Goal: Task Accomplishment & Management: Use online tool/utility

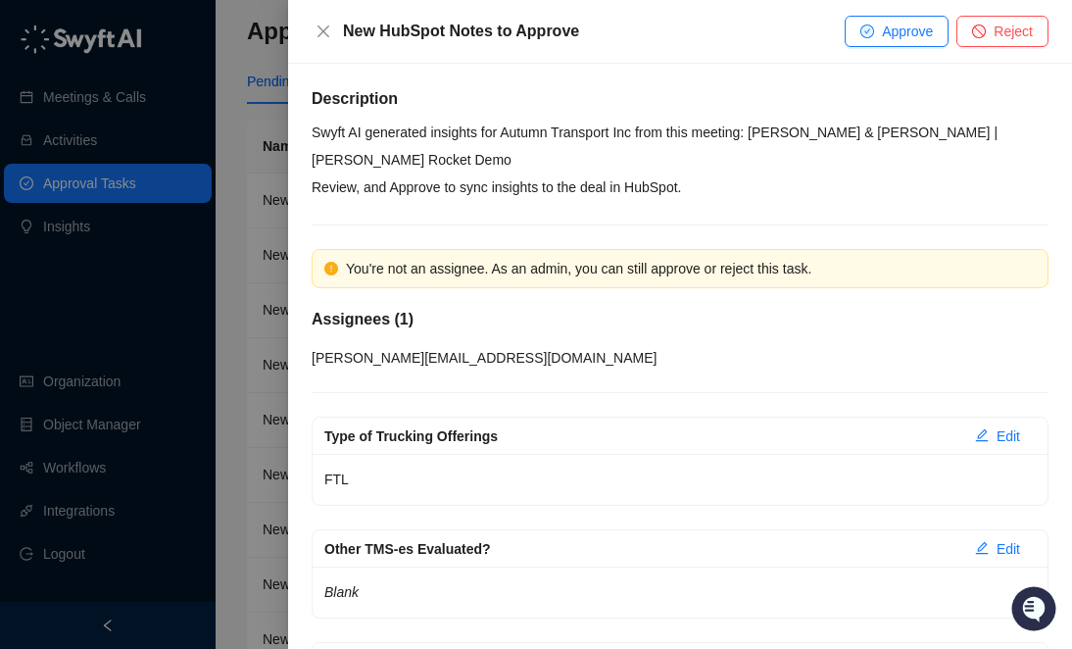
scroll to position [4709, 0]
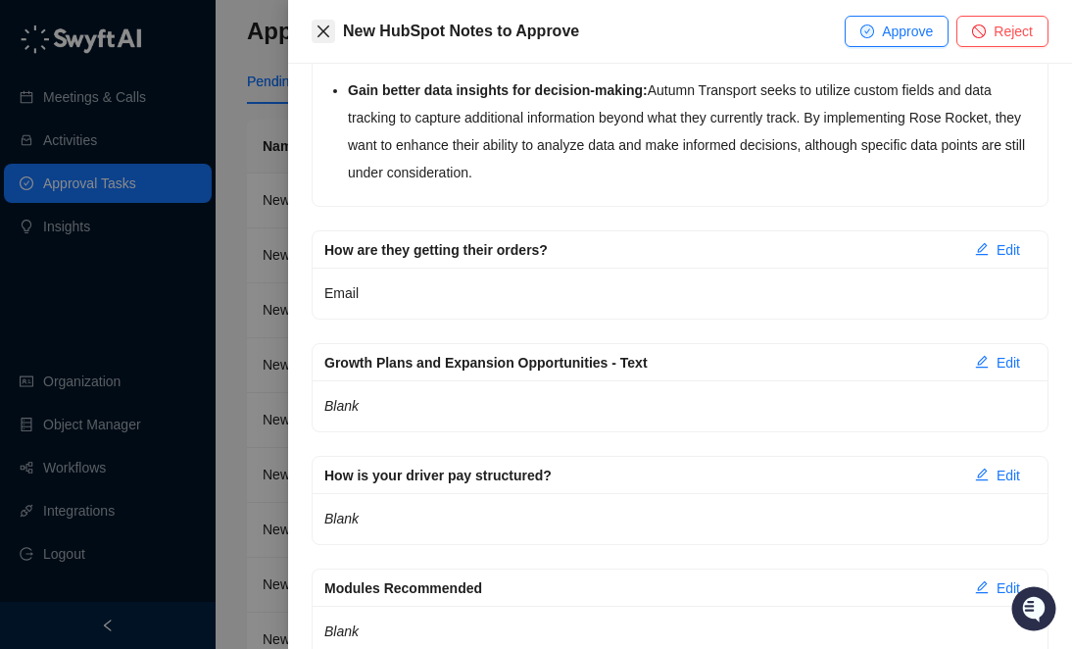
click at [315, 27] on icon "close" at bounding box center [323, 32] width 16 height 16
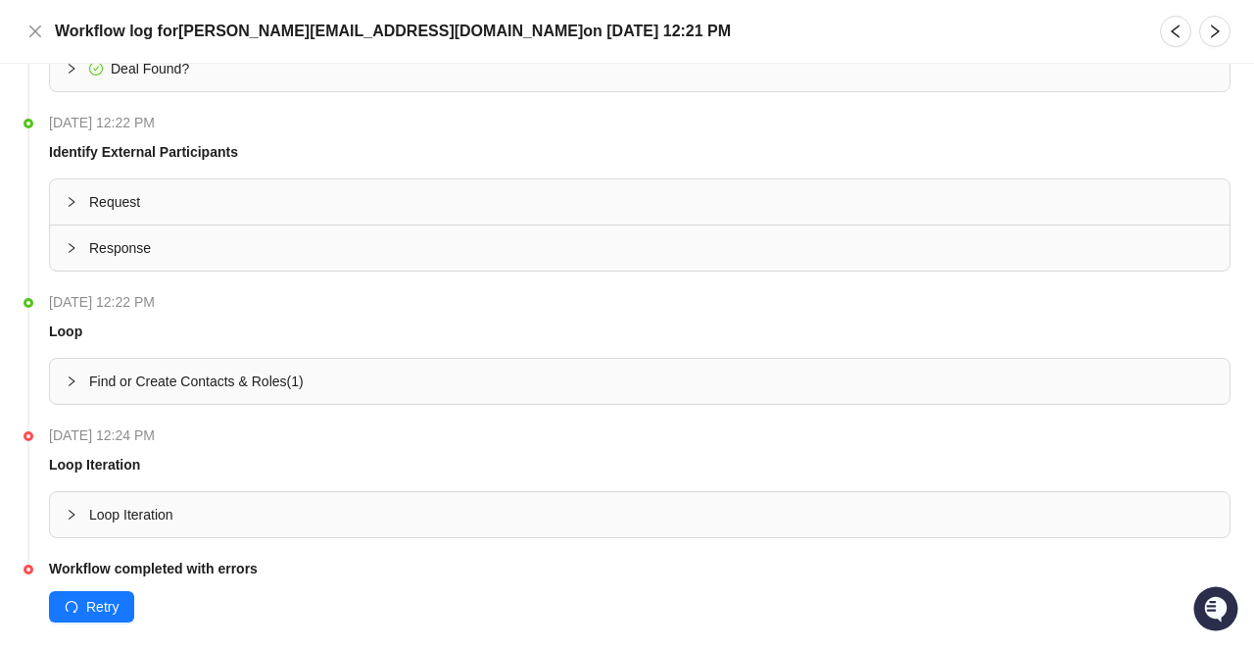
scroll to position [241, 0]
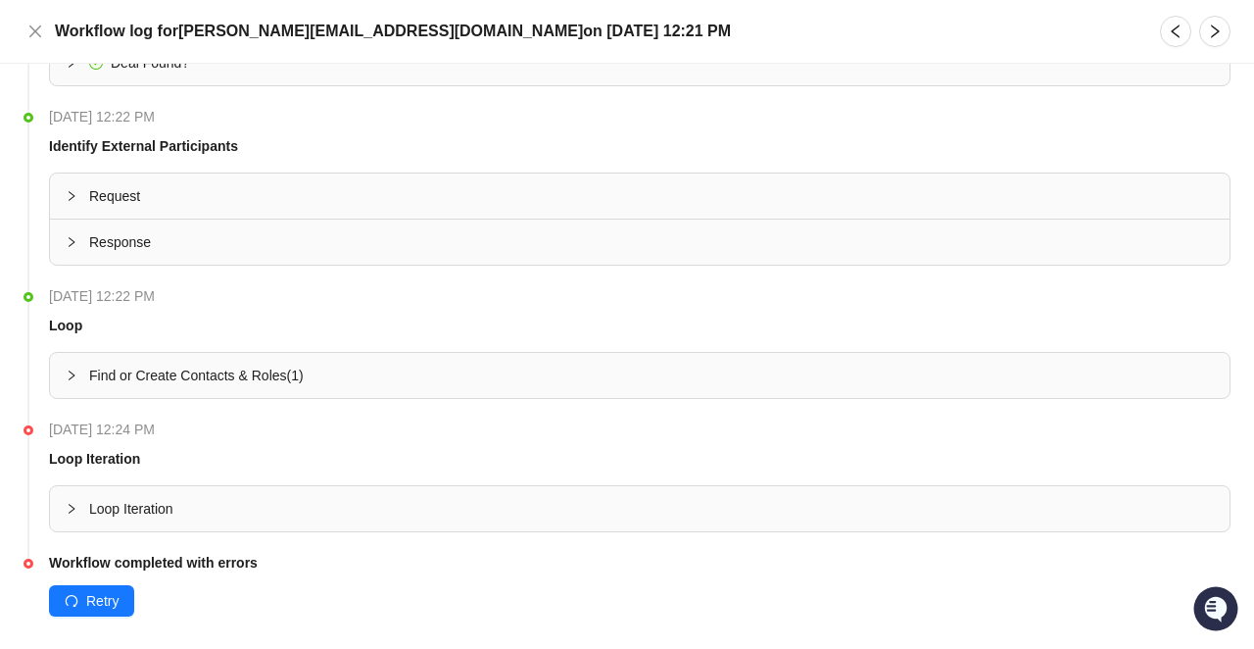
click at [77, 192] on div at bounding box center [78, 196] width 24 height 22
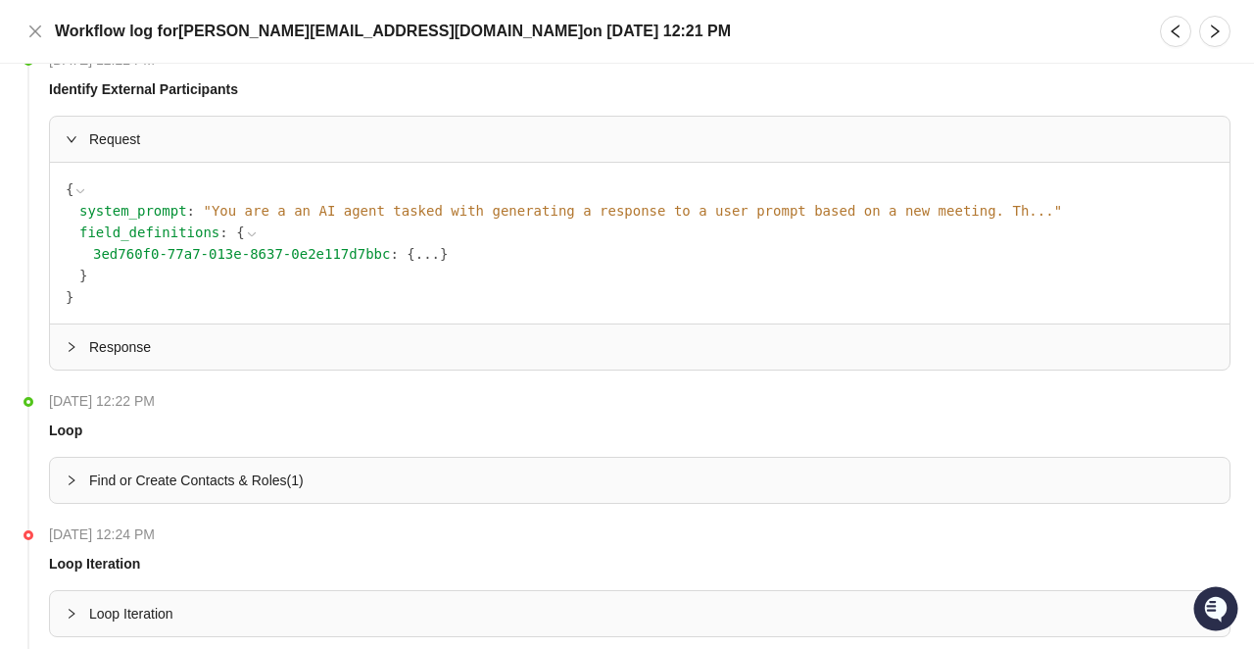
scroll to position [308, 0]
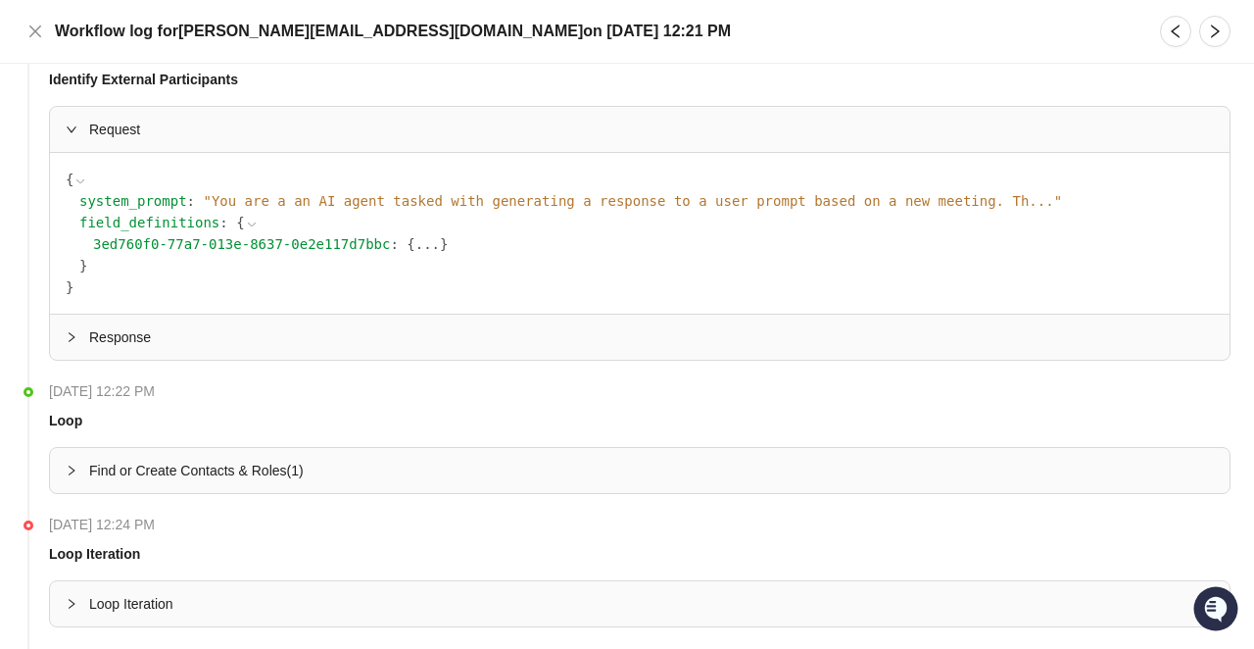
click at [70, 343] on div at bounding box center [78, 337] width 24 height 22
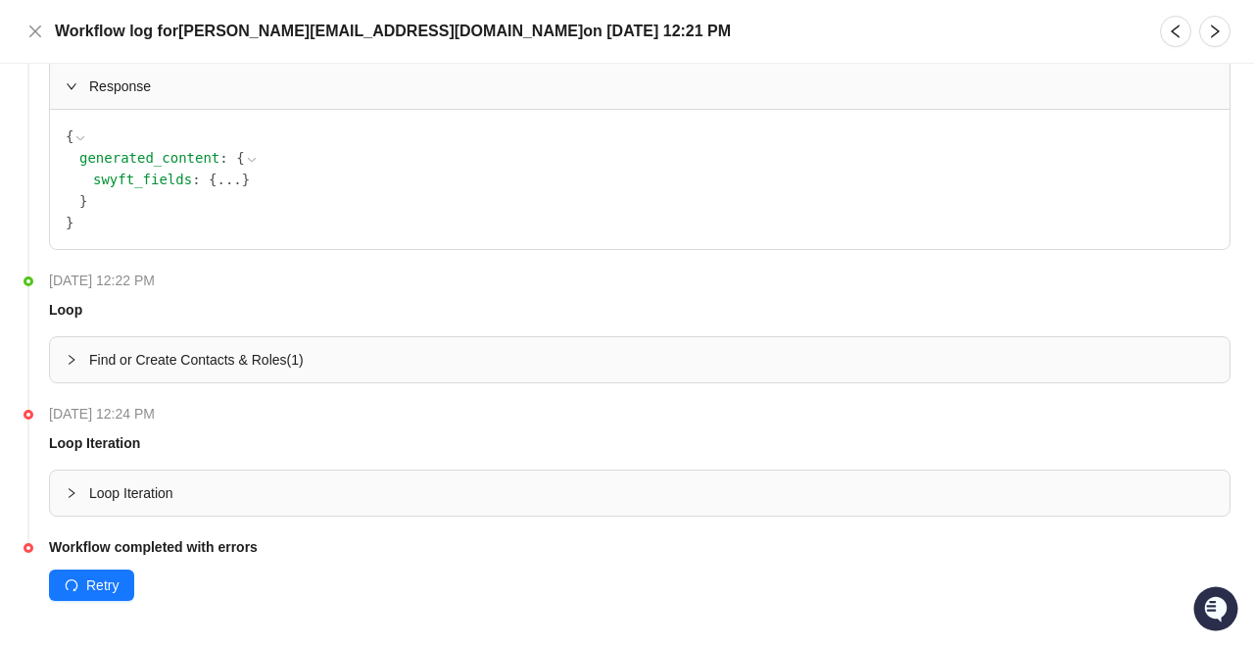
scroll to position [399, 0]
click at [73, 369] on div "Find or Create Contacts & Roles ( 1 )" at bounding box center [639, 357] width 1179 height 45
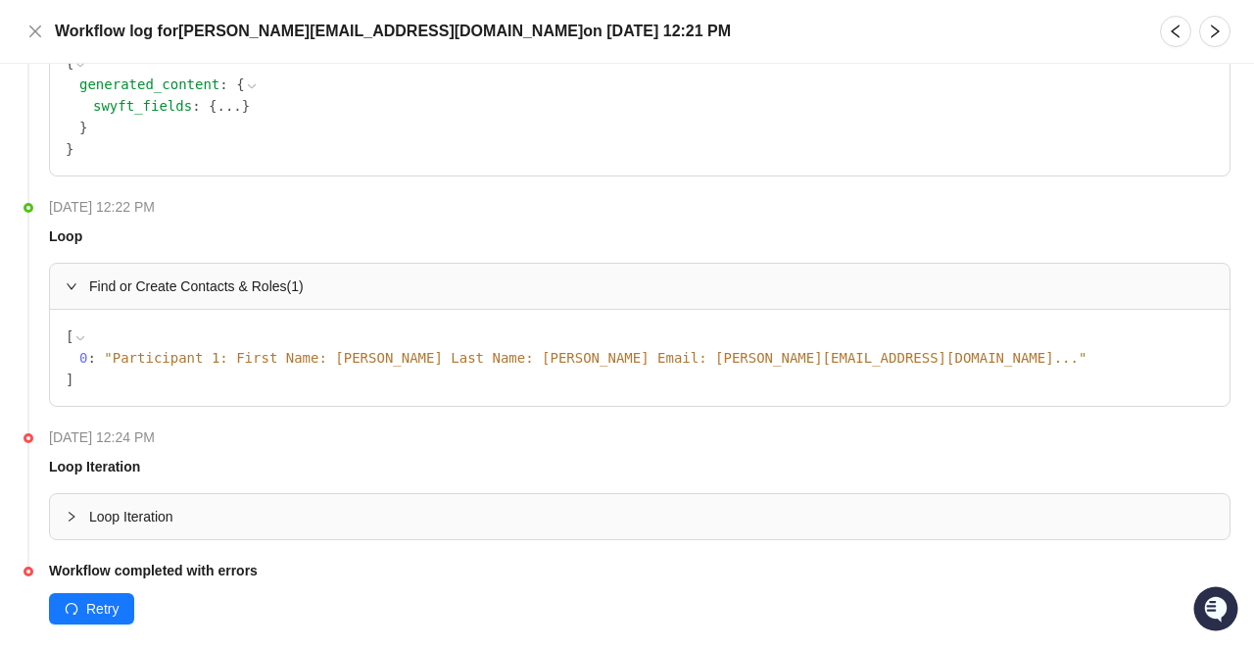
scroll to position [496, 0]
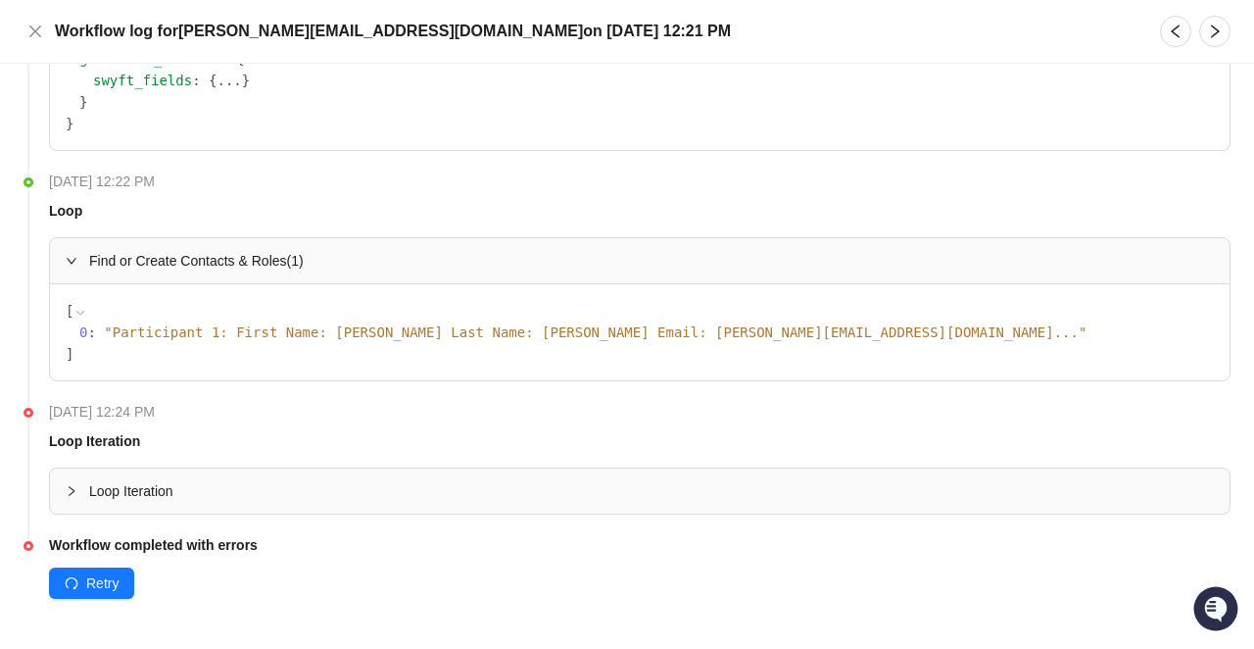
click at [0, 0] on icon at bounding box center [0, 0] width 0 height 0
click at [453, 336] on span "" Participant 1: First Name: Yuliyan Last Name: Manoilov Email: yuliyan.manoilo…" at bounding box center [595, 332] width 983 height 16
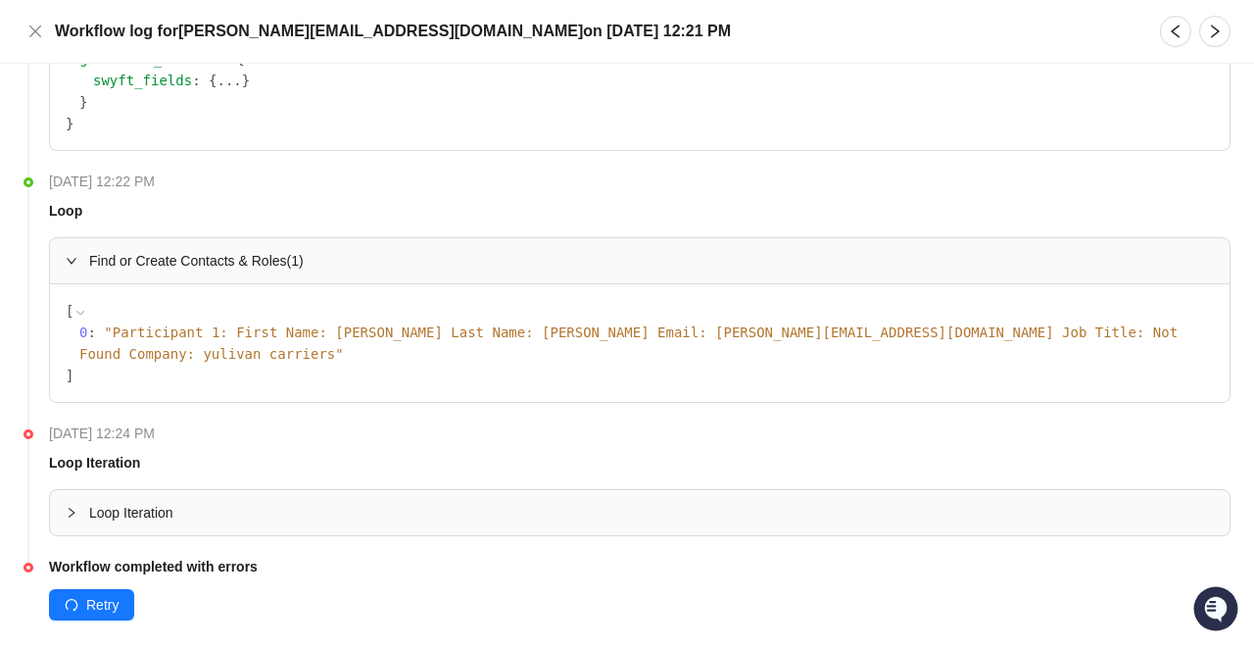
click at [72, 506] on icon "collapsed" at bounding box center [72, 512] width 12 height 12
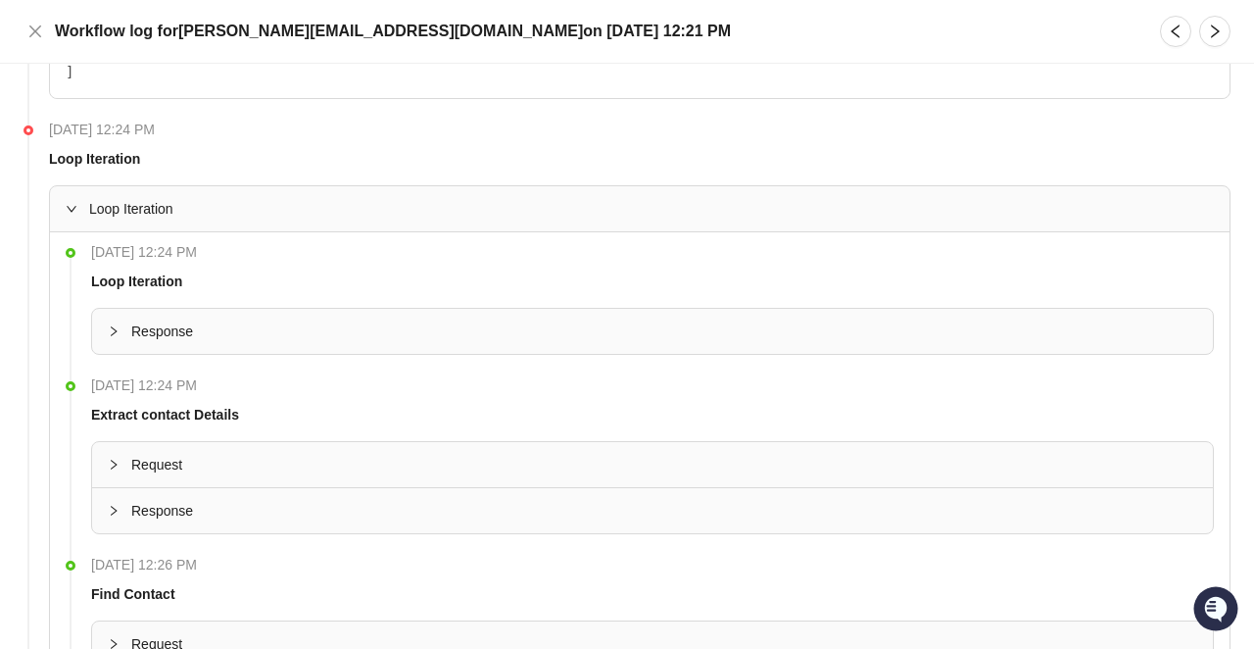
scroll to position [805, 0]
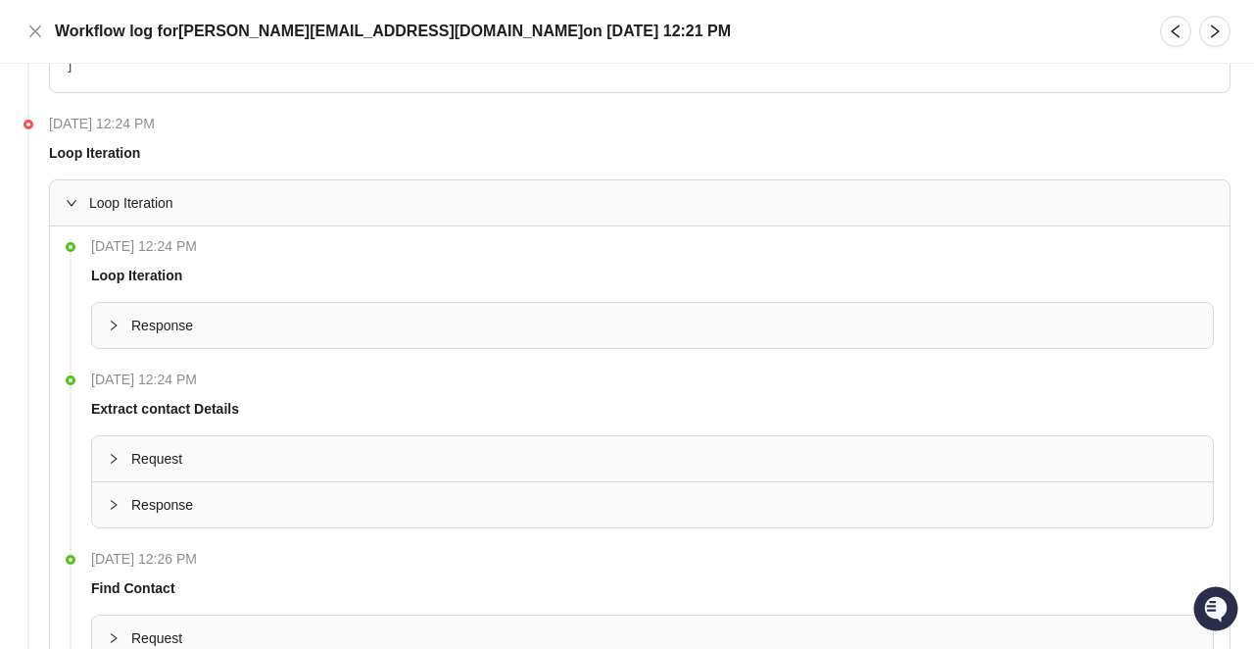
click at [139, 314] on span "Response" at bounding box center [664, 325] width 1066 height 22
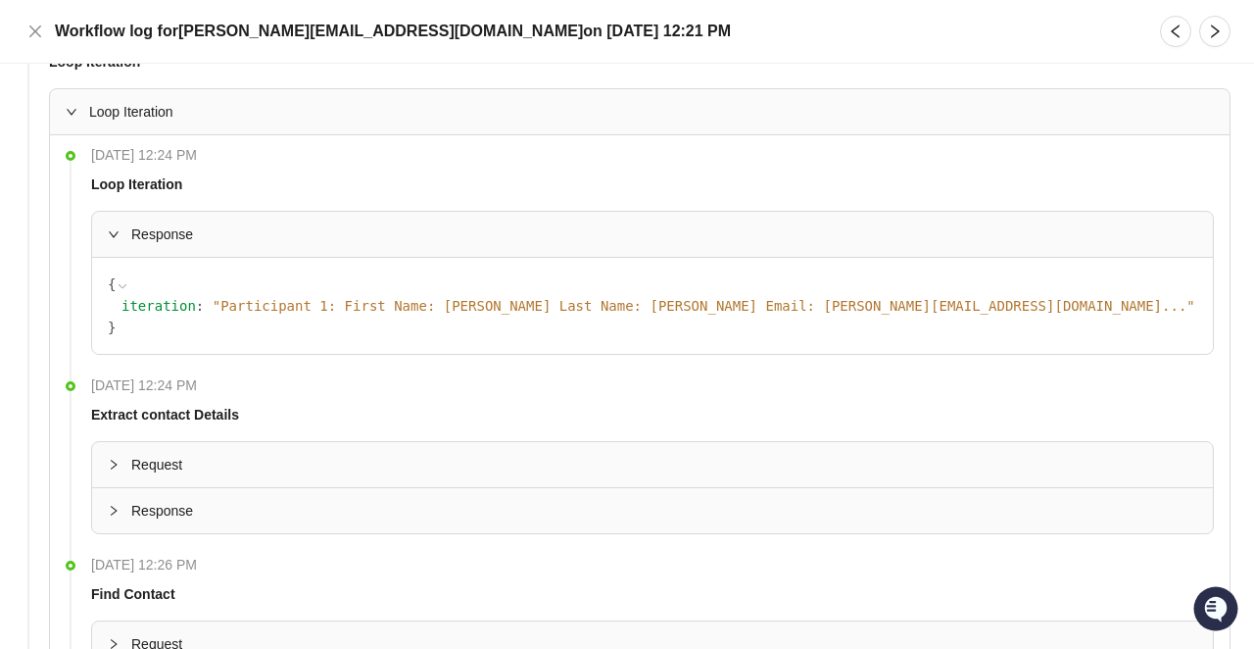
scroll to position [898, 0]
click at [155, 452] on span "Request" at bounding box center [664, 463] width 1066 height 22
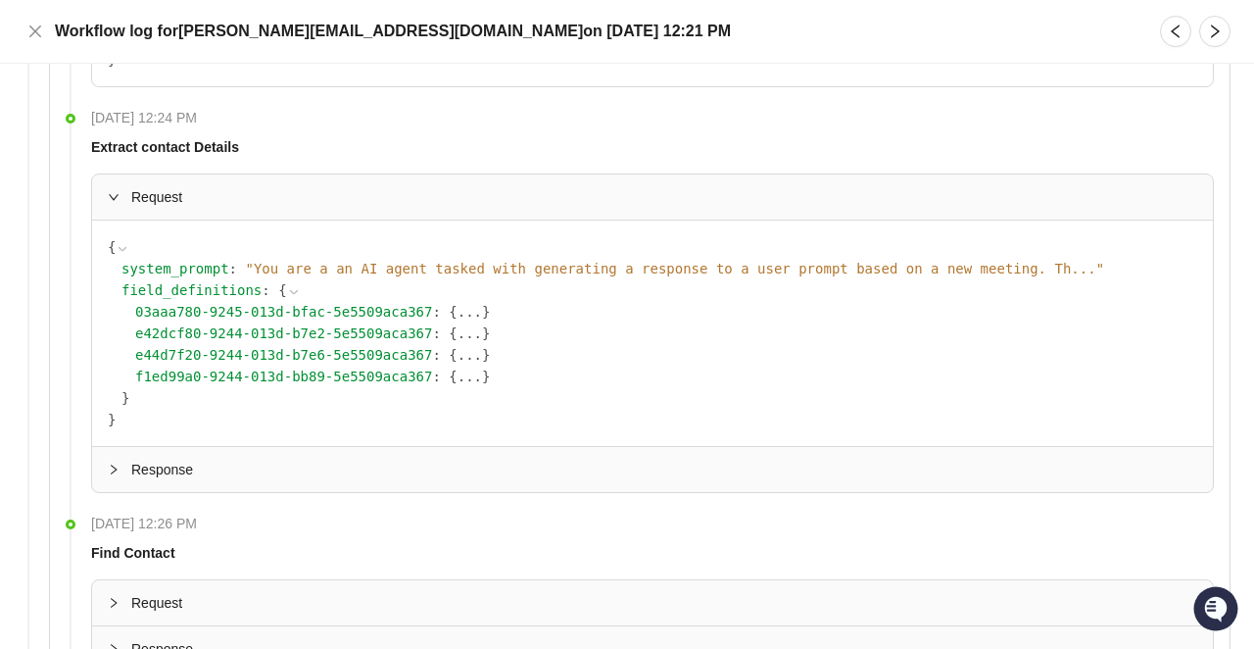
scroll to position [1167, 0]
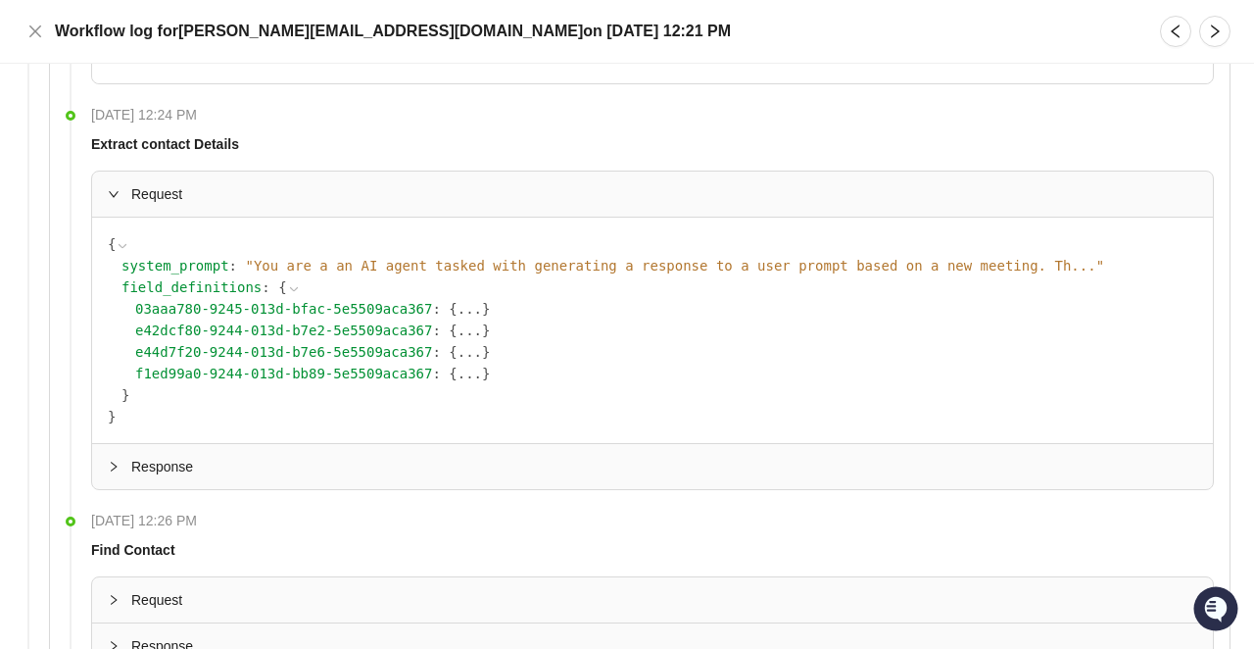
click at [162, 456] on span "Response" at bounding box center [664, 467] width 1066 height 22
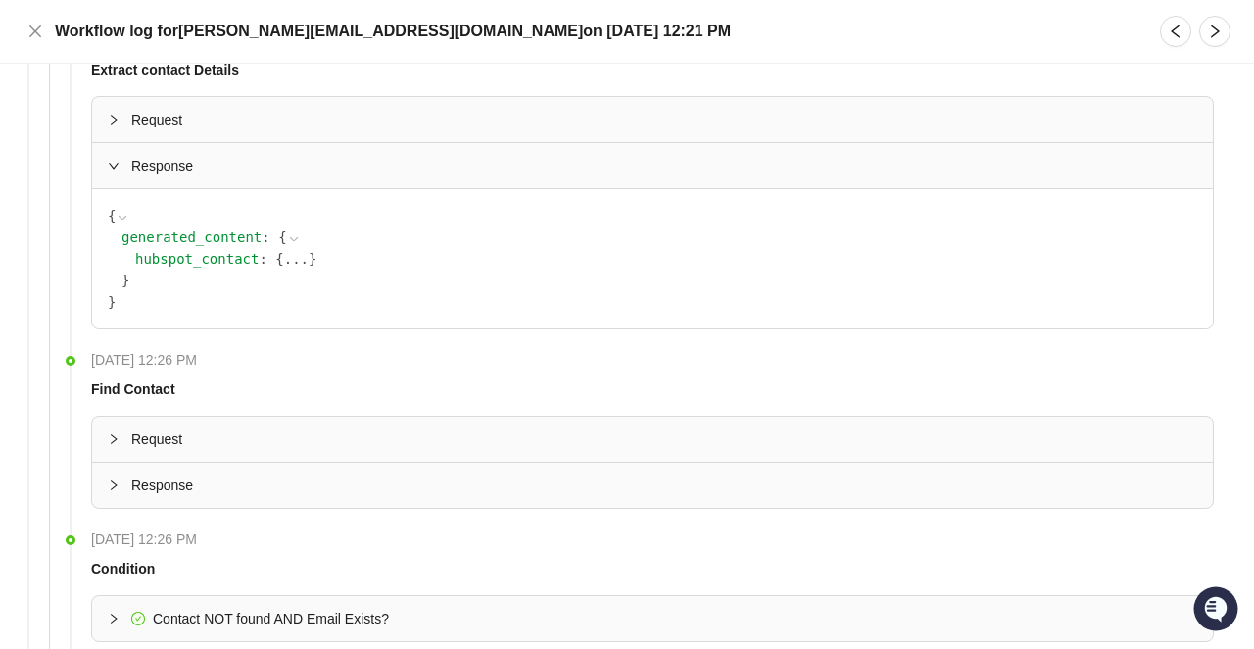
scroll to position [1242, 0]
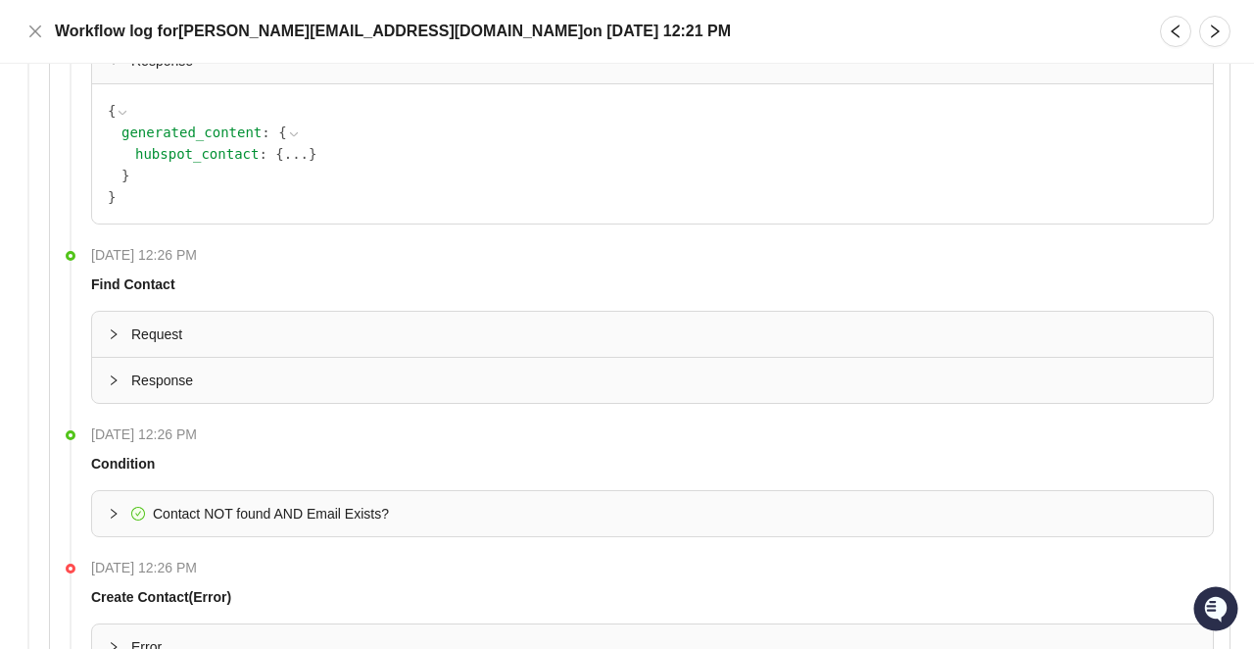
click at [153, 323] on span "Request" at bounding box center [664, 334] width 1066 height 22
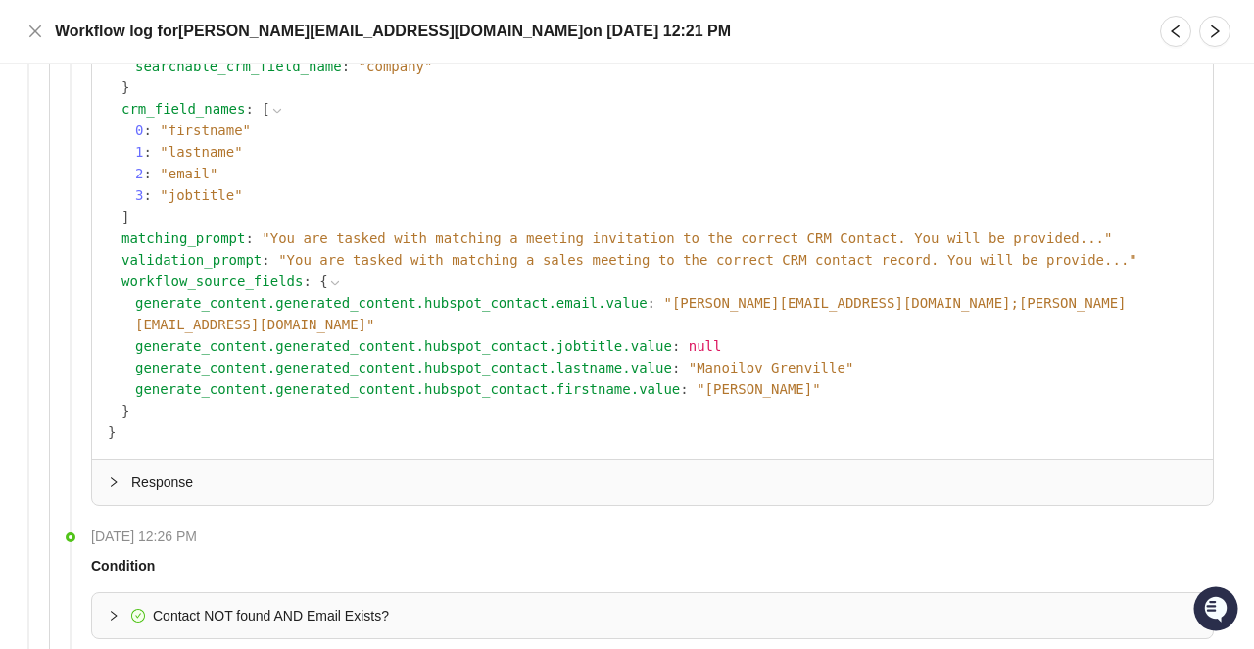
scroll to position [1897, 0]
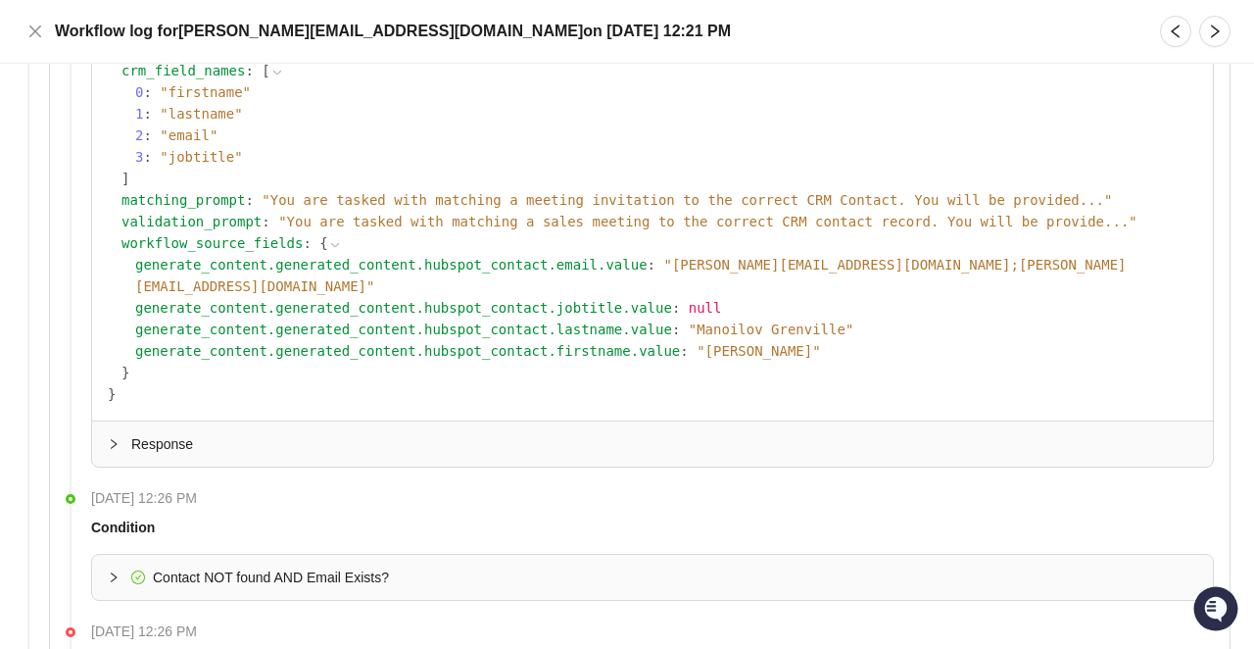
click at [142, 433] on span "Response" at bounding box center [664, 444] width 1066 height 22
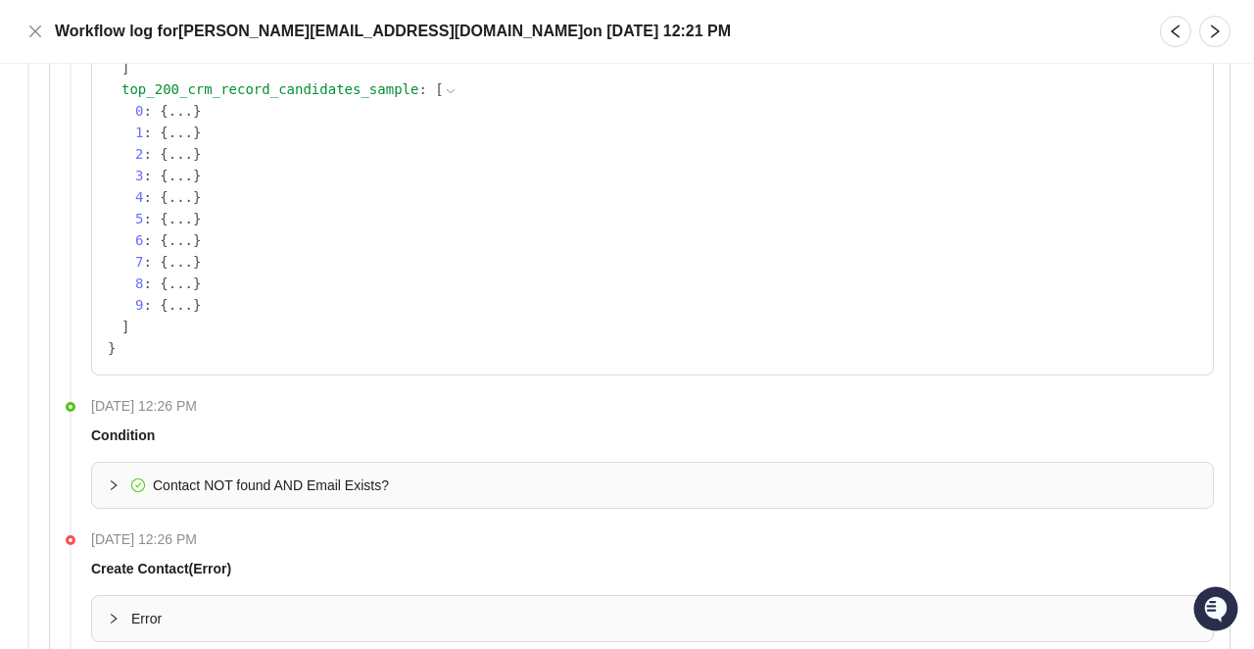
scroll to position [2026, 0]
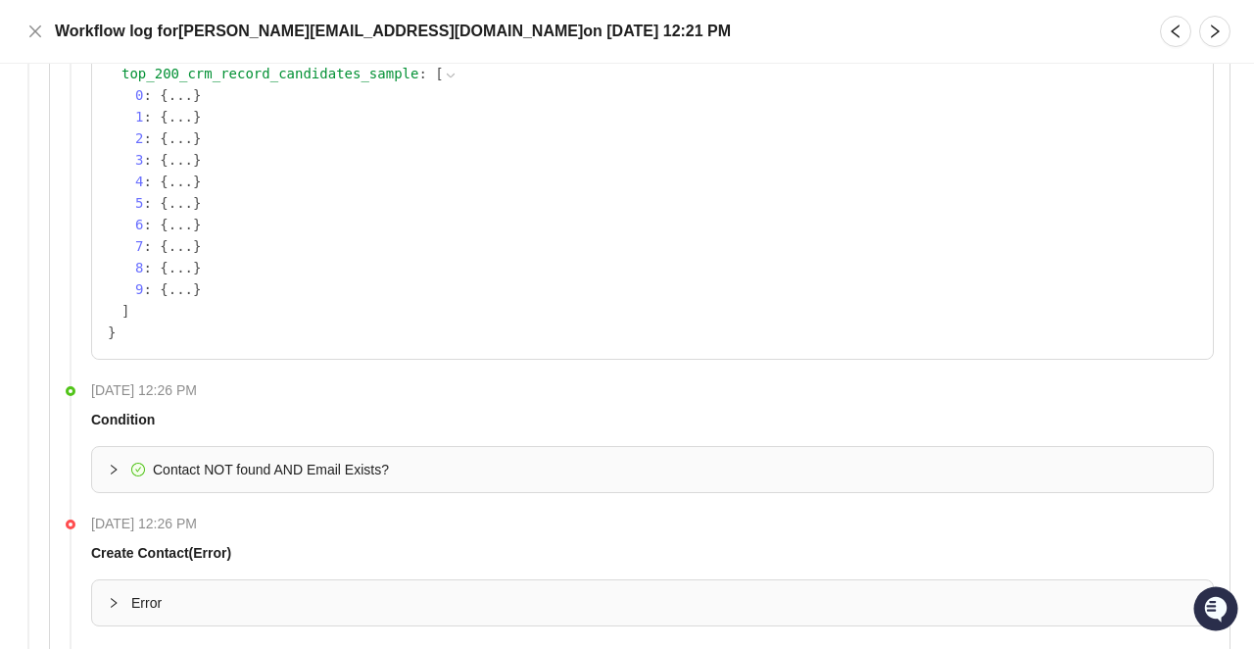
click at [148, 458] on div "Contact NOT found AND Email Exists?" at bounding box center [260, 469] width 258 height 22
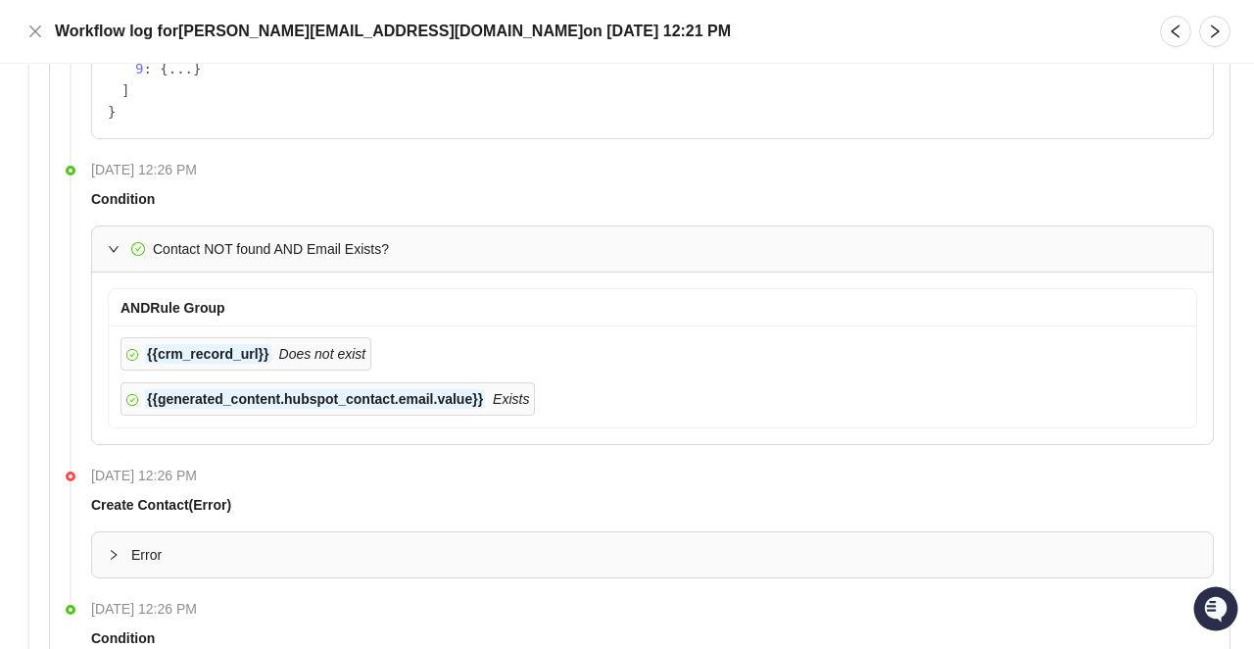
scroll to position [2248, 0]
click at [109, 542] on div at bounding box center [120, 553] width 24 height 22
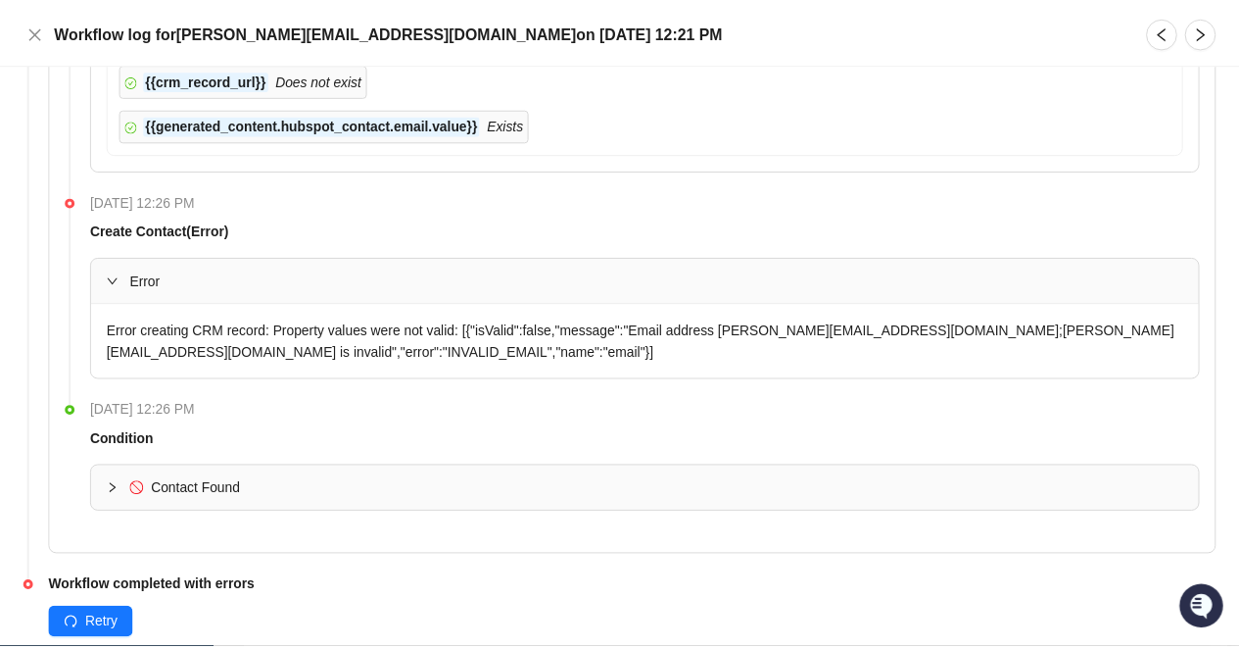
scroll to position [2540, 0]
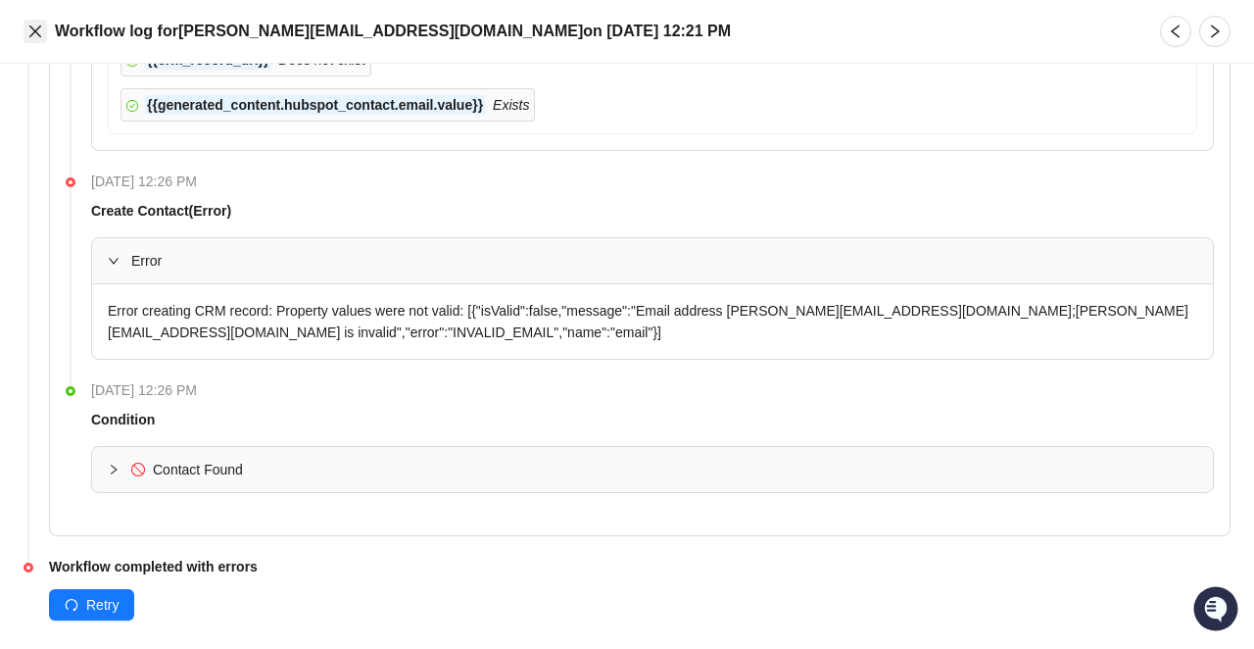
click at [39, 25] on icon "close" at bounding box center [35, 32] width 16 height 16
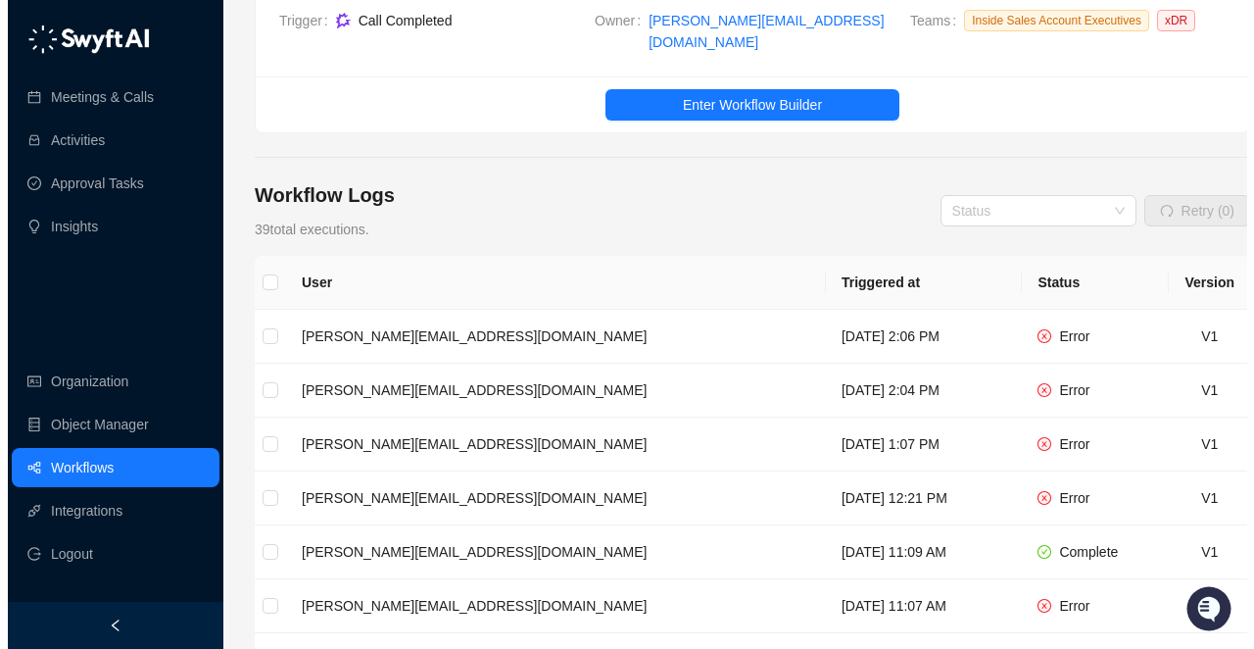
scroll to position [151, 0]
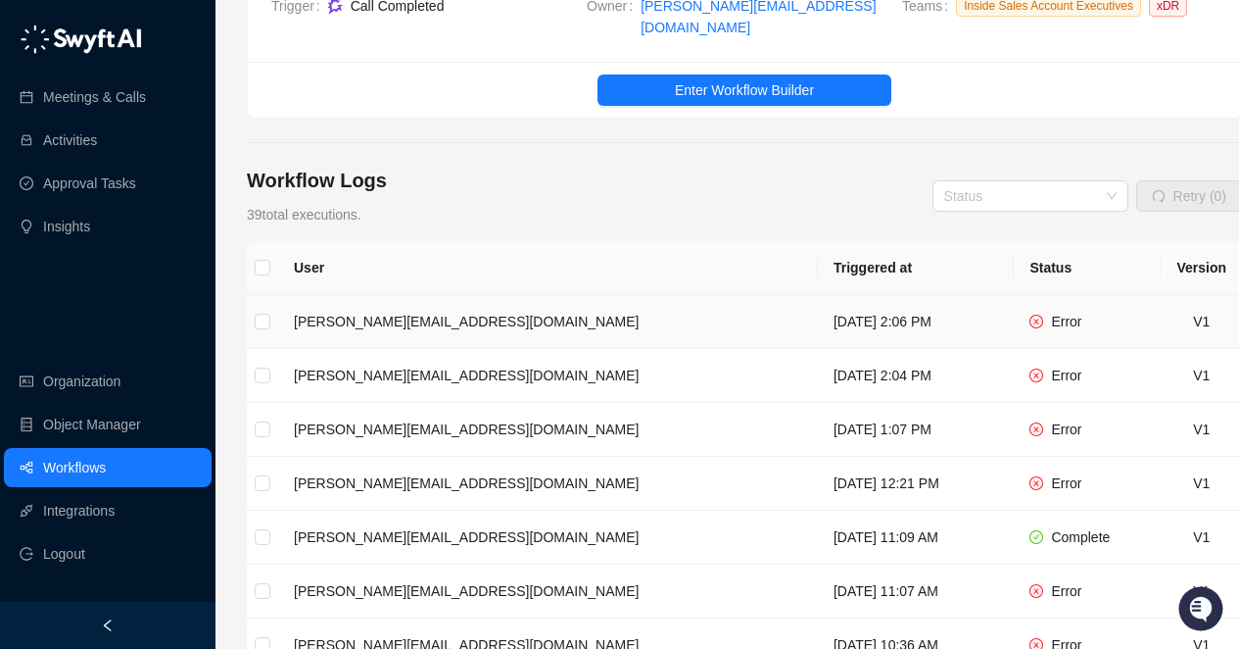
click at [500, 305] on td "[PERSON_NAME][EMAIL_ADDRESS][DOMAIN_NAME]" at bounding box center [548, 322] width 540 height 54
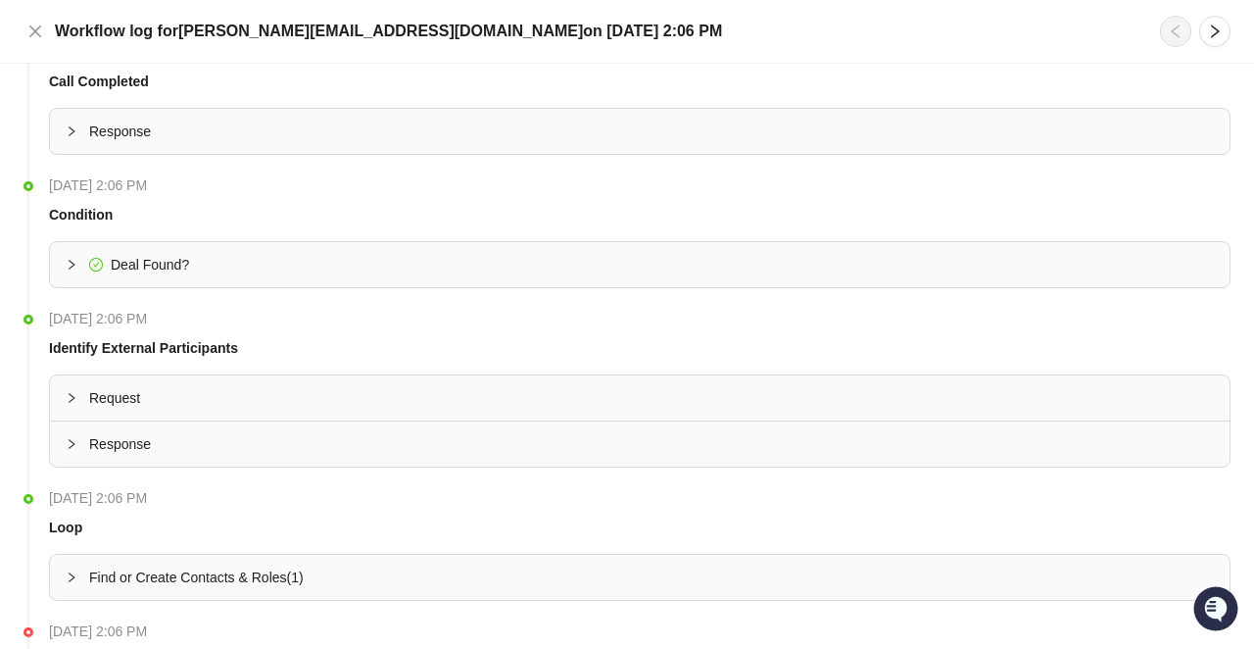
scroll to position [259, 0]
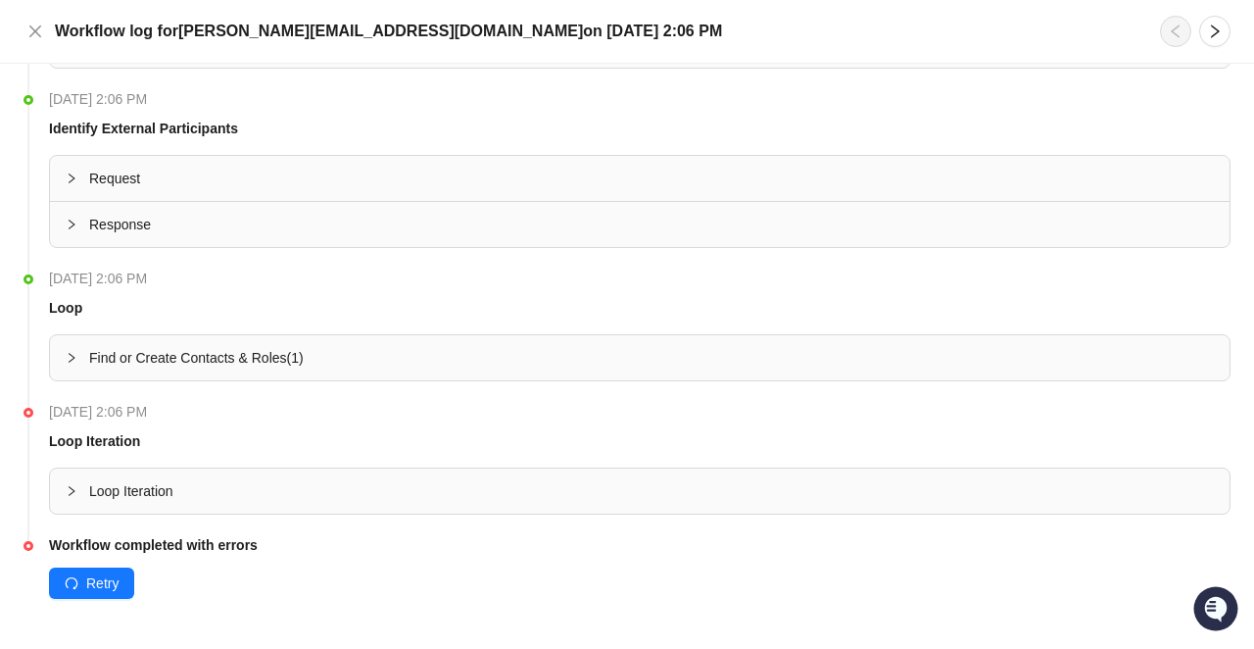
click at [131, 507] on div "Loop Iteration" at bounding box center [639, 490] width 1179 height 45
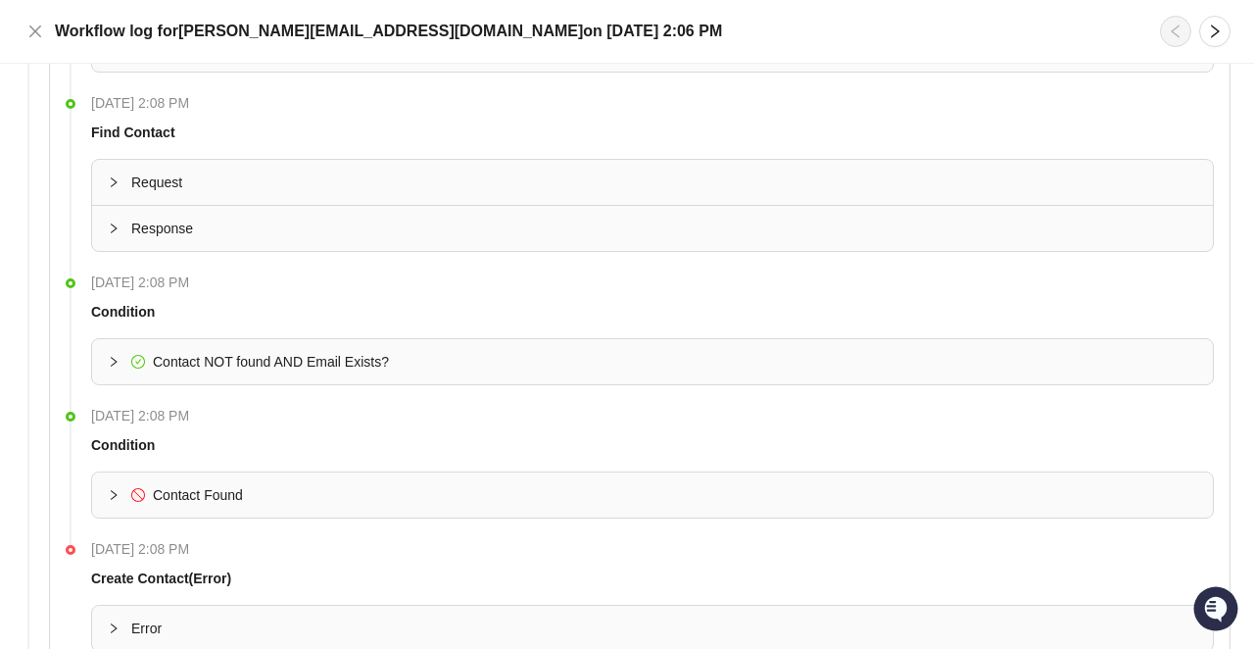
scroll to position [1080, 0]
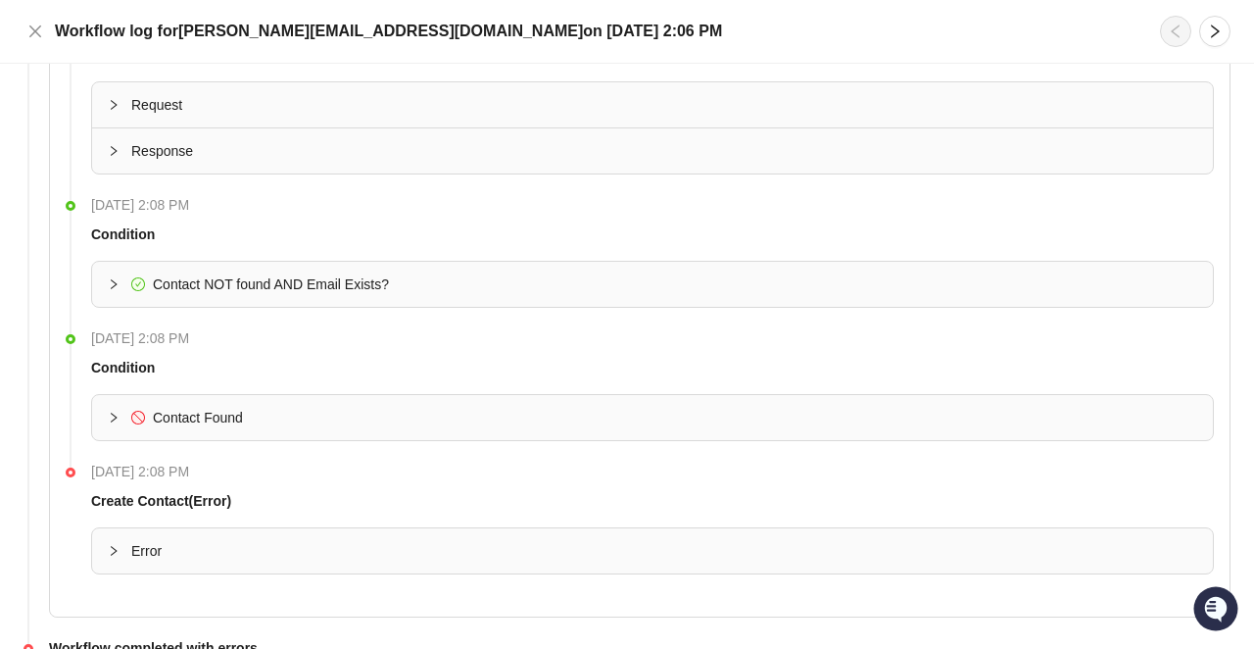
click at [159, 415] on span "Contact Found" at bounding box center [198, 417] width 90 height 16
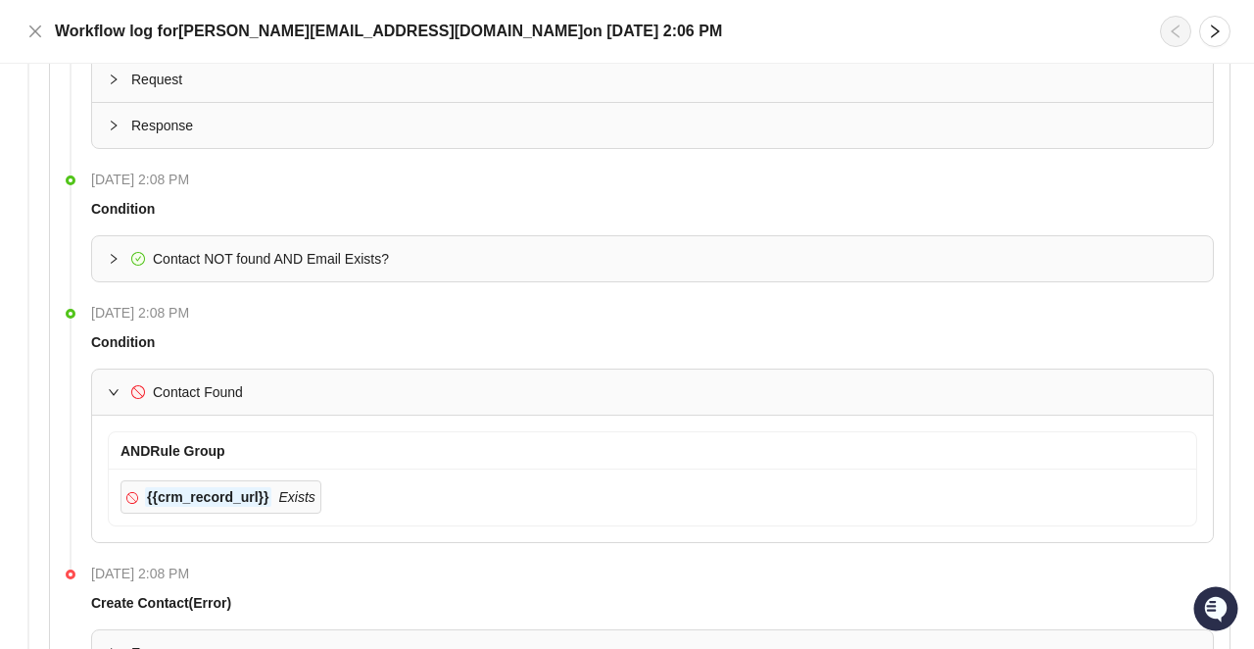
scroll to position [1103, 0]
click at [198, 250] on div "Contact NOT found AND Email Exists?" at bounding box center [271, 261] width 236 height 22
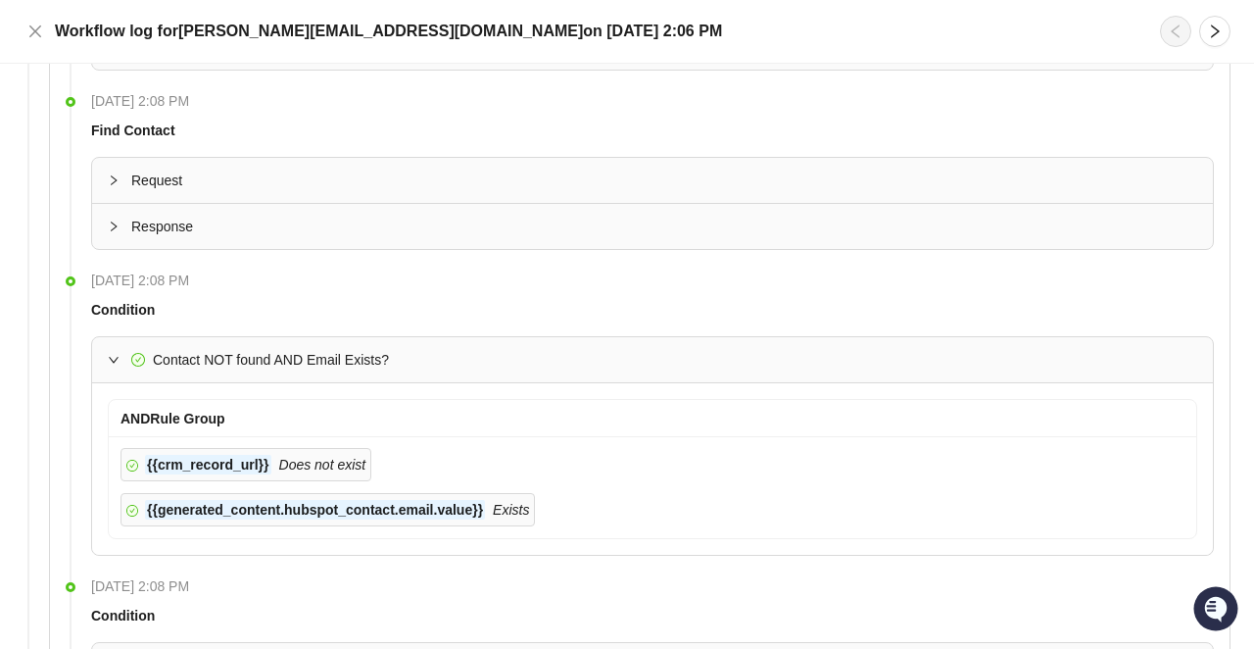
scroll to position [971, 0]
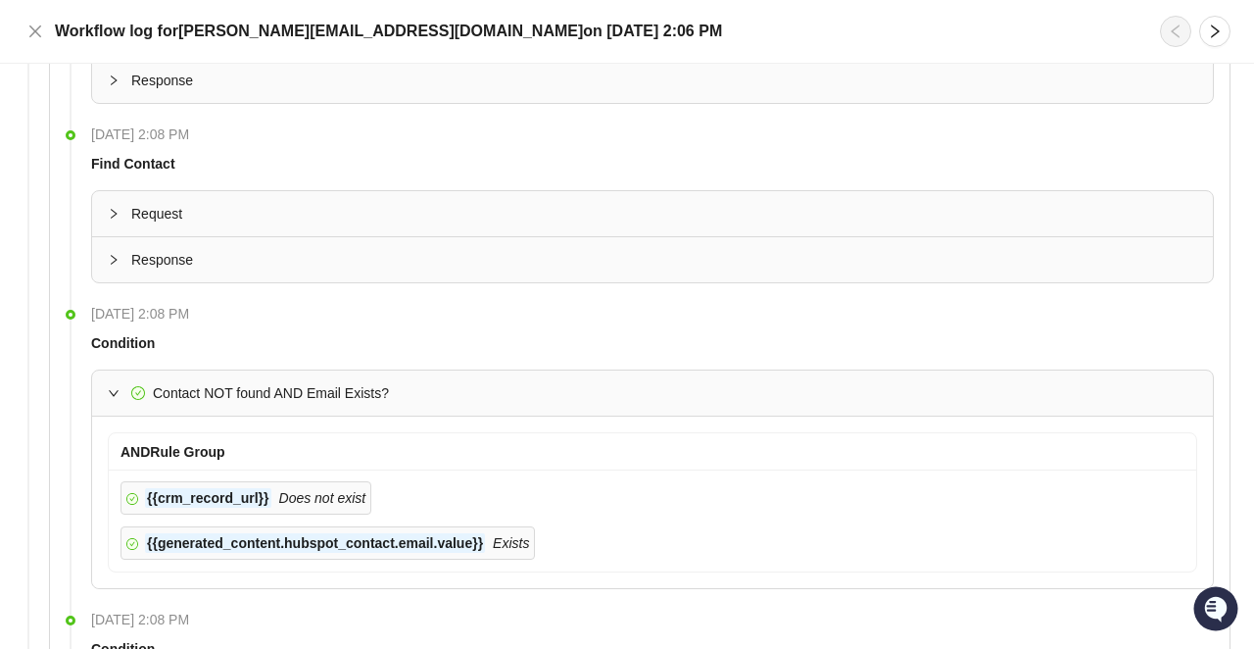
click at [125, 216] on div at bounding box center [120, 214] width 24 height 22
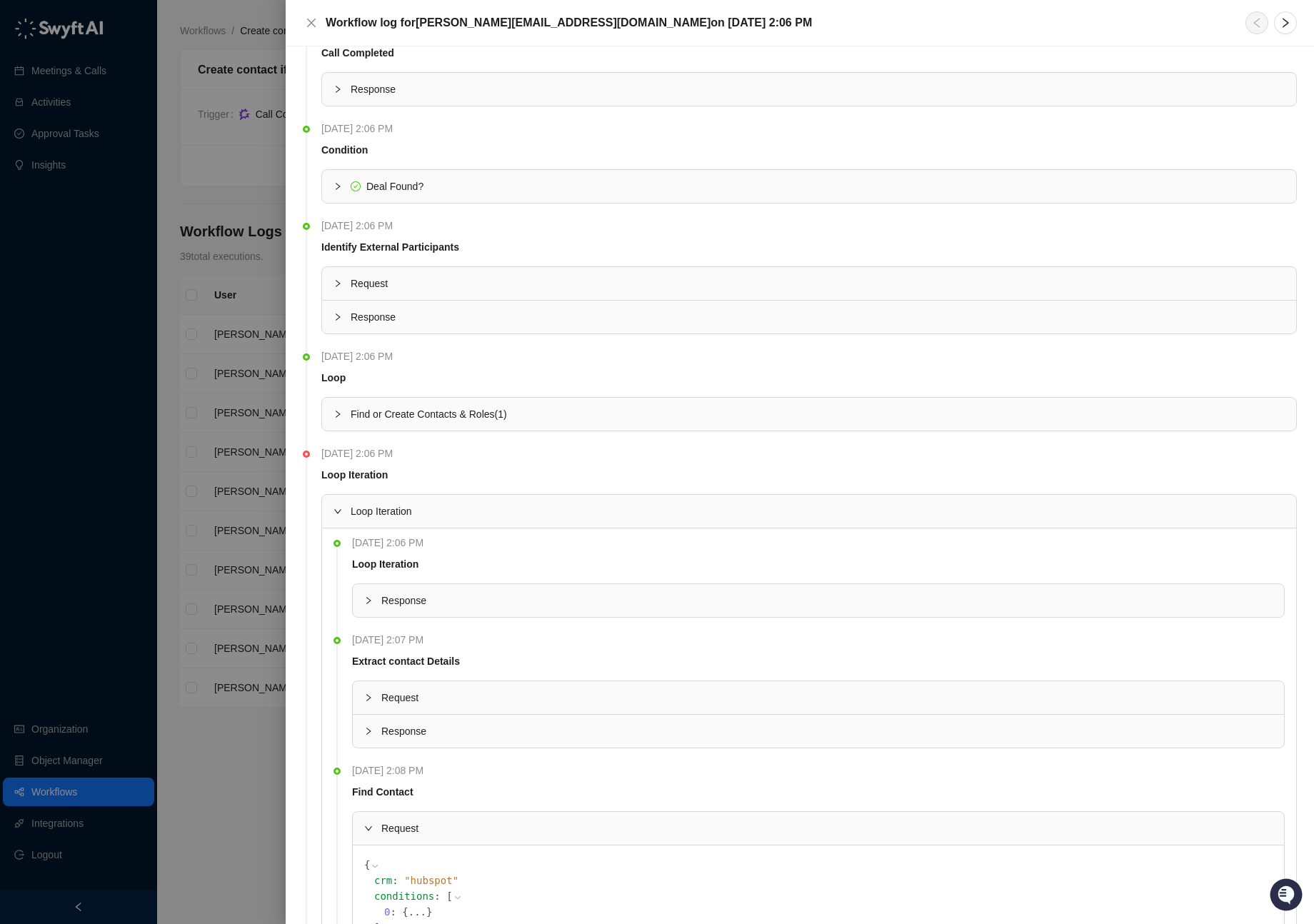
scroll to position [18, 0]
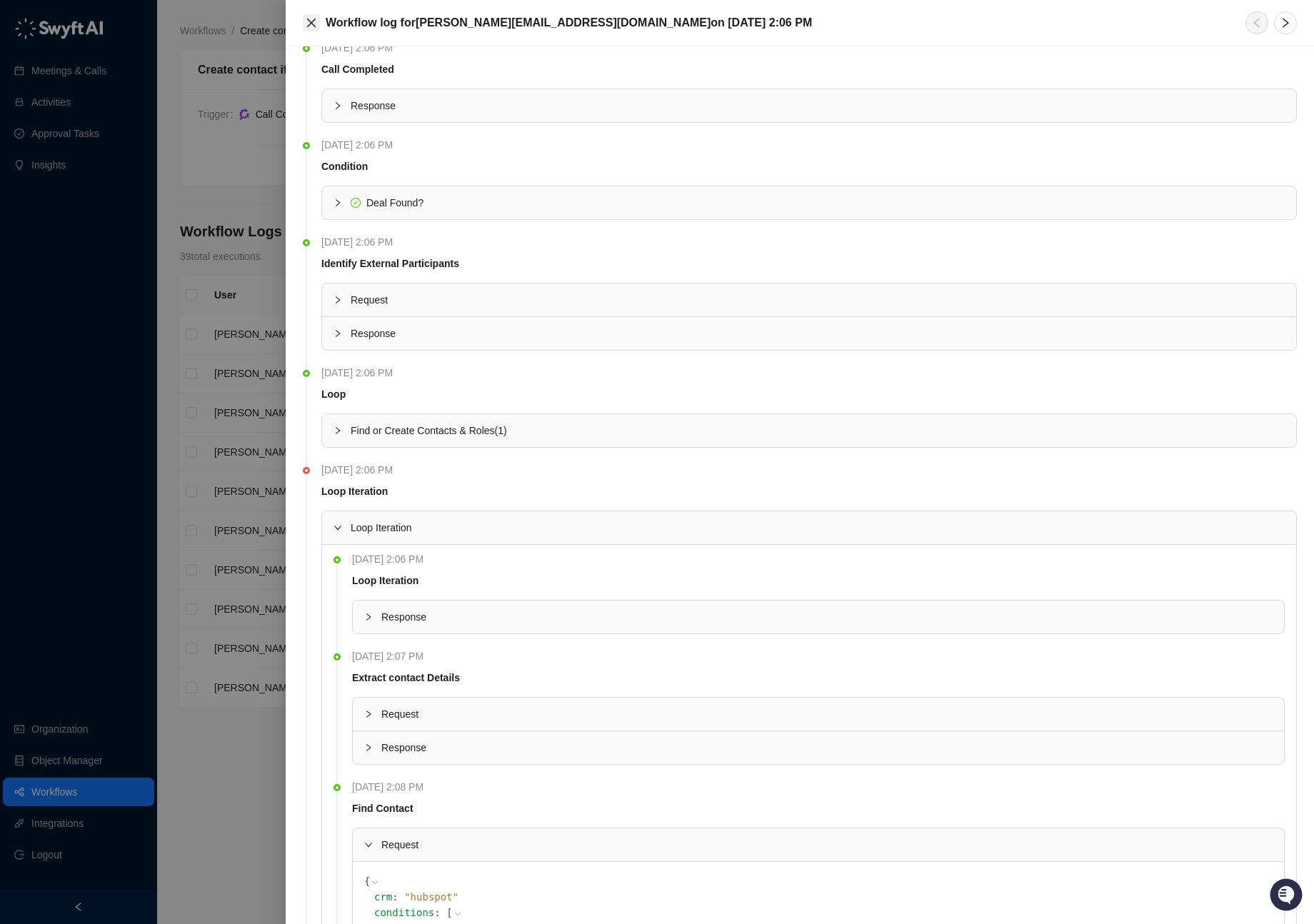
click at [313, 17] on icon "close" at bounding box center [311, 23] width 12 height 12
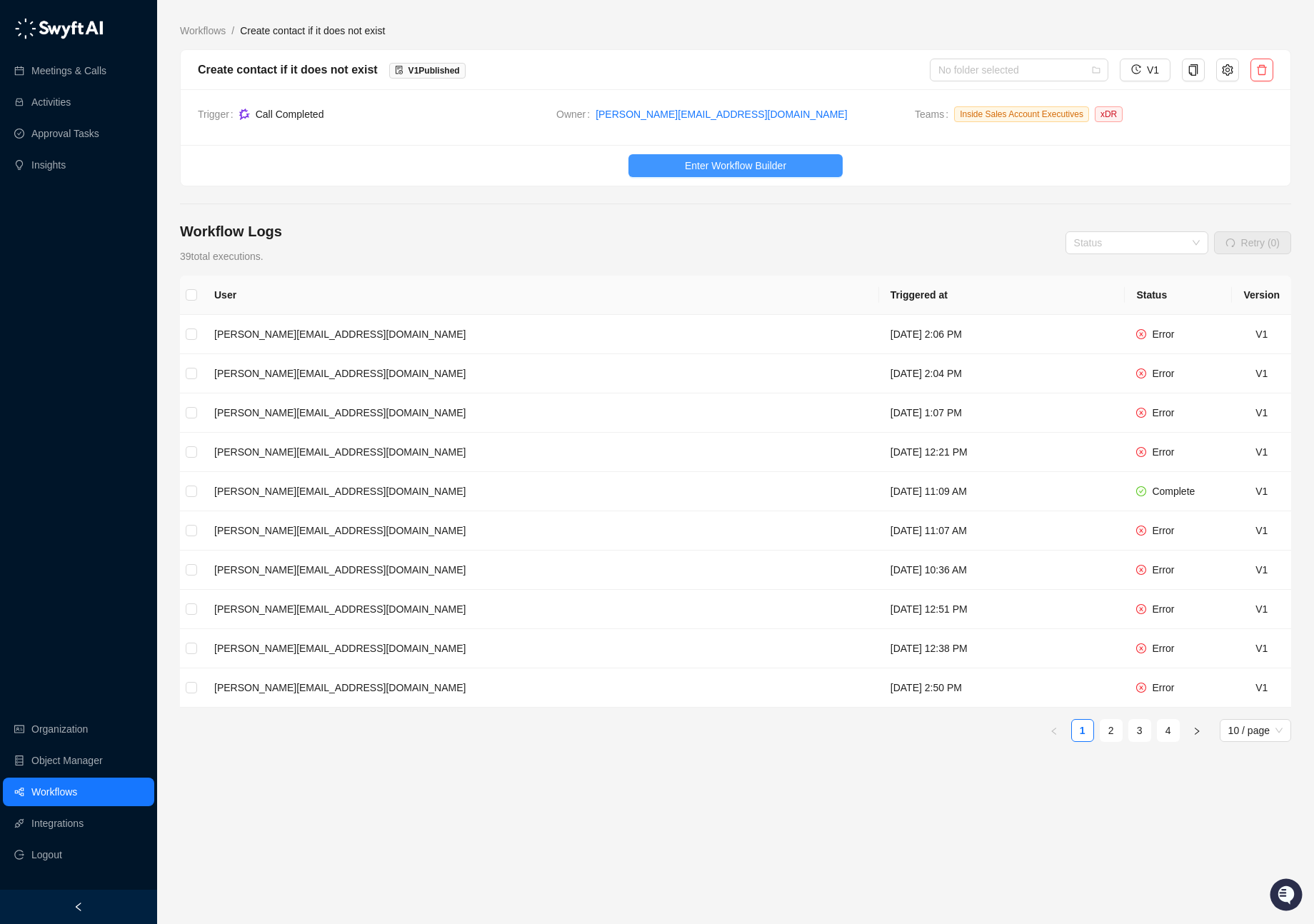
click at [667, 168] on button "Enter Workflow Builder" at bounding box center [735, 165] width 214 height 23
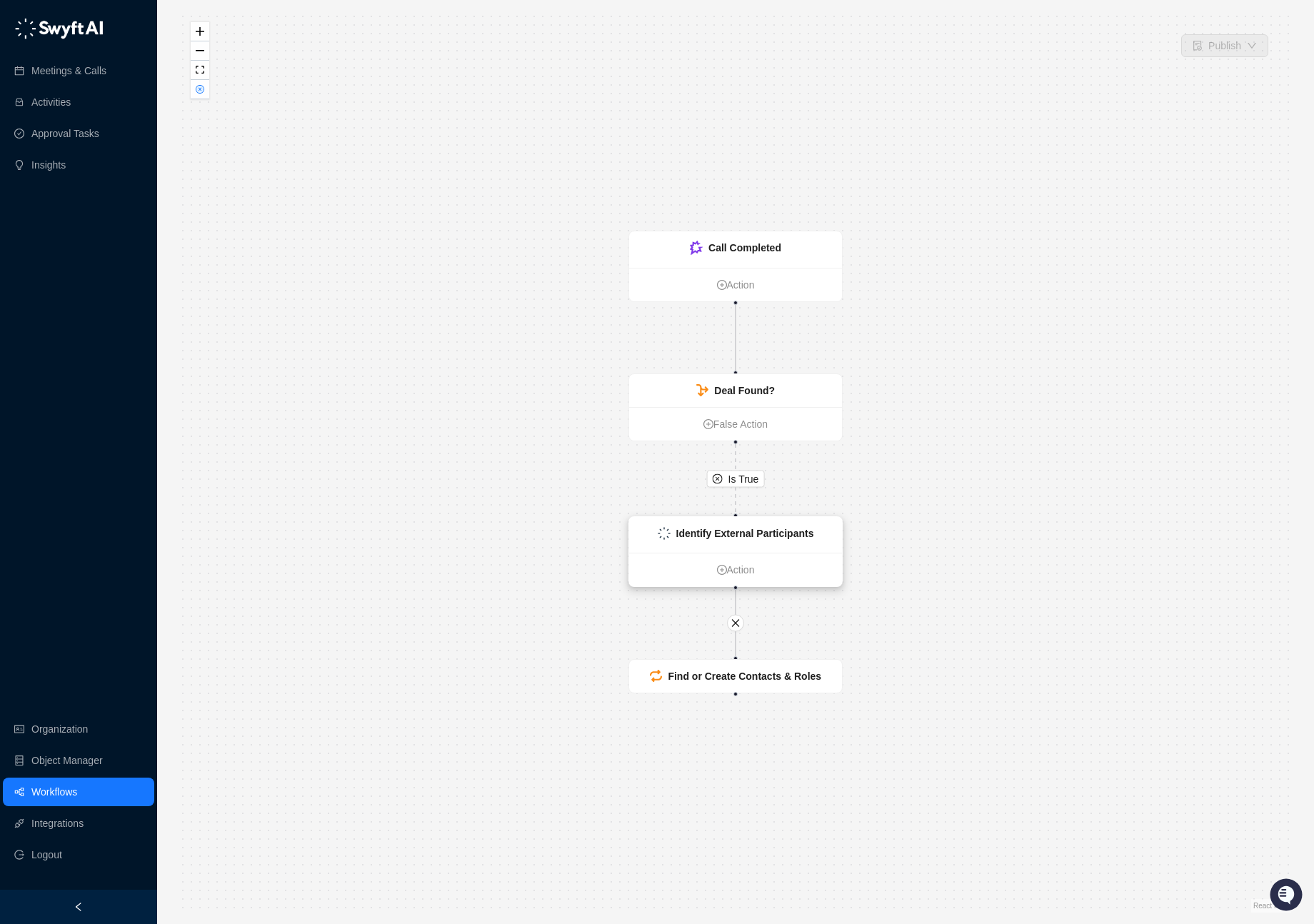
click at [757, 482] on strong "Identify External Participants" at bounding box center [745, 533] width 138 height 12
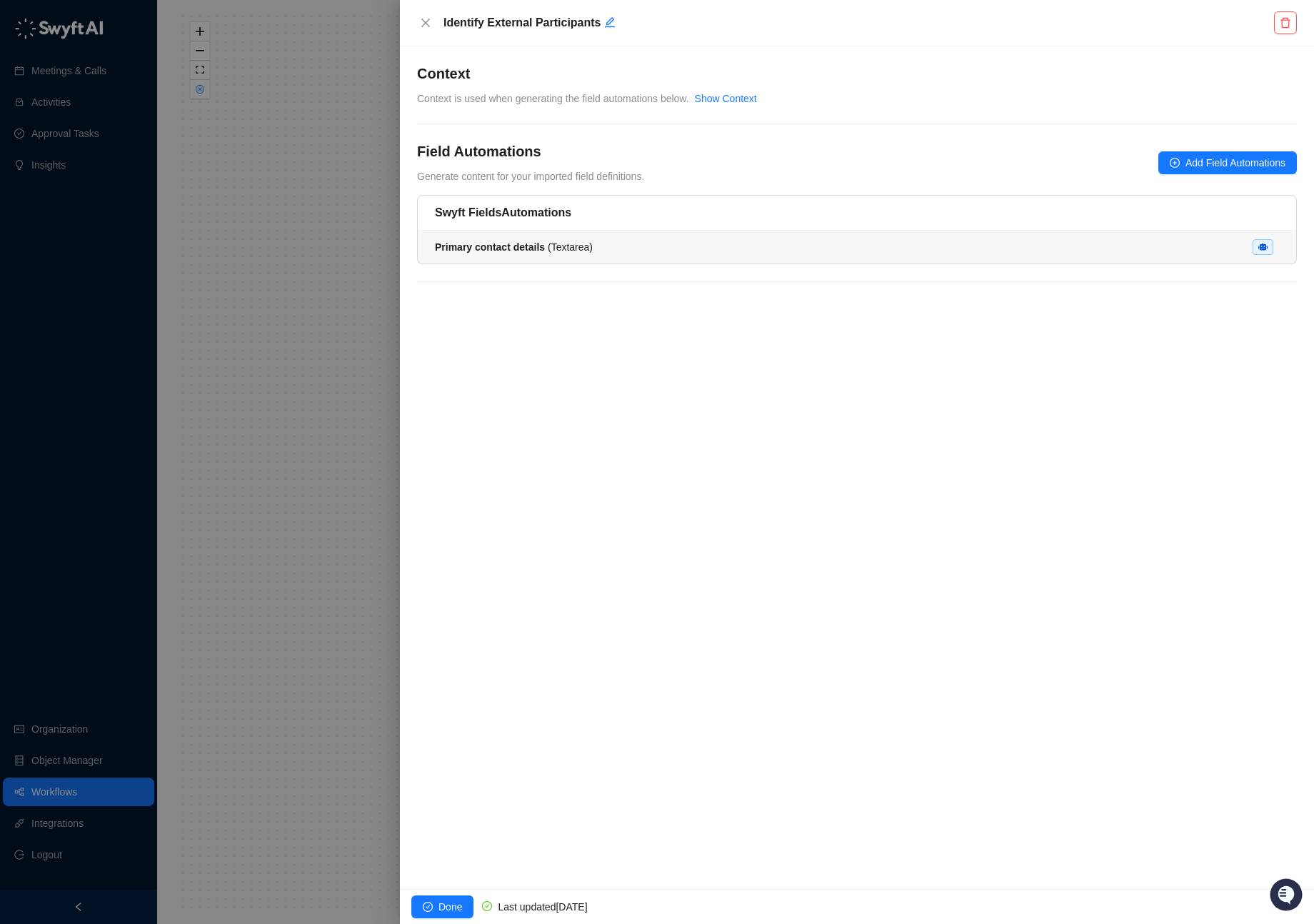
click at [623, 257] on li "Primary contact details ( Textarea )" at bounding box center [856, 246] width 878 height 33
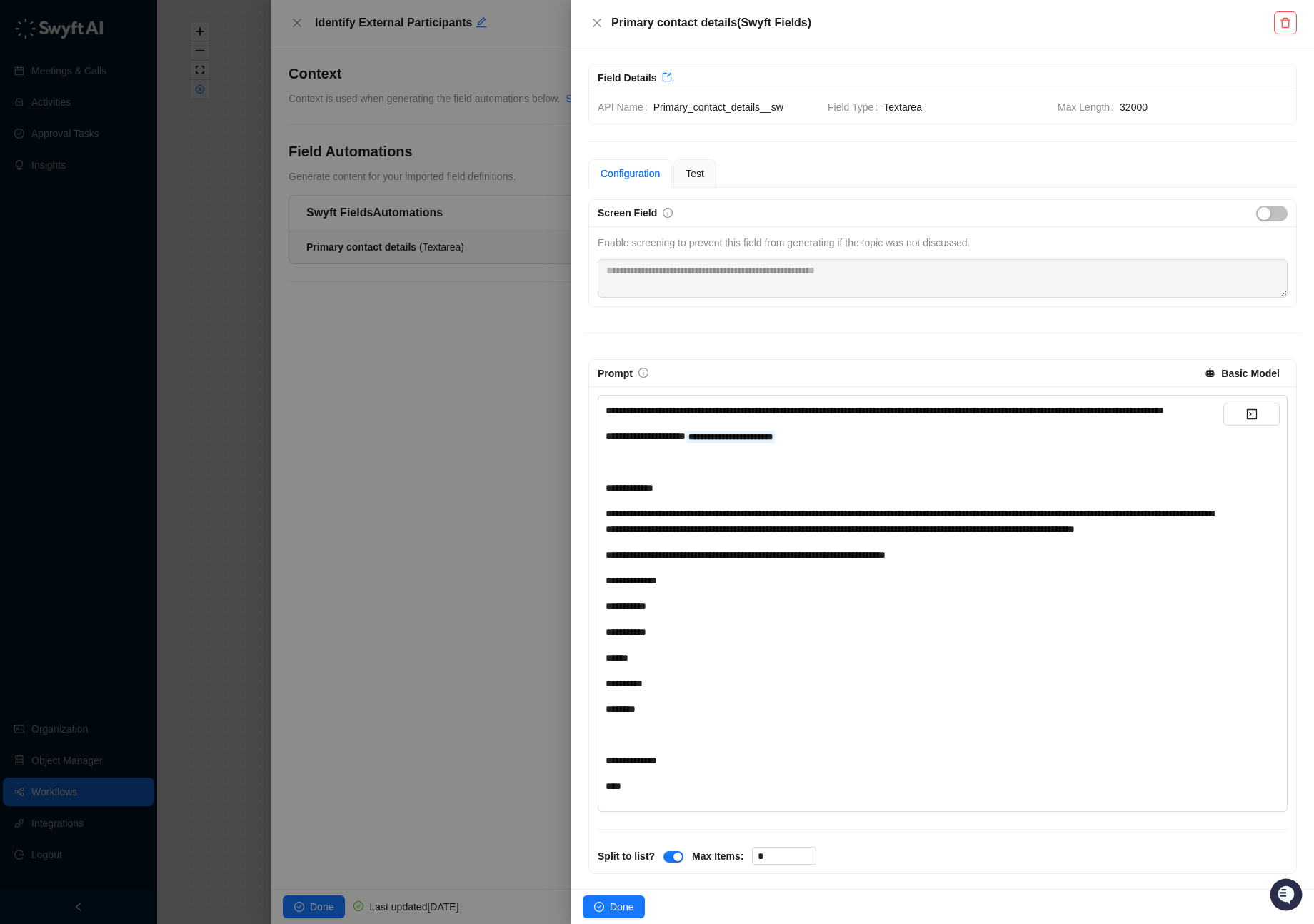
click at [656, 418] on div "**********" at bounding box center [914, 411] width 617 height 16
click at [655, 418] on div "**********" at bounding box center [914, 411] width 617 height 16
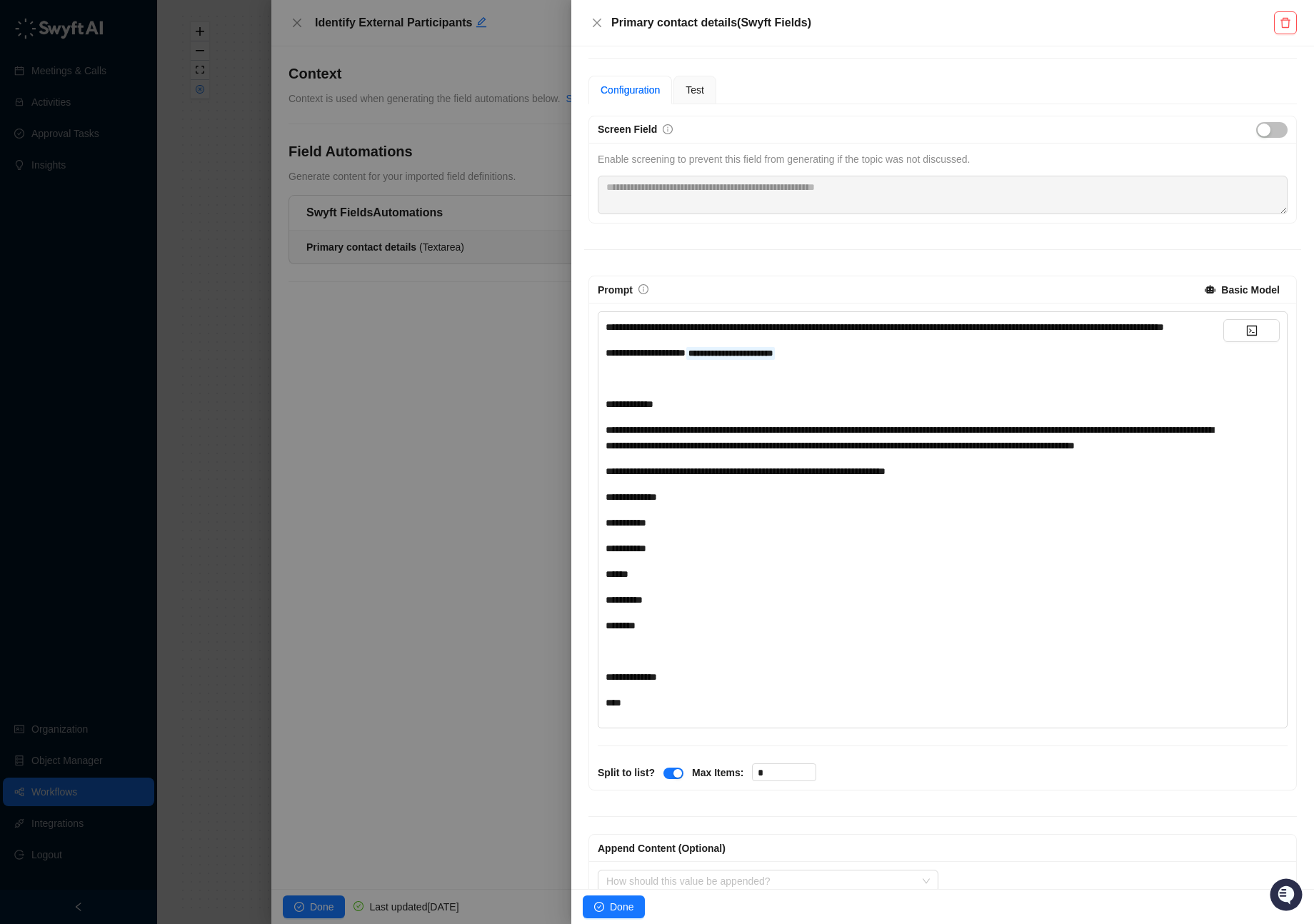
scroll to position [85, 0]
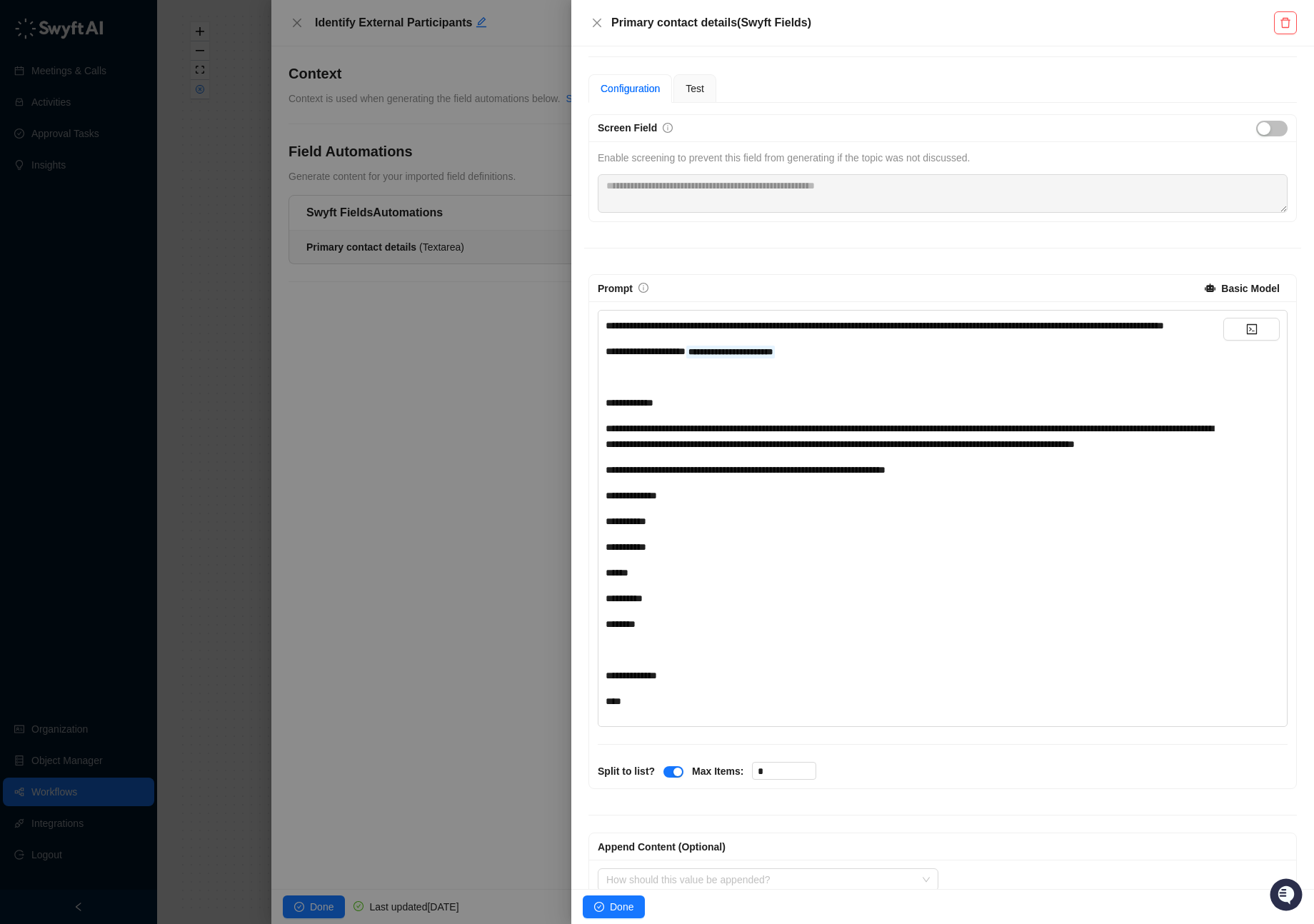
click at [666, 356] on span "**********" at bounding box center [646, 351] width 80 height 10
click at [676, 356] on span "**********" at bounding box center [646, 351] width 80 height 10
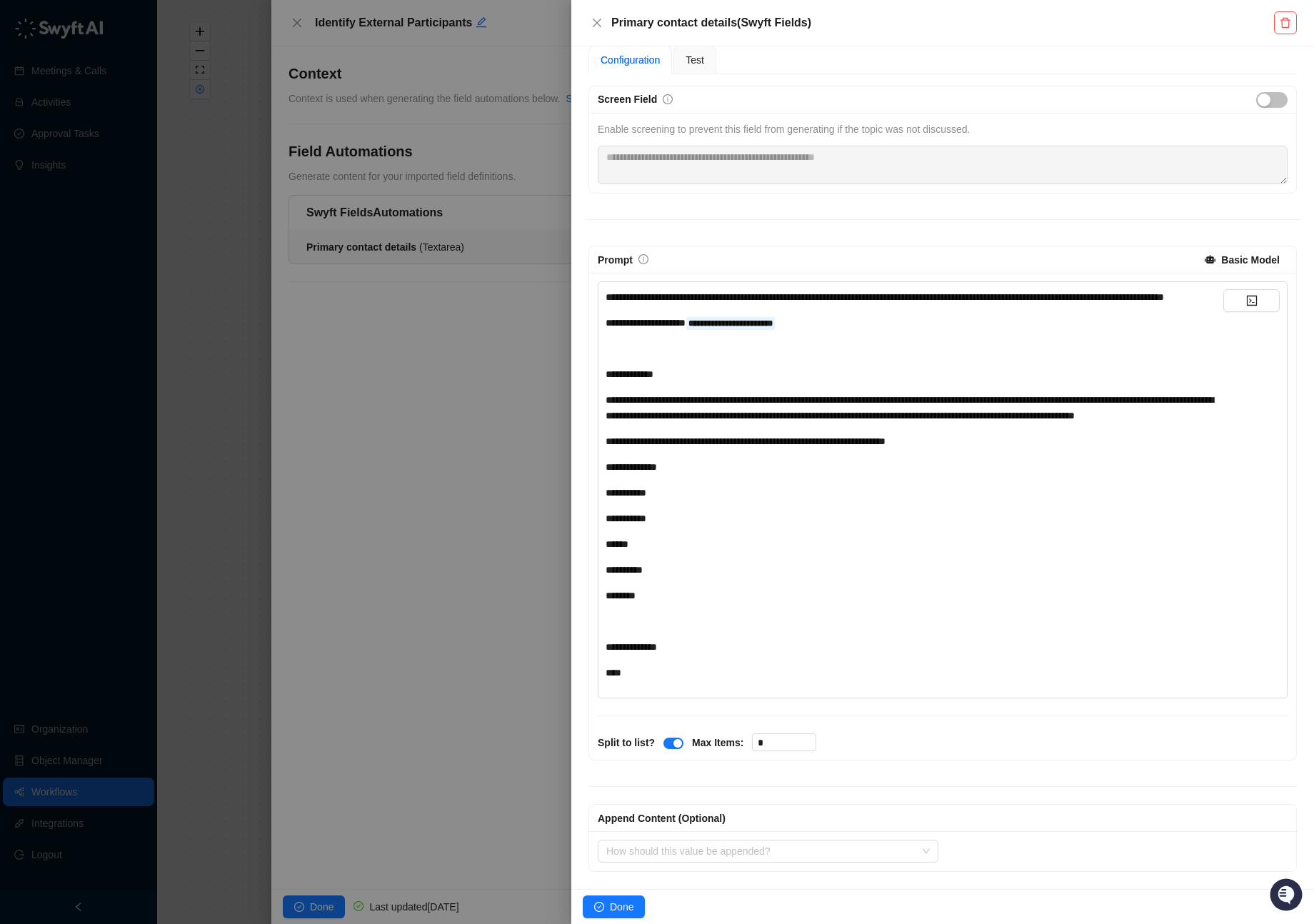
scroll to position [144, 0]
click at [663, 398] on span "**********" at bounding box center [910, 407] width 608 height 26
click at [662, 398] on span "**********" at bounding box center [910, 407] width 608 height 26
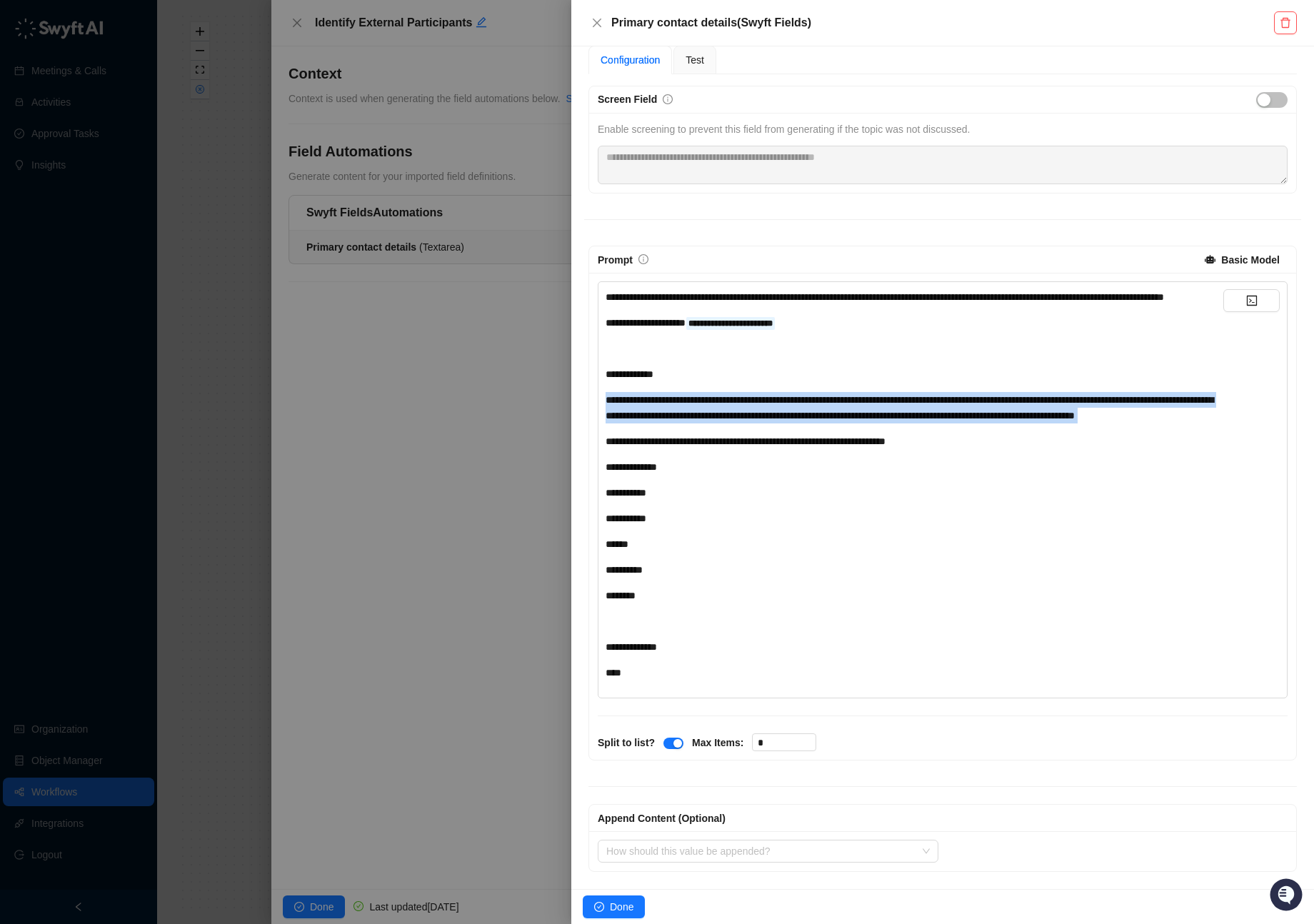
click at [662, 398] on span "**********" at bounding box center [910, 407] width 608 height 26
click at [670, 413] on span "**********" at bounding box center [910, 407] width 608 height 26
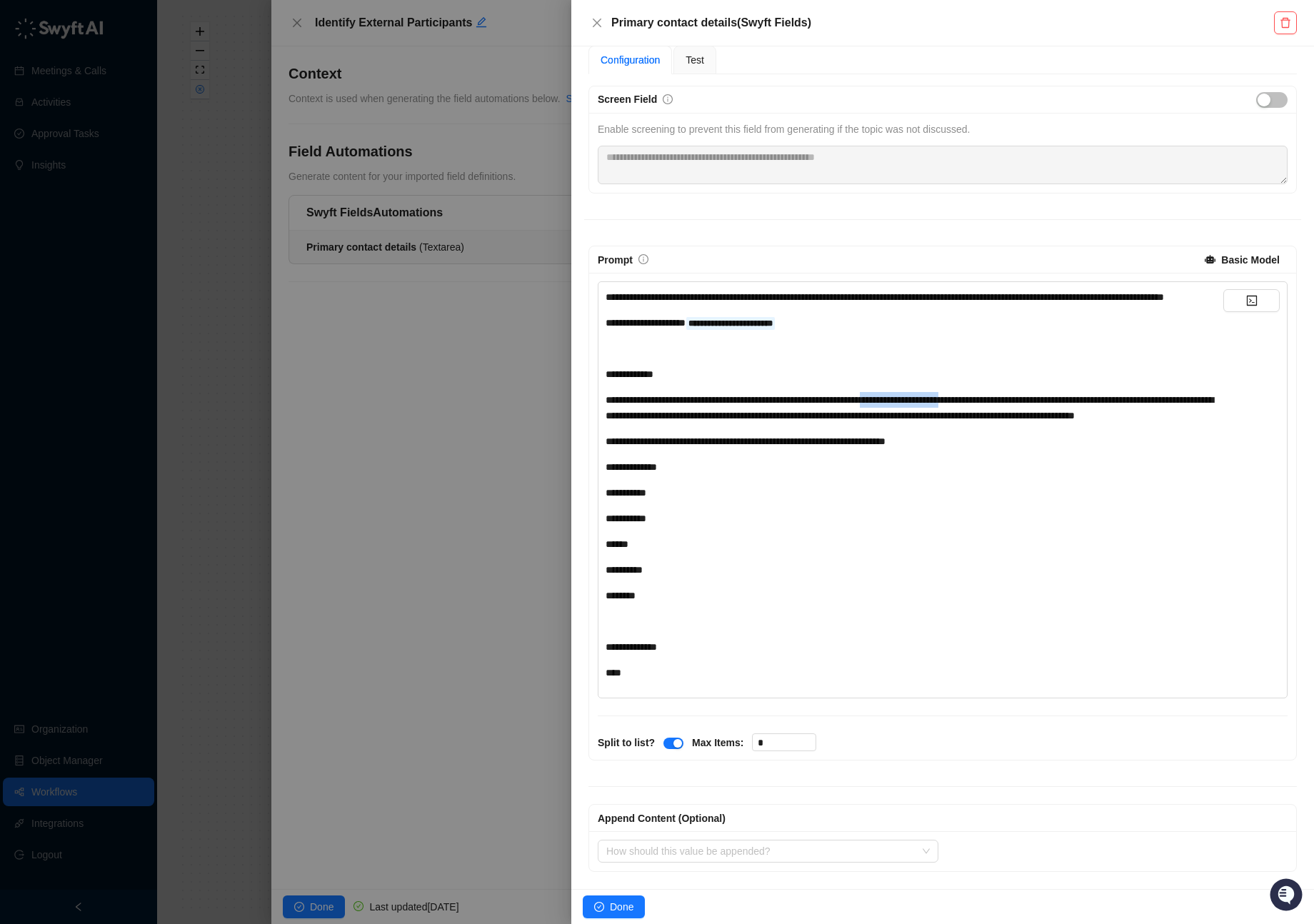
drag, startPoint x: 915, startPoint y: 383, endPoint x: 1013, endPoint y: 380, distance: 98.0
click at [781, 395] on span "**********" at bounding box center [910, 407] width 608 height 26
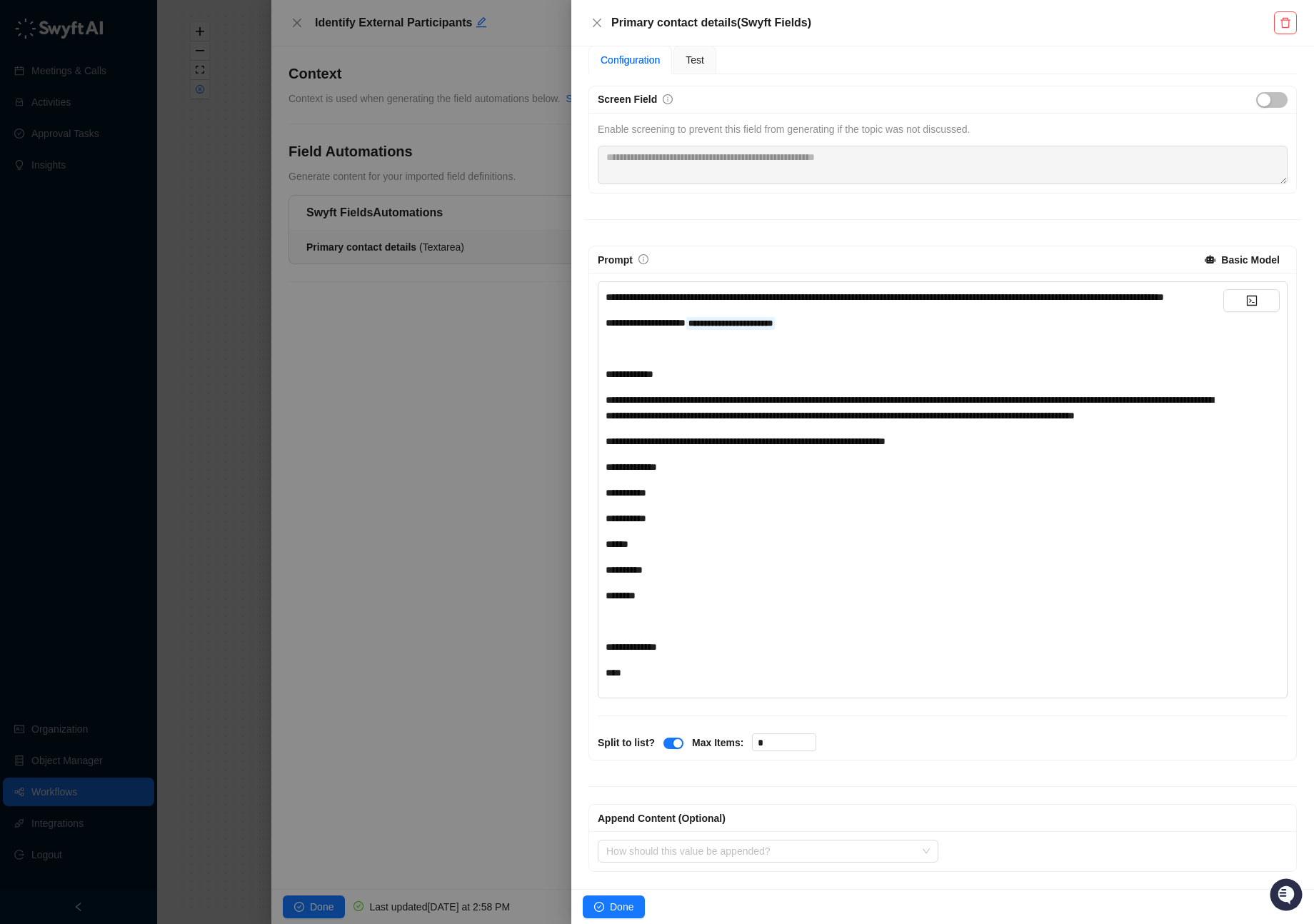
click at [781, 399] on span "**********" at bounding box center [910, 407] width 608 height 26
drag, startPoint x: 877, startPoint y: 402, endPoint x: 1052, endPoint y: 399, distance: 175.0
click at [781, 399] on span "**********" at bounding box center [910, 407] width 608 height 26
click at [781, 420] on div "**********" at bounding box center [914, 407] width 617 height 31
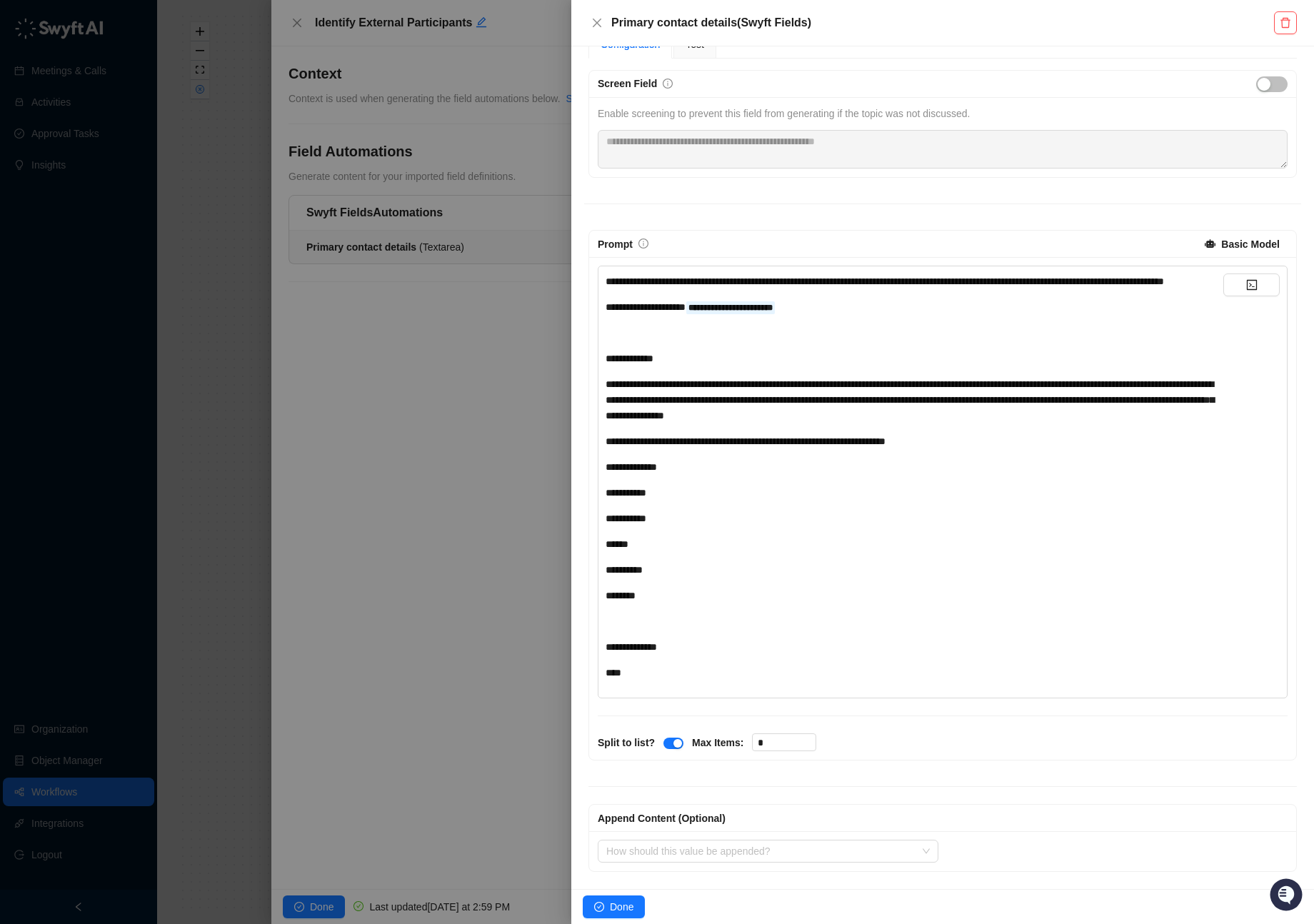
click at [781, 420] on span "**********" at bounding box center [910, 399] width 609 height 42
click at [620, 482] on span "Done" at bounding box center [622, 907] width 23 height 16
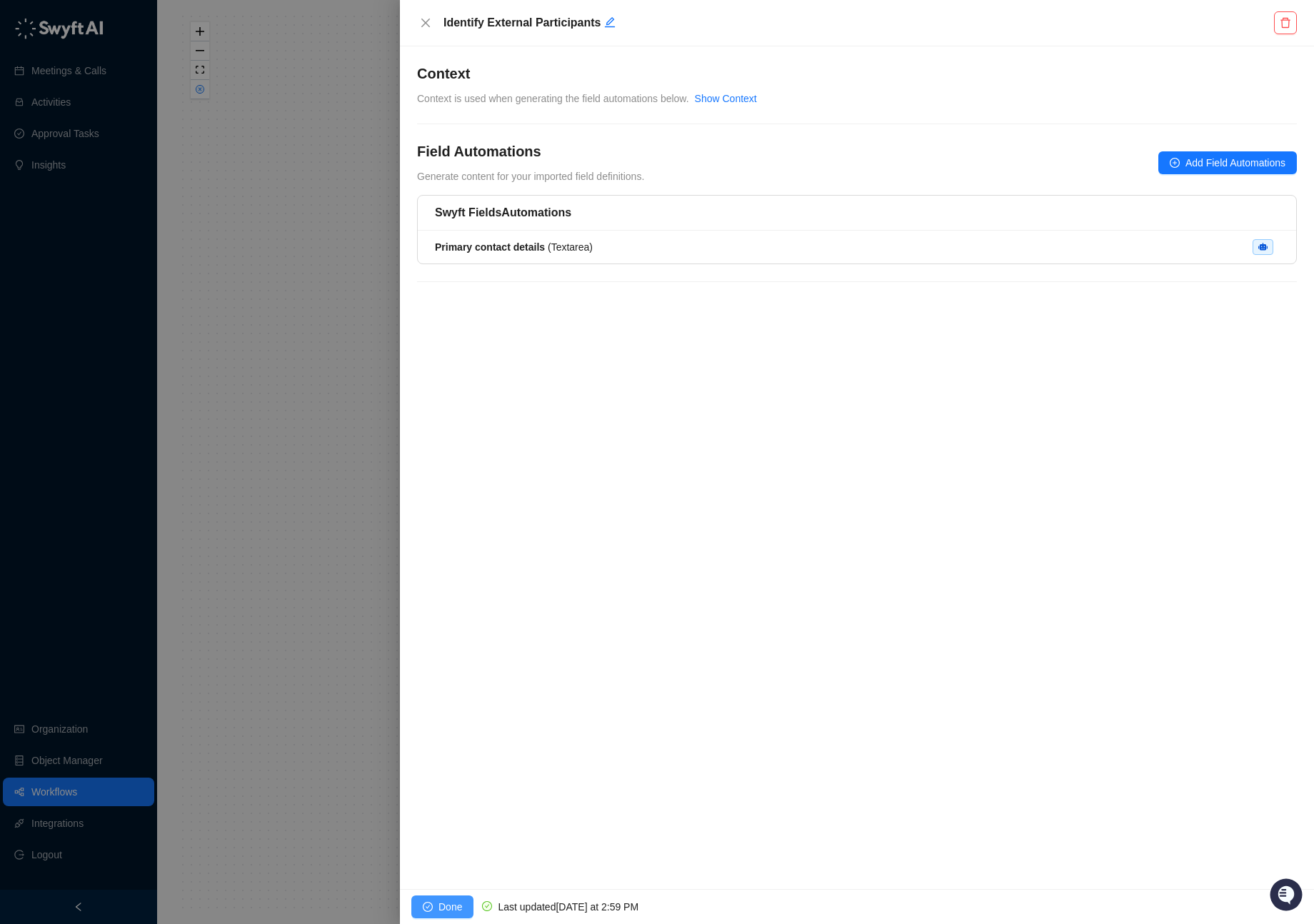
click at [458, 482] on span "Done" at bounding box center [450, 907] width 23 height 16
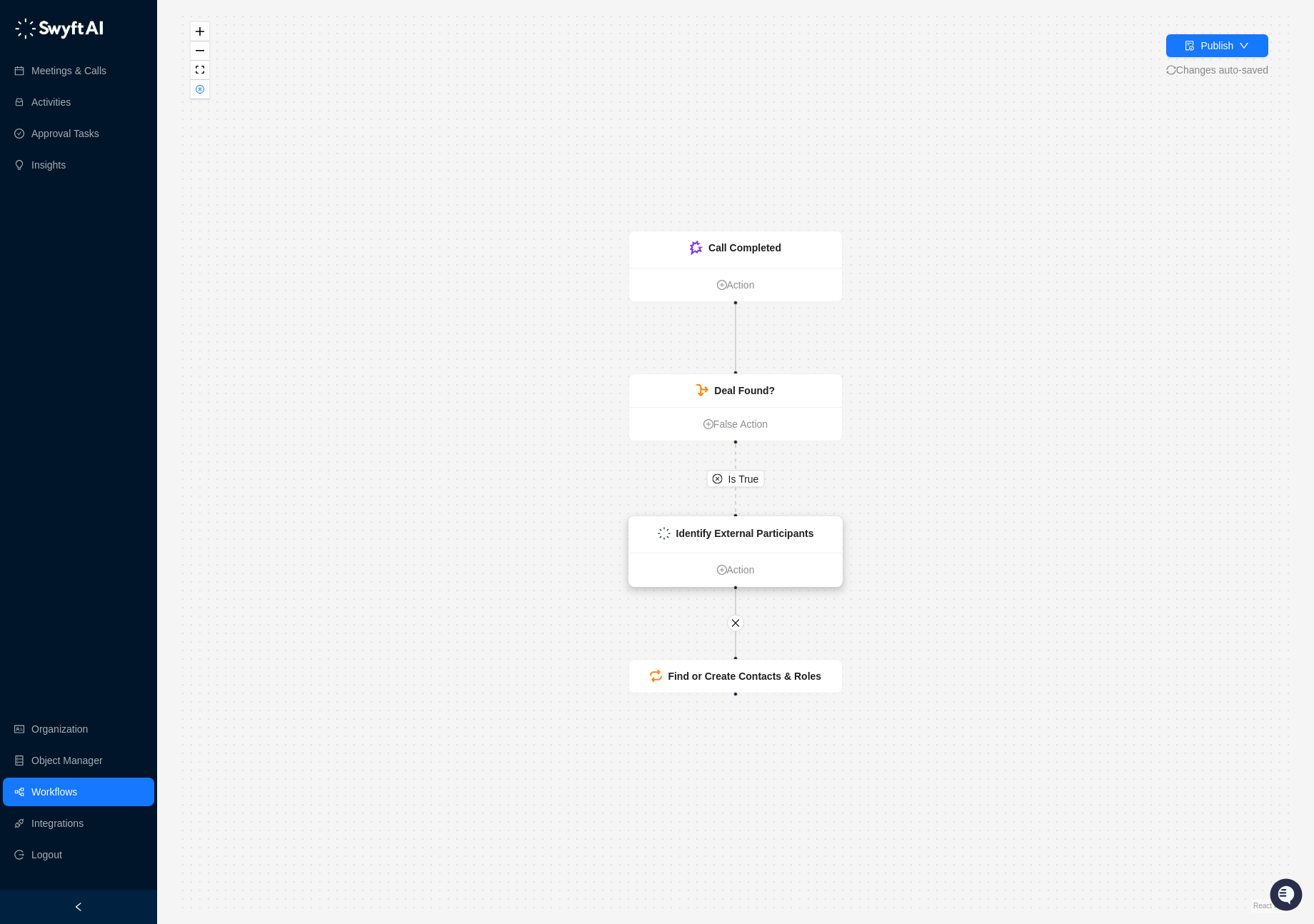
click at [744, 482] on strong "Identify External Participants" at bounding box center [745, 533] width 138 height 12
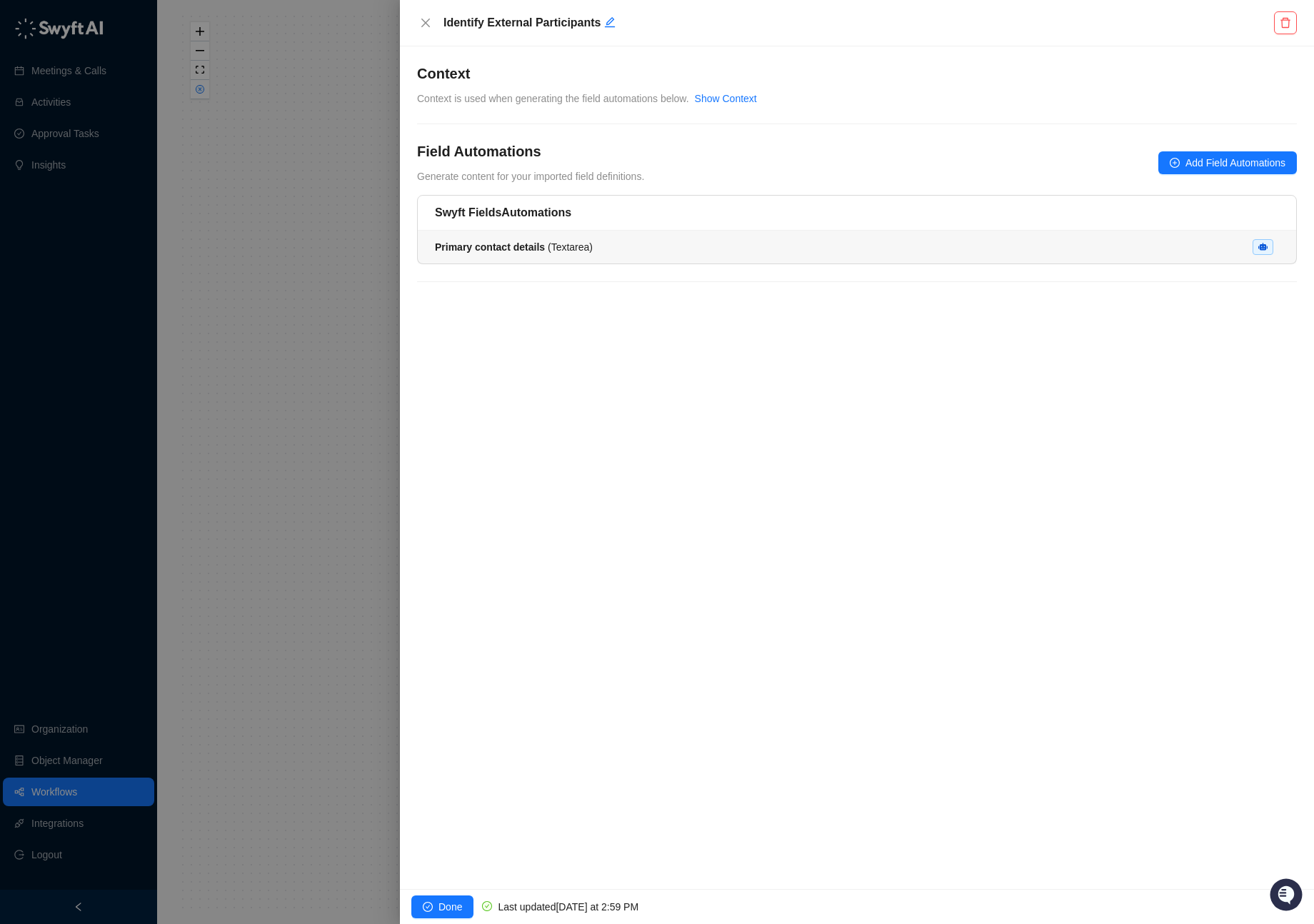
click at [690, 242] on div "Primary contact details ( Textarea )" at bounding box center [857, 247] width 844 height 16
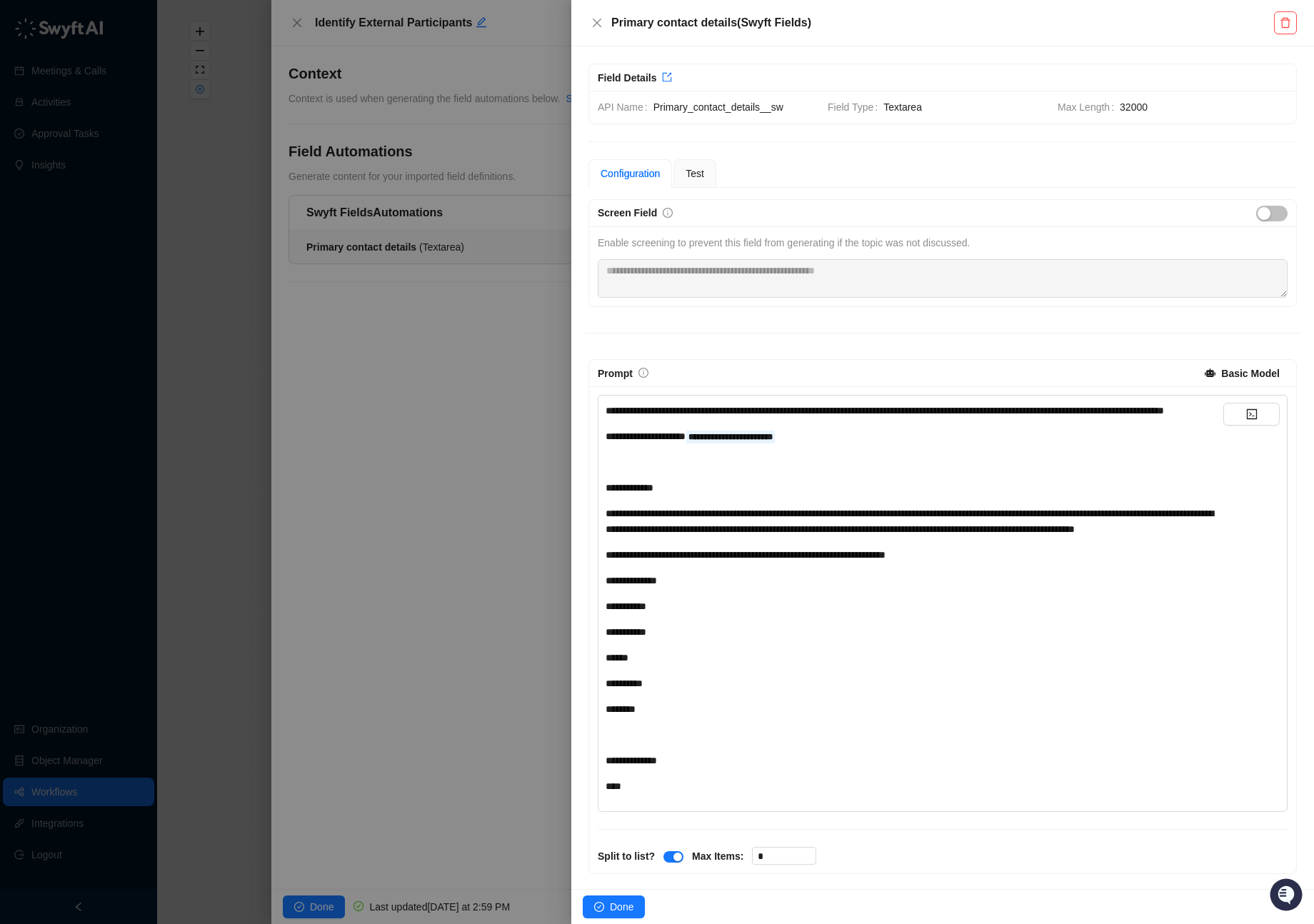
click at [781, 482] on div "**********" at bounding box center [914, 555] width 617 height 16
click at [781, 444] on div "**********" at bounding box center [914, 436] width 617 height 16
click at [688, 160] on div "Test" at bounding box center [695, 173] width 43 height 28
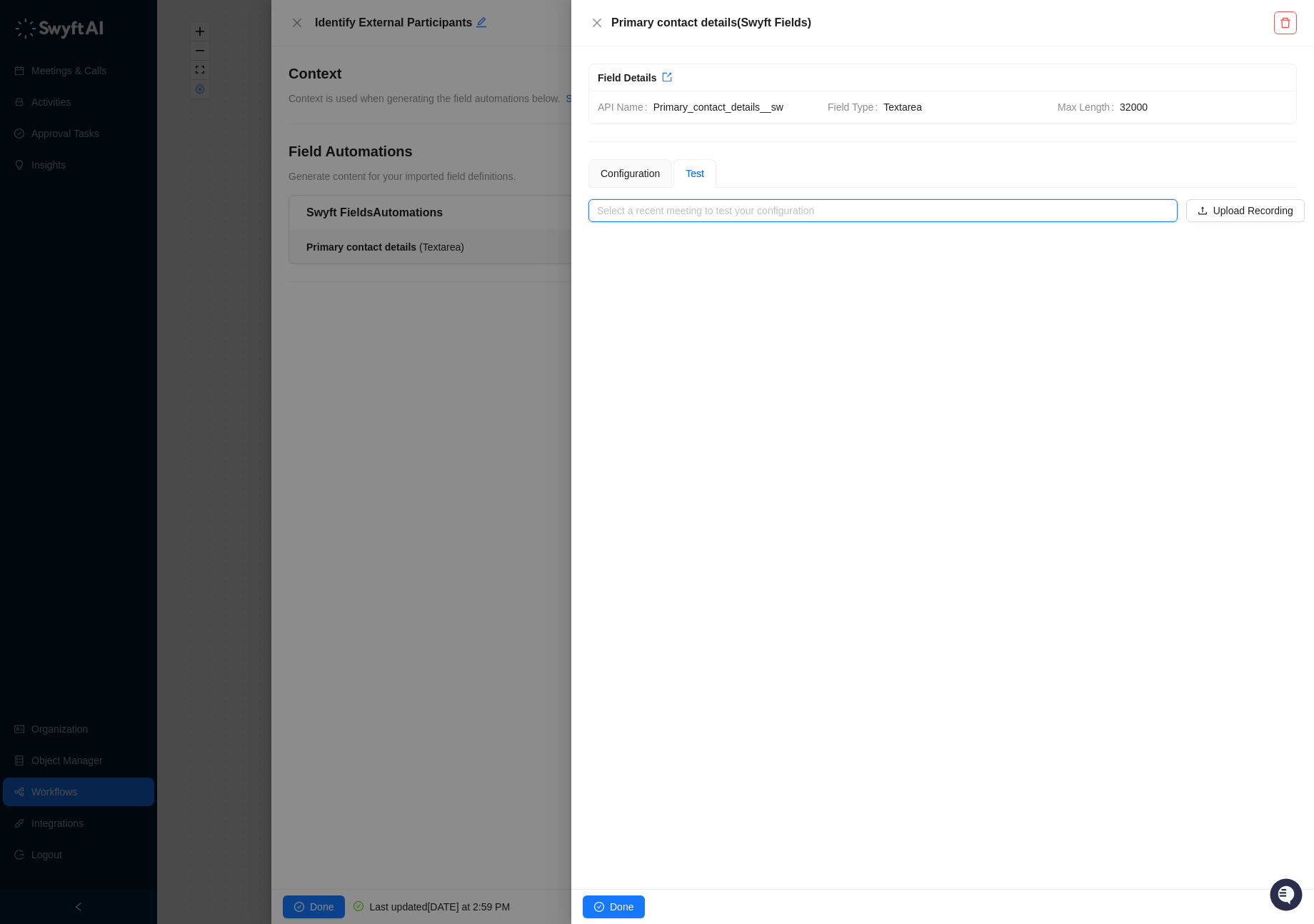
click at [708, 205] on input "search" at bounding box center [878, 210] width 563 height 21
click at [781, 407] on div "**********" at bounding box center [942, 468] width 743 height 842
click at [781, 213] on input "search" at bounding box center [878, 210] width 563 height 21
click at [781, 212] on input "search" at bounding box center [878, 210] width 563 height 21
click at [781, 157] on div "**********" at bounding box center [942, 468] width 743 height 842
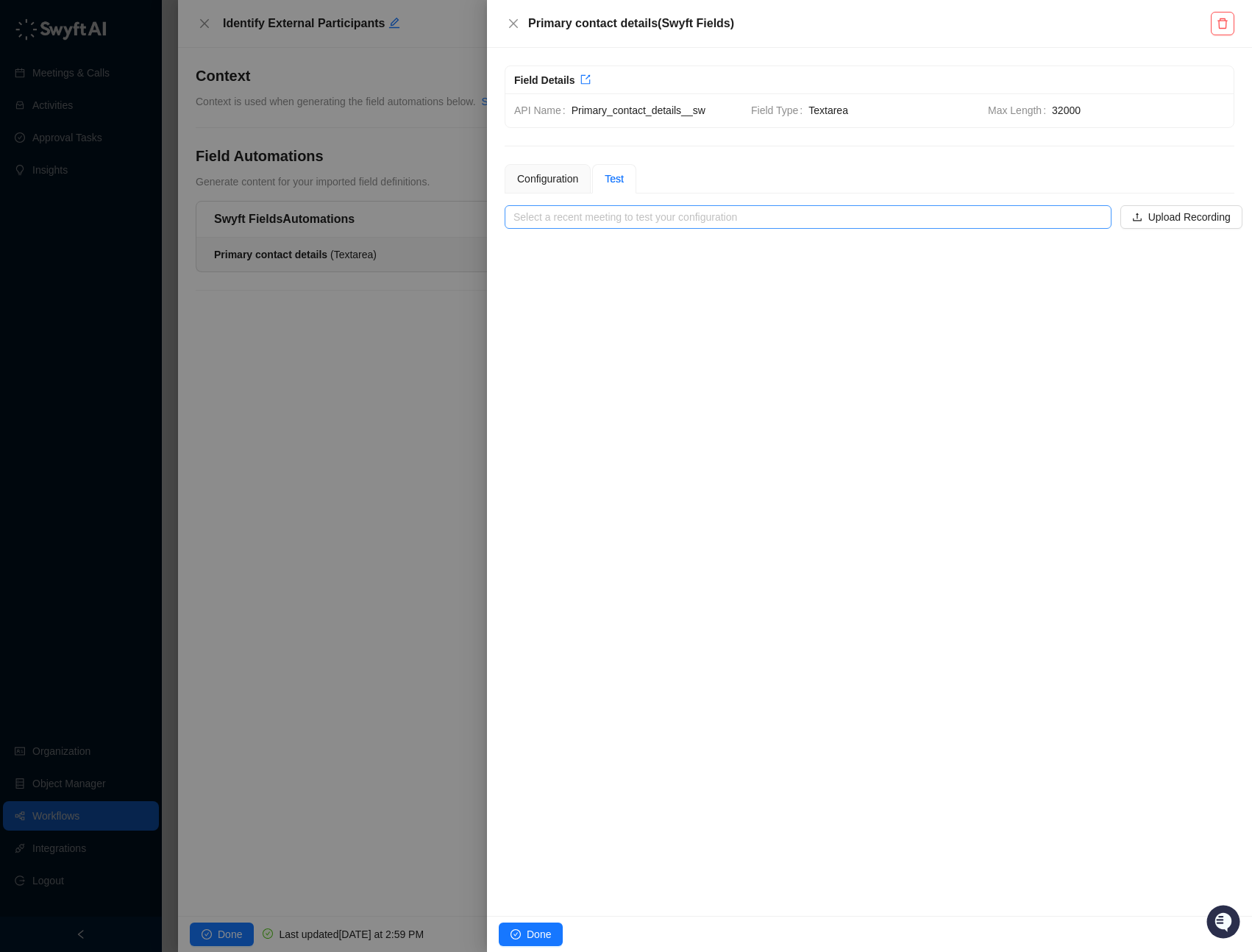
click at [659, 218] on input "search" at bounding box center [804, 216] width 581 height 22
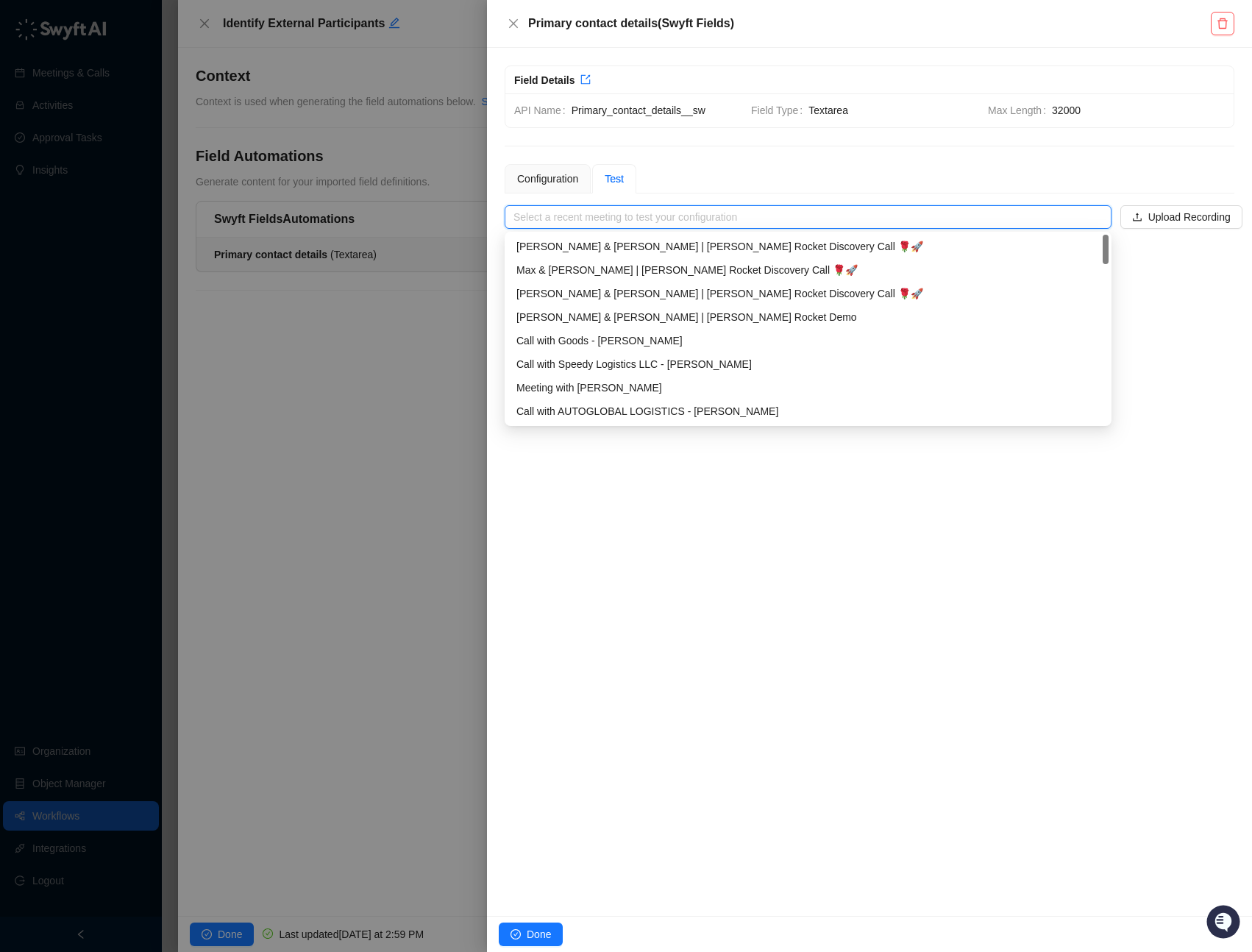
paste input "**********"
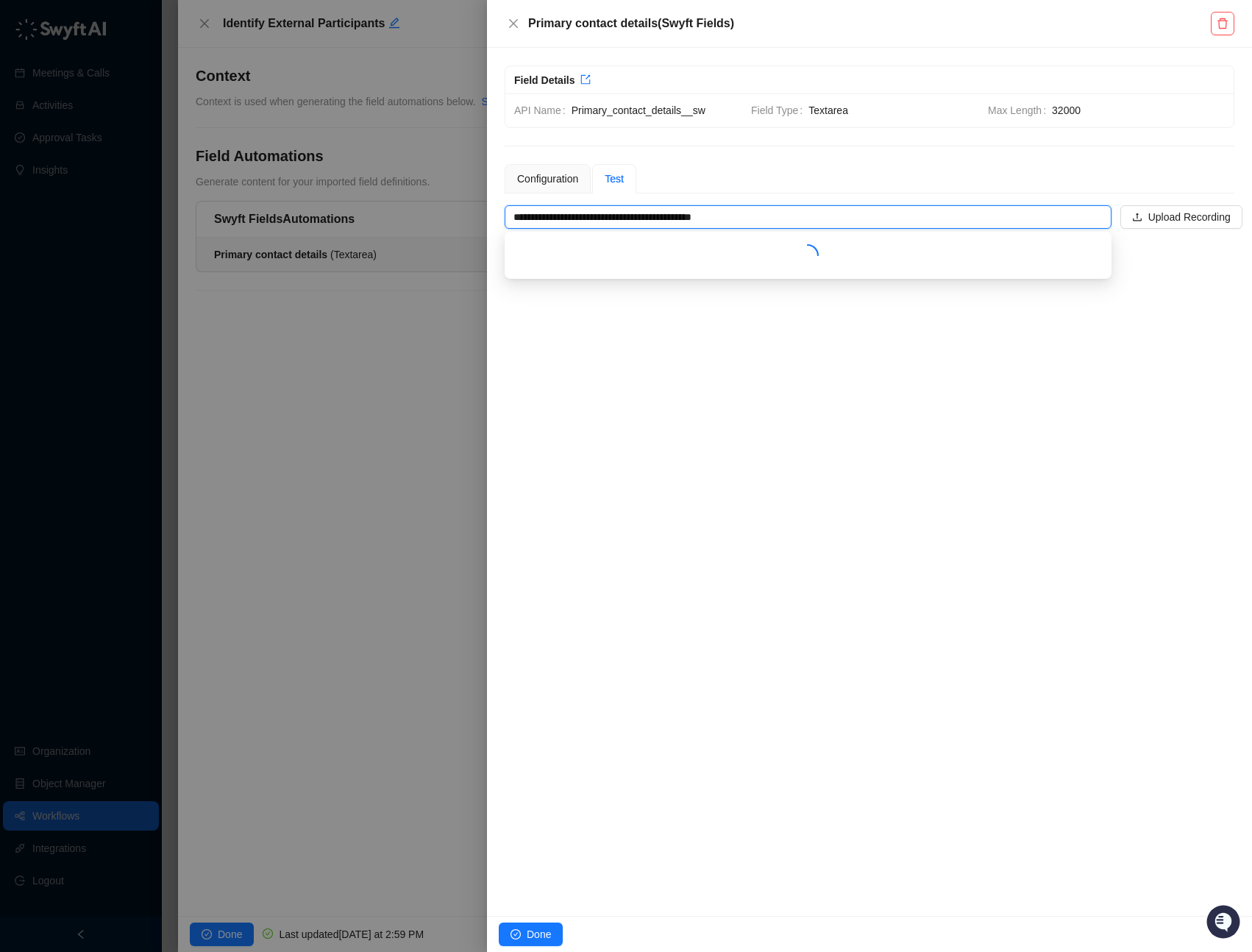
type input "**********"
click at [720, 179] on div "Configuration Test" at bounding box center [870, 178] width 730 height 29
click at [729, 211] on input "**********" at bounding box center [804, 216] width 581 height 22
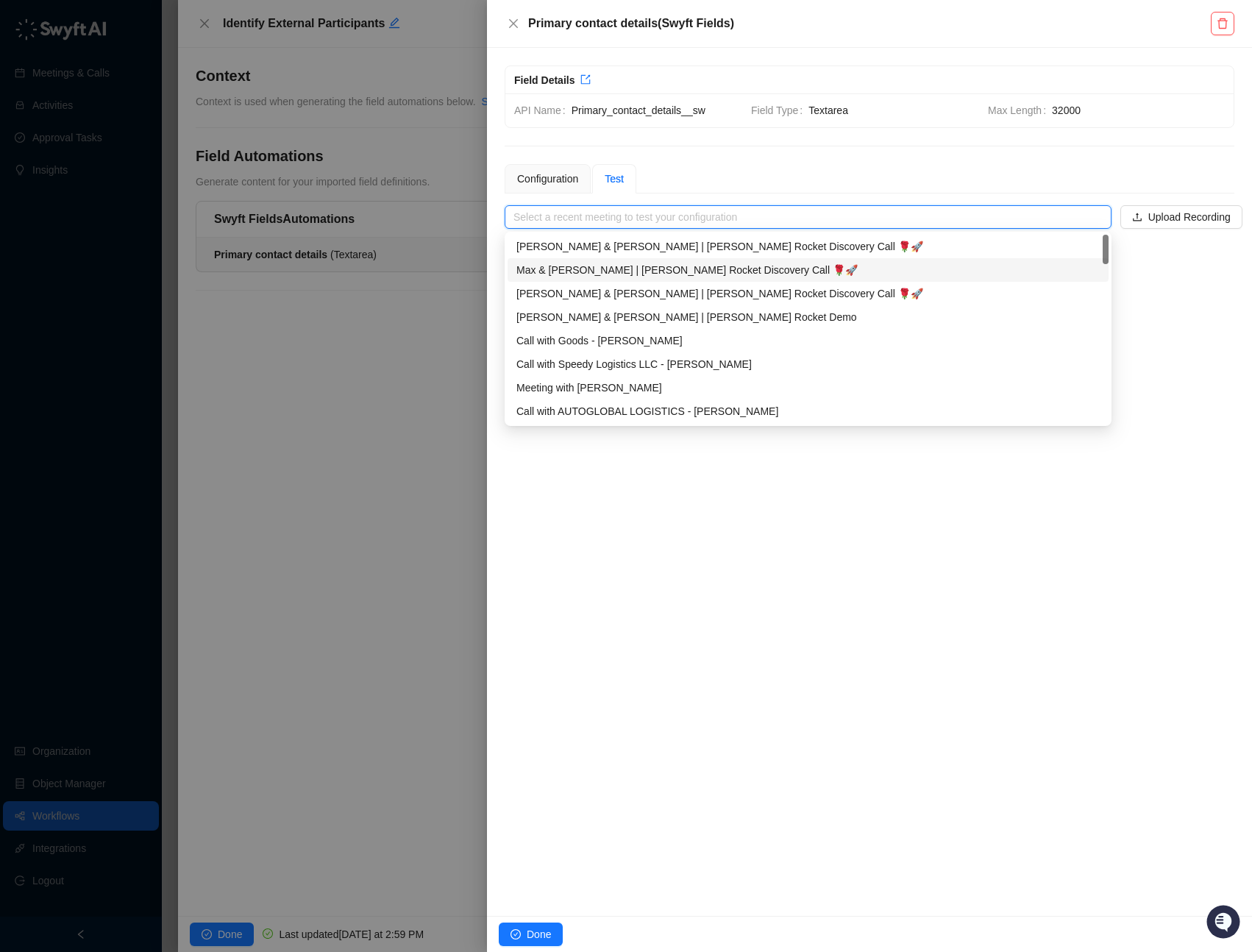
click at [680, 273] on div "Max & [PERSON_NAME] | [PERSON_NAME] Rocket Discovery Call 🌹🚀" at bounding box center [808, 270] width 584 height 17
type input "**********"
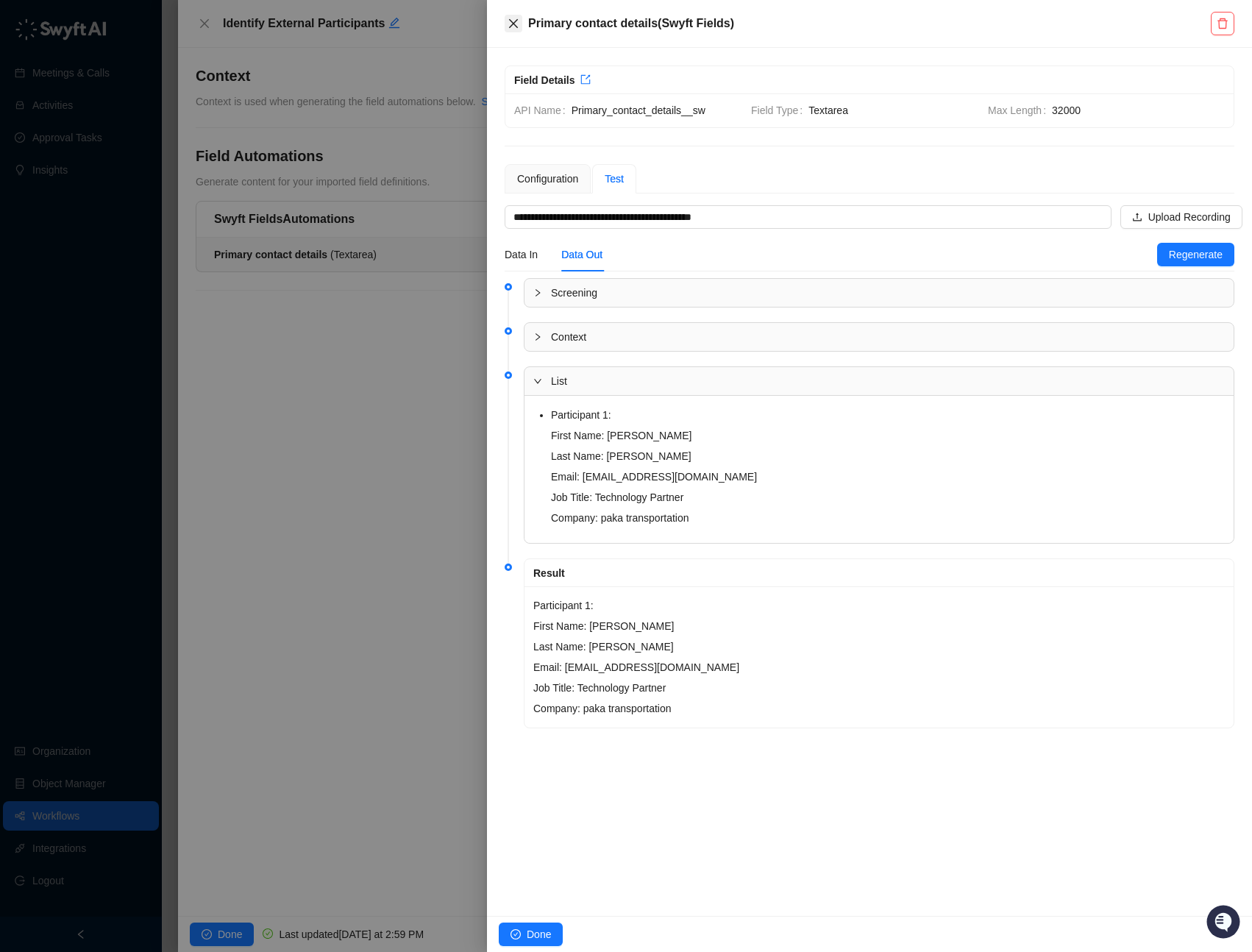
click at [510, 20] on icon "close" at bounding box center [514, 23] width 9 height 9
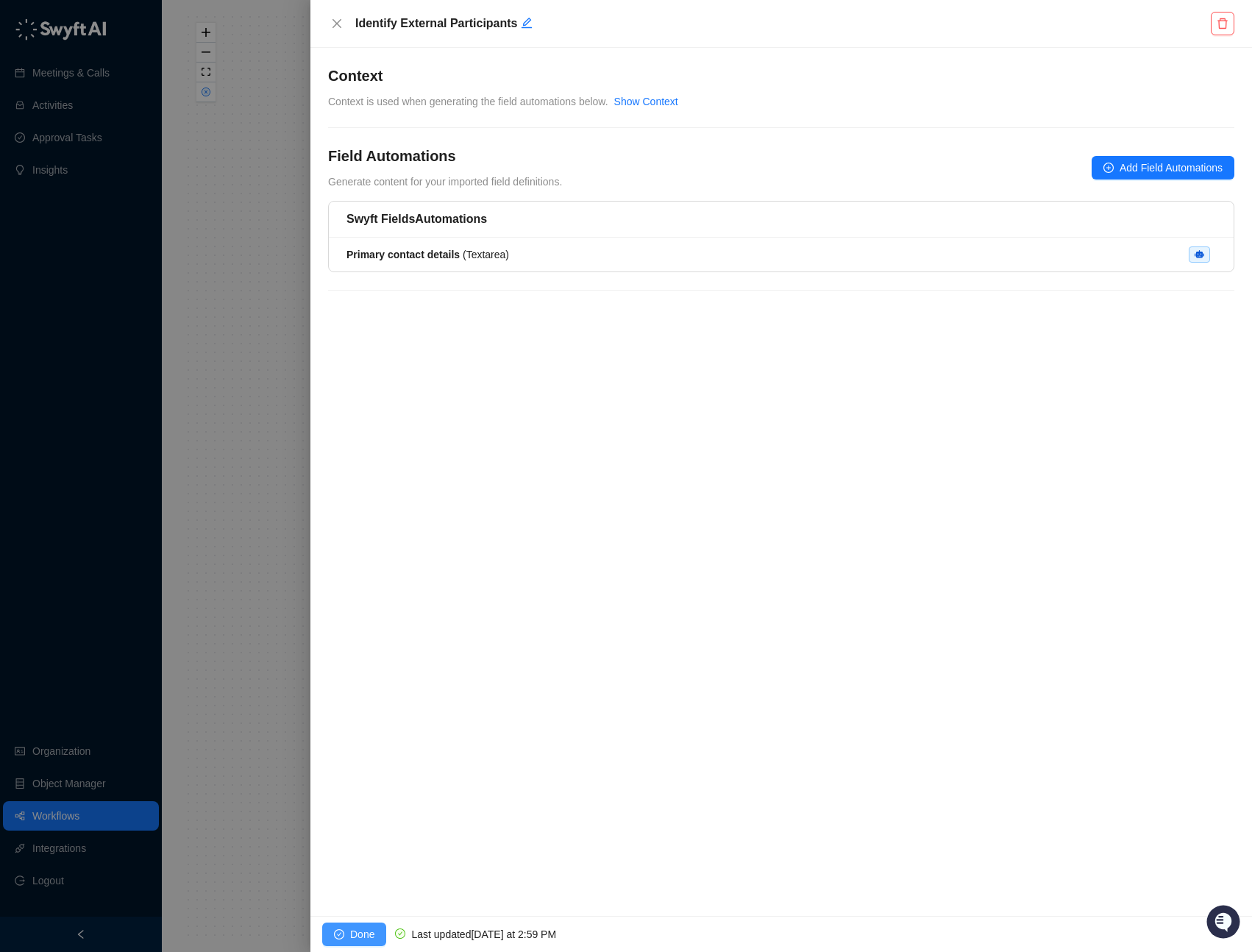
click at [357, 497] on span "Done" at bounding box center [362, 934] width 24 height 17
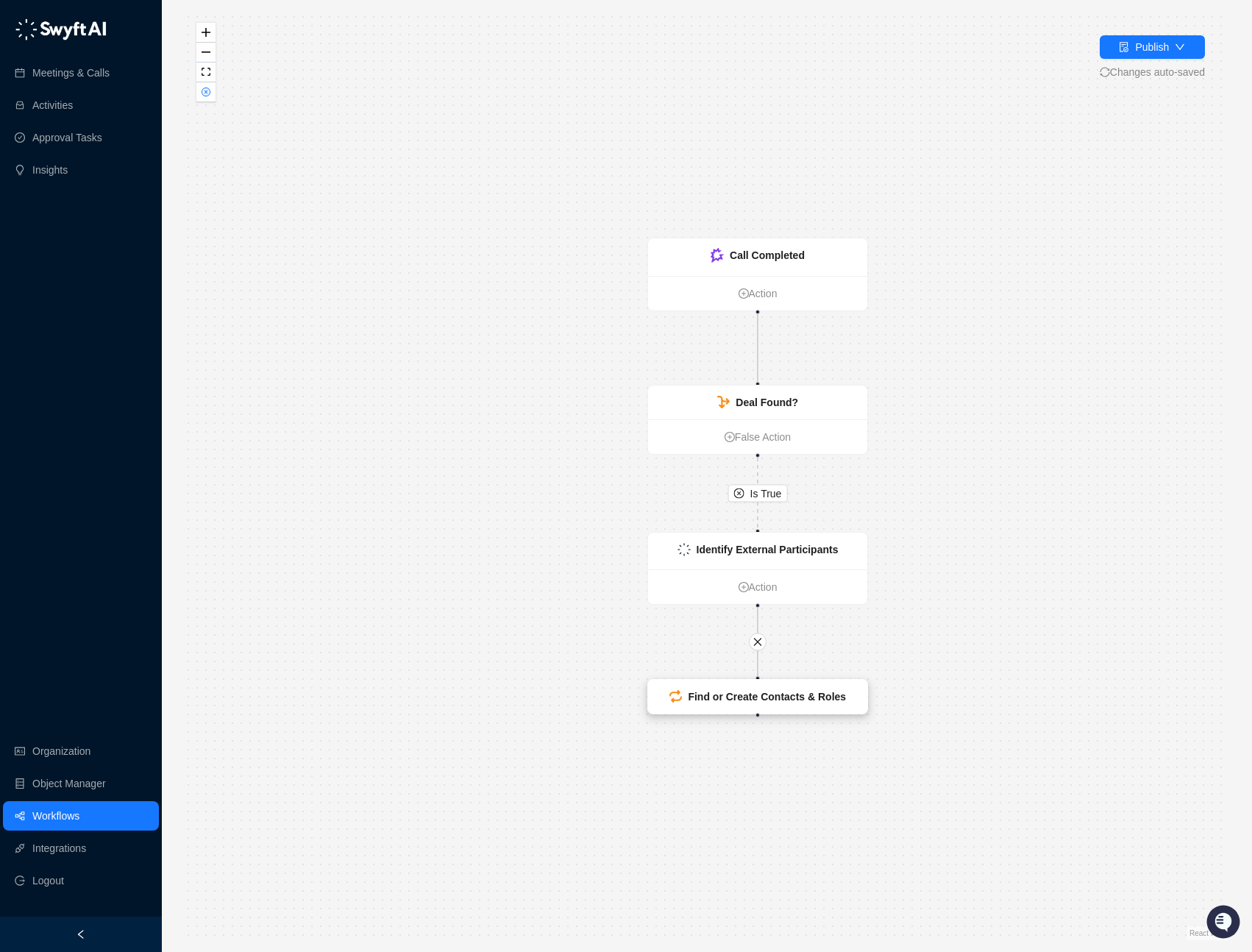
click at [771, 497] on div "Find or Create Contacts & Roles" at bounding box center [758, 696] width 219 height 34
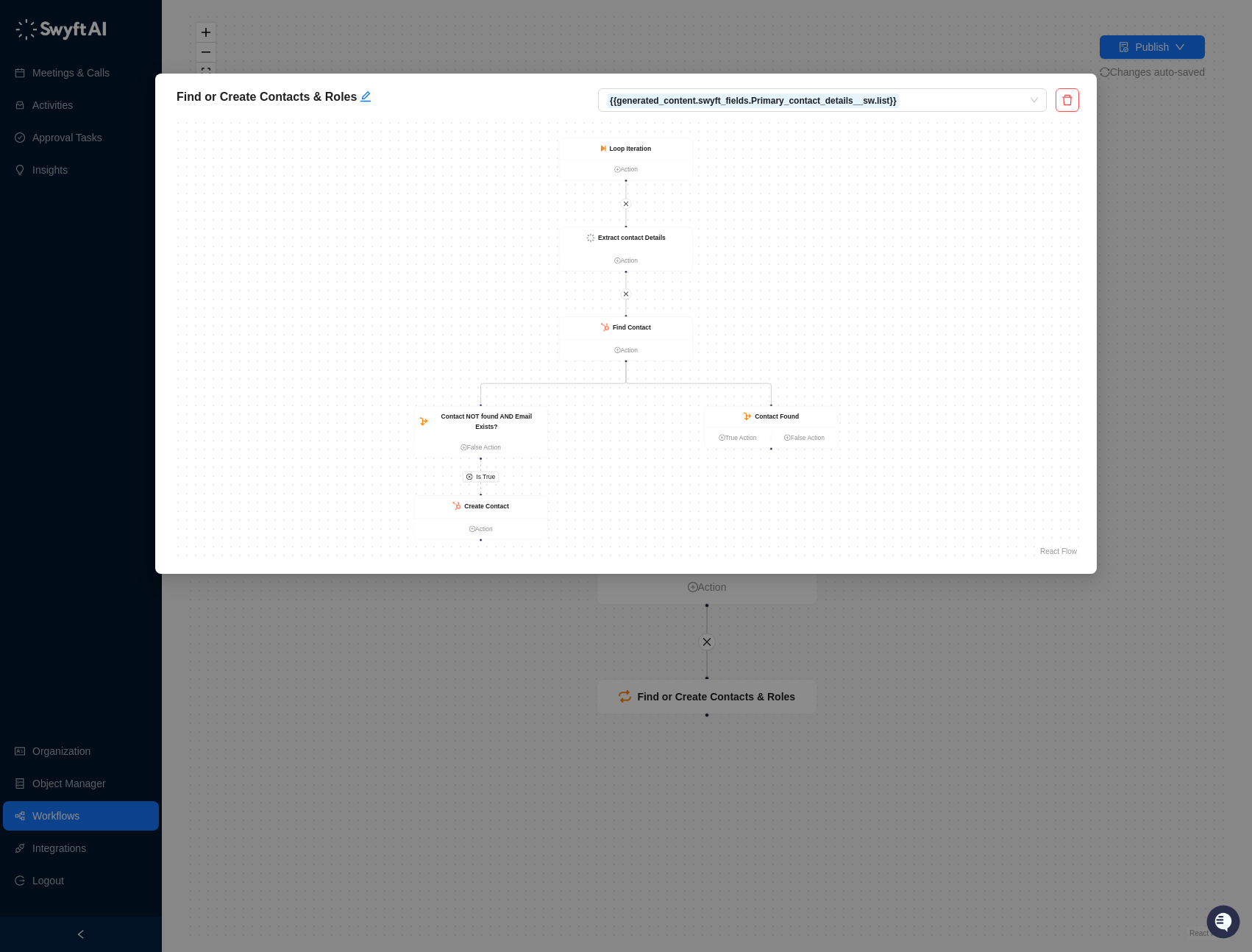
click at [330, 95] on h5 "Find or Create Contacts & Roles" at bounding box center [381, 98] width 409 height 18
click at [361, 95] on icon "edit" at bounding box center [366, 96] width 11 height 11
drag, startPoint x: 315, startPoint y: 98, endPoint x: 320, endPoint y: 109, distance: 12.1
click at [320, 109] on textarea "**********" at bounding box center [372, 101] width 409 height 25
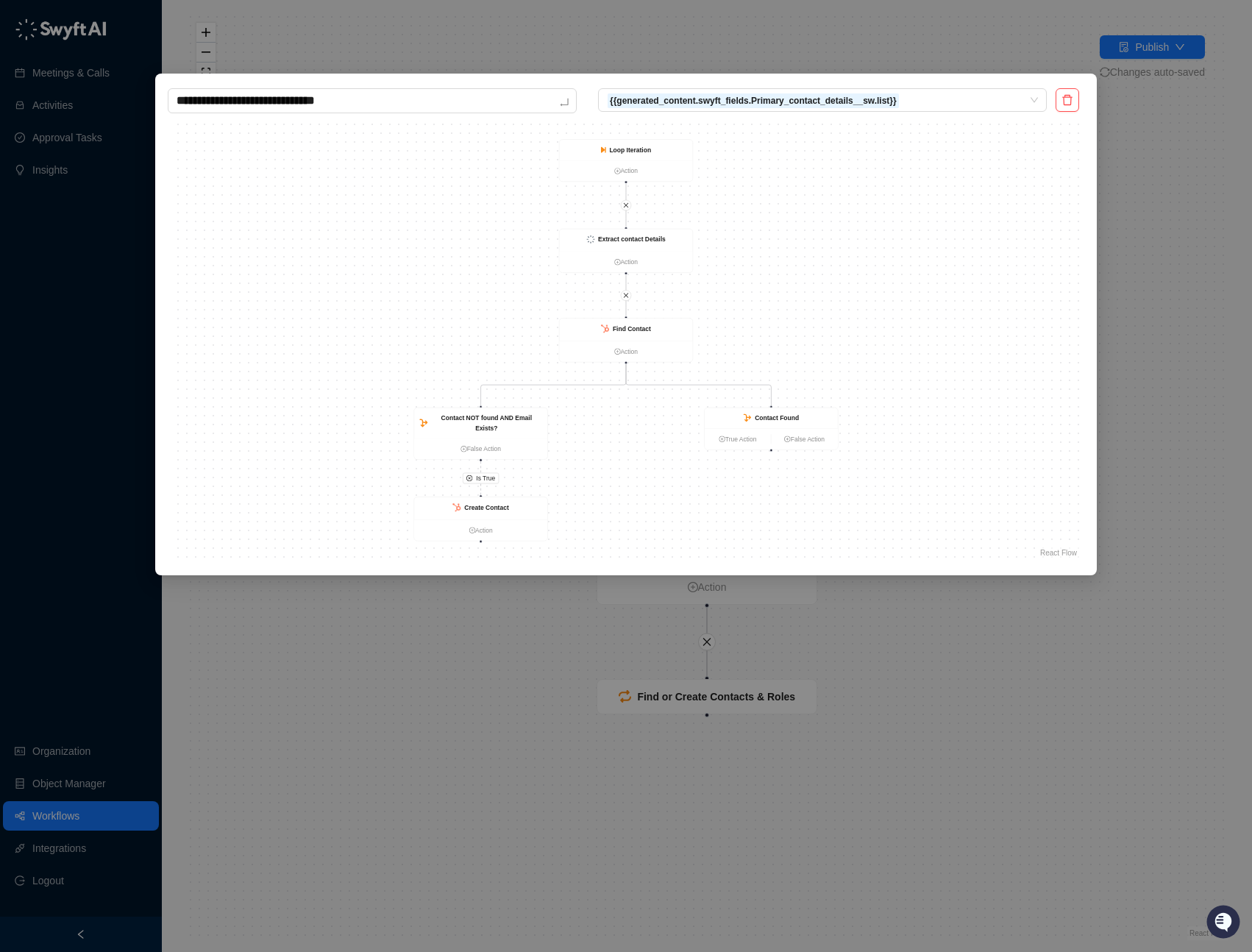
drag, startPoint x: 313, startPoint y: 101, endPoint x: 342, endPoint y: 113, distance: 31.4
click at [342, 113] on div "**********" at bounding box center [626, 324] width 942 height 502
type textarea "**********"
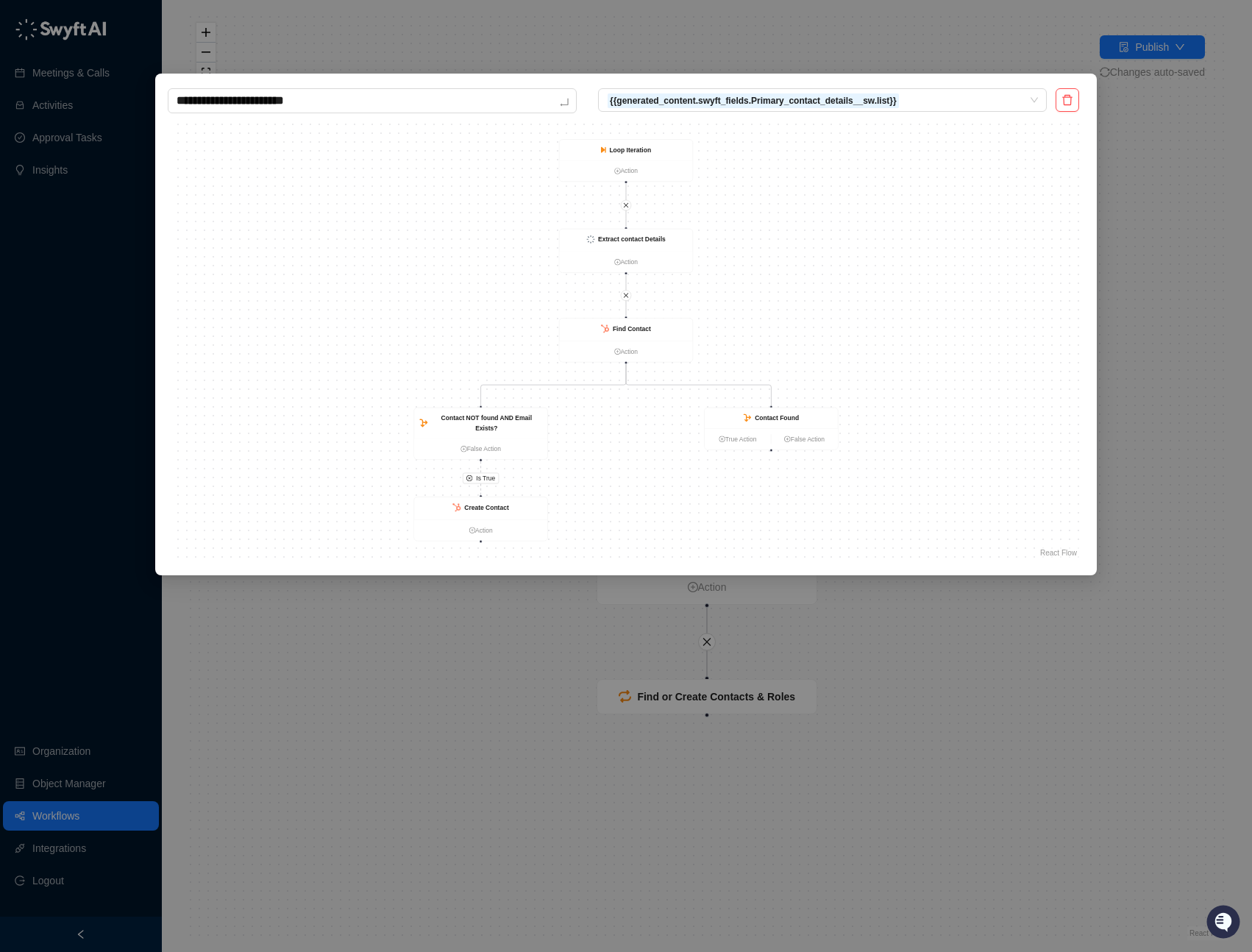
type textarea "**********"
click at [391, 193] on div "Is True Find Contact Action Contact NOT found AND Email Exists? False Action Co…" at bounding box center [626, 339] width 907 height 441
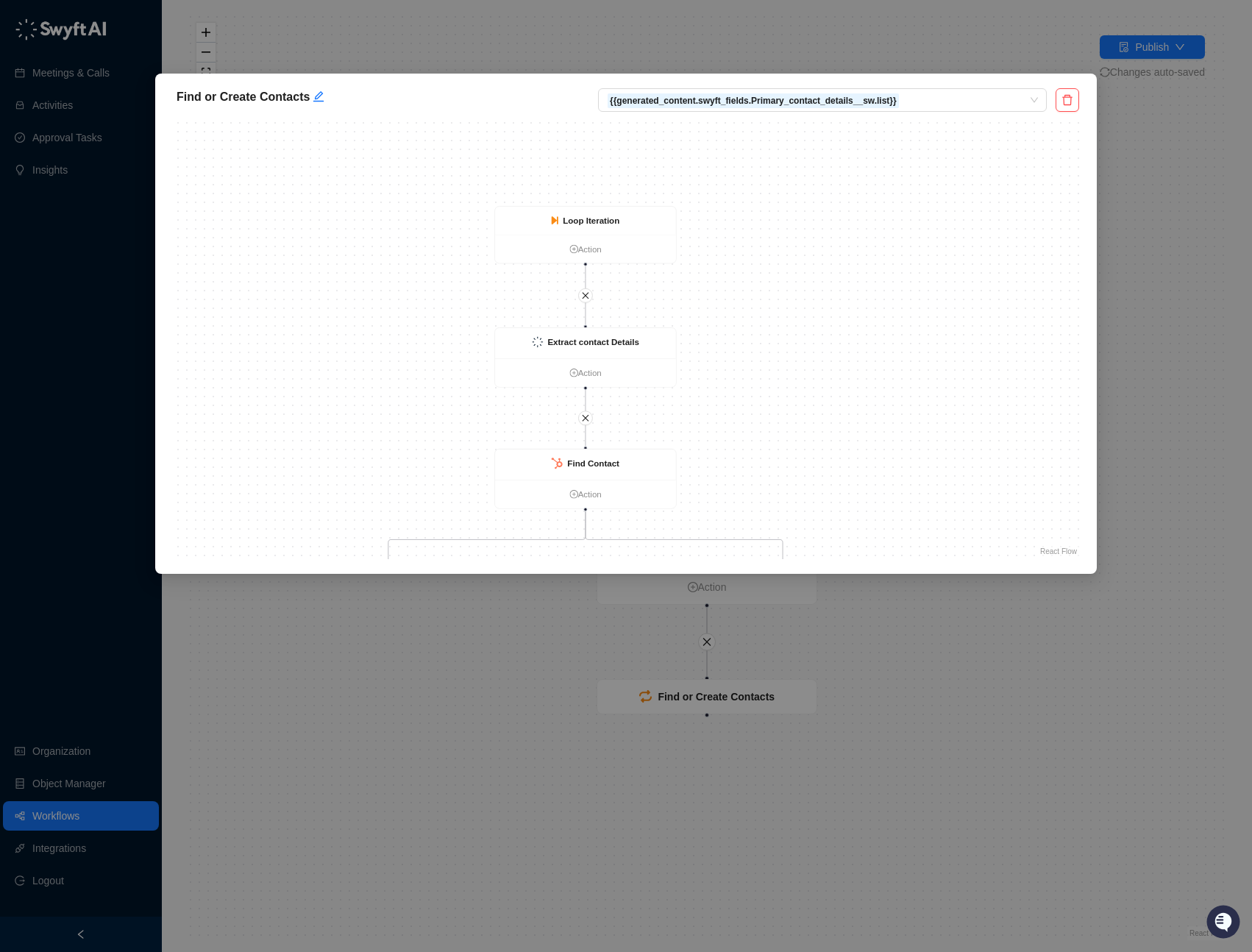
drag, startPoint x: 729, startPoint y: 258, endPoint x: 707, endPoint y: 343, distance: 87.8
click at [707, 343] on div "Is True Find Contact Action Contact NOT found AND Email Exists? False Action Co…" at bounding box center [626, 339] width 907 height 441
drag, startPoint x: 606, startPoint y: 298, endPoint x: 707, endPoint y: 219, distance: 128.2
click at [707, 219] on div "Is True Find Contact Action Contact NOT found AND Email Exists? False Action Co…" at bounding box center [626, 339] width 907 height 441
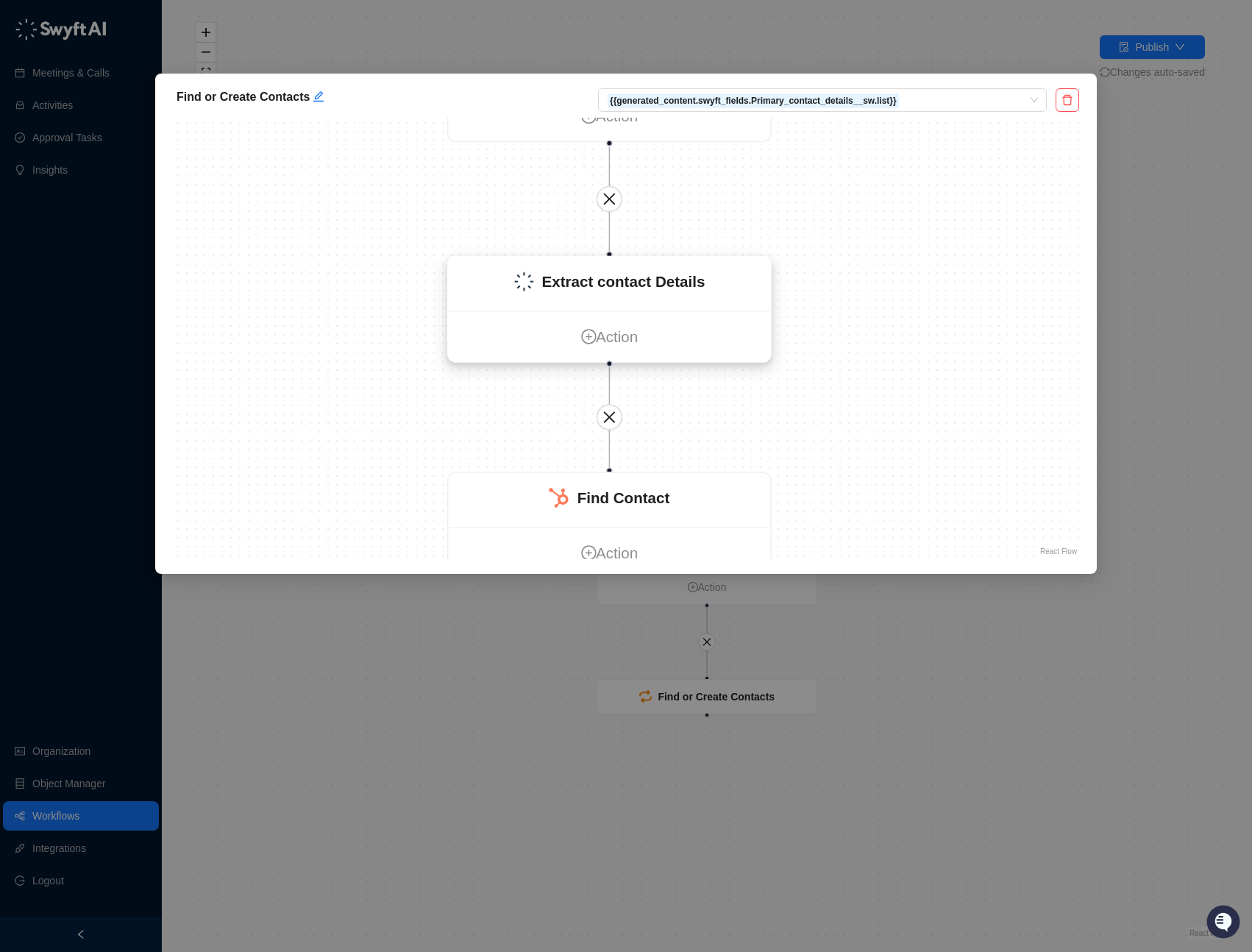
click at [656, 270] on div "Extract contact Details" at bounding box center [623, 282] width 163 height 23
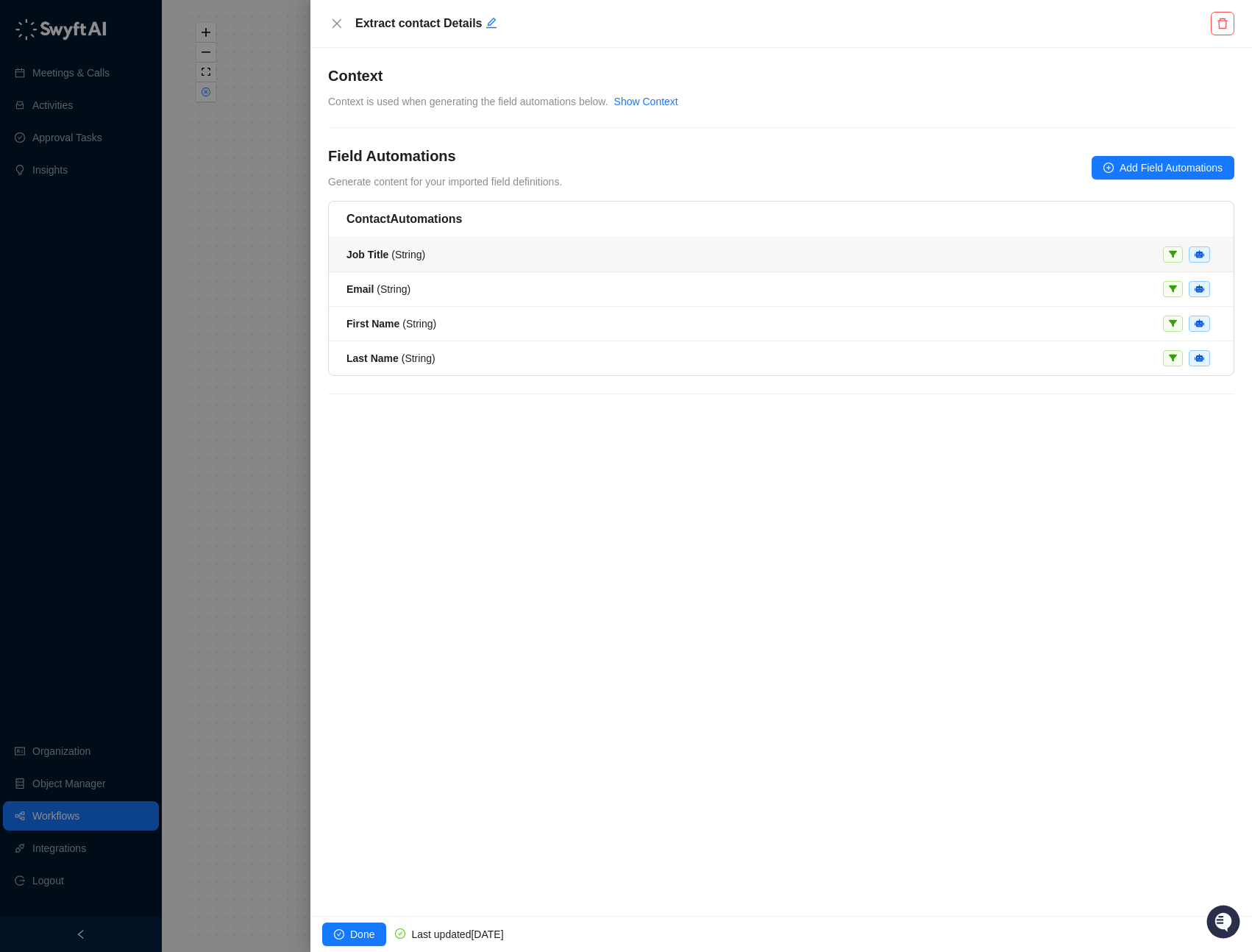
click at [457, 255] on div "Job Title ( String )" at bounding box center [781, 255] width 870 height 17
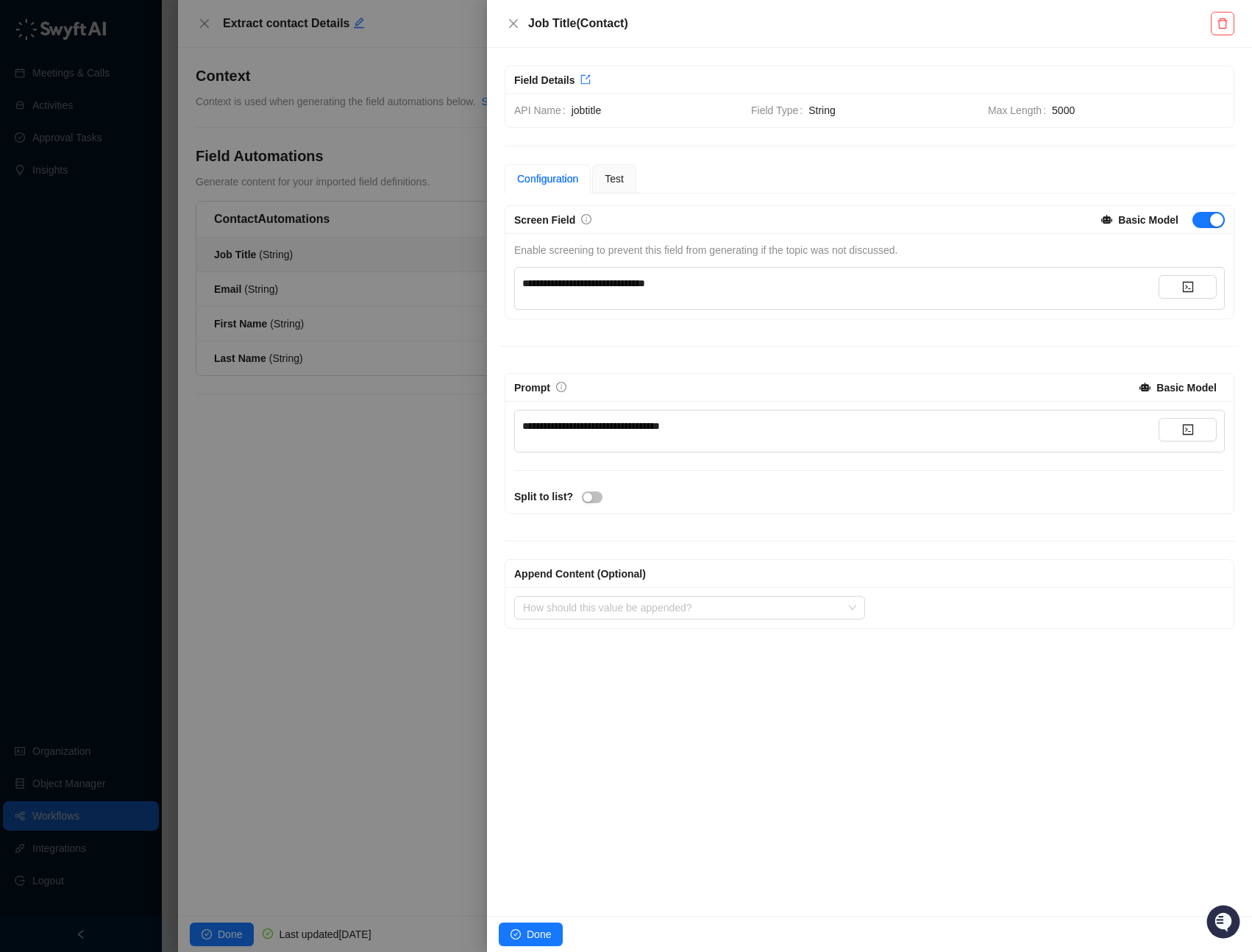
click at [603, 335] on div "**********" at bounding box center [870, 417] width 739 height 423
click at [515, 21] on icon "close" at bounding box center [514, 23] width 9 height 9
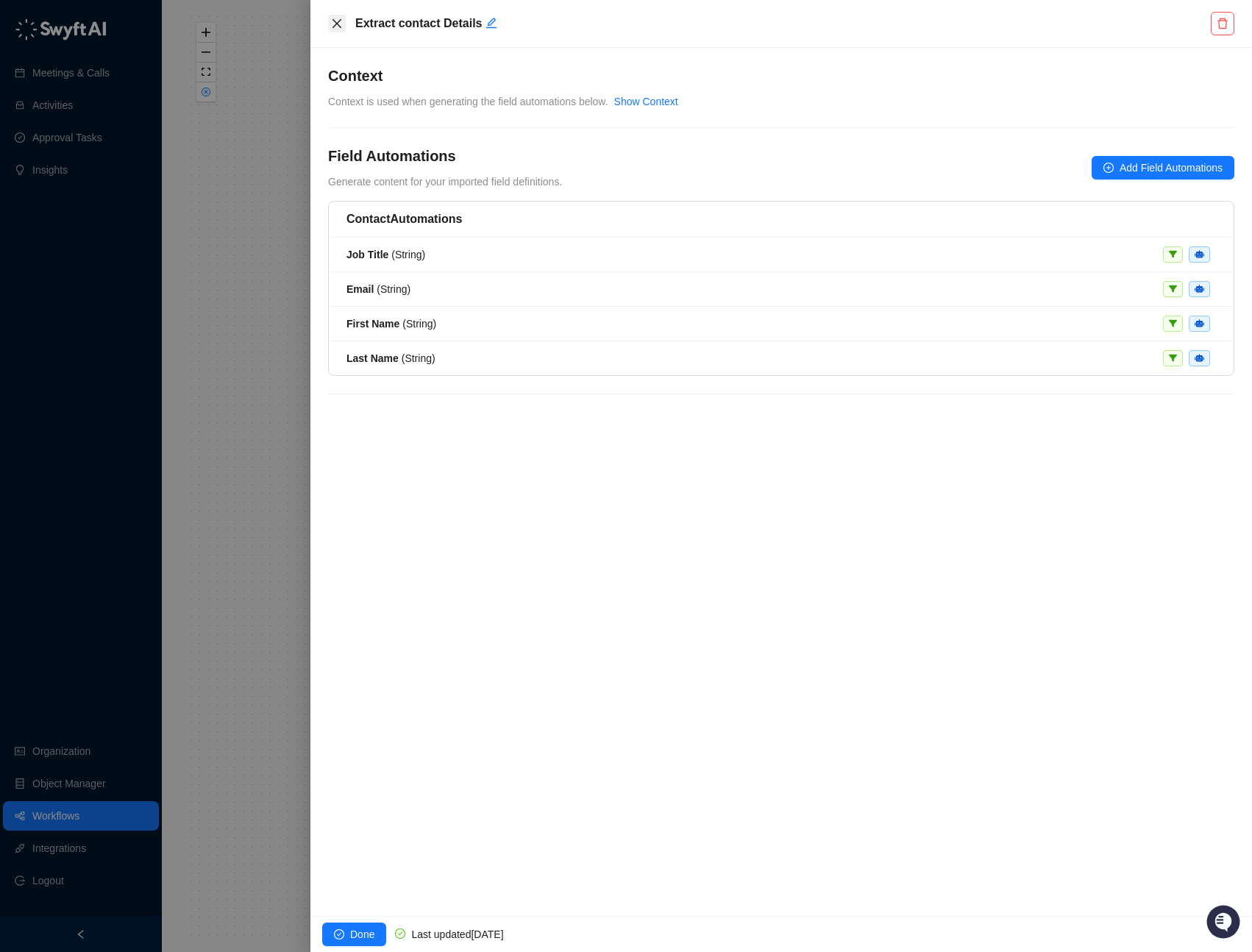
click at [339, 23] on icon "close" at bounding box center [337, 24] width 12 height 12
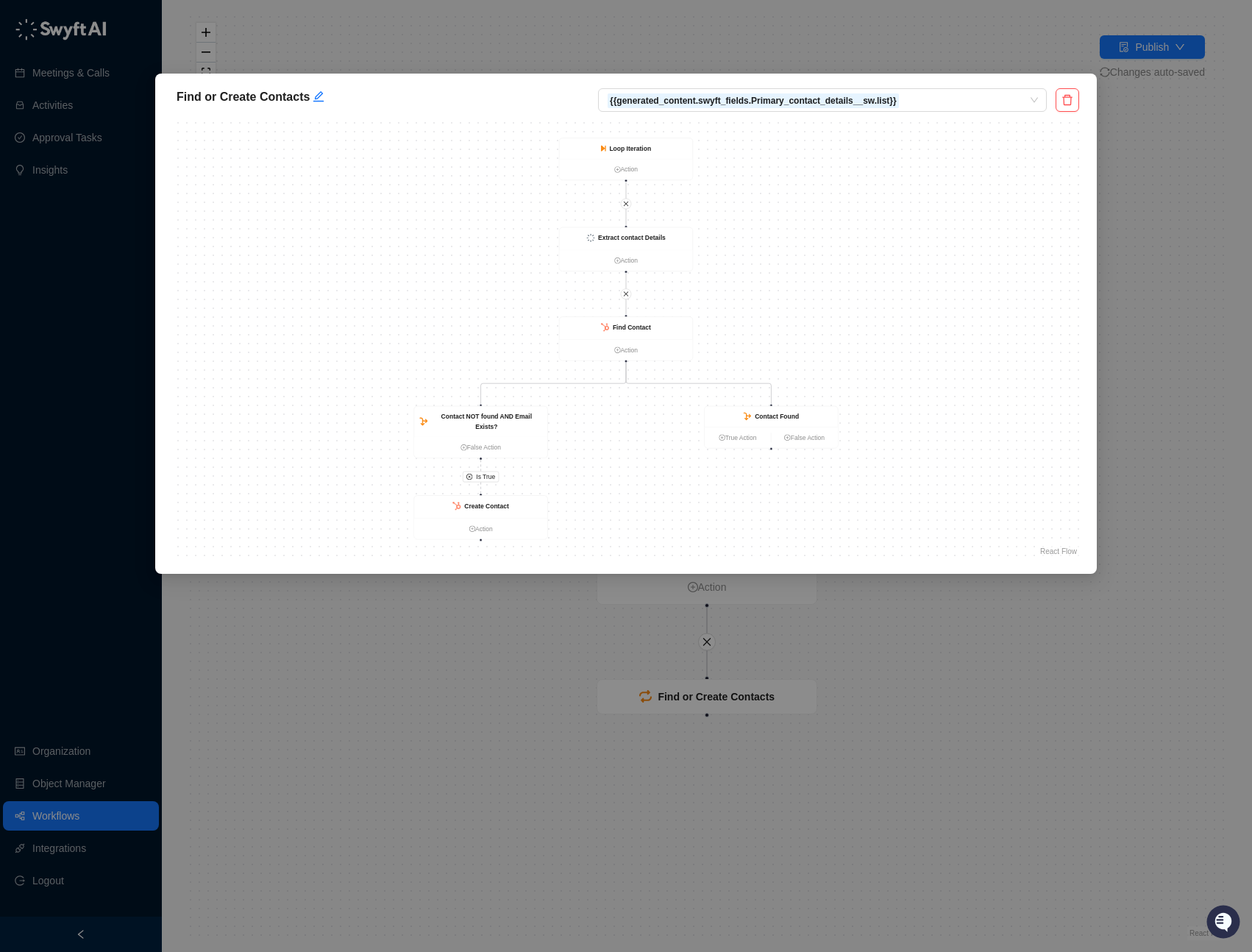
click at [331, 62] on div "Find or Create Contacts {{generated_content.swyft_fields.Primary_contact_detail…" at bounding box center [626, 476] width 1252 height 952
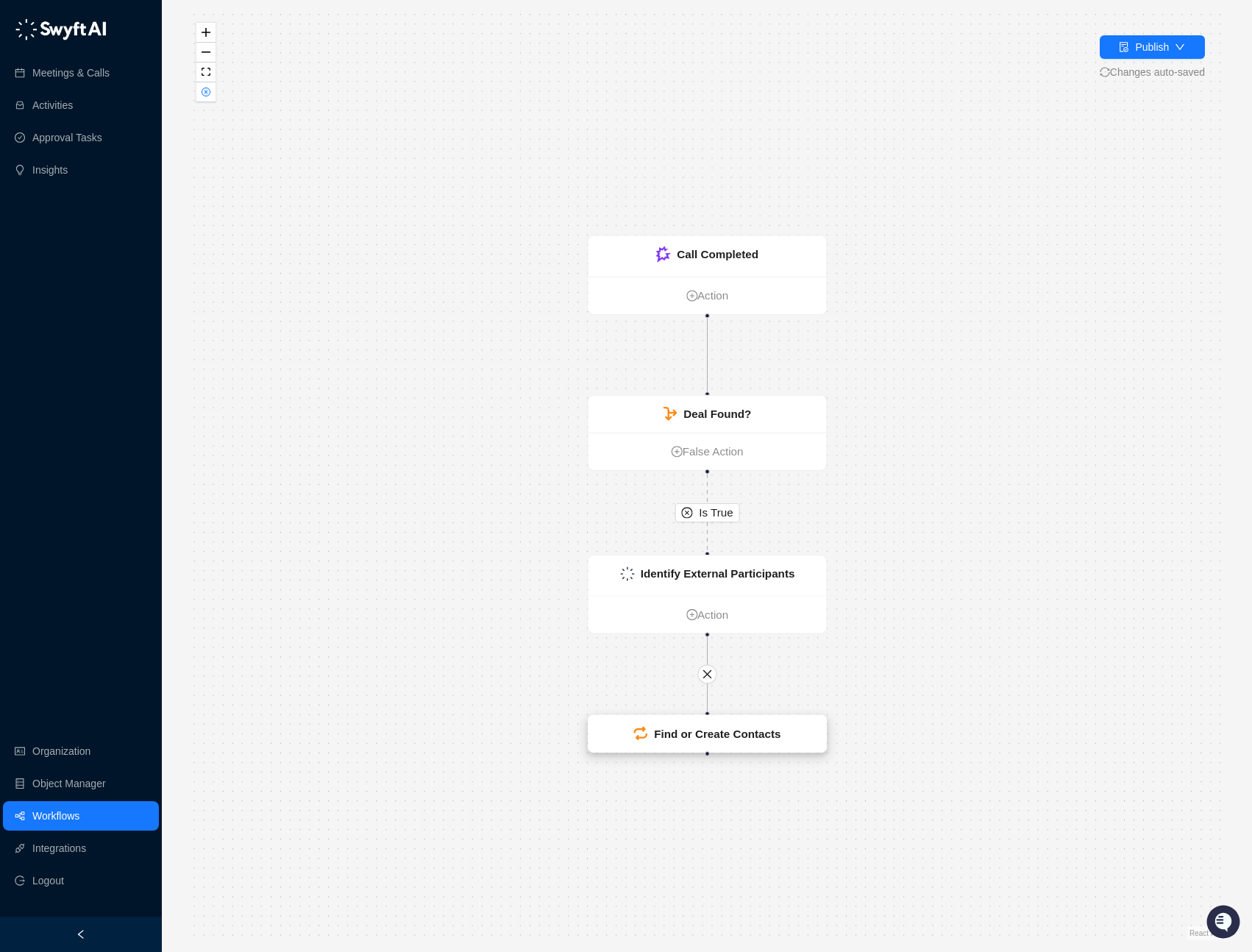
click at [762, 497] on strong "Find or Create Contacts" at bounding box center [717, 734] width 126 height 13
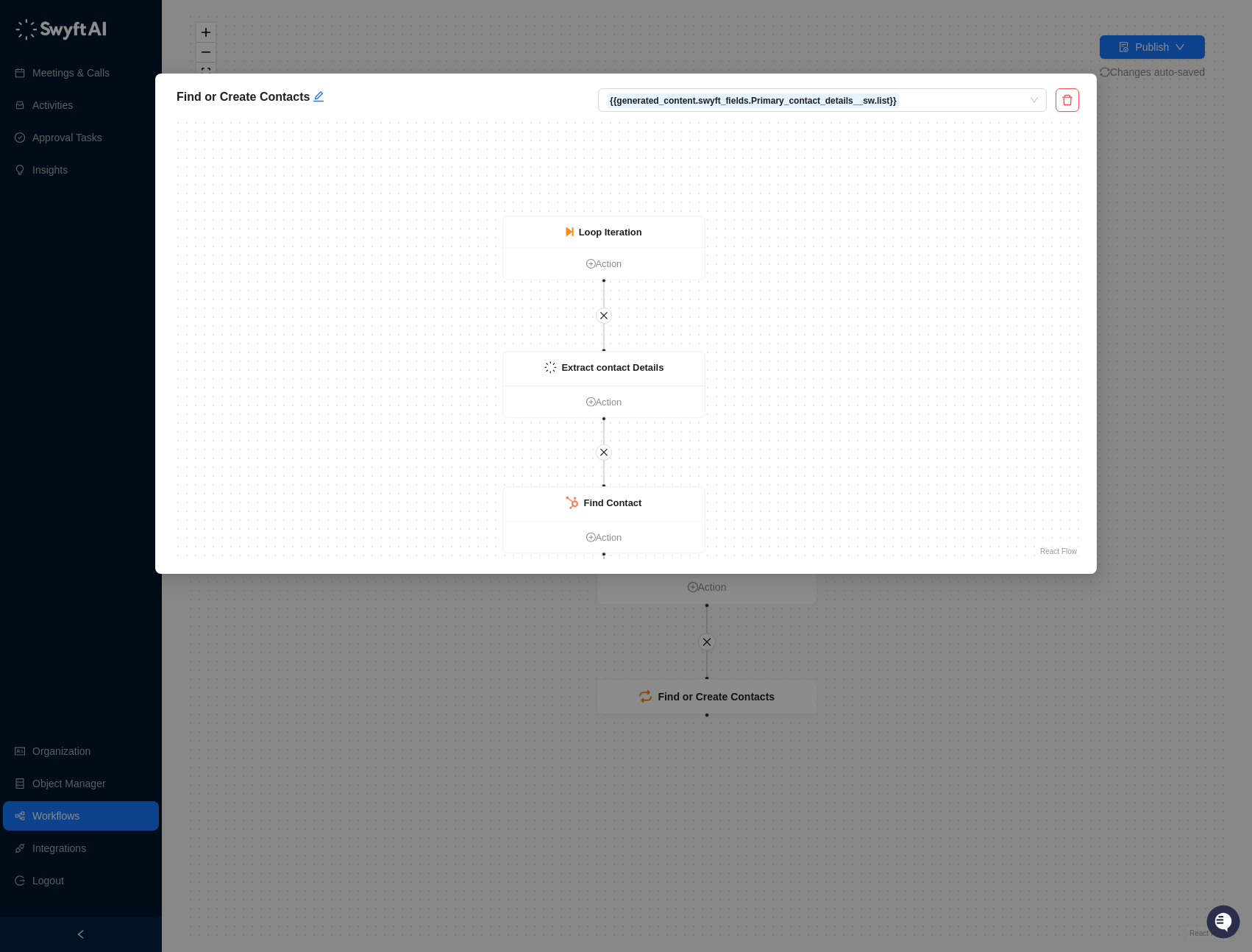
drag, startPoint x: 689, startPoint y: 232, endPoint x: 746, endPoint y: 402, distance: 179.3
click at [746, 402] on div "Is True Find Contact Action Contact NOT found AND Email Exists? False Action Co…" at bounding box center [626, 339] width 907 height 441
click at [626, 214] on div "Loop Iteration" at bounding box center [602, 227] width 201 height 32
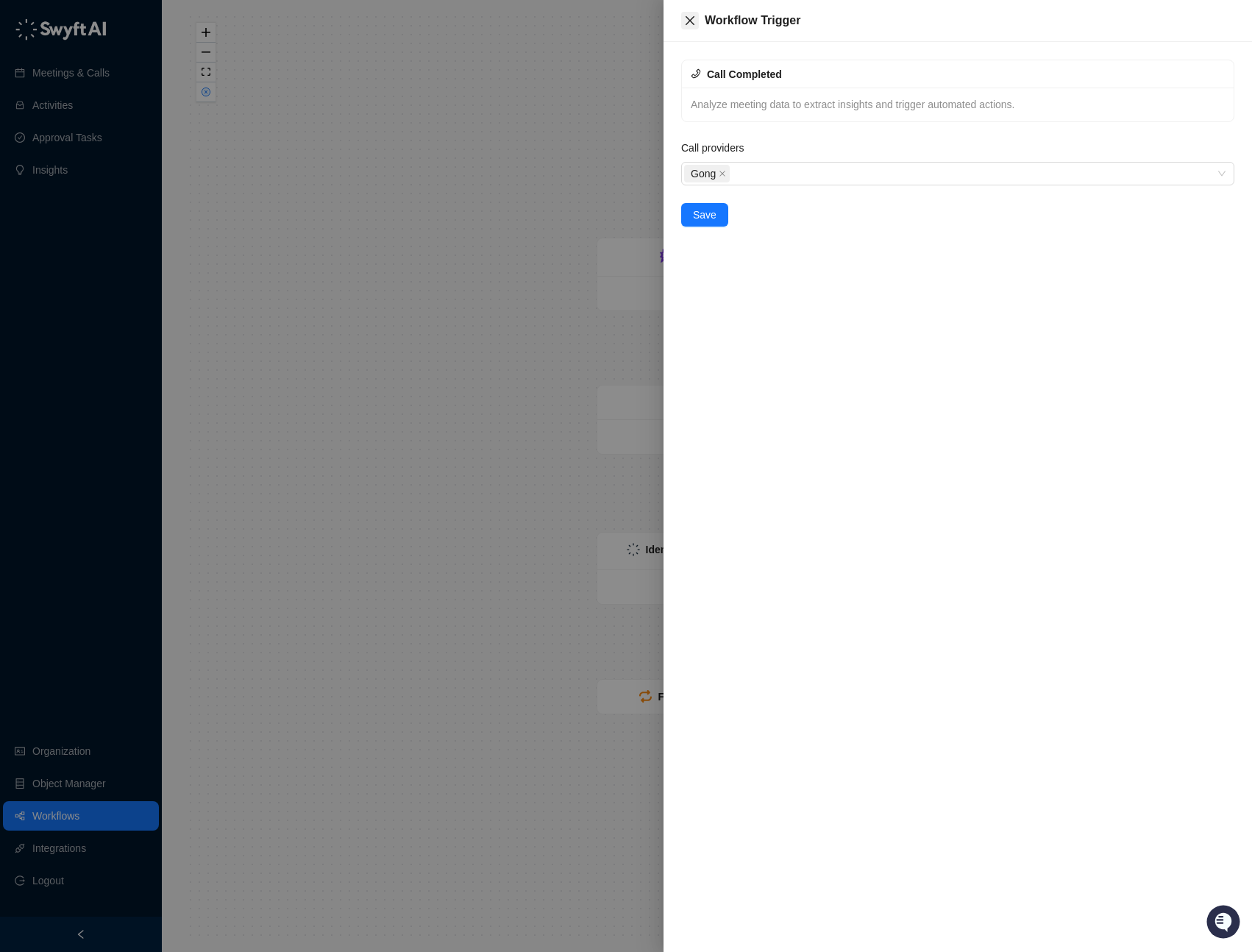
drag, startPoint x: 685, startPoint y: 20, endPoint x: 687, endPoint y: 29, distance: 9.2
click at [686, 20] on icon "close" at bounding box center [690, 21] width 12 height 12
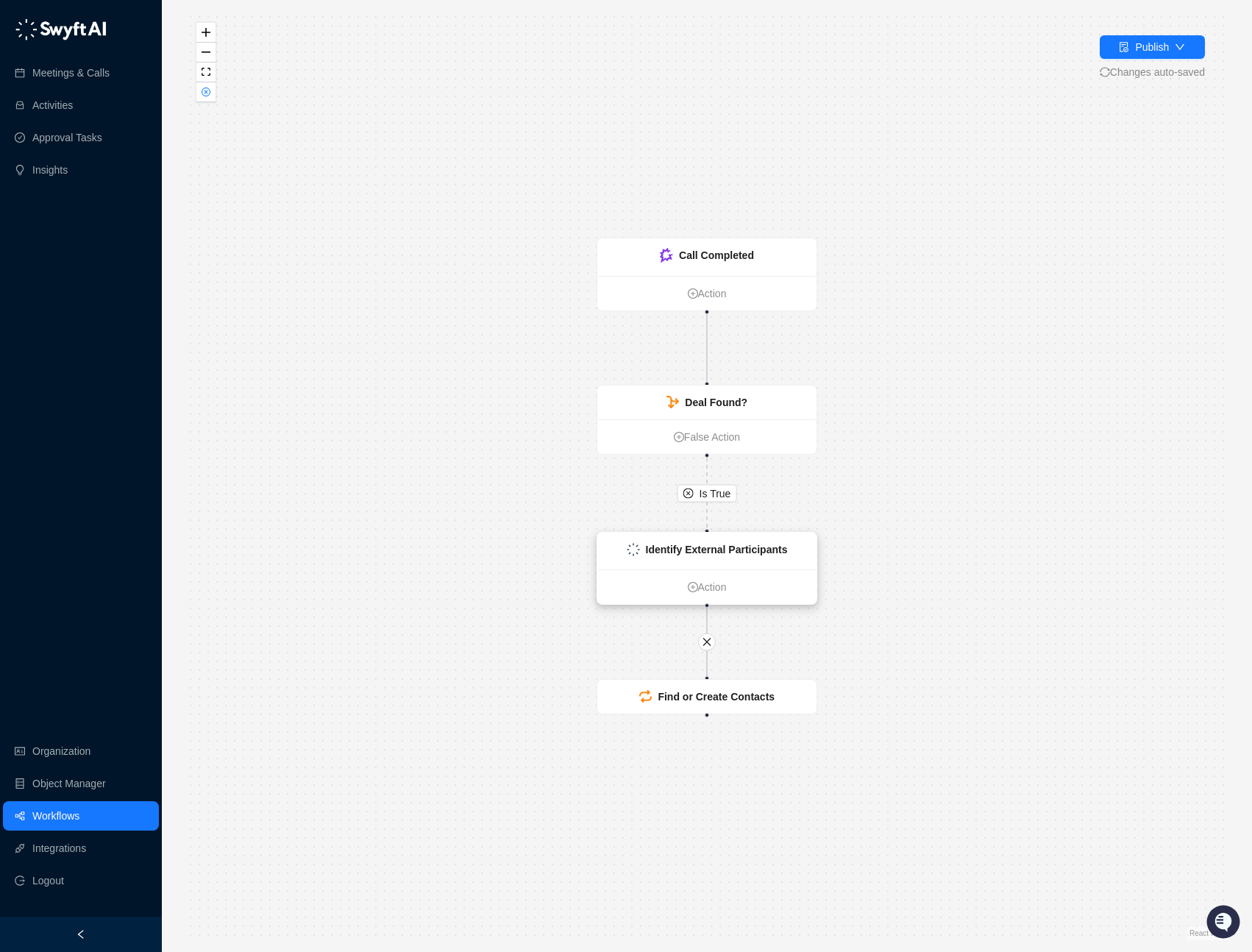
click at [726, 497] on strong "Identify External Participants" at bounding box center [717, 550] width 142 height 12
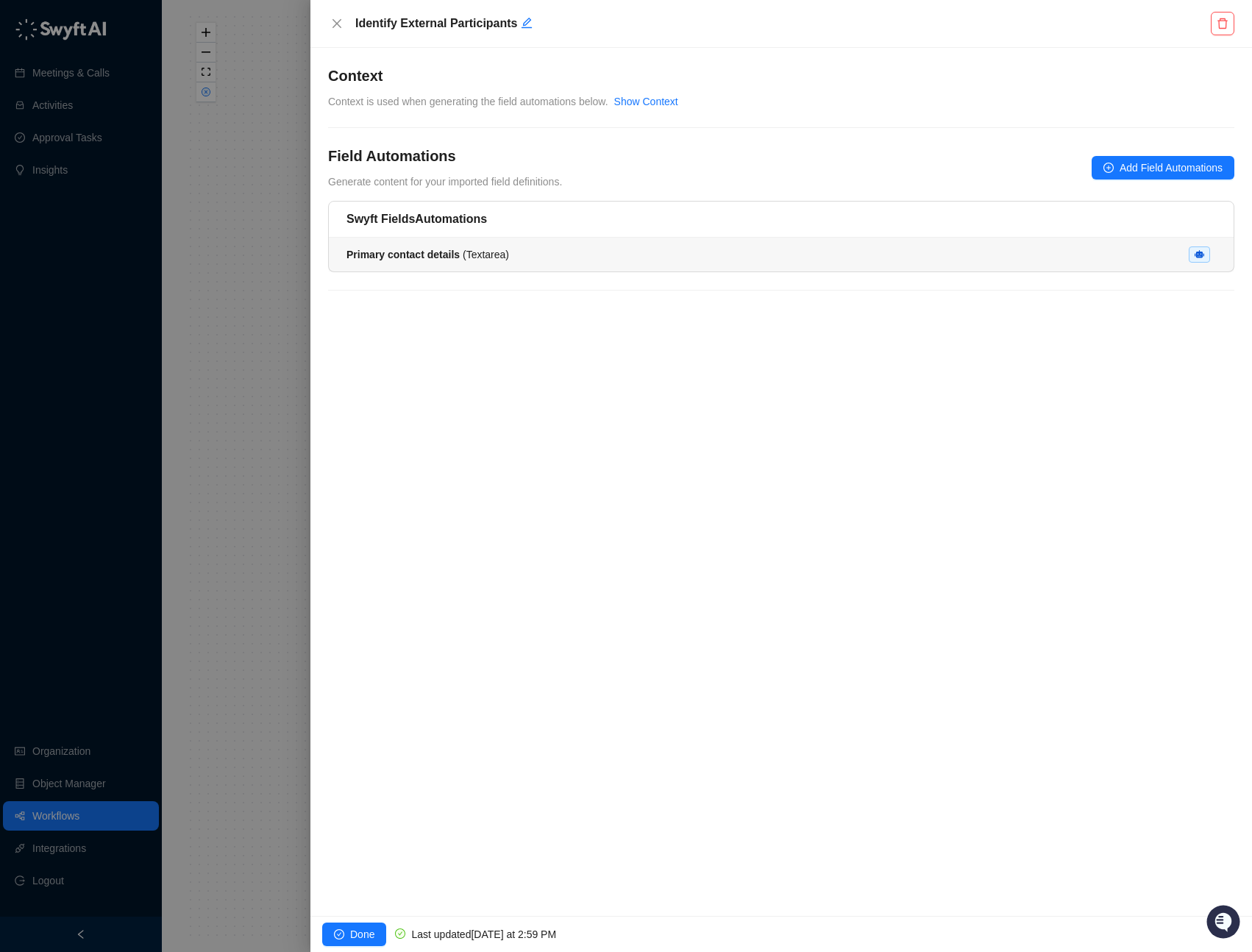
click at [560, 258] on div "Primary contact details ( Textarea )" at bounding box center [781, 255] width 870 height 17
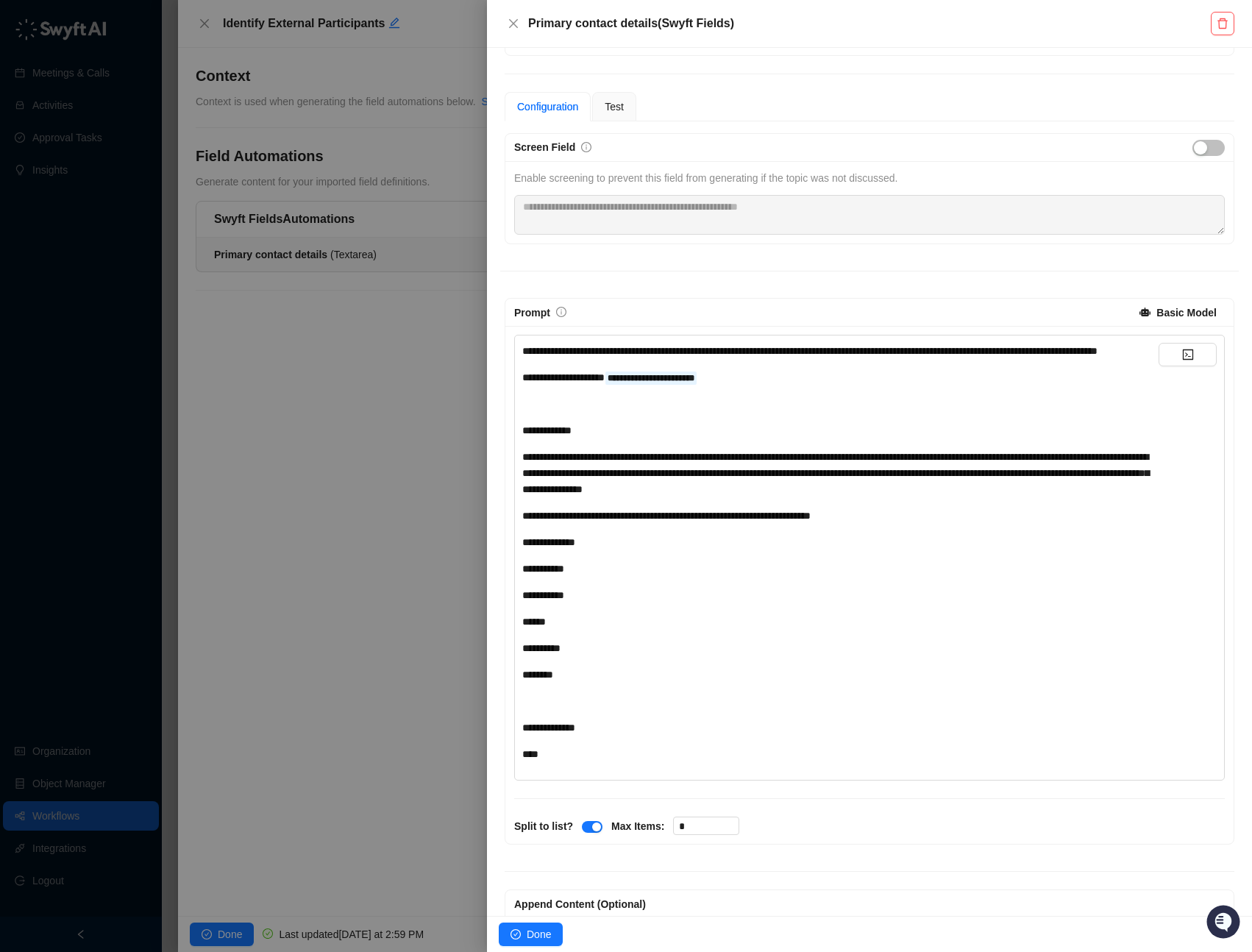
scroll to position [149, 0]
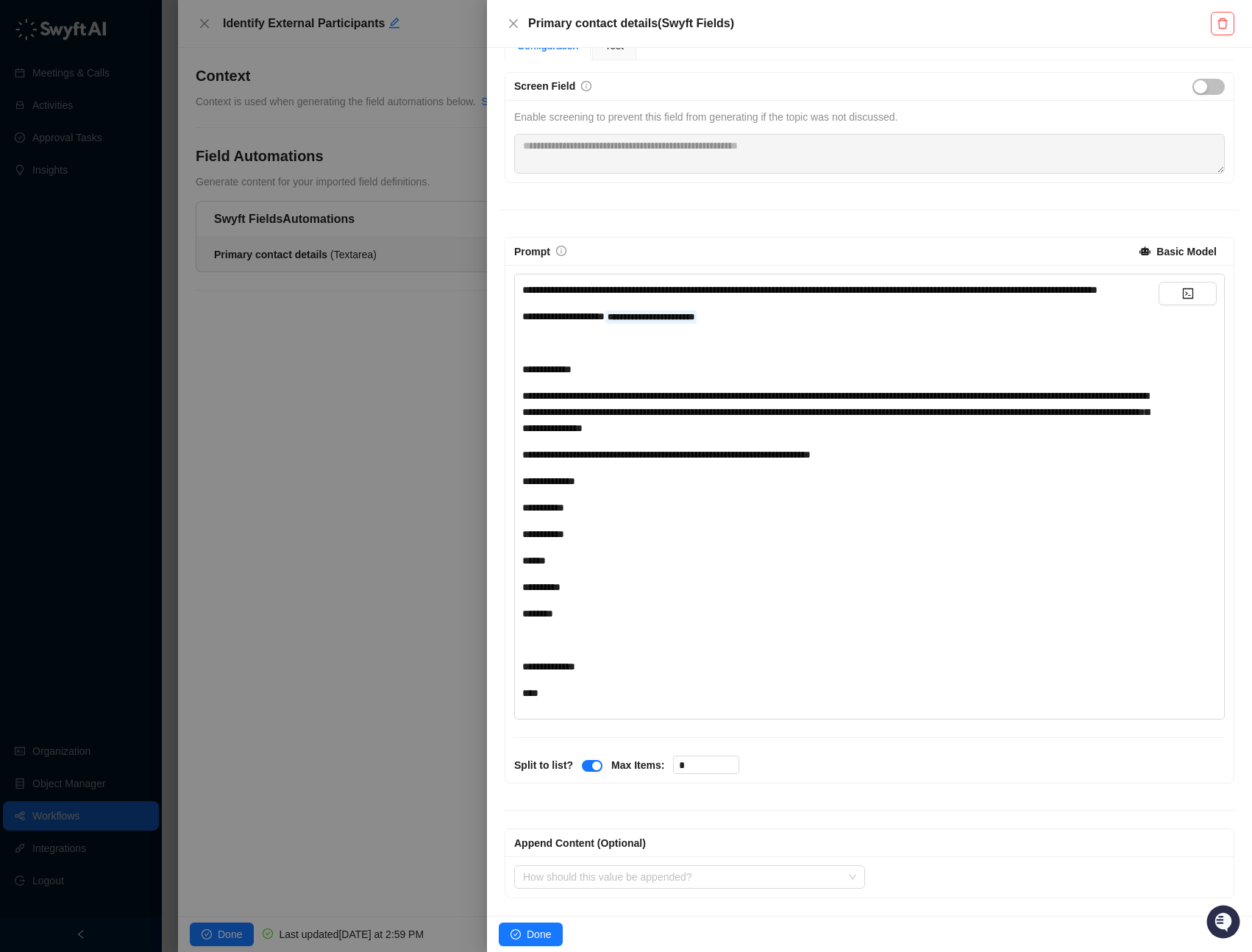
click at [720, 497] on div "**********" at bounding box center [840, 491] width 636 height 419
click at [515, 26] on icon "close" at bounding box center [514, 23] width 9 height 9
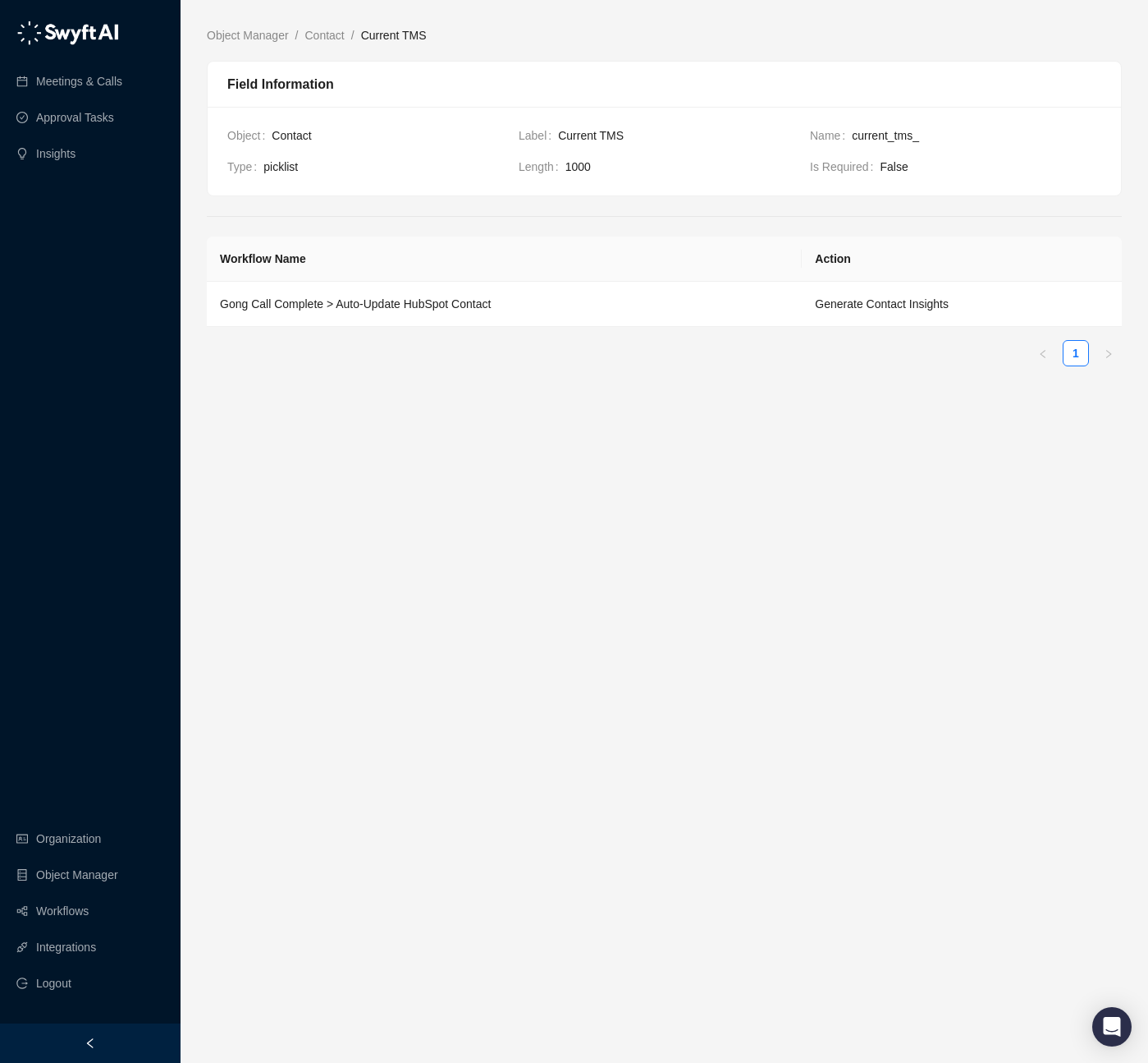
click at [799, 532] on main "Object Manager / Contact / Current TMS Field Information Object Contact Label C…" at bounding box center [664, 537] width 915 height 1024
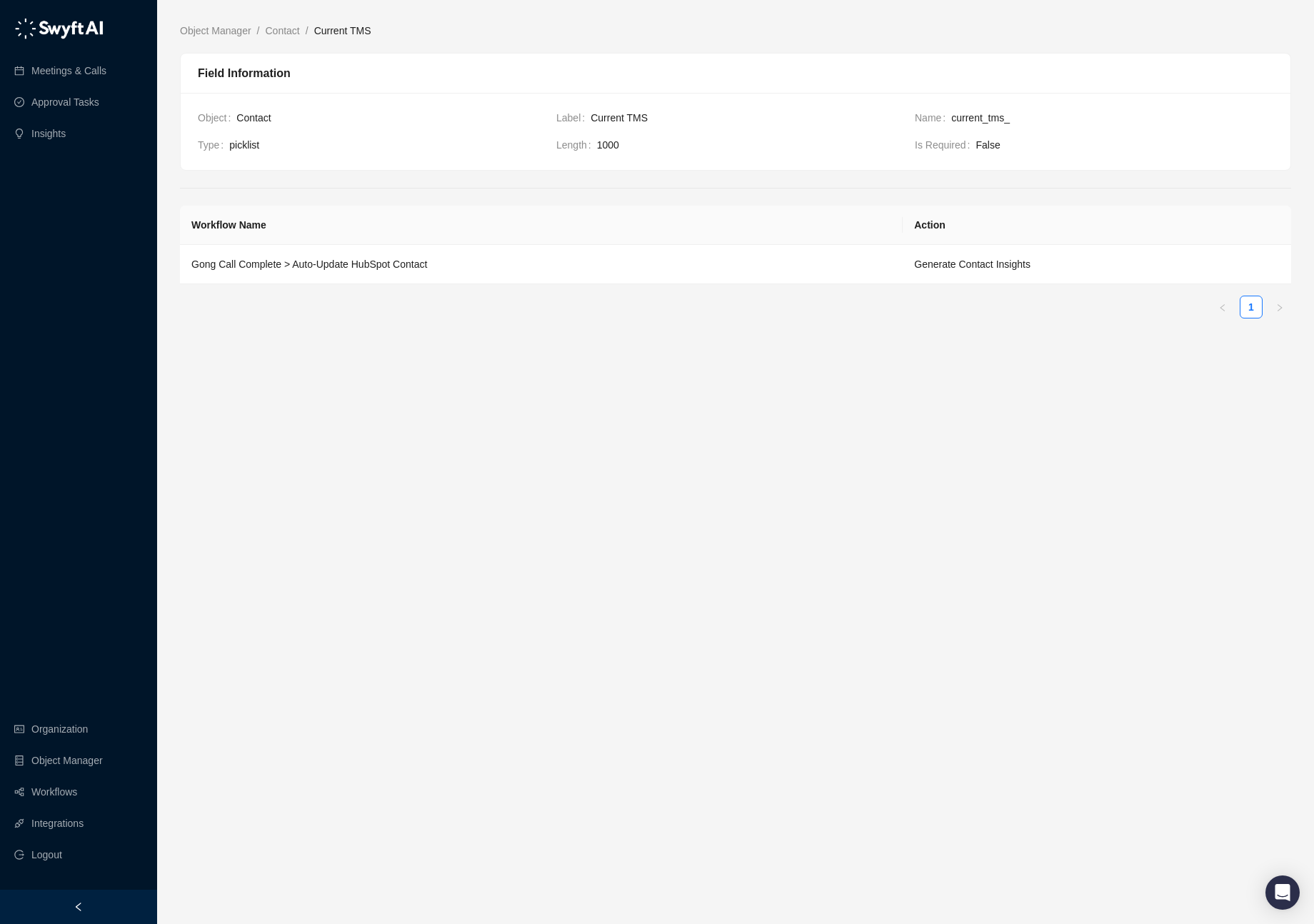
click at [286, 472] on main "Object Manager / Contact / Current TMS Field Information Object Contact Label C…" at bounding box center [735, 467] width 1111 height 890
click at [401, 262] on td "Gong Call Complete > Auto-Update HubSpot Contact" at bounding box center [541, 265] width 722 height 39
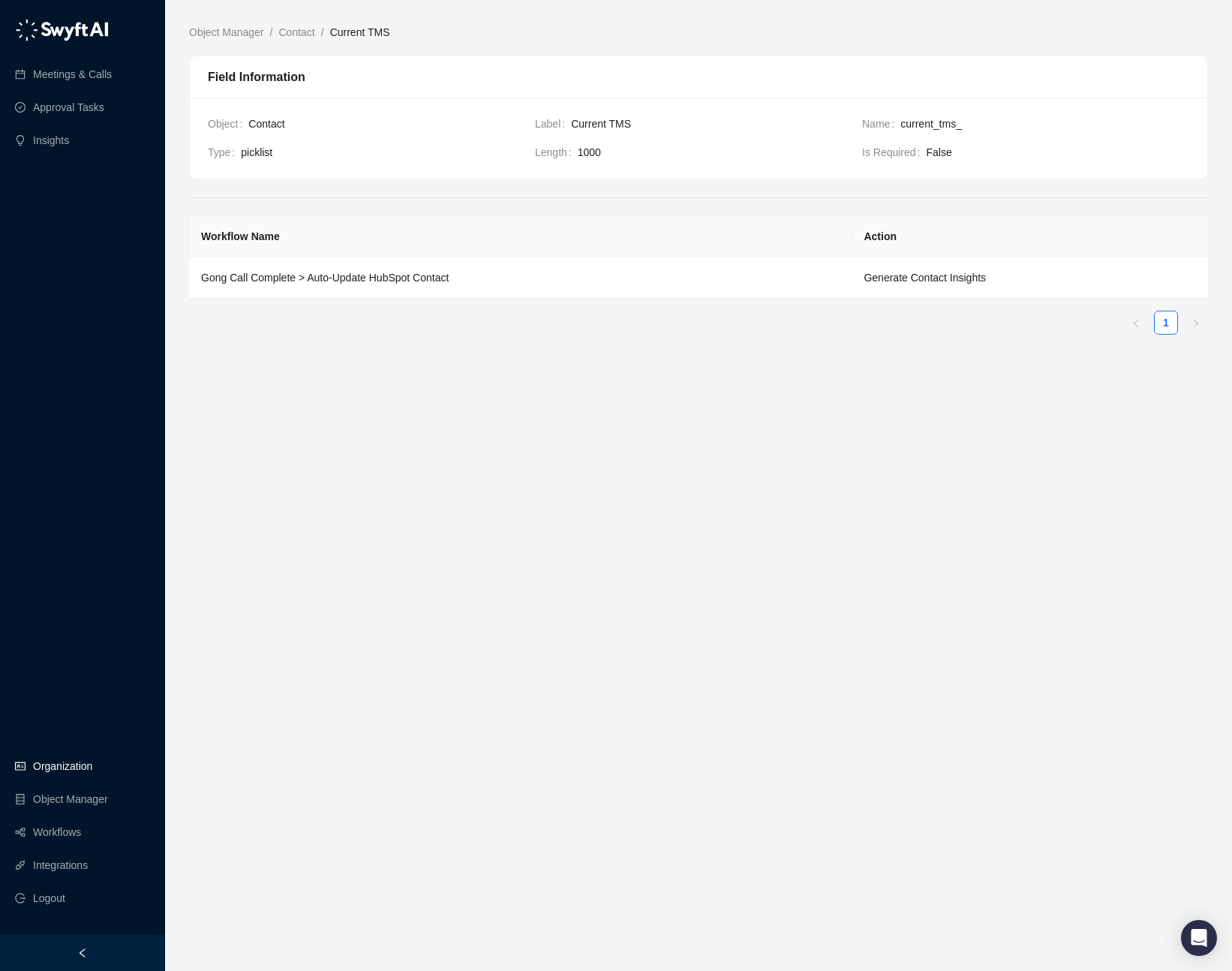
click at [61, 496] on link "Organization" at bounding box center [62, 766] width 59 height 30
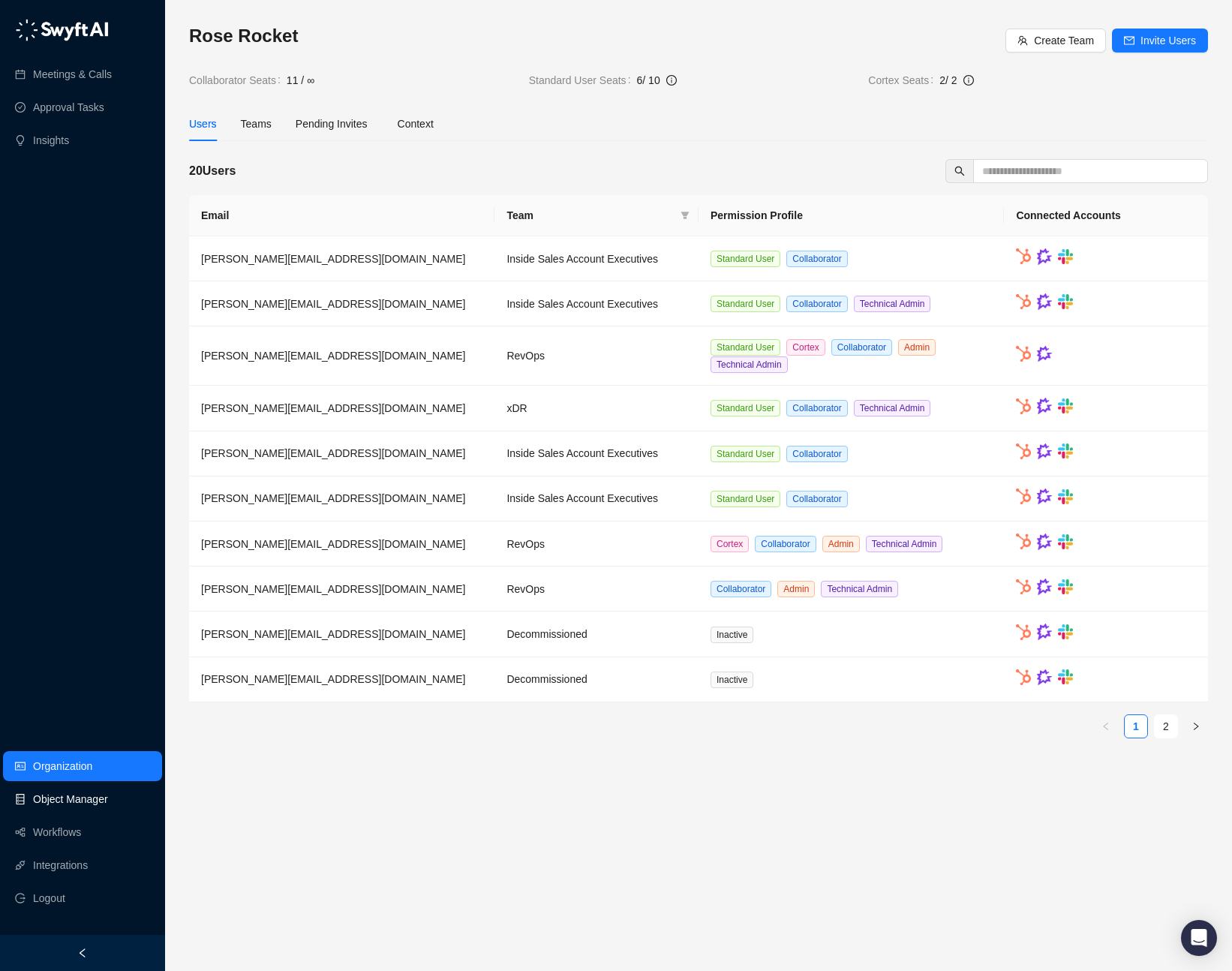
click at [67, 496] on link "Object Manager" at bounding box center [70, 799] width 75 height 30
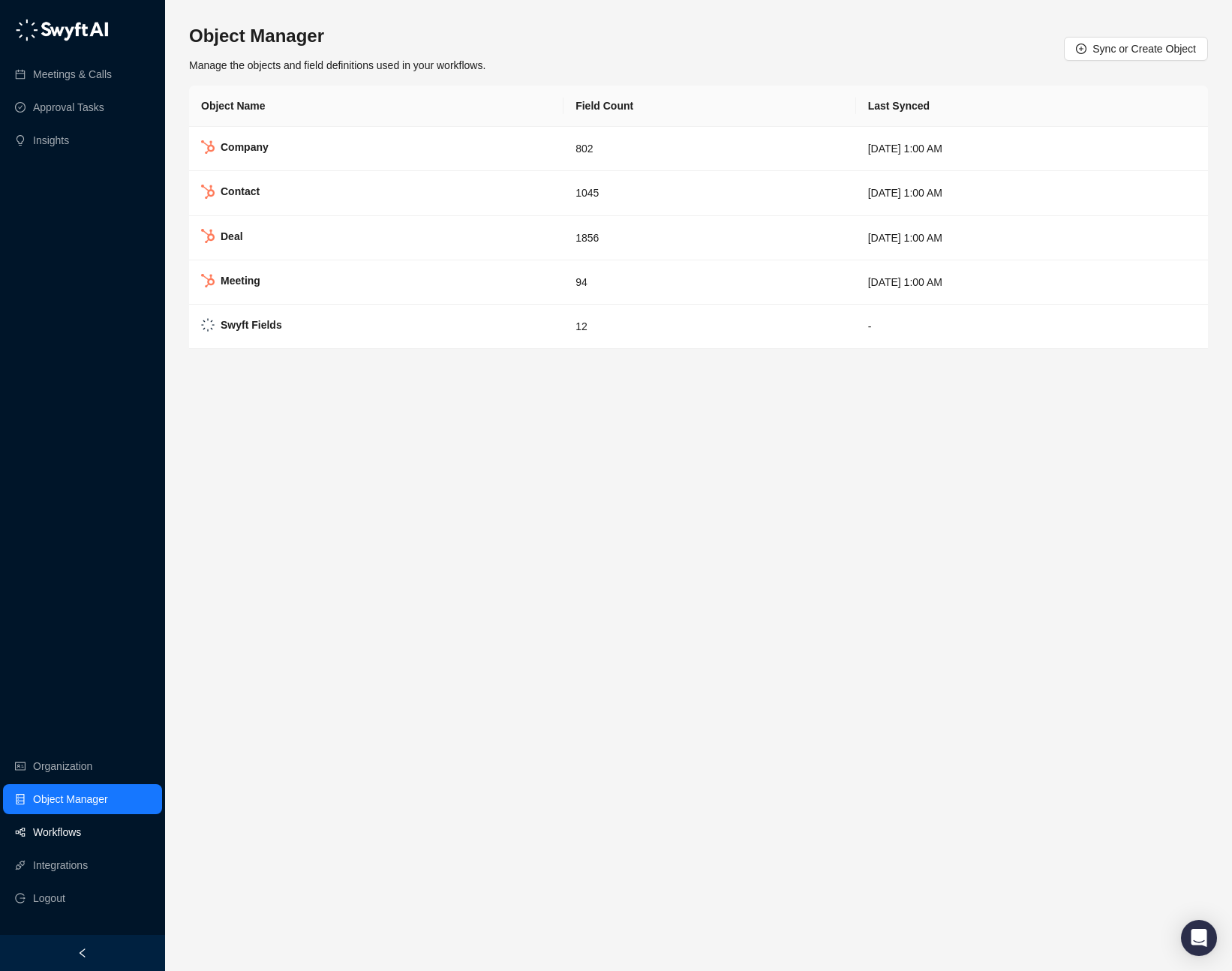
click at [74, 496] on link "Workflows" at bounding box center [57, 832] width 48 height 30
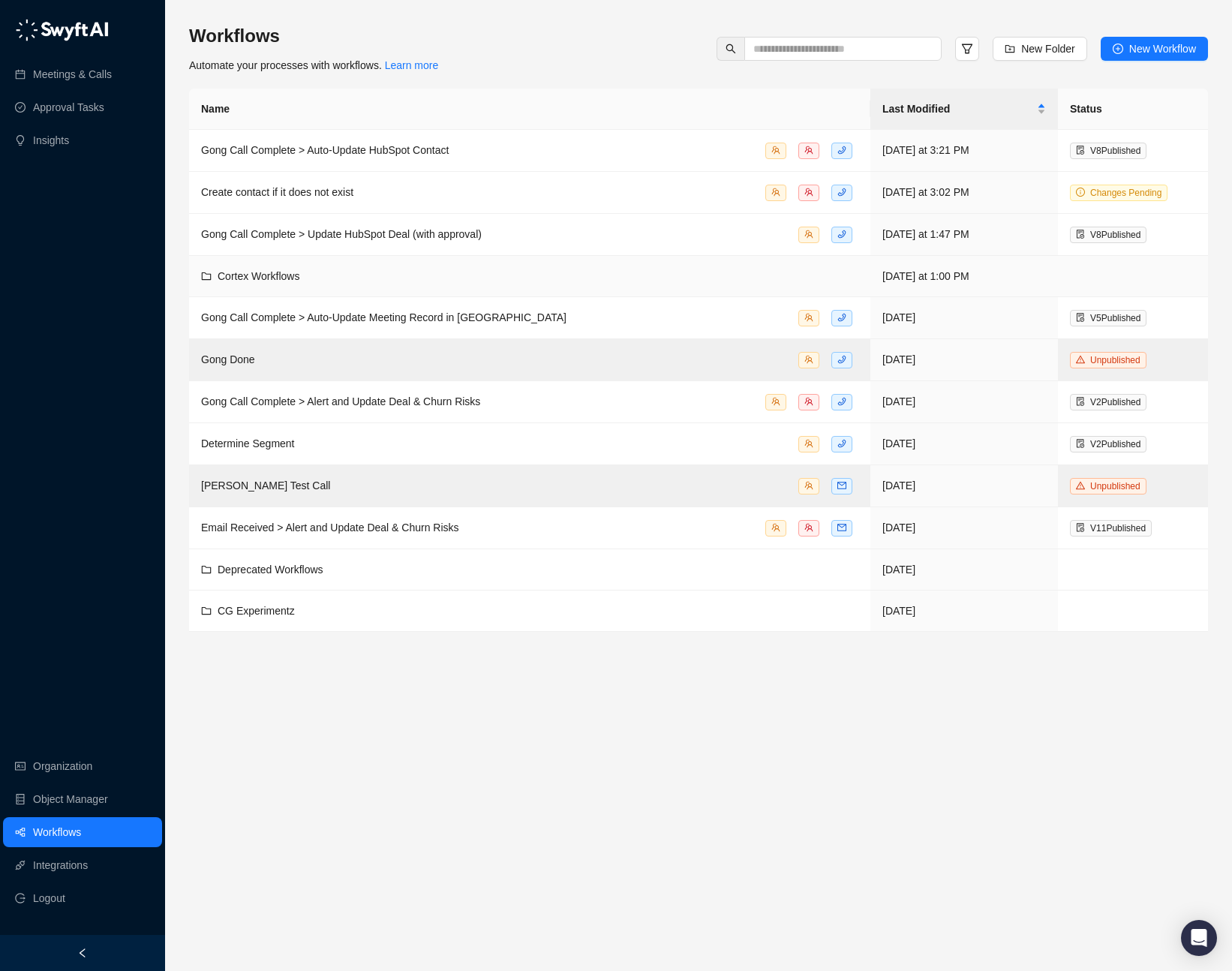
click at [470, 276] on div "Cortex Workflows" at bounding box center [530, 276] width 657 height 17
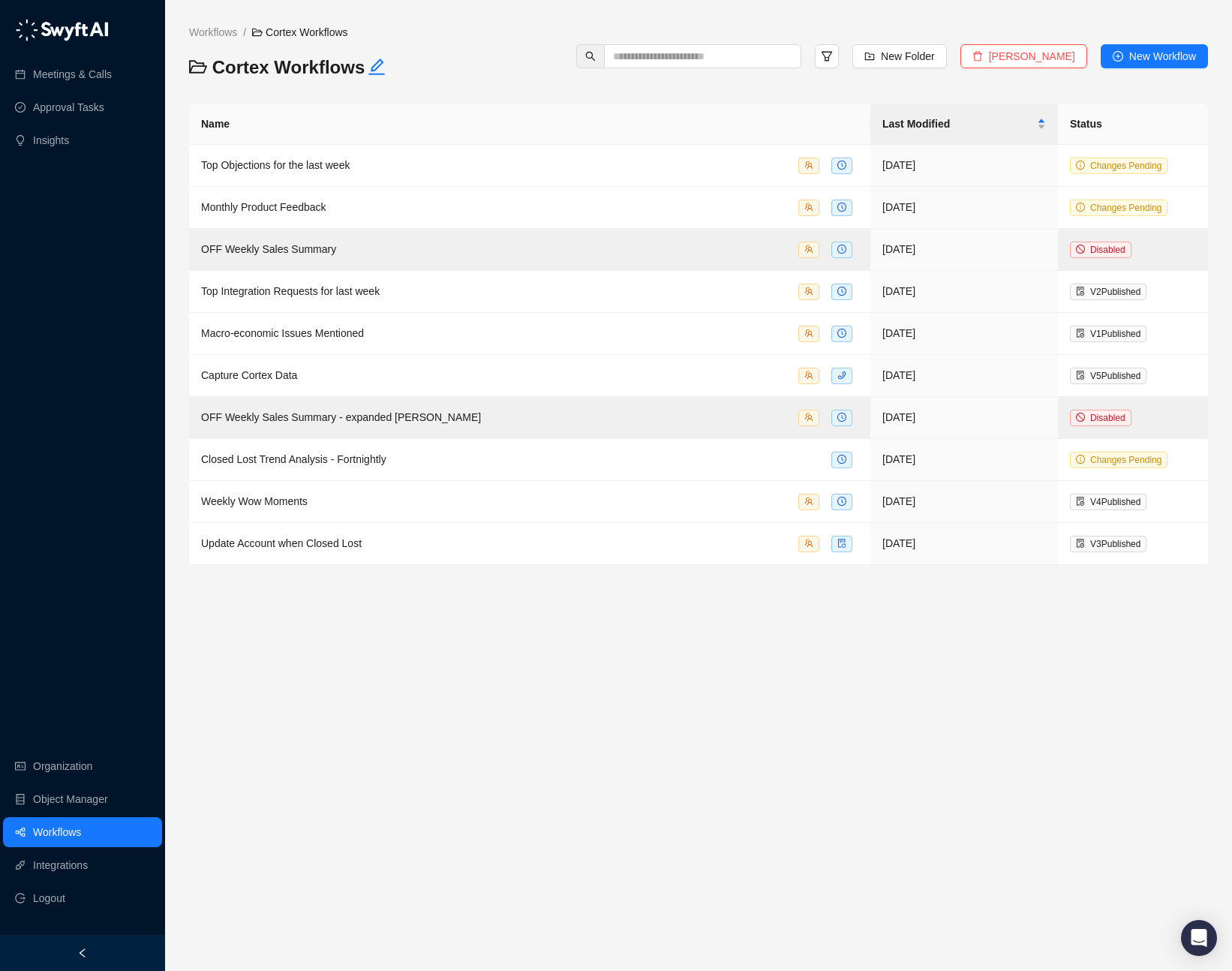
click at [484, 80] on div "Cortex Workflows" at bounding box center [374, 71] width 383 height 33
click at [296, 31] on span "Cortex Workflows" at bounding box center [299, 32] width 95 height 12
click at [235, 37] on link "Workflows" at bounding box center [213, 32] width 54 height 17
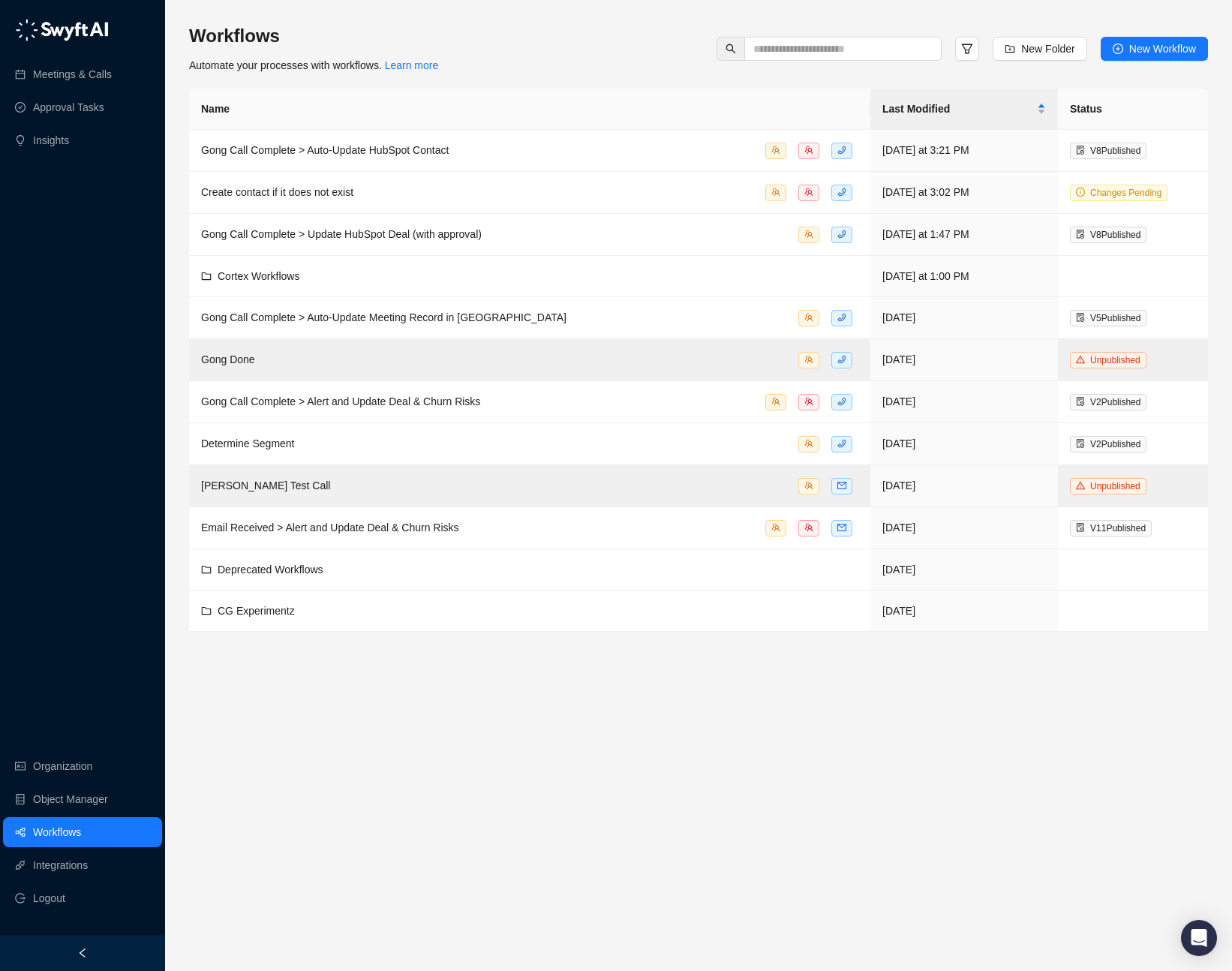
click at [520, 64] on div "Workflows Automate your processes with workflows. Learn more New Folder New Wor…" at bounding box center [698, 48] width 1018 height 50
click at [948, 50] on span "New Workflow" at bounding box center [1162, 49] width 67 height 17
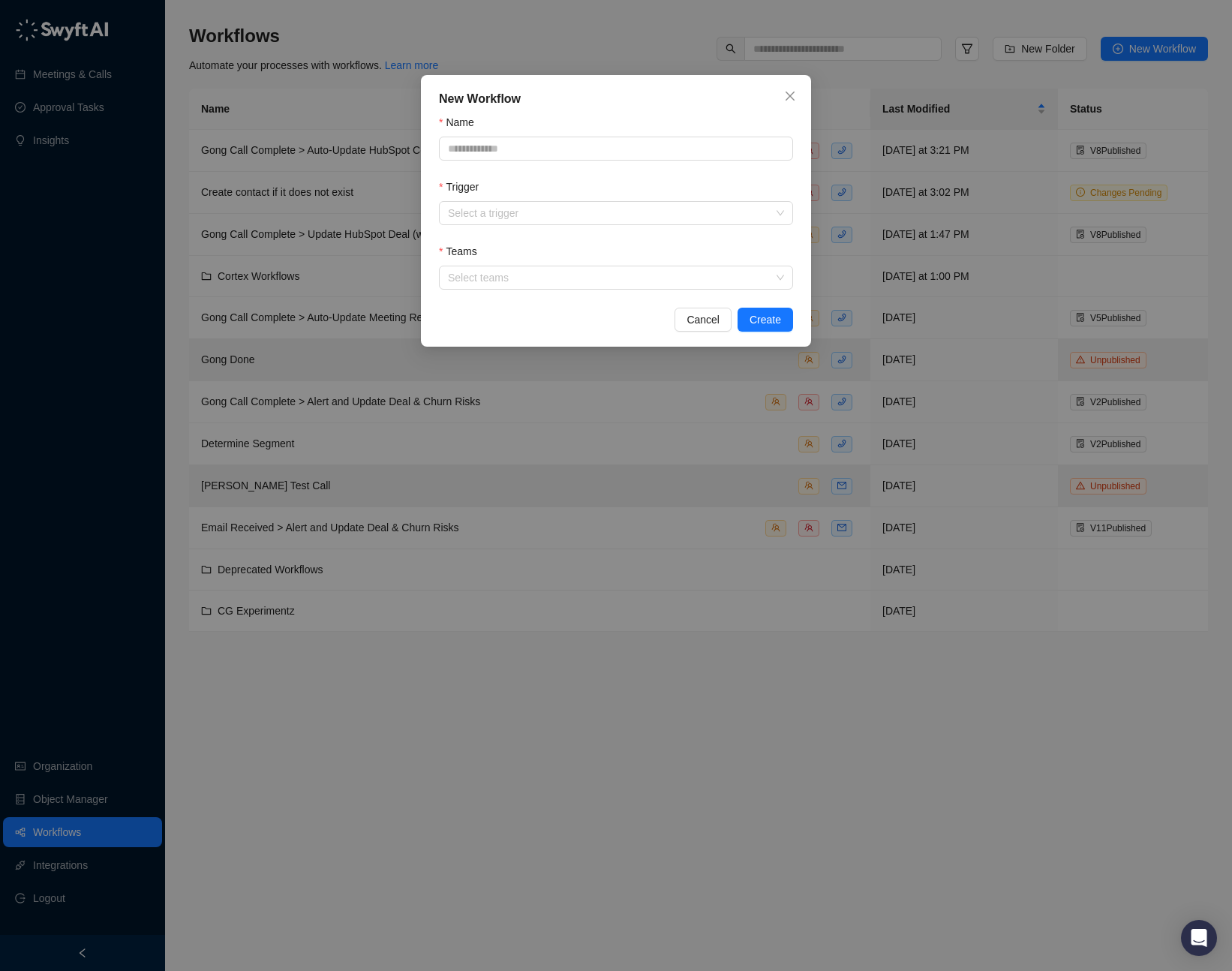
click at [701, 319] on span "Cancel" at bounding box center [702, 320] width 33 height 17
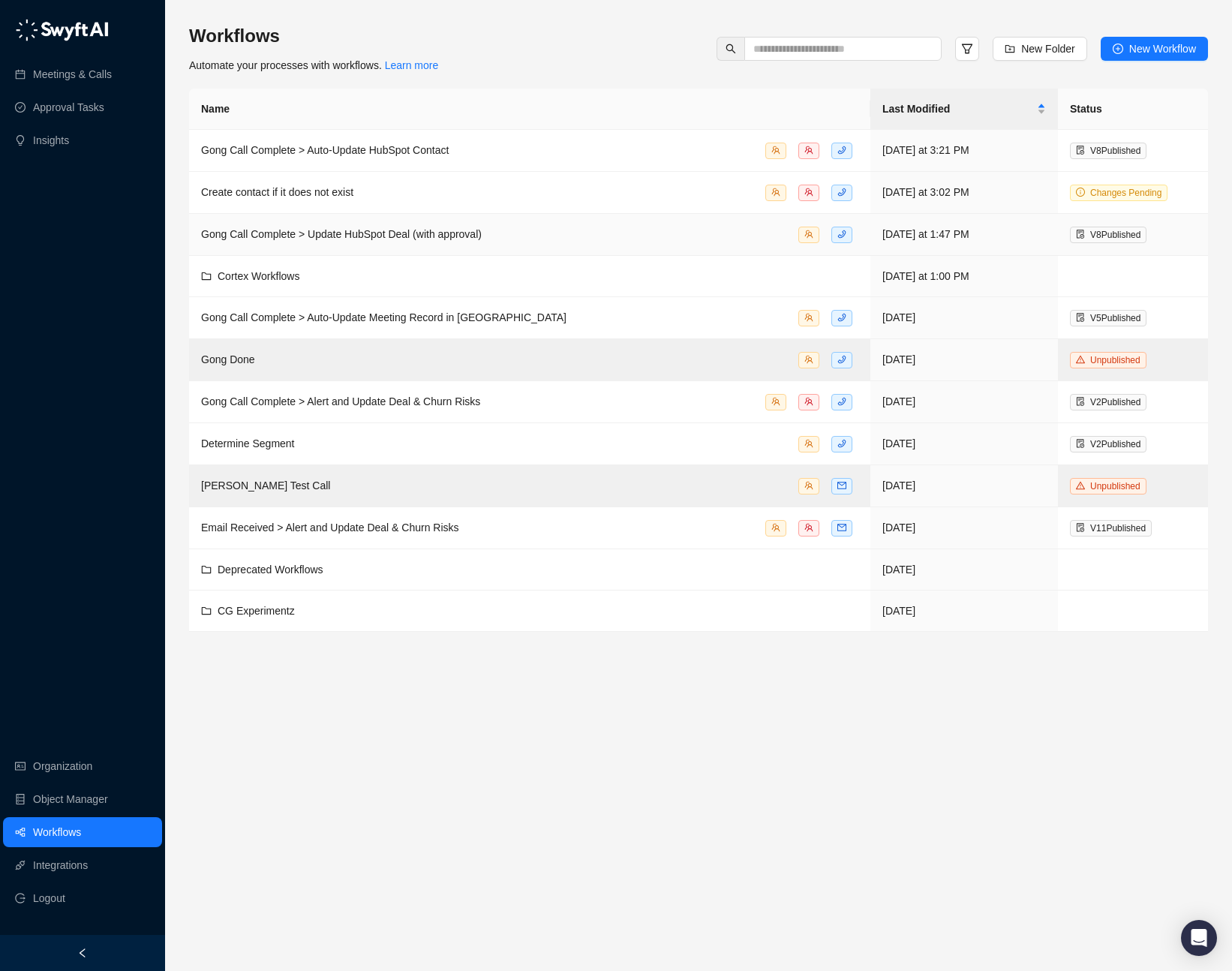
click at [263, 239] on span "Gong Call Complete > Update HubSpot Deal (with approval)" at bounding box center [341, 234] width 280 height 12
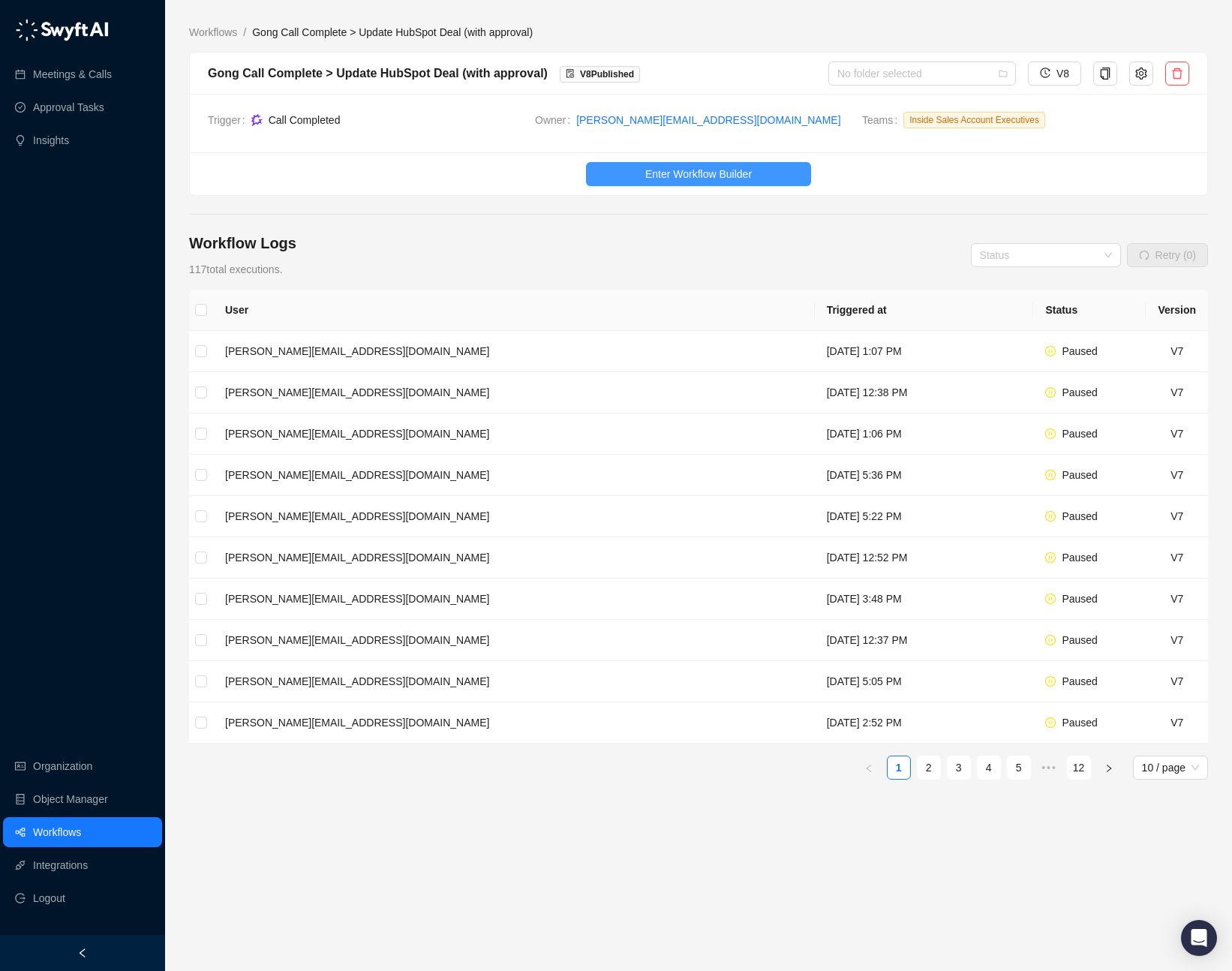
click at [737, 181] on span "Enter Workflow Builder" at bounding box center [698, 174] width 106 height 17
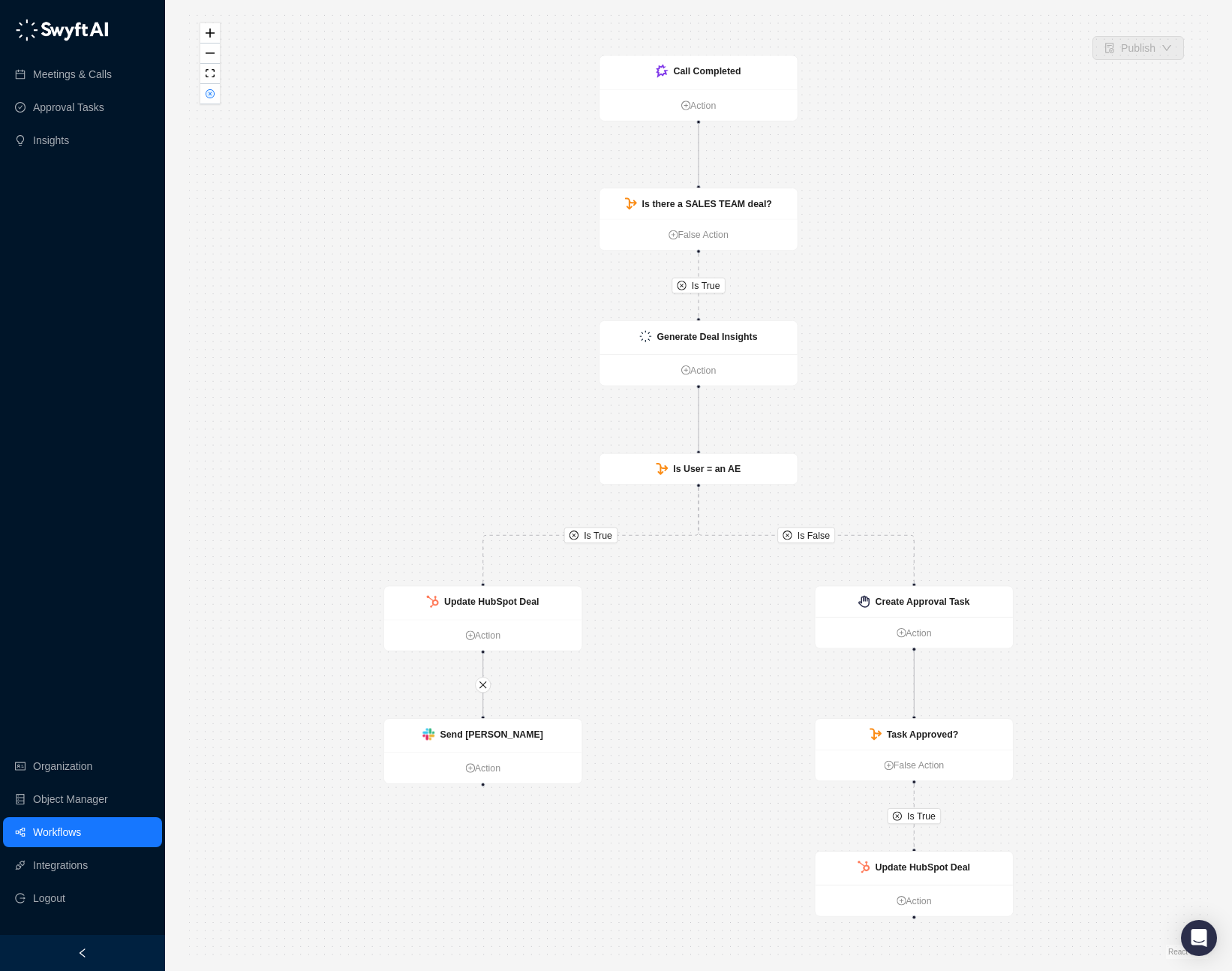
click at [880, 182] on div "Is True Is True Is True Is False Call Completed Action Is there a SALES TEAM de…" at bounding box center [698, 486] width 1018 height 946
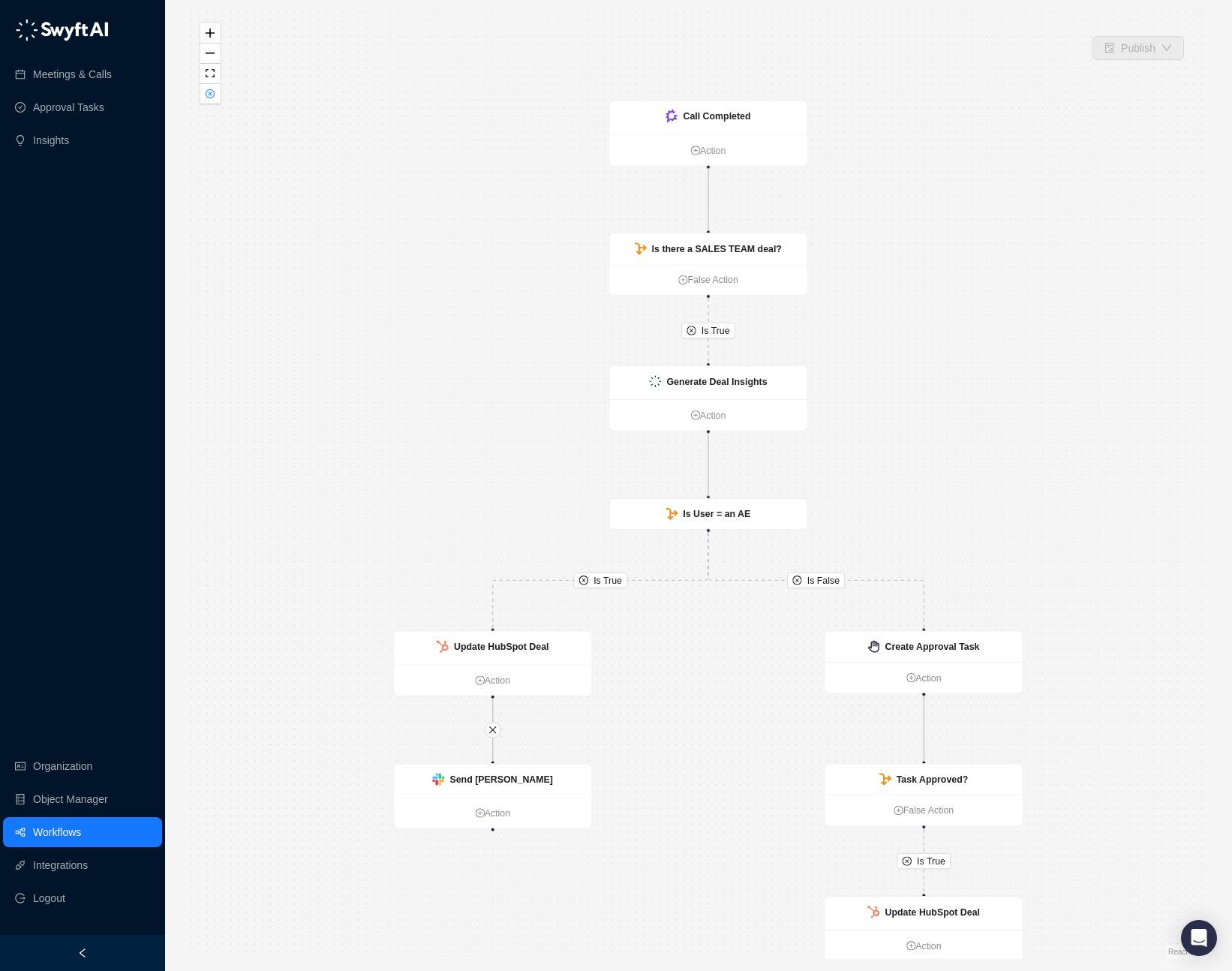
drag, startPoint x: 963, startPoint y: 217, endPoint x: 974, endPoint y: 278, distance: 62.0
click at [948, 278] on div "Is True Is True Is True Is False Call Completed Action Is there a SALES TEAM de…" at bounding box center [698, 486] width 1018 height 946
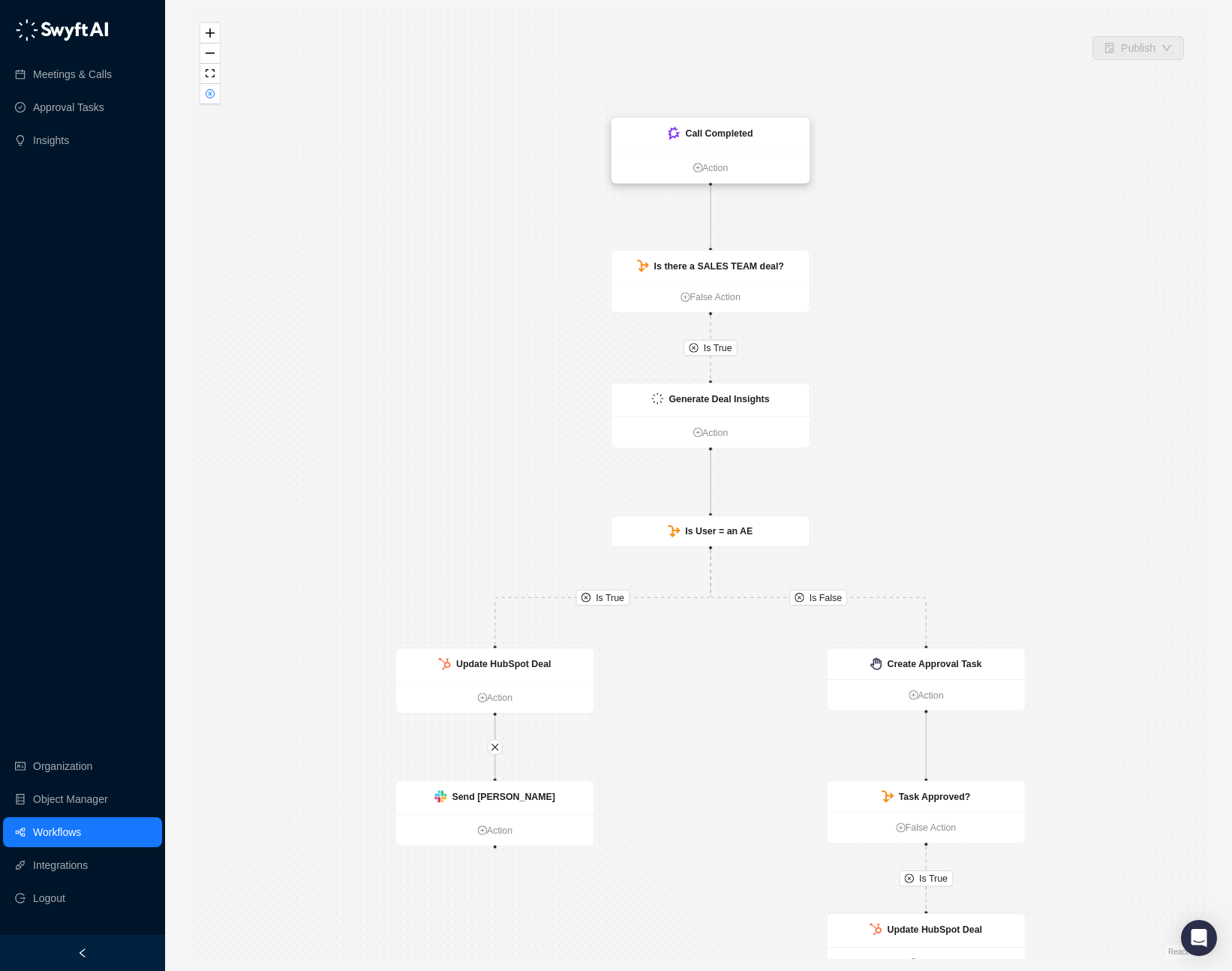
click at [753, 133] on strong "Call Completed" at bounding box center [718, 134] width 67 height 11
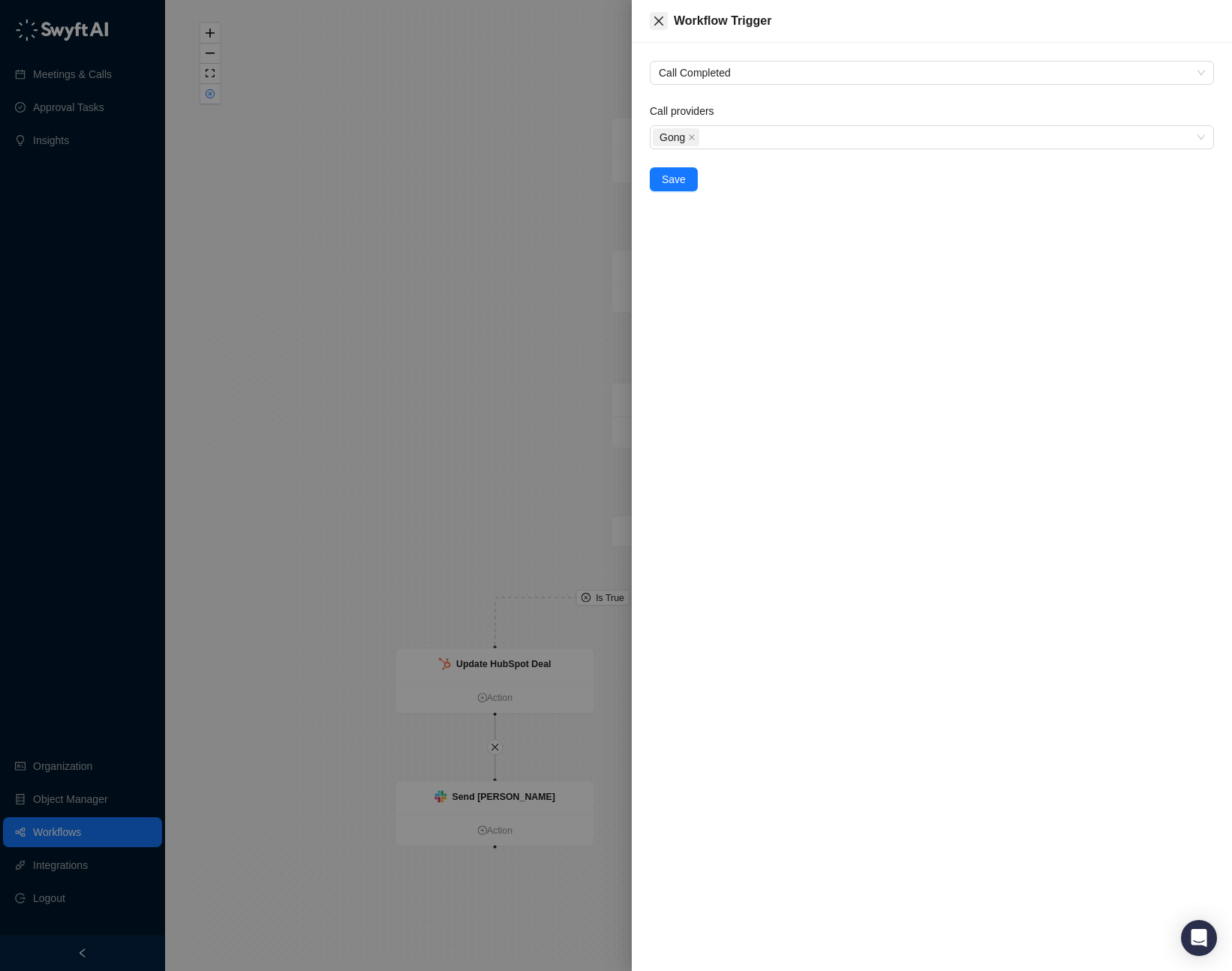
click at [660, 15] on icon "close" at bounding box center [658, 21] width 12 height 12
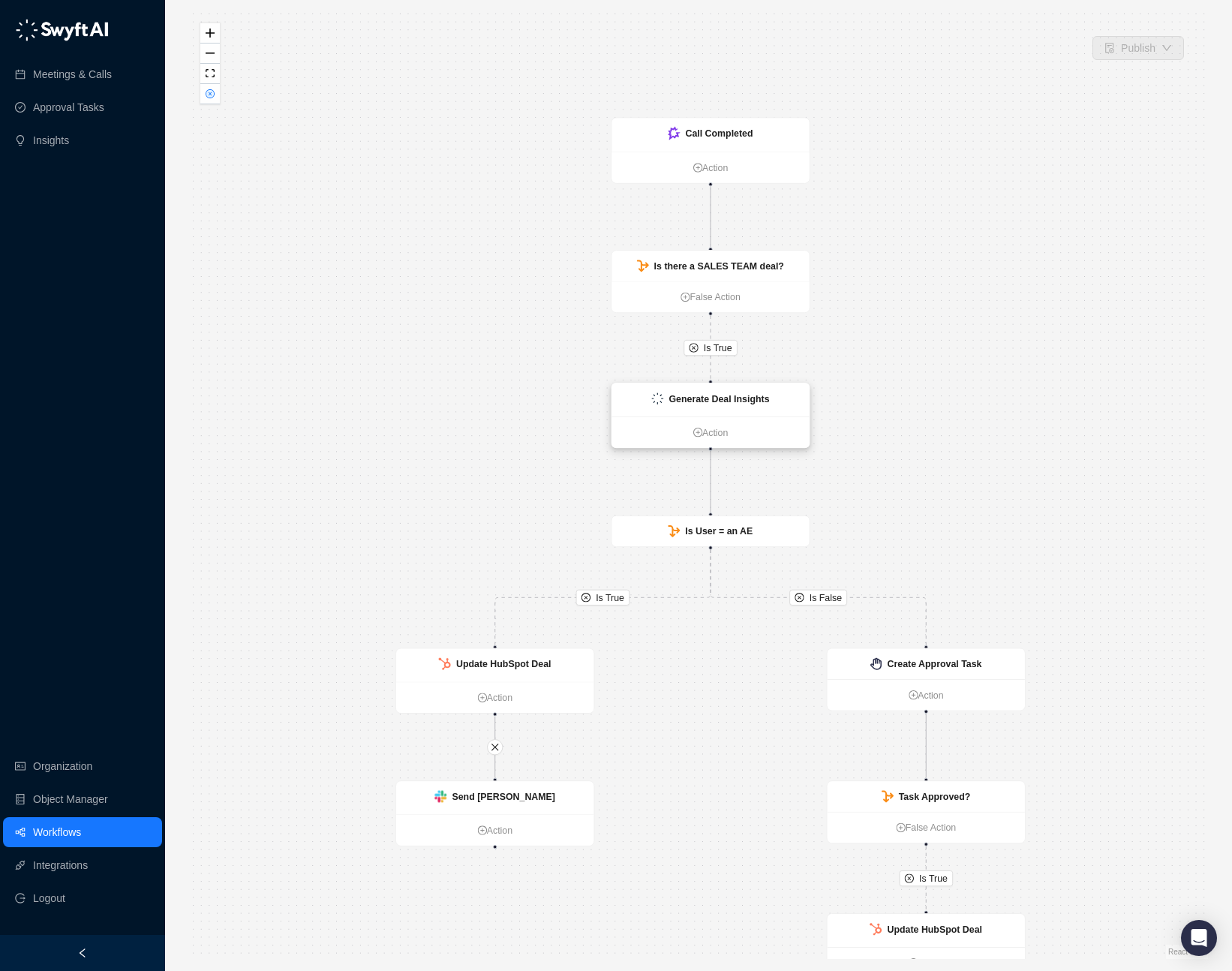
click at [760, 397] on strong "Generate Deal Insights" at bounding box center [718, 398] width 100 height 11
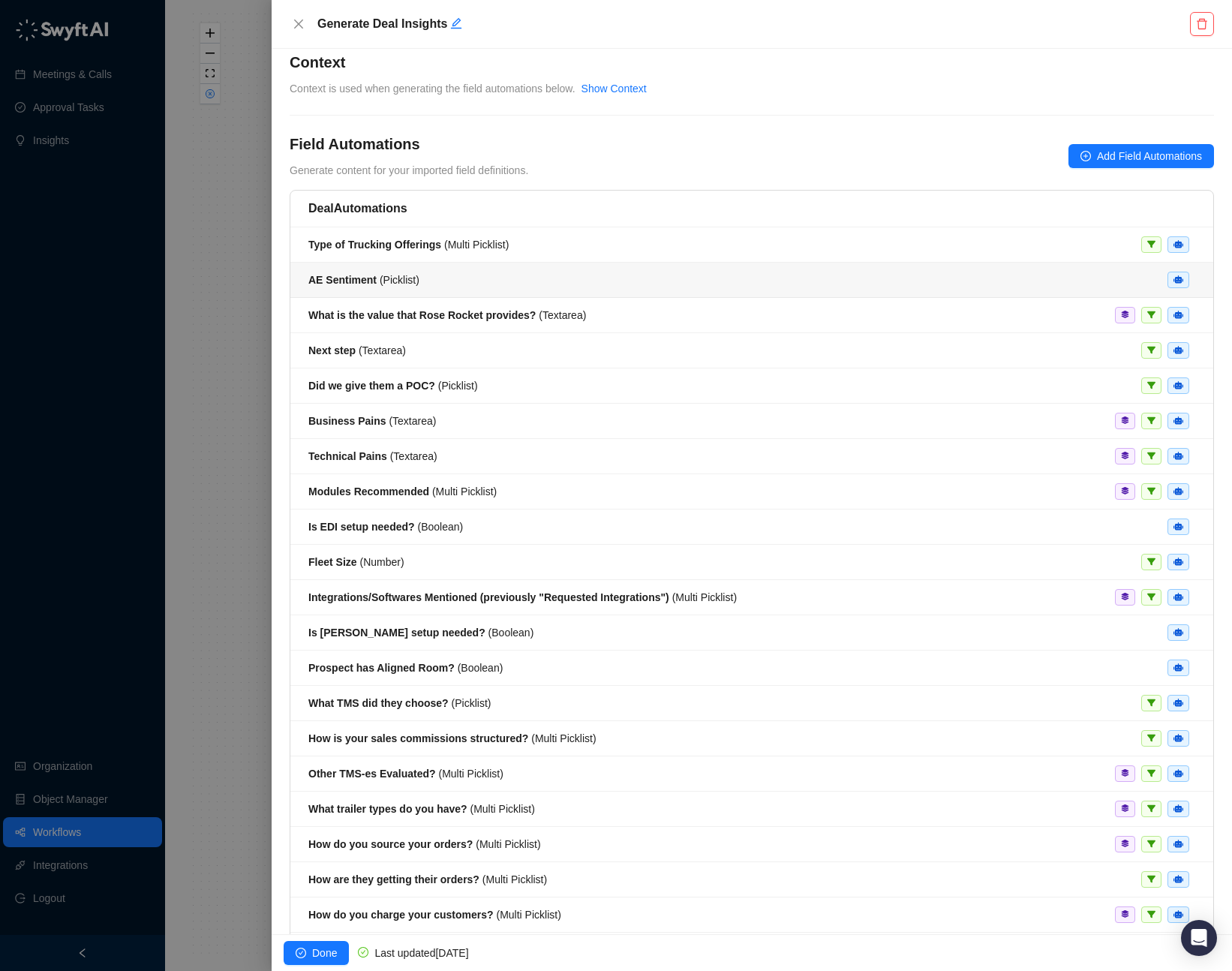
scroll to position [18, 0]
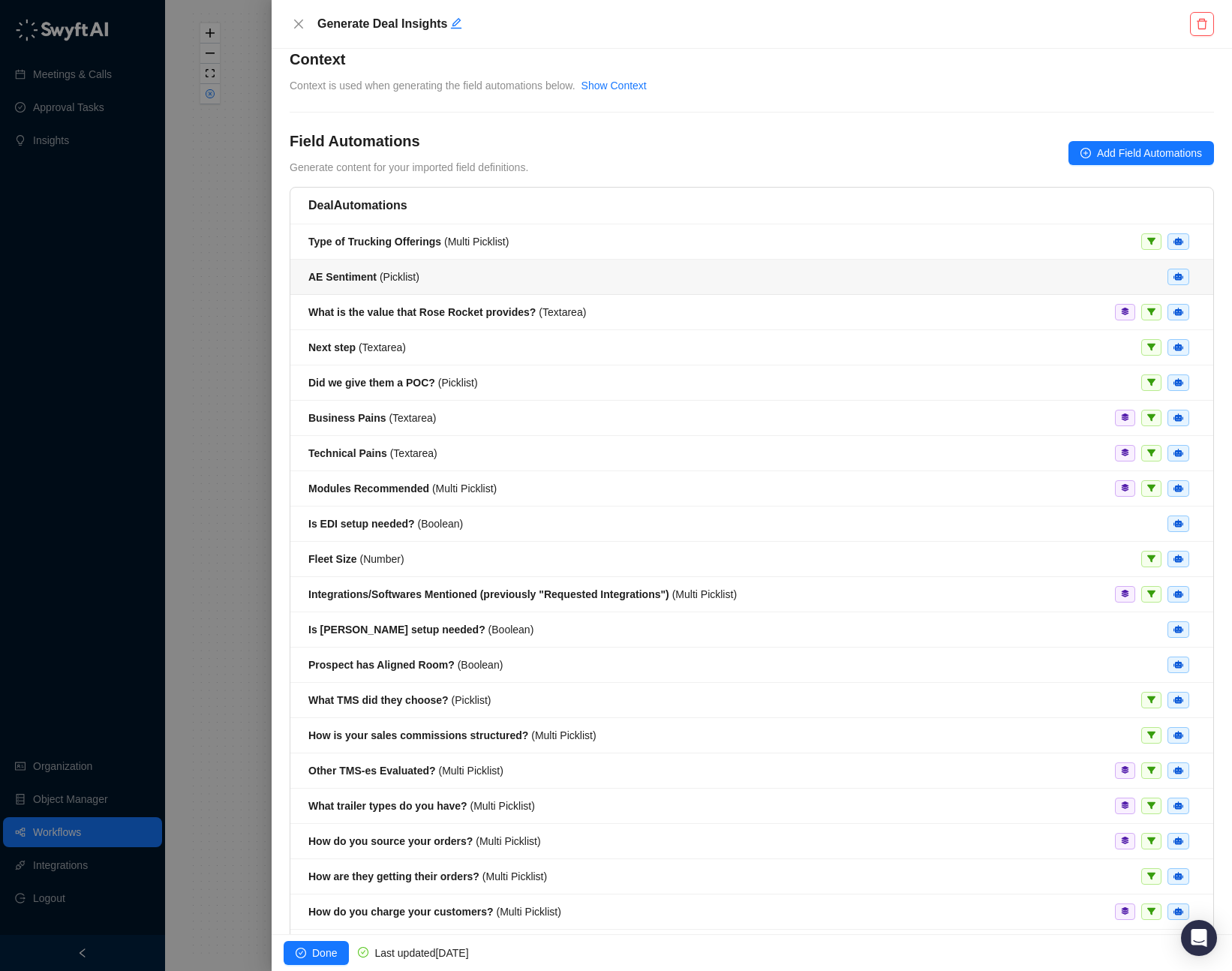
click at [544, 276] on div "AE Sentiment ( Picklist )" at bounding box center [752, 277] width 887 height 17
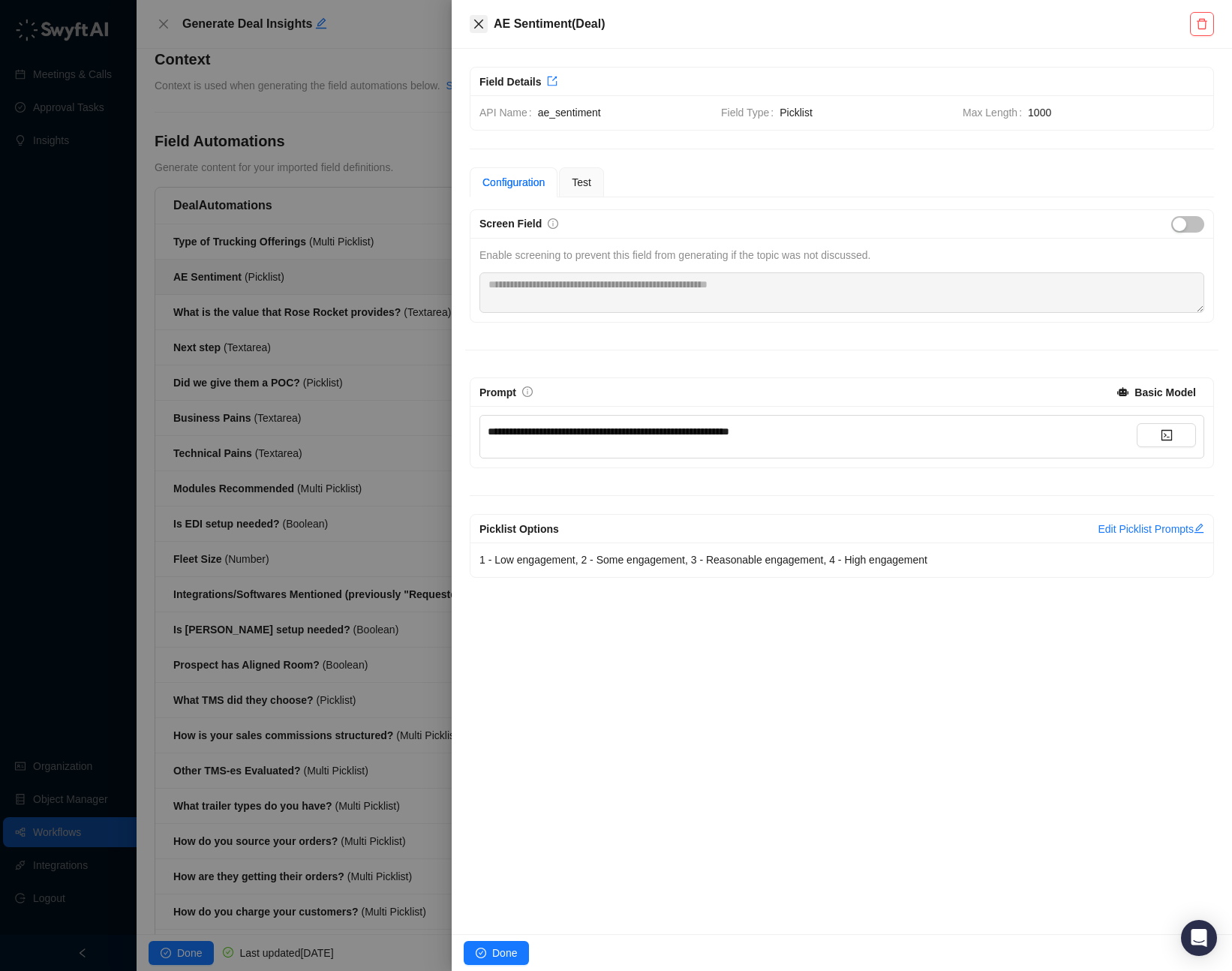
click at [485, 25] on button "Close" at bounding box center [479, 25] width 18 height 18
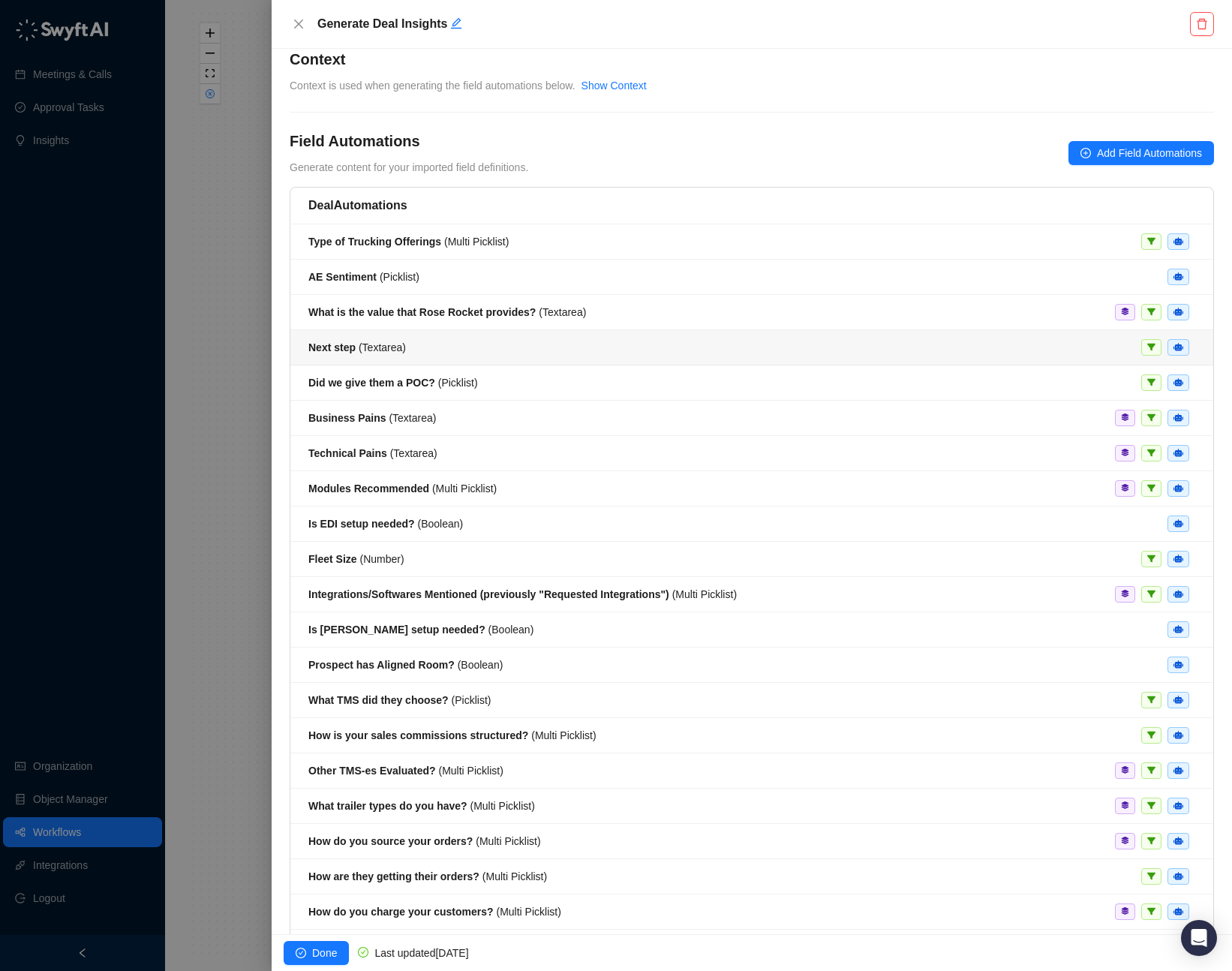
click at [544, 349] on div "Next step ( Textarea )" at bounding box center [752, 348] width 887 height 17
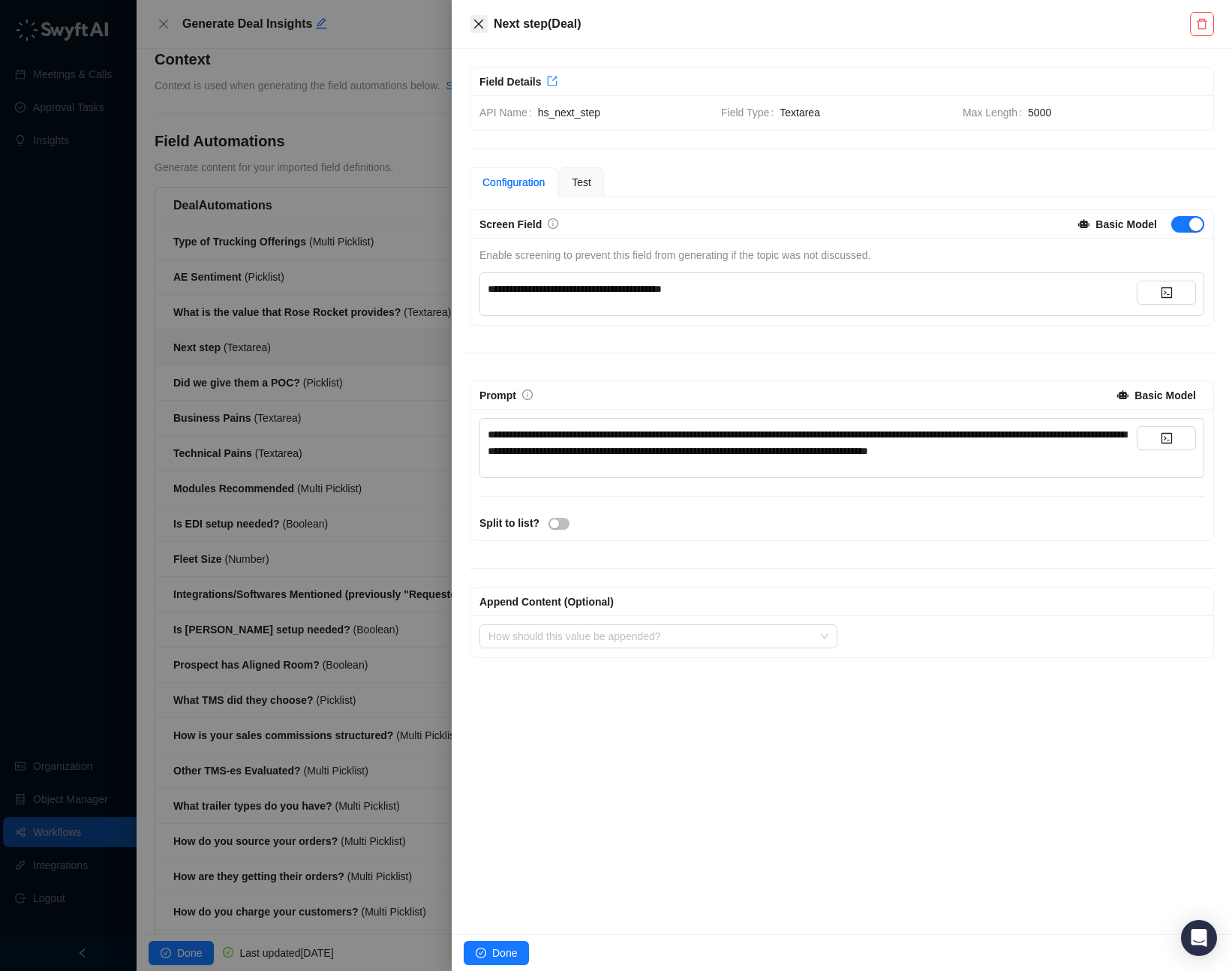
click at [479, 19] on icon "close" at bounding box center [479, 25] width 12 height 12
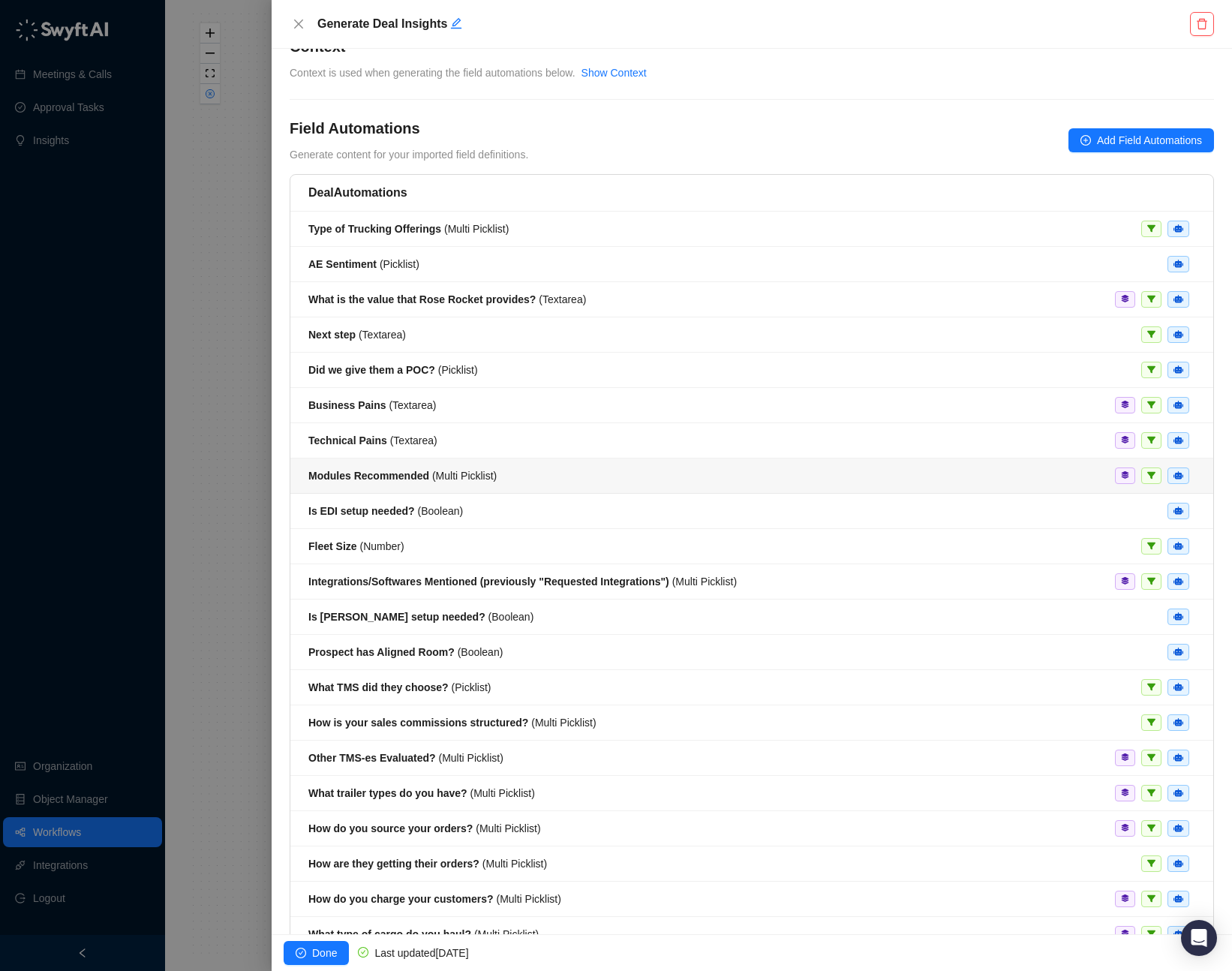
scroll to position [42, 0]
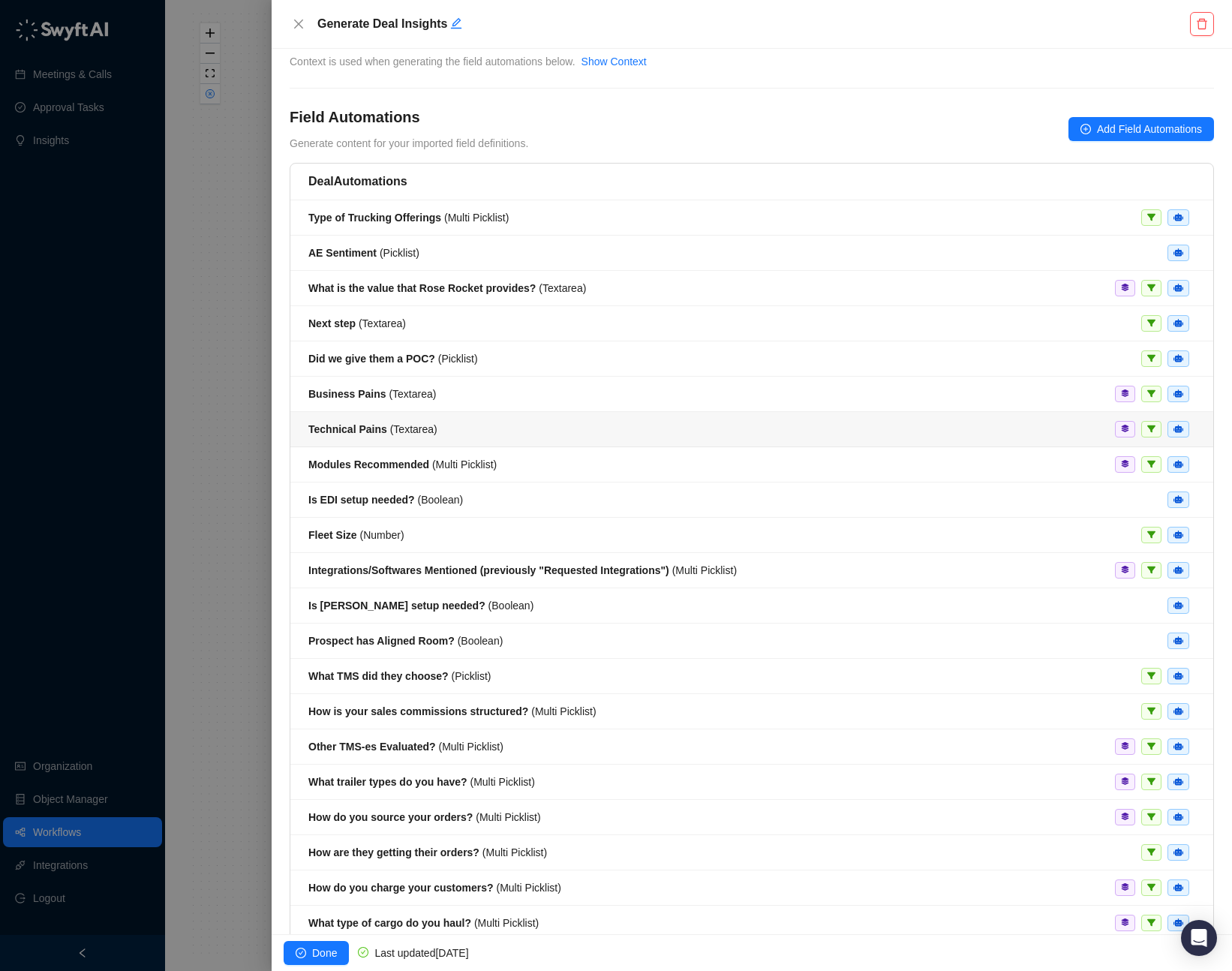
click at [629, 420] on li "Technical Pains ( Textarea )" at bounding box center [751, 430] width 923 height 35
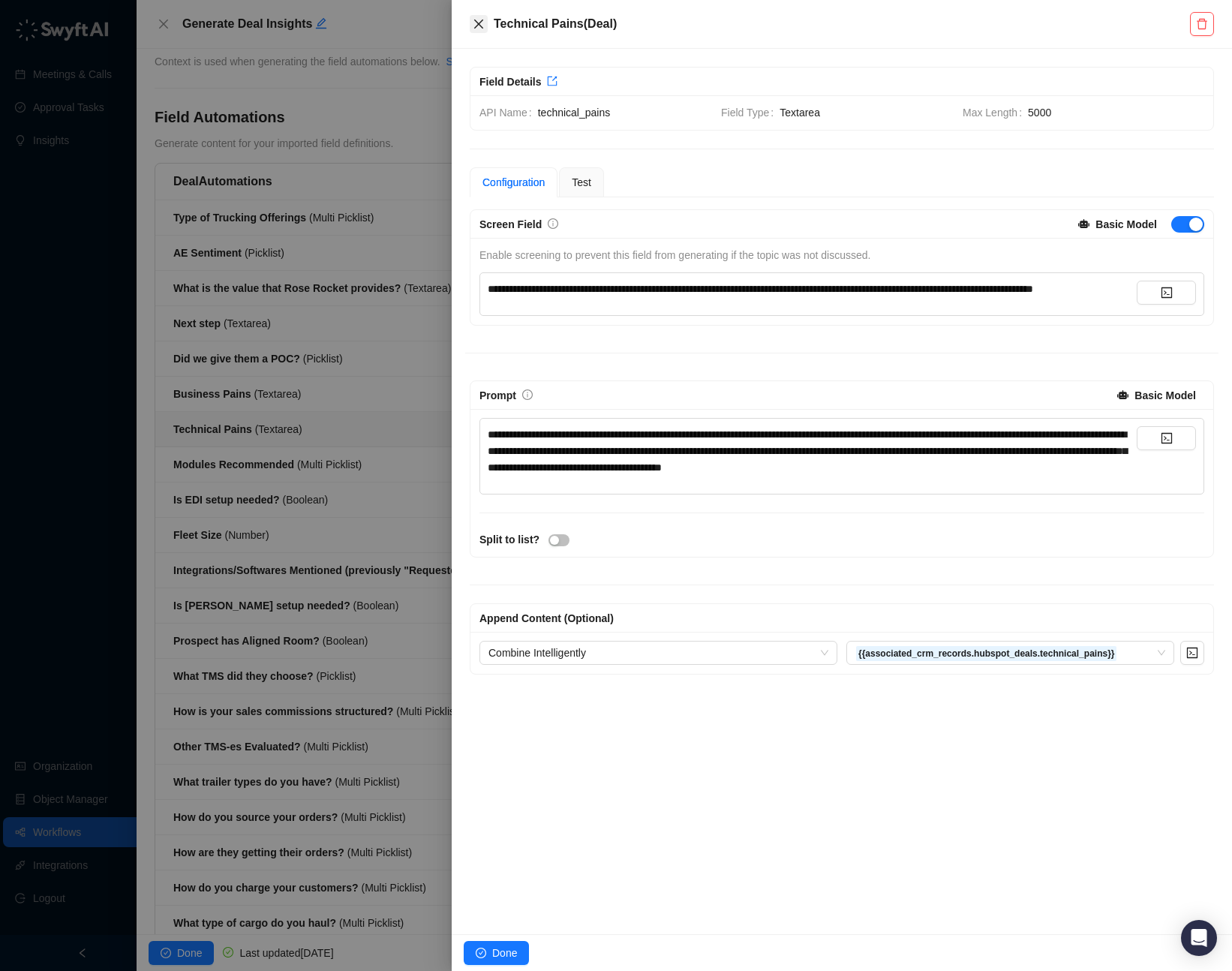
click at [482, 25] on icon "close" at bounding box center [479, 25] width 12 height 12
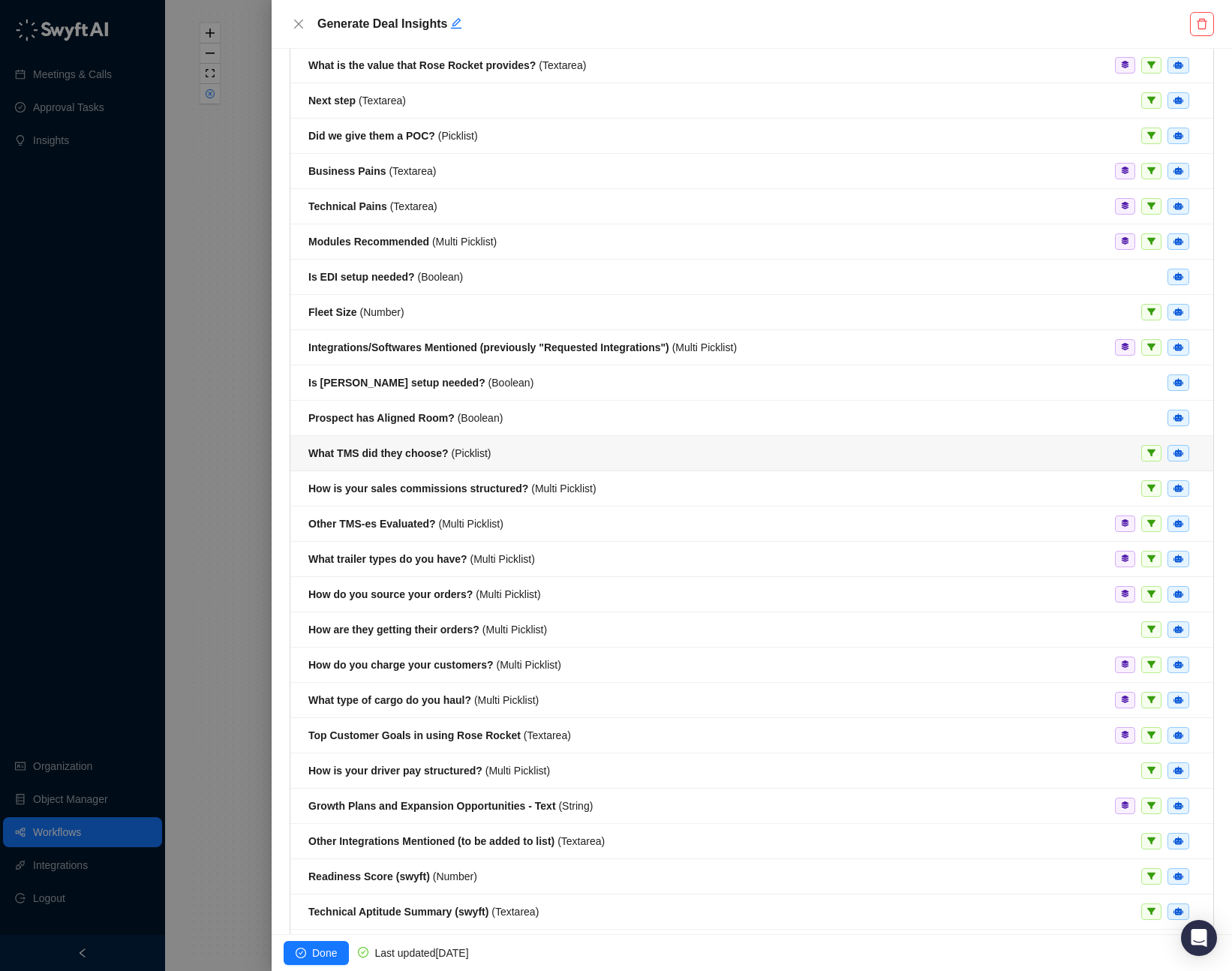
scroll to position [268, 0]
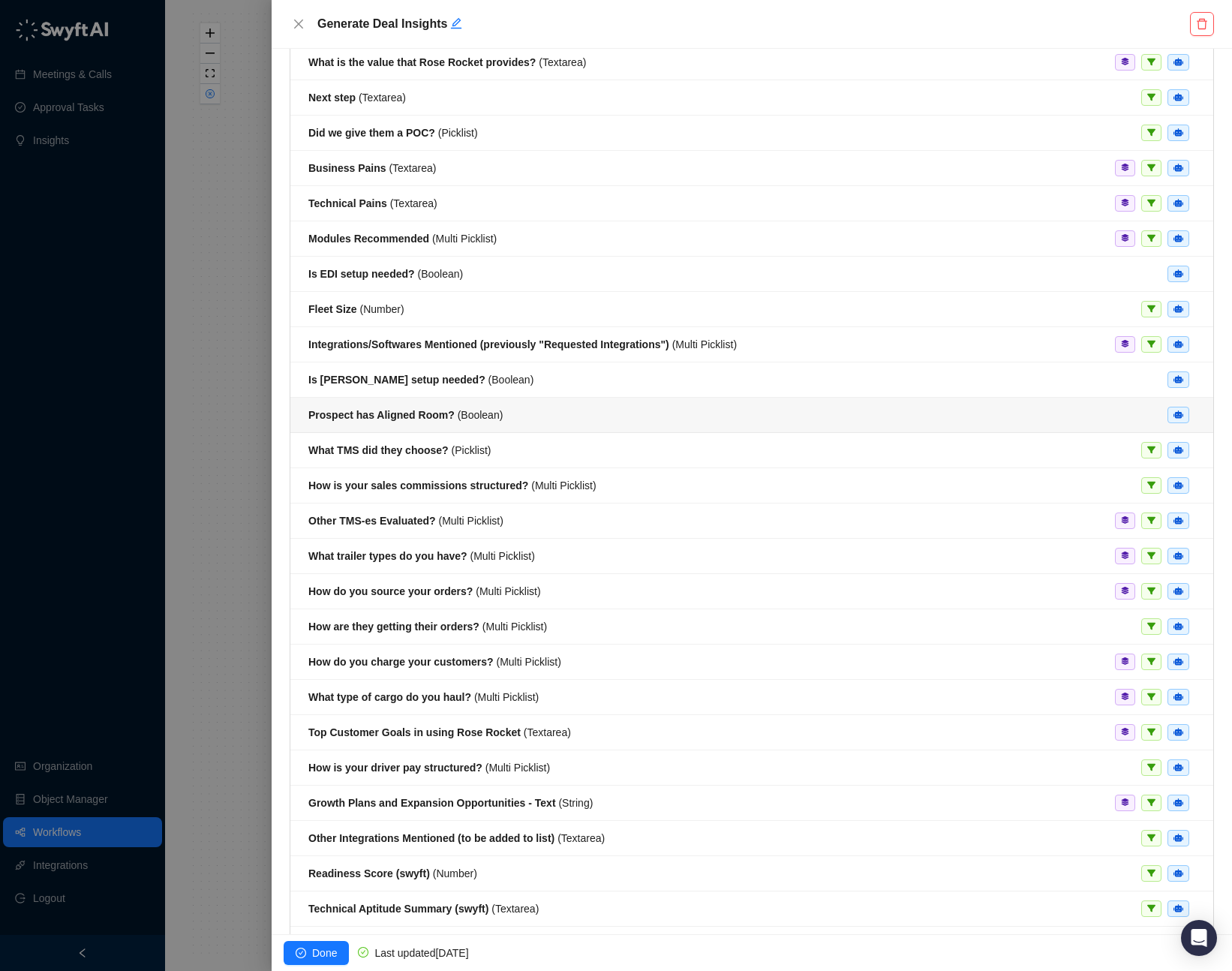
click at [557, 422] on div "Prospect has Aligned Room? ( Boolean )" at bounding box center [752, 415] width 887 height 17
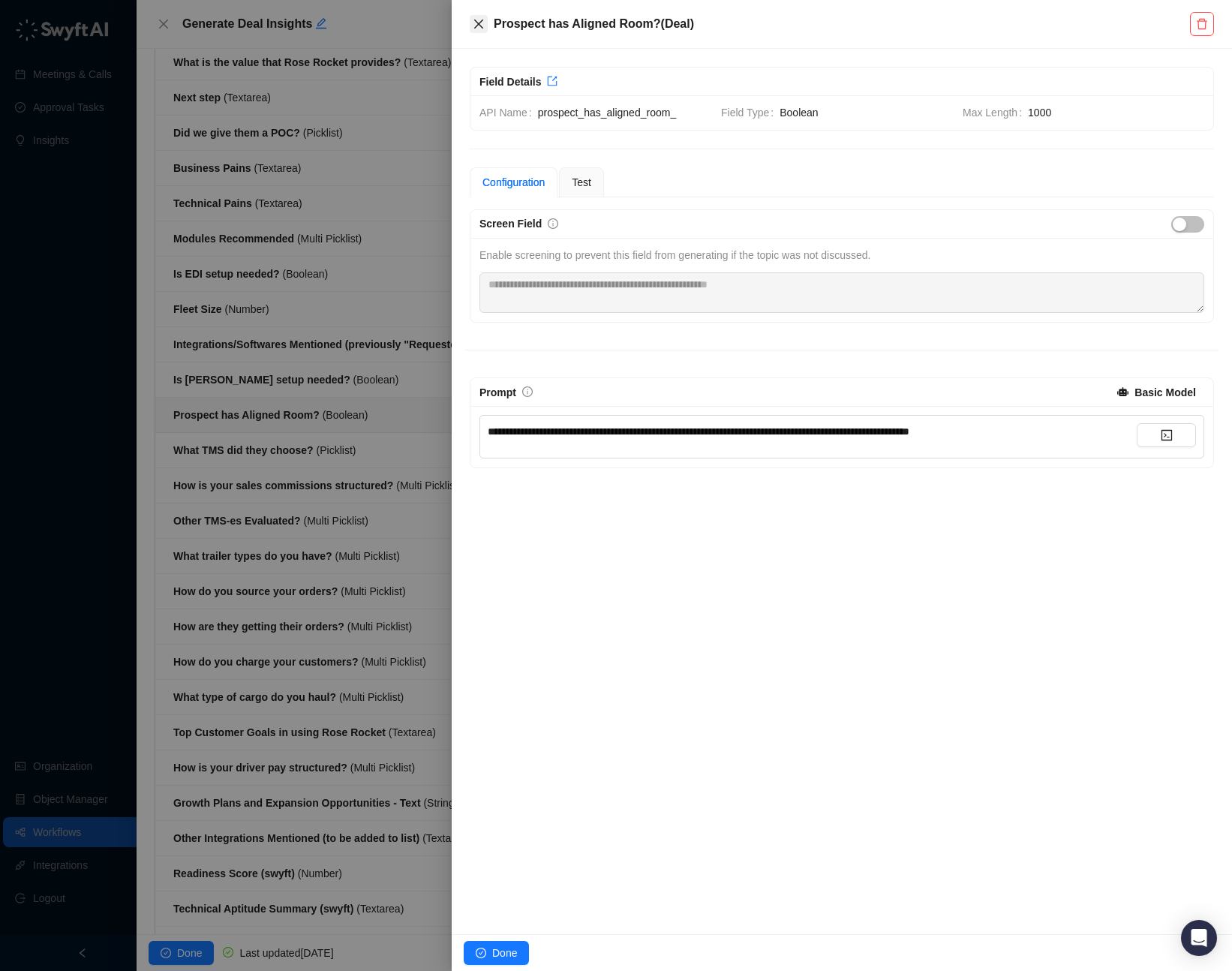
click at [479, 25] on icon "close" at bounding box center [479, 25] width 12 height 12
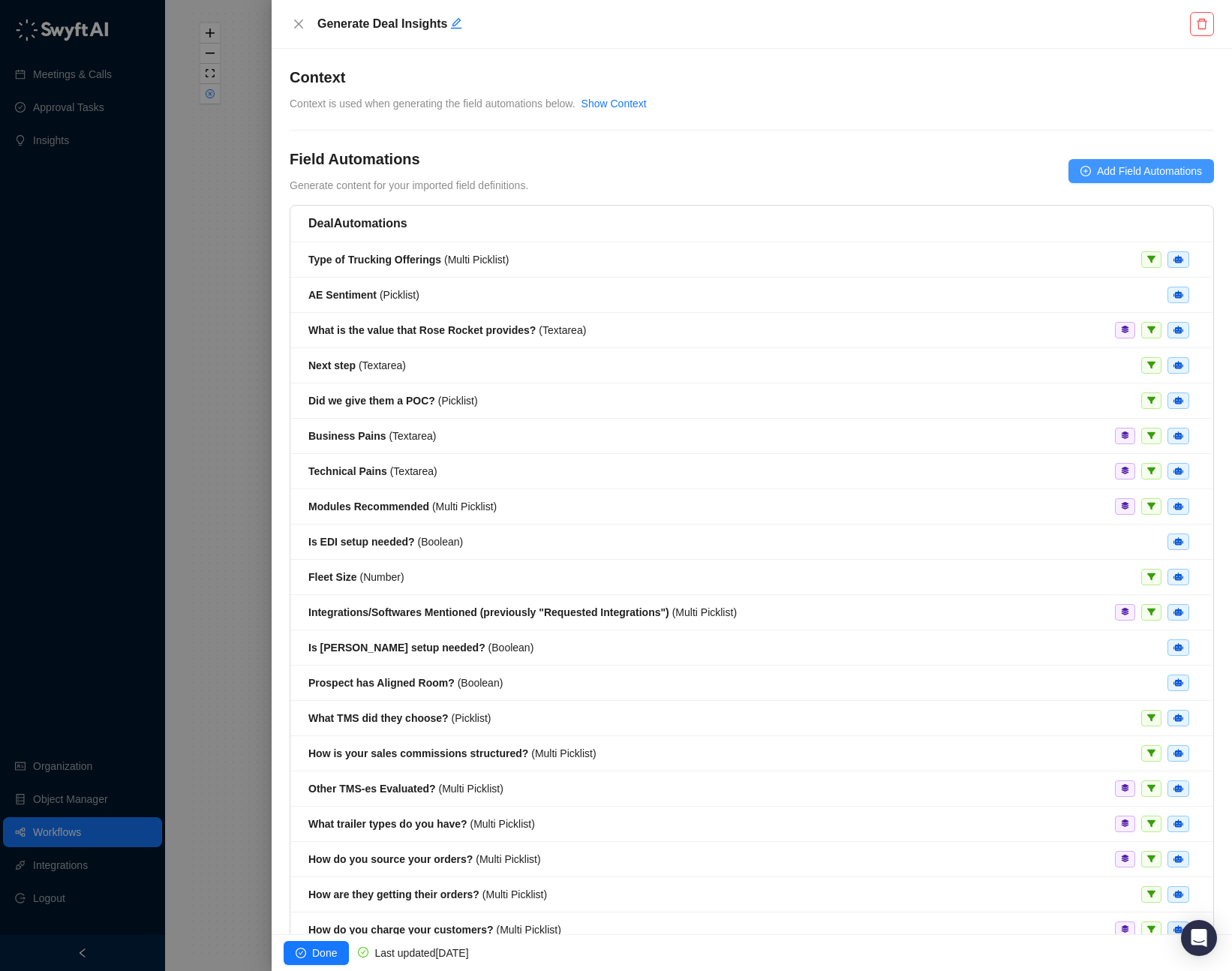
click at [948, 165] on span "Add Field Automations" at bounding box center [1149, 172] width 105 height 17
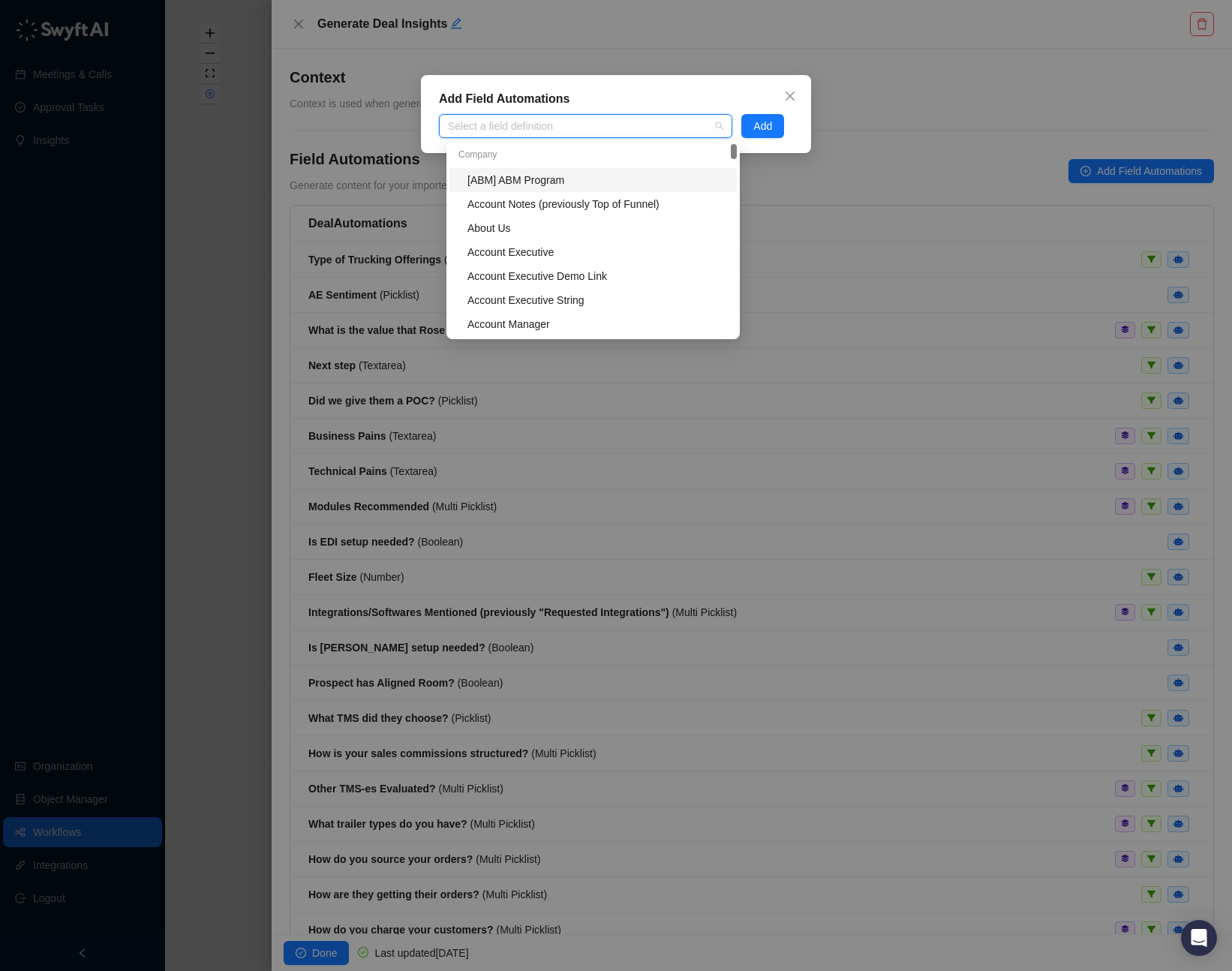
click at [598, 128] on div at bounding box center [577, 126] width 272 height 11
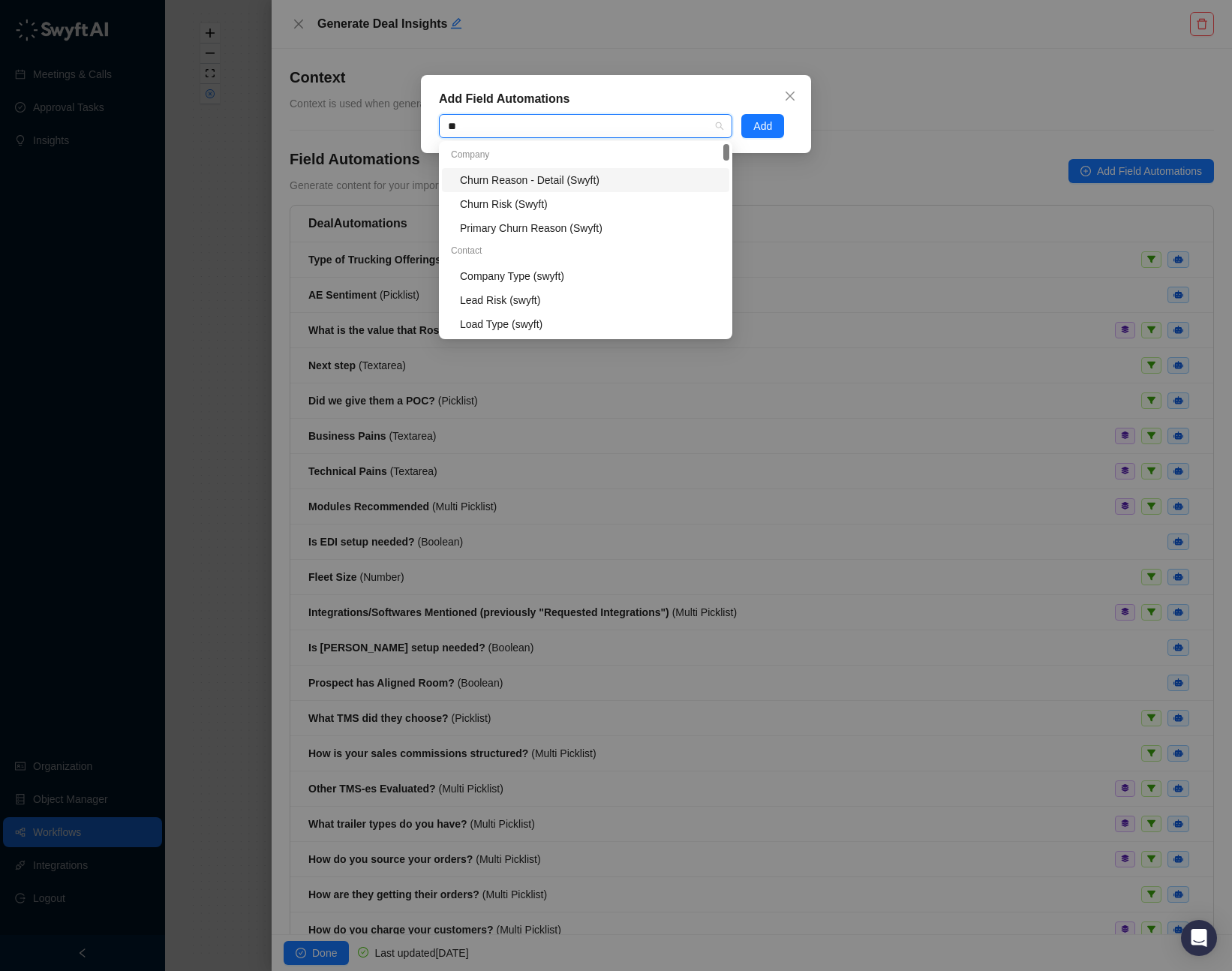
type input "*"
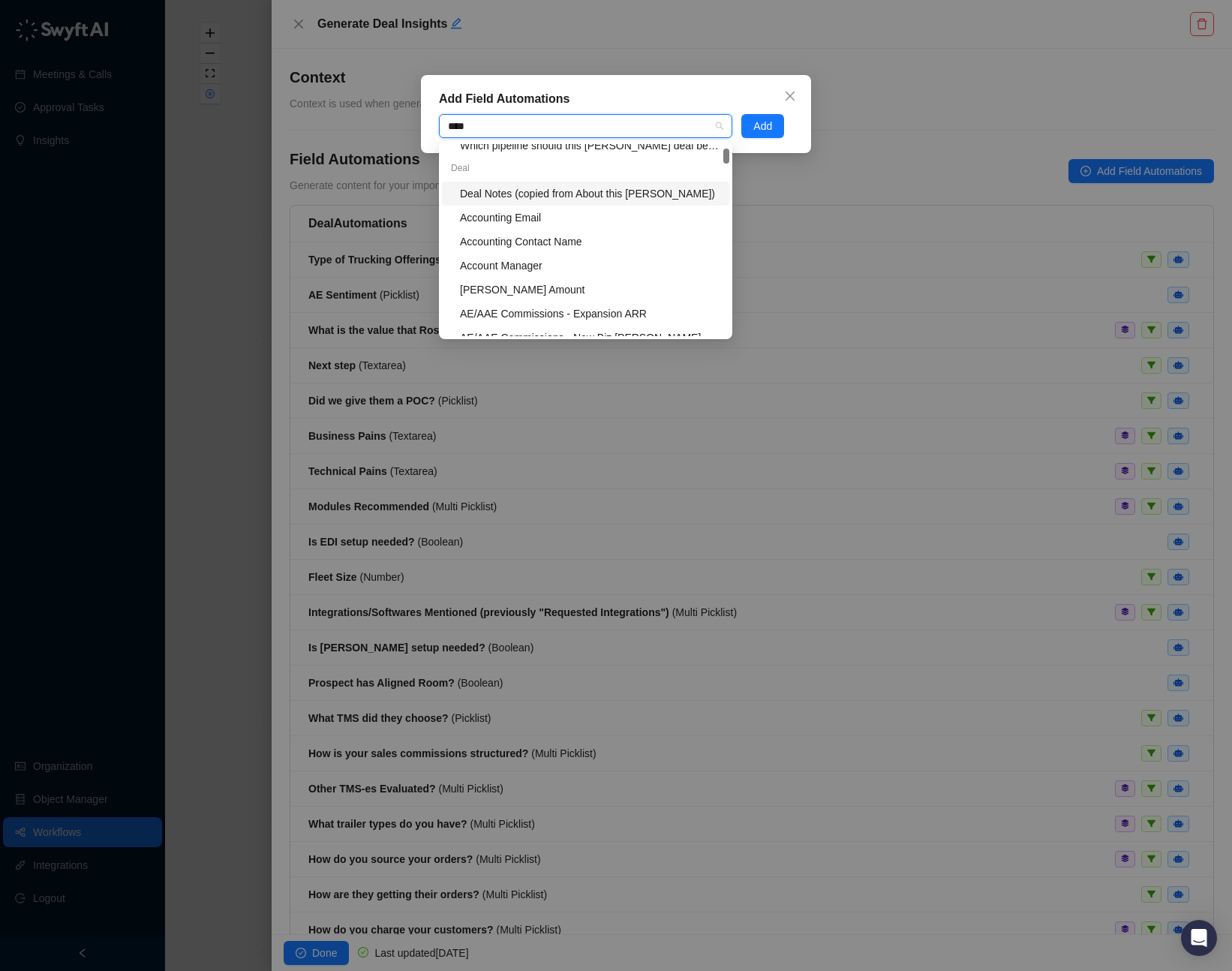
type input "****"
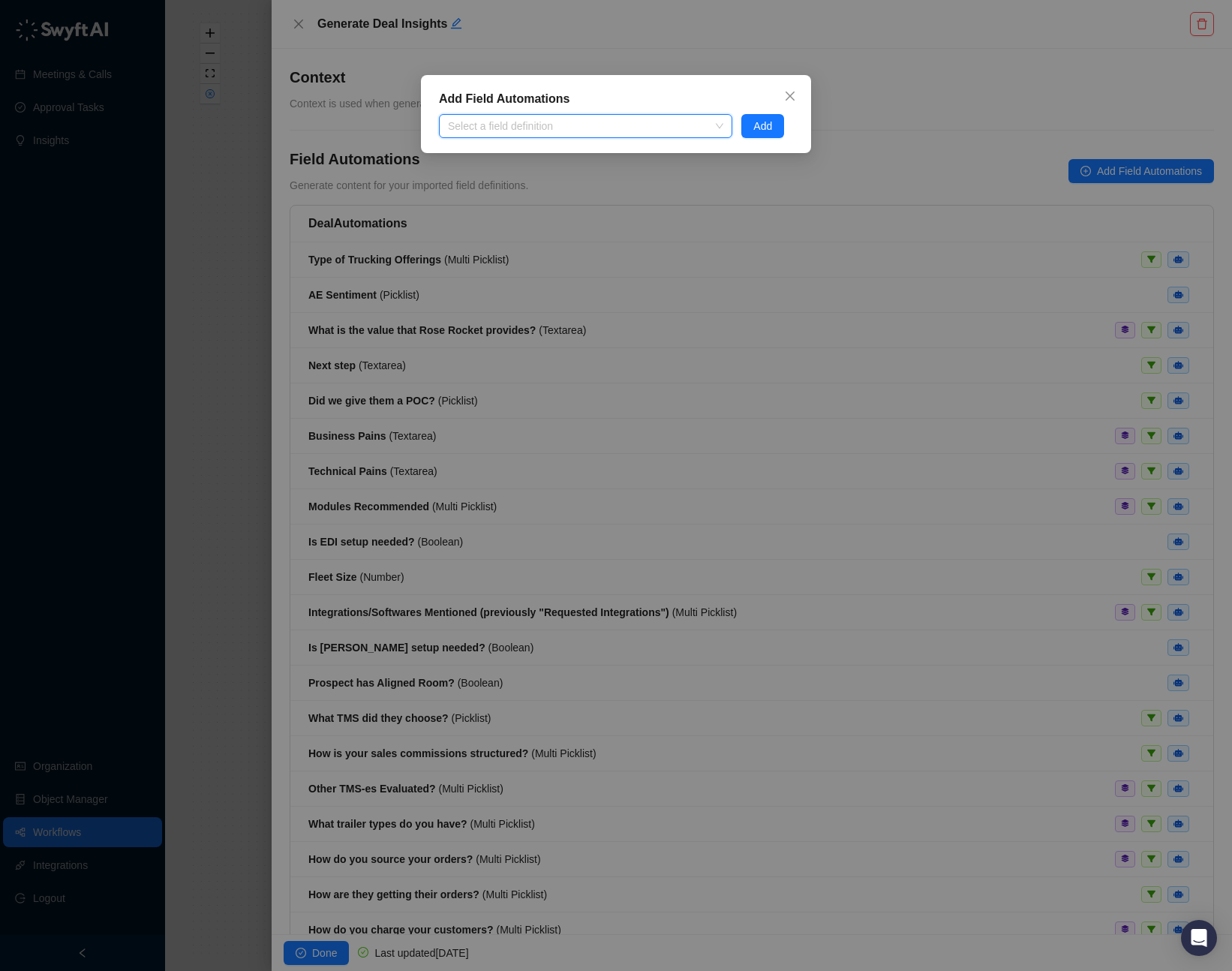
click at [602, 123] on div at bounding box center [577, 126] width 272 height 11
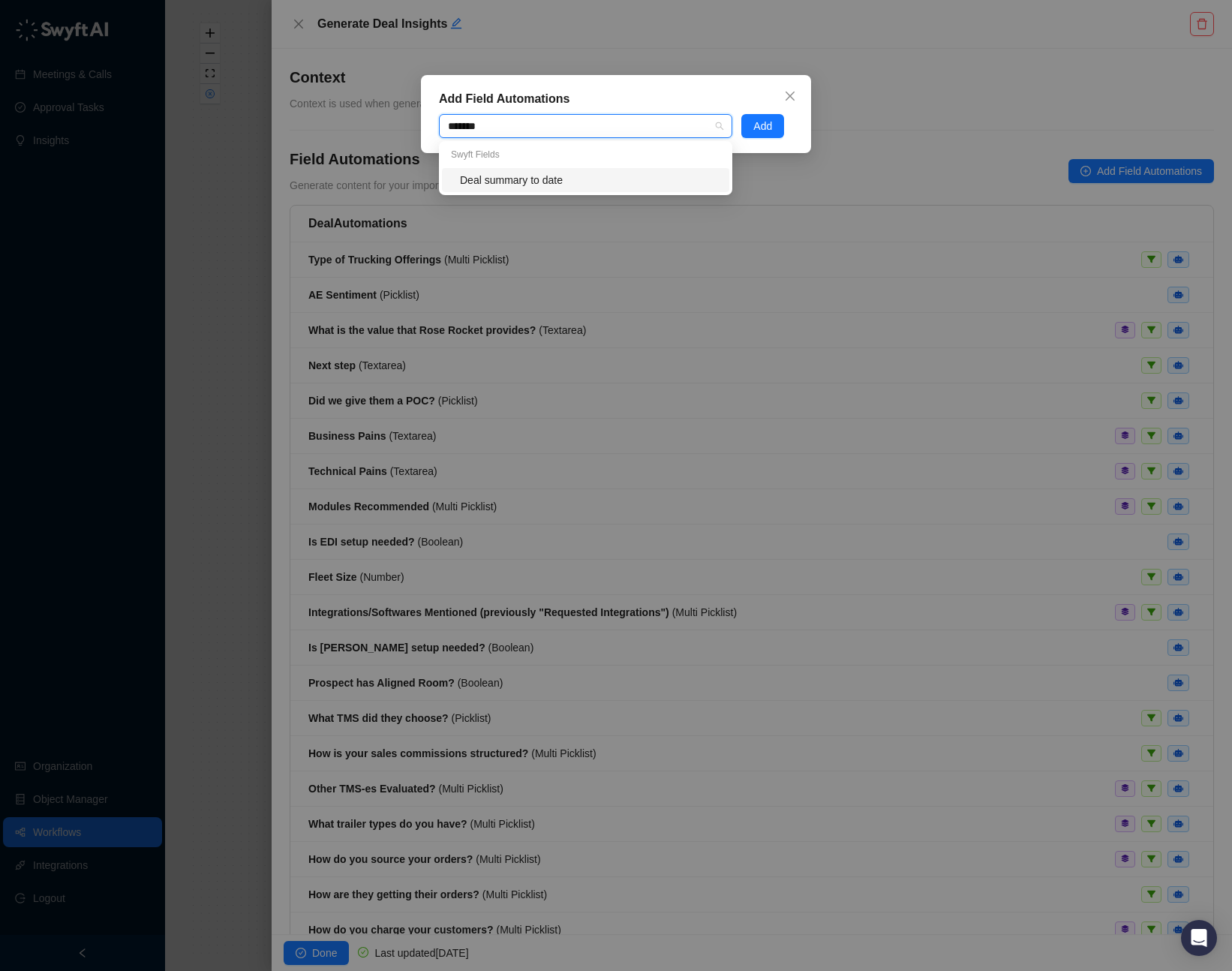
type input "********"
click at [577, 178] on div "Deal summary to date" at bounding box center [590, 180] width 260 height 17
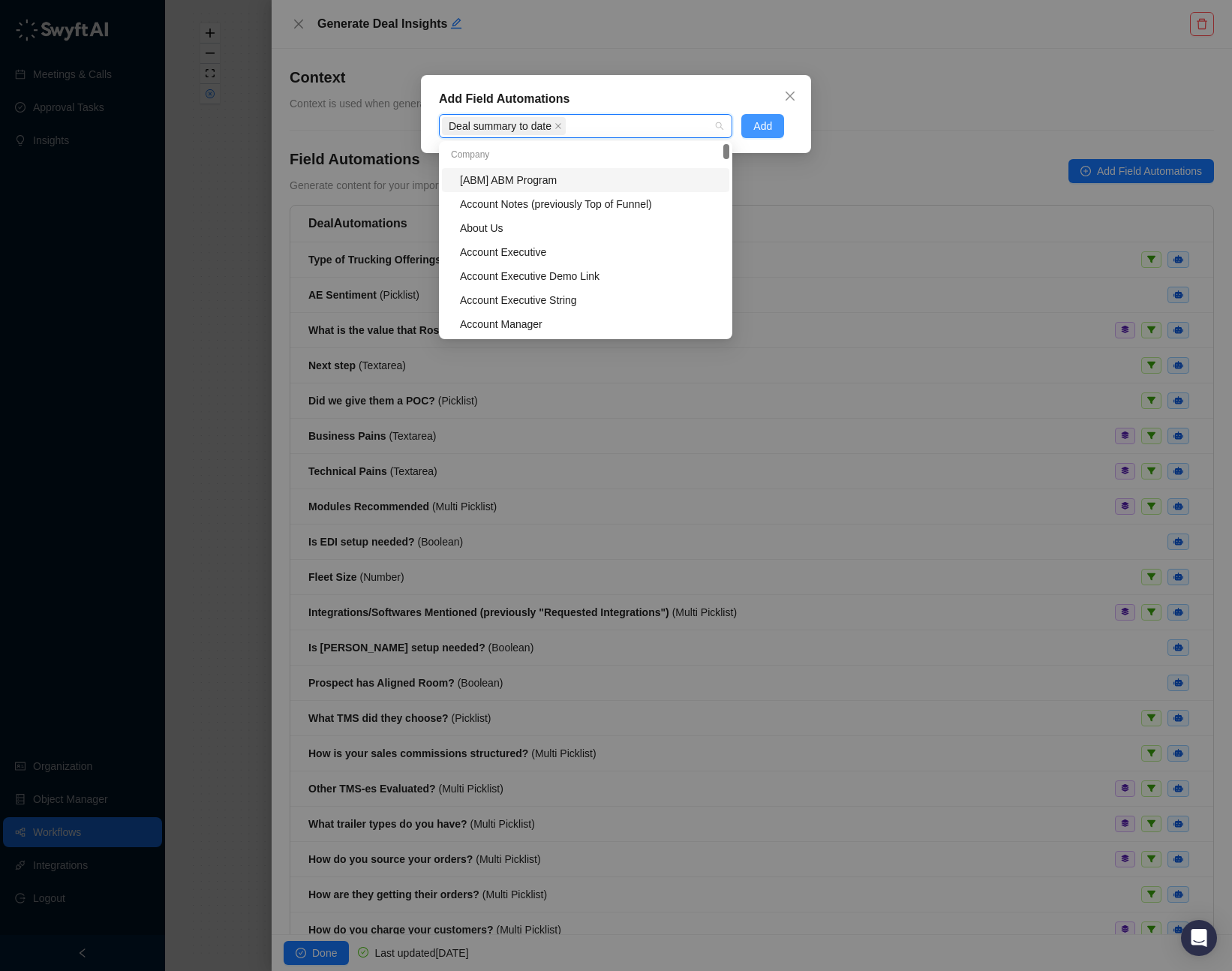
click at [760, 125] on span "Add" at bounding box center [763, 126] width 18 height 17
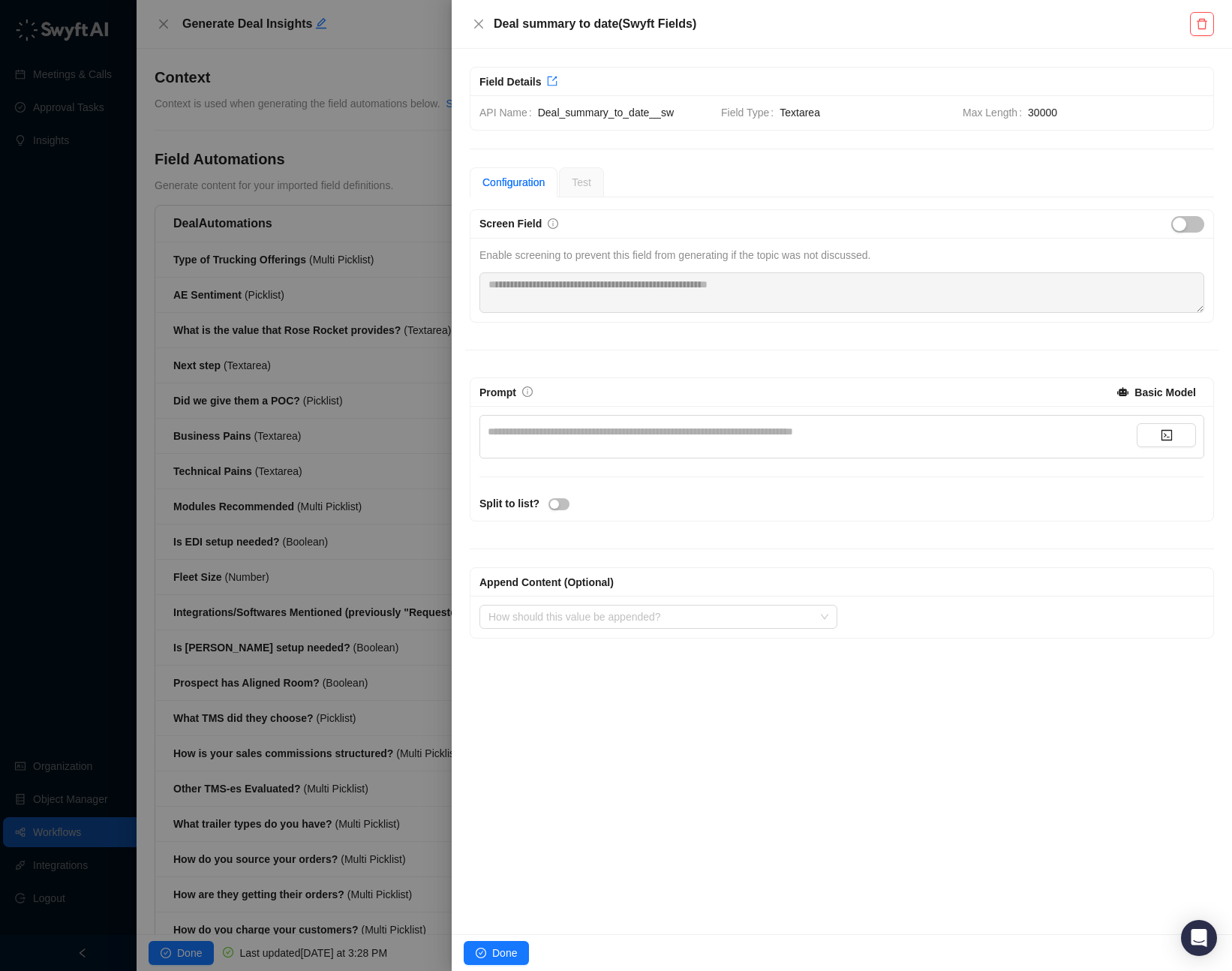
click at [654, 433] on div "**********" at bounding box center [812, 432] width 649 height 17
click at [704, 436] on div "**********" at bounding box center [812, 432] width 649 height 17
click at [661, 496] on input "search" at bounding box center [654, 616] width 331 height 22
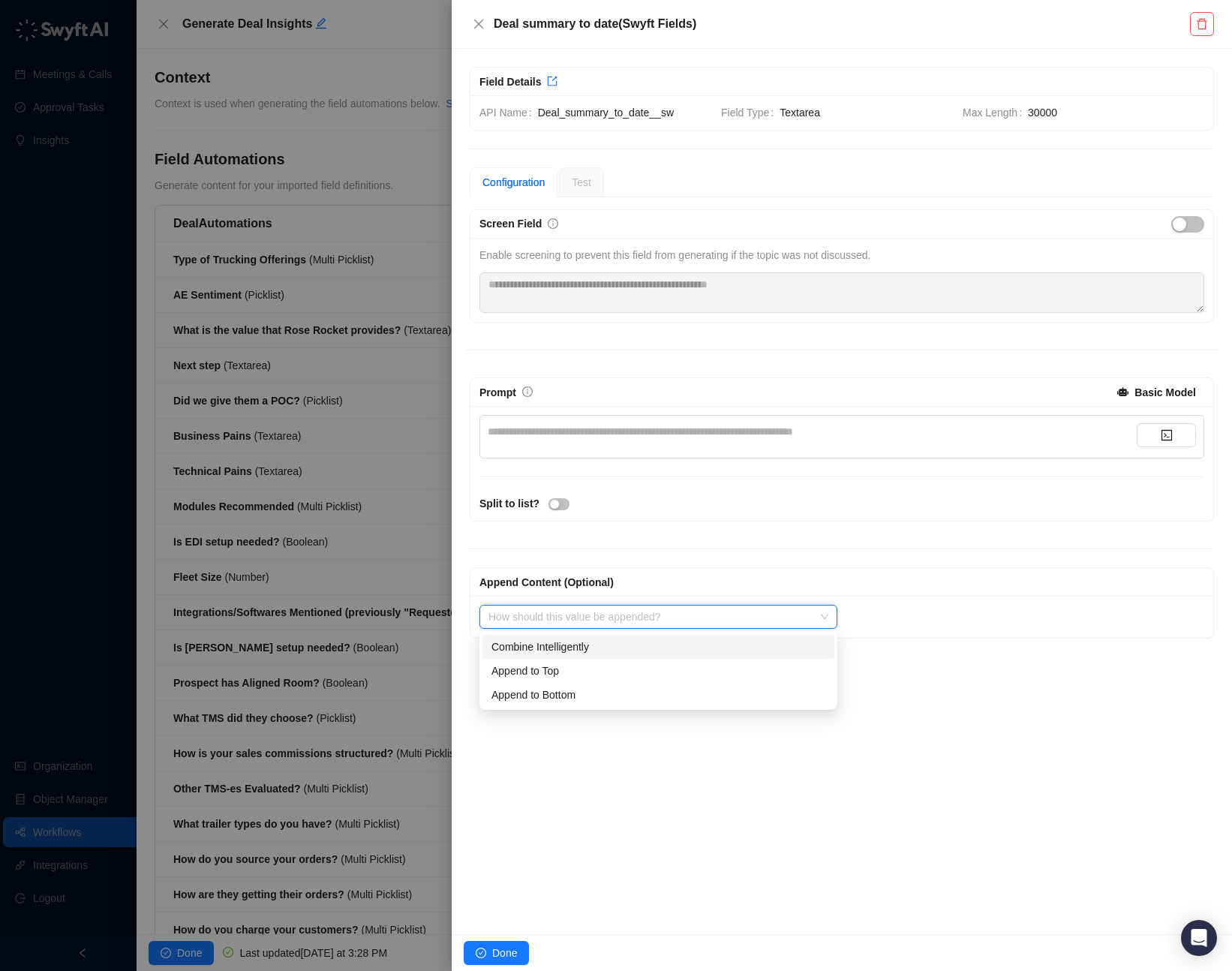
click at [674, 496] on div "Append Content (Optional) How should this value be appended? Select value to ap…" at bounding box center [841, 584] width 753 height 108
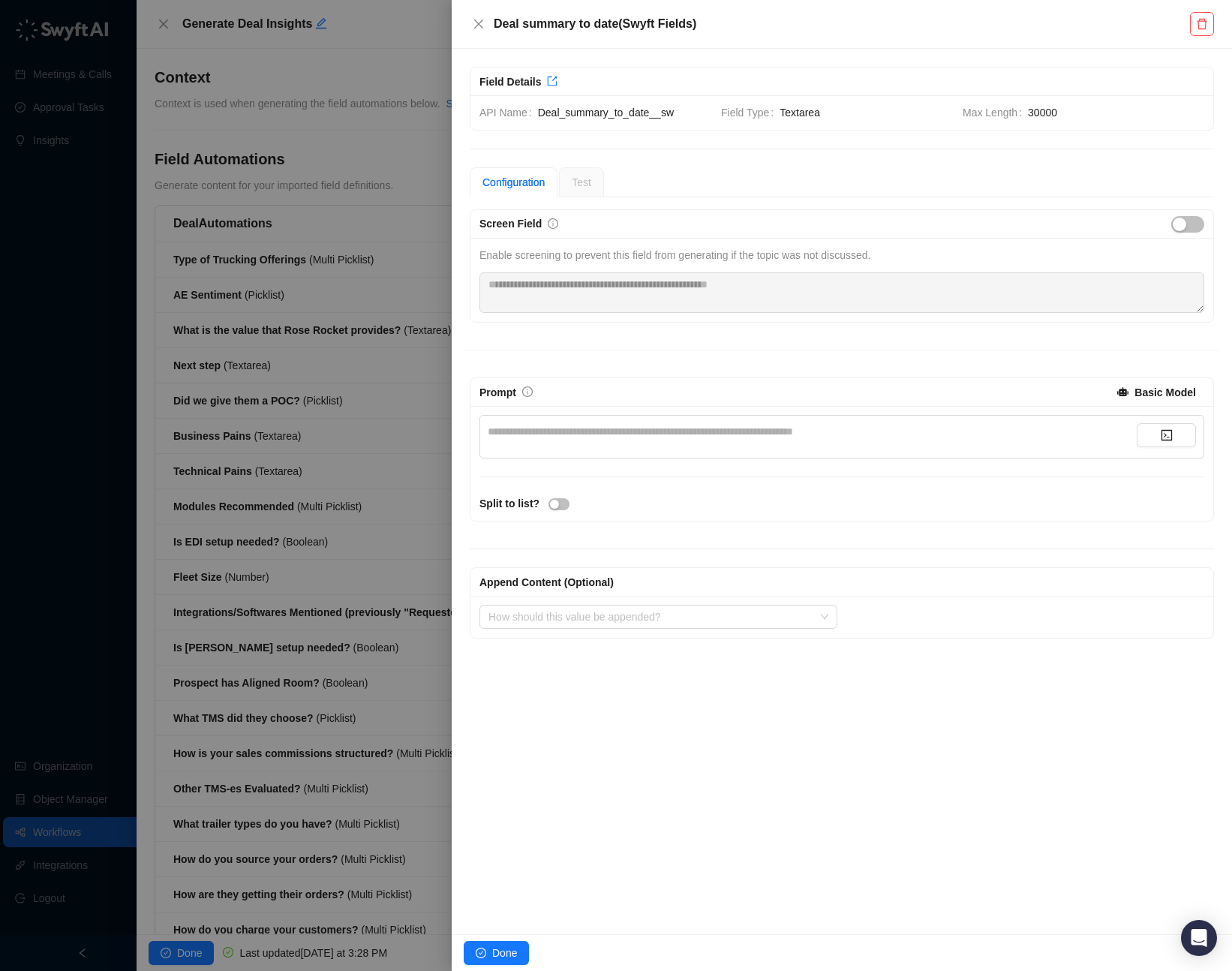
click at [635, 426] on div "**********" at bounding box center [812, 432] width 649 height 17
click at [558, 430] on div "**********" at bounding box center [812, 432] width 649 height 17
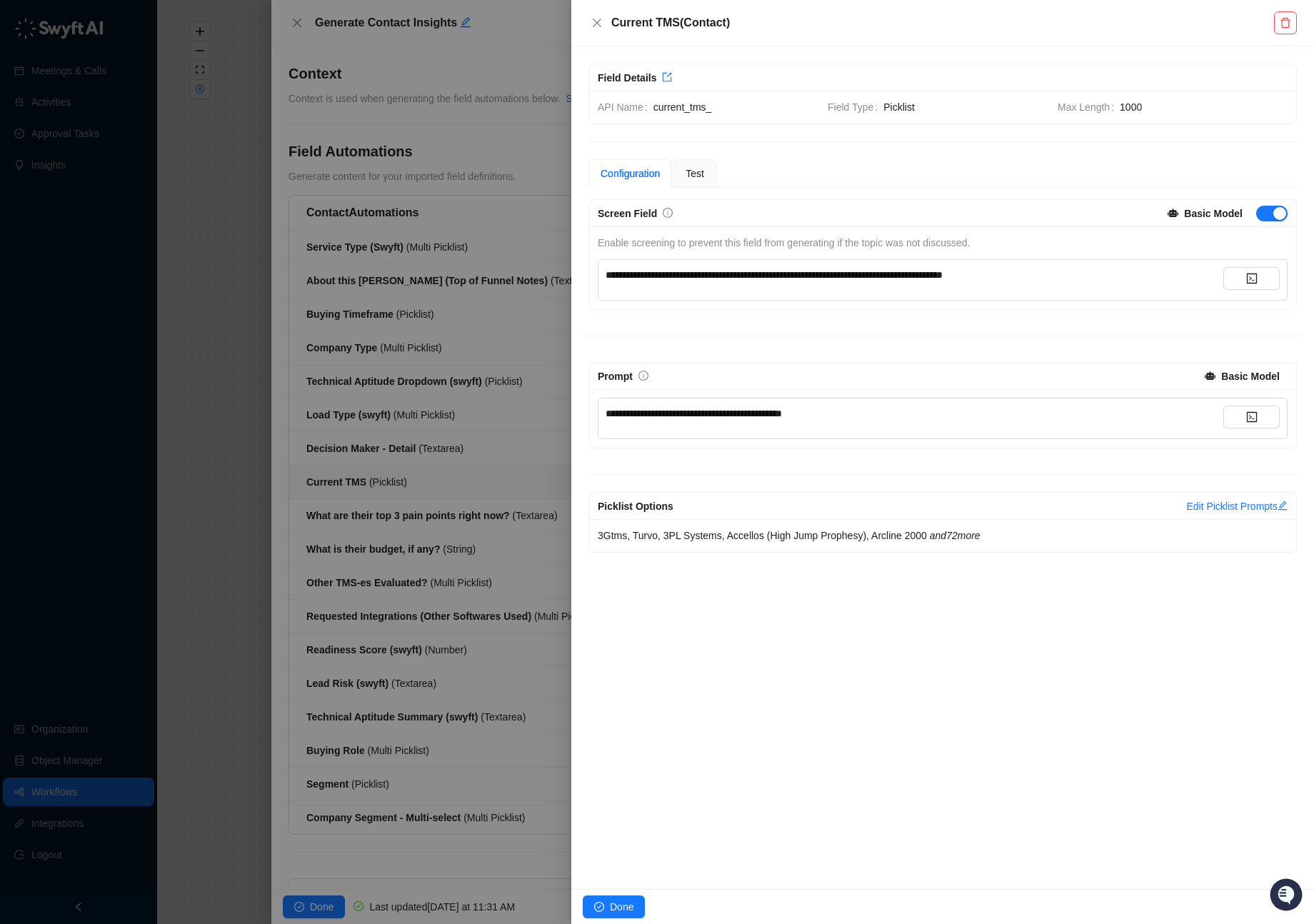
click at [683, 276] on span "**********" at bounding box center [774, 275] width 337 height 10
click at [607, 23] on div "Current TMS ( Contact )" at bounding box center [931, 23] width 685 height 17
drag, startPoint x: 603, startPoint y: 19, endPoint x: 558, endPoint y: 28, distance: 45.9
click at [603, 19] on button "Close" at bounding box center [597, 23] width 17 height 17
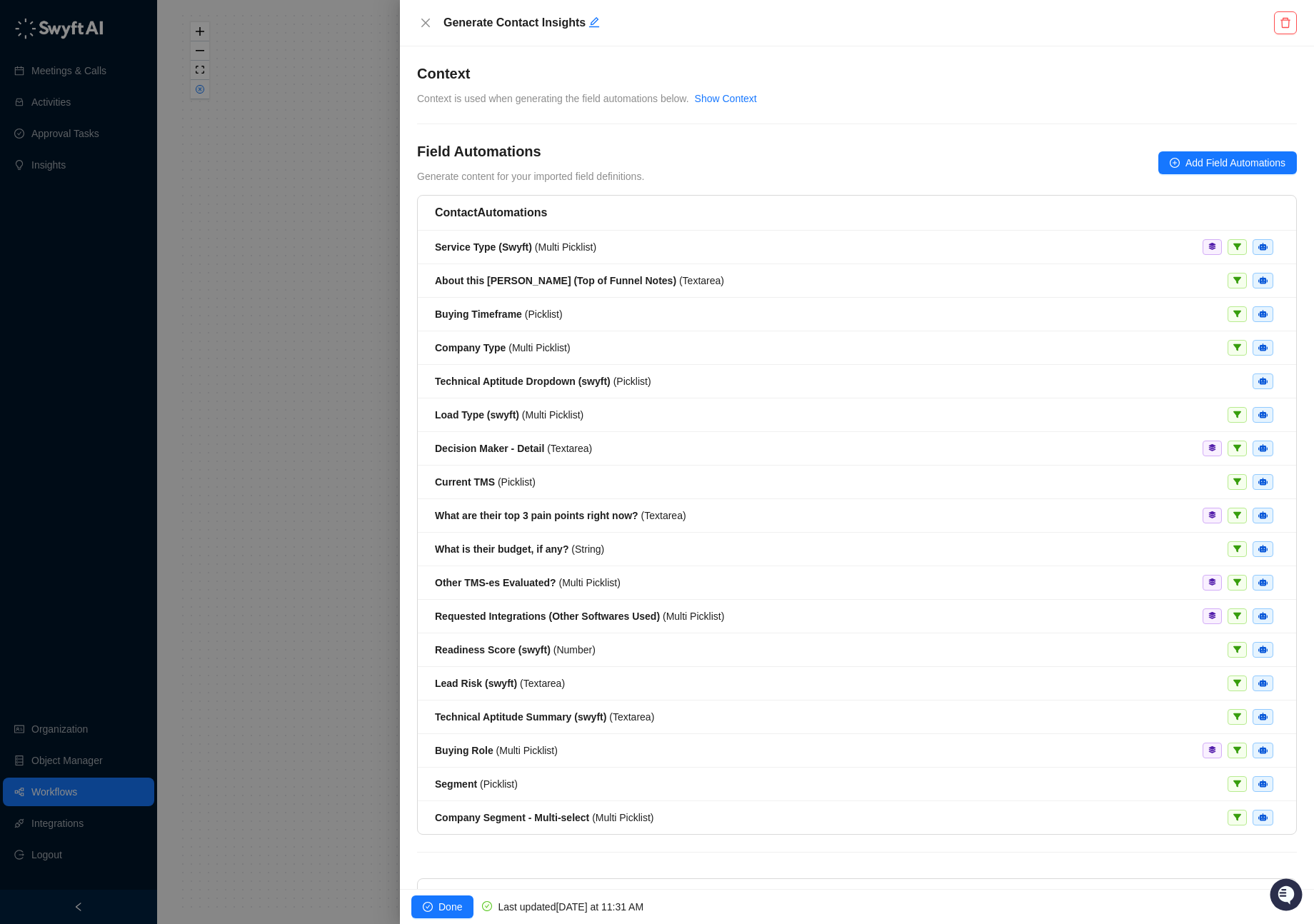
drag, startPoint x: 428, startPoint y: 21, endPoint x: 613, endPoint y: 7, distance: 185.5
click at [428, 21] on icon "close" at bounding box center [426, 23] width 12 height 12
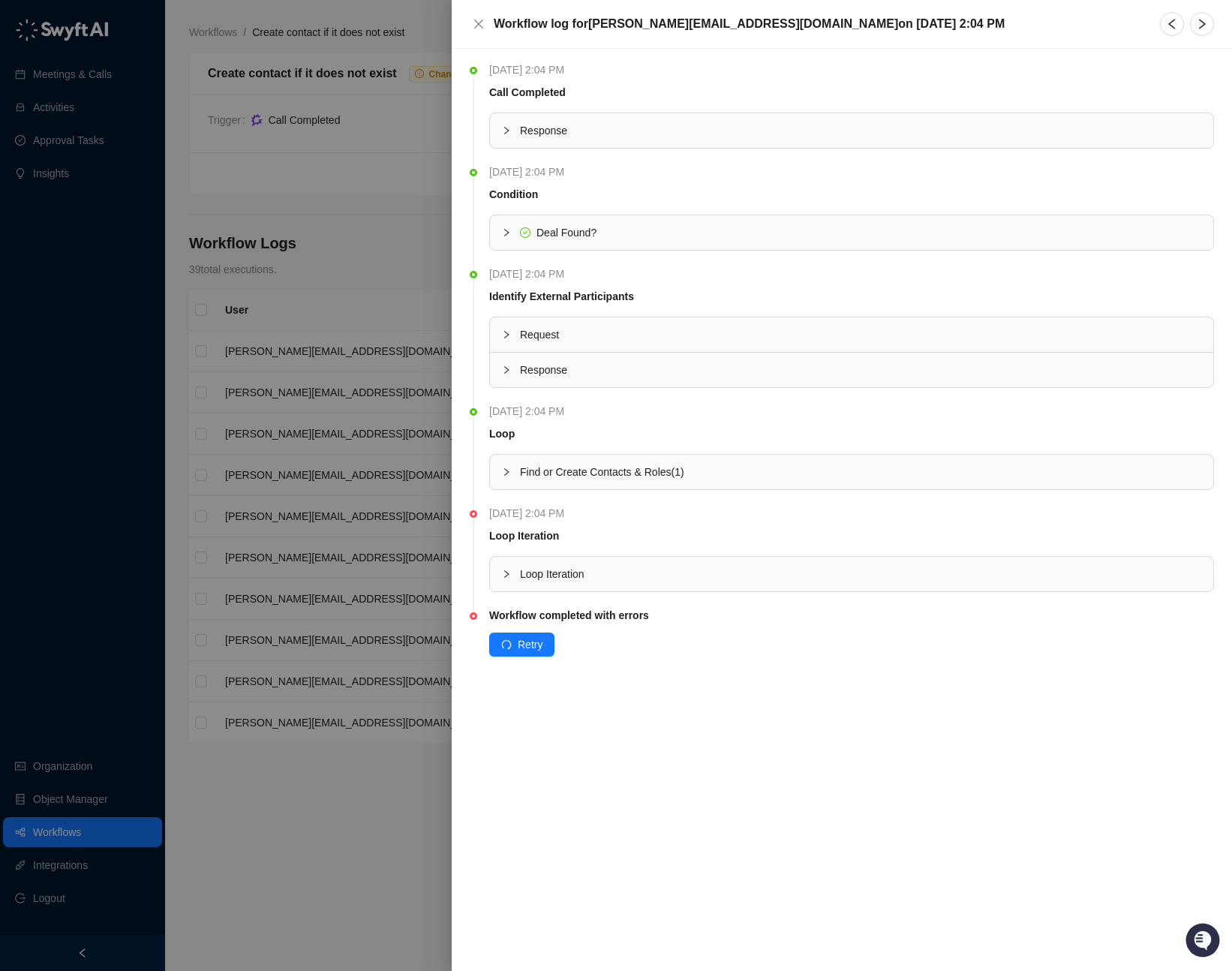
click at [513, 470] on div at bounding box center [511, 472] width 18 height 17
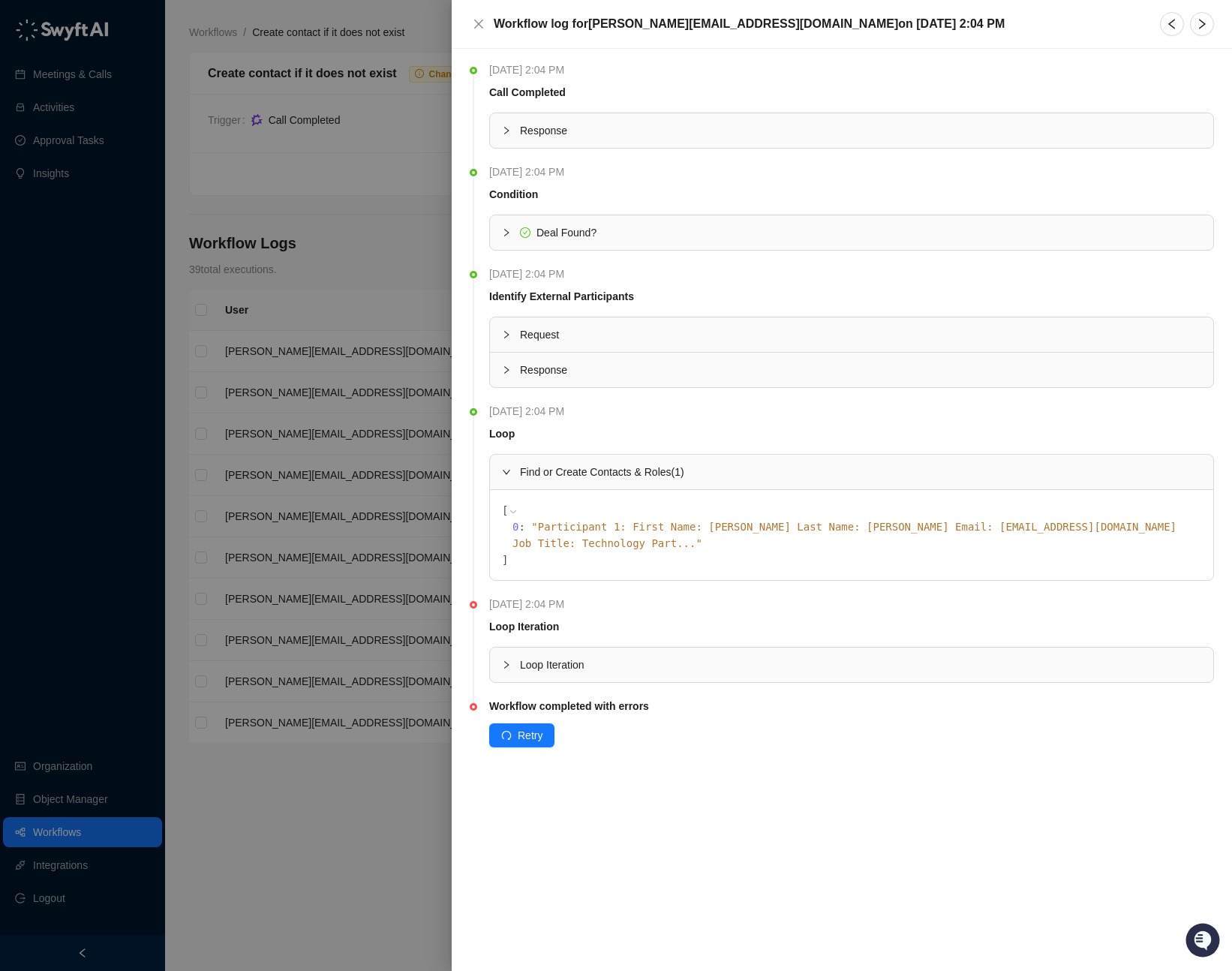
click at [1018, 522] on span "" Participant 1: First Name: Max Last Name: Frenette Email: max@engagem.ca Job …" at bounding box center [844, 535] width 664 height 28
drag, startPoint x: 513, startPoint y: 647, endPoint x: 521, endPoint y: 649, distance: 8.2
click at [513, 656] on div at bounding box center [511, 665] width 18 height 17
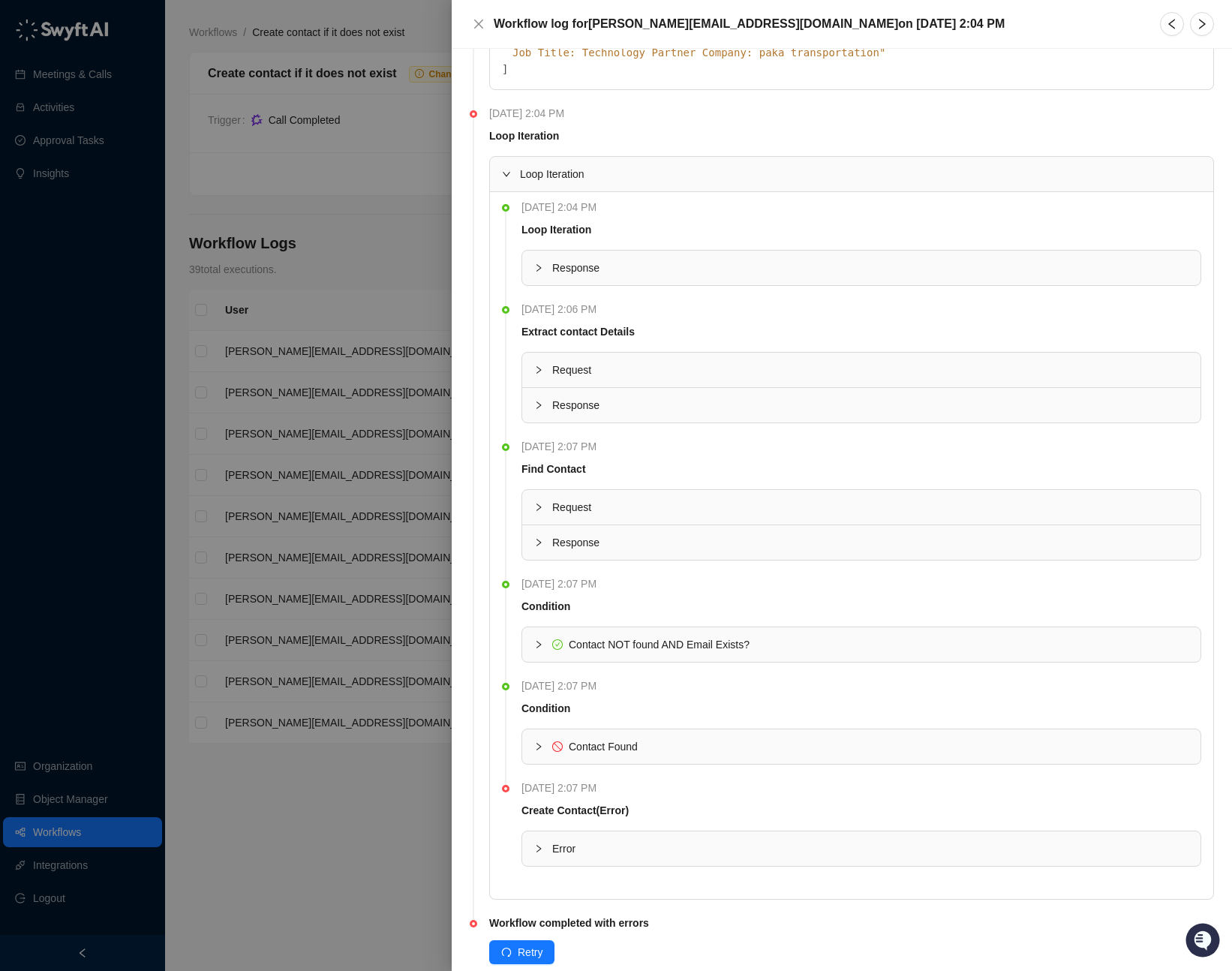
scroll to position [522, 0]
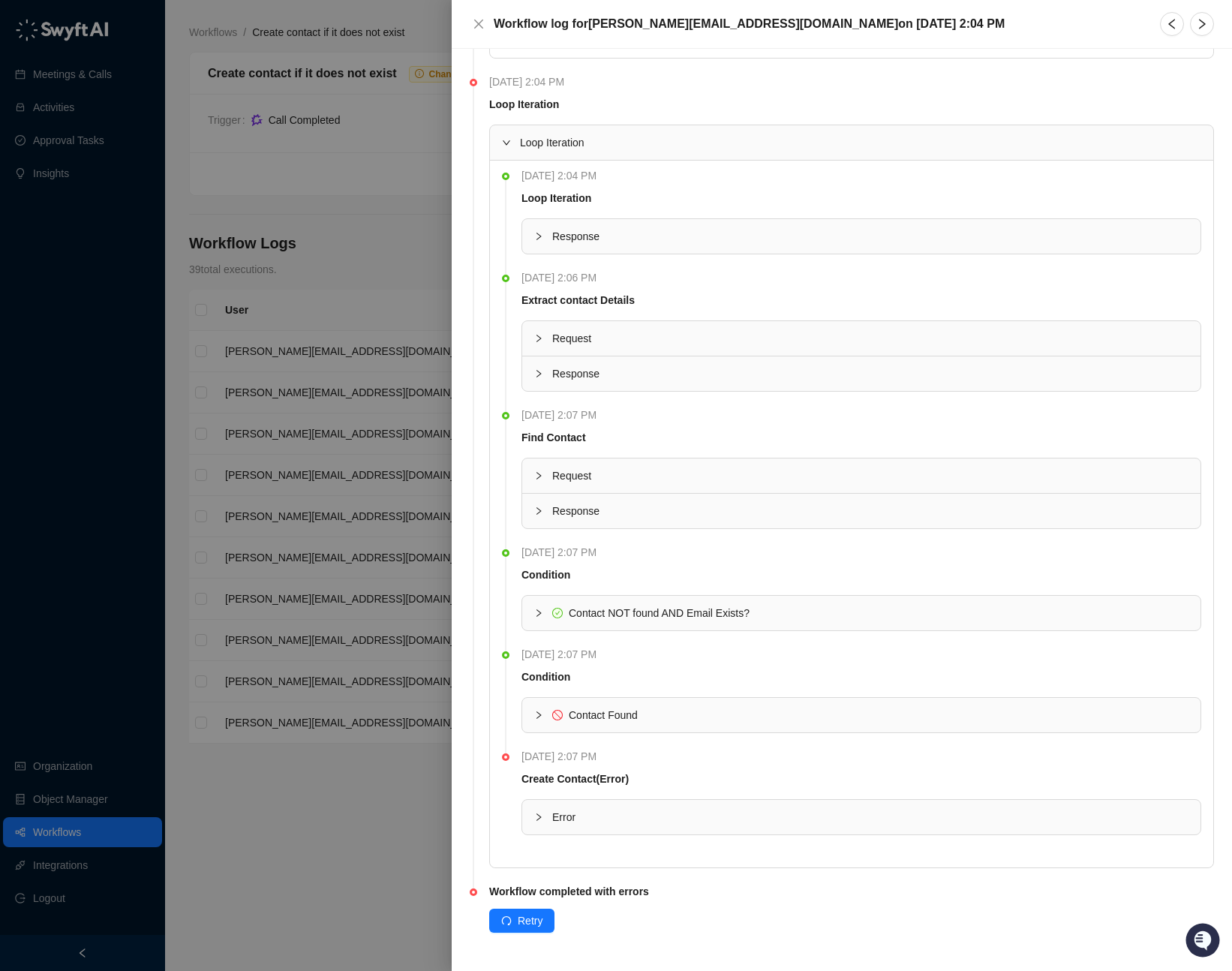
click at [576, 613] on span "Contact NOT found AND Email Exists?" at bounding box center [659, 613] width 181 height 12
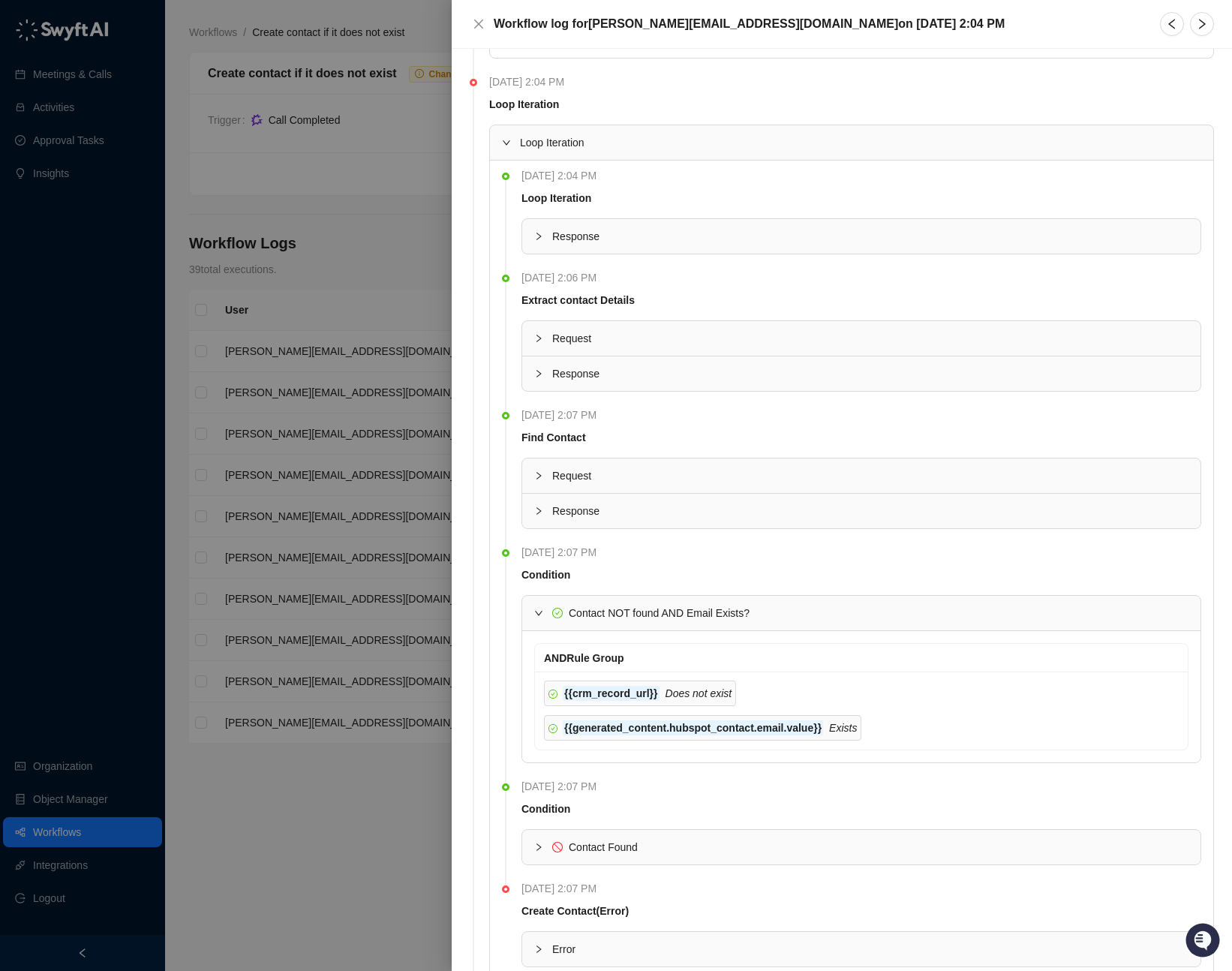
click at [574, 613] on span "Contact NOT found AND Email Exists?" at bounding box center [659, 613] width 181 height 12
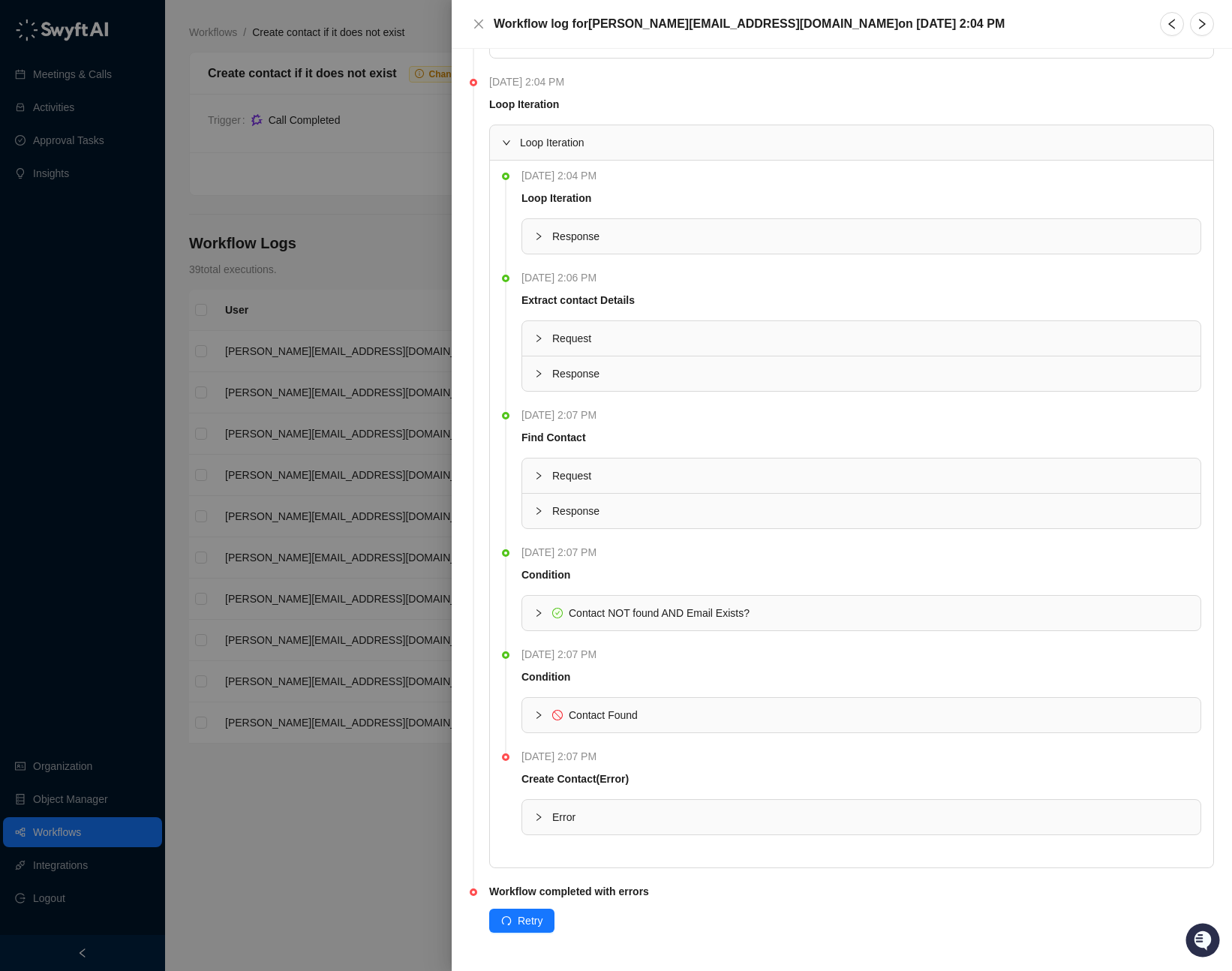
click at [587, 709] on span "Contact Found" at bounding box center [603, 715] width 69 height 12
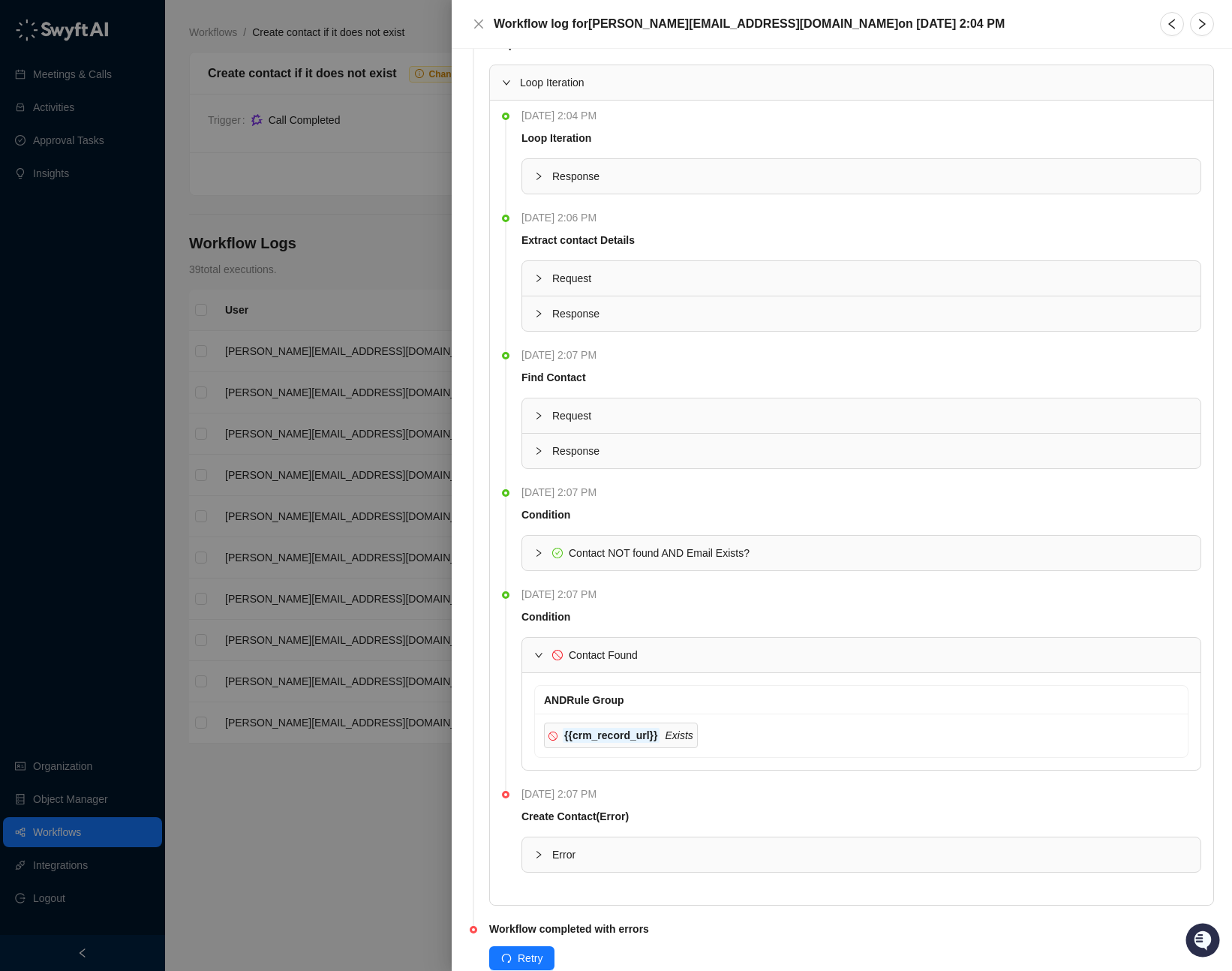
scroll to position [620, 0]
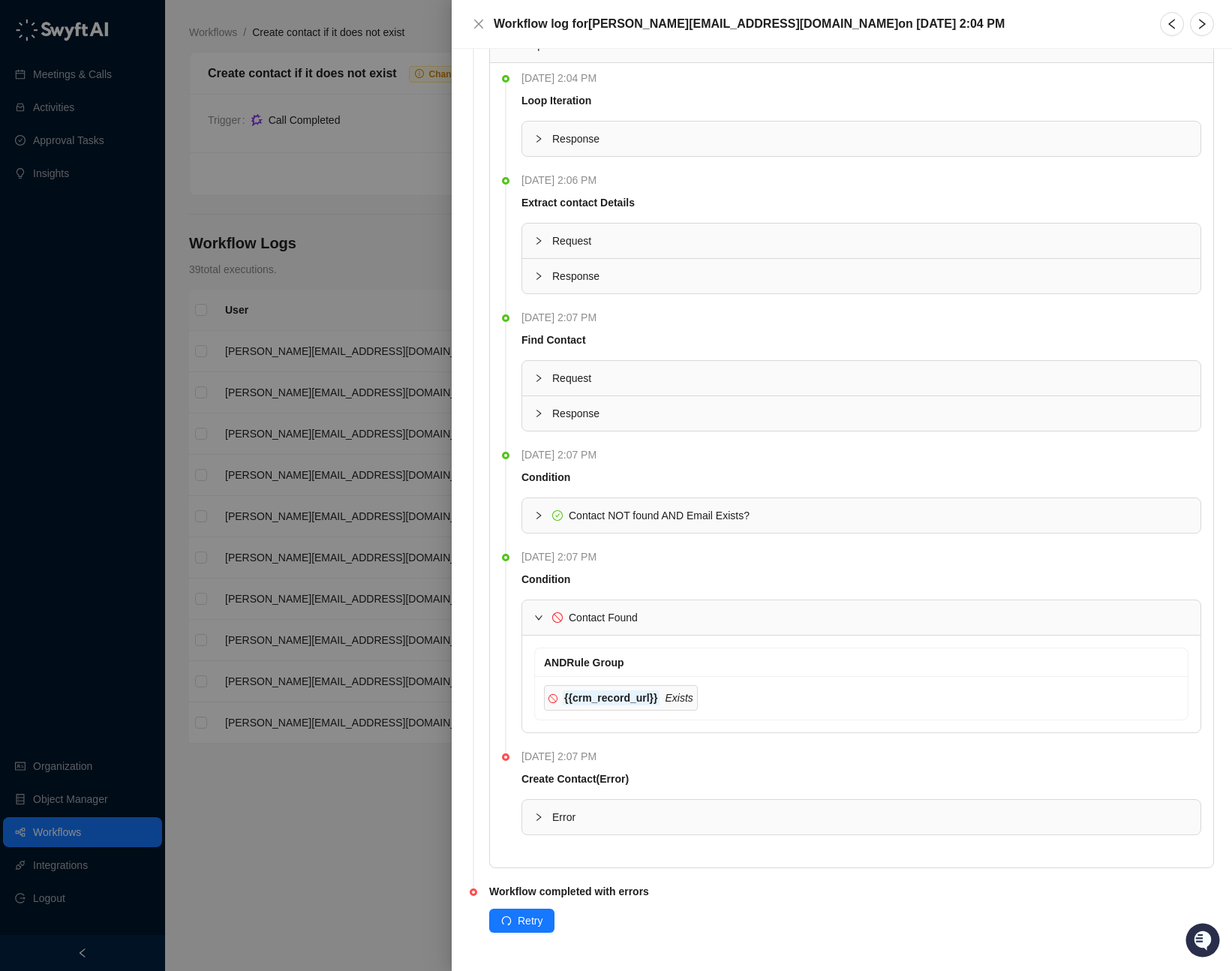
click at [577, 816] on span "Error" at bounding box center [870, 817] width 636 height 17
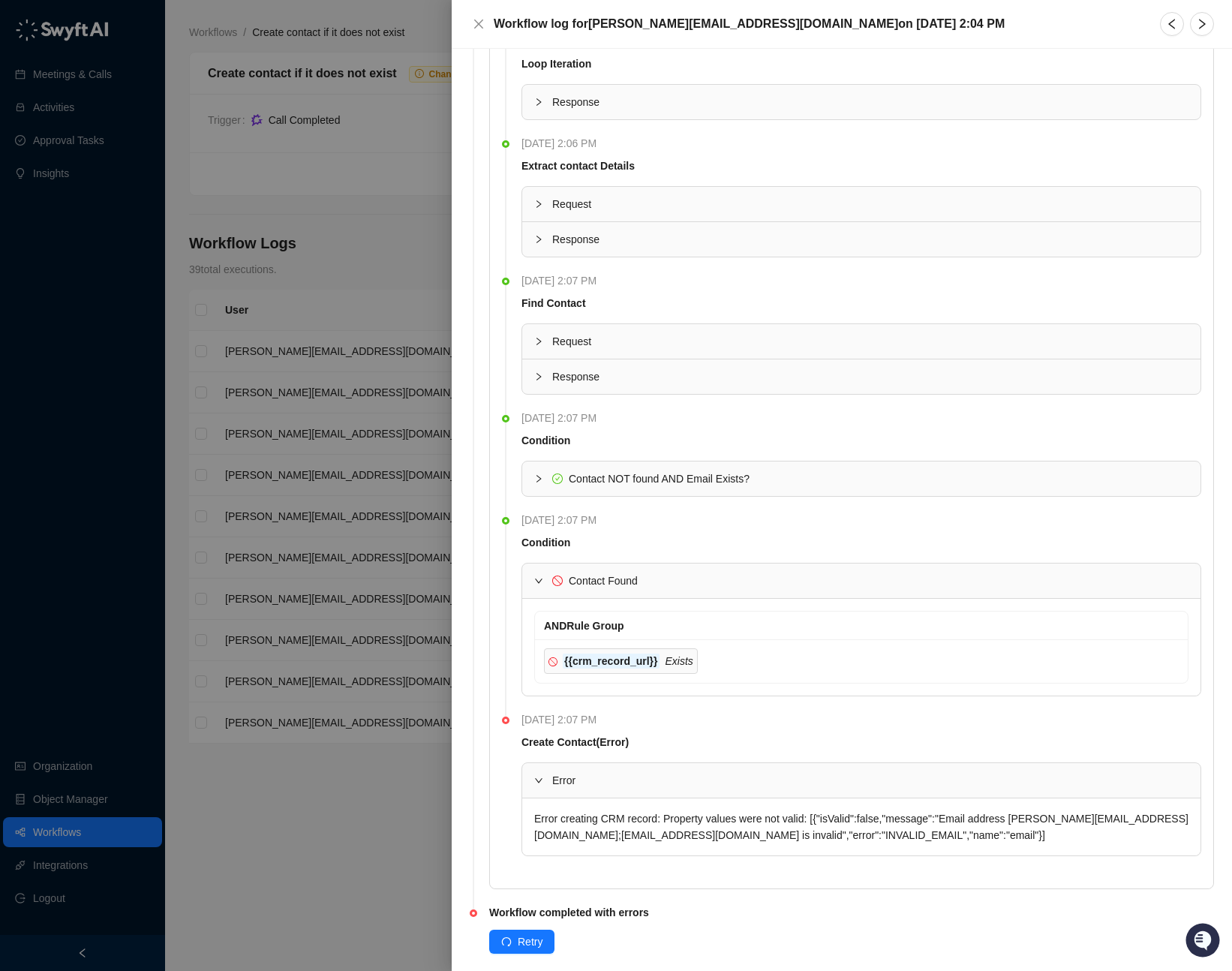
scroll to position [657, 0]
drag, startPoint x: 639, startPoint y: 835, endPoint x: 531, endPoint y: 836, distance: 108.0
click at [531, 836] on div "Error creating CRM record: Property values were not valid: [{"isValid":false,"m…" at bounding box center [861, 826] width 678 height 57
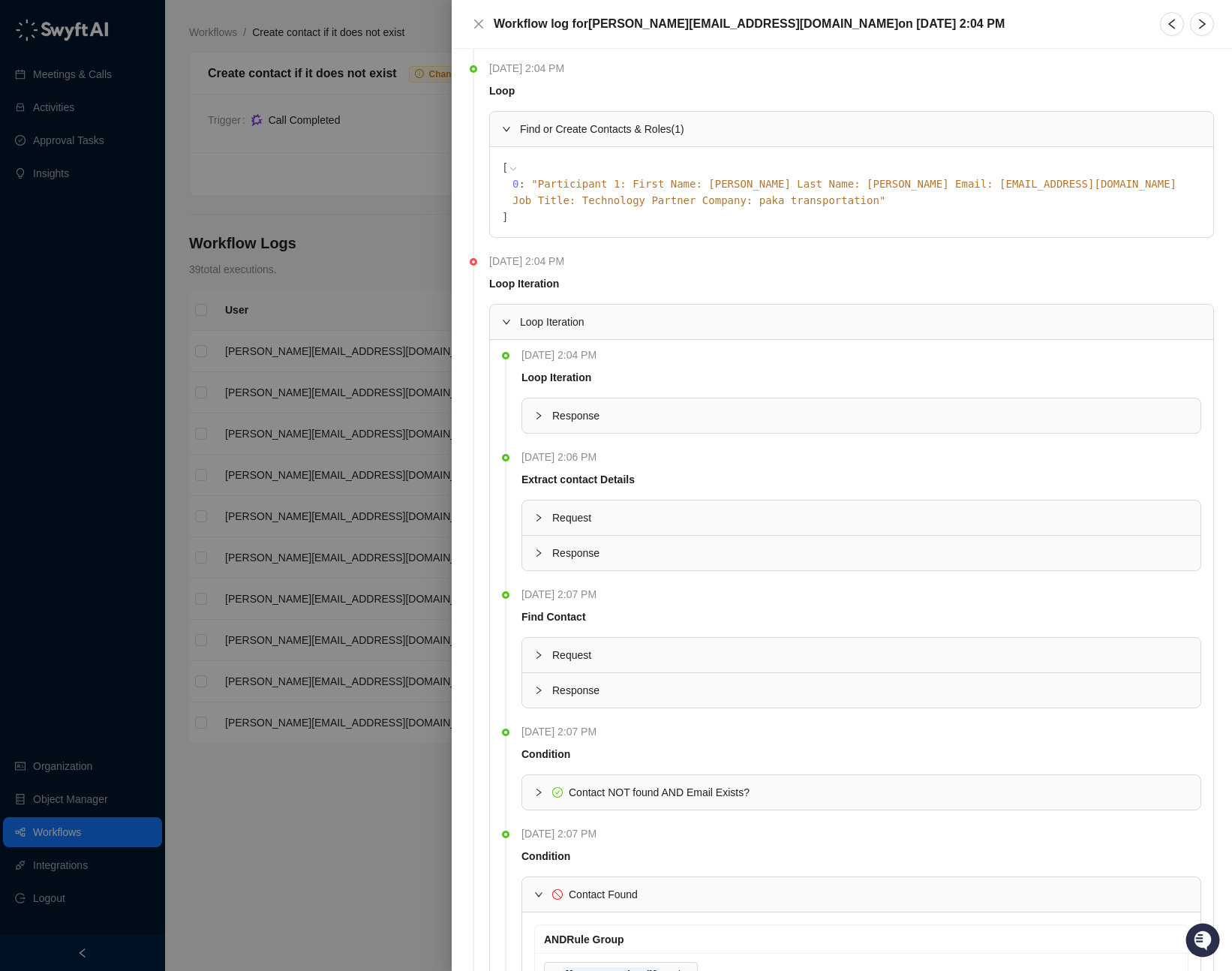
scroll to position [0, 0]
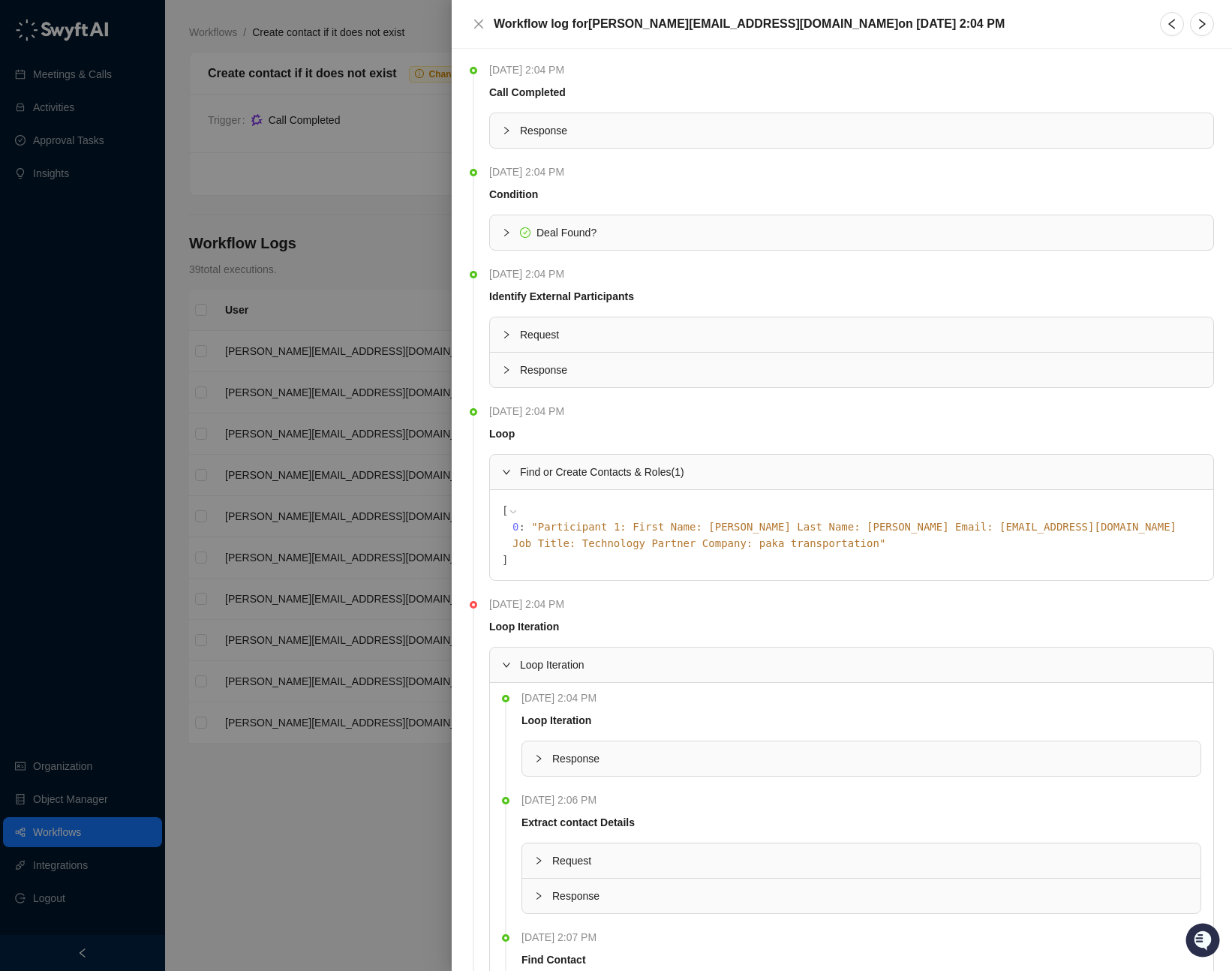
click at [525, 129] on span "Response" at bounding box center [860, 131] width 681 height 17
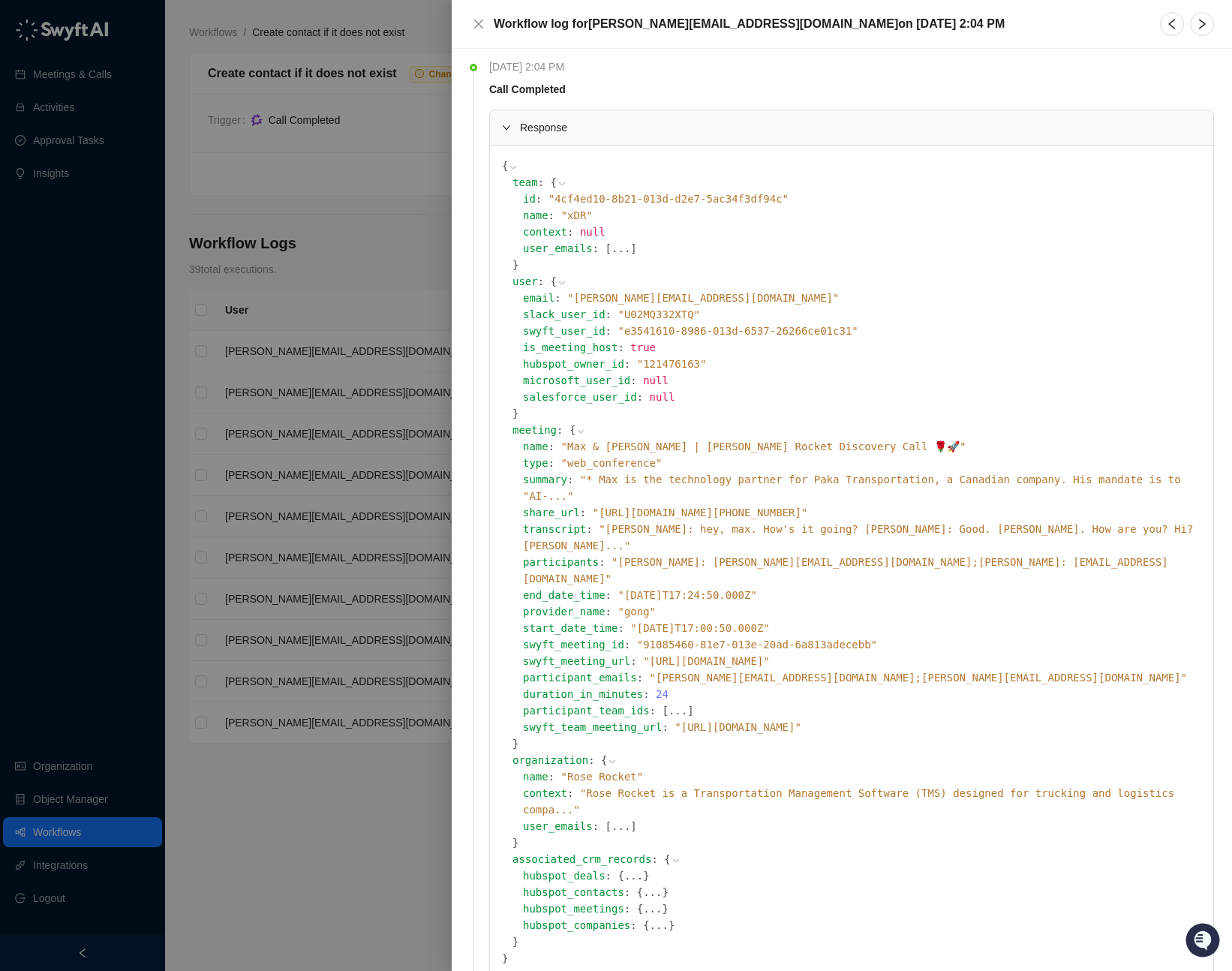
scroll to position [6, 0]
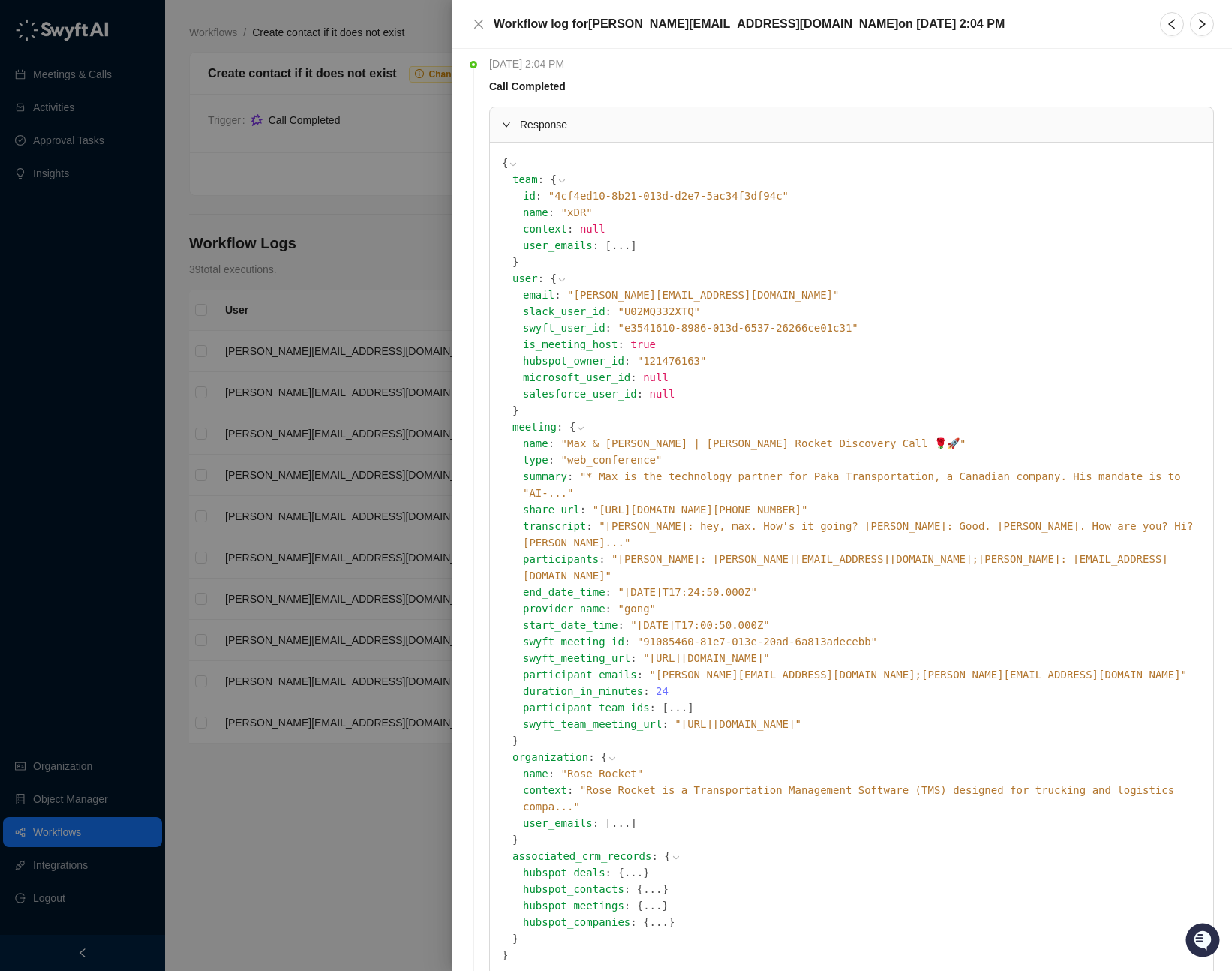
click at [0, 0] on icon at bounding box center [0, 0] width 0 height 0
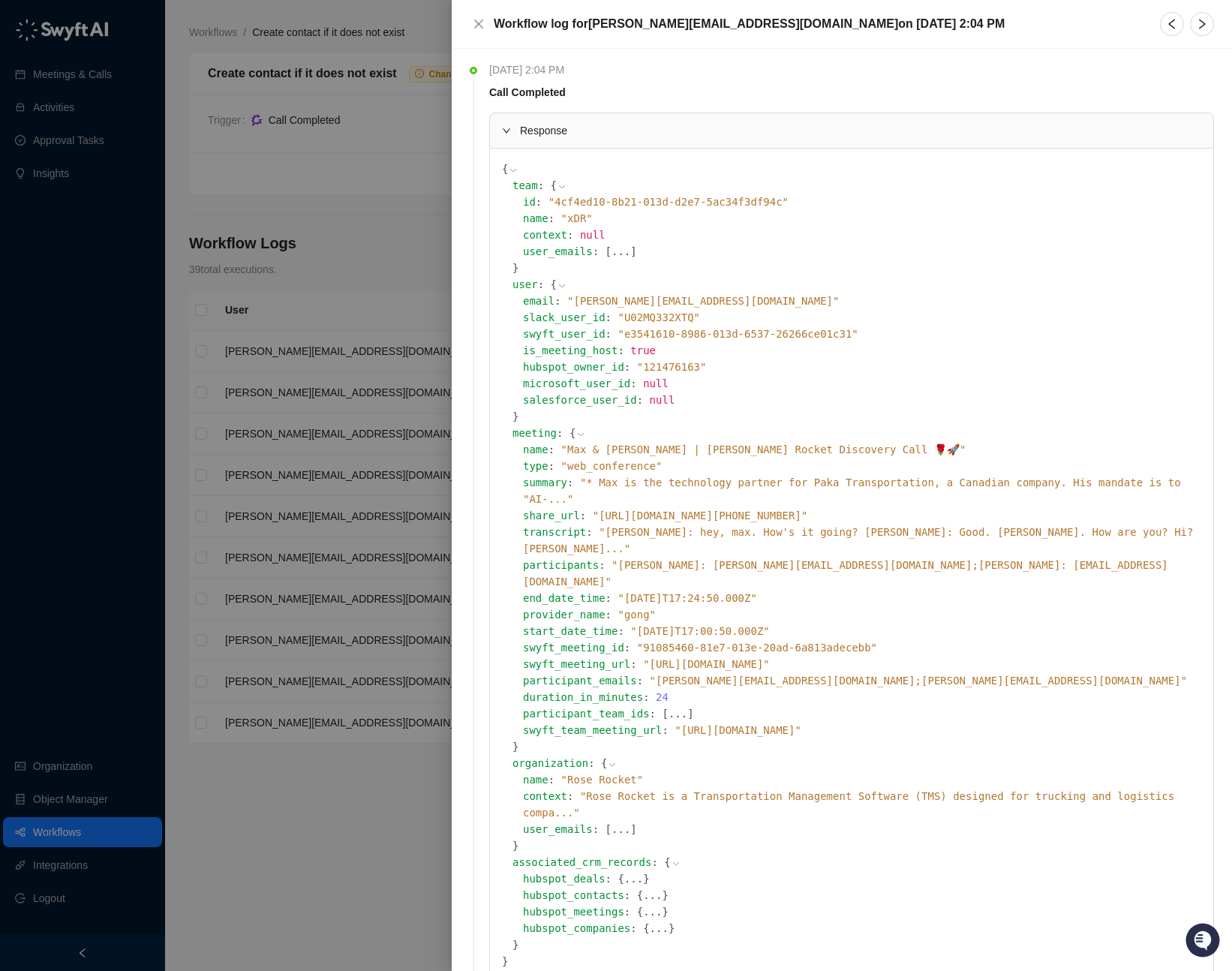
click at [508, 132] on icon "expanded" at bounding box center [506, 131] width 9 height 9
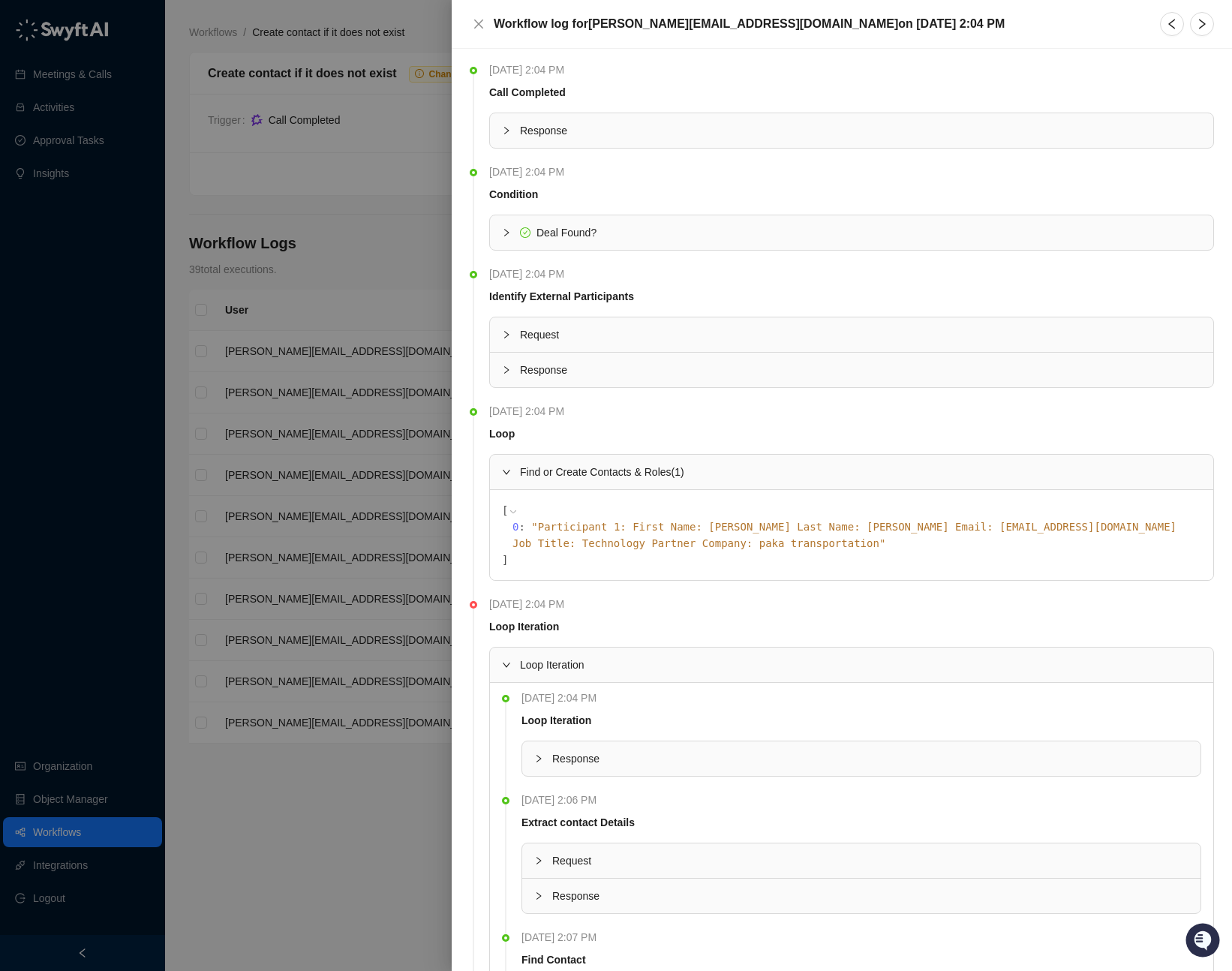
click at [505, 241] on div "Deal Found?" at bounding box center [851, 232] width 723 height 34
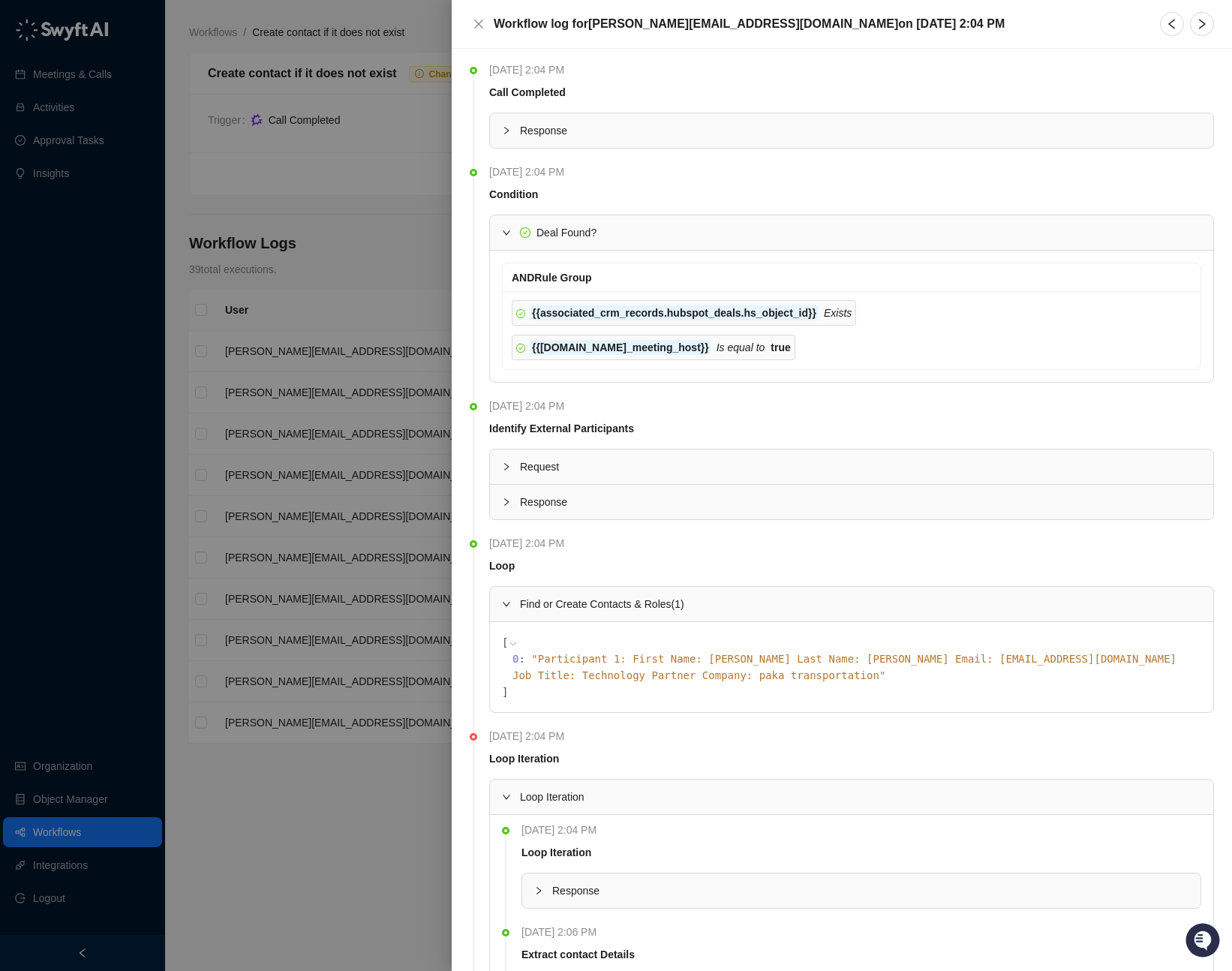
click at [504, 240] on div at bounding box center [511, 233] width 18 height 17
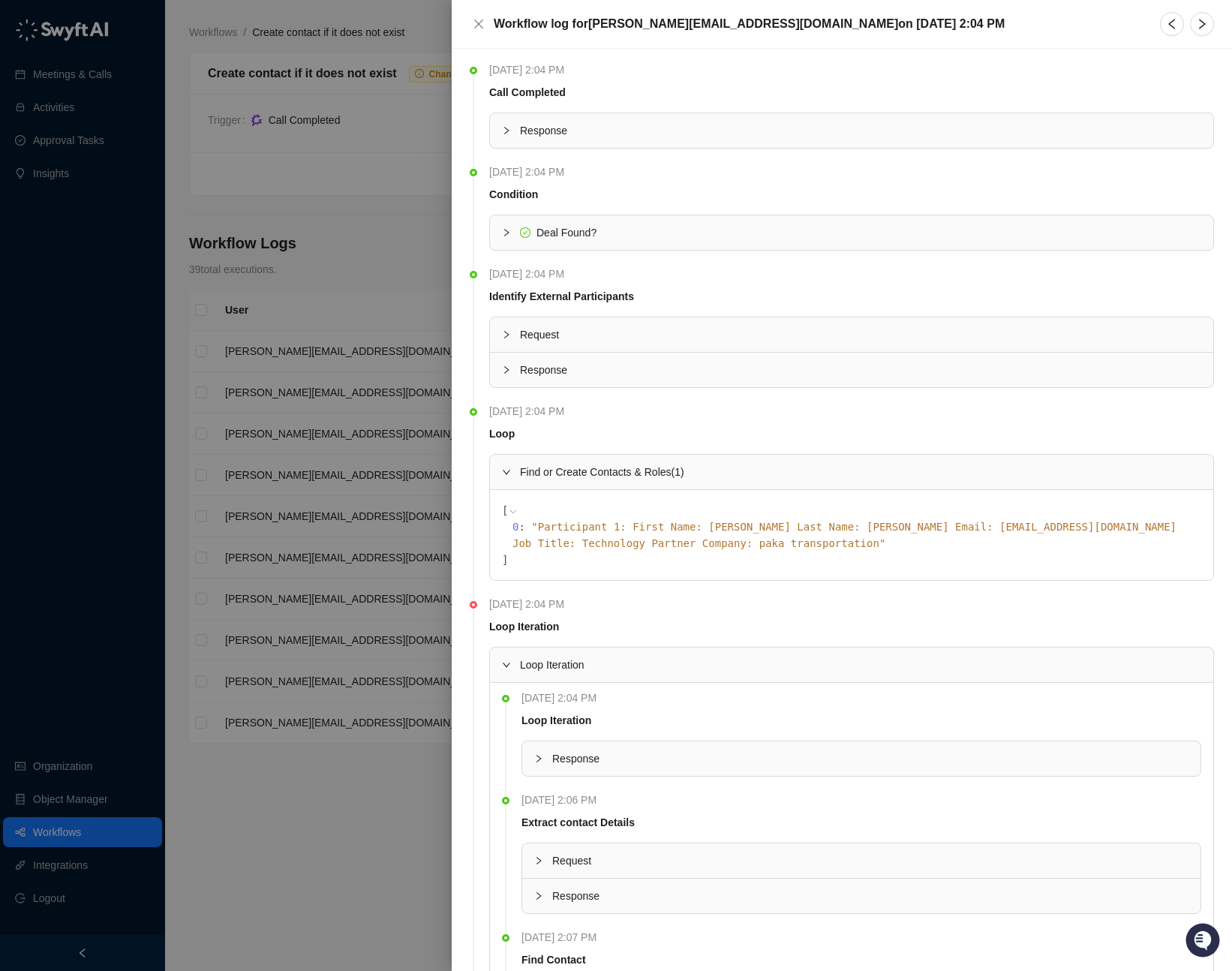
click at [506, 335] on icon "collapsed" at bounding box center [506, 335] width 9 height 9
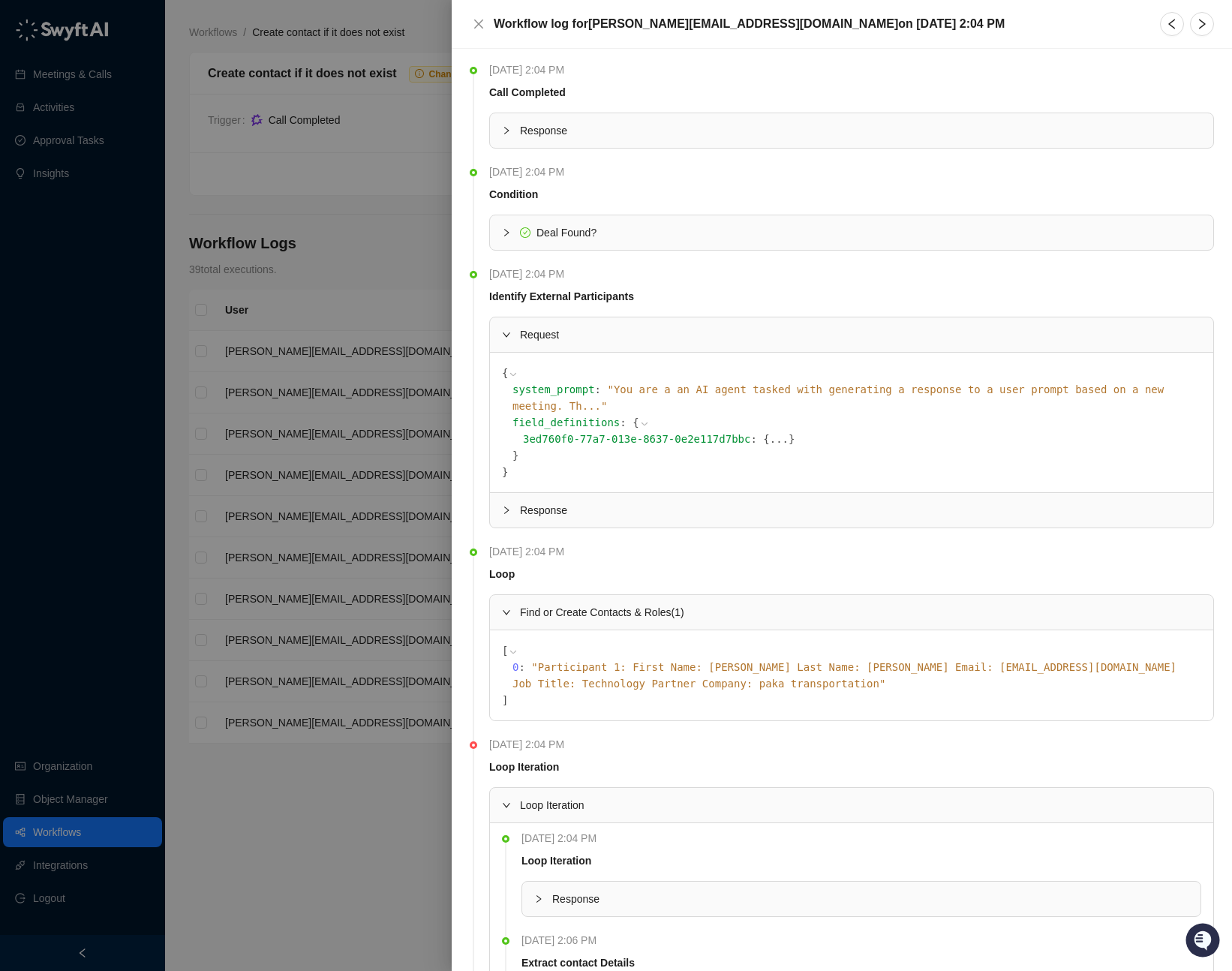
click at [505, 332] on icon "expanded" at bounding box center [506, 335] width 9 height 9
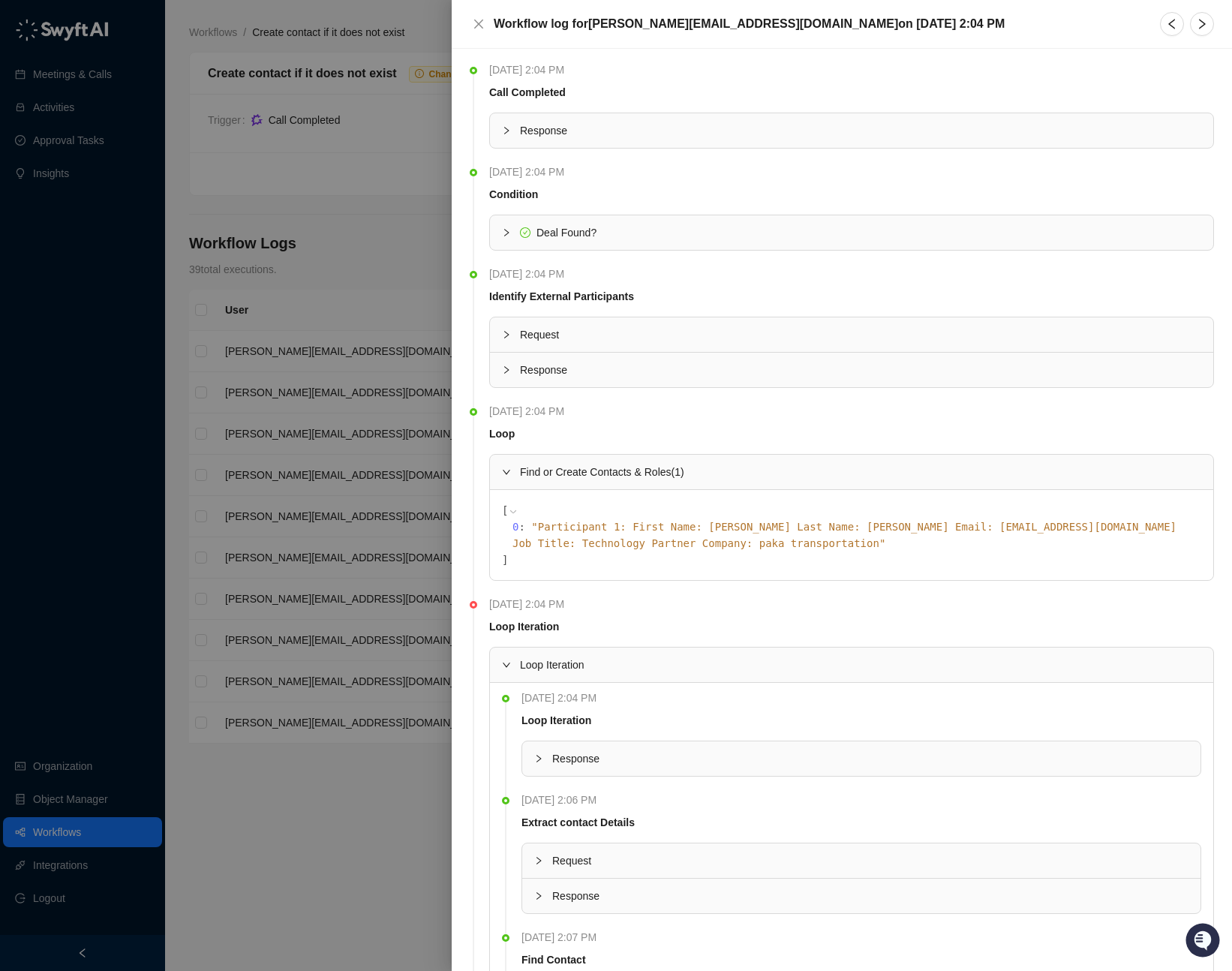
click at [510, 365] on icon "collapsed" at bounding box center [506, 370] width 9 height 9
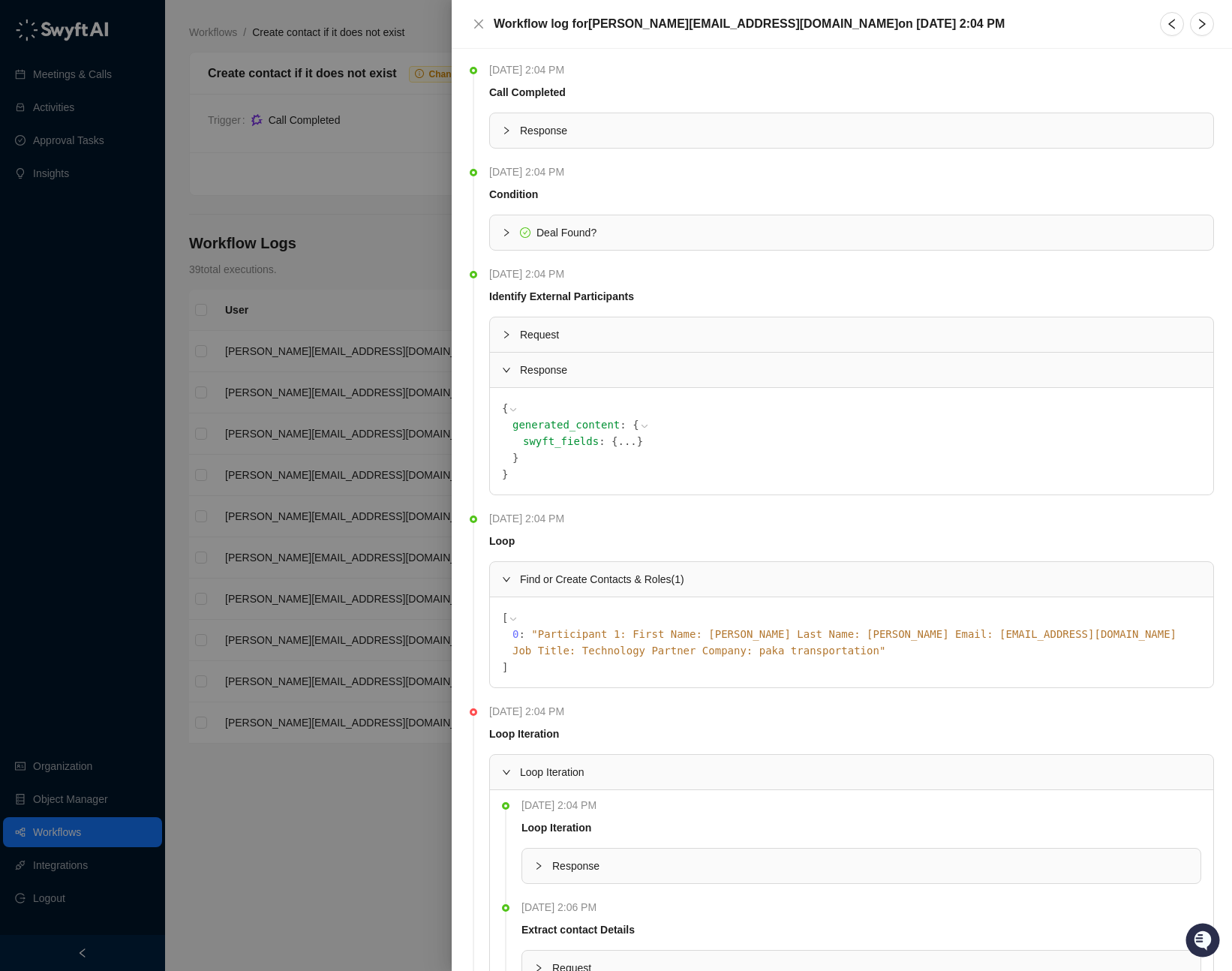
click at [511, 366] on div at bounding box center [511, 370] width 18 height 17
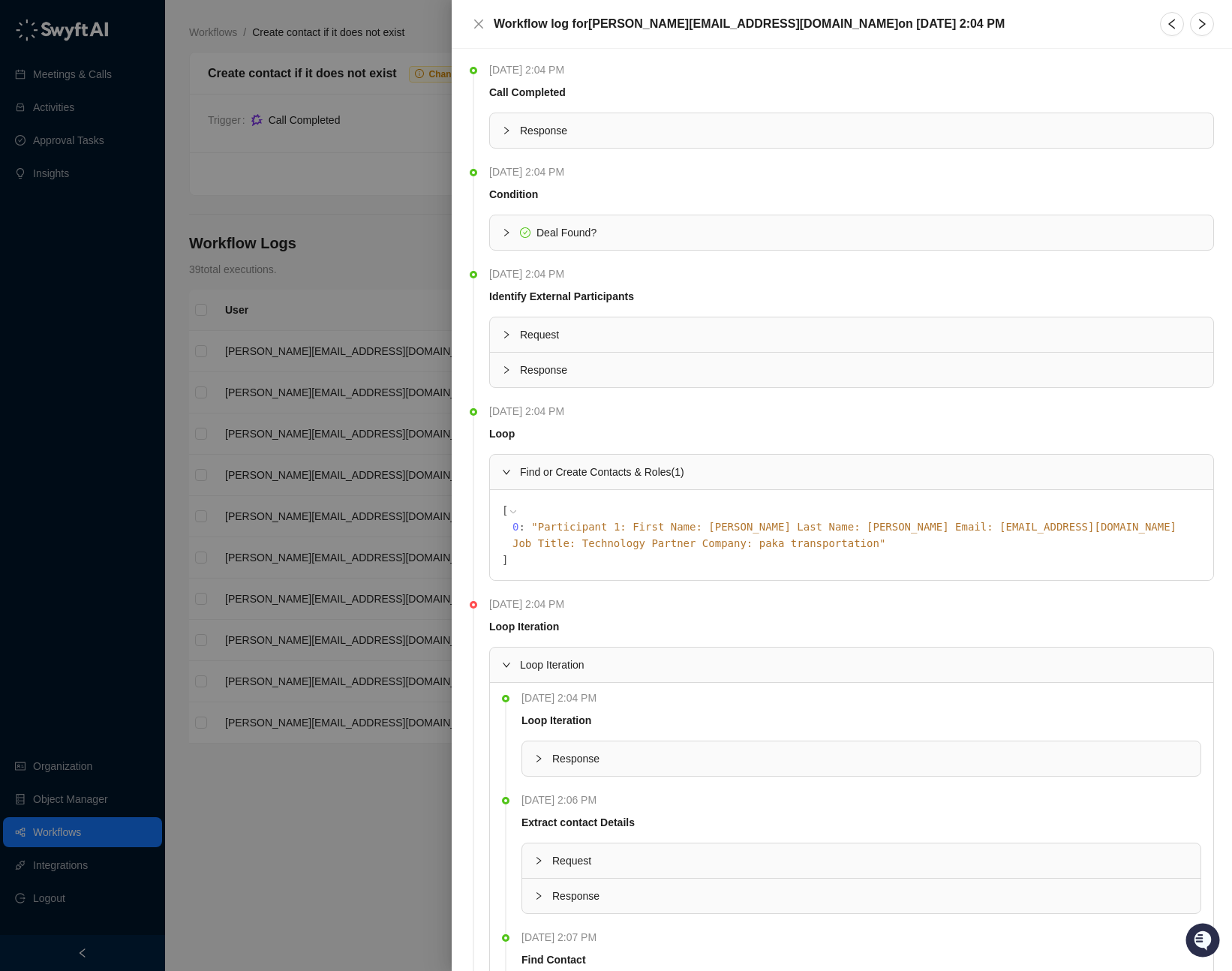
click at [509, 335] on icon "collapsed" at bounding box center [506, 335] width 9 height 9
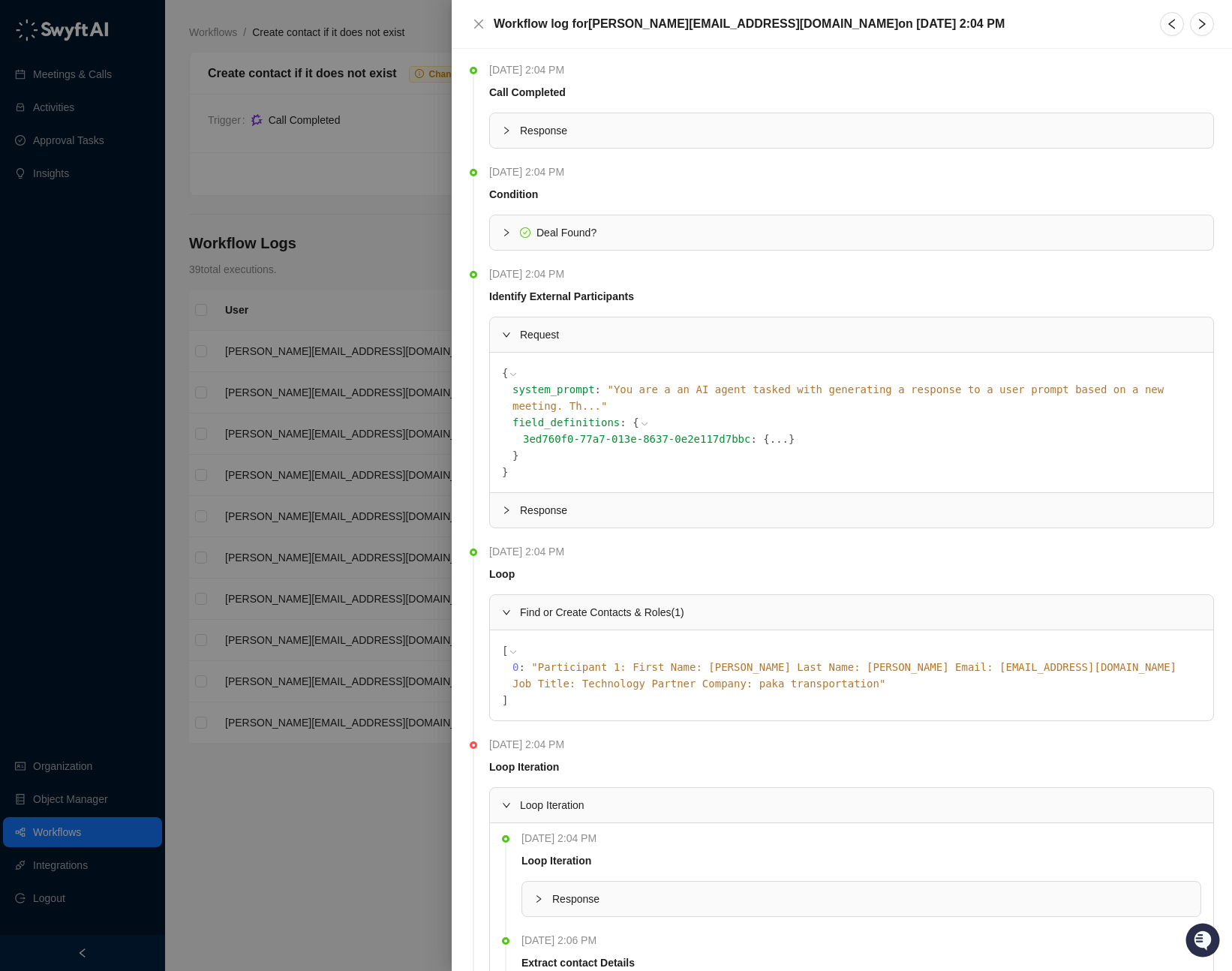
click at [642, 423] on icon at bounding box center [645, 424] width 6 height 3
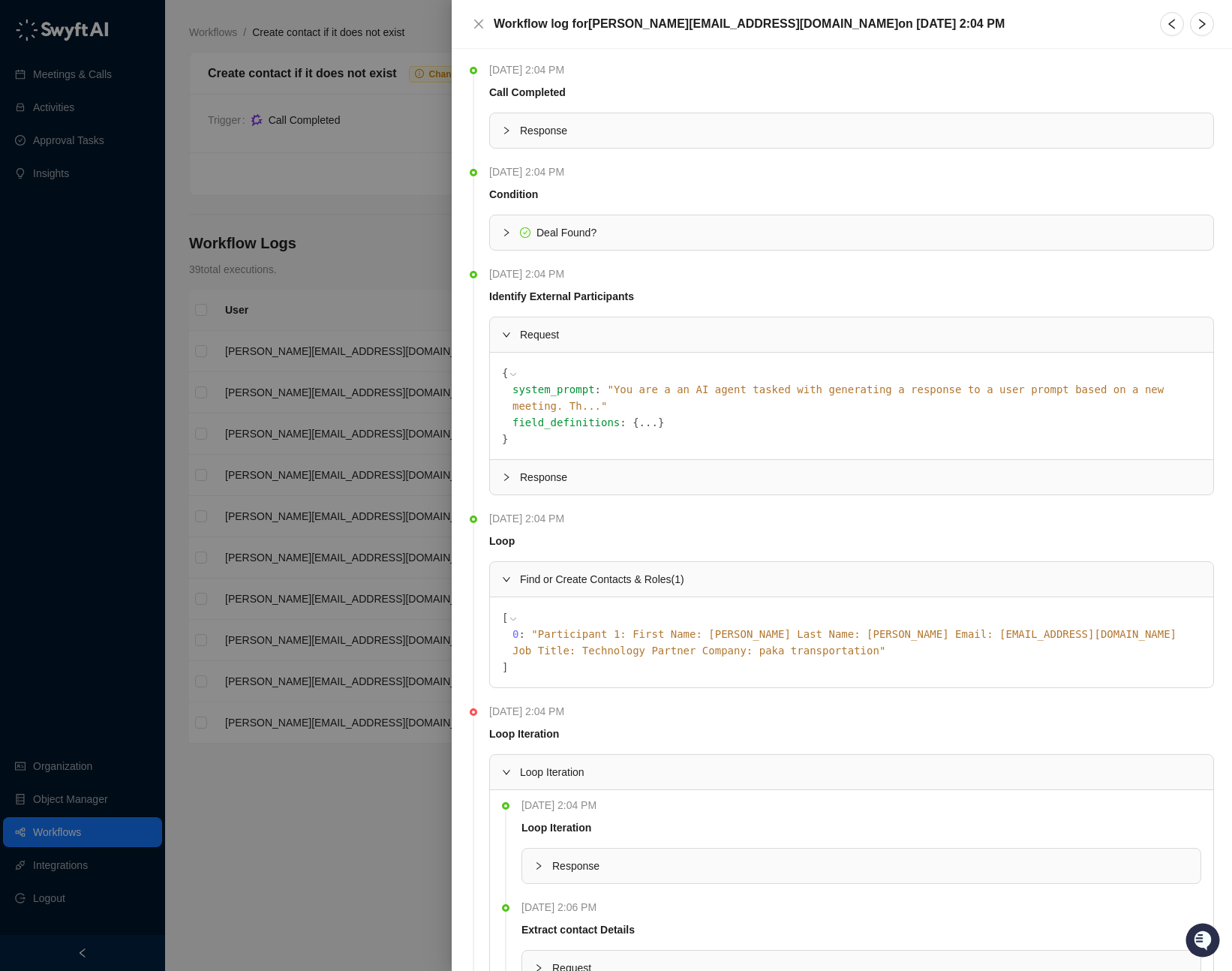
click at [639, 414] on button "..." at bounding box center [649, 423] width 18 height 17
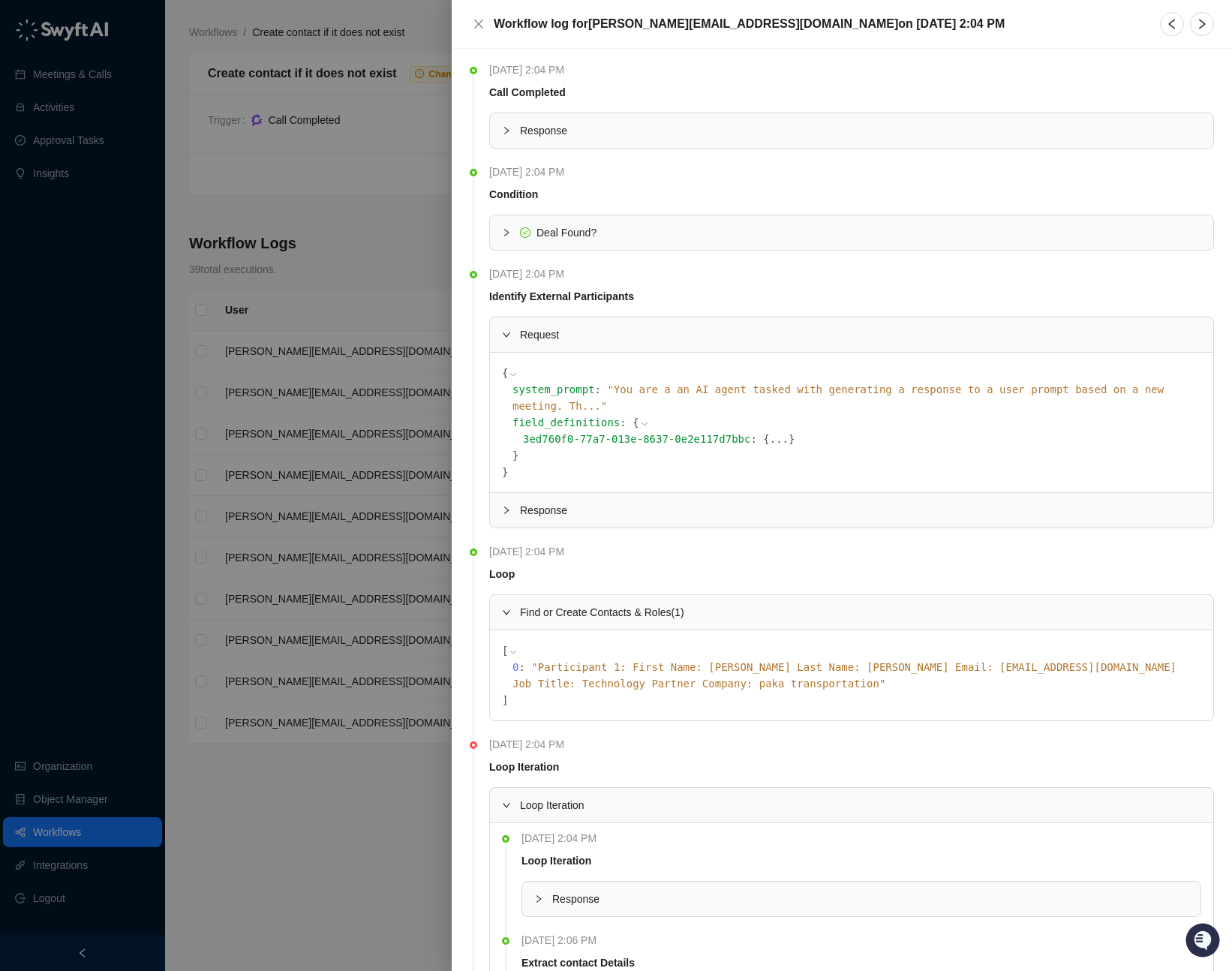
click at [770, 430] on button "..." at bounding box center [779, 439] width 18 height 17
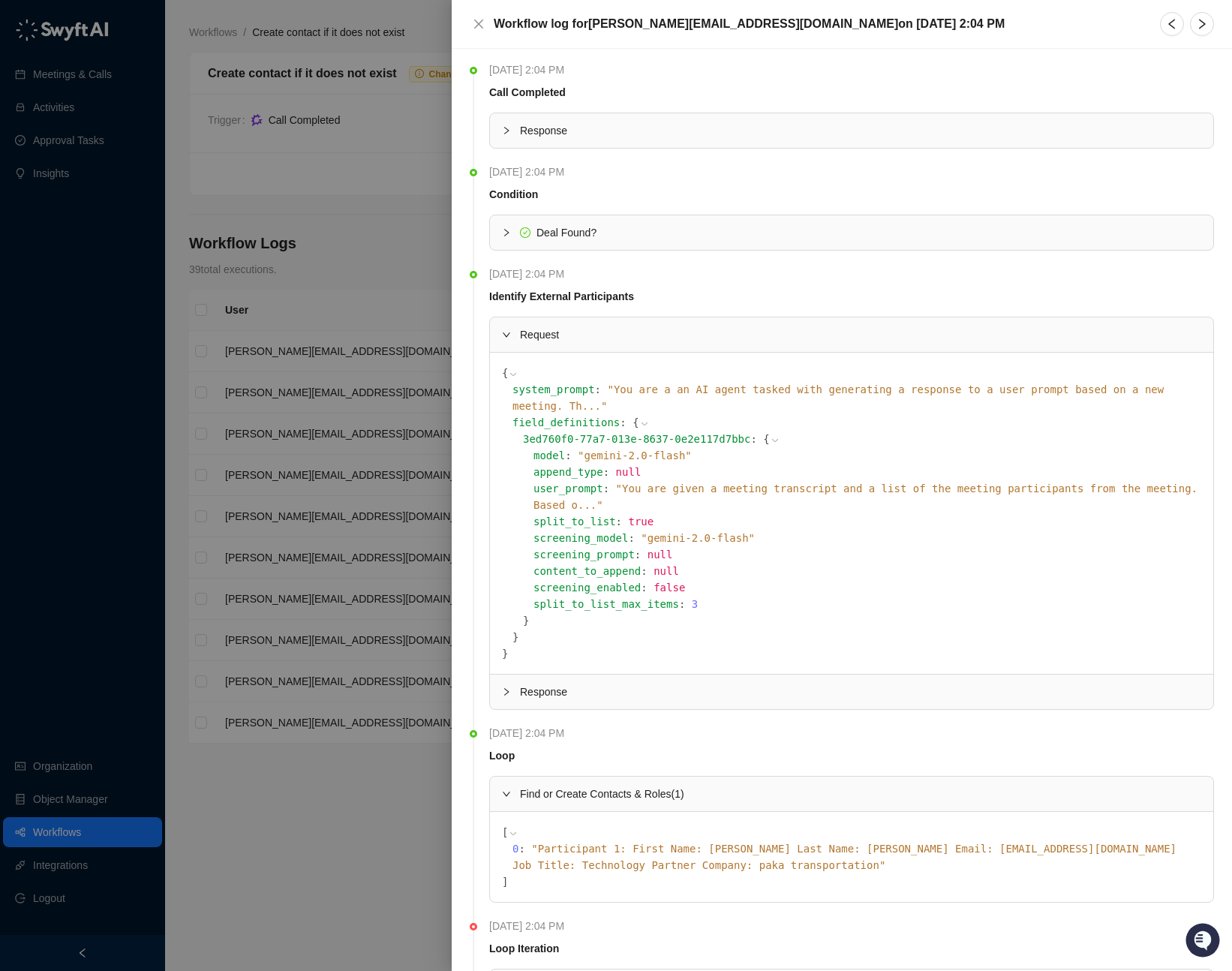
click at [513, 335] on div at bounding box center [511, 335] width 18 height 17
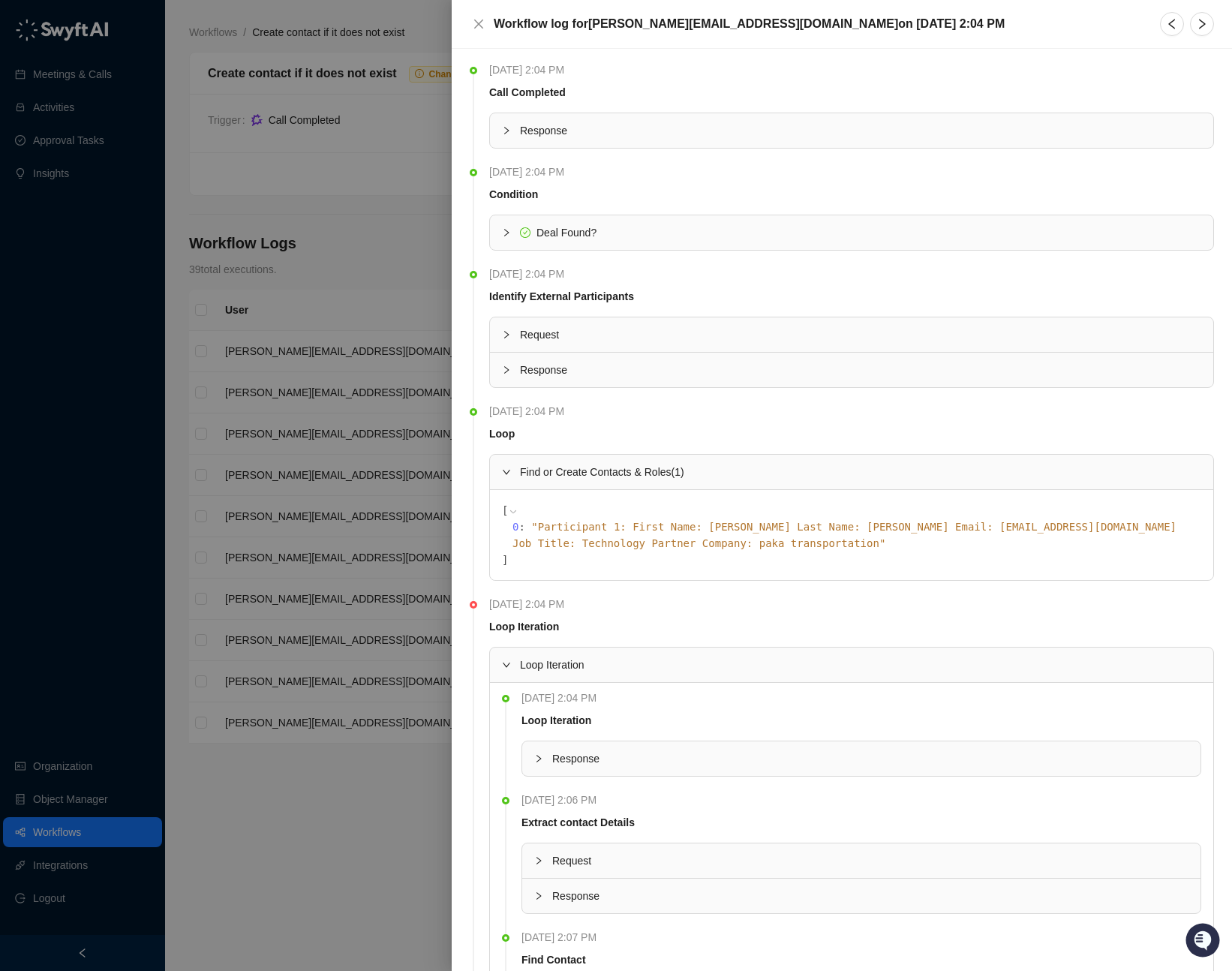
click at [510, 367] on div at bounding box center [511, 370] width 18 height 17
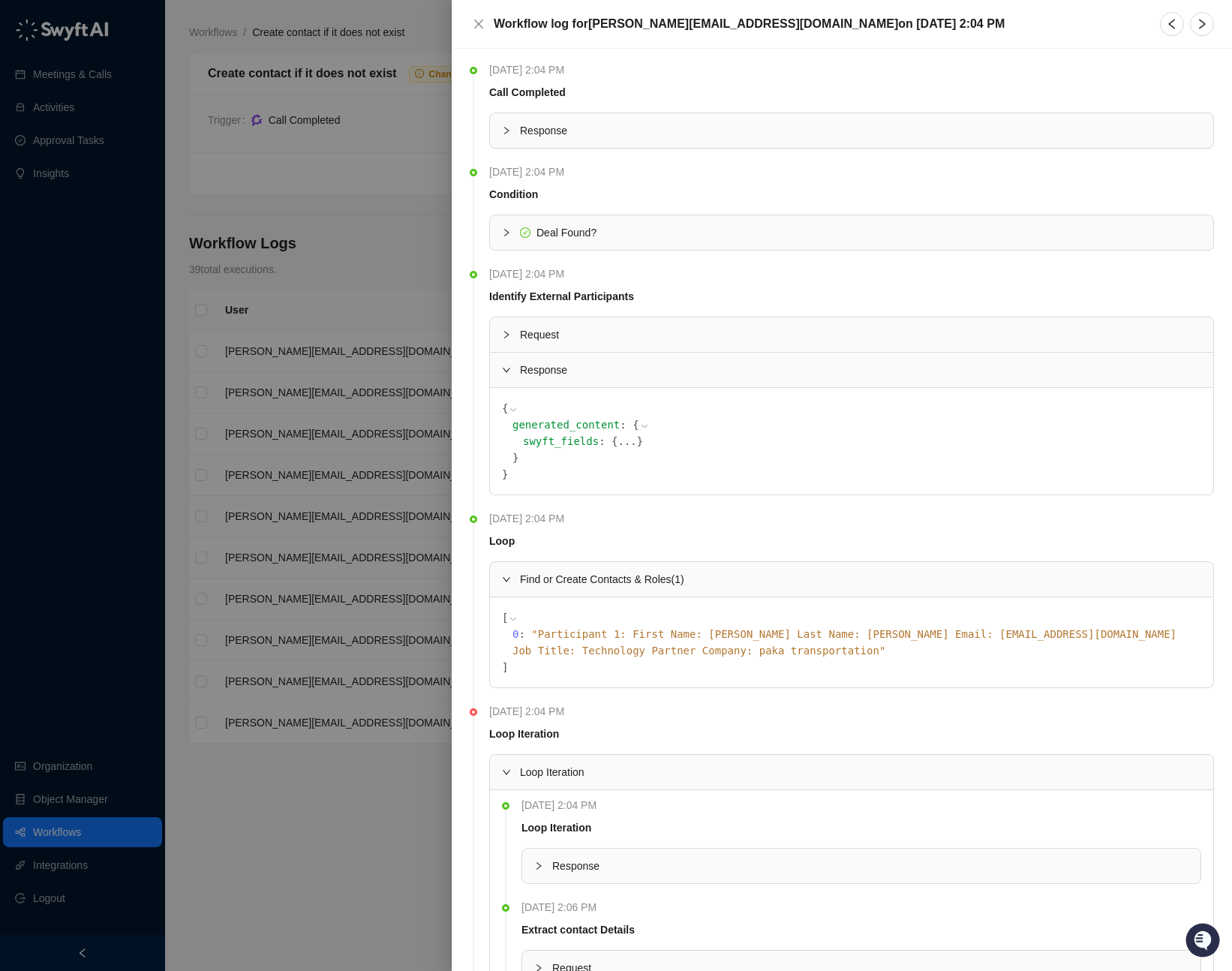
click at [637, 443] on span "}" at bounding box center [640, 441] width 6 height 12
click at [639, 427] on icon at bounding box center [645, 427] width 11 height 11
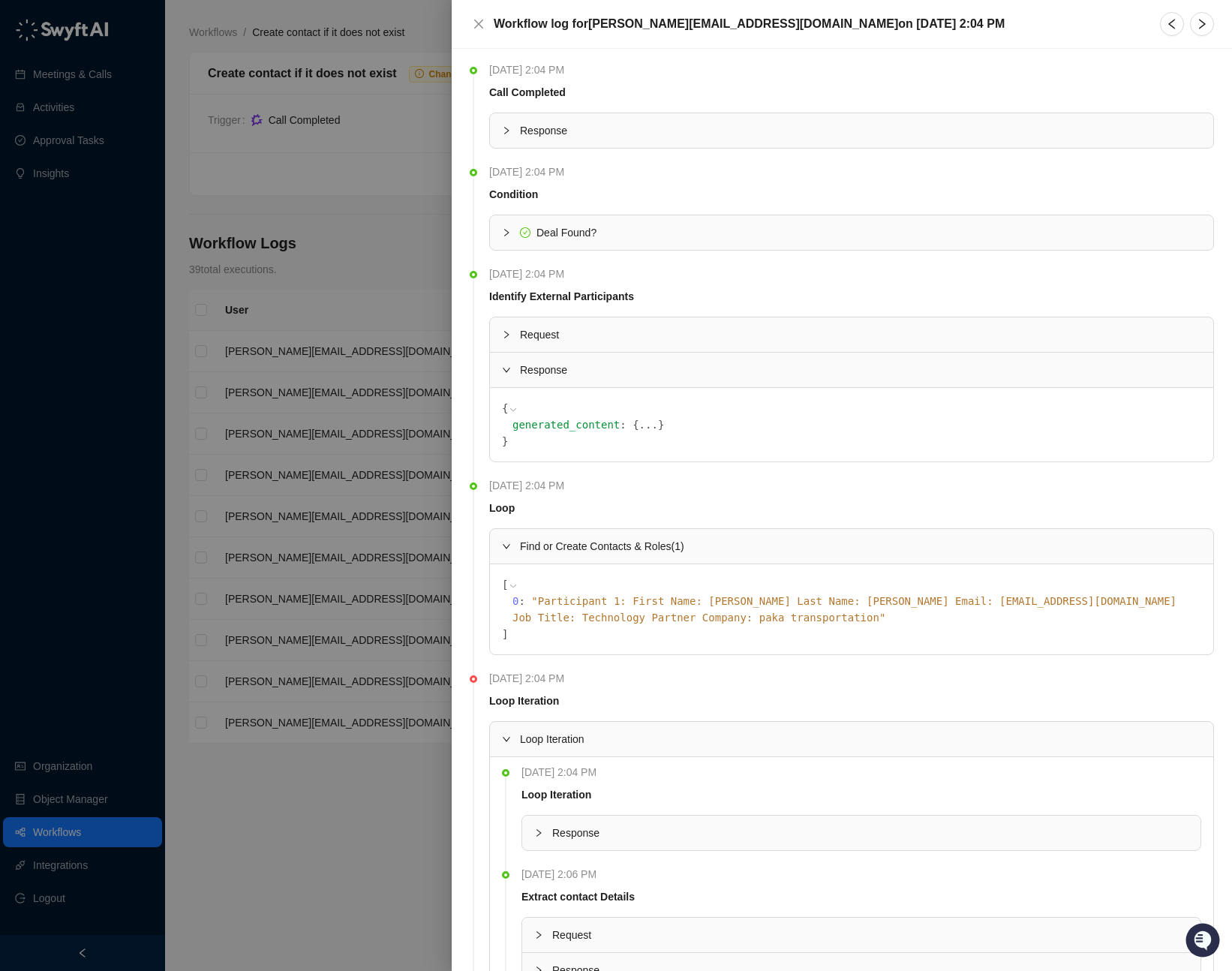
click at [639, 427] on button "..." at bounding box center [649, 425] width 18 height 17
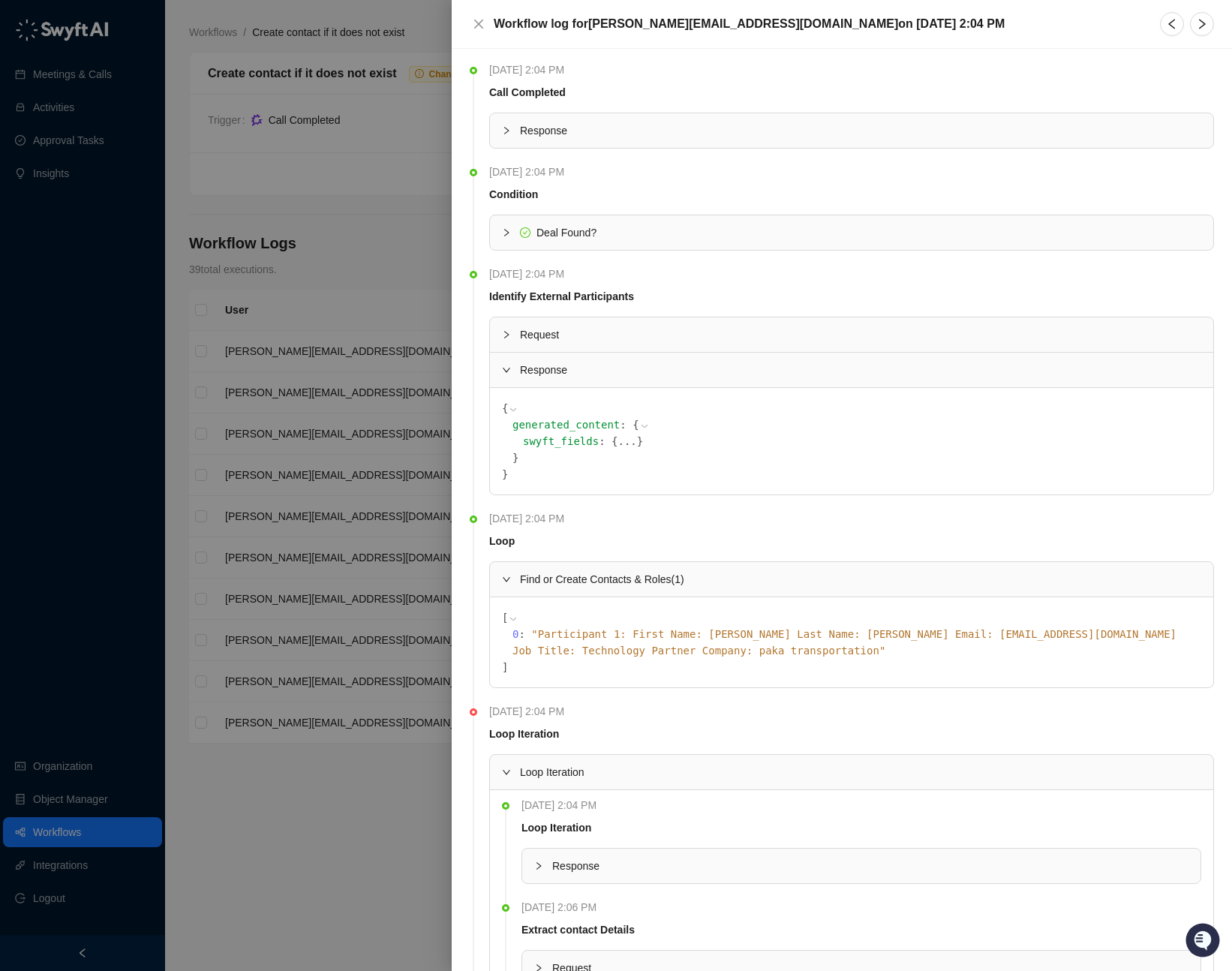
click at [637, 441] on span "}" at bounding box center [640, 441] width 6 height 12
click at [617, 443] on button "..." at bounding box center [626, 441] width 18 height 17
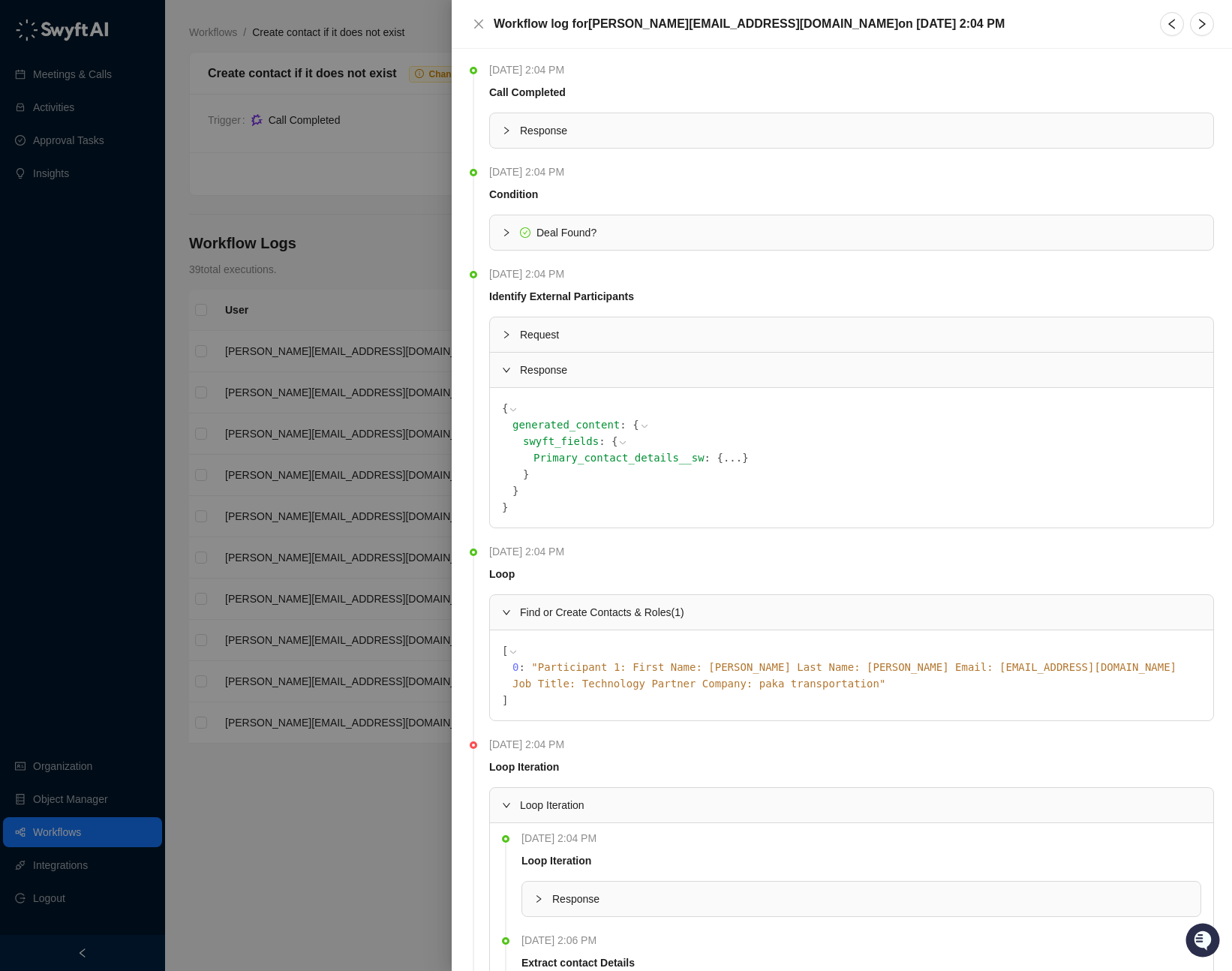
click at [723, 459] on button "..." at bounding box center [732, 458] width 18 height 17
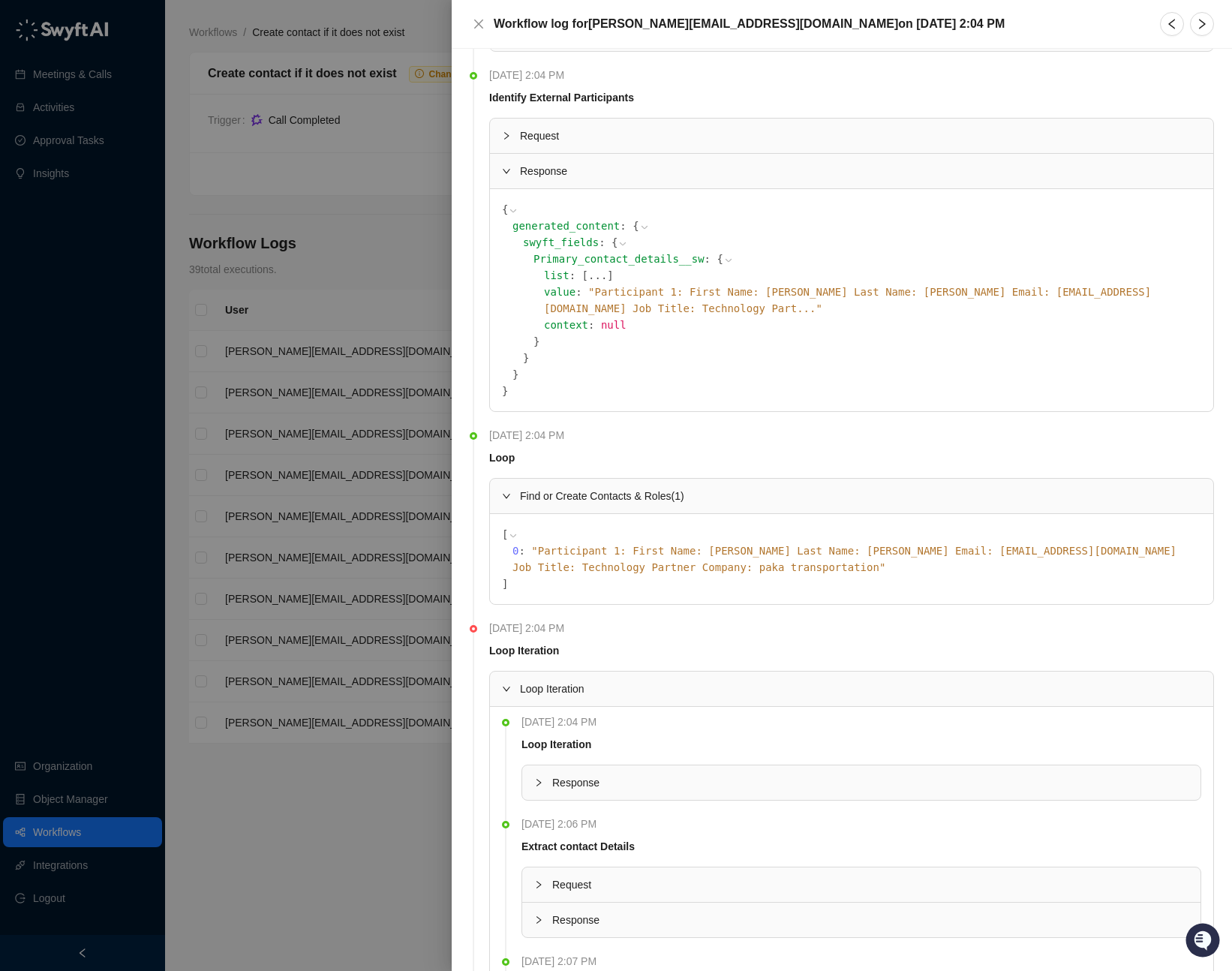
scroll to position [237, 0]
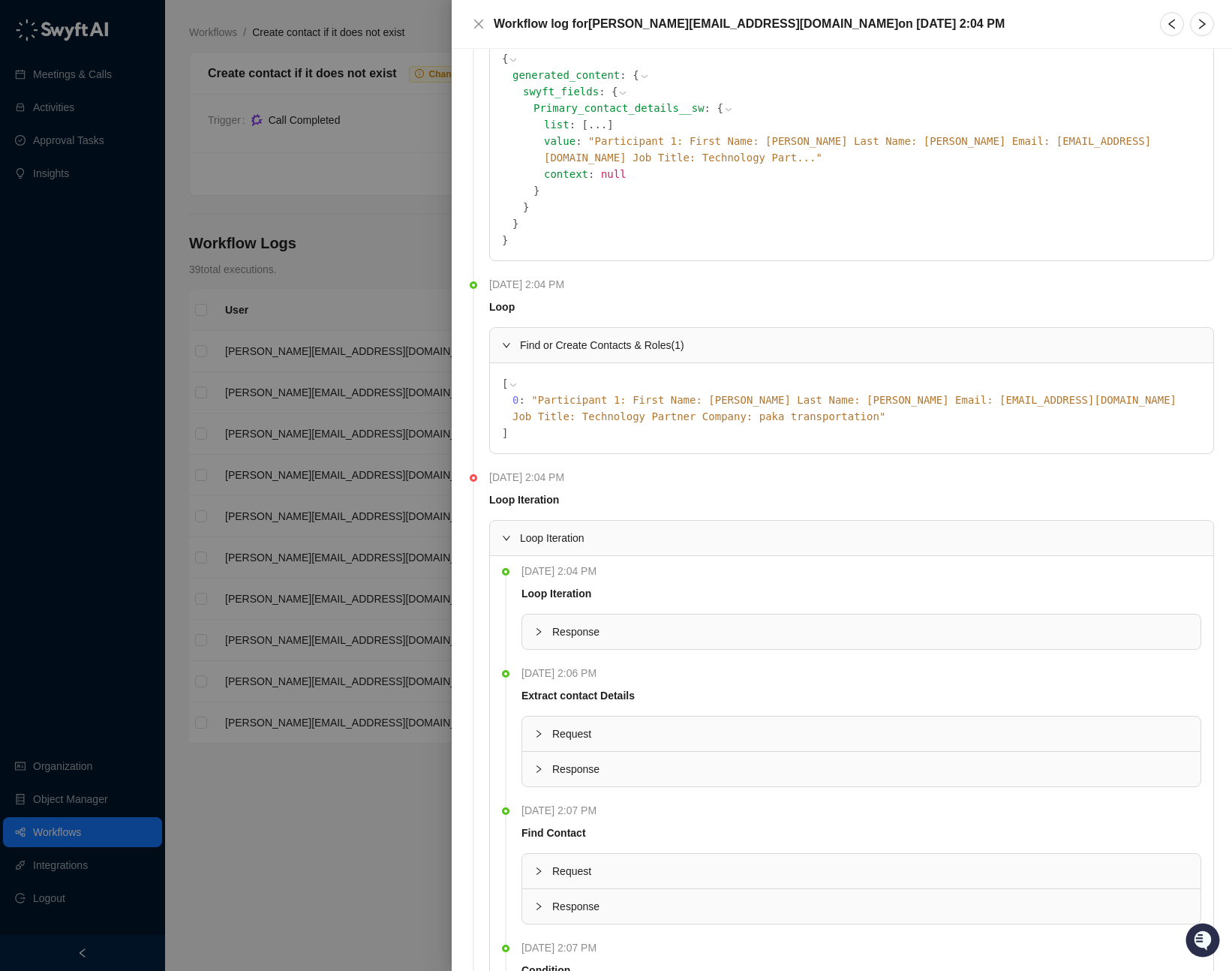
click at [542, 627] on icon "collapsed" at bounding box center [538, 632] width 9 height 9
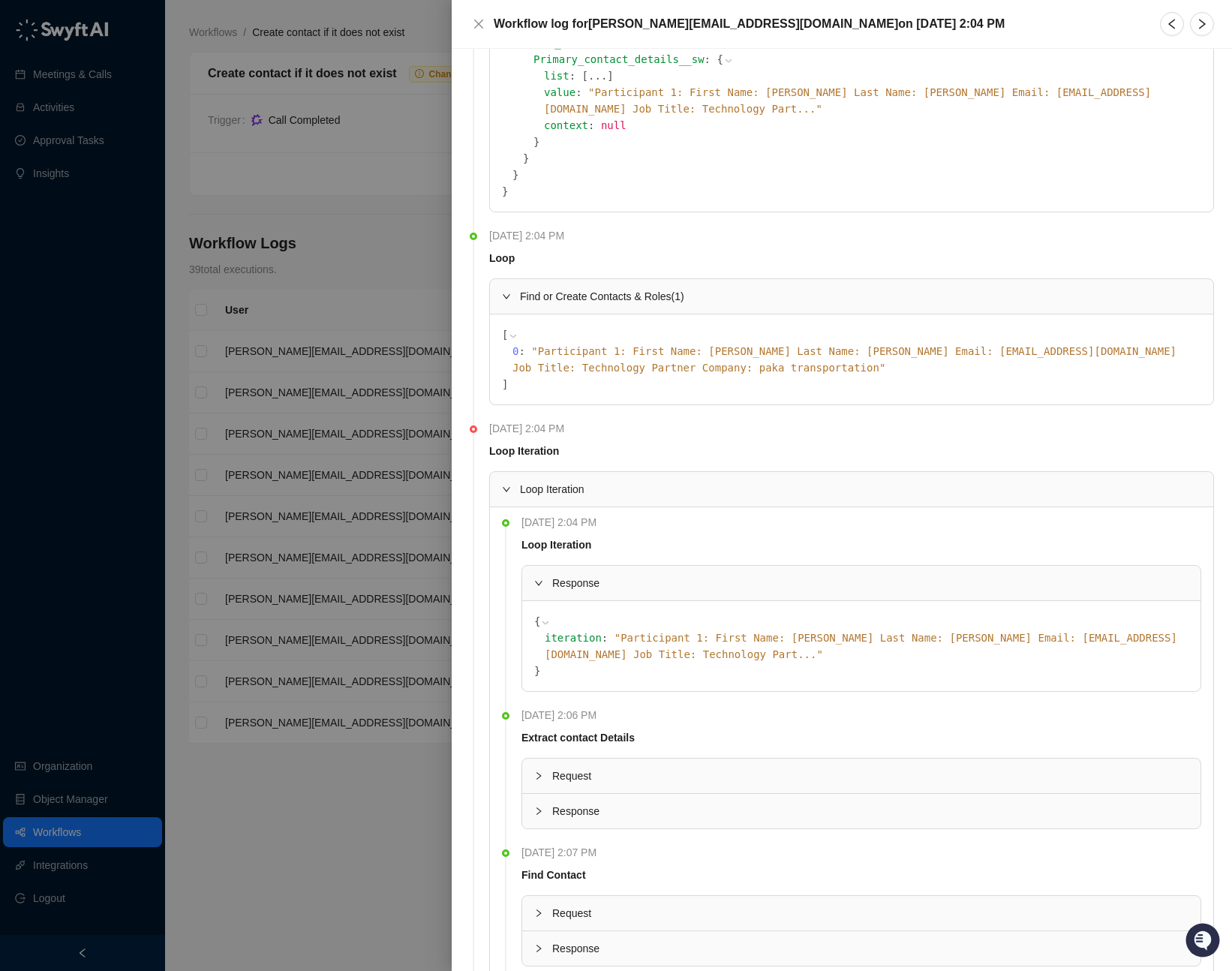
scroll to position [399, 0]
click at [876, 631] on span "" Participant 1: First Name: Max Last Name: Frenette Email: max@engagem.ca Job …" at bounding box center [861, 645] width 632 height 28
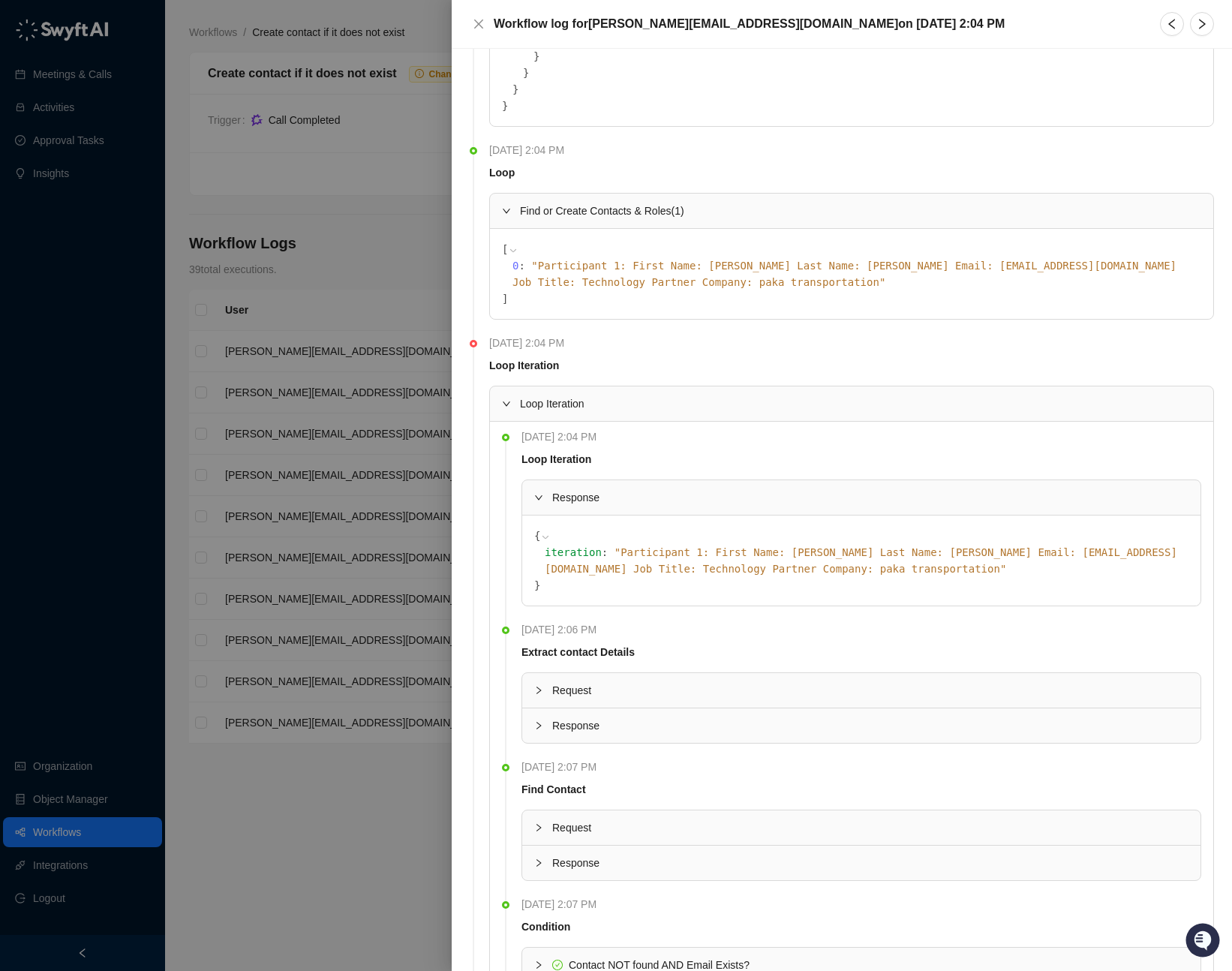
drag, startPoint x: 566, startPoint y: 675, endPoint x: 598, endPoint y: 675, distance: 32.0
click at [566, 682] on span "Request" at bounding box center [870, 690] width 636 height 17
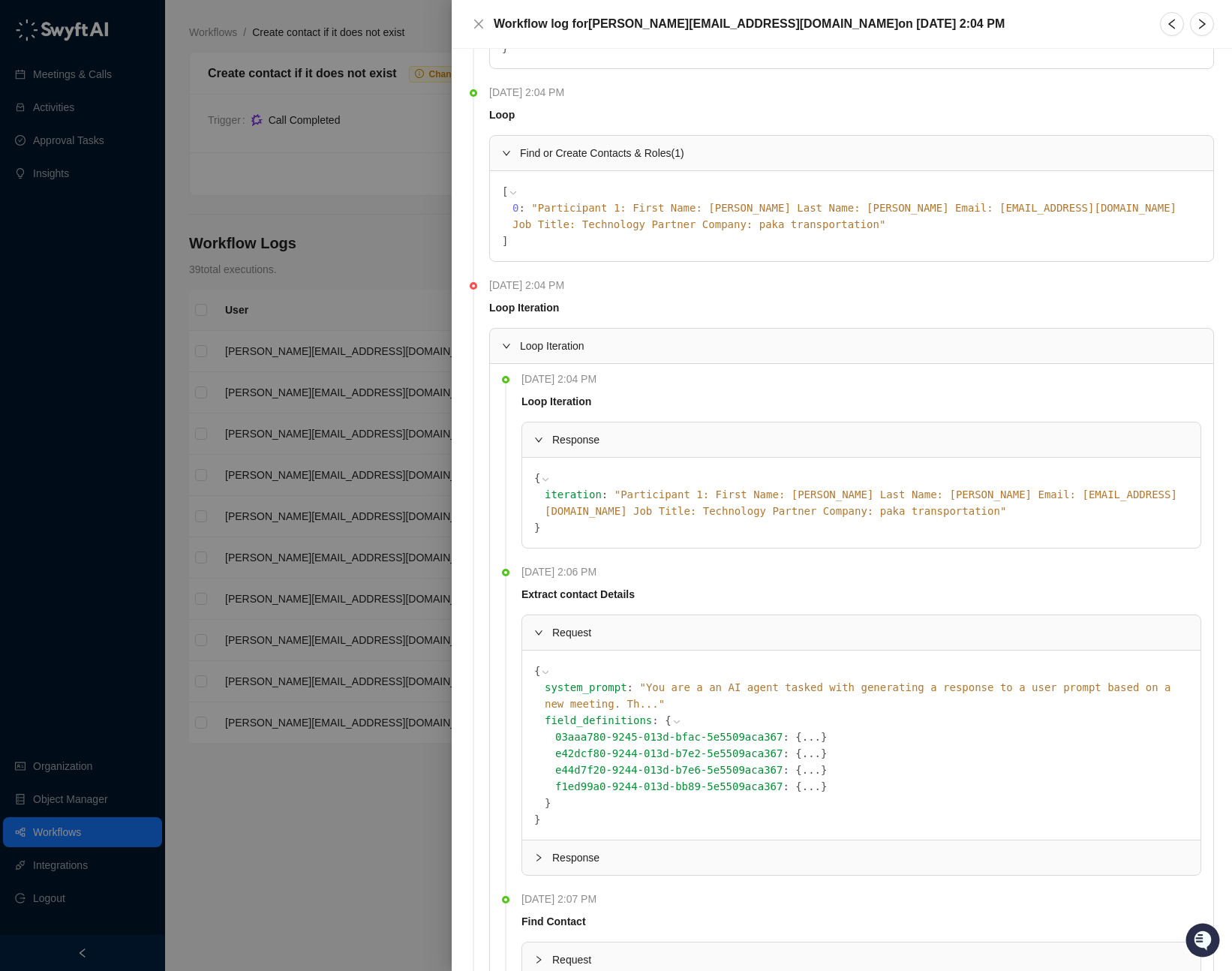
scroll to position [566, 0]
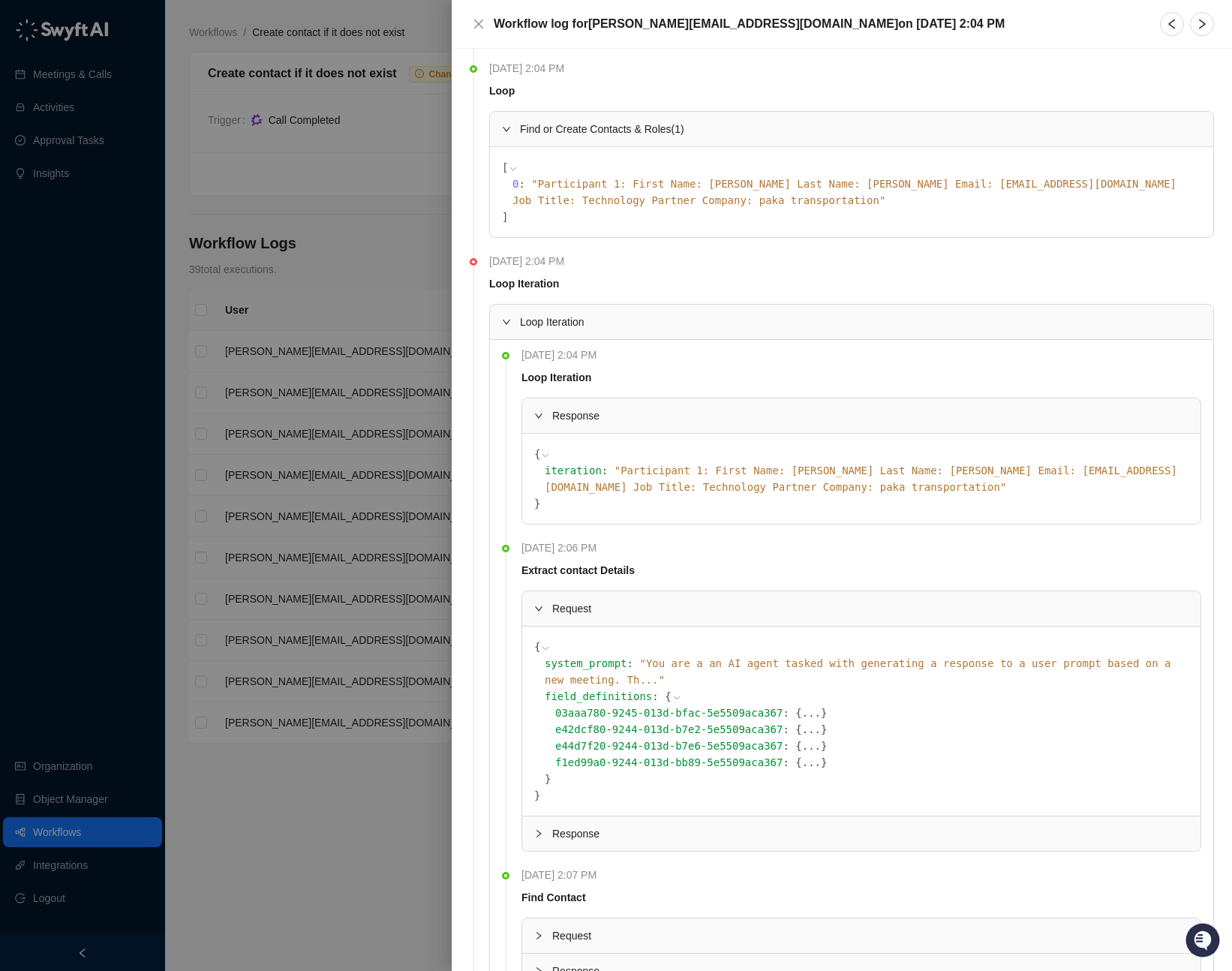
click at [672, 692] on icon at bounding box center [677, 698] width 11 height 11
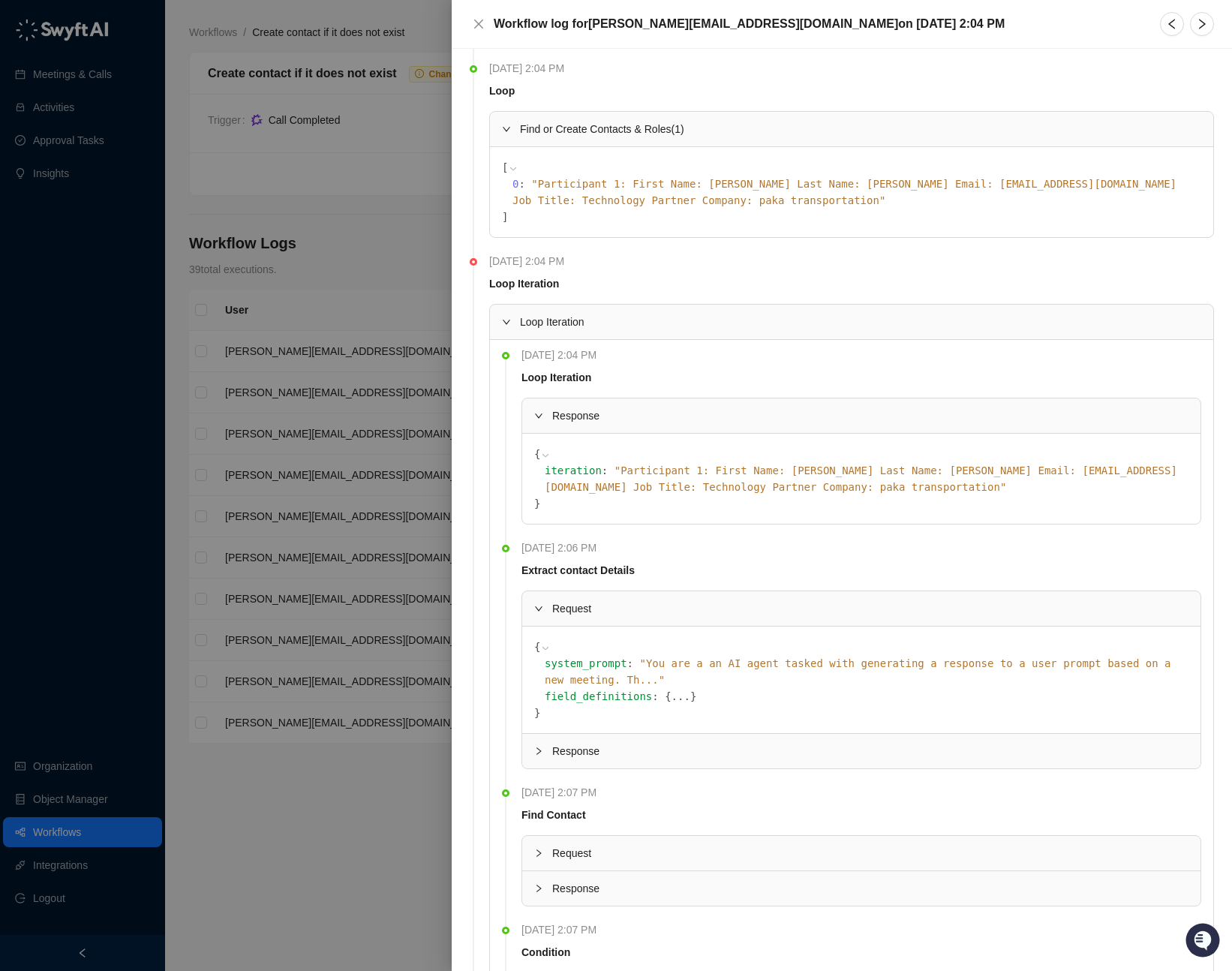
click at [629, 688] on div "field_definitions : { ... }" at bounding box center [866, 696] width 644 height 17
click at [672, 688] on button "..." at bounding box center [681, 696] width 18 height 17
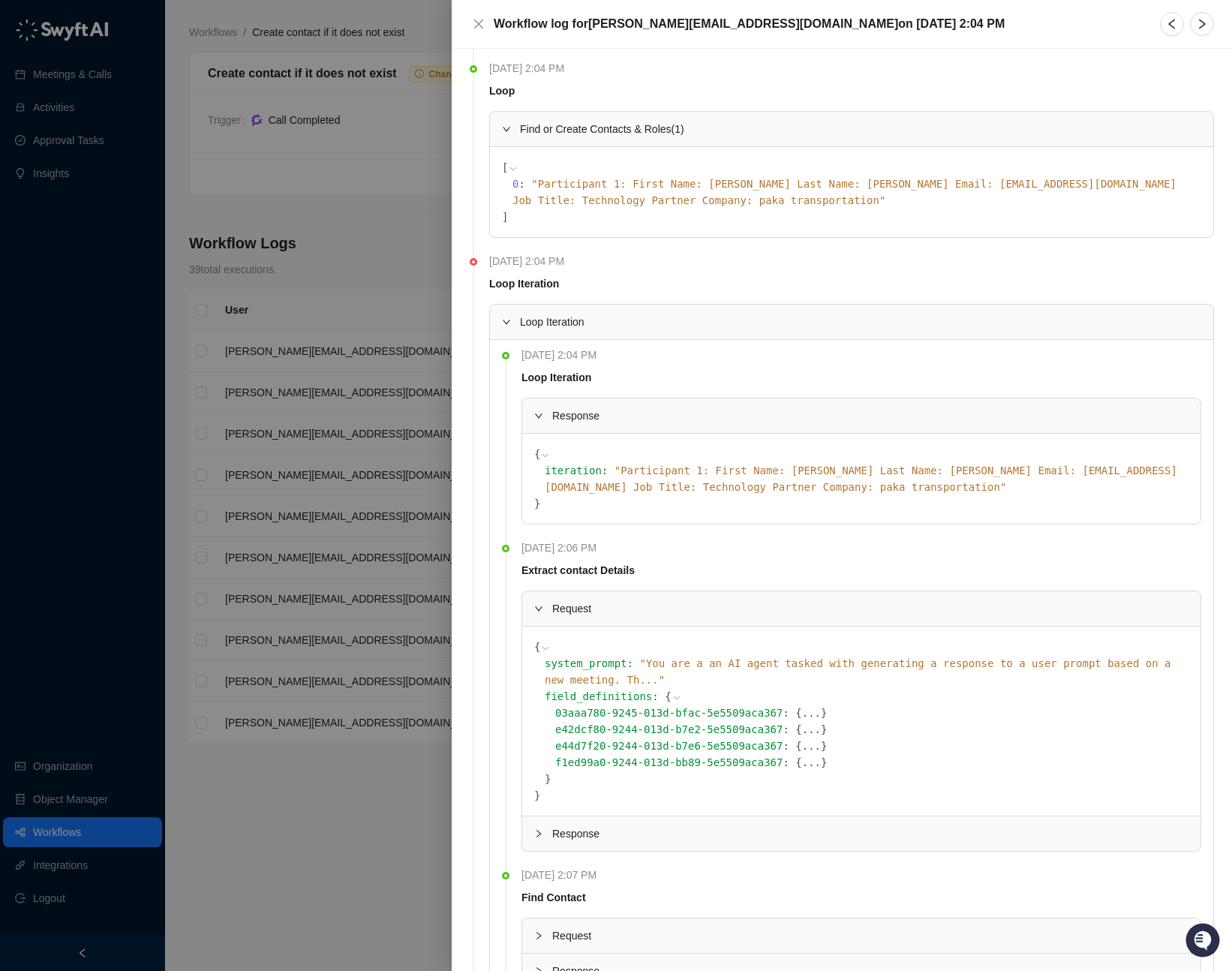
click at [802, 705] on button "..." at bounding box center [811, 713] width 18 height 17
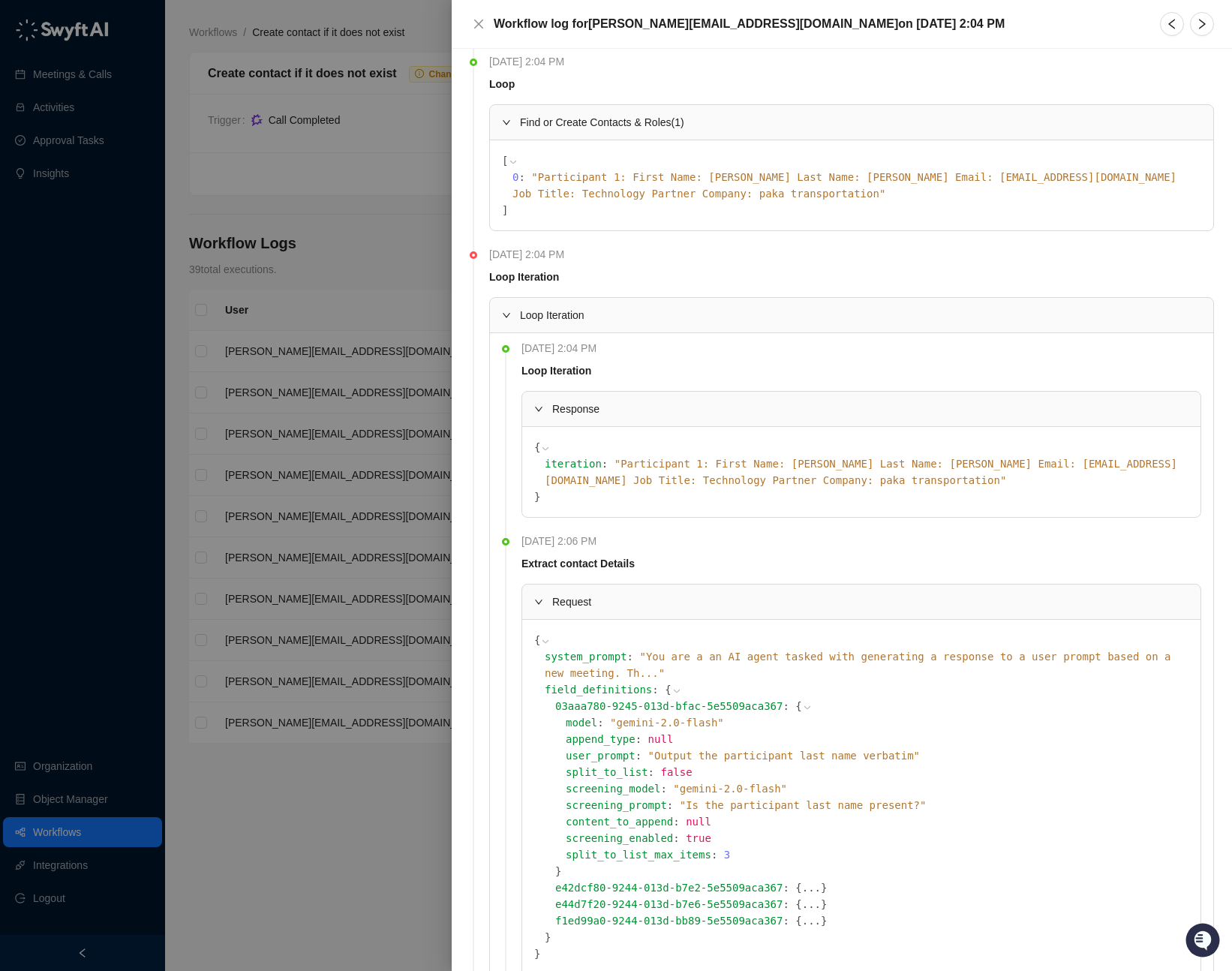
scroll to position [652, 0]
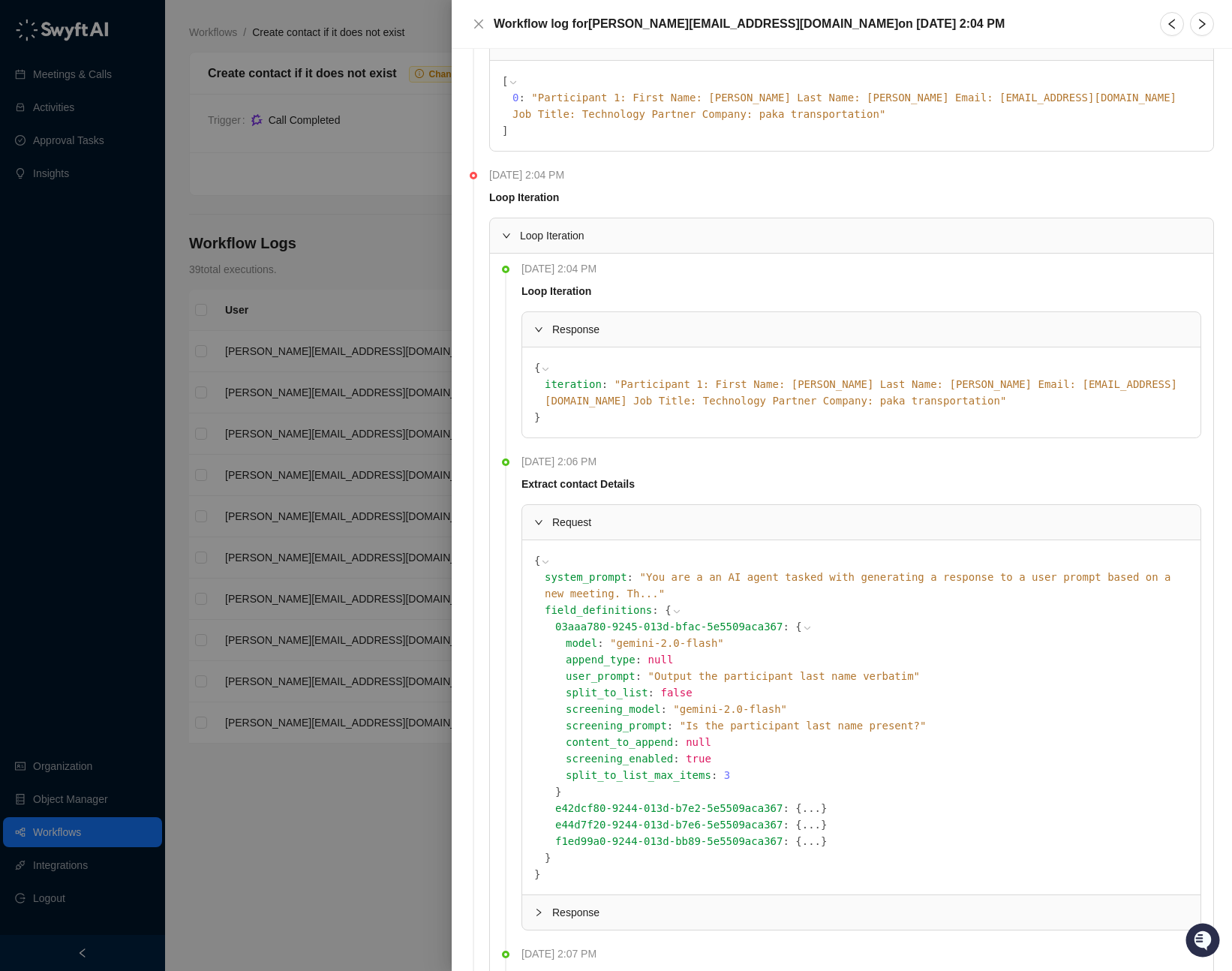
click at [802, 799] on button "..." at bounding box center [811, 808] width 18 height 17
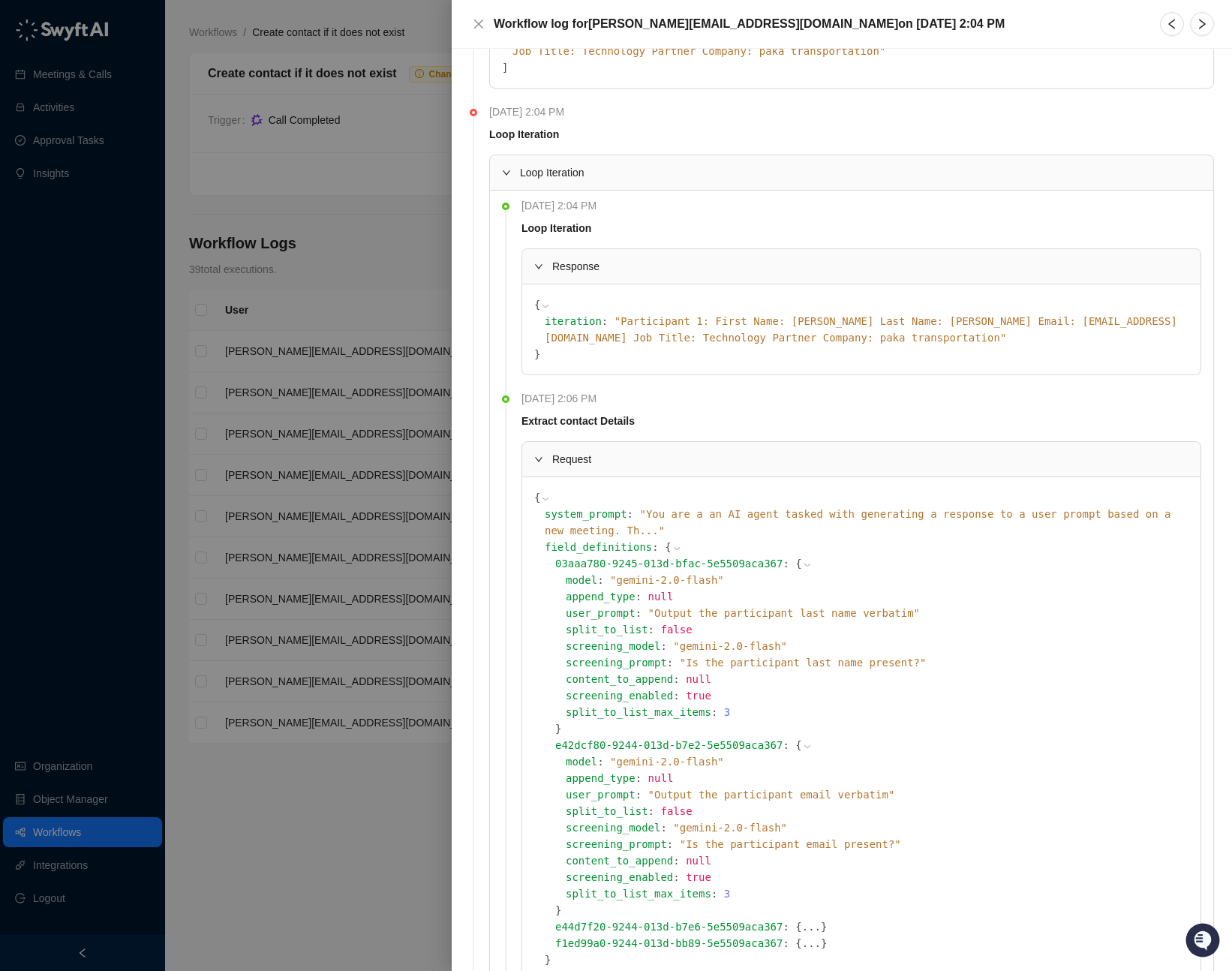
scroll to position [793, 0]
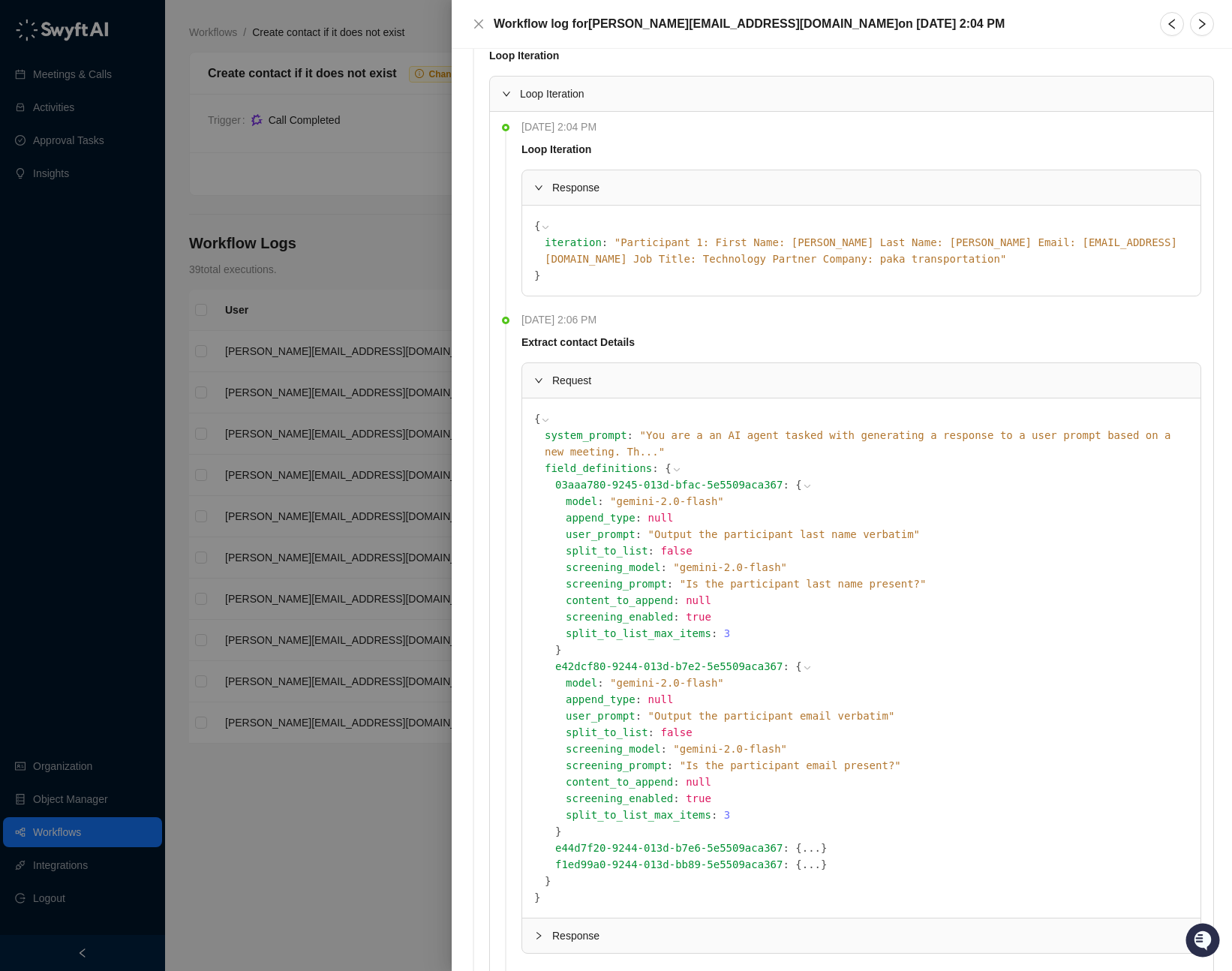
click at [802, 839] on button "..." at bounding box center [811, 848] width 18 height 17
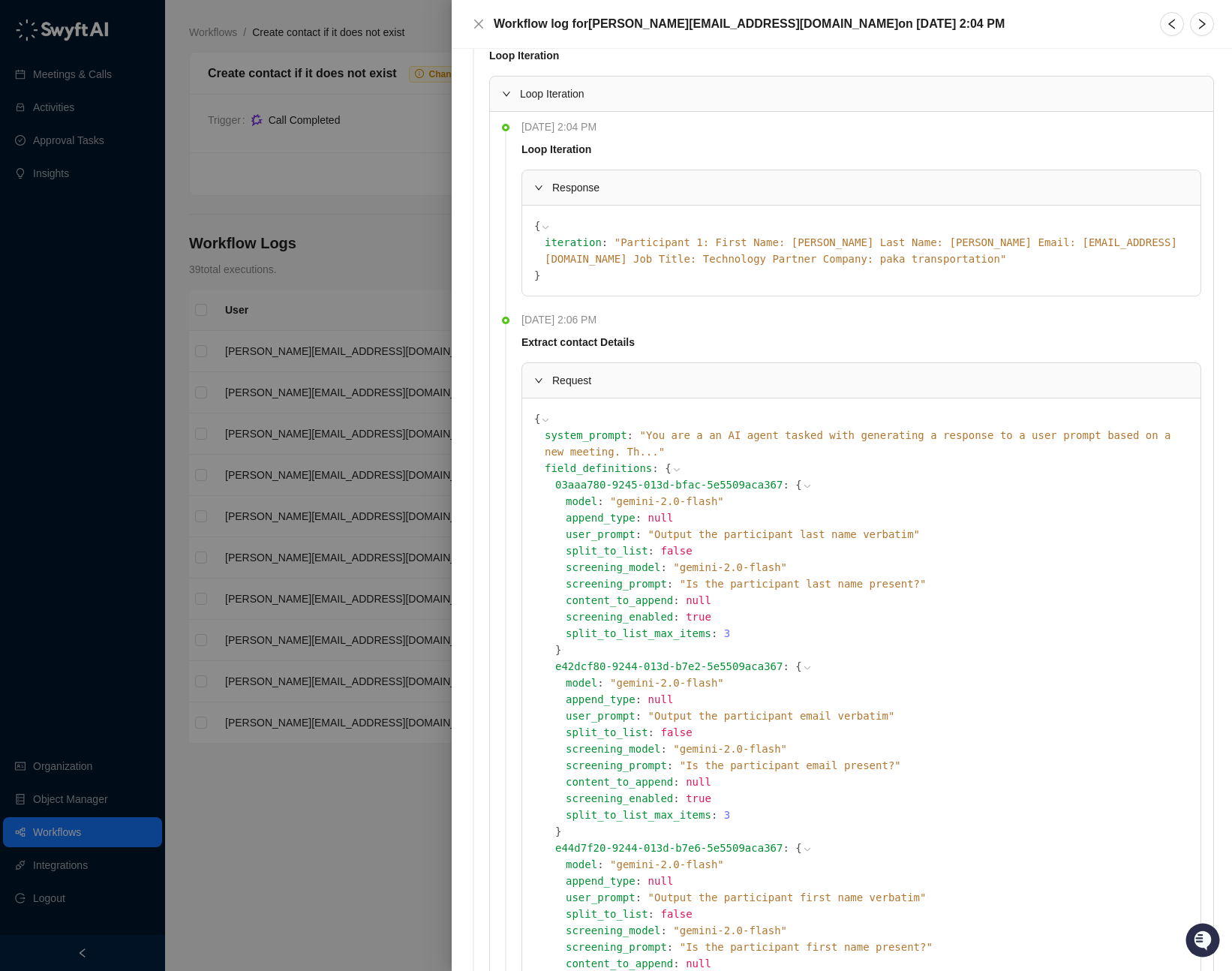
click at [544, 372] on div at bounding box center [543, 381] width 18 height 17
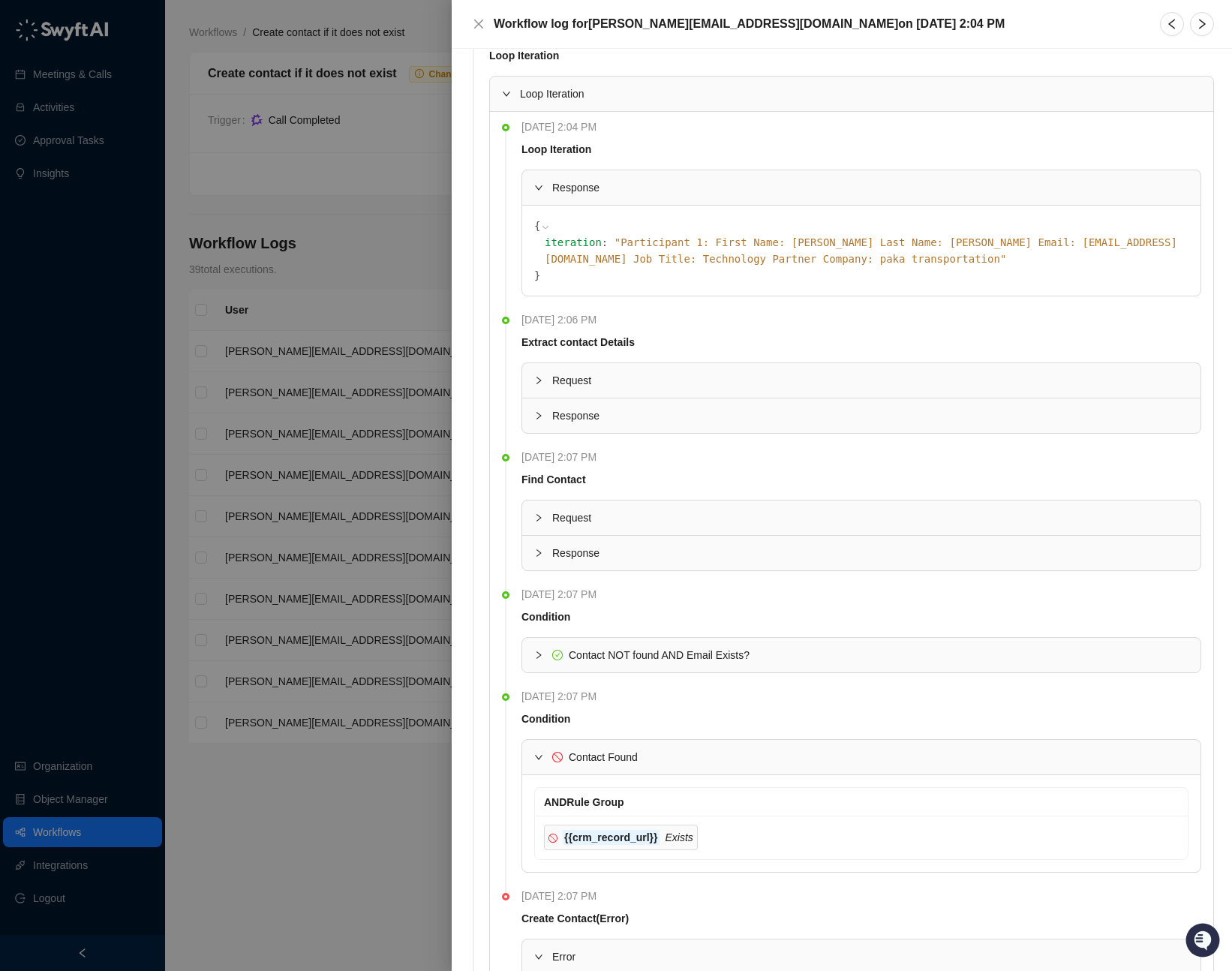
click at [544, 407] on div at bounding box center [543, 416] width 18 height 17
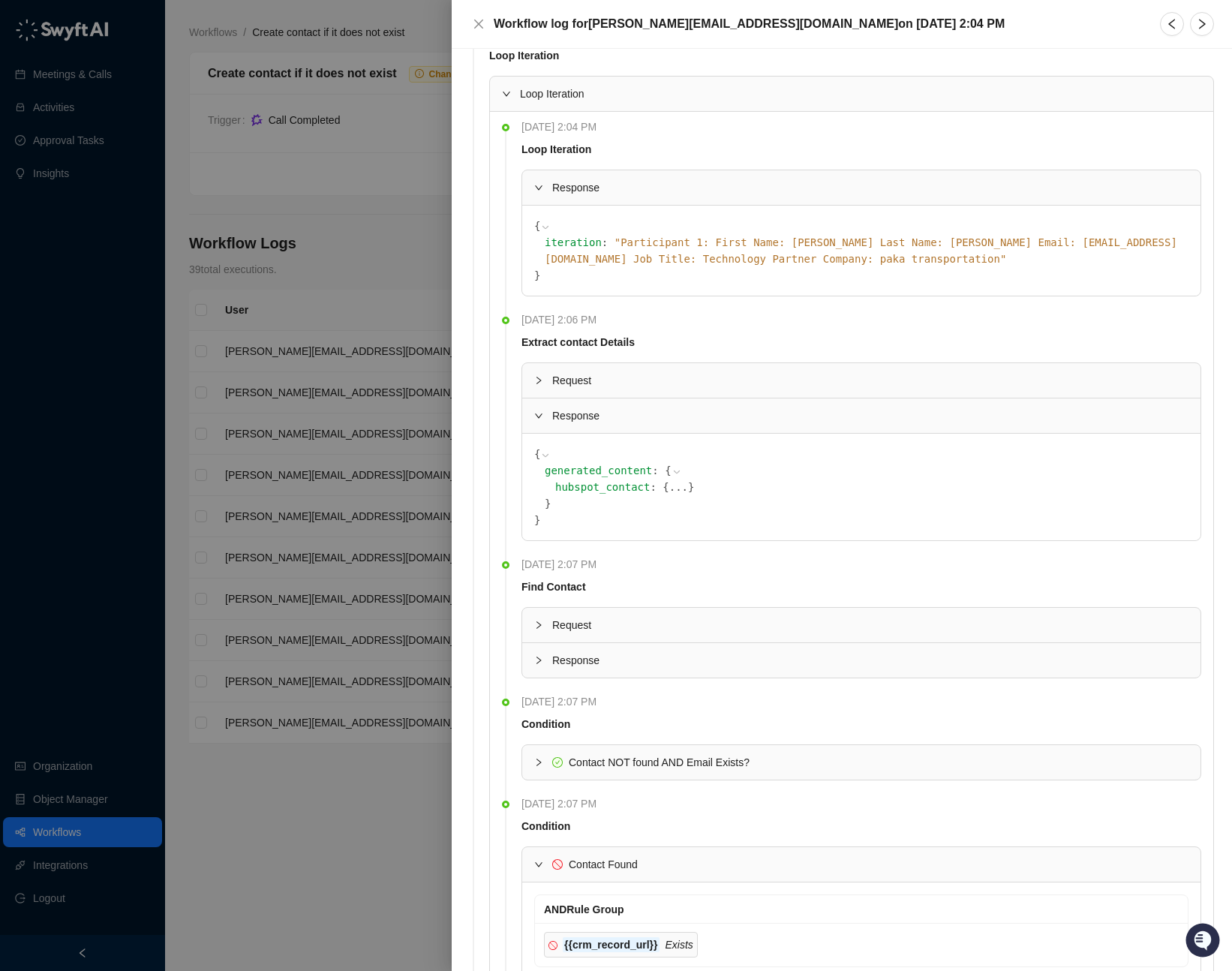
click at [543, 407] on div at bounding box center [543, 416] width 18 height 17
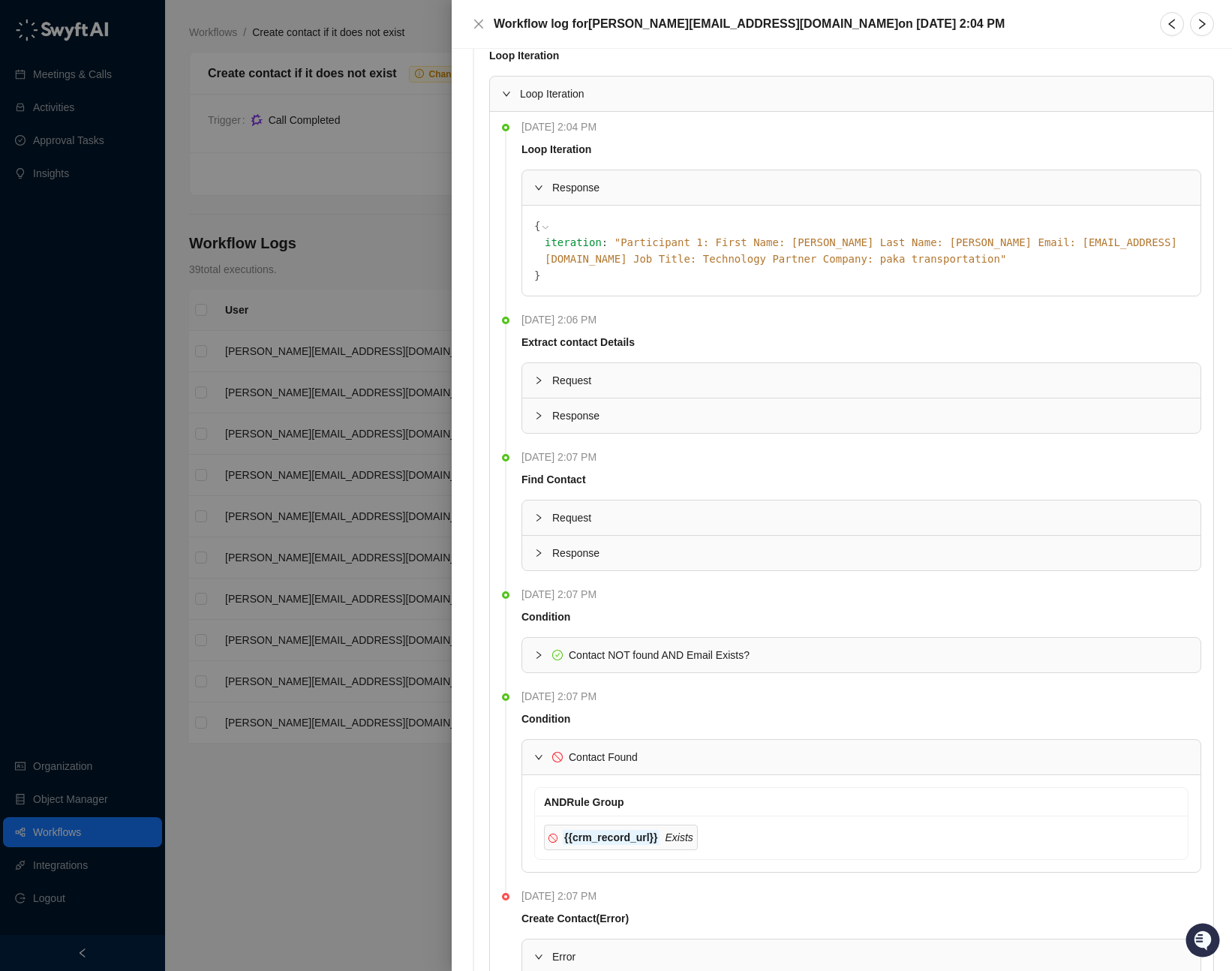
click at [543, 407] on div at bounding box center [543, 416] width 18 height 17
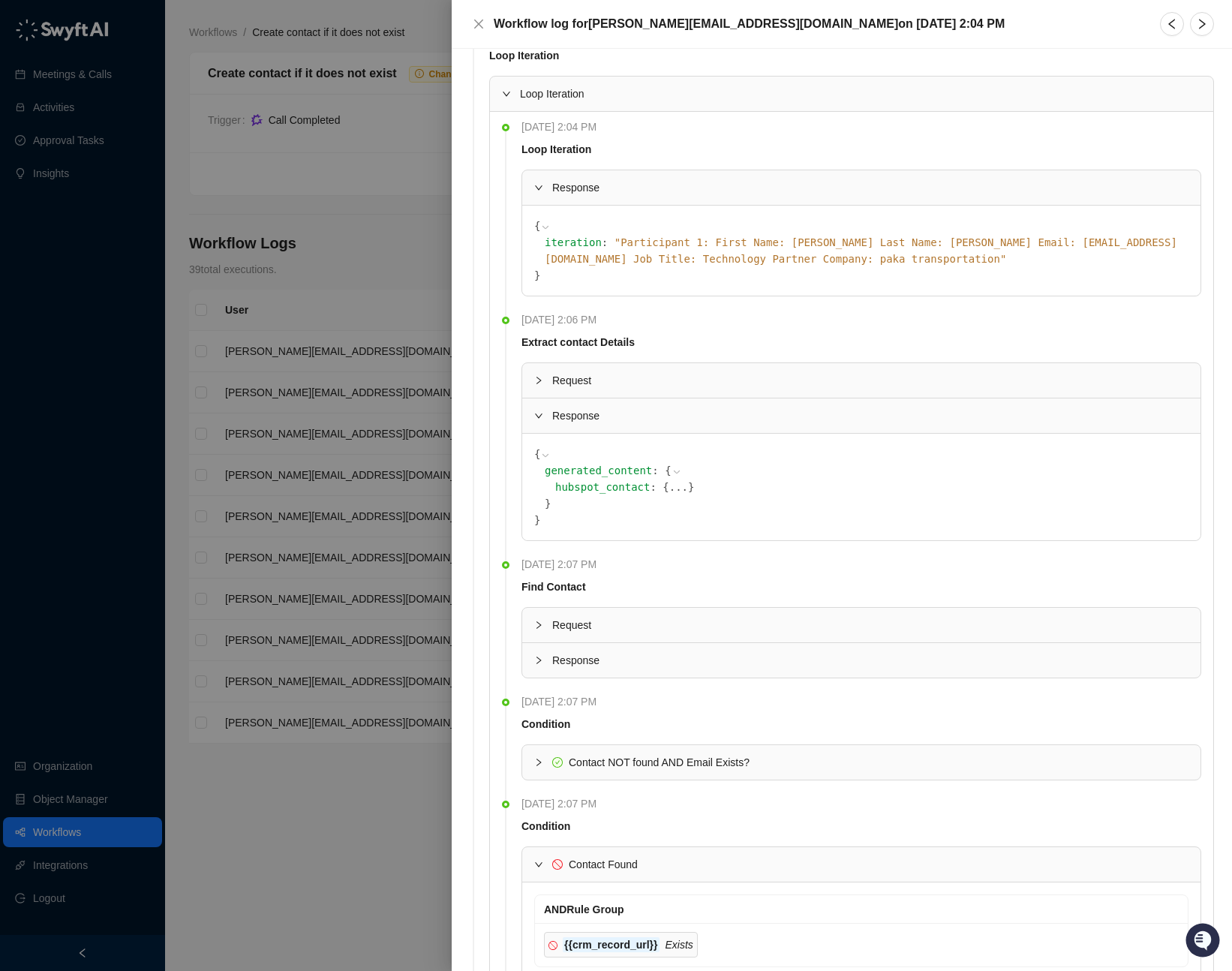
click at [674, 470] on icon at bounding box center [677, 472] width 6 height 3
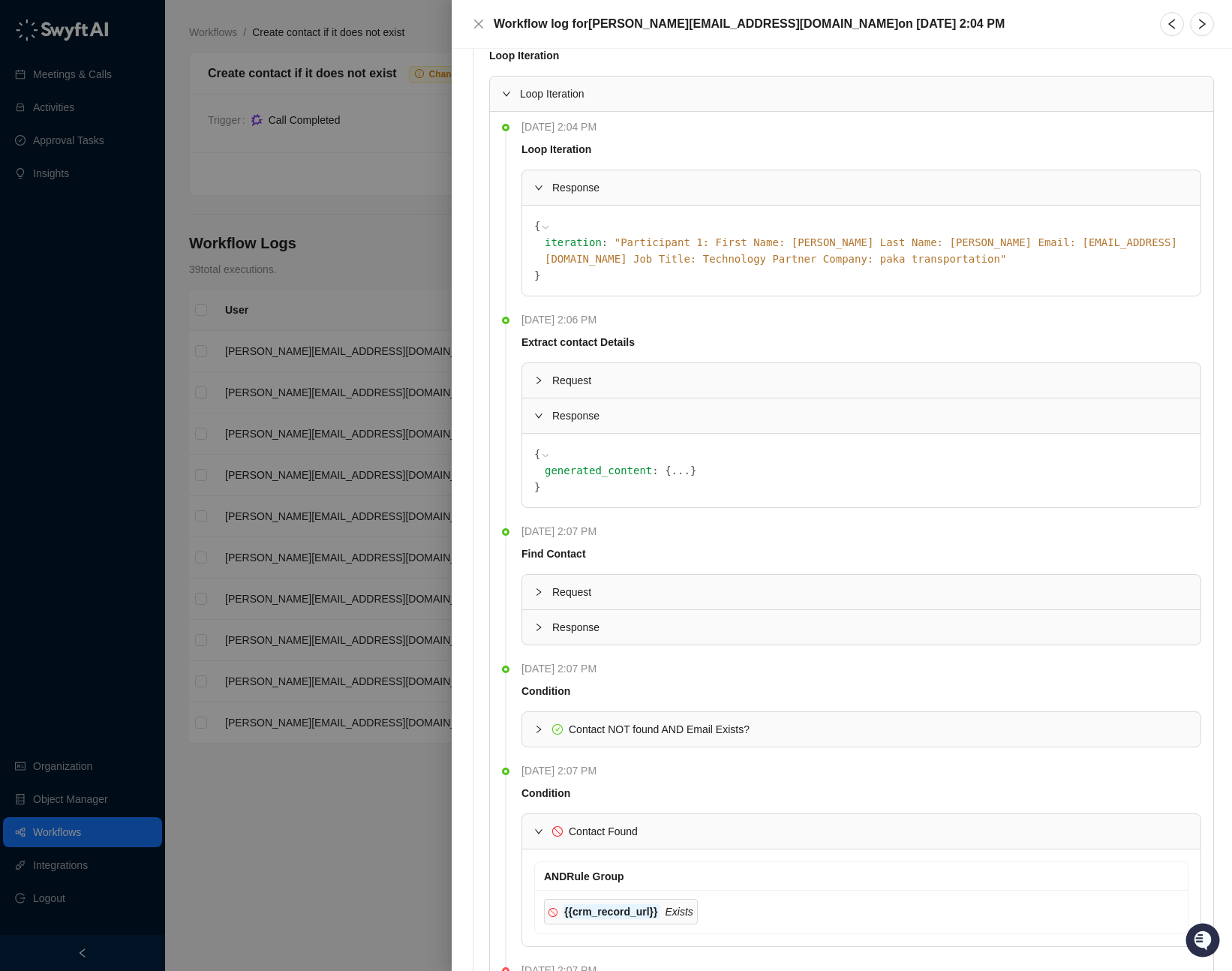
click at [672, 462] on button "..." at bounding box center [681, 470] width 18 height 17
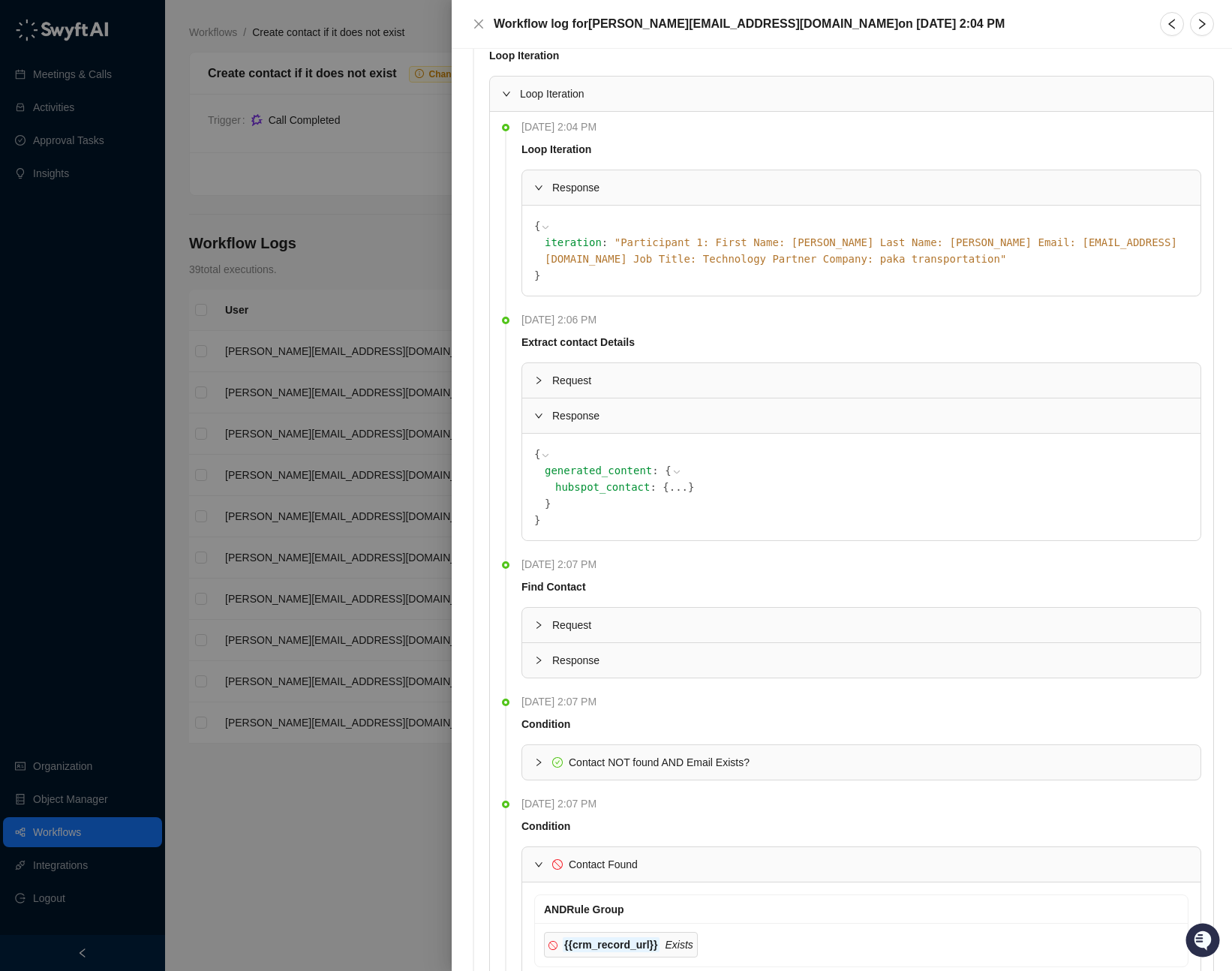
click at [669, 479] on button "..." at bounding box center [678, 487] width 18 height 17
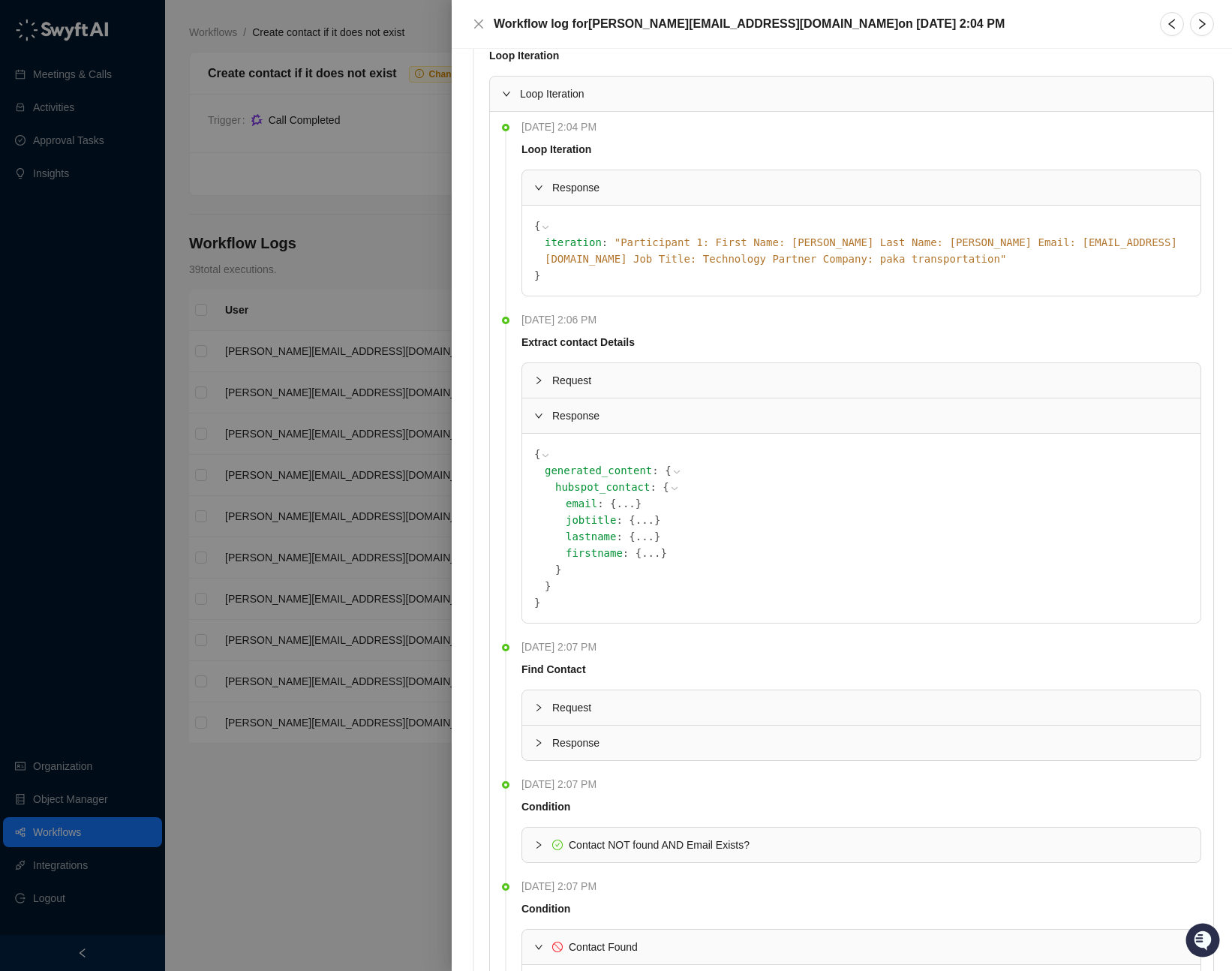
click at [616, 495] on button "..." at bounding box center [625, 504] width 18 height 17
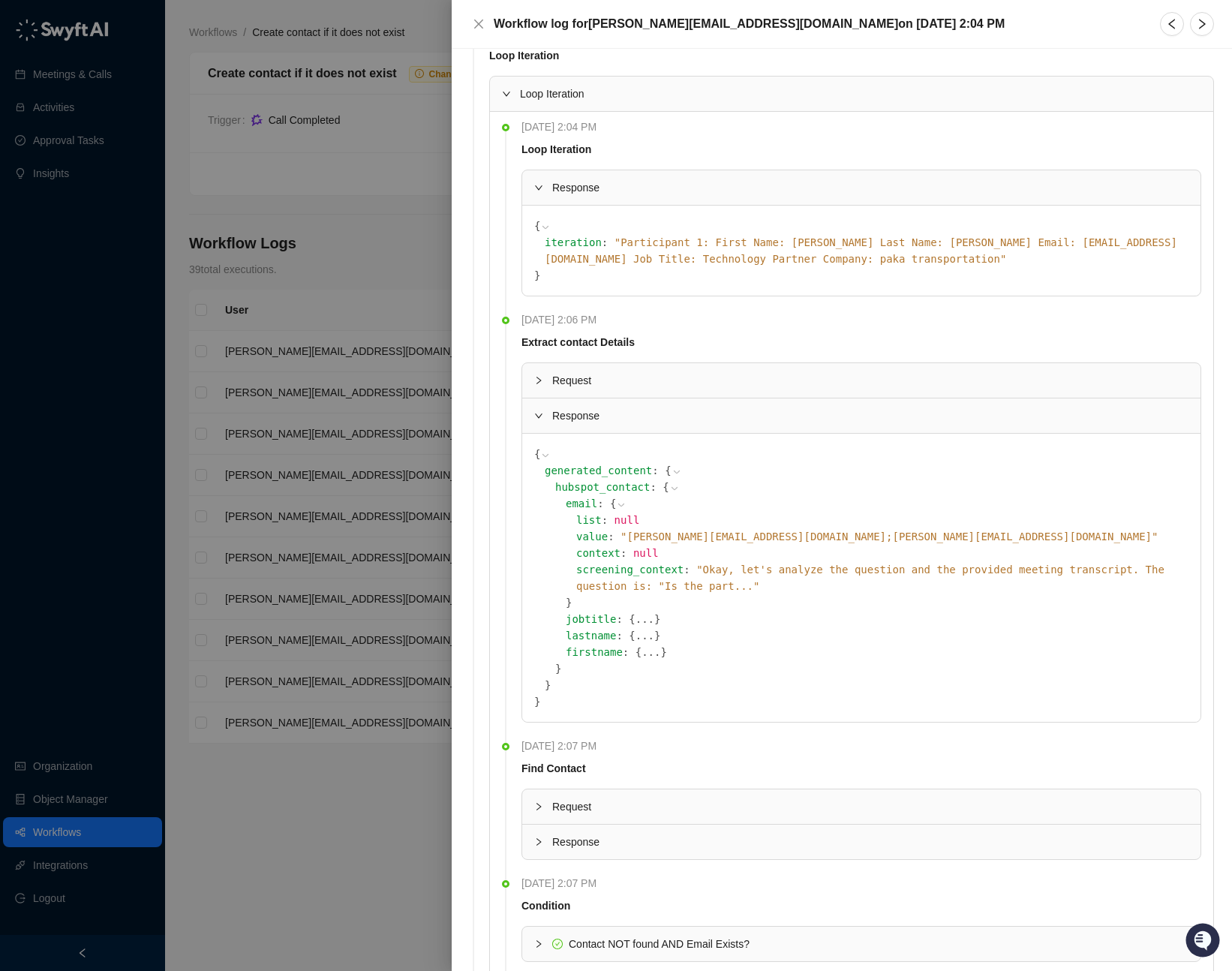
click at [636, 610] on button "..." at bounding box center [645, 619] width 18 height 17
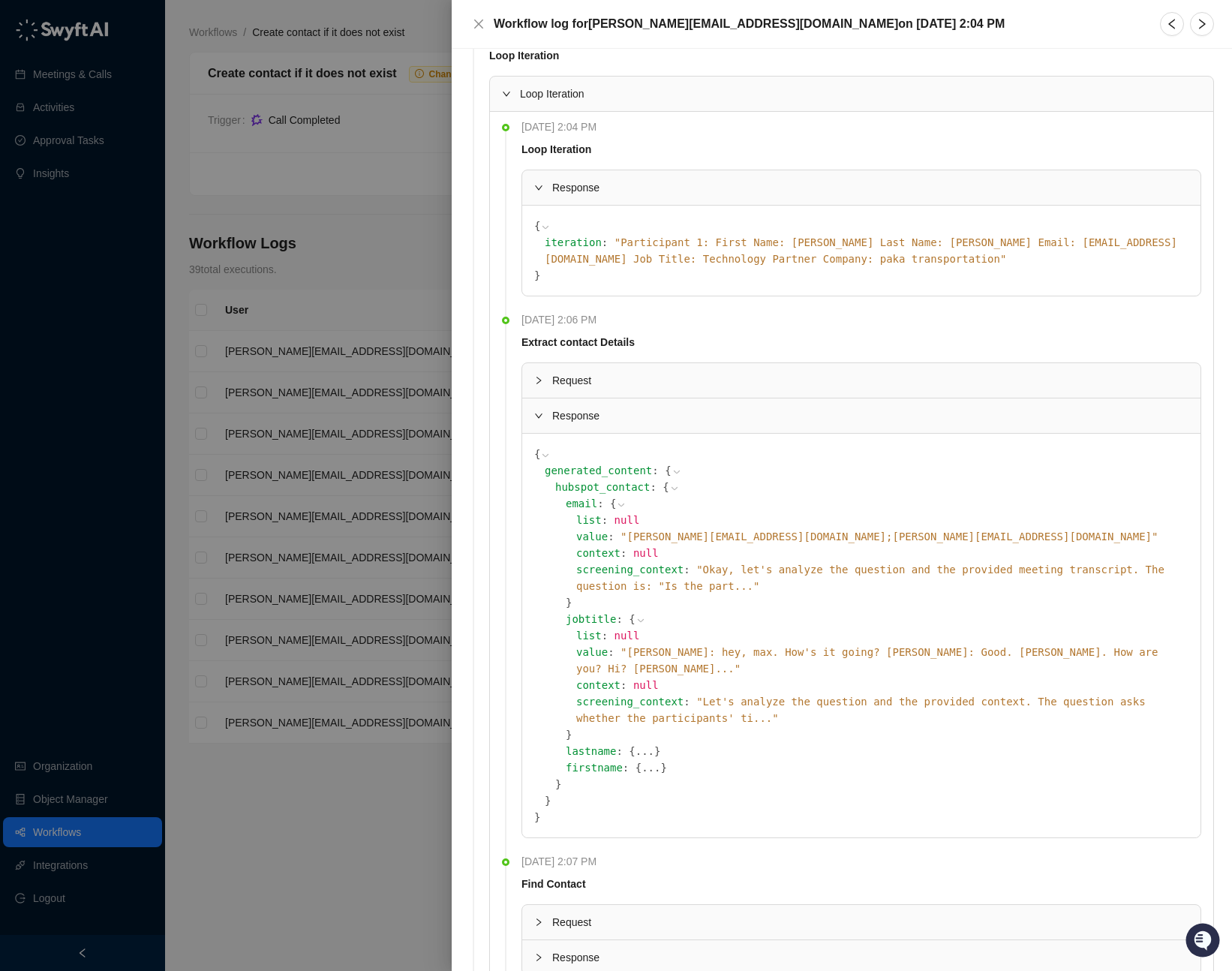
click at [636, 743] on button "..." at bounding box center [645, 751] width 18 height 17
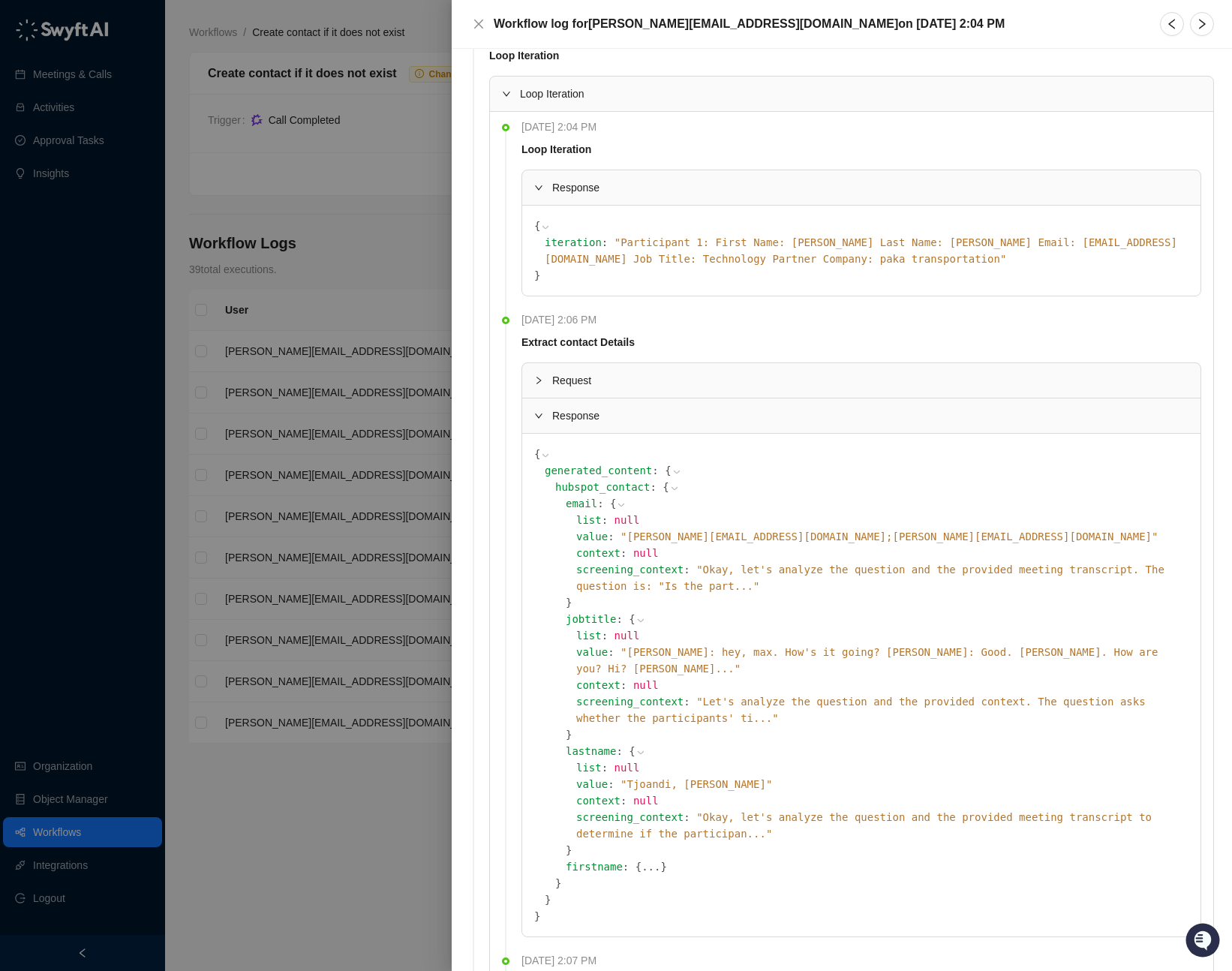
click at [642, 858] on button "..." at bounding box center [651, 867] width 18 height 17
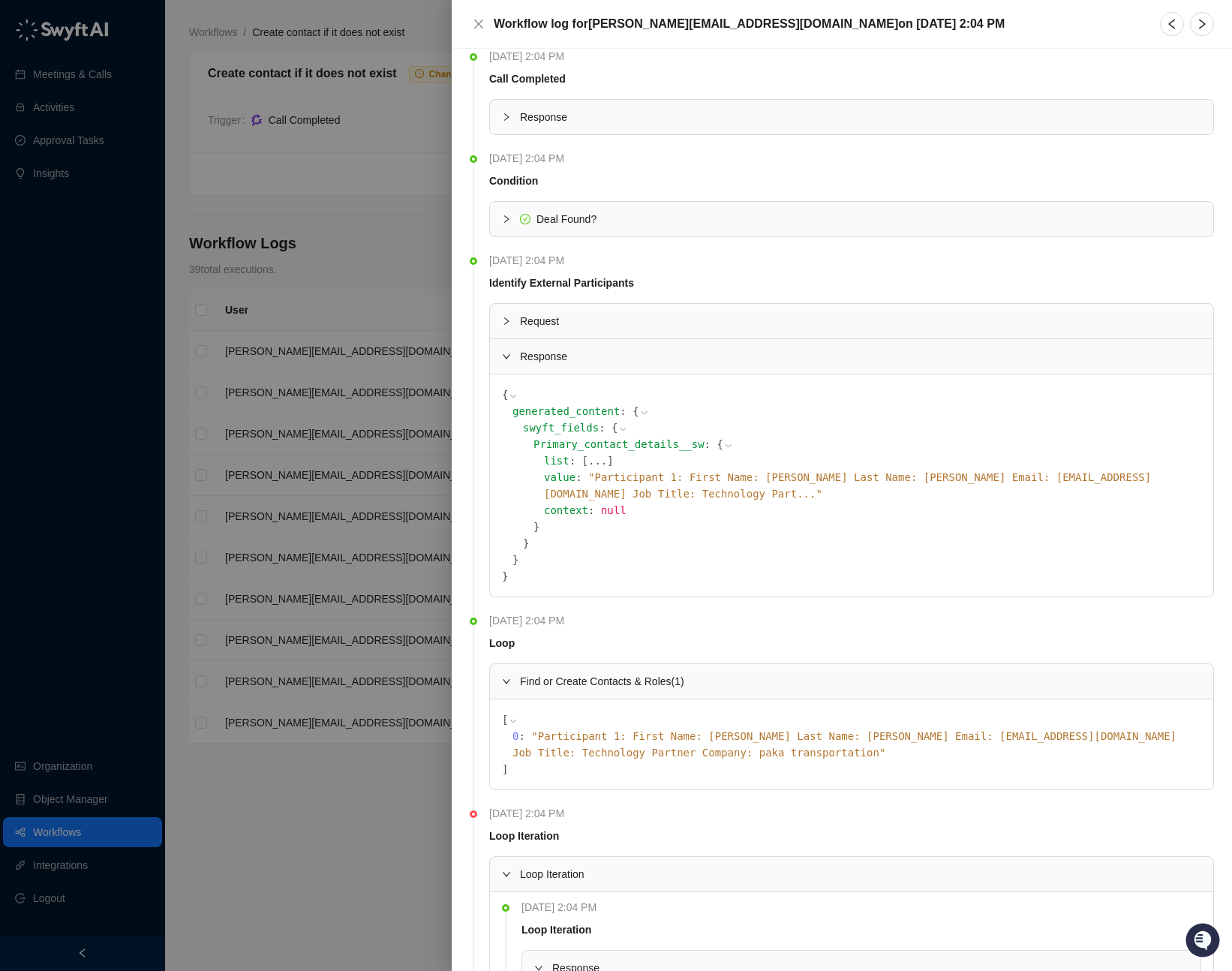
scroll to position [0, 0]
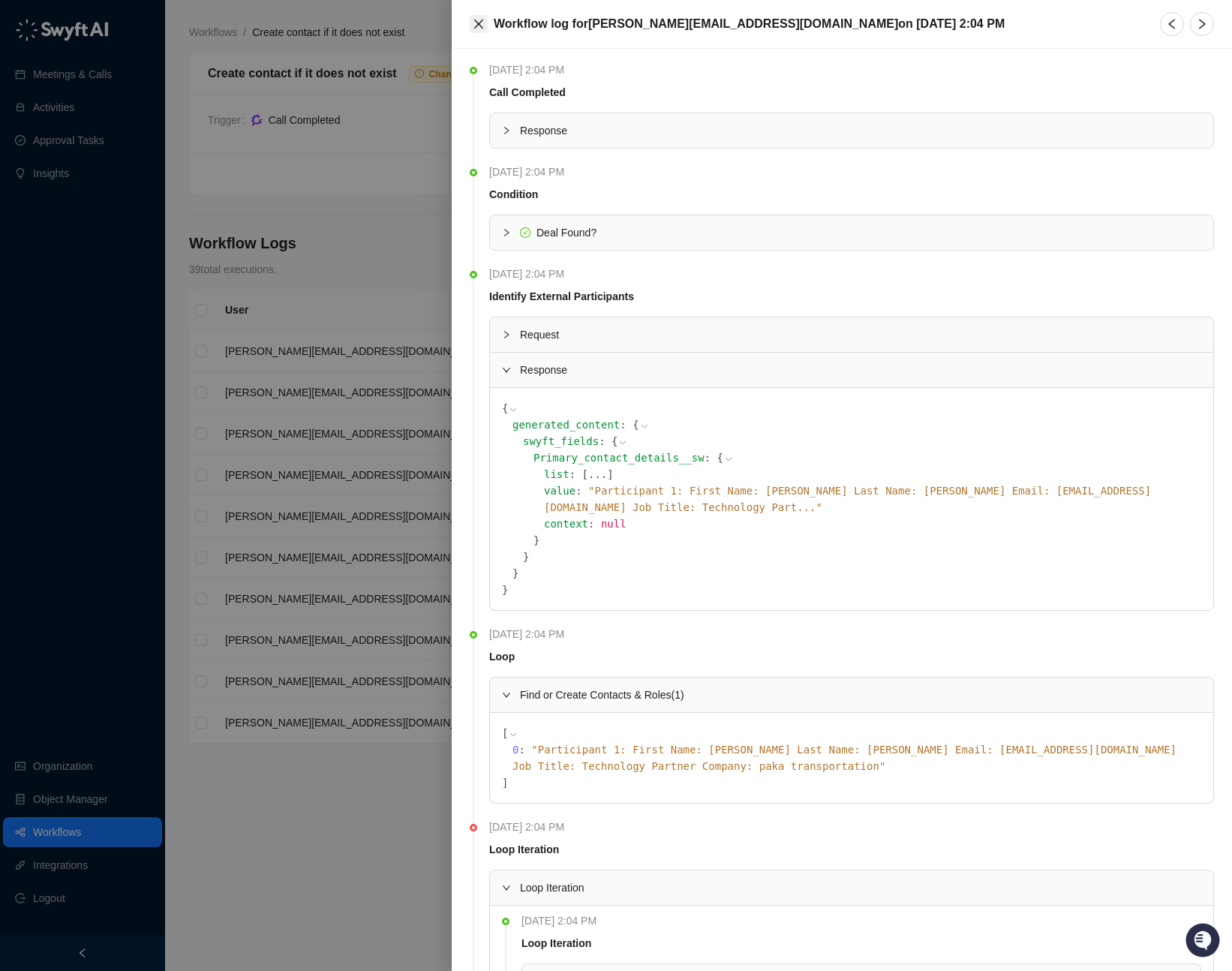
click at [474, 20] on icon "close" at bounding box center [479, 24] width 9 height 9
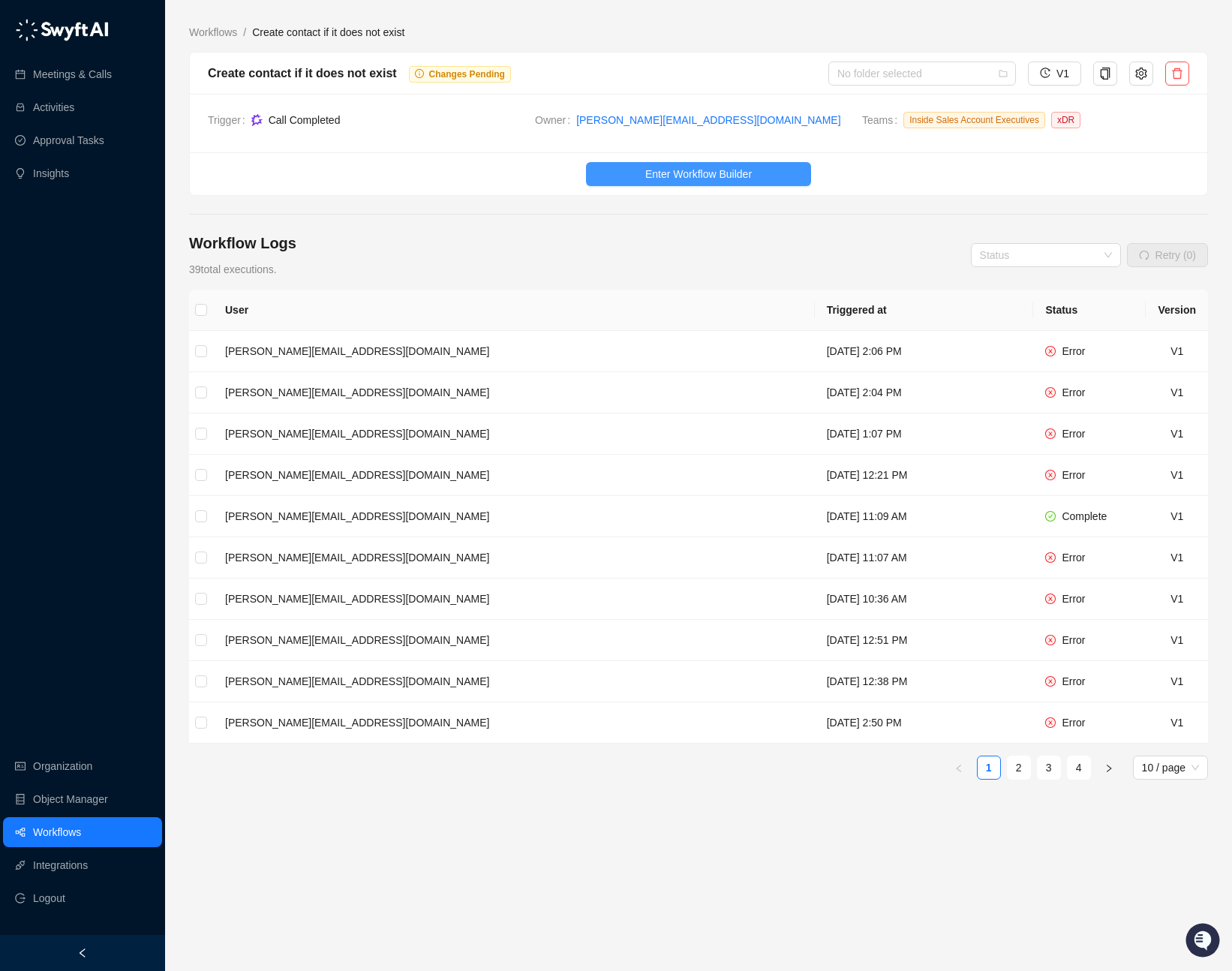
click at [672, 168] on span "Enter Workflow Builder" at bounding box center [698, 174] width 106 height 17
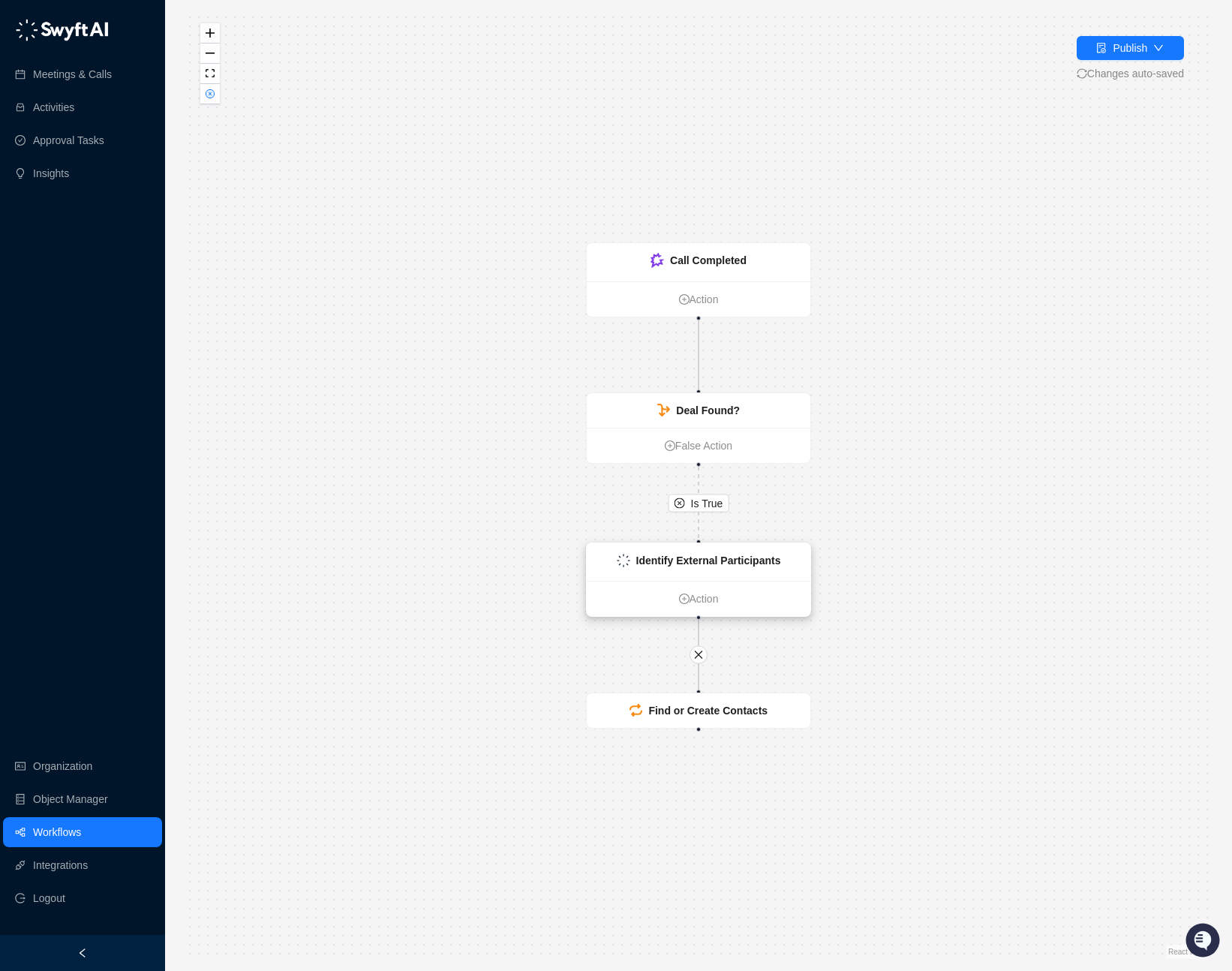
click at [728, 556] on strong "Identify External Participants" at bounding box center [708, 561] width 145 height 12
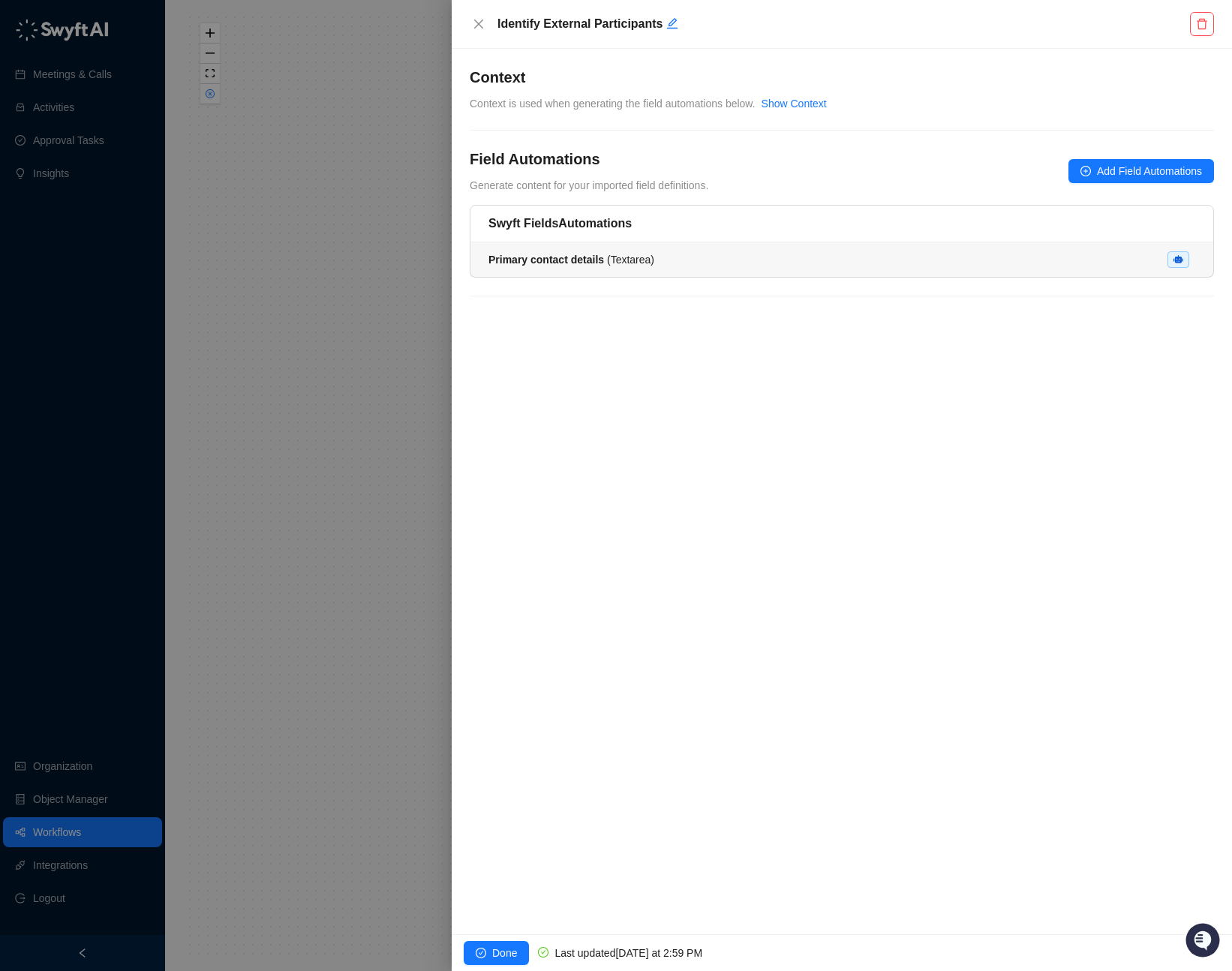
click at [689, 250] on li "Primary contact details ( Textarea )" at bounding box center [841, 259] width 743 height 34
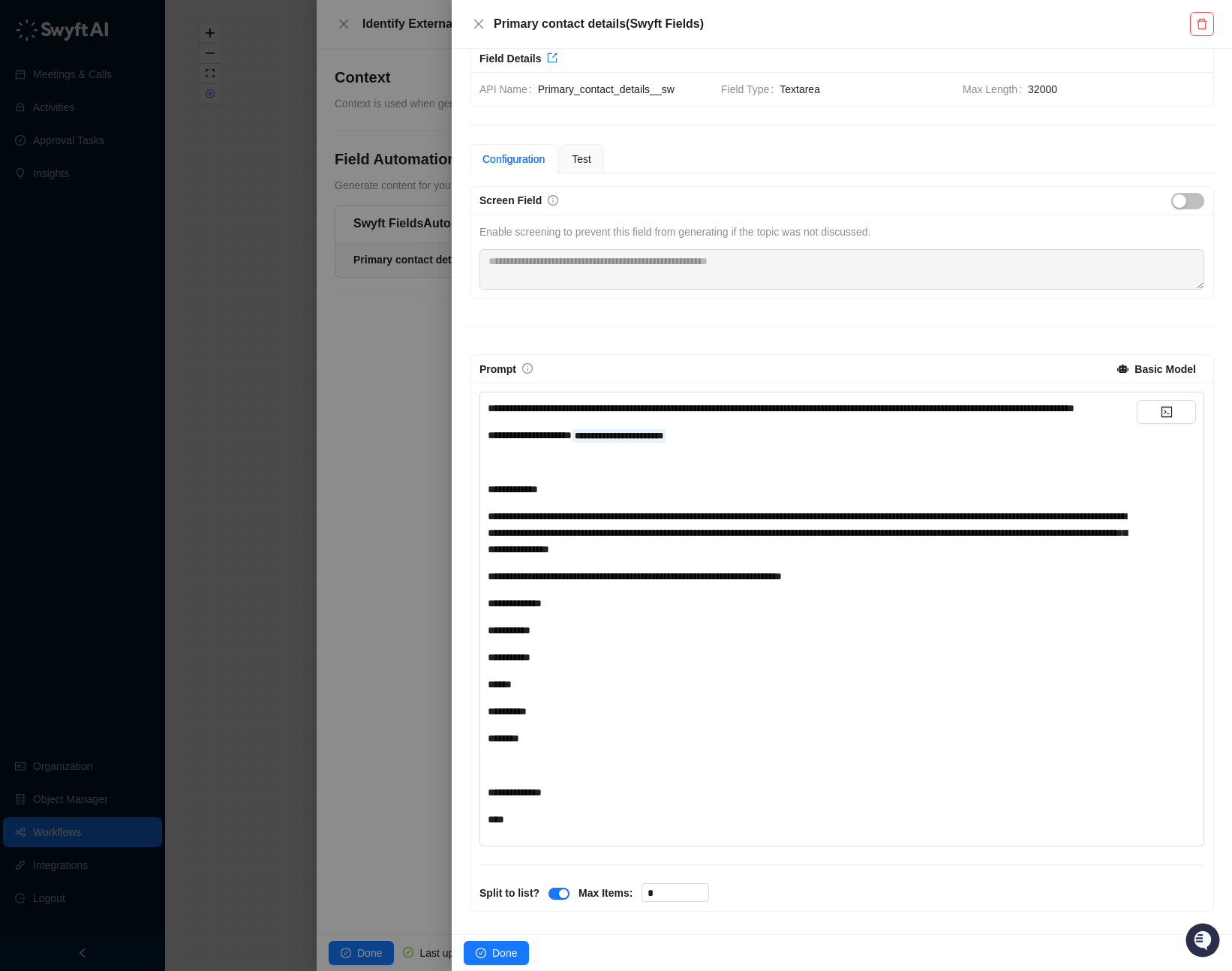
scroll to position [20, 0]
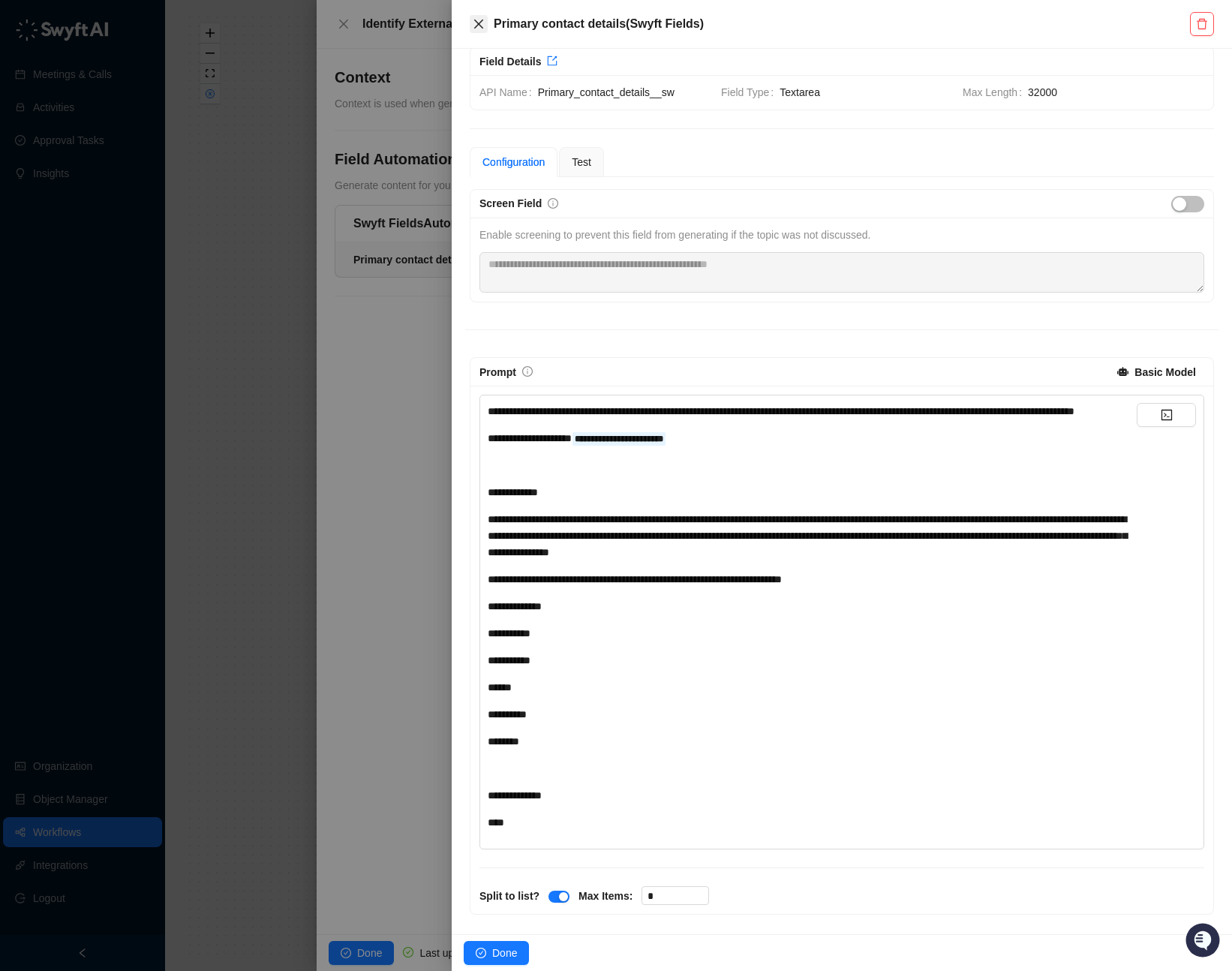
click at [479, 24] on icon "close" at bounding box center [479, 25] width 12 height 12
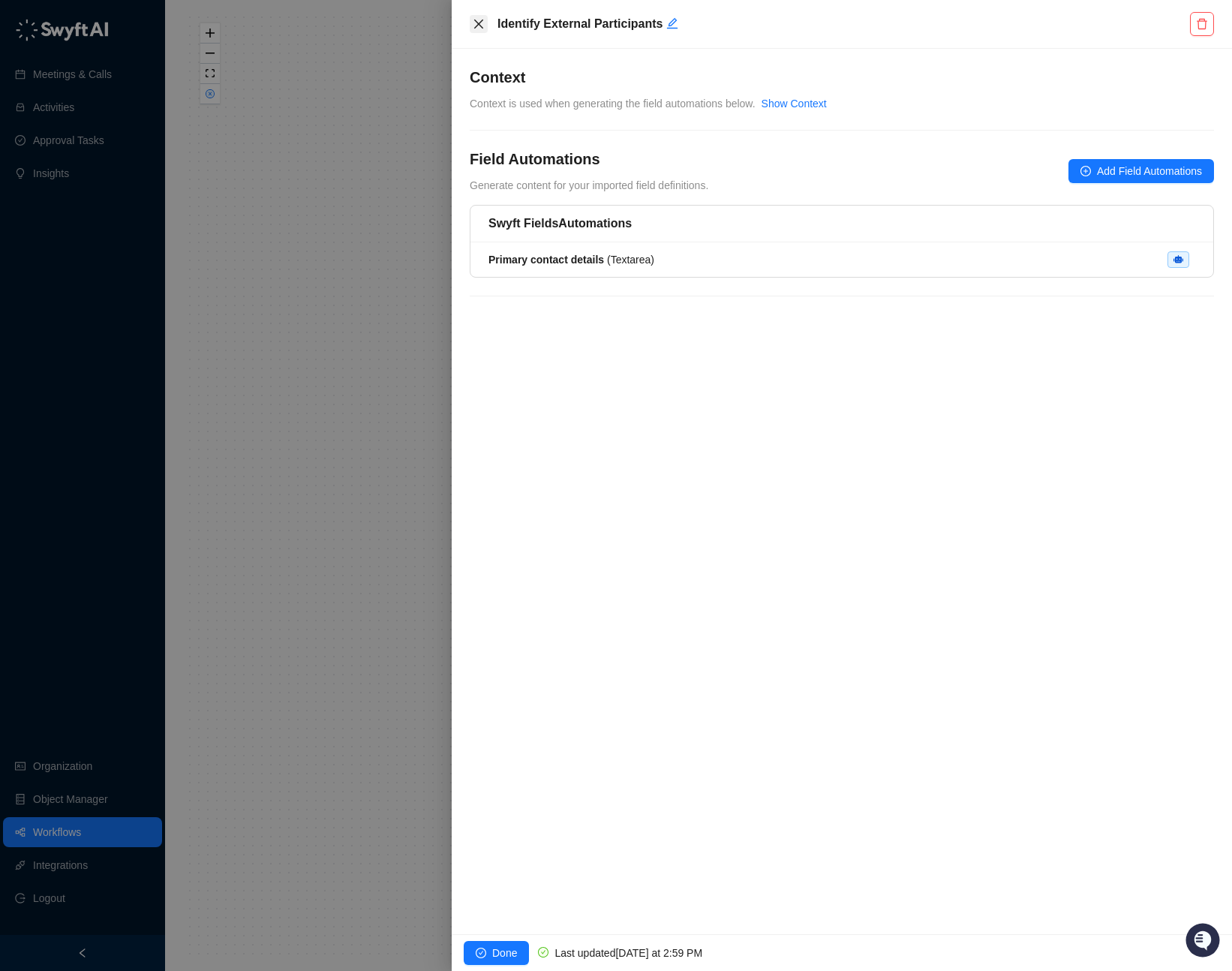
click at [474, 20] on icon "close" at bounding box center [479, 25] width 12 height 12
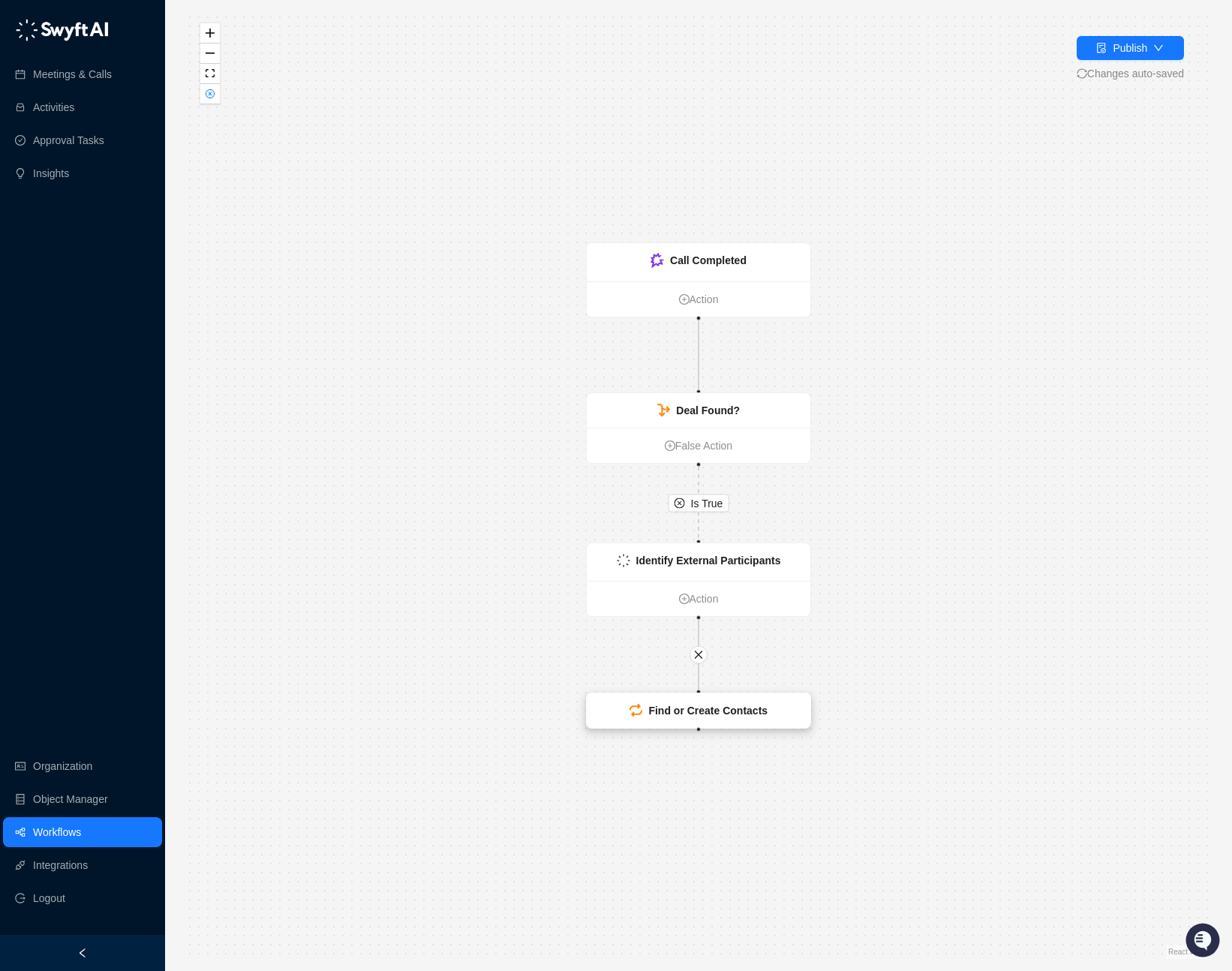
click at [727, 725] on div "Find or Create Contacts" at bounding box center [698, 710] width 224 height 34
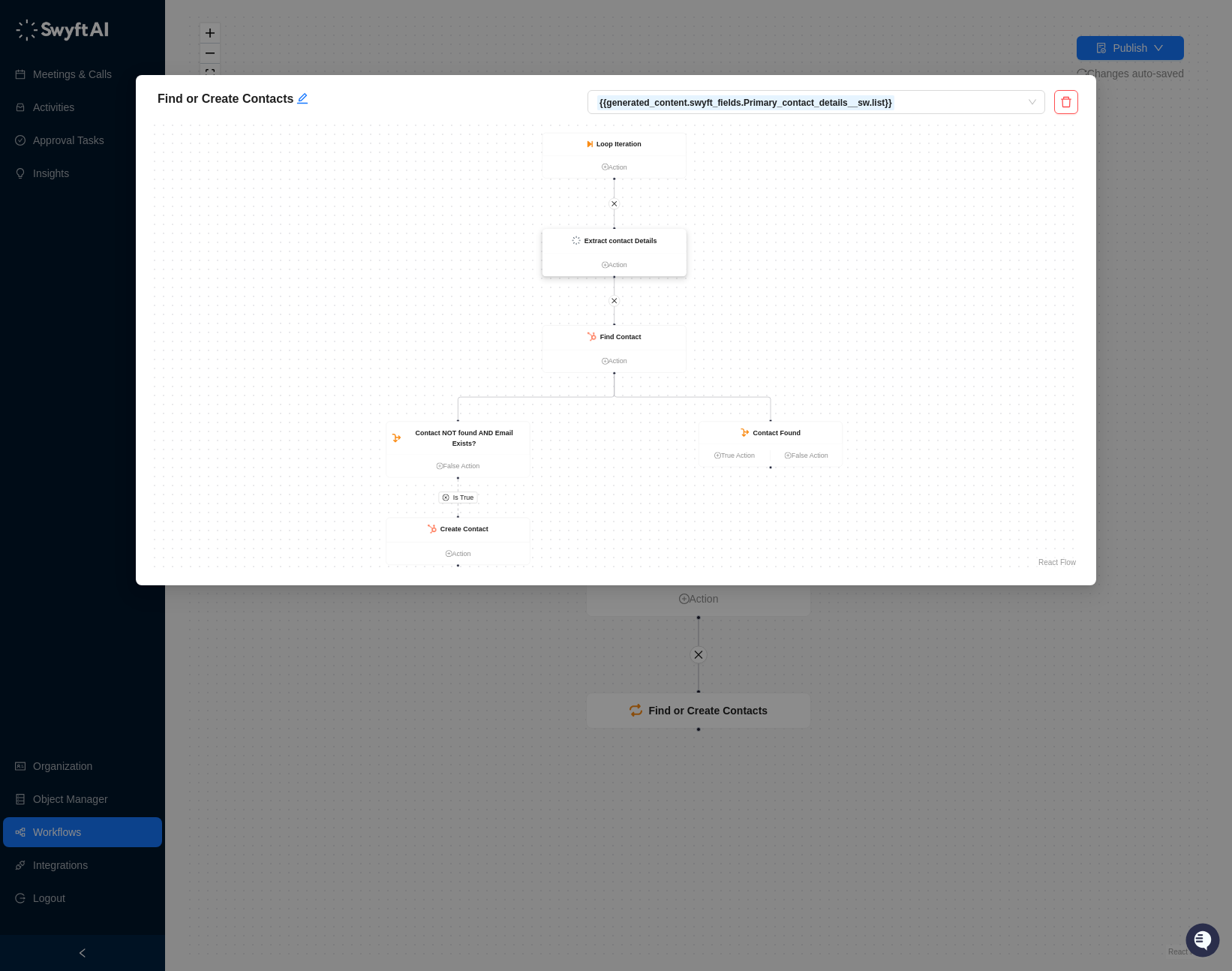
click at [649, 238] on strong "Extract contact Details" at bounding box center [620, 240] width 73 height 8
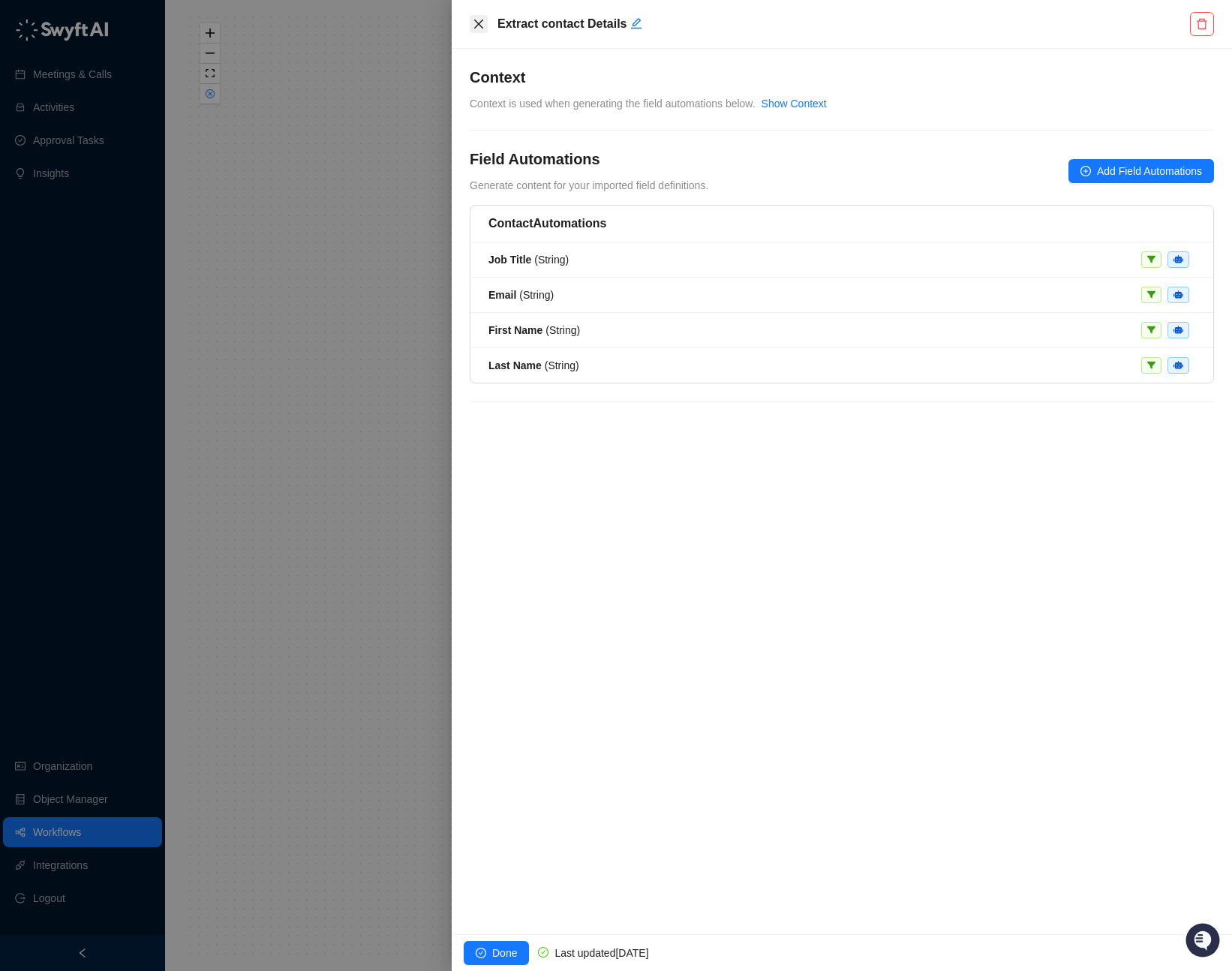
click at [479, 19] on icon "close" at bounding box center [479, 25] width 12 height 12
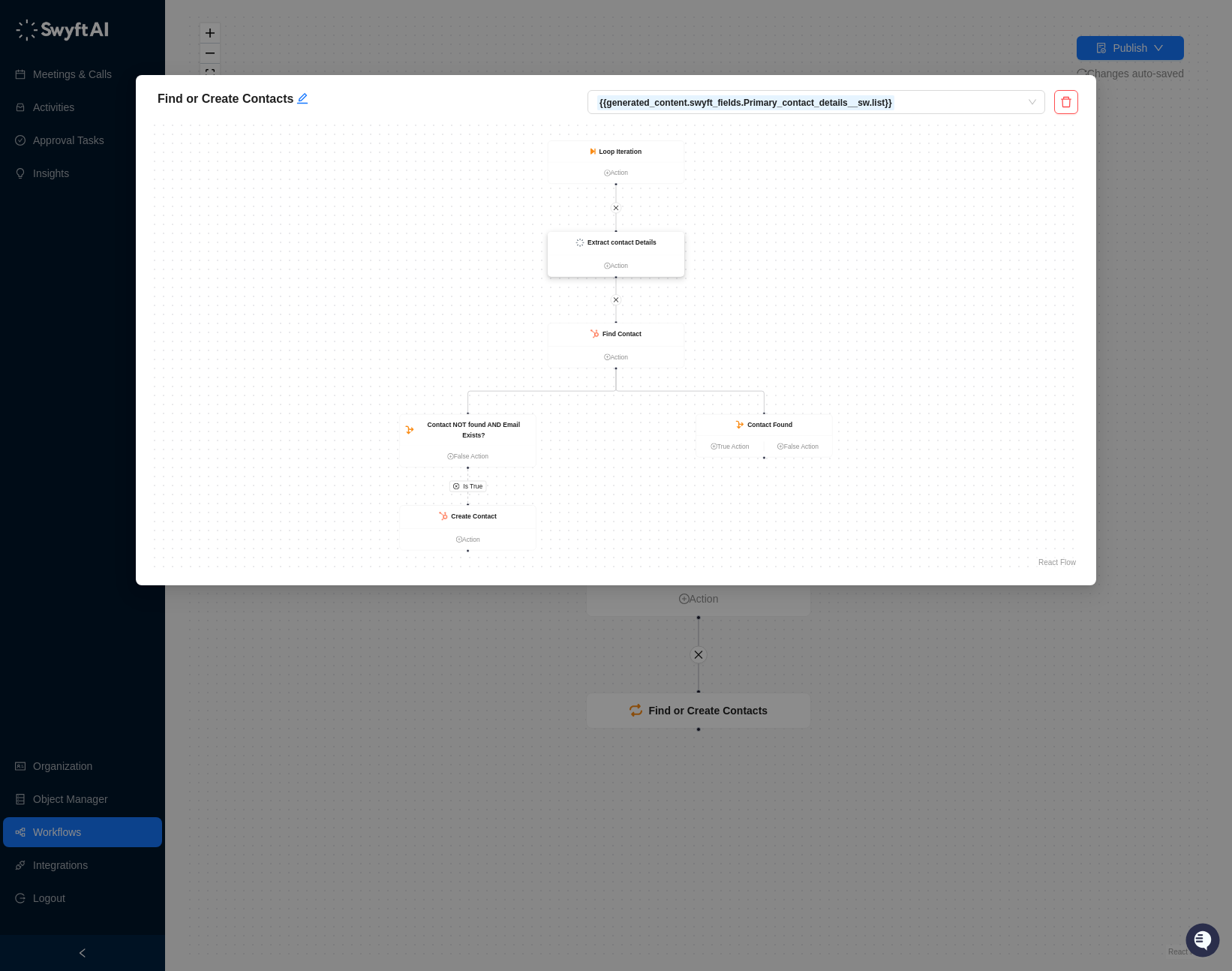
click at [632, 245] on strong "Extract contact Details" at bounding box center [622, 243] width 69 height 8
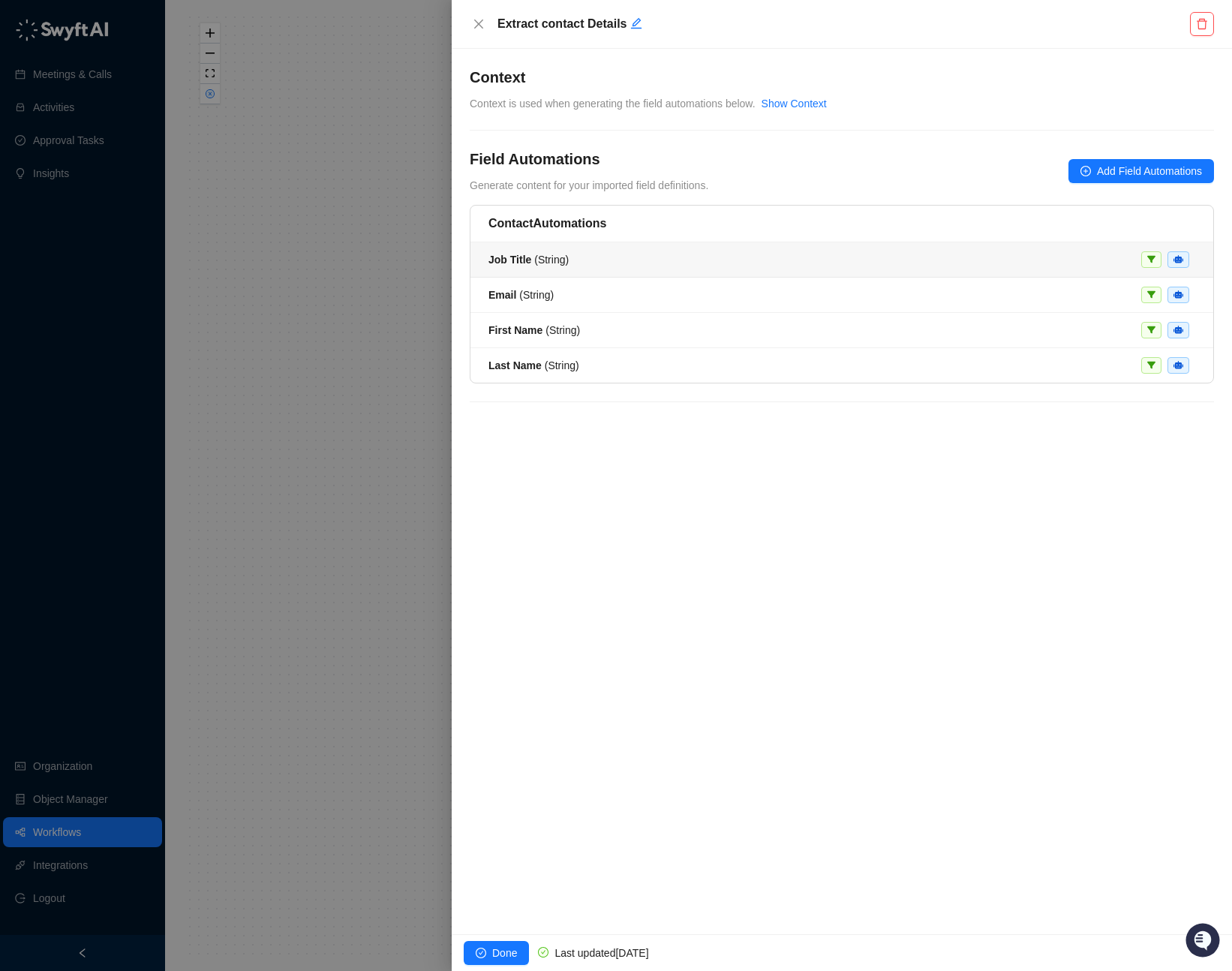
click at [642, 265] on div "Job Title ( String )" at bounding box center [841, 260] width 707 height 17
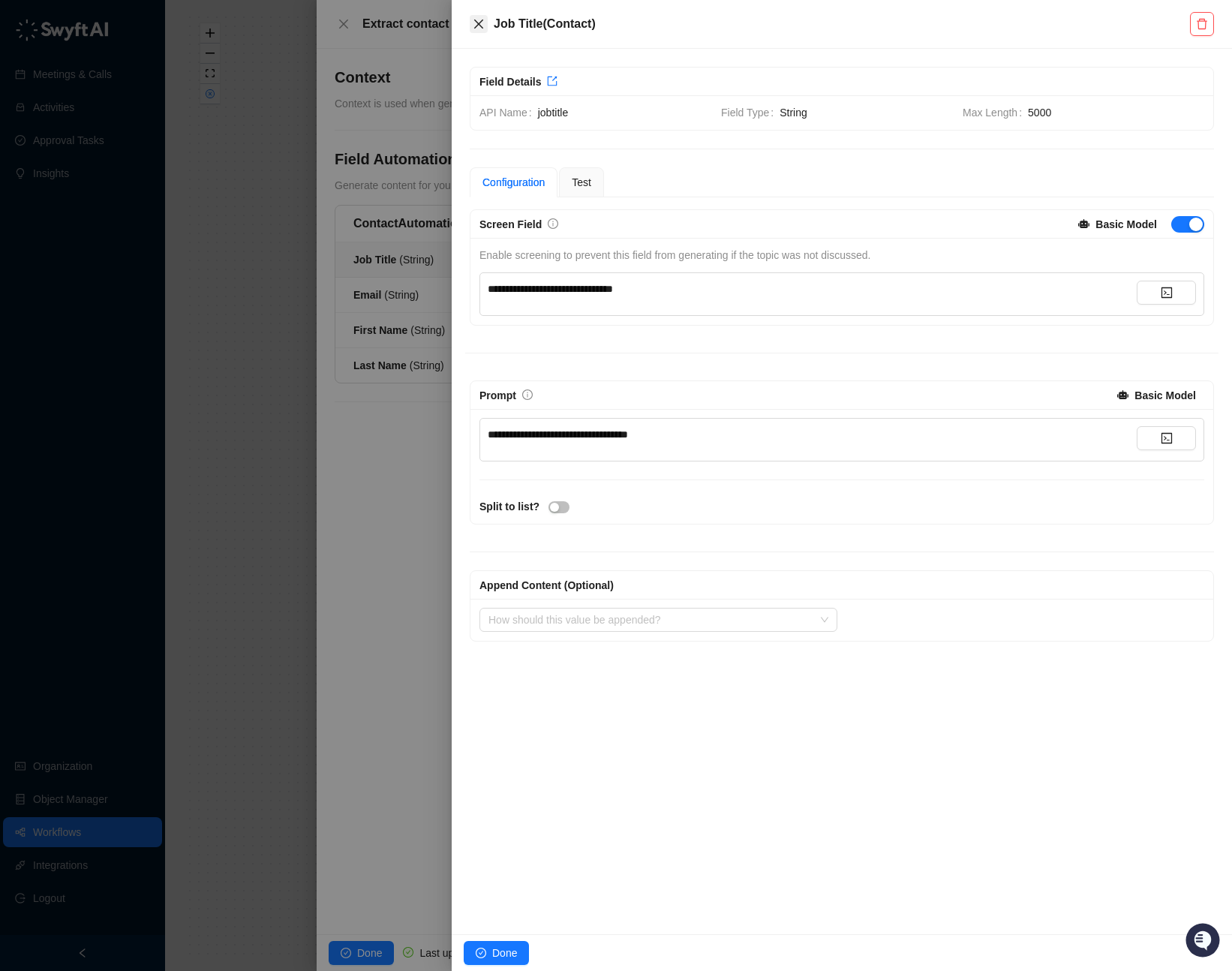
click at [482, 20] on icon "close" at bounding box center [479, 24] width 9 height 9
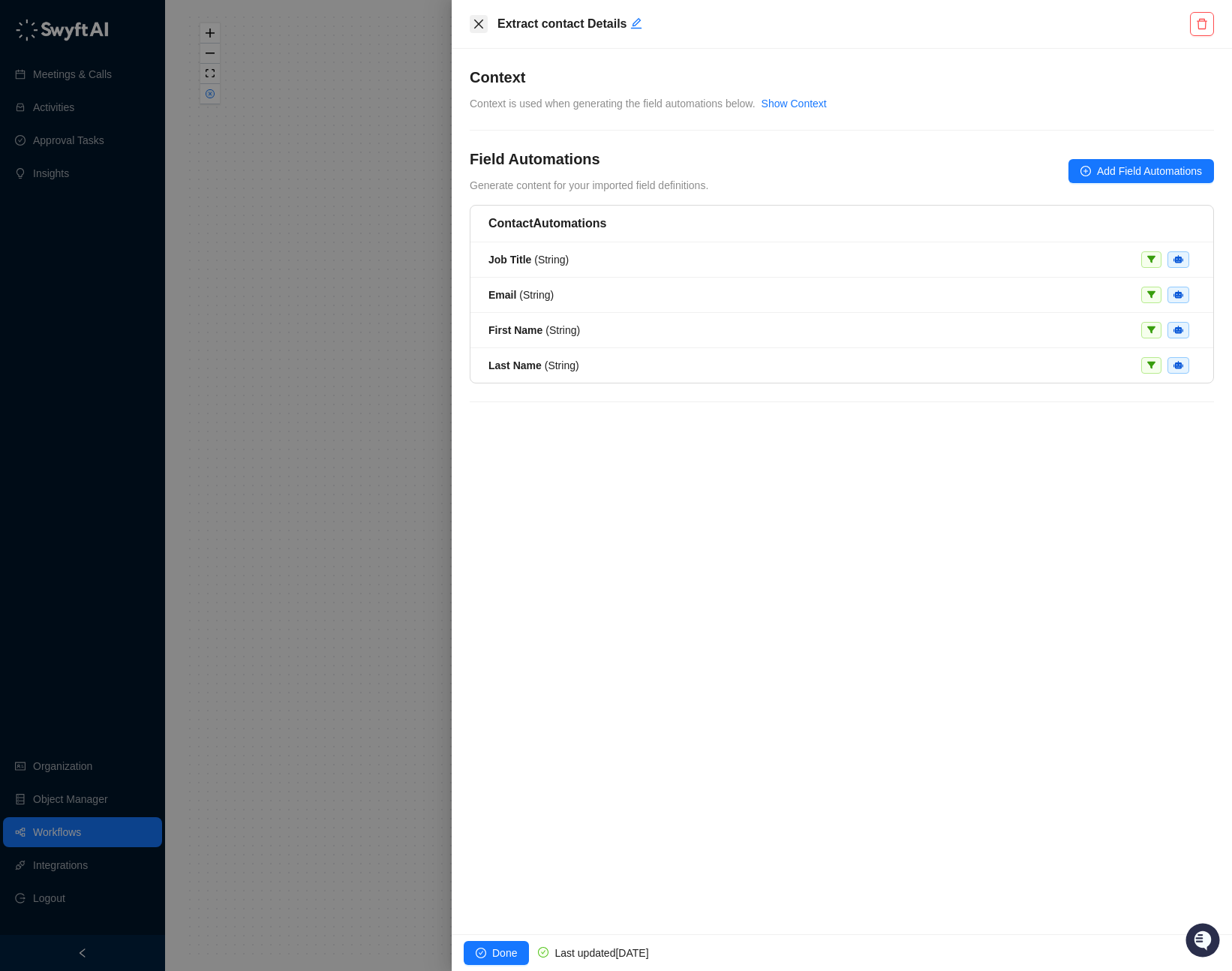
click at [470, 24] on button "Close" at bounding box center [479, 25] width 18 height 18
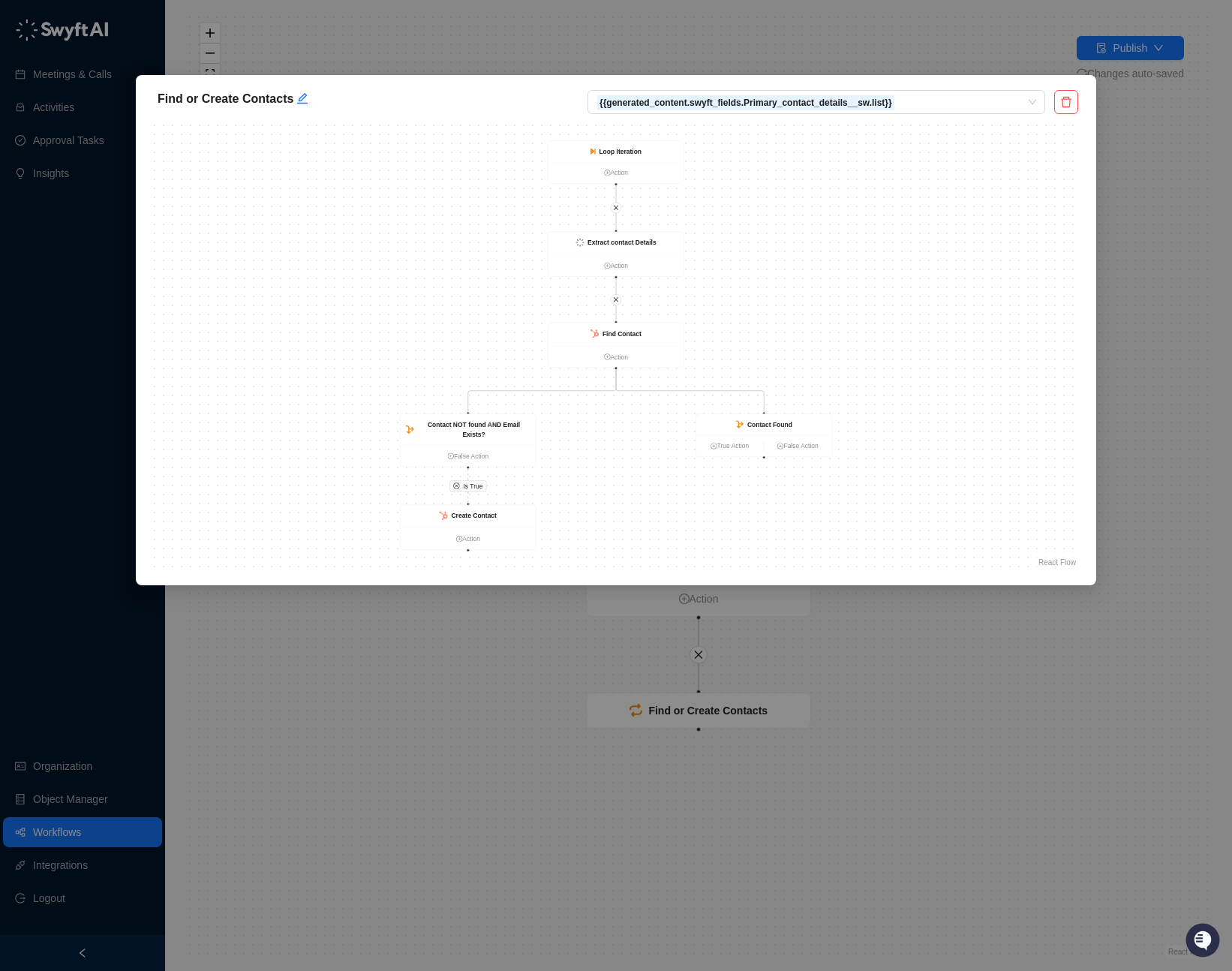
click at [1150, 254] on div "Find or Create Contacts {{generated_content.swyft_fields.Primary_contact_detail…" at bounding box center [616, 486] width 1232 height 971
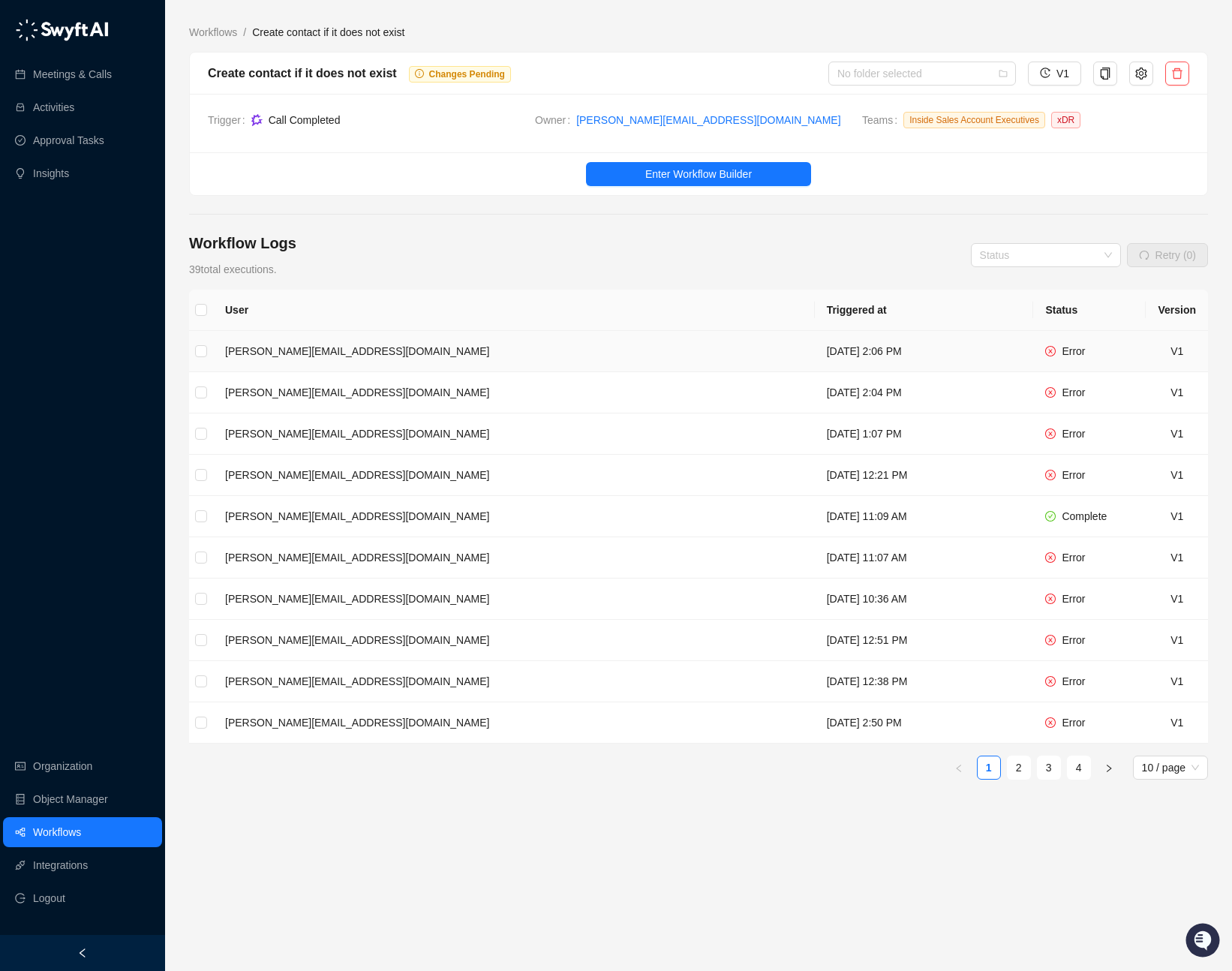
click at [321, 355] on td "[PERSON_NAME][EMAIL_ADDRESS][DOMAIN_NAME]" at bounding box center [514, 351] width 602 height 41
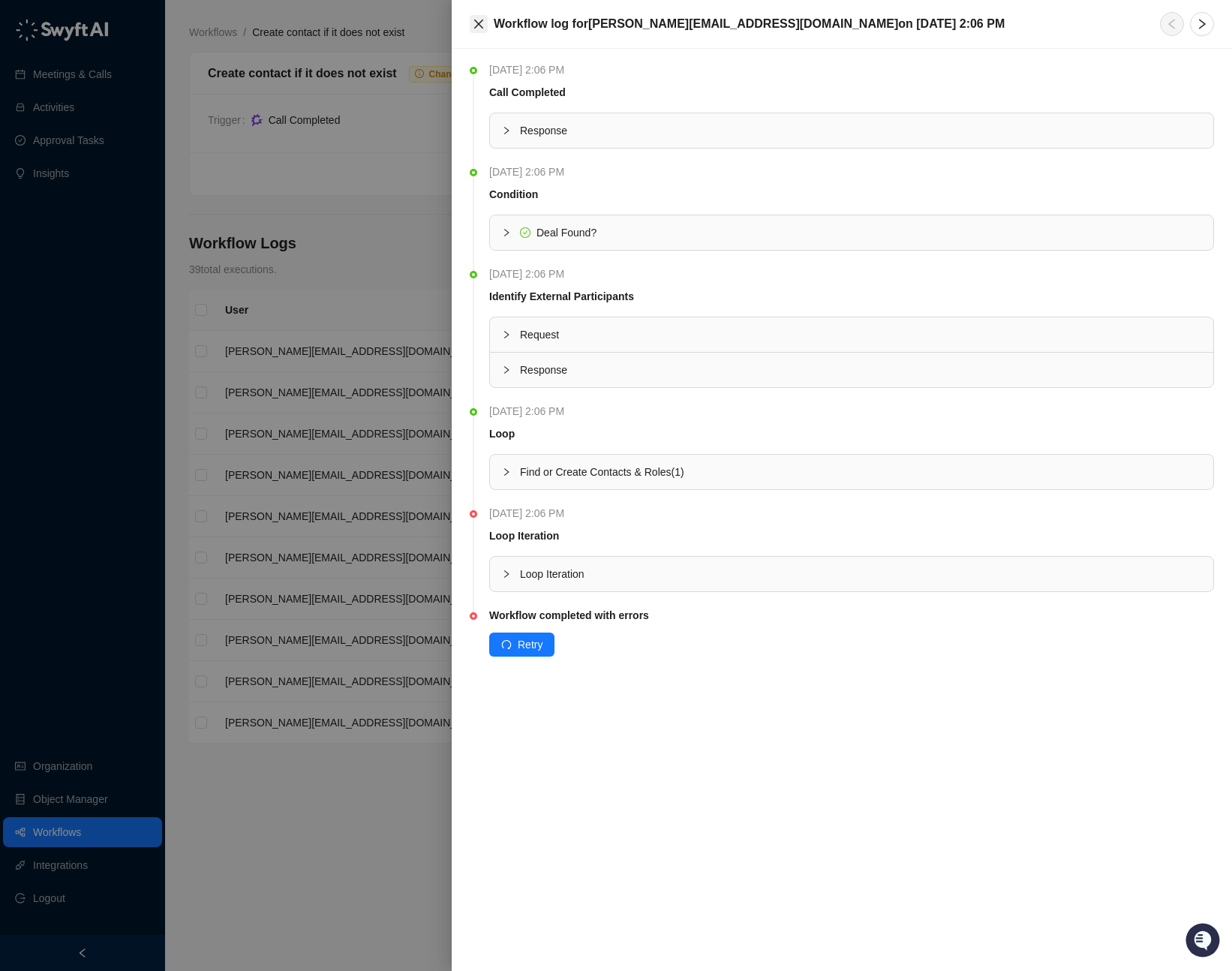
click at [483, 23] on icon "close" at bounding box center [479, 25] width 12 height 12
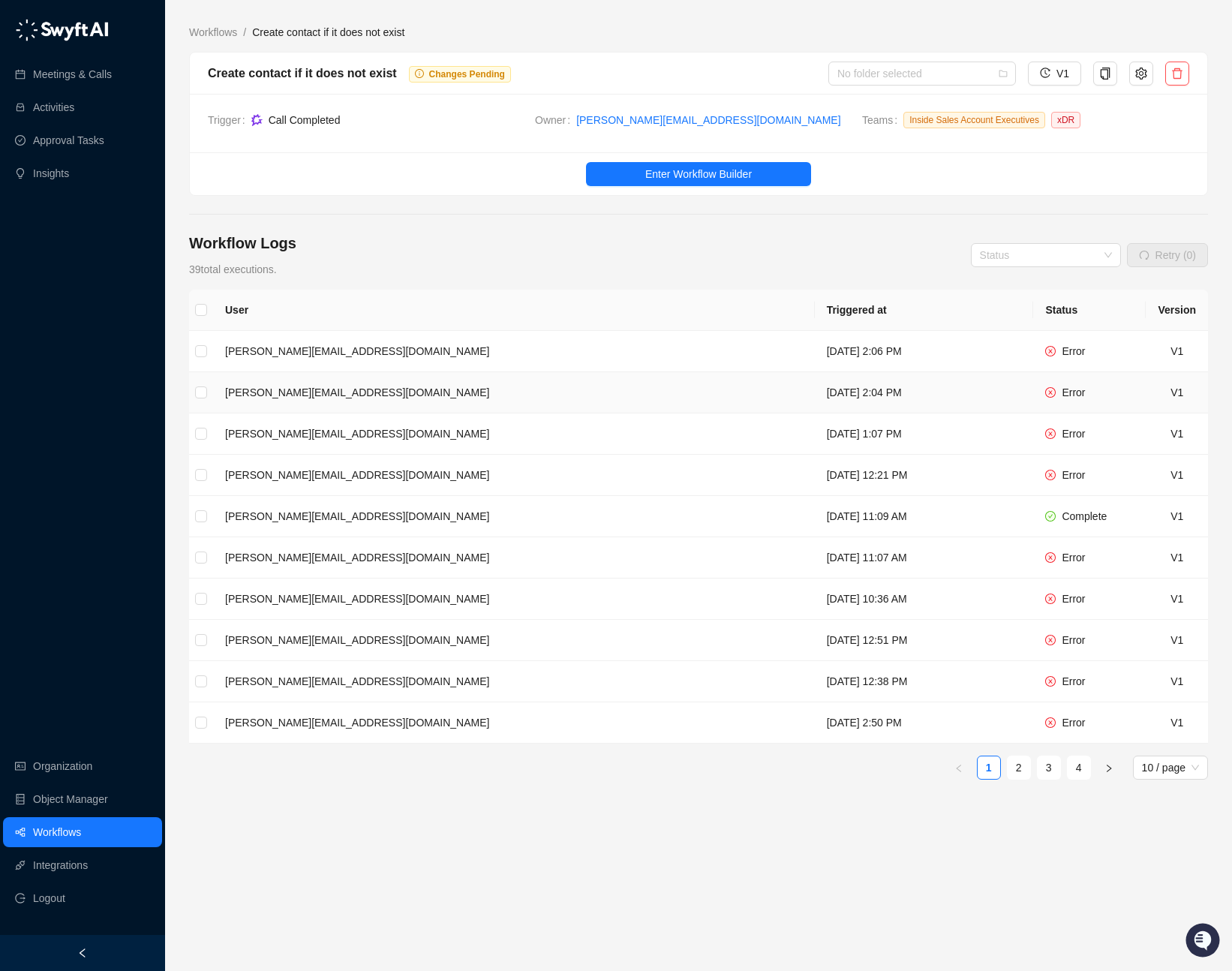
click at [322, 390] on td "[PERSON_NAME][EMAIL_ADDRESS][DOMAIN_NAME]" at bounding box center [514, 393] width 602 height 41
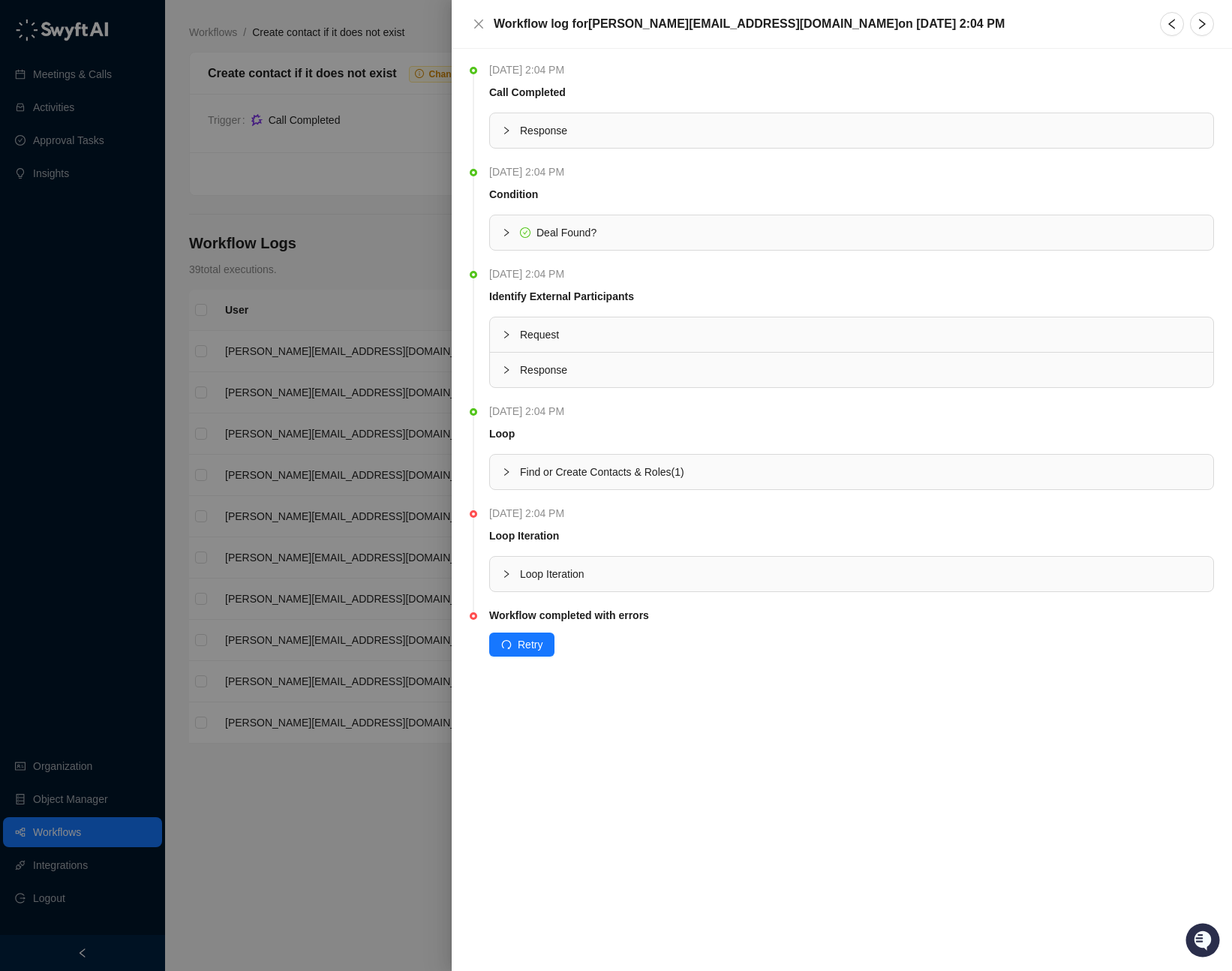
click at [506, 571] on icon "collapsed" at bounding box center [506, 574] width 5 height 8
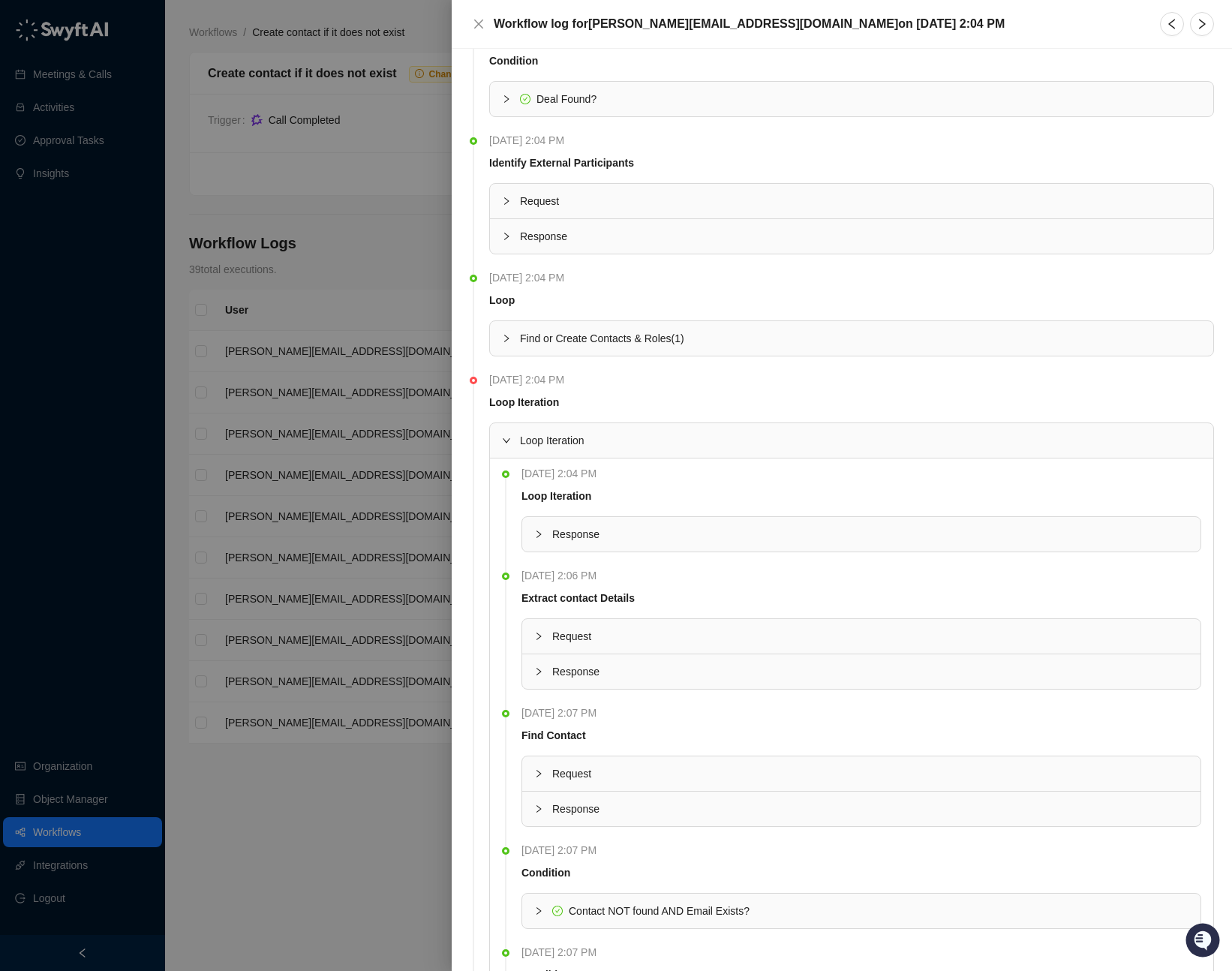
scroll to position [115, 0]
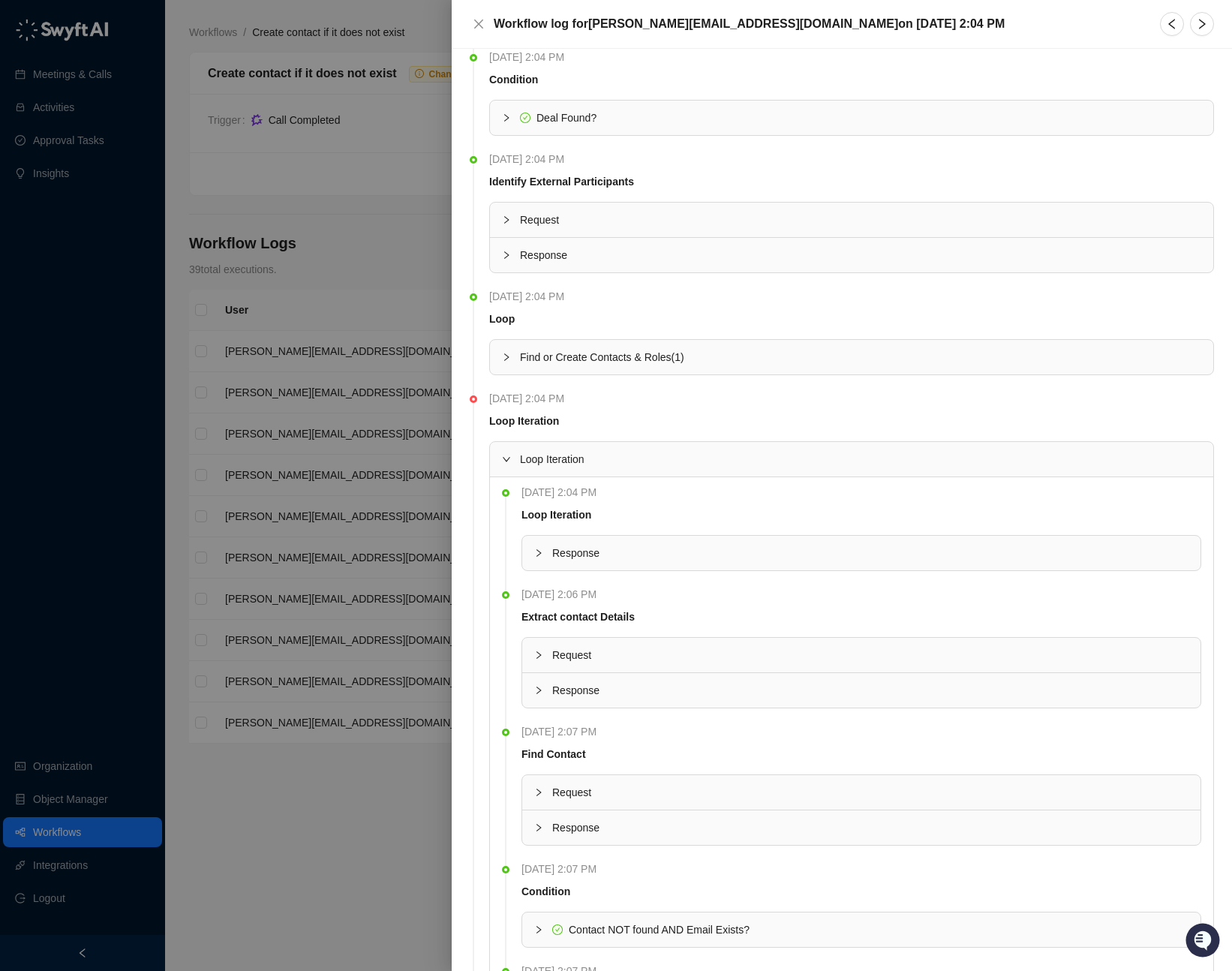
click at [517, 350] on div at bounding box center [511, 358] width 18 height 17
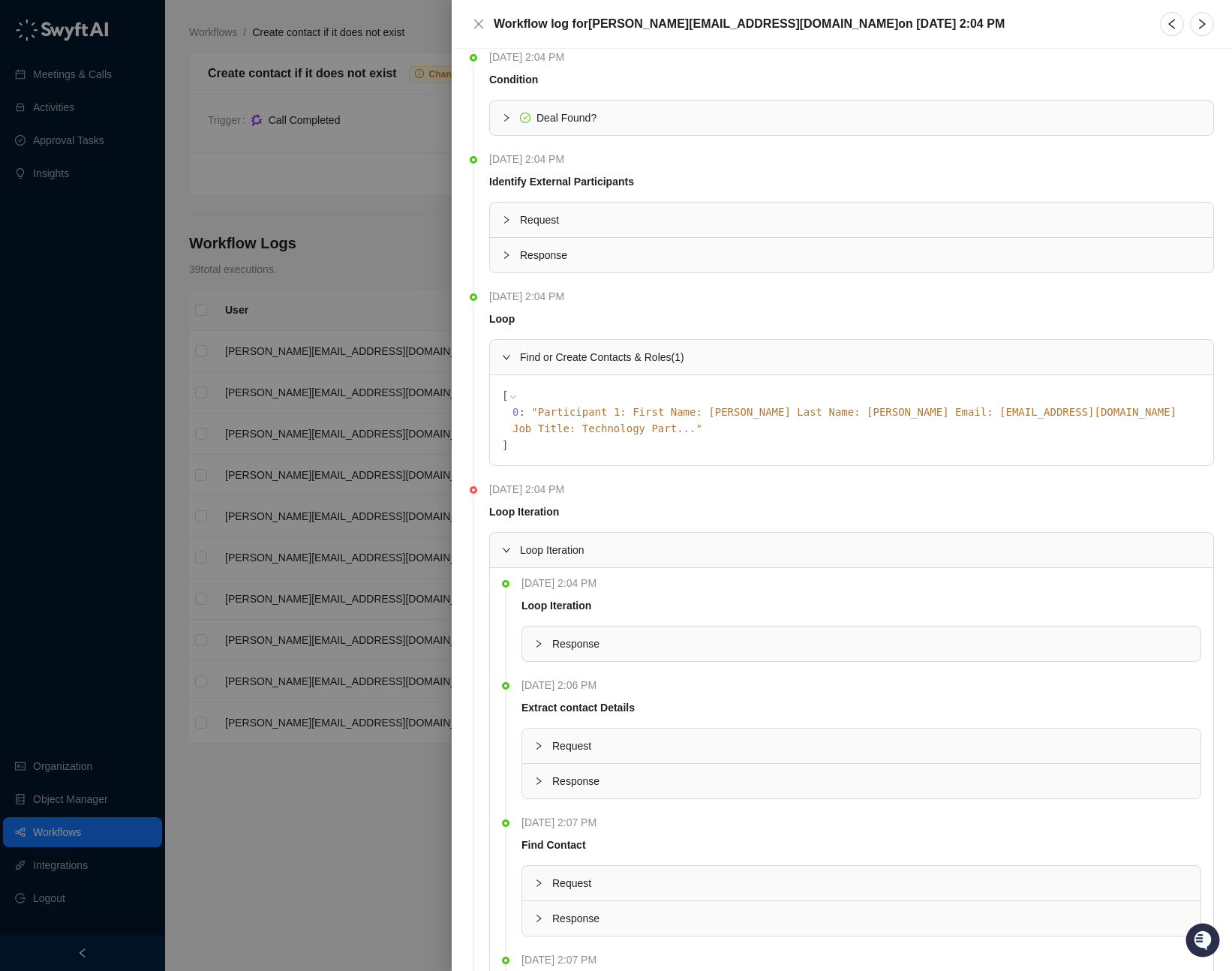
click at [511, 358] on div at bounding box center [511, 358] width 18 height 17
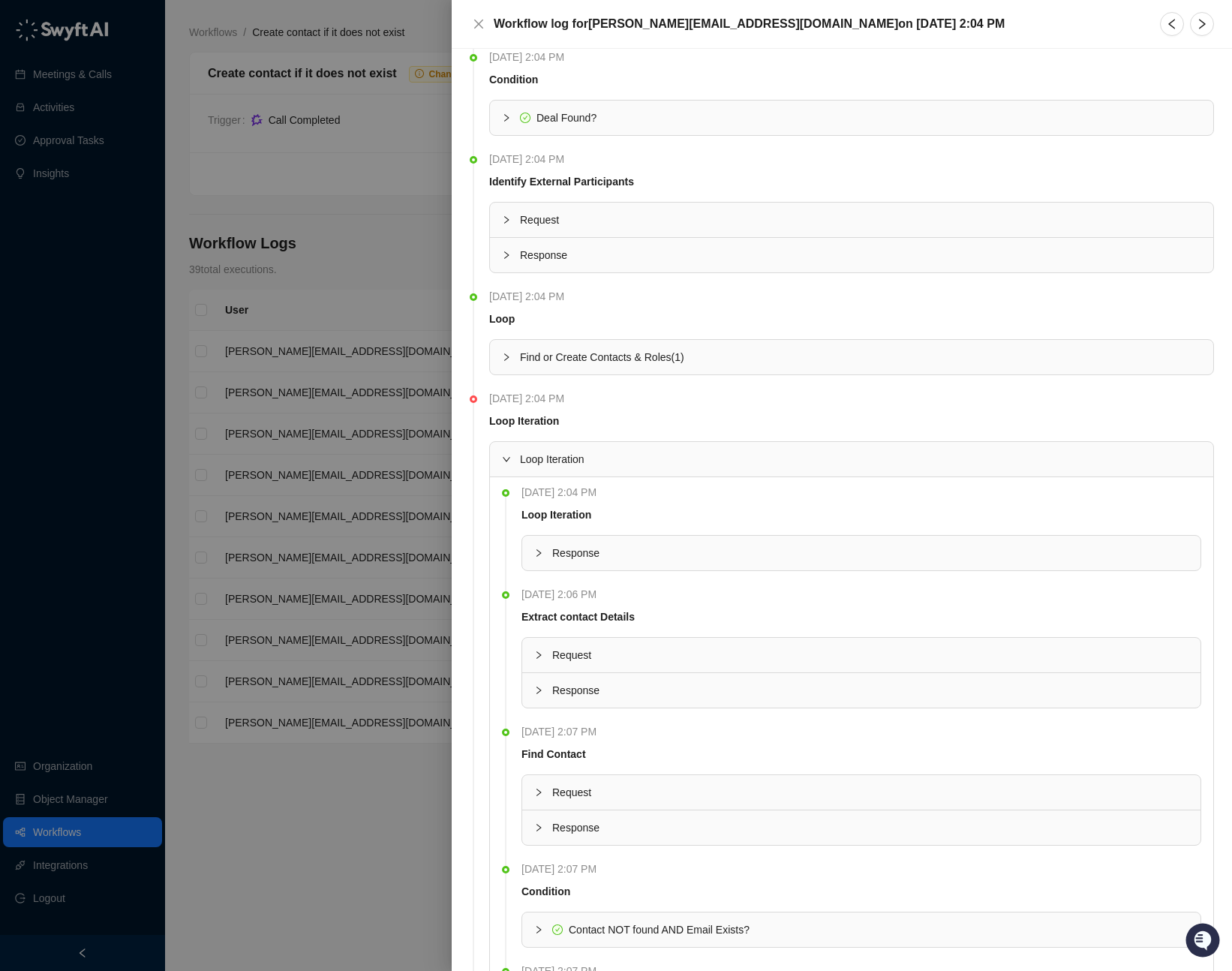
click at [506, 461] on icon "expanded" at bounding box center [506, 459] width 9 height 9
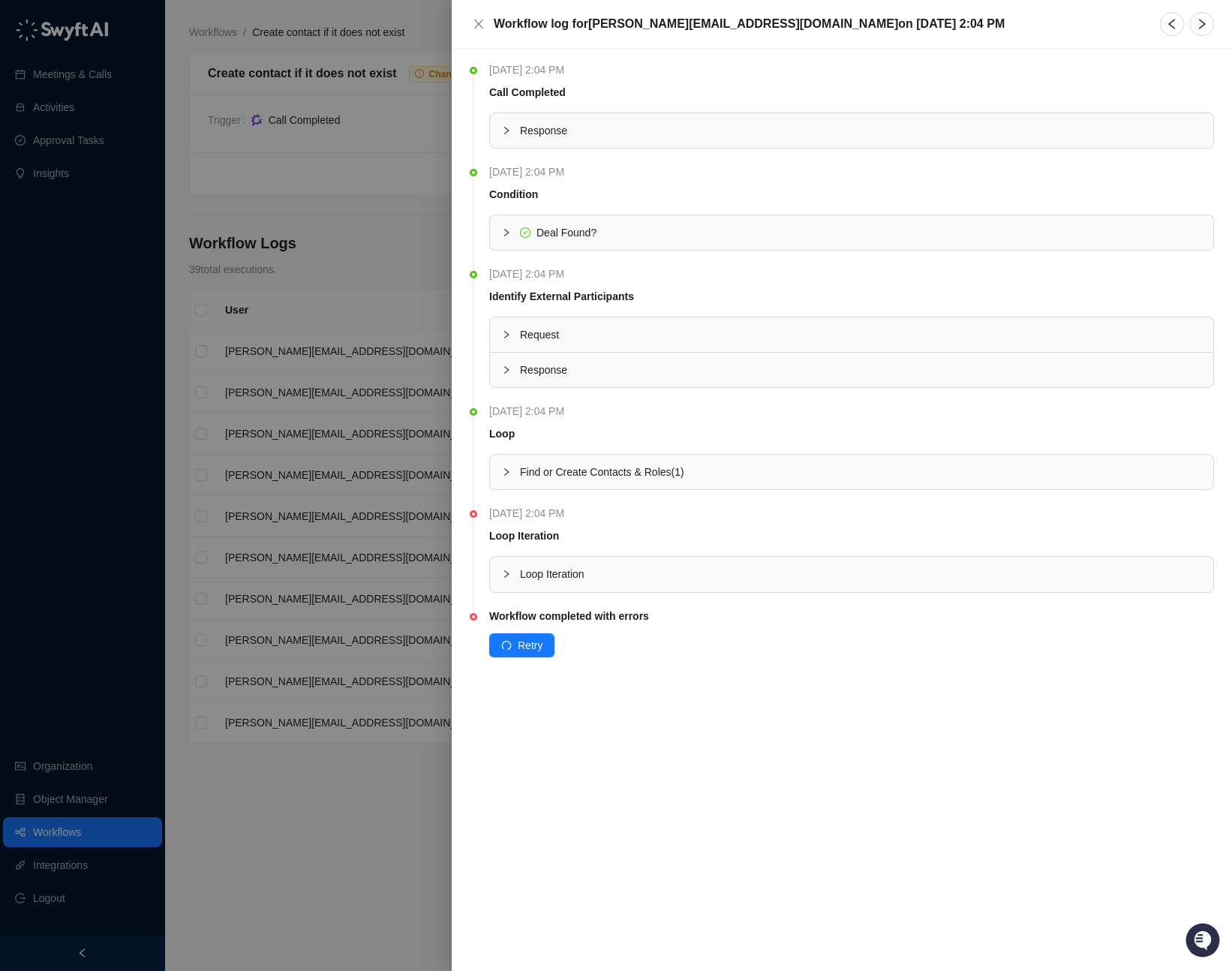
scroll to position [0, 0]
click at [507, 476] on div at bounding box center [511, 472] width 18 height 17
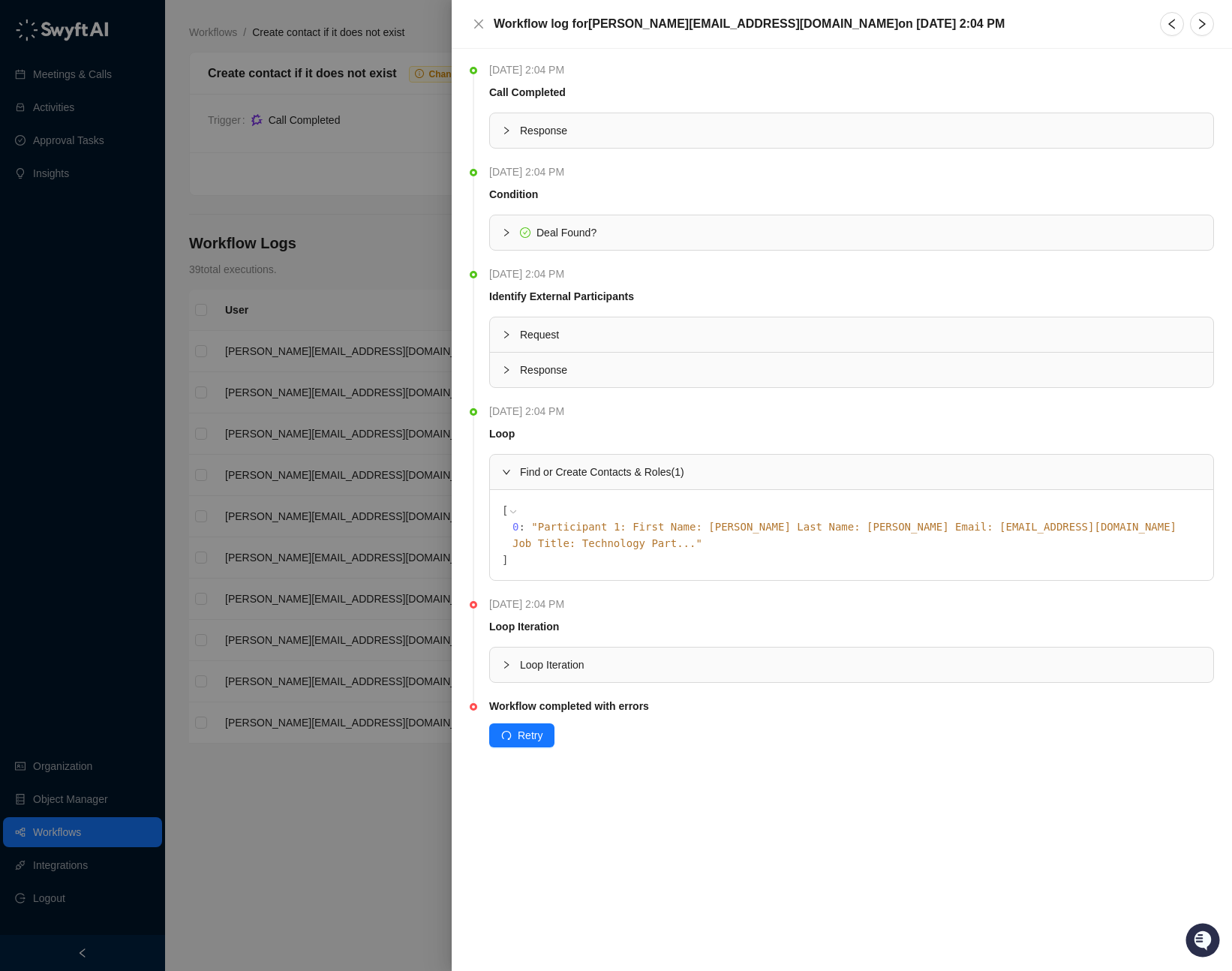
click at [506, 476] on icon "expanded" at bounding box center [506, 472] width 9 height 9
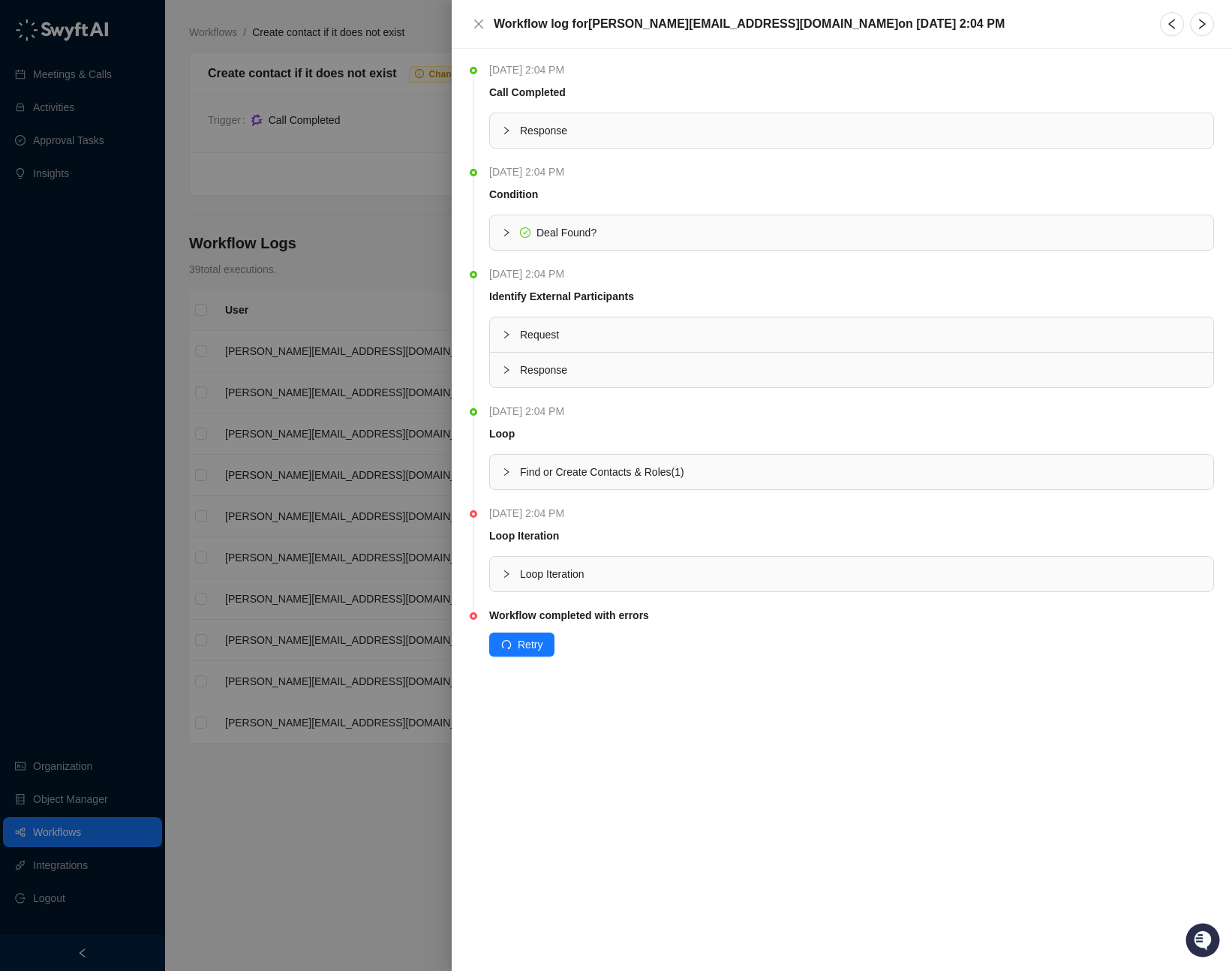
click at [505, 577] on icon "collapsed" at bounding box center [506, 574] width 9 height 9
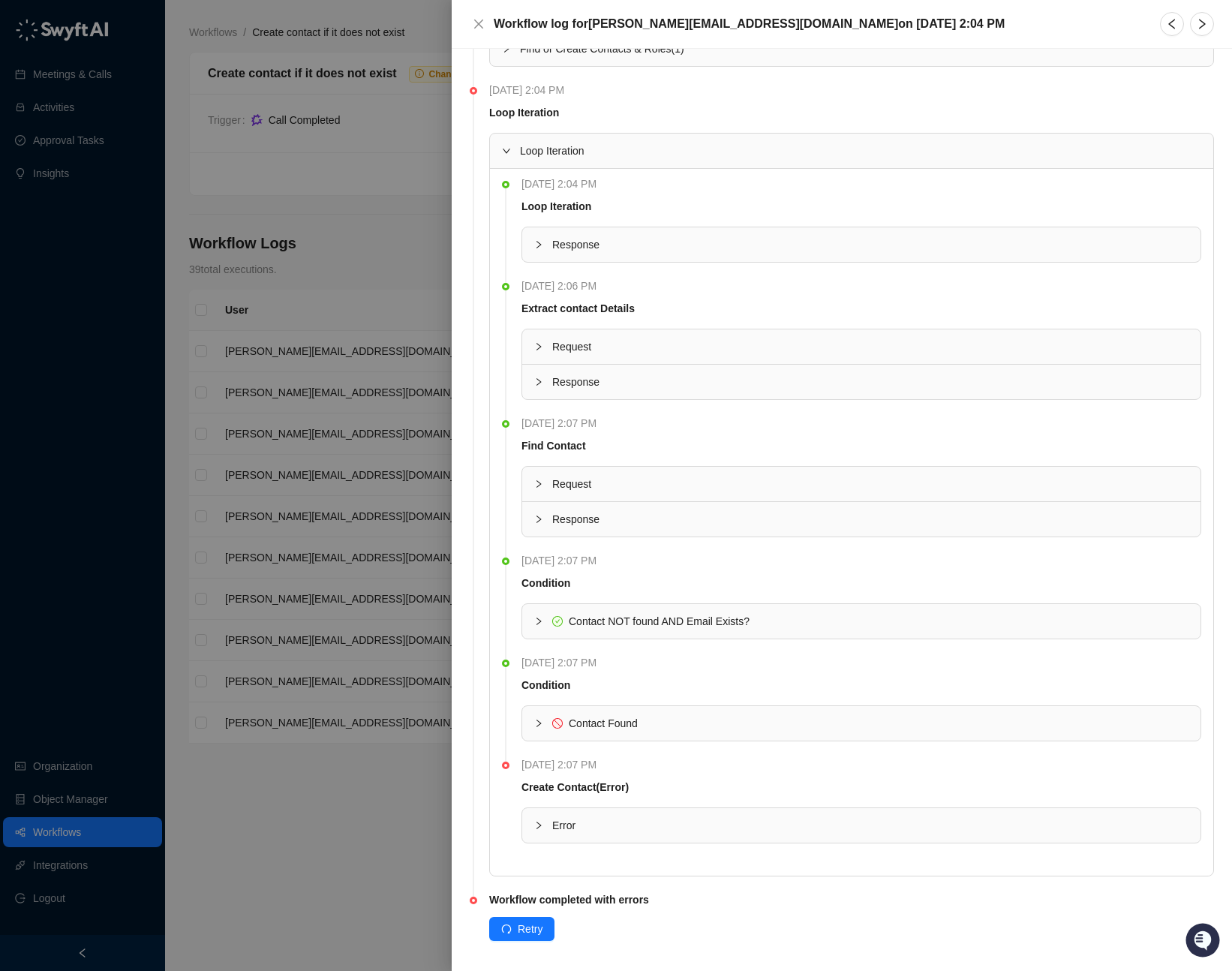
scroll to position [431, 0]
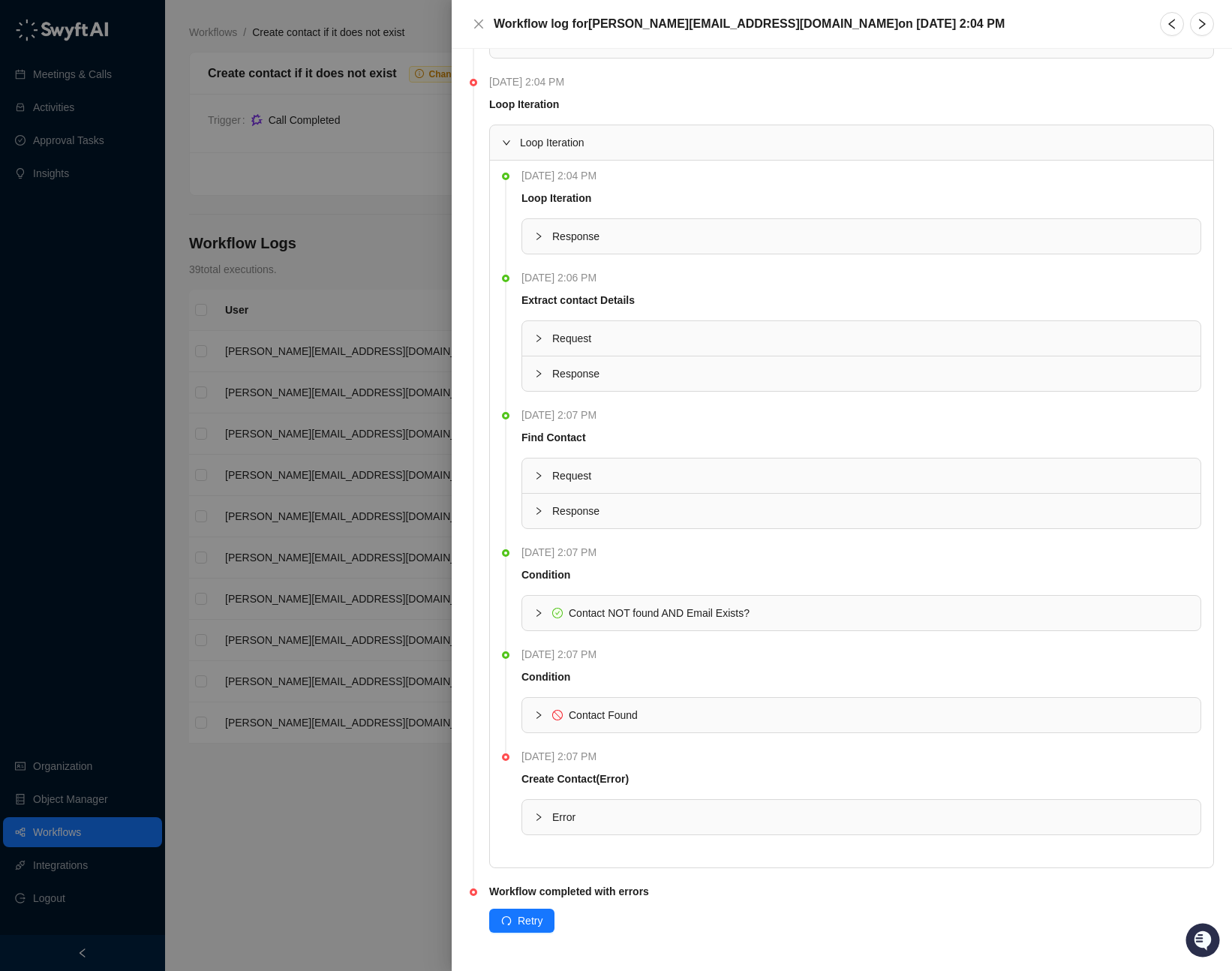
click at [541, 334] on icon "collapsed" at bounding box center [538, 338] width 9 height 9
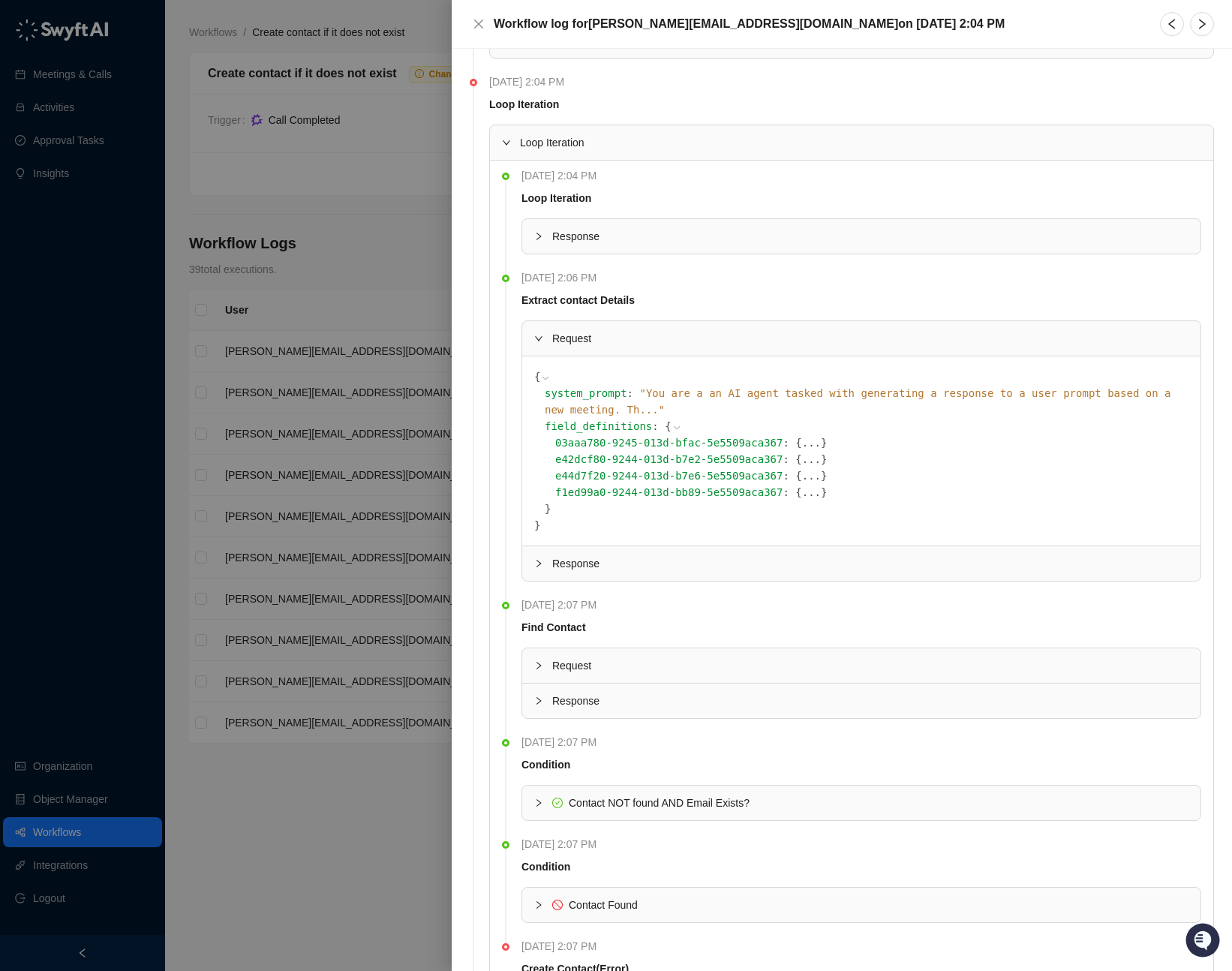
click at [541, 334] on icon "expanded" at bounding box center [538, 338] width 9 height 9
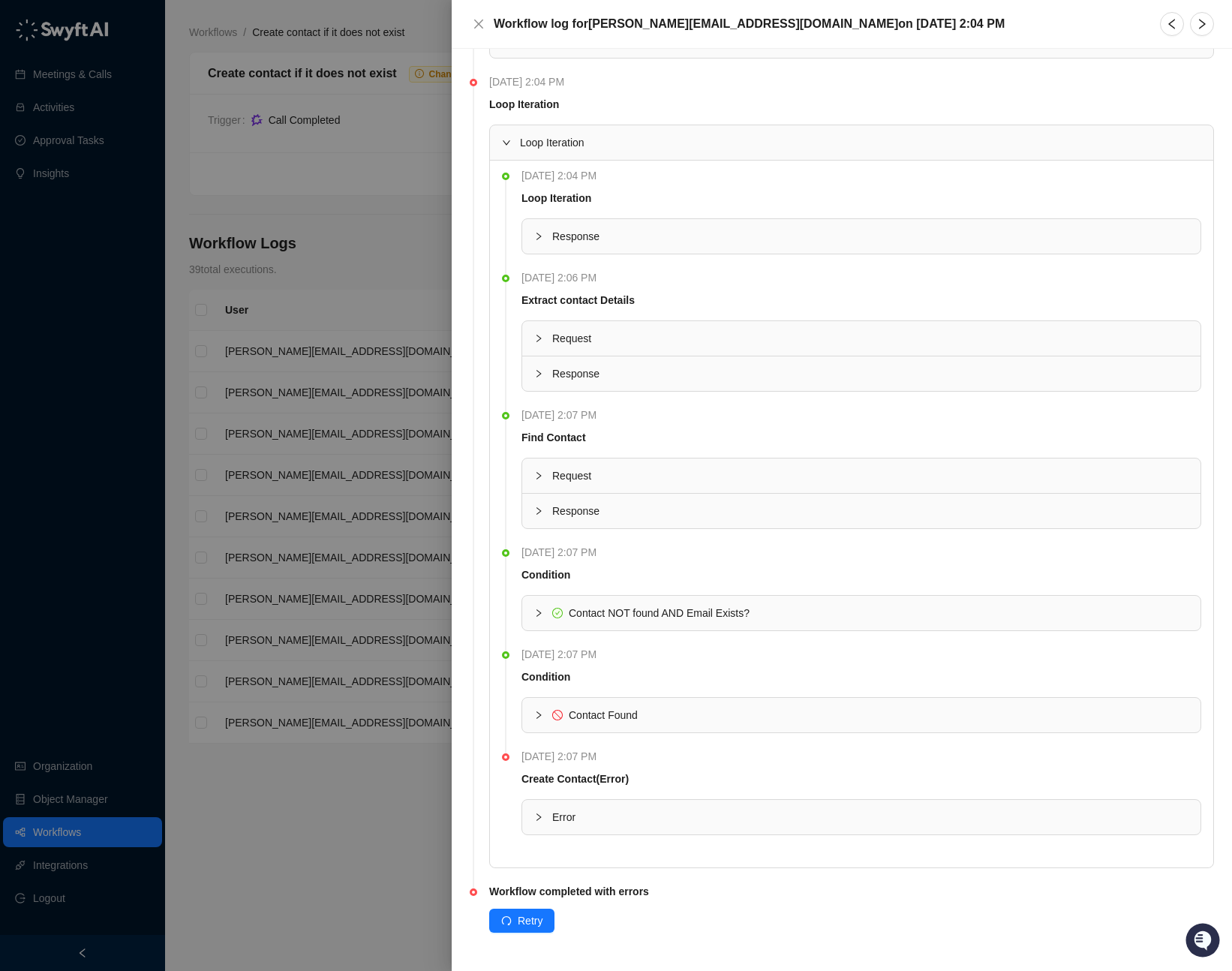
click at [544, 474] on div at bounding box center [543, 476] width 18 height 17
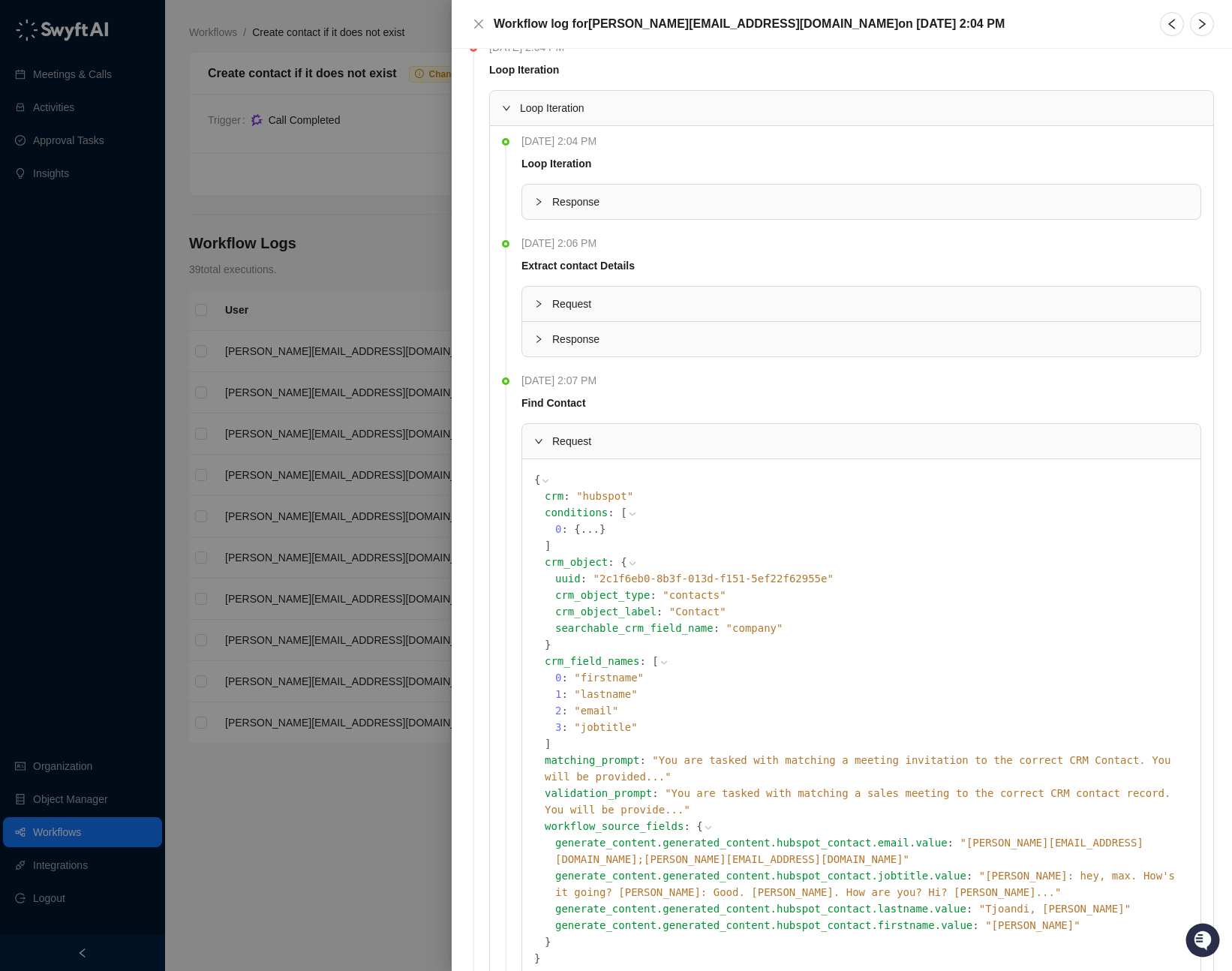
scroll to position [567, 0]
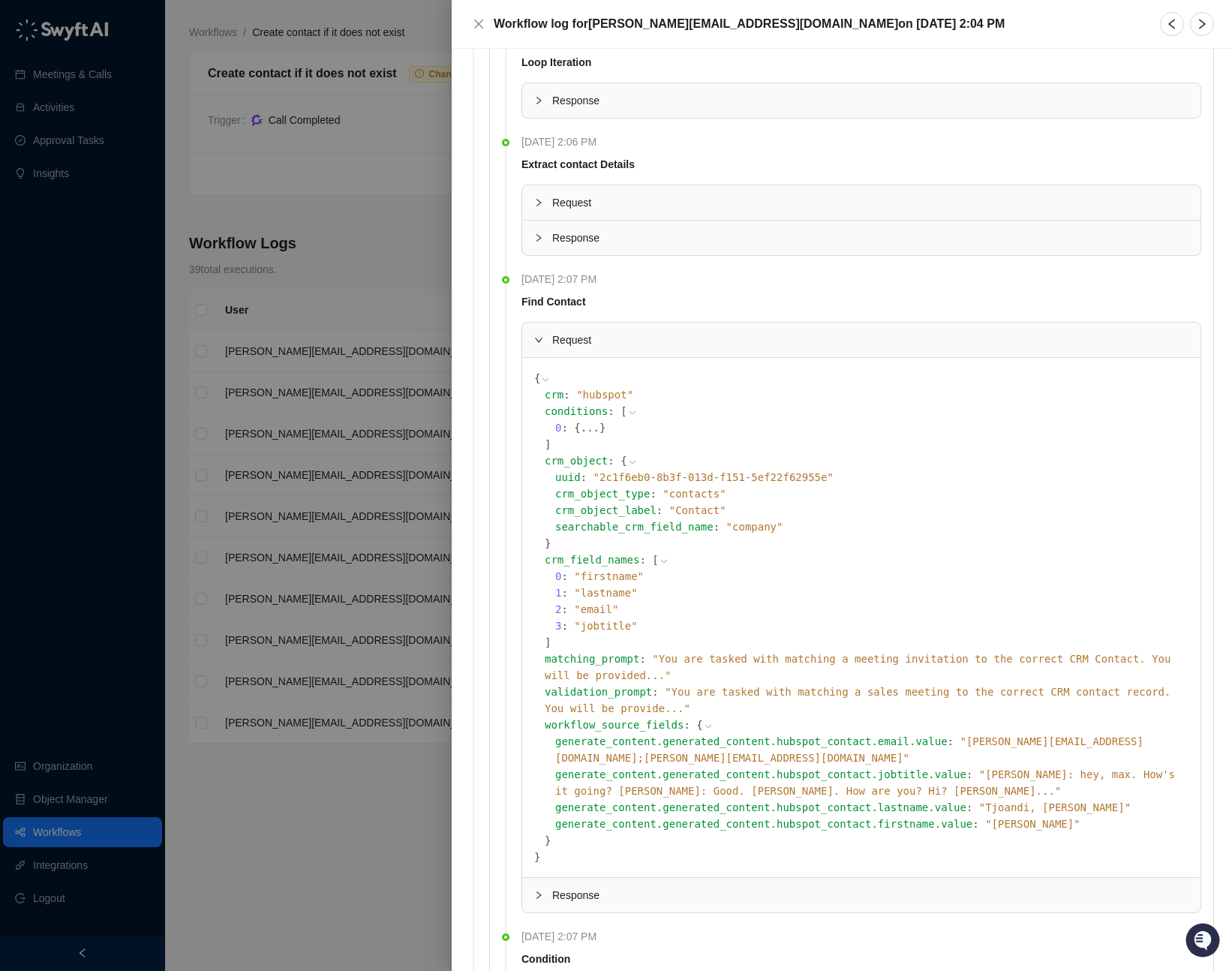
drag, startPoint x: 996, startPoint y: 708, endPoint x: 1059, endPoint y: 708, distance: 63.0
click at [1059, 735] on span "" jon.t@roserocket.com;max@engagem.ca "" at bounding box center [849, 749] width 588 height 28
drag, startPoint x: 1086, startPoint y: 709, endPoint x: 1000, endPoint y: 710, distance: 86.0
click at [1000, 735] on span "" jon.t@roserocket.com;max@engagem.ca "" at bounding box center [849, 749] width 588 height 28
copy span "max@engagem.ca"
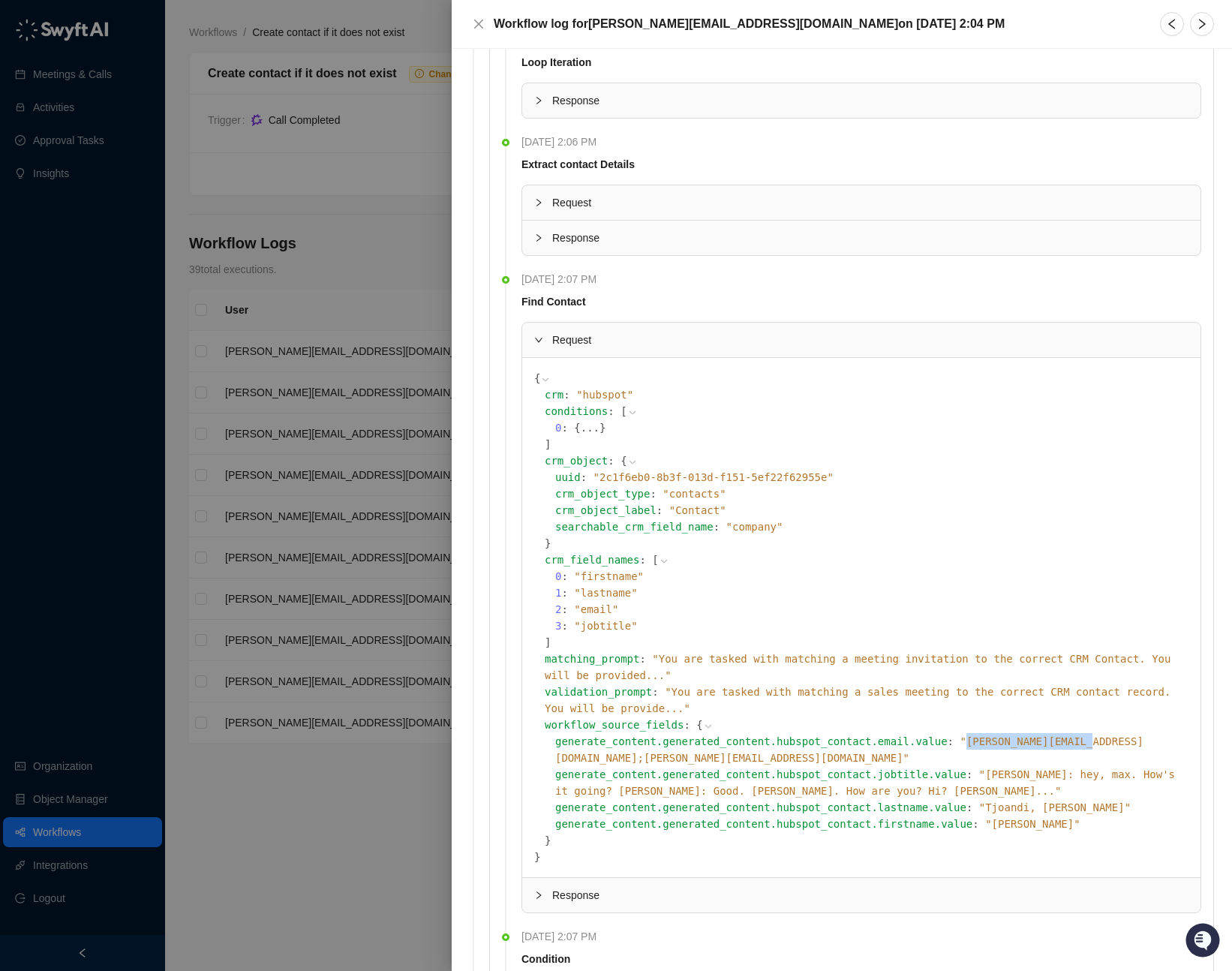
drag, startPoint x: 993, startPoint y: 708, endPoint x: 887, endPoint y: 704, distance: 106.1
click at [887, 735] on span "" jon.t@roserocket.com;max@engagem.ca "" at bounding box center [849, 749] width 588 height 28
copy span "[PERSON_NAME][EMAIL_ADDRESS][DOMAIN_NAME]"
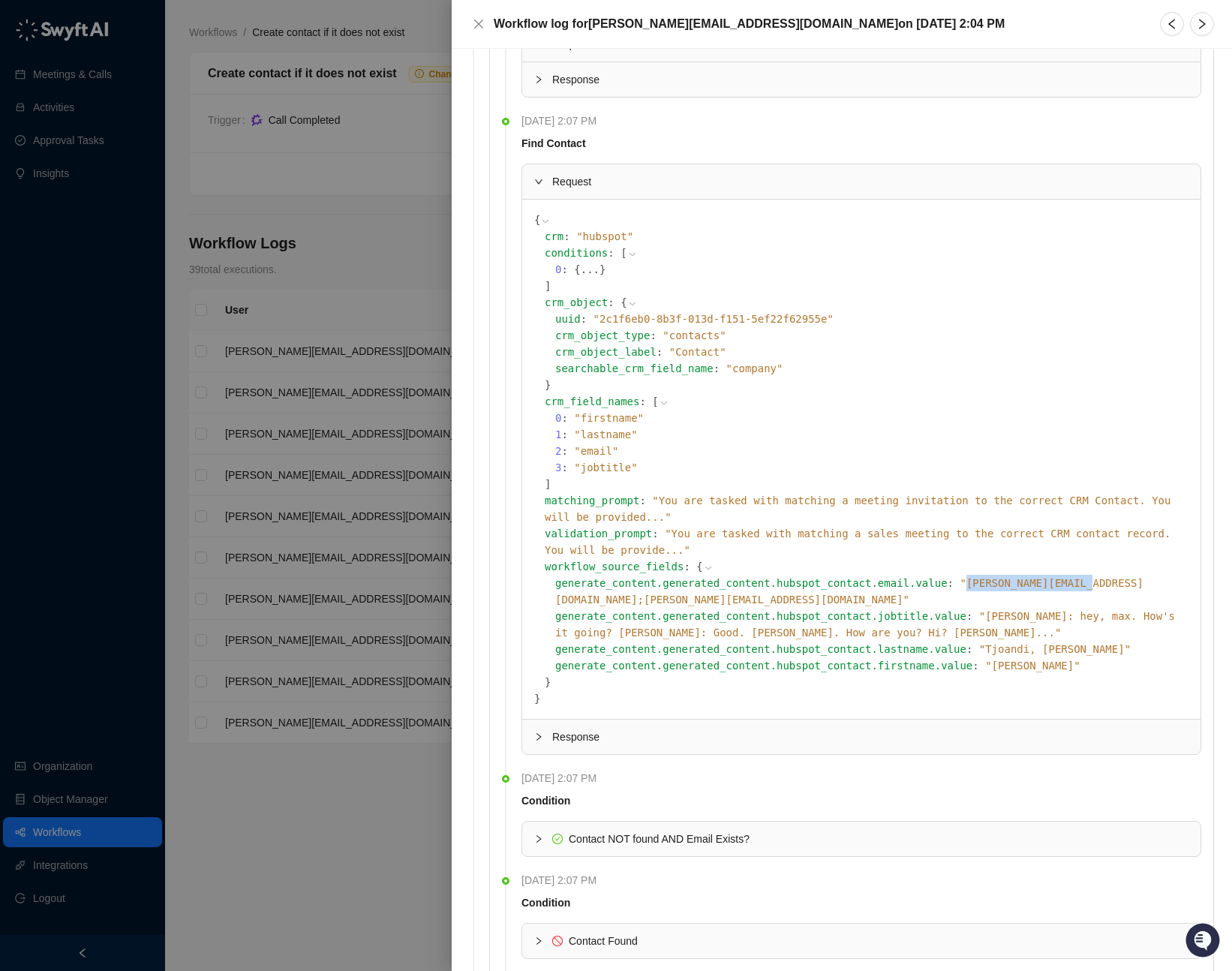
scroll to position [737, 0]
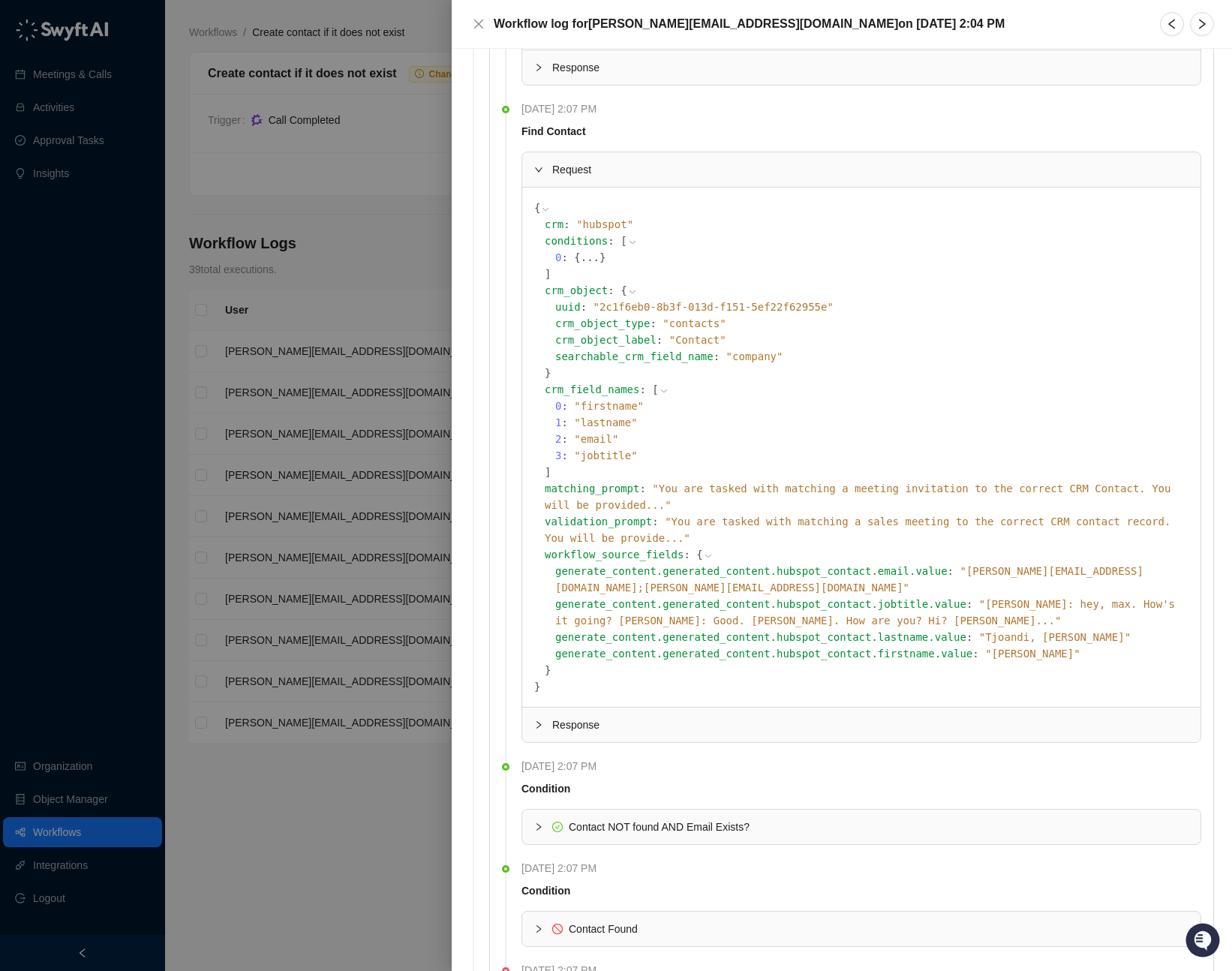
drag, startPoint x: 533, startPoint y: 878, endPoint x: 544, endPoint y: 872, distance: 12.5
click at [534, 911] on div "Contact Found" at bounding box center [861, 928] width 678 height 34
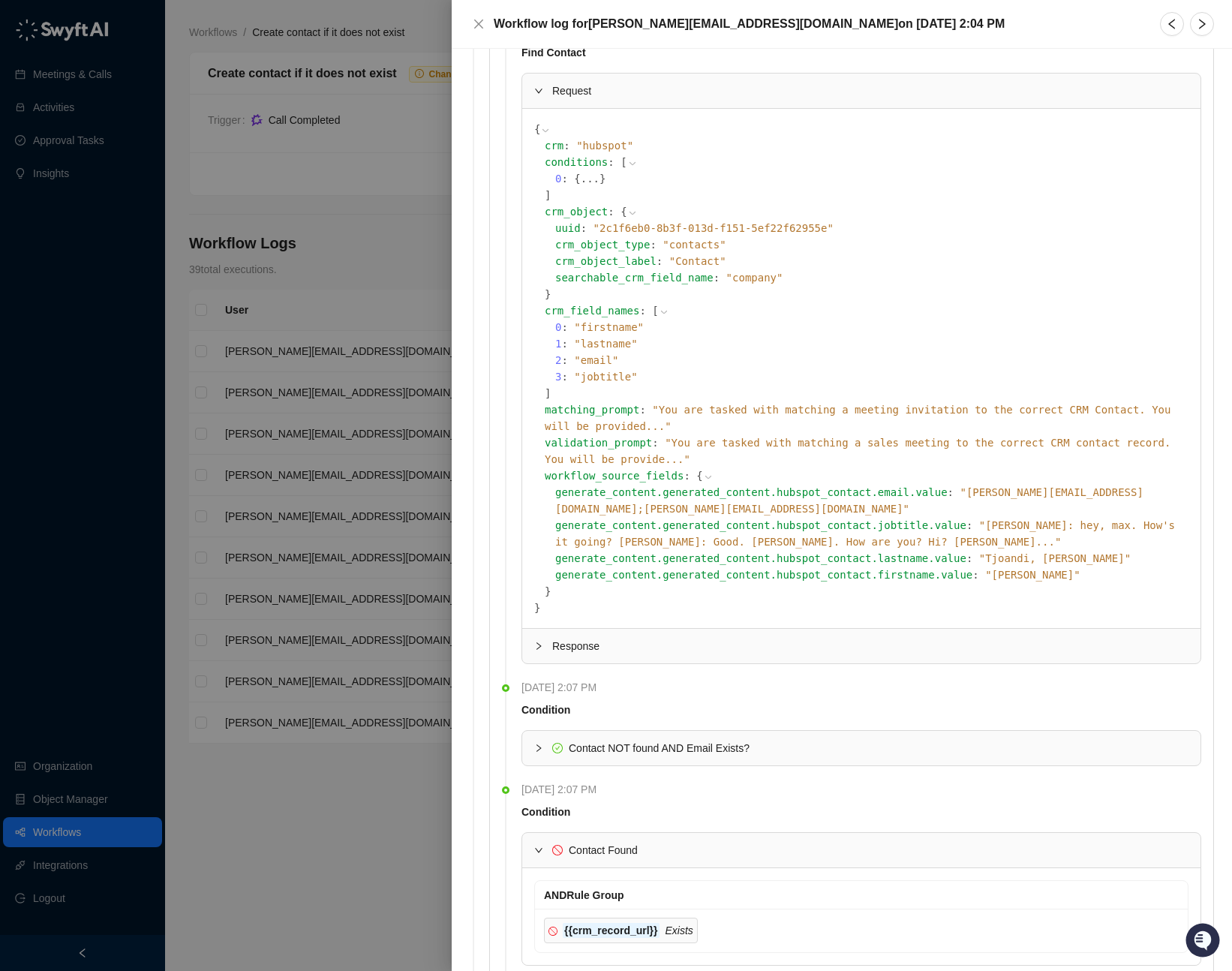
scroll to position [833, 0]
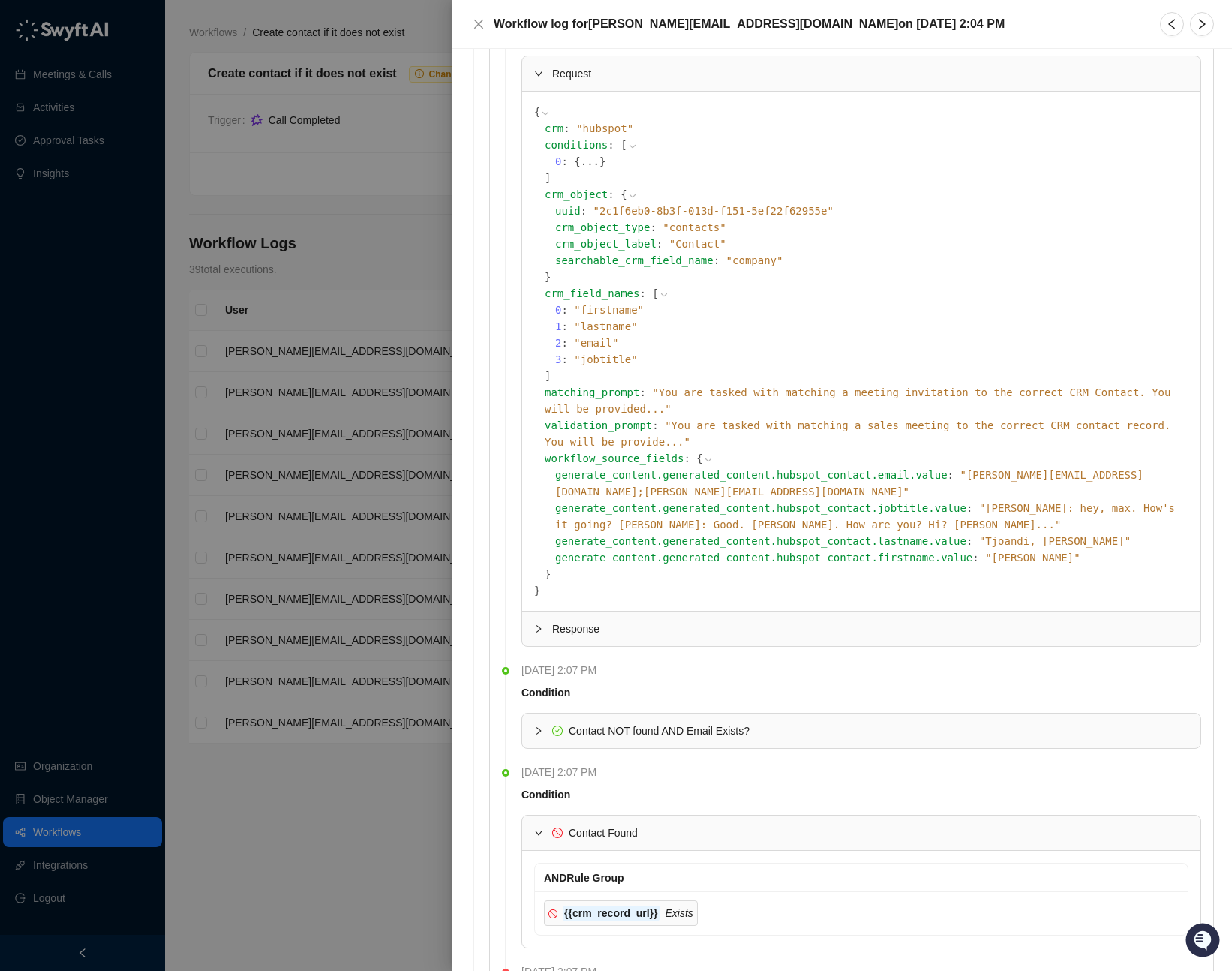
click at [533, 714] on div "Contact NOT found AND Email Exists?" at bounding box center [861, 731] width 678 height 34
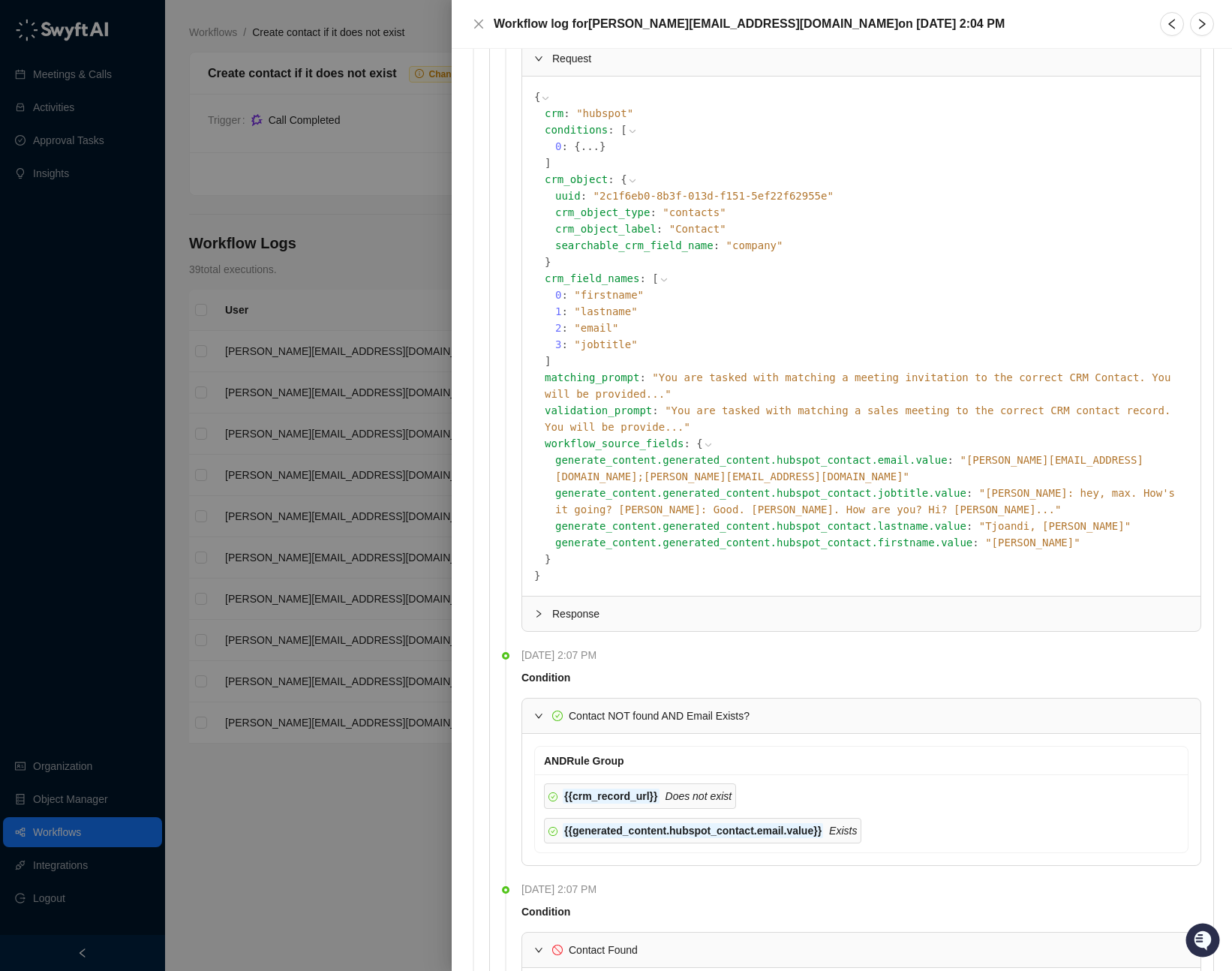
scroll to position [849, 0]
click at [852, 824] on icon "Exists" at bounding box center [842, 830] width 28 height 12
click at [728, 790] on icon "Does not exist" at bounding box center [698, 796] width 67 height 12
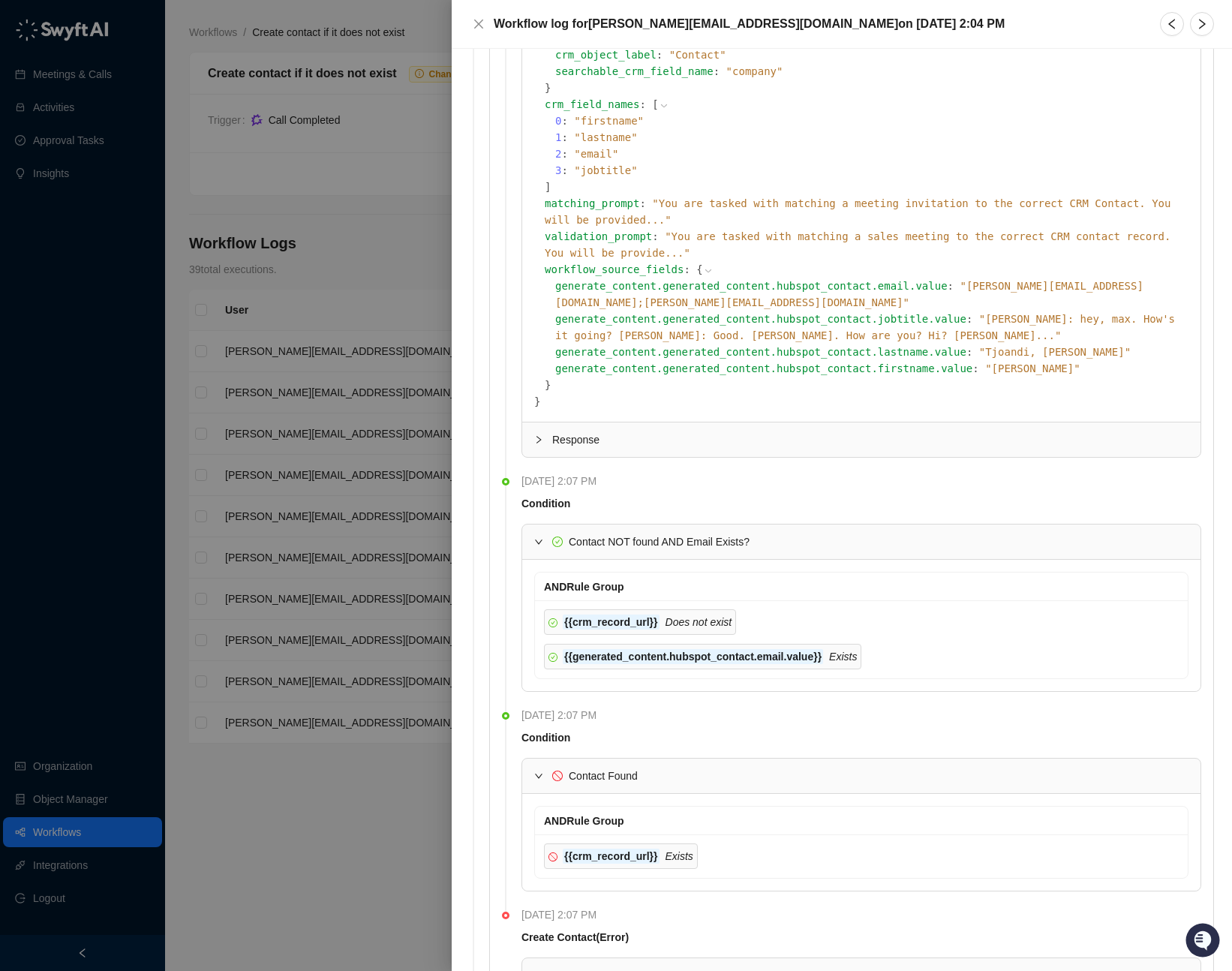
scroll to position [1091, 0]
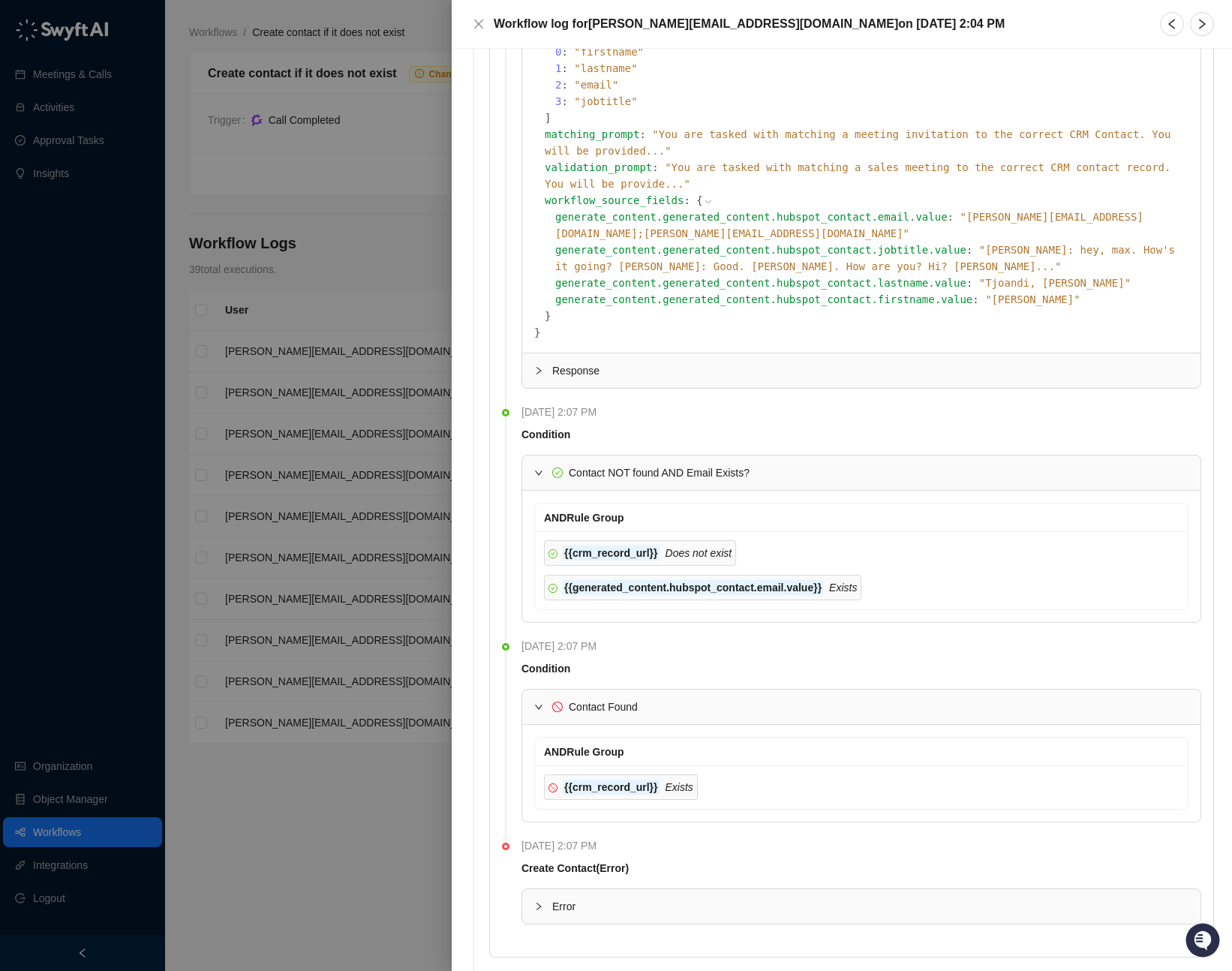
drag, startPoint x: 534, startPoint y: 859, endPoint x: 552, endPoint y: 857, distance: 18.1
click at [534, 902] on icon "collapsed" at bounding box center [538, 907] width 9 height 9
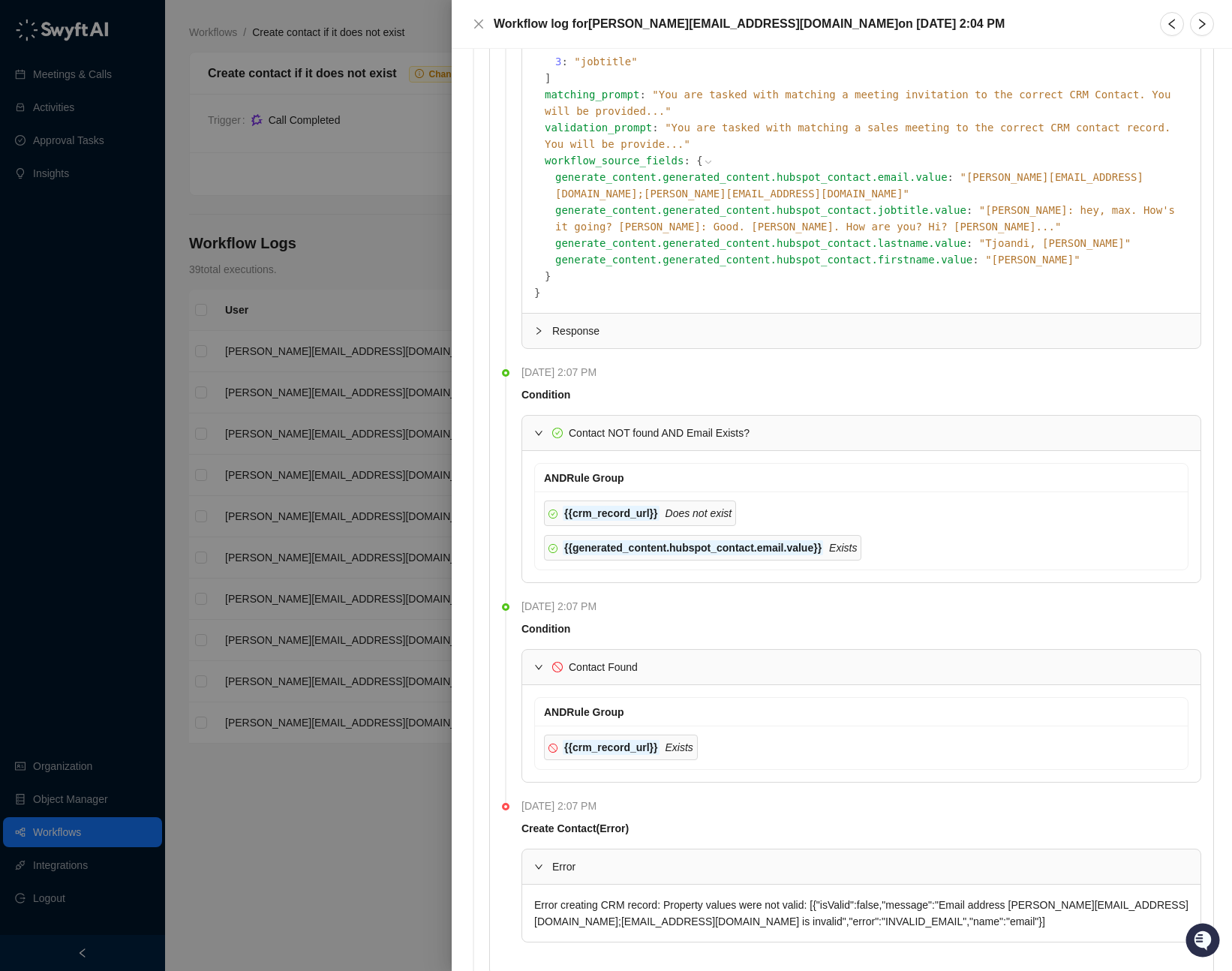
scroll to position [1120, 0]
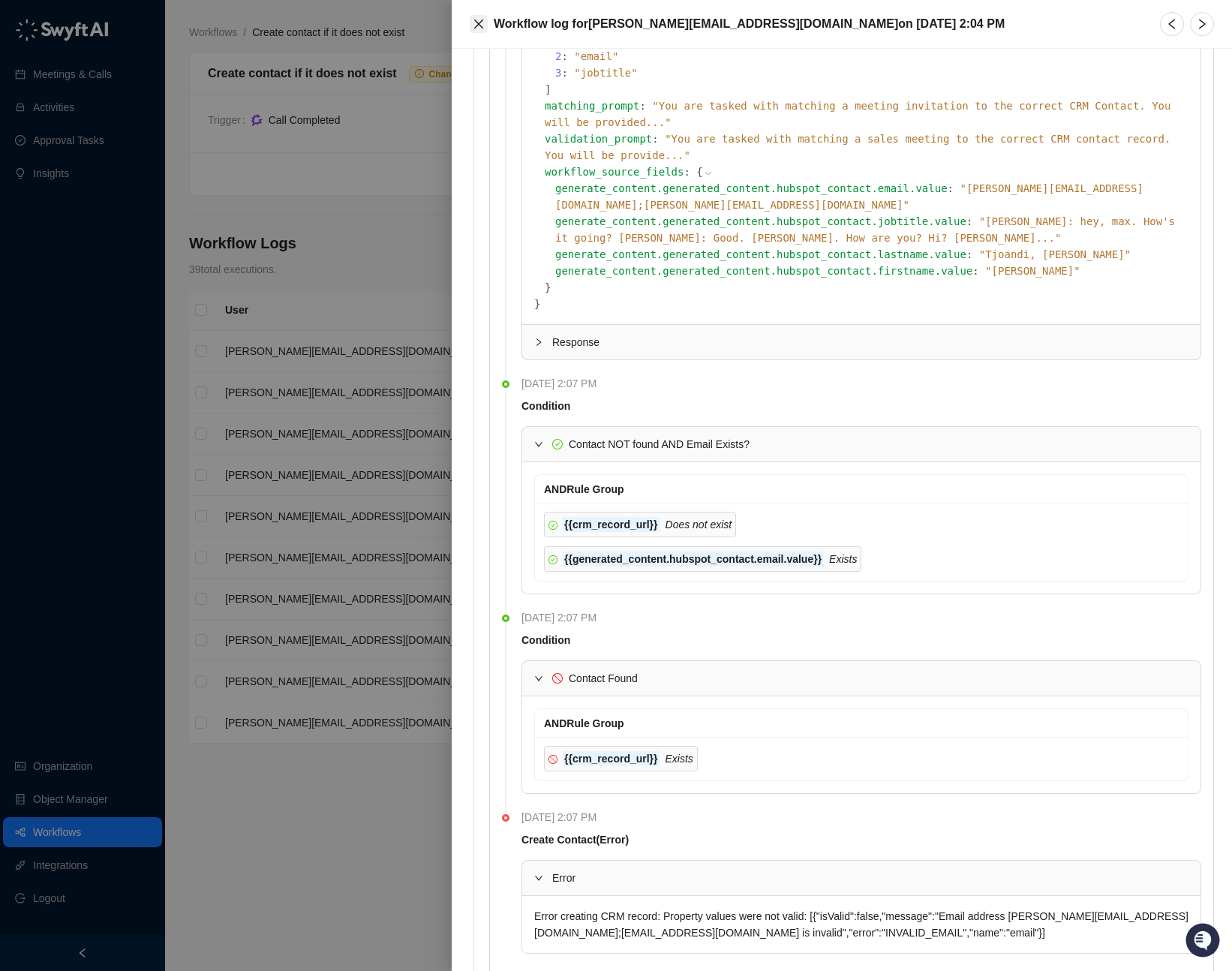
click at [485, 23] on button "Close" at bounding box center [479, 25] width 18 height 18
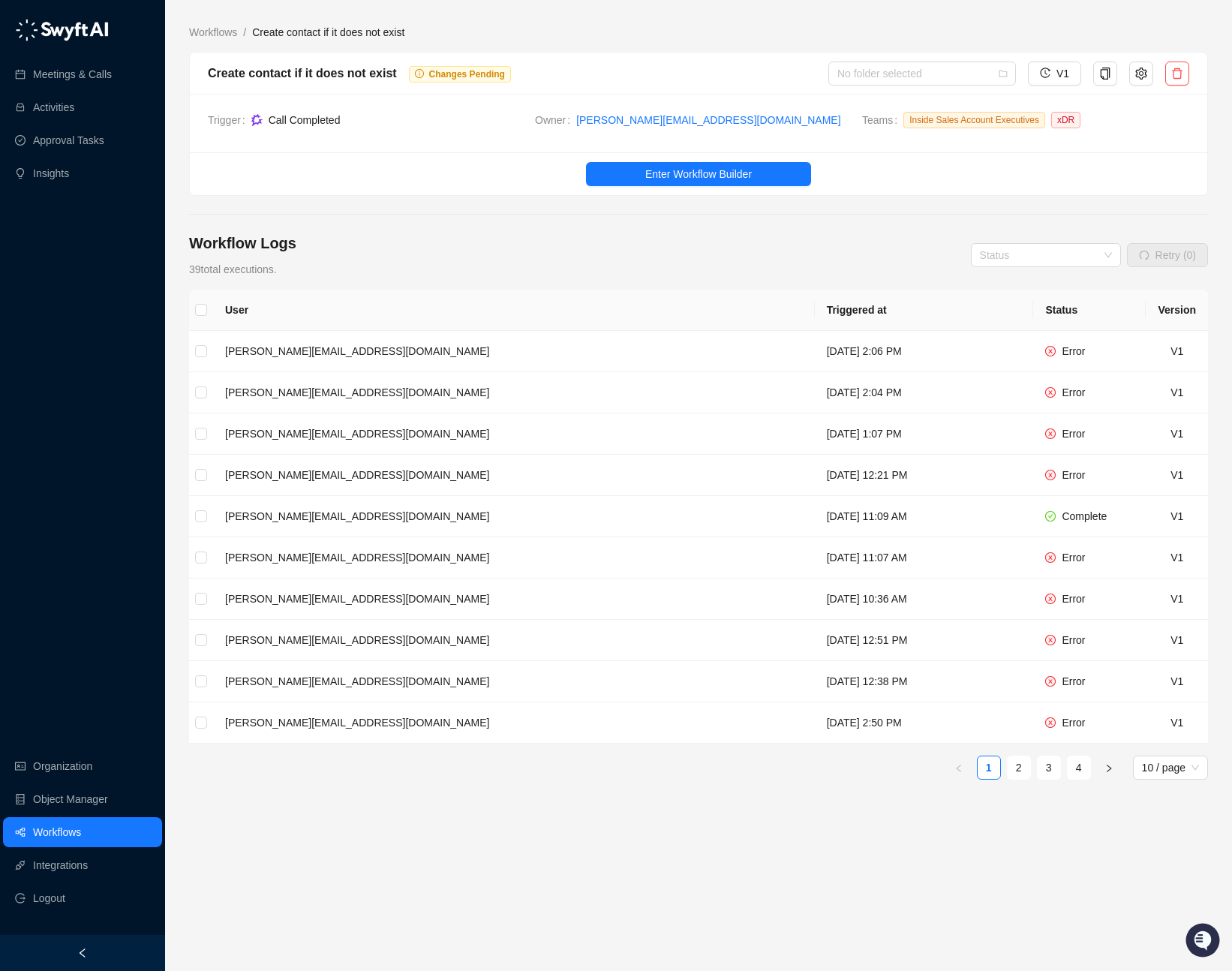
click at [479, 178] on link "Enter Workflow Builder" at bounding box center [698, 174] width 1017 height 24
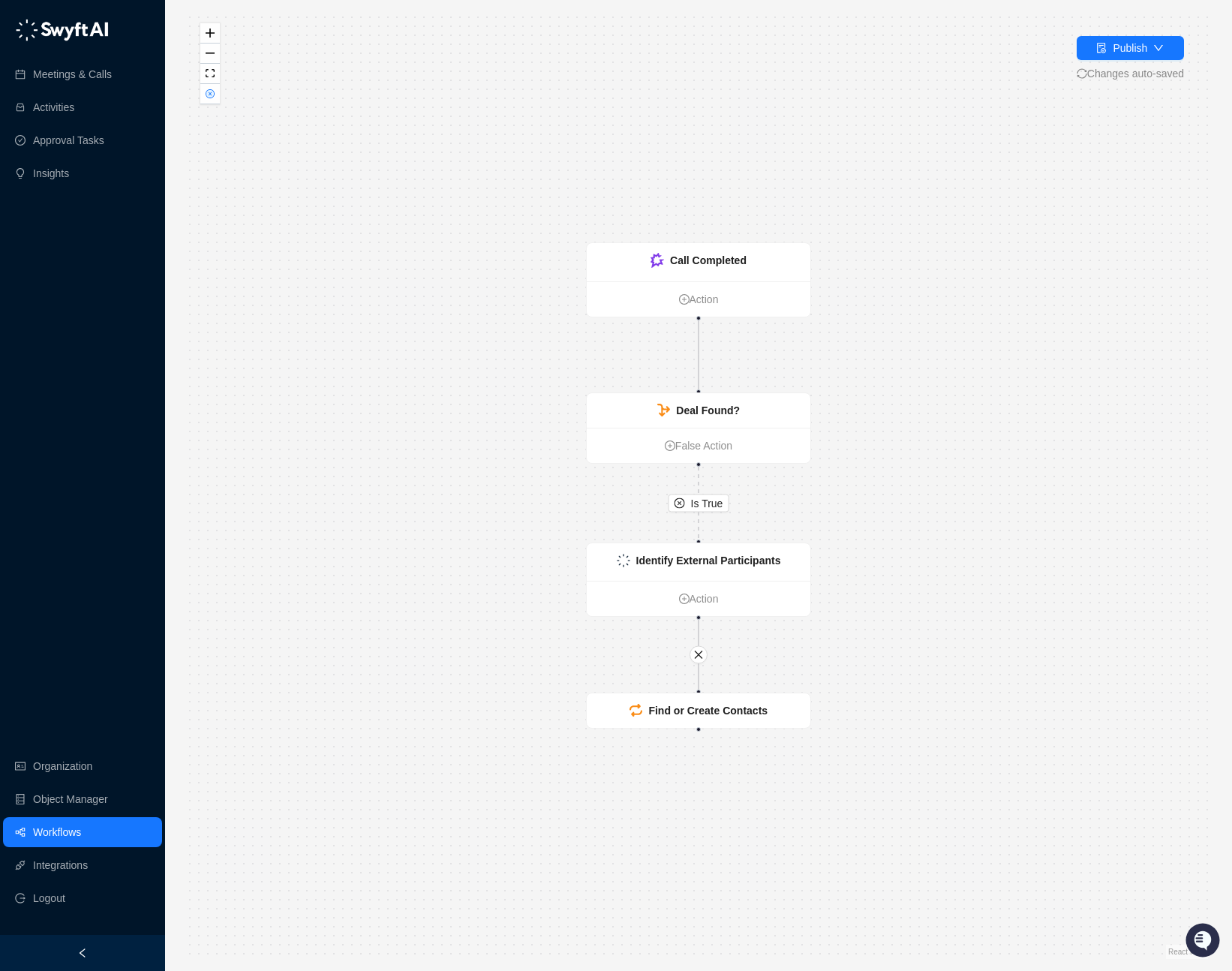
click at [61, 835] on link "Workflows" at bounding box center [57, 832] width 48 height 30
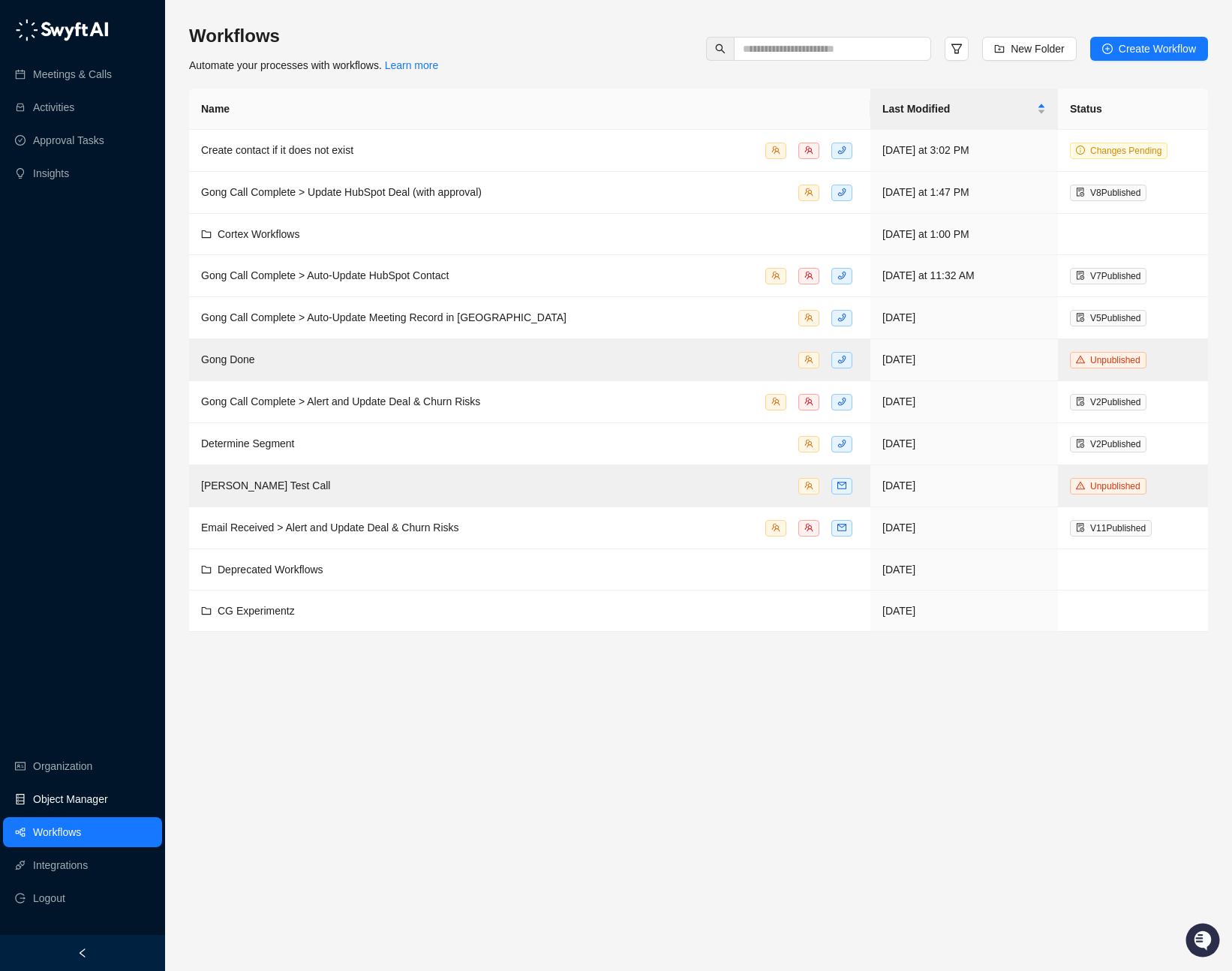
click at [80, 798] on link "Object Manager" at bounding box center [70, 799] width 75 height 30
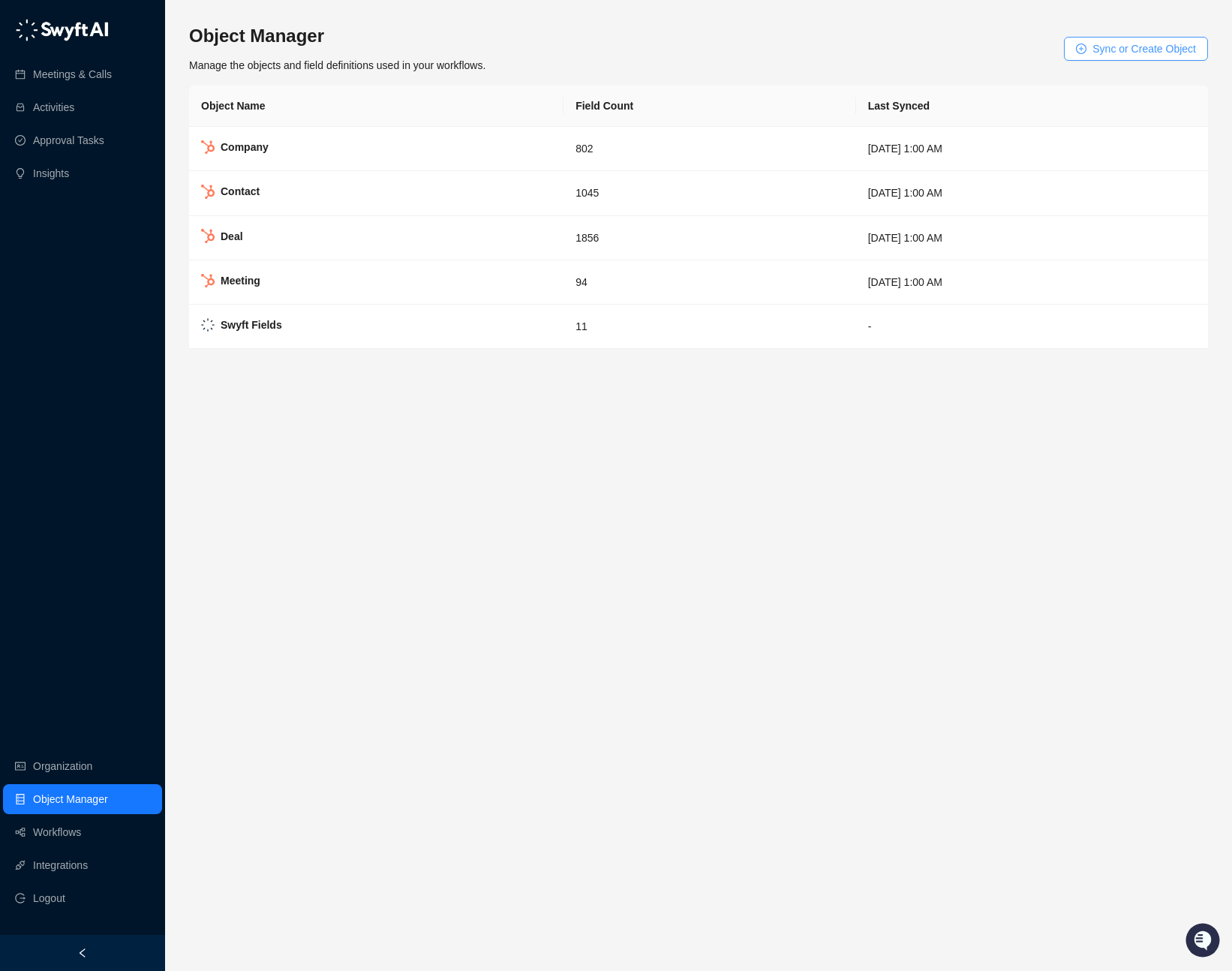
click at [1103, 54] on span "Sync or Create Object" at bounding box center [1143, 49] width 103 height 17
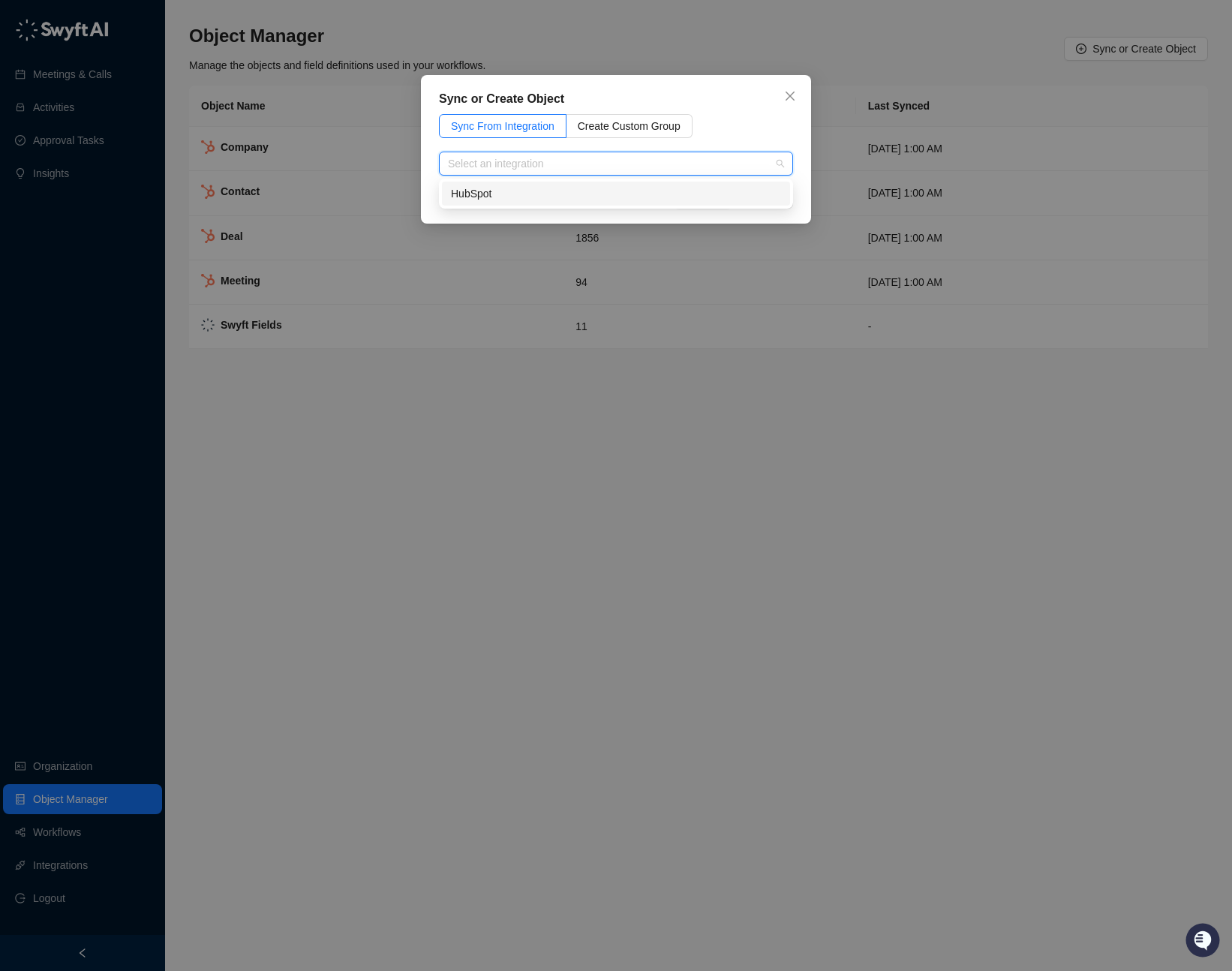
click at [548, 170] on input "search" at bounding box center [611, 163] width 327 height 22
click at [546, 188] on div "HubSpot" at bounding box center [616, 194] width 330 height 17
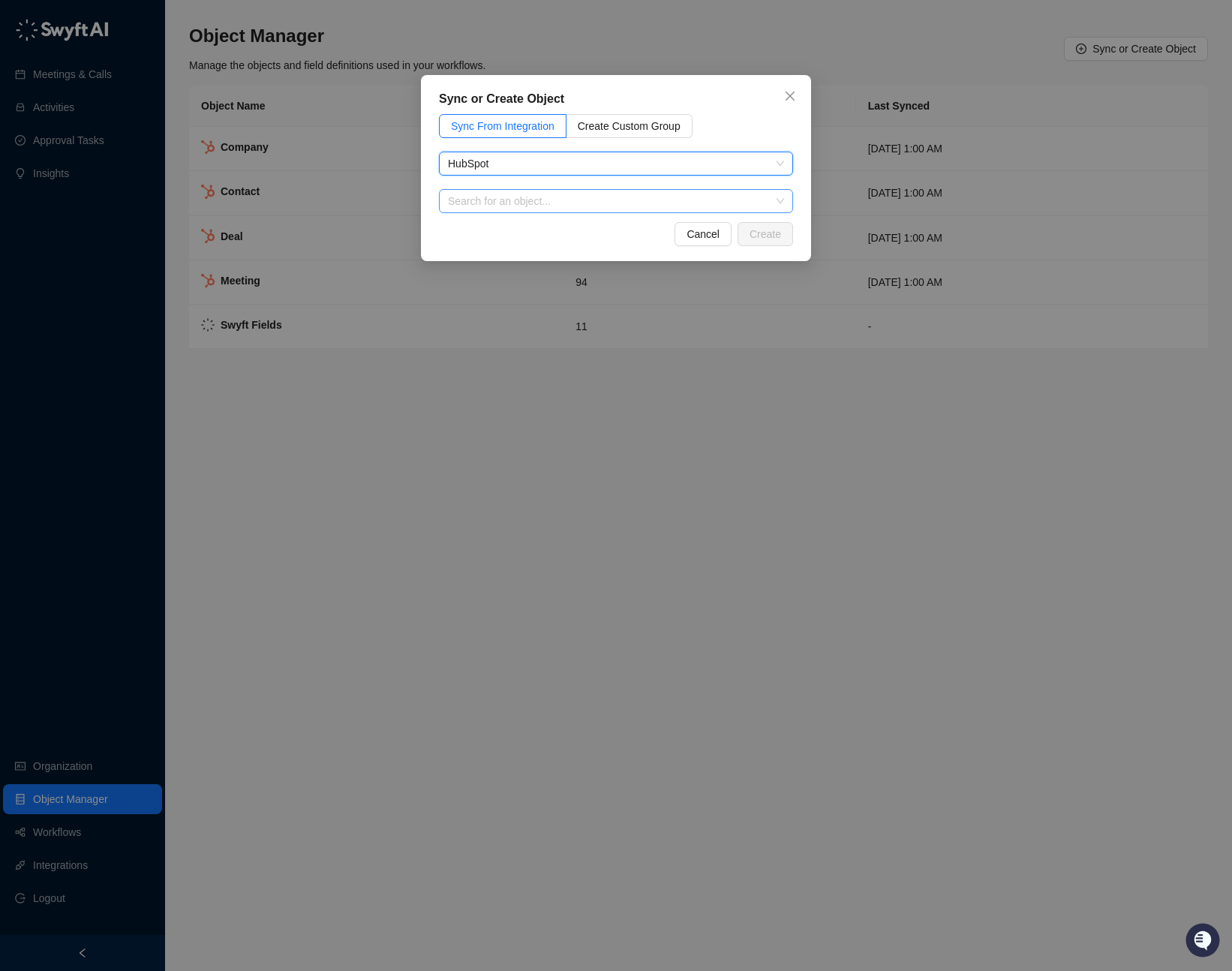
click at [541, 204] on input "search" at bounding box center [611, 201] width 327 height 22
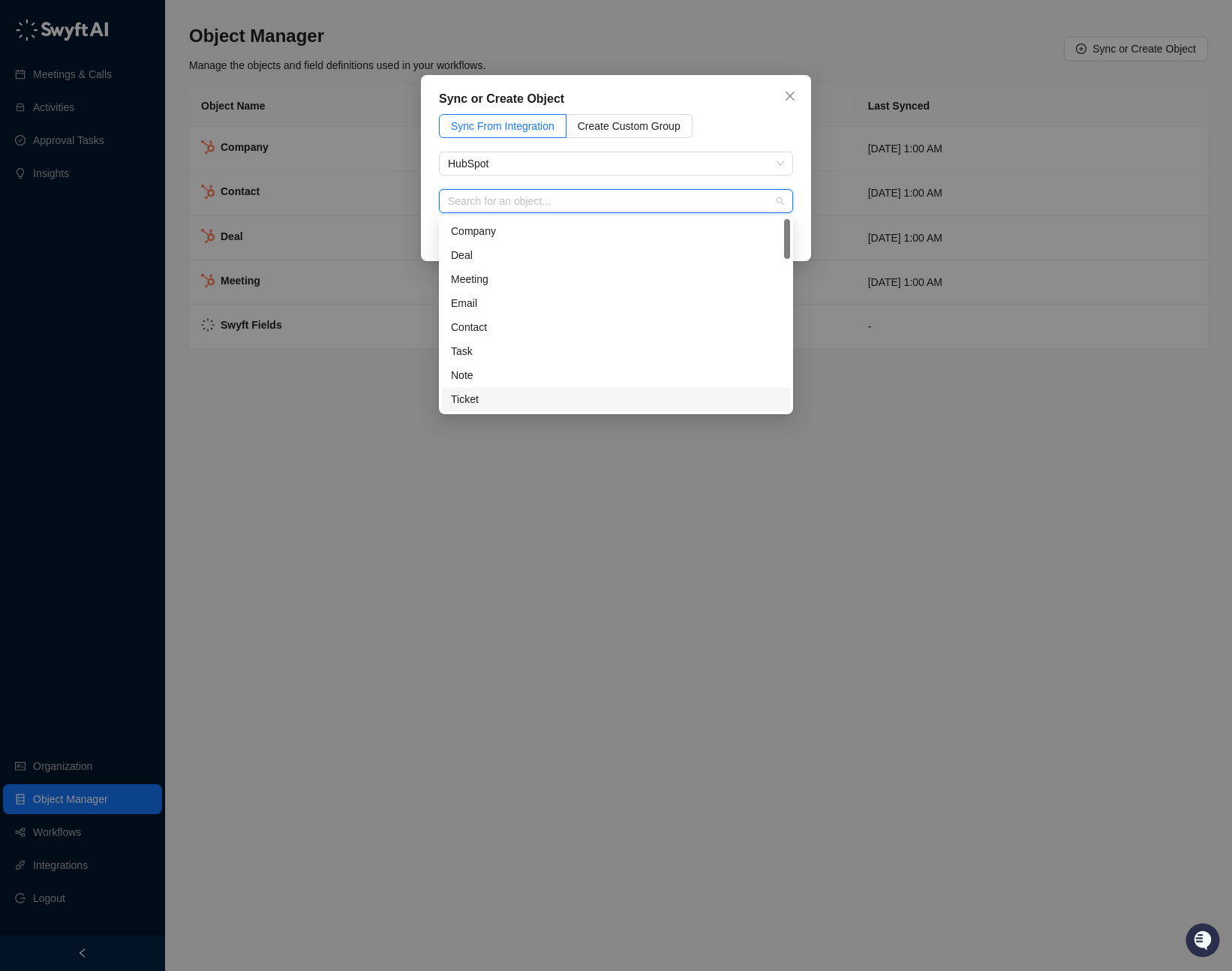
click at [485, 392] on div "Ticket" at bounding box center [616, 399] width 330 height 17
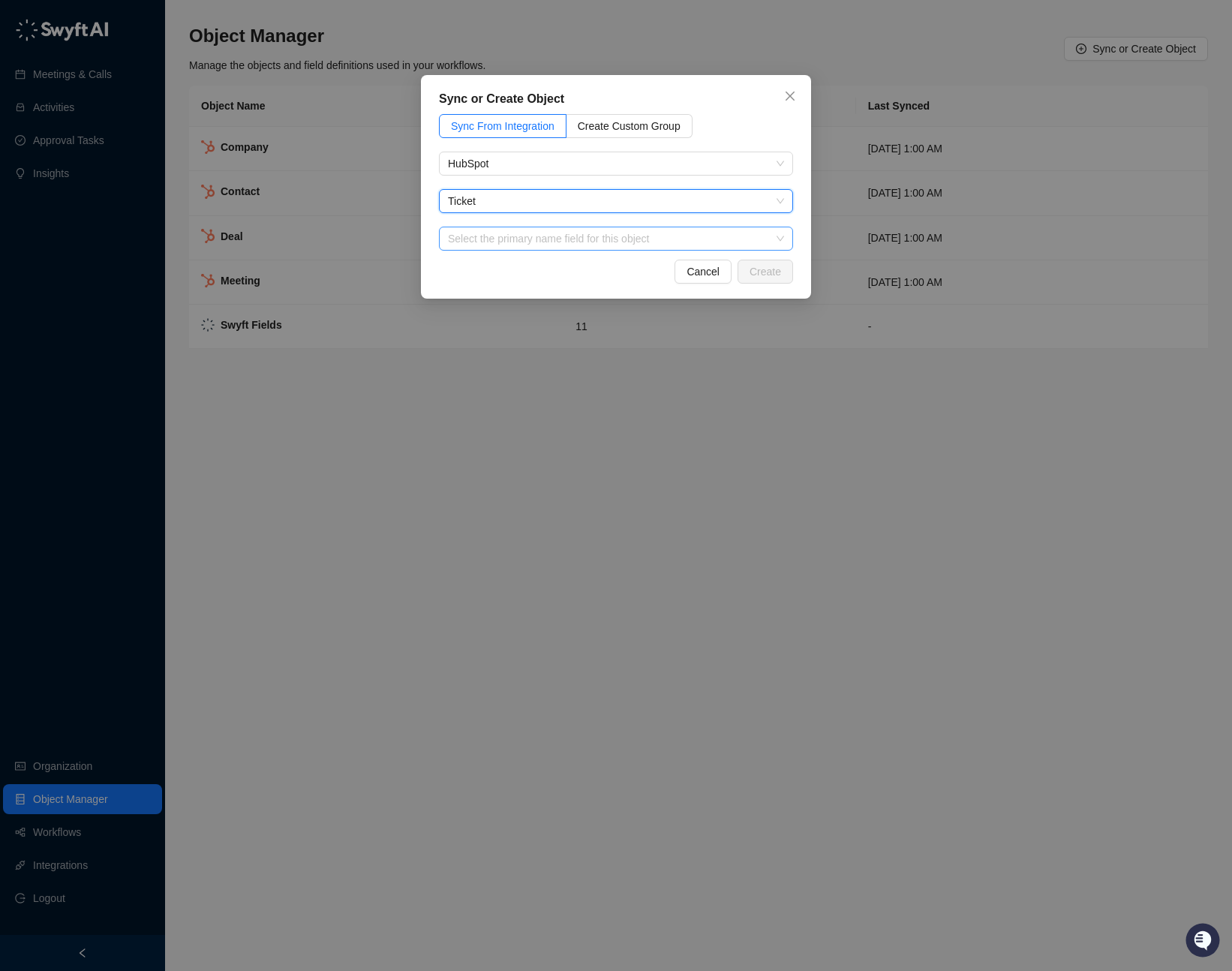
click at [494, 243] on input "search" at bounding box center [611, 238] width 327 height 22
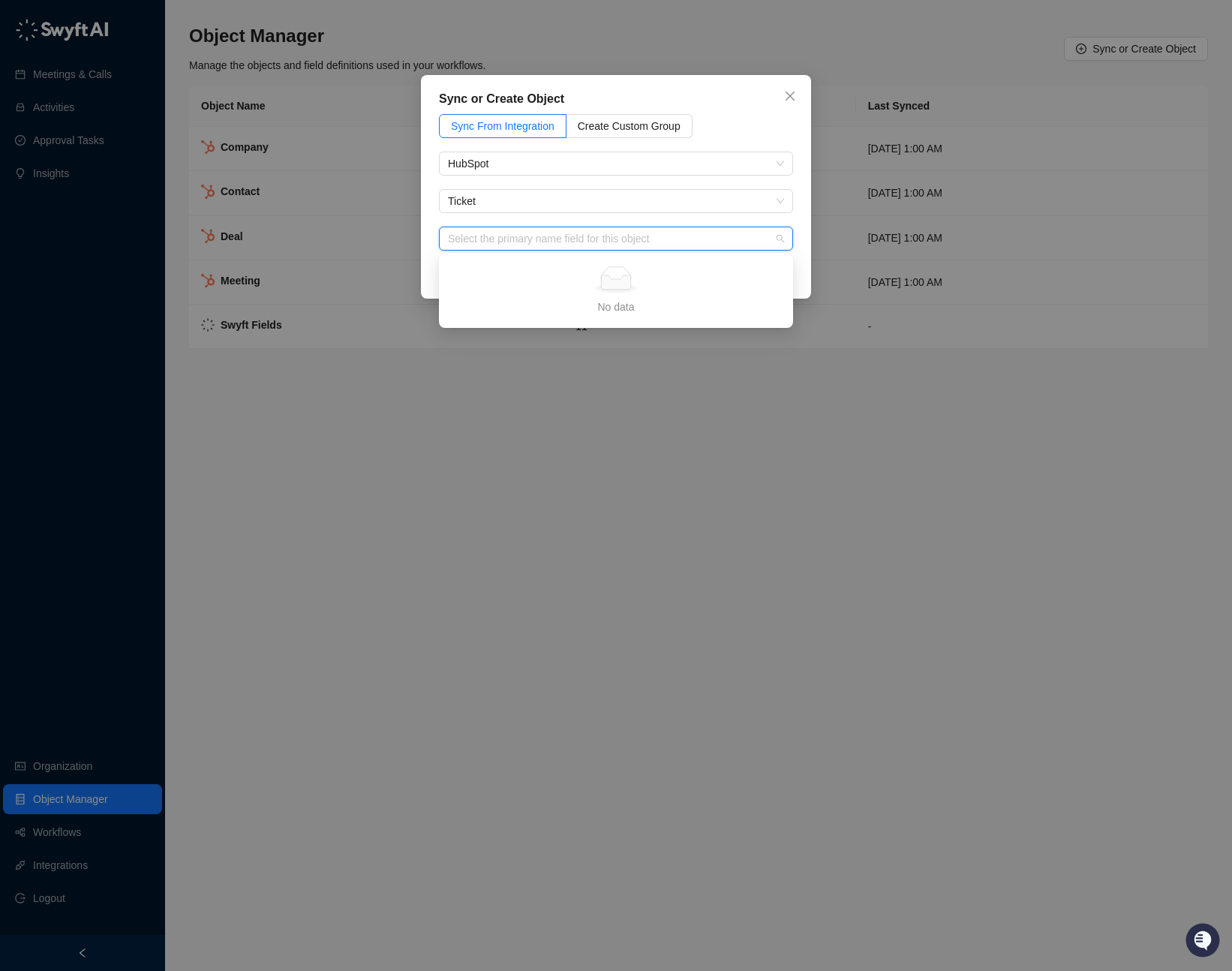
drag, startPoint x: 499, startPoint y: 241, endPoint x: 673, endPoint y: 141, distance: 200.7
click at [500, 241] on input "search" at bounding box center [611, 238] width 327 height 22
click at [636, 236] on input "search" at bounding box center [611, 238] width 327 height 22
click at [619, 299] on div "No data" at bounding box center [616, 307] width 318 height 17
click at [633, 120] on span "Create Custom Group" at bounding box center [629, 126] width 103 height 12
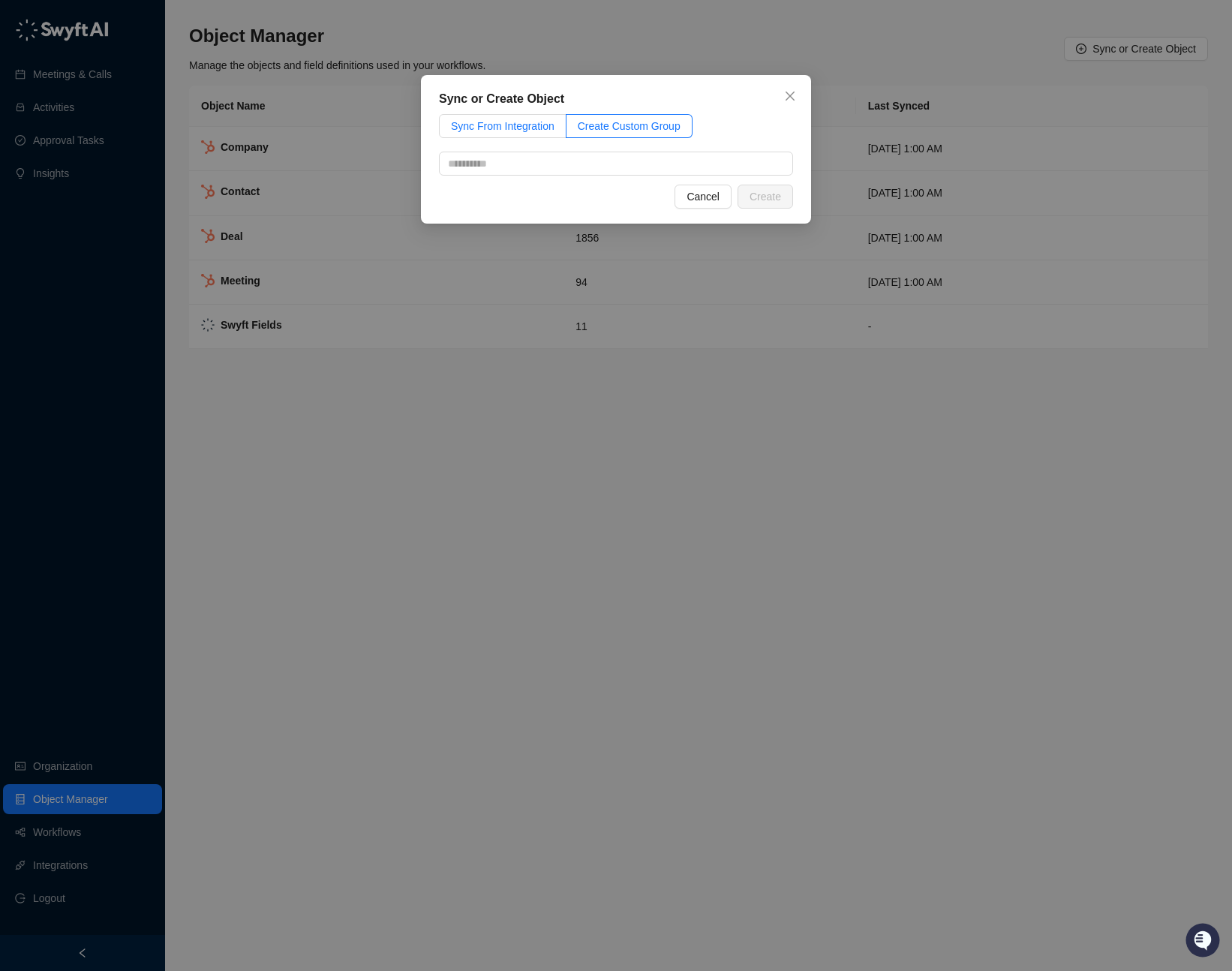
click at [498, 122] on span "Sync From Integration" at bounding box center [502, 126] width 103 height 12
click at [606, 126] on span "Create Custom Group" at bounding box center [629, 126] width 103 height 12
click at [531, 181] on div "Sync or Create Object Sync From Integration Create Custom Group Cancel Create" at bounding box center [616, 149] width 390 height 149
click at [530, 162] on input "text" at bounding box center [616, 163] width 354 height 24
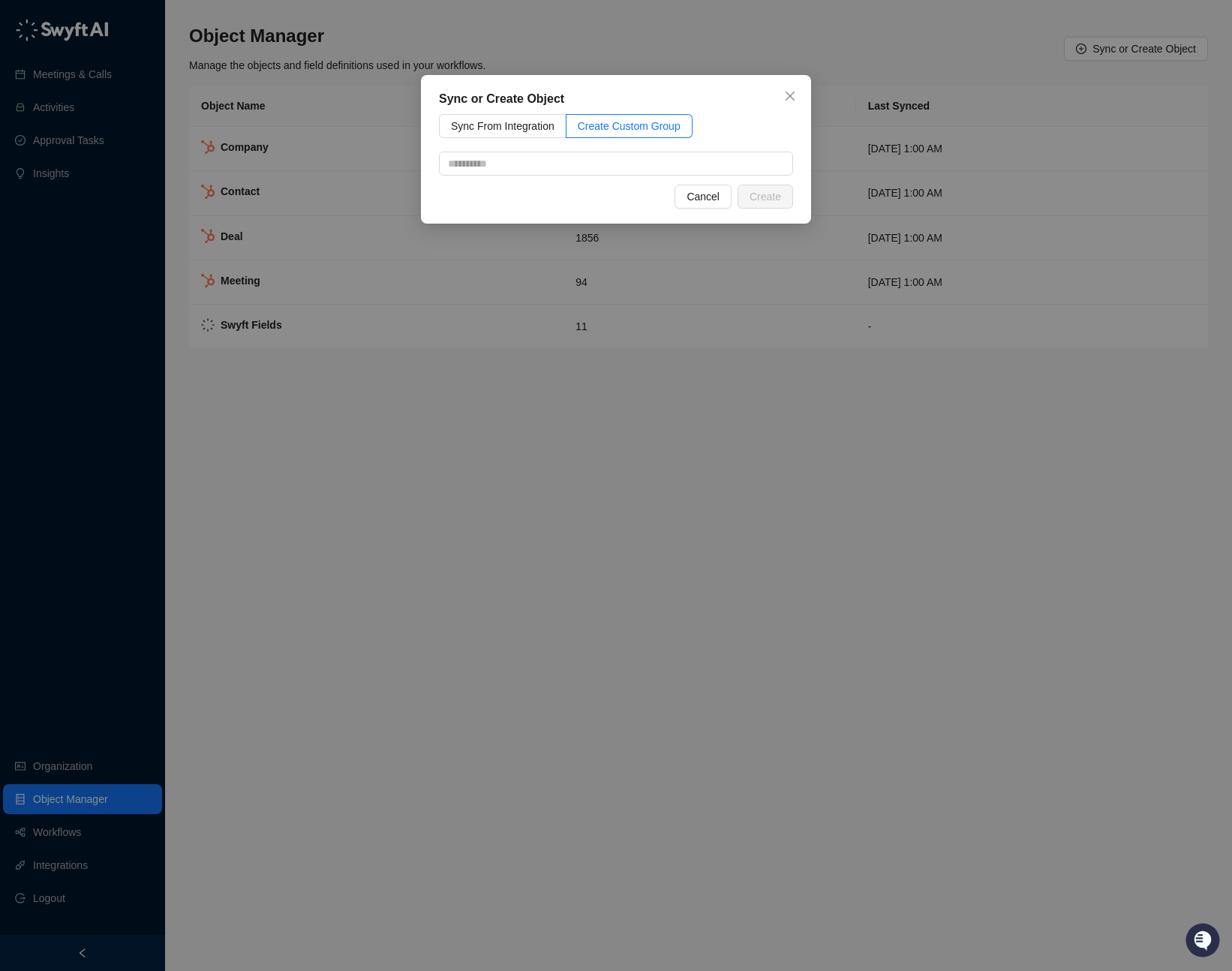
click at [514, 111] on div "Sync or Create Object Sync From Integration Create Custom Group Cancel Create" at bounding box center [616, 149] width 390 height 149
drag, startPoint x: 550, startPoint y: 120, endPoint x: 585, endPoint y: 120, distance: 35.0
click at [550, 120] on span "Sync From Integration" at bounding box center [502, 126] width 103 height 12
click at [790, 95] on icon "close" at bounding box center [790, 96] width 9 height 9
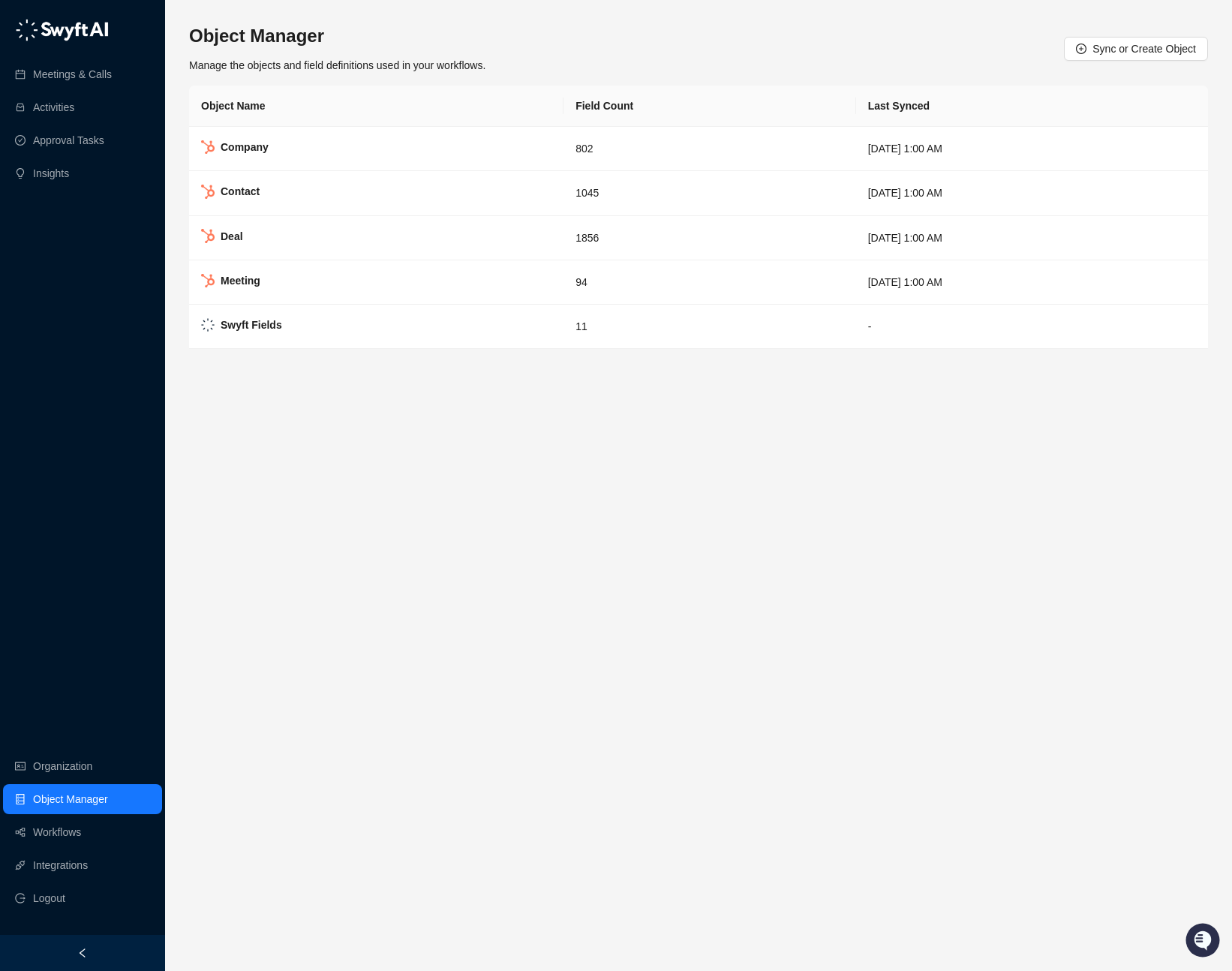
click at [995, 42] on div "Object Manager Manage the objects and field definitions used in your workflows.…" at bounding box center [698, 48] width 1018 height 50
click at [81, 829] on link "Workflows" at bounding box center [57, 832] width 48 height 30
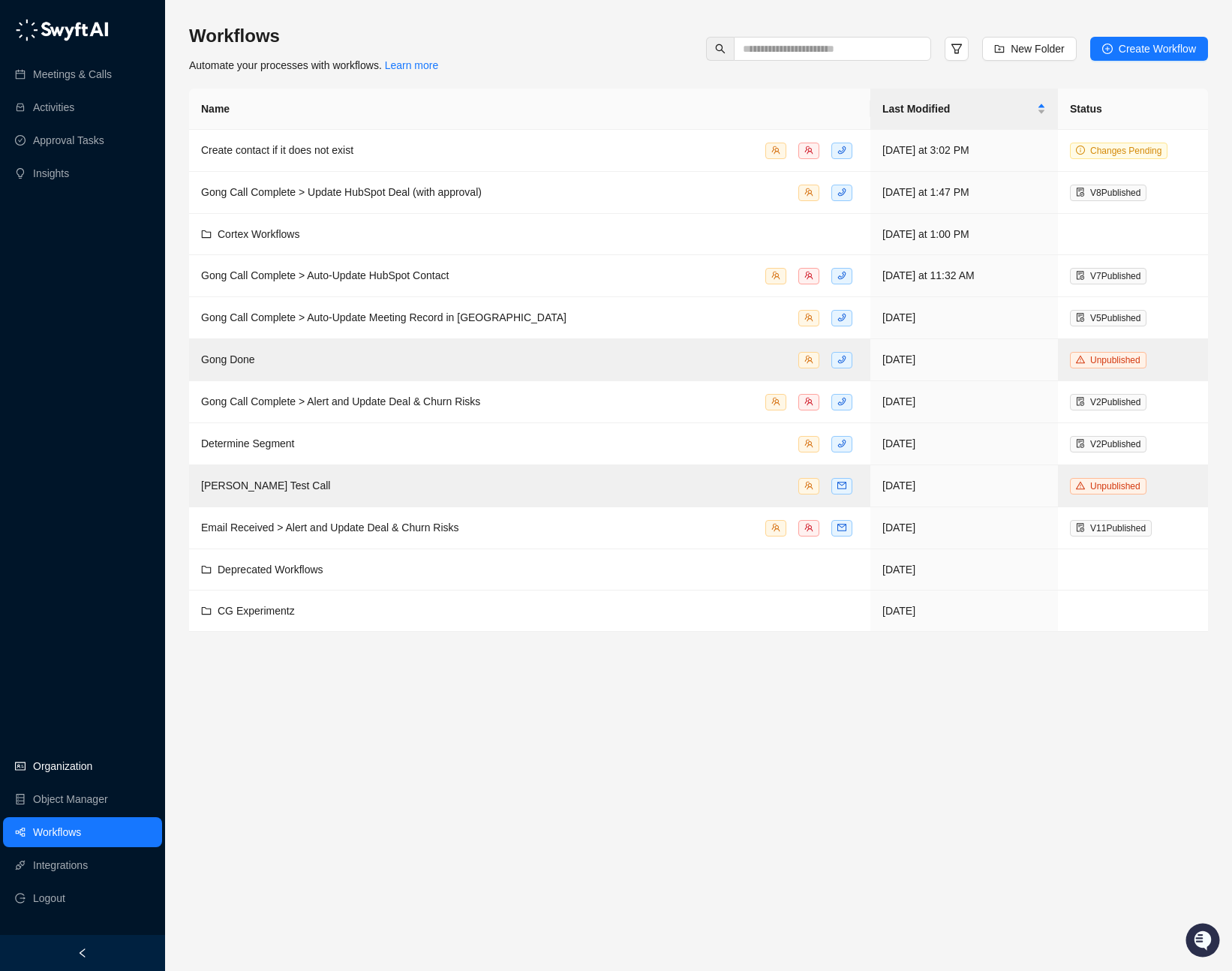
click at [67, 762] on link "Organization" at bounding box center [62, 766] width 59 height 30
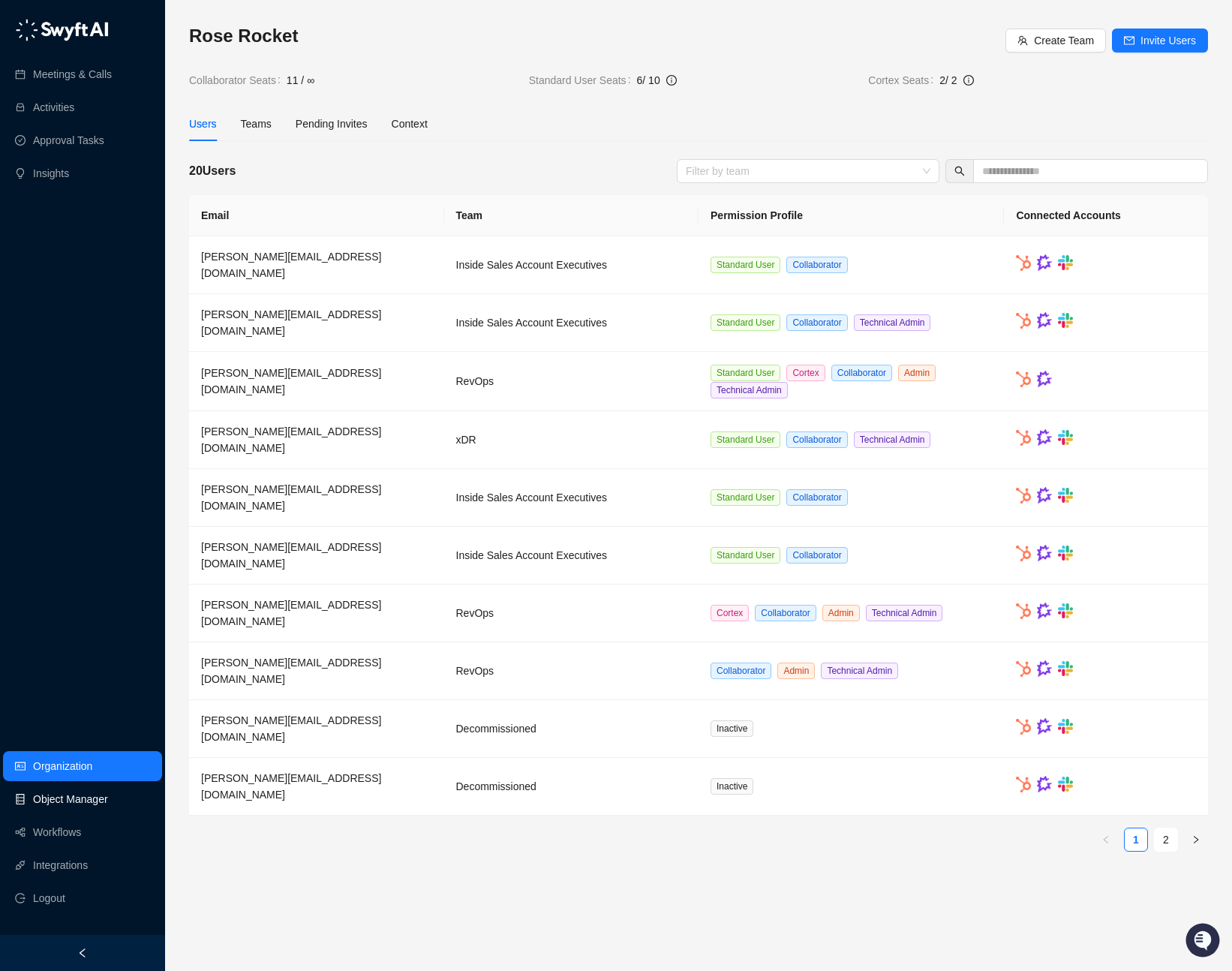
click at [70, 794] on link "Object Manager" at bounding box center [70, 799] width 75 height 30
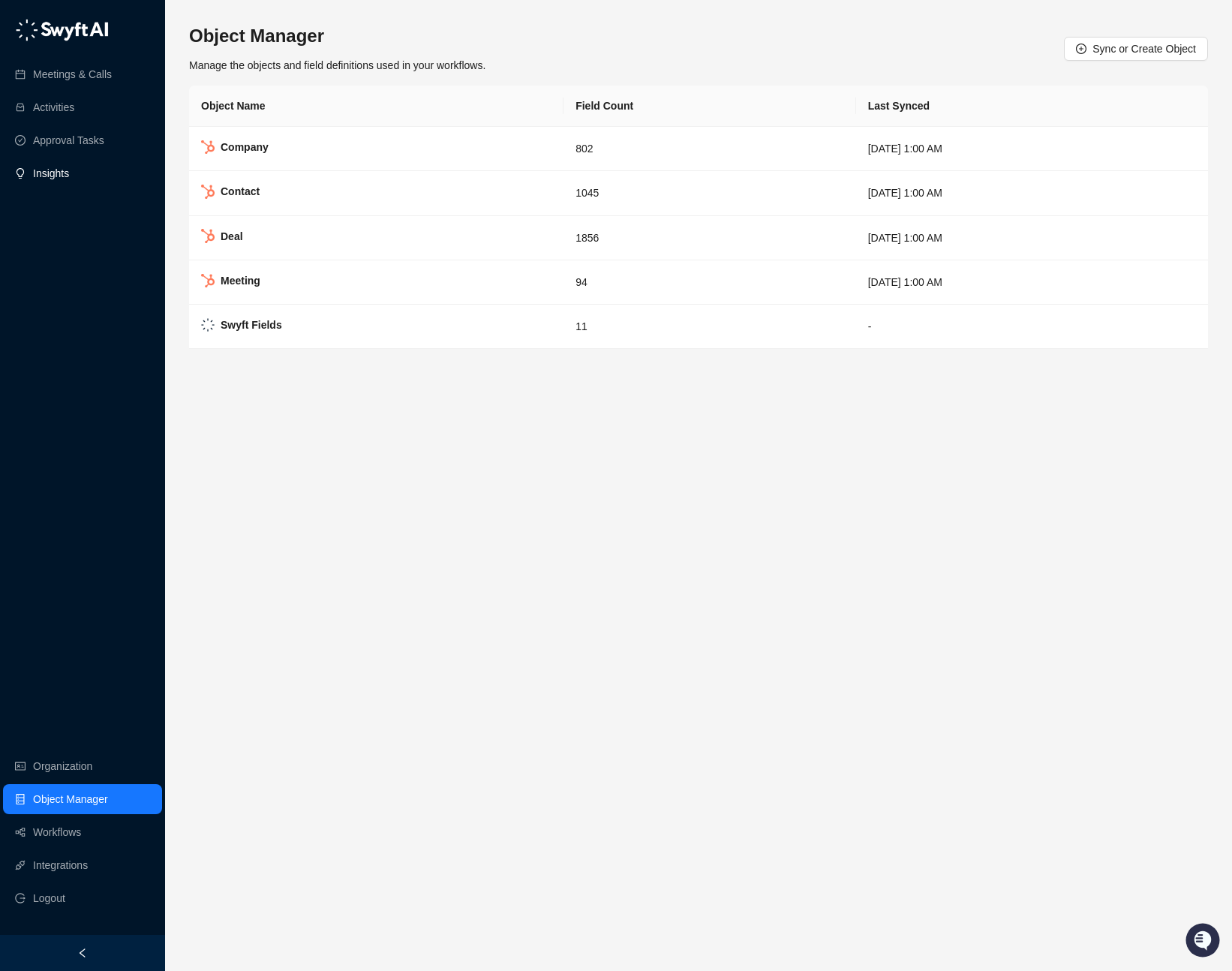
click at [68, 172] on link "Insights" at bounding box center [51, 173] width 36 height 30
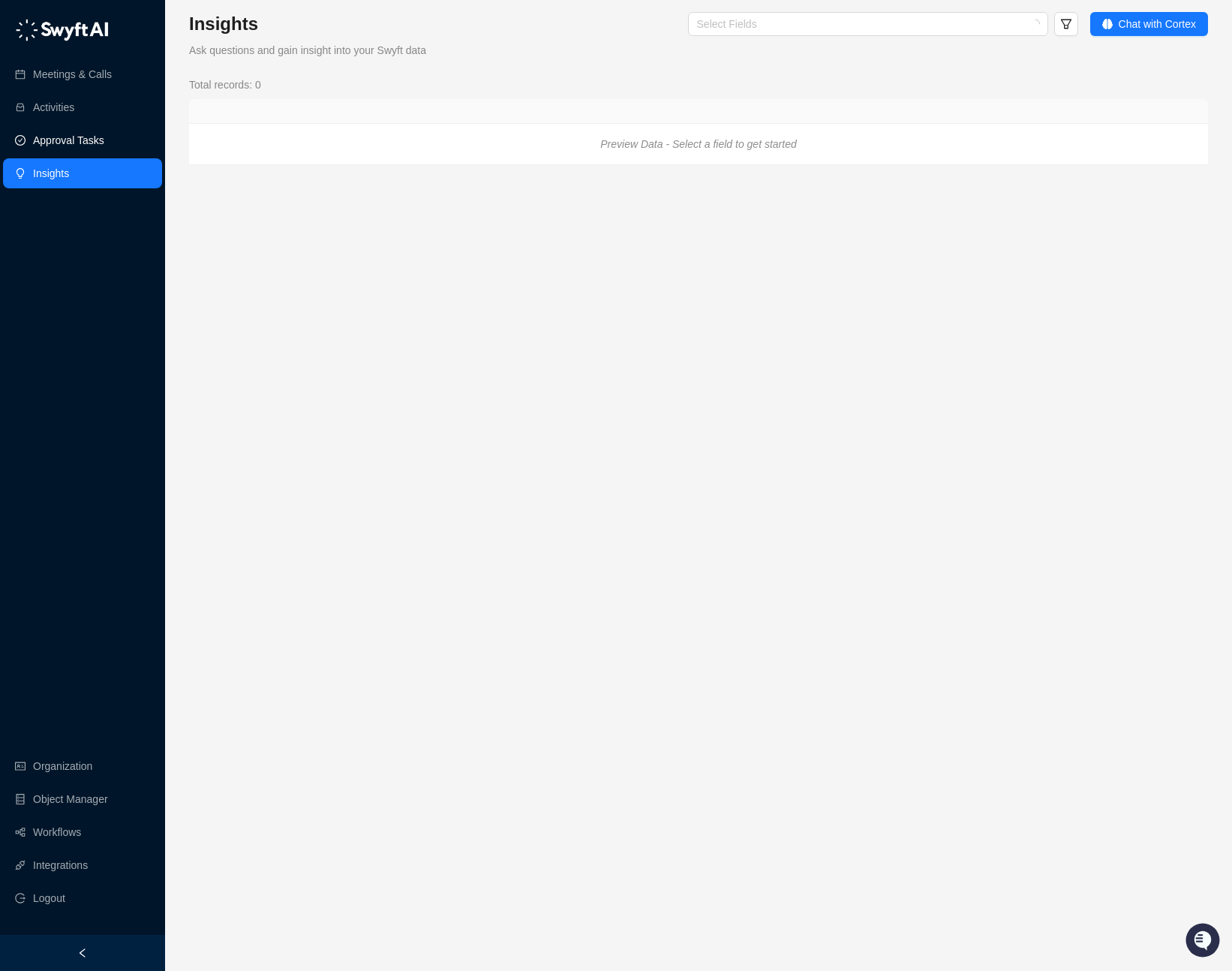
click at [87, 139] on link "Approval Tasks" at bounding box center [68, 140] width 71 height 30
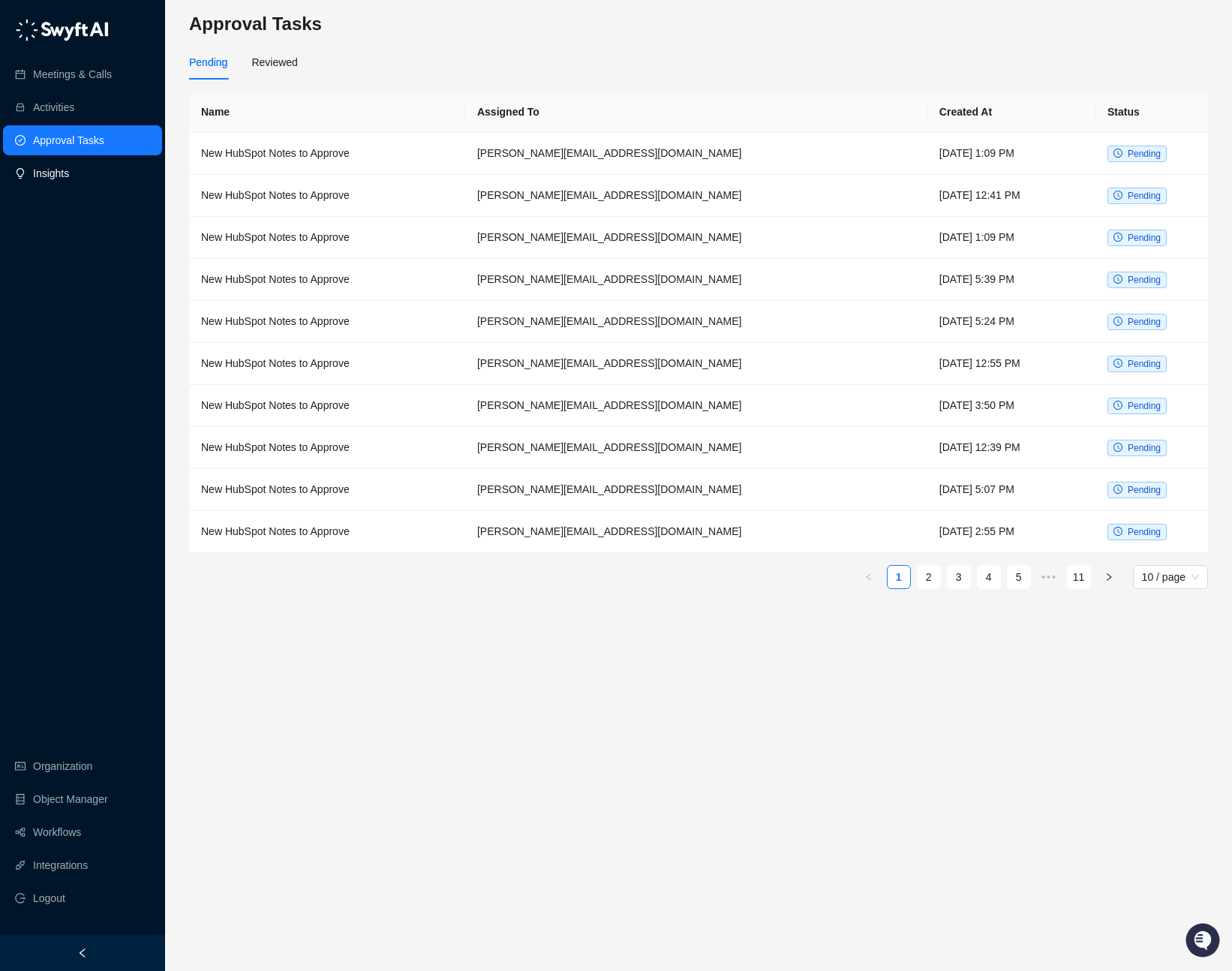
click at [69, 168] on link "Insights" at bounding box center [51, 173] width 36 height 30
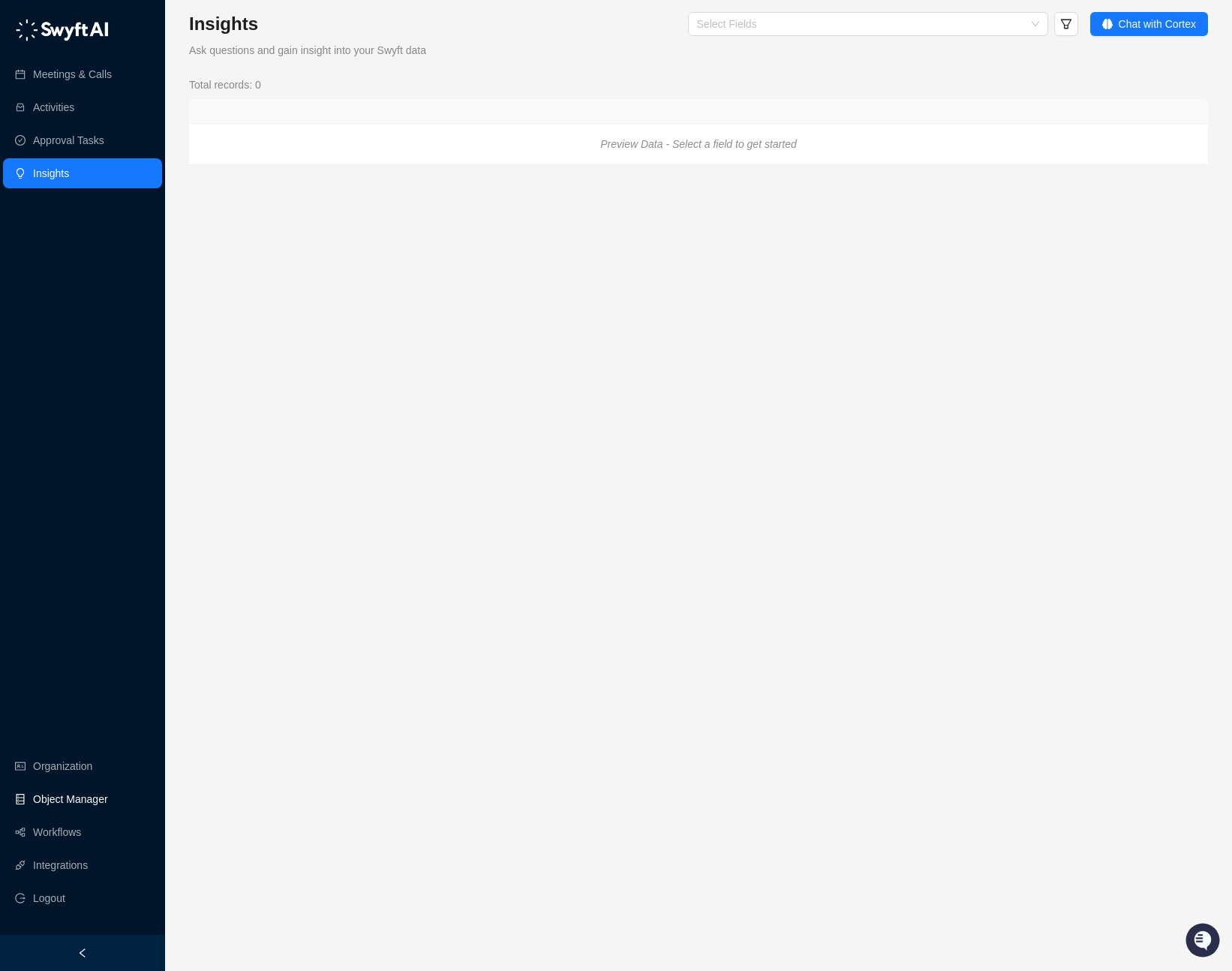
click at [69, 793] on link "Object Manager" at bounding box center [70, 799] width 75 height 30
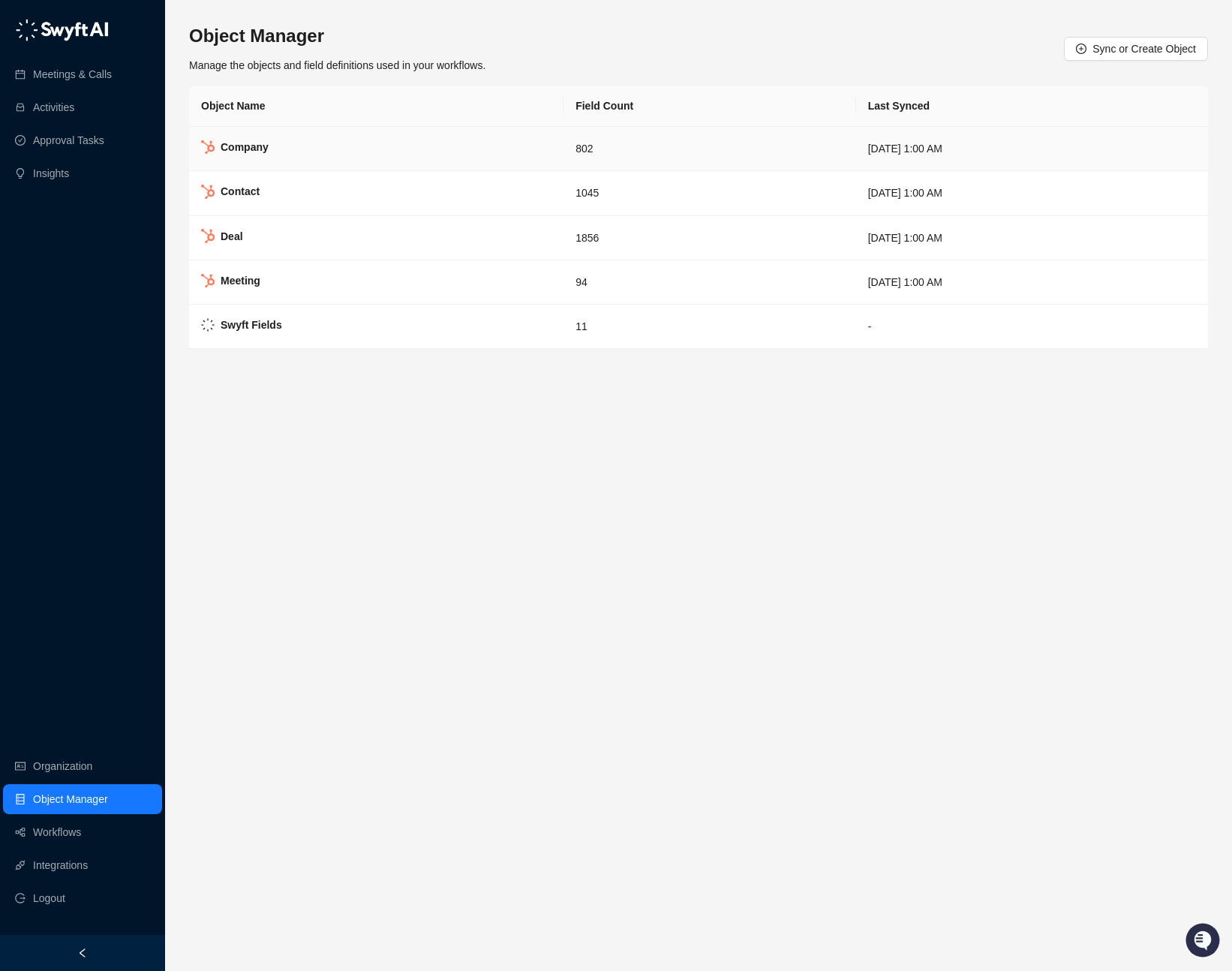
click at [372, 142] on td "Company" at bounding box center [376, 149] width 374 height 44
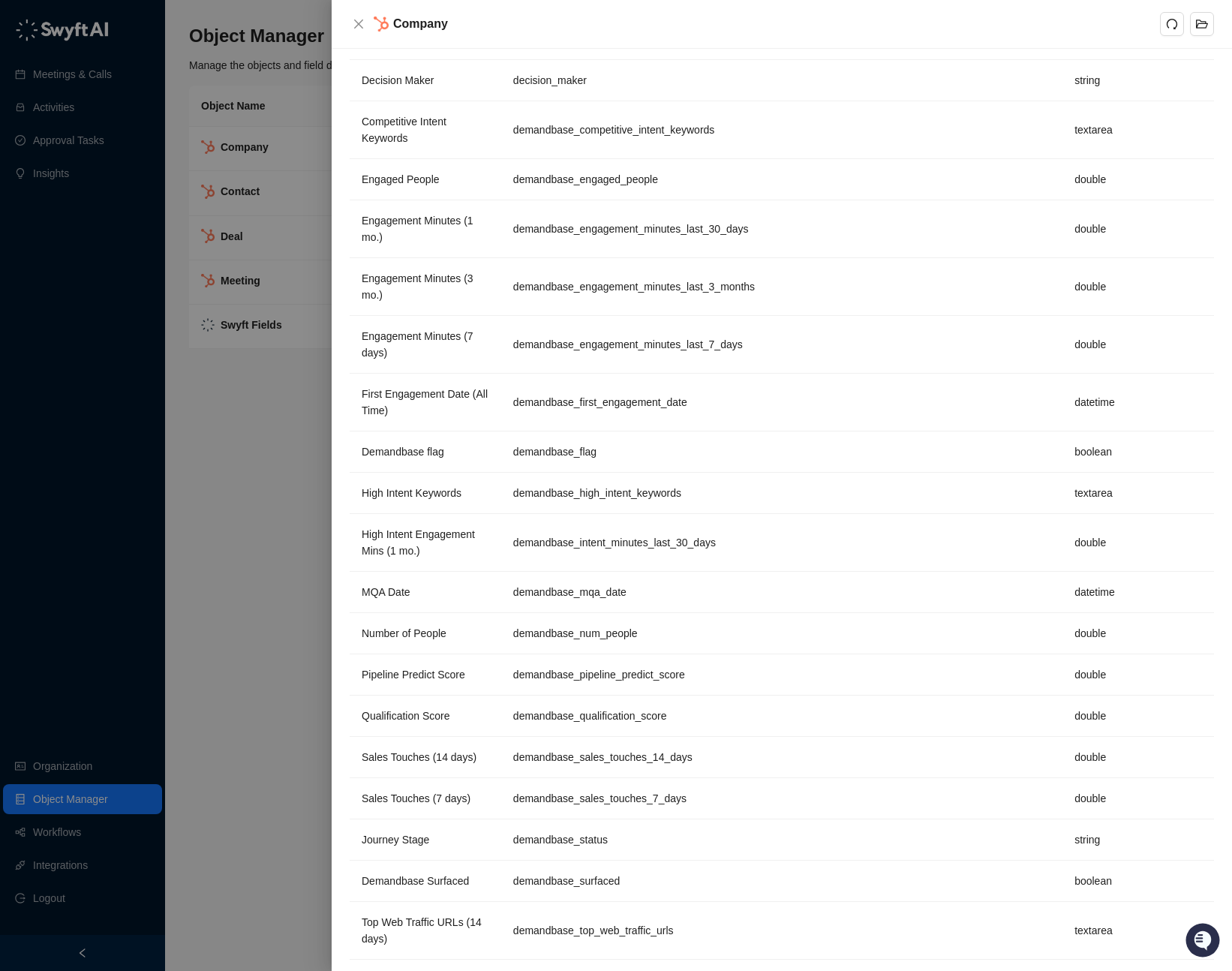
scroll to position [8656, 0]
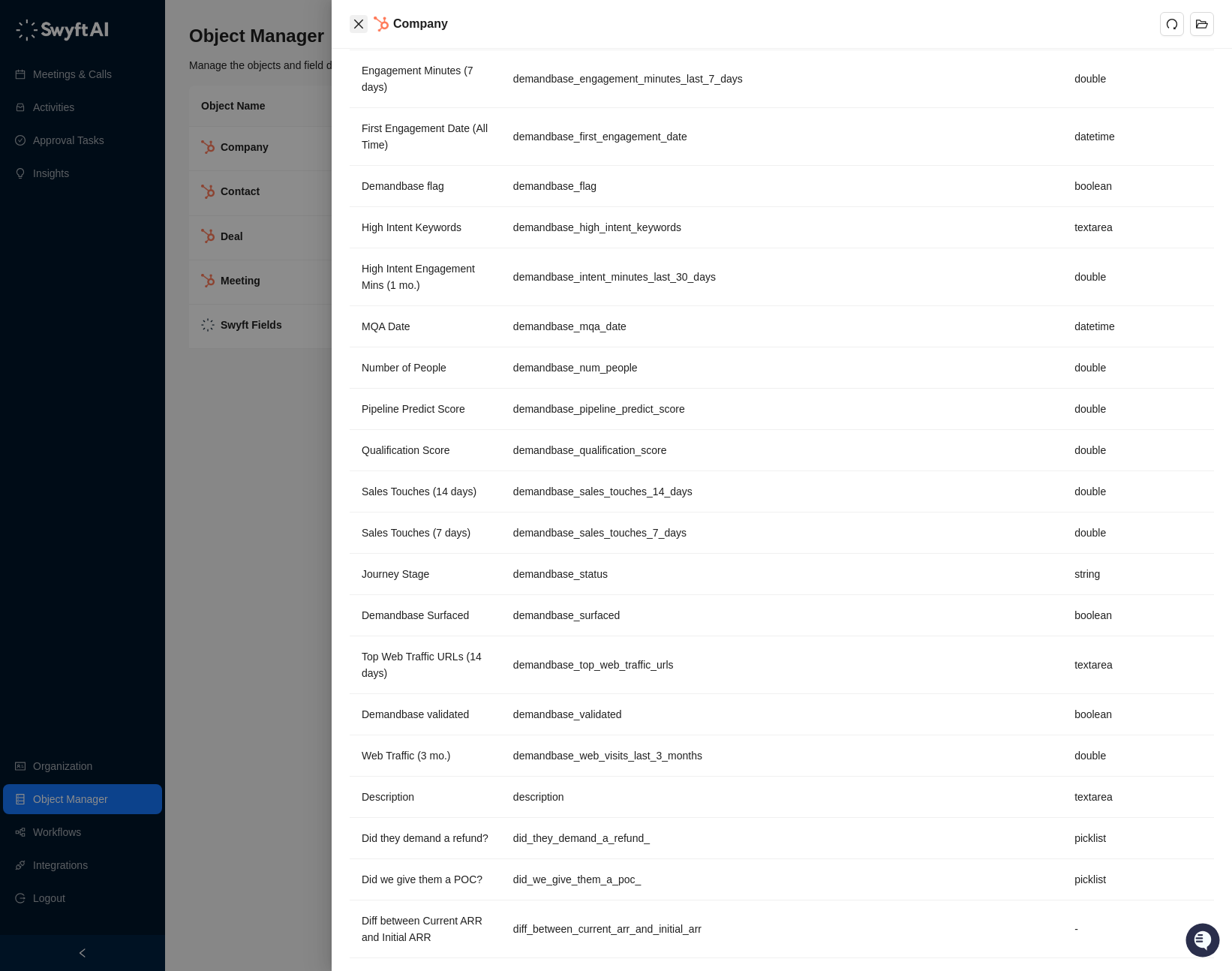
click at [358, 18] on icon "close" at bounding box center [358, 25] width 12 height 12
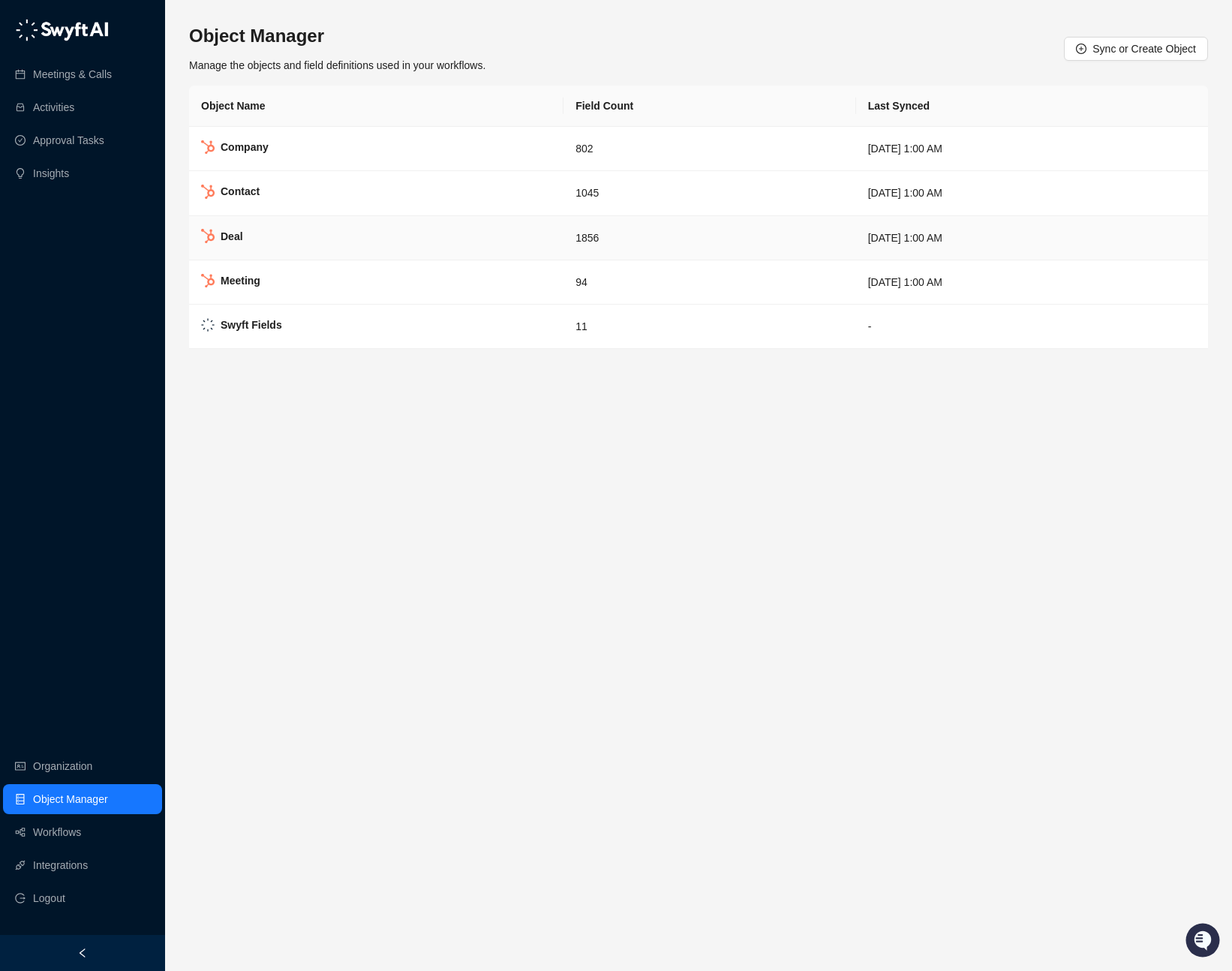
click at [319, 247] on td "Deal" at bounding box center [376, 238] width 374 height 44
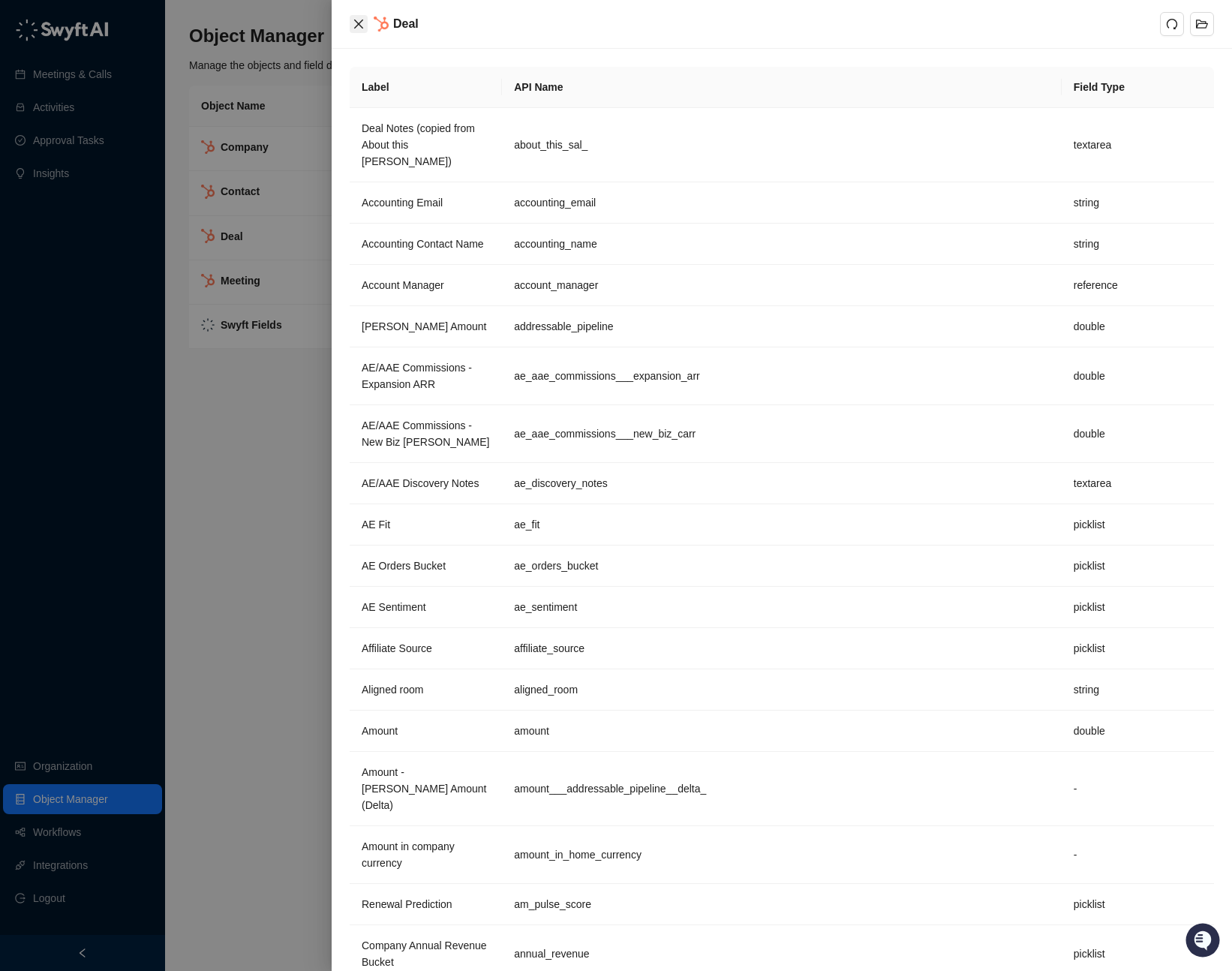
click at [362, 26] on icon "close" at bounding box center [358, 25] width 12 height 12
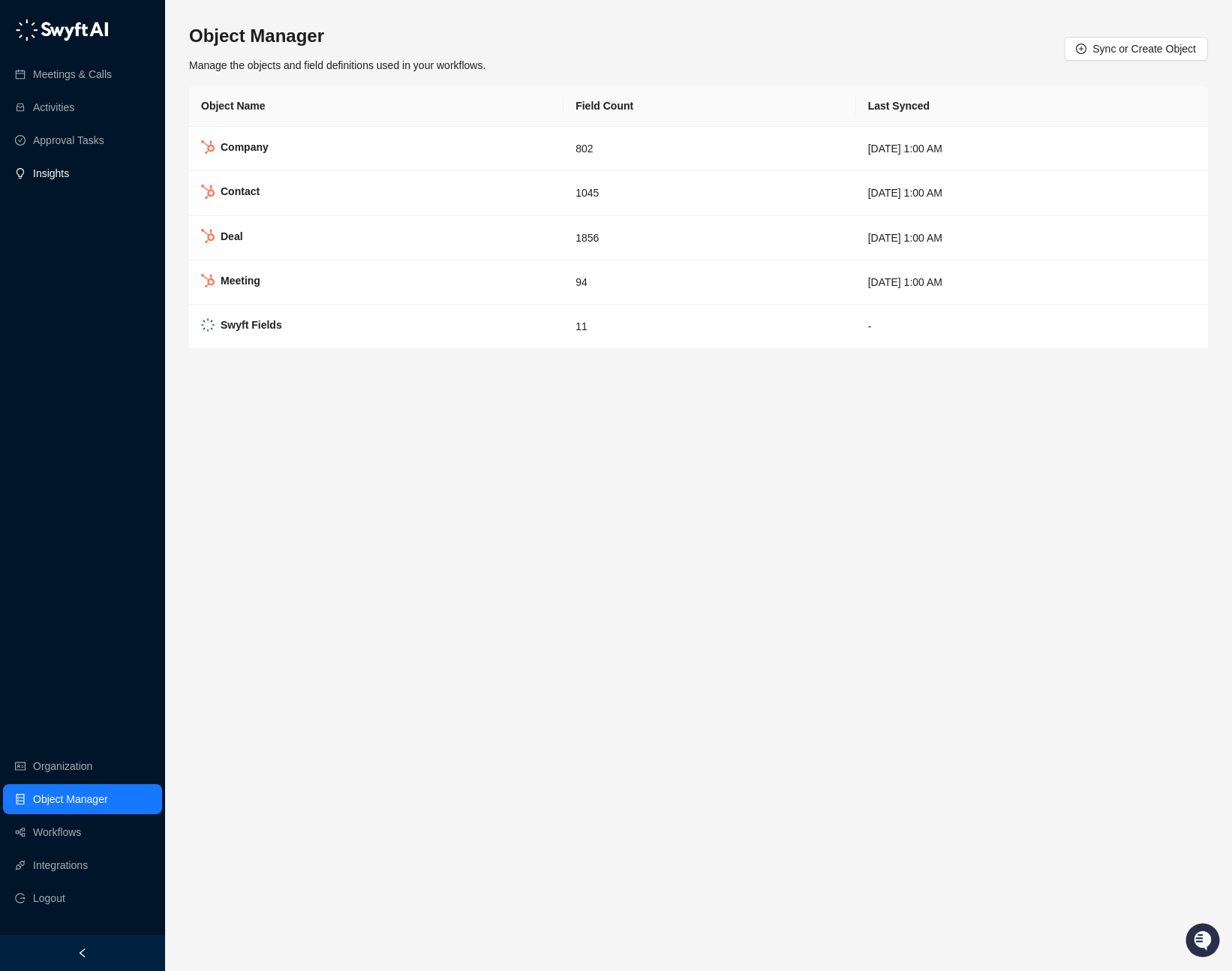
click at [58, 165] on link "Insights" at bounding box center [51, 173] width 36 height 30
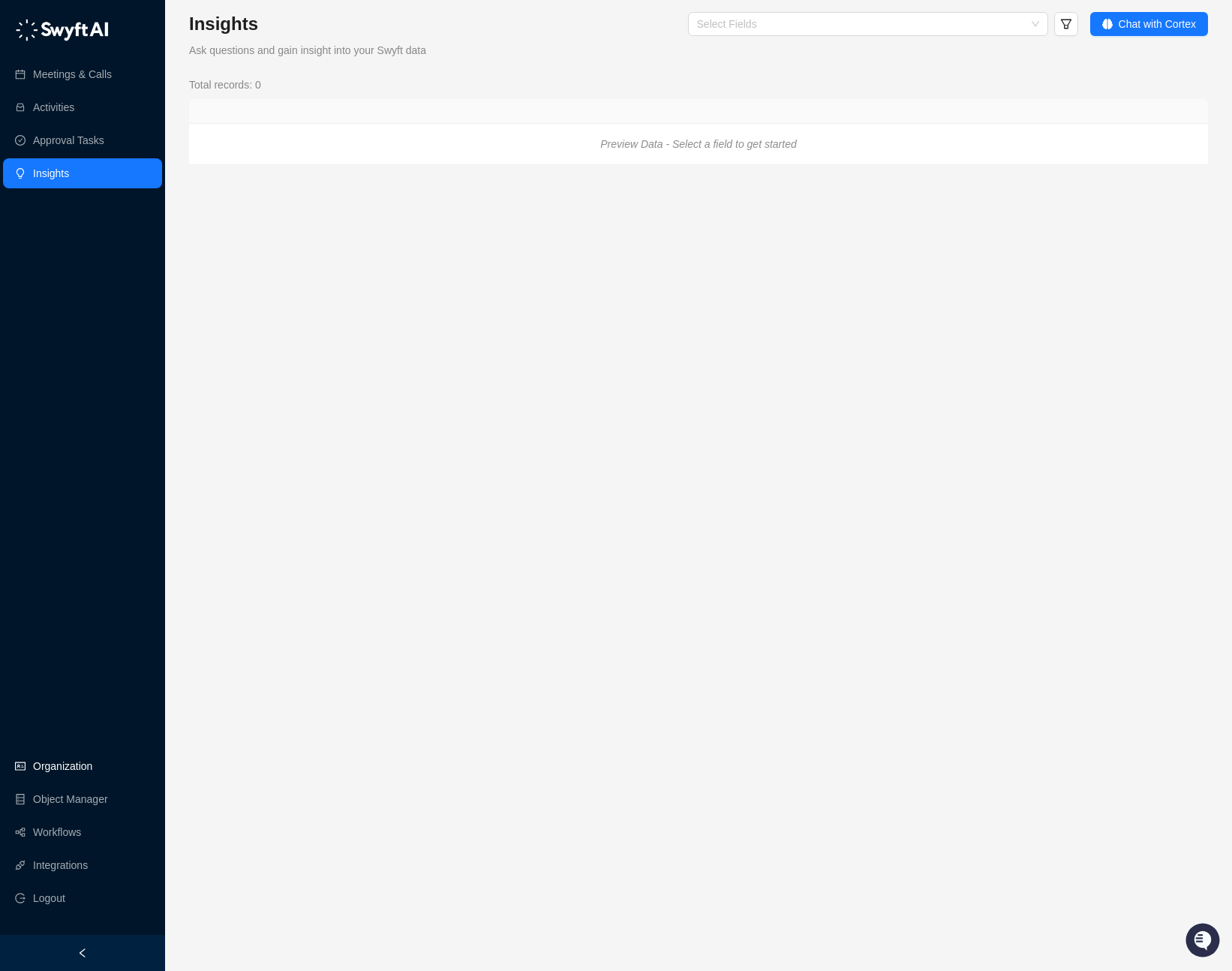
click at [78, 765] on link "Organization" at bounding box center [62, 766] width 59 height 30
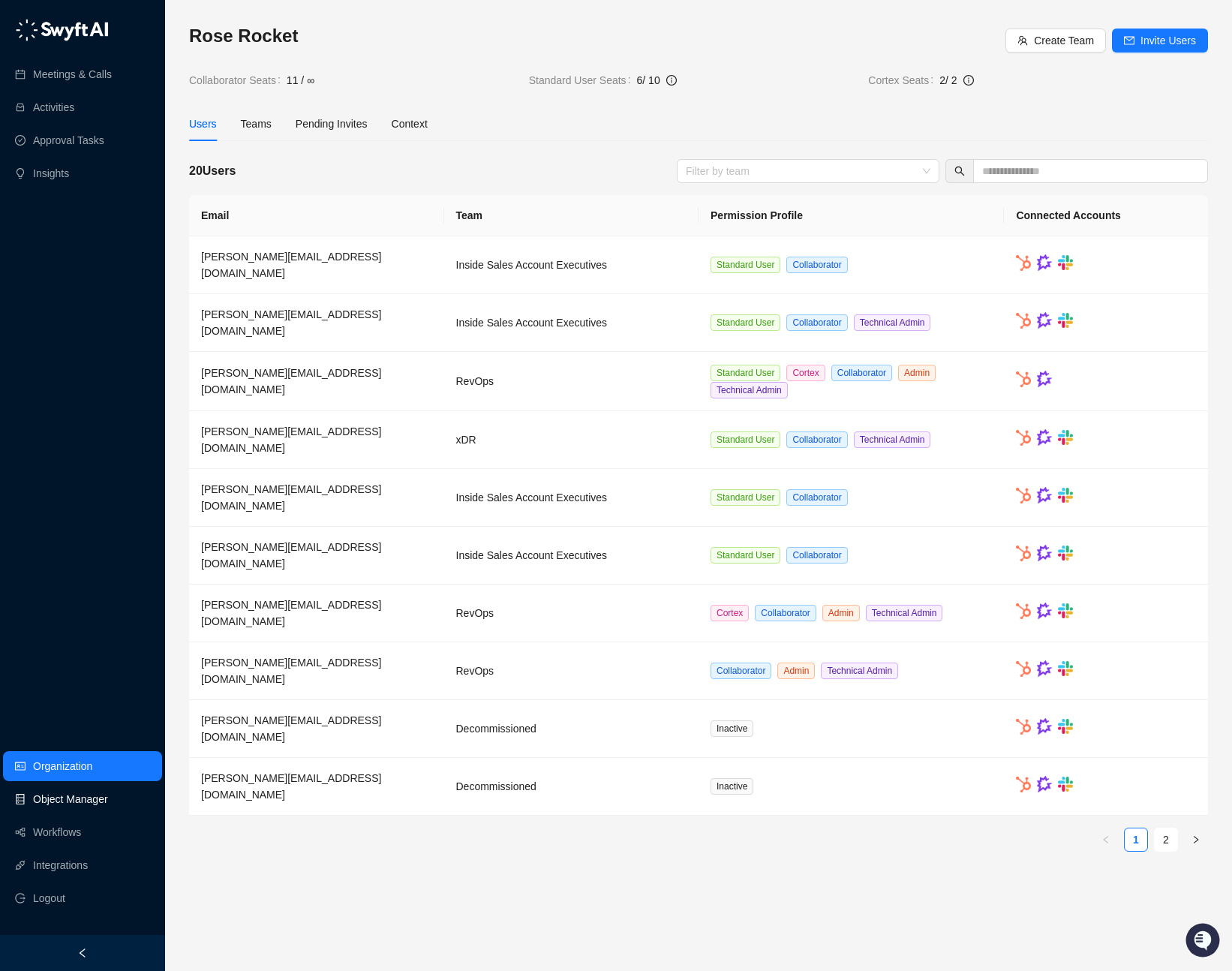
click at [78, 794] on link "Object Manager" at bounding box center [70, 799] width 75 height 30
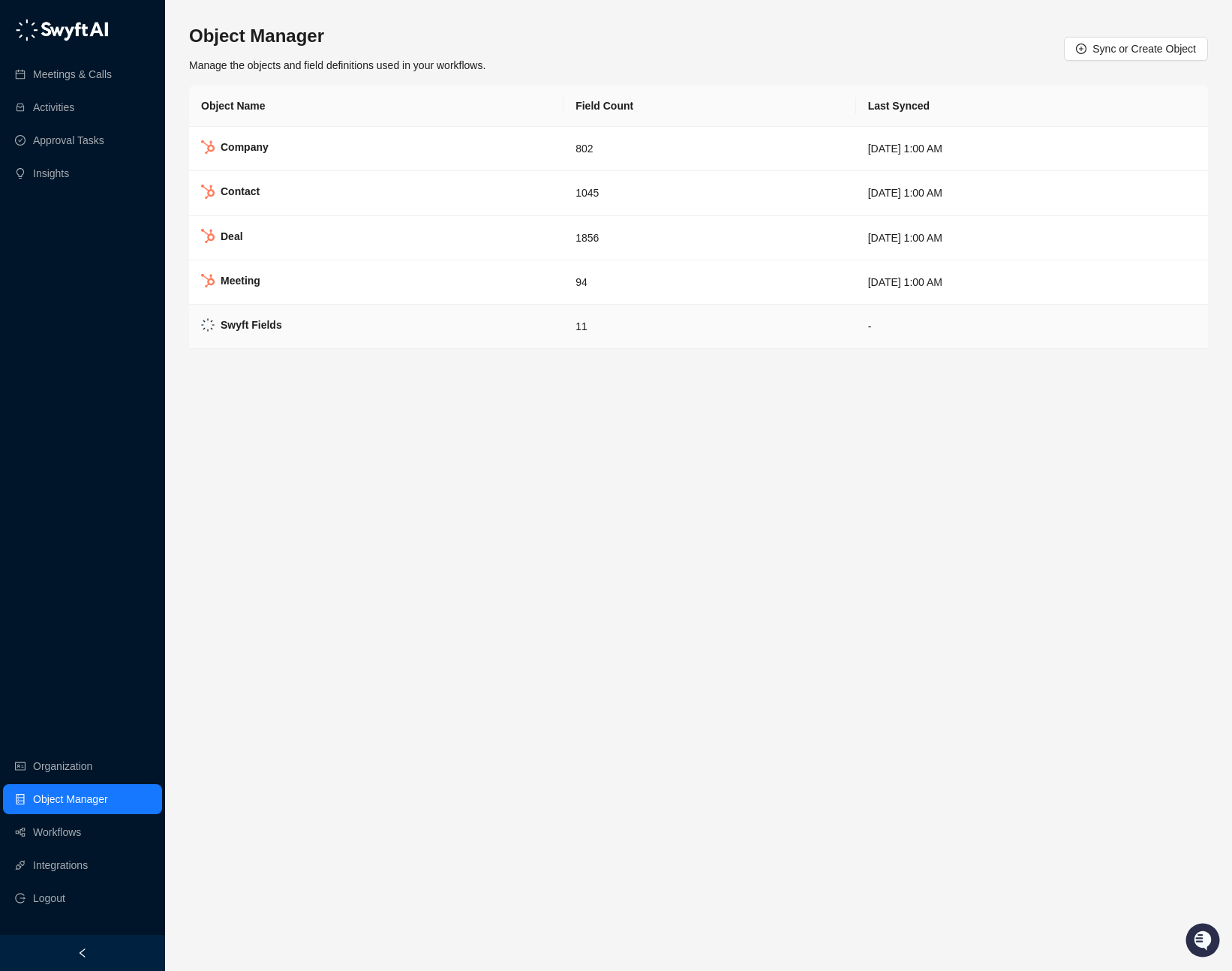
click at [335, 319] on td "Swyft Fields" at bounding box center [376, 327] width 374 height 44
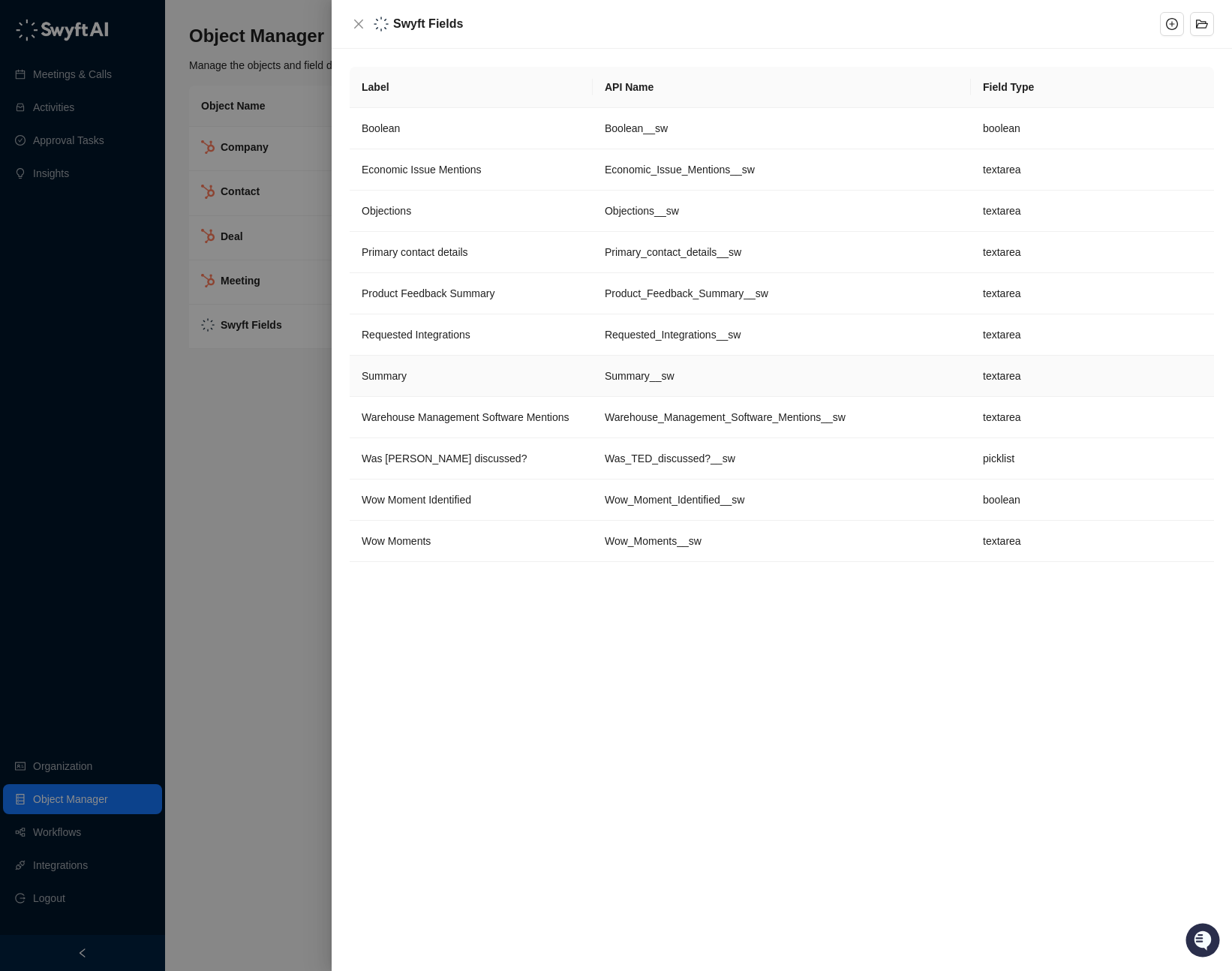
click at [469, 370] on td "Summary" at bounding box center [471, 376] width 243 height 41
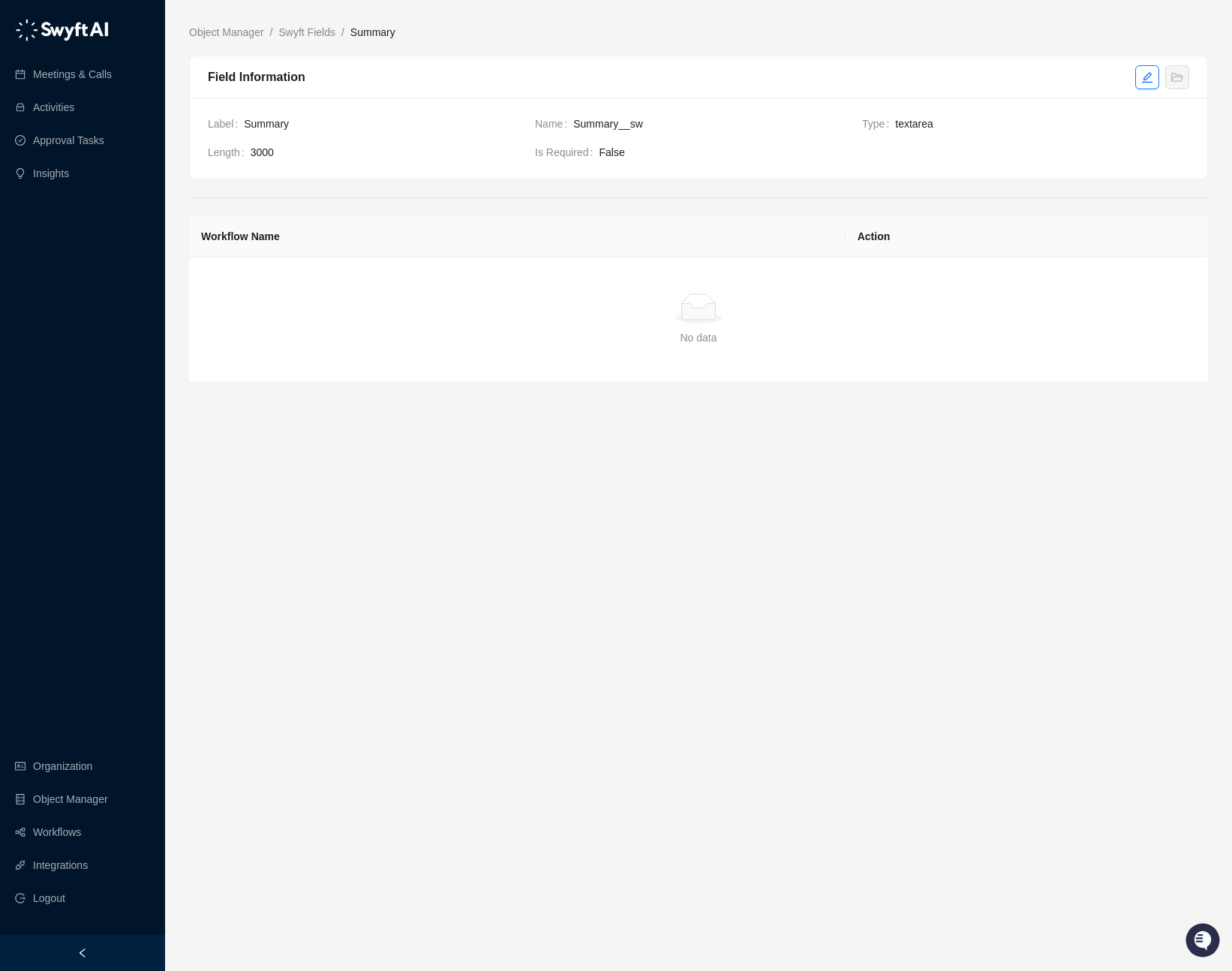
click at [291, 119] on span "Summary" at bounding box center [383, 124] width 279 height 17
click at [580, 135] on td "Name Summary__sw" at bounding box center [698, 129] width 327 height 28
click at [1147, 83] on button "button" at bounding box center [1146, 77] width 24 height 24
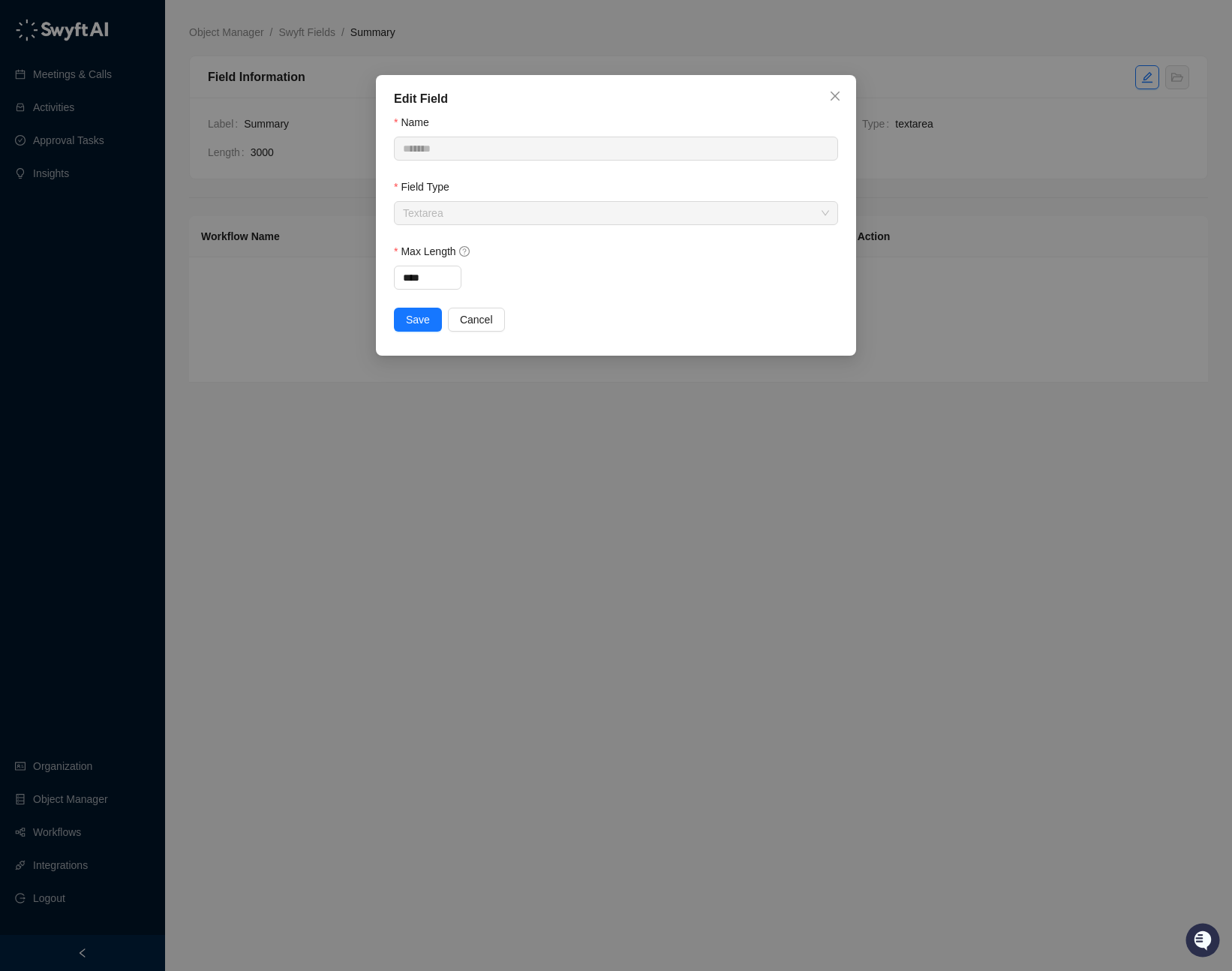
click at [635, 133] on div "Name" at bounding box center [616, 125] width 444 height 22
click at [832, 94] on icon "close" at bounding box center [835, 96] width 12 height 12
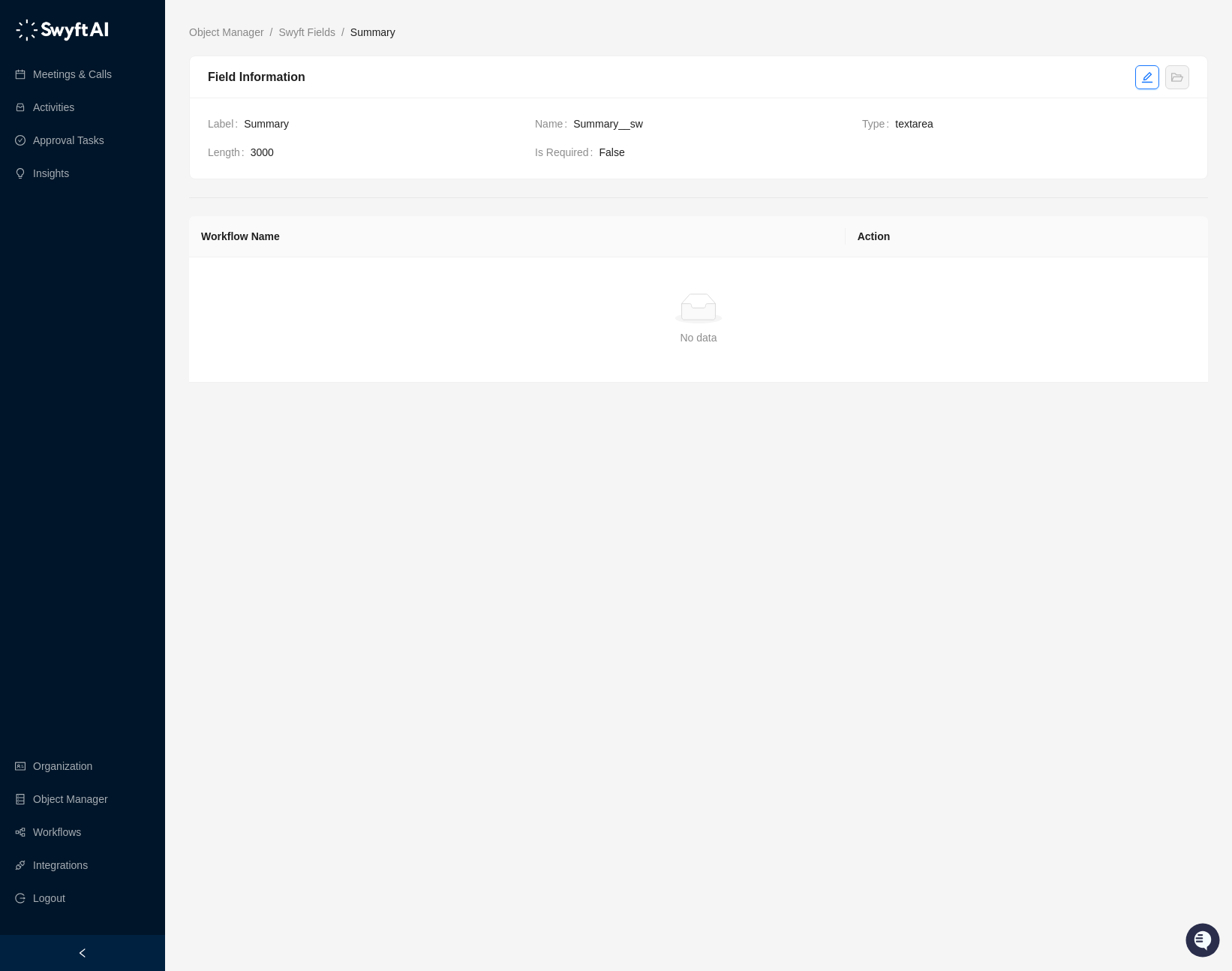
click at [273, 69] on div "Field Information" at bounding box center [671, 77] width 927 height 18
click at [311, 31] on link "Swyft Fields" at bounding box center [307, 32] width 62 height 17
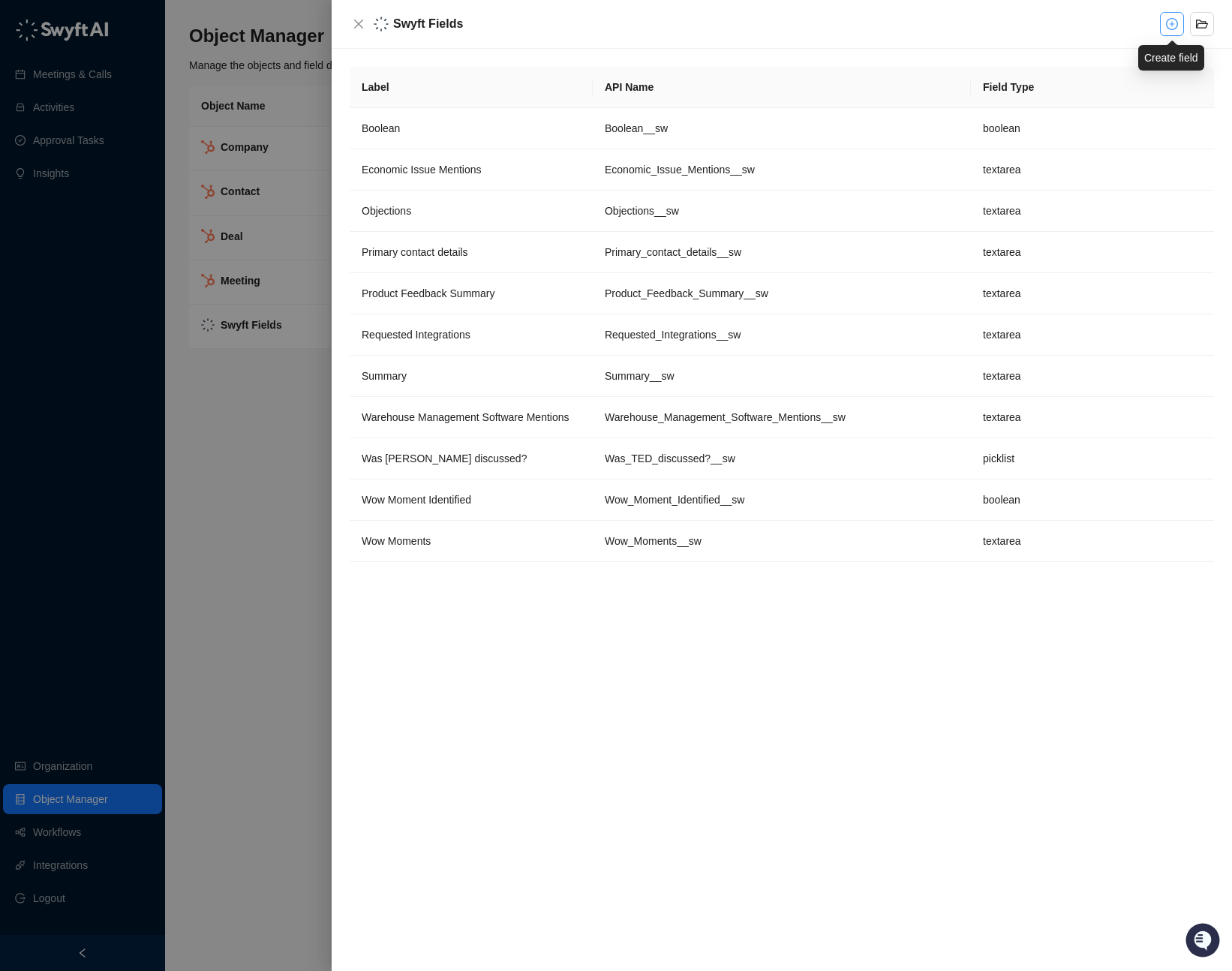
click at [1175, 23] on icon "plus-circle" at bounding box center [1172, 25] width 12 height 12
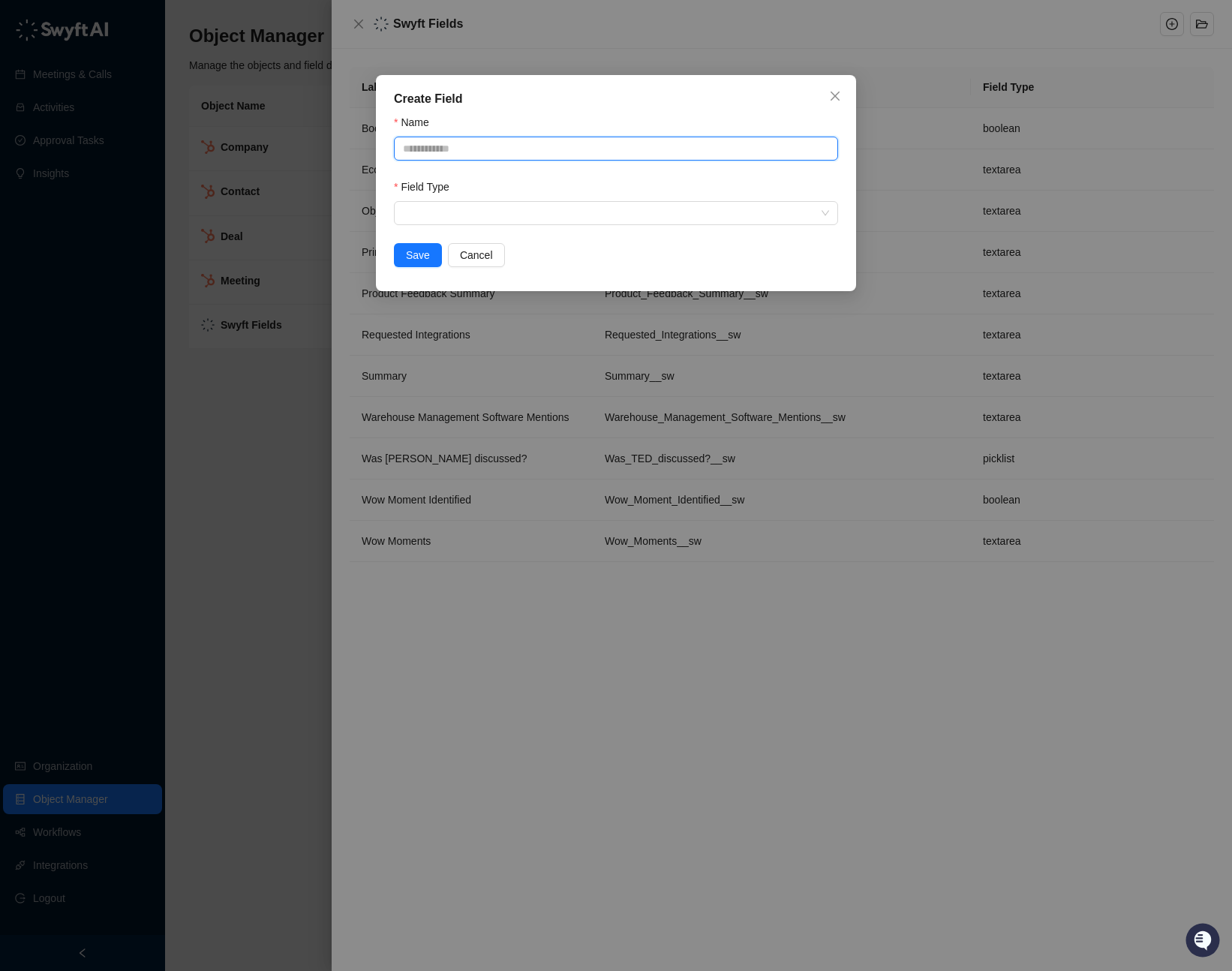
click at [516, 146] on input "Name" at bounding box center [616, 148] width 444 height 24
type input "**********"
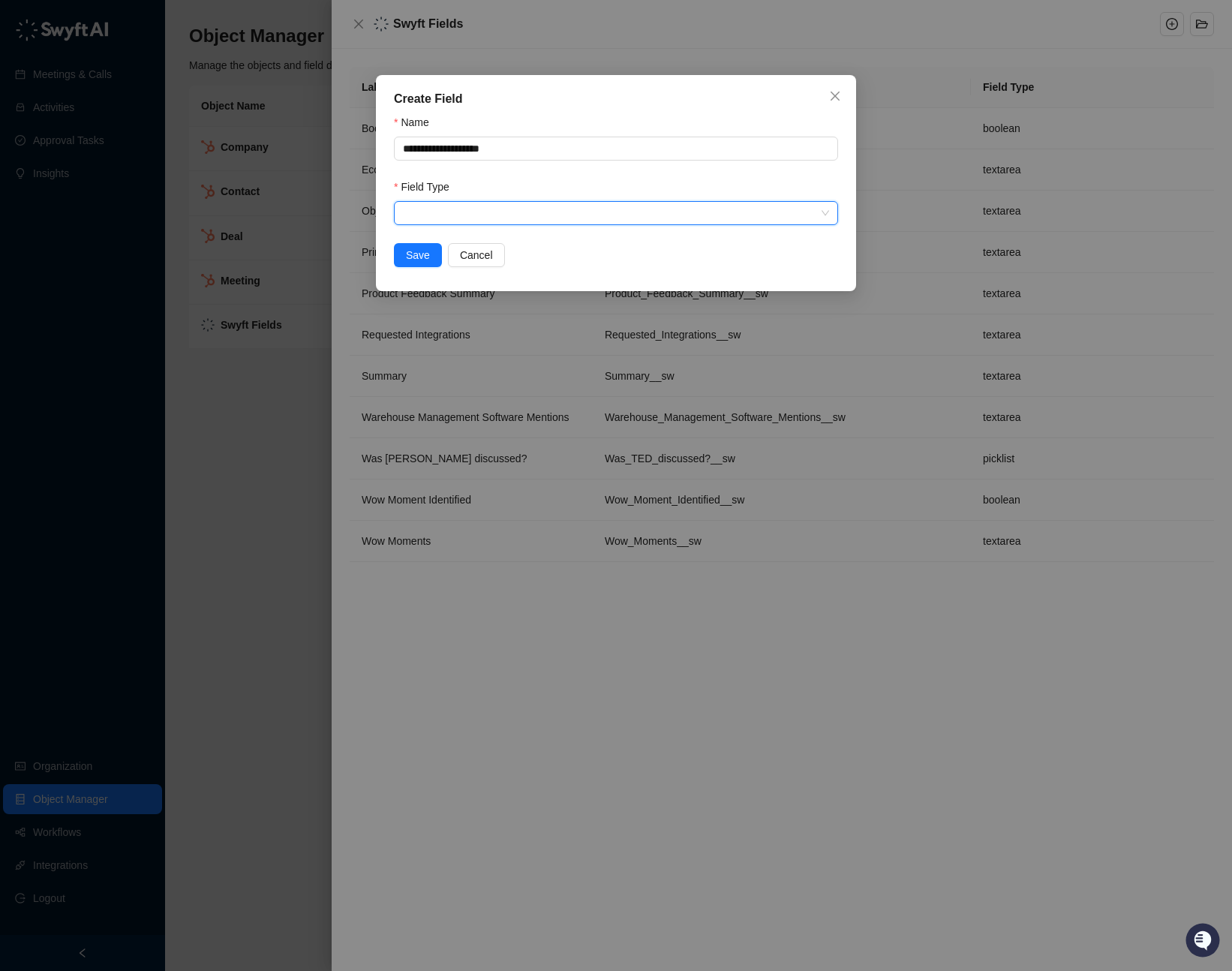
click at [497, 213] on input "search" at bounding box center [611, 213] width 417 height 22
click at [700, 208] on input "search" at bounding box center [611, 213] width 417 height 22
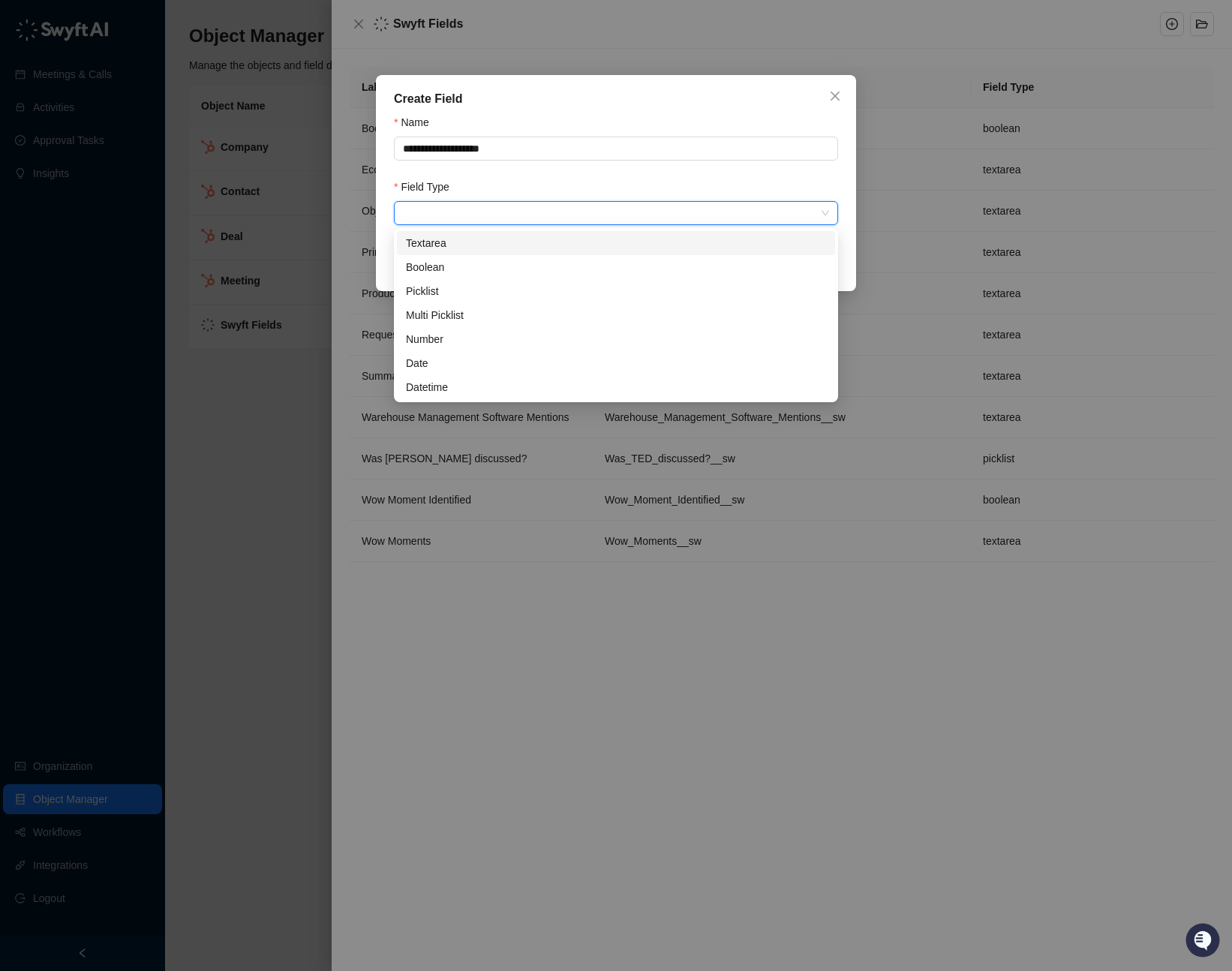
click at [565, 239] on div "Textarea" at bounding box center [616, 244] width 420 height 17
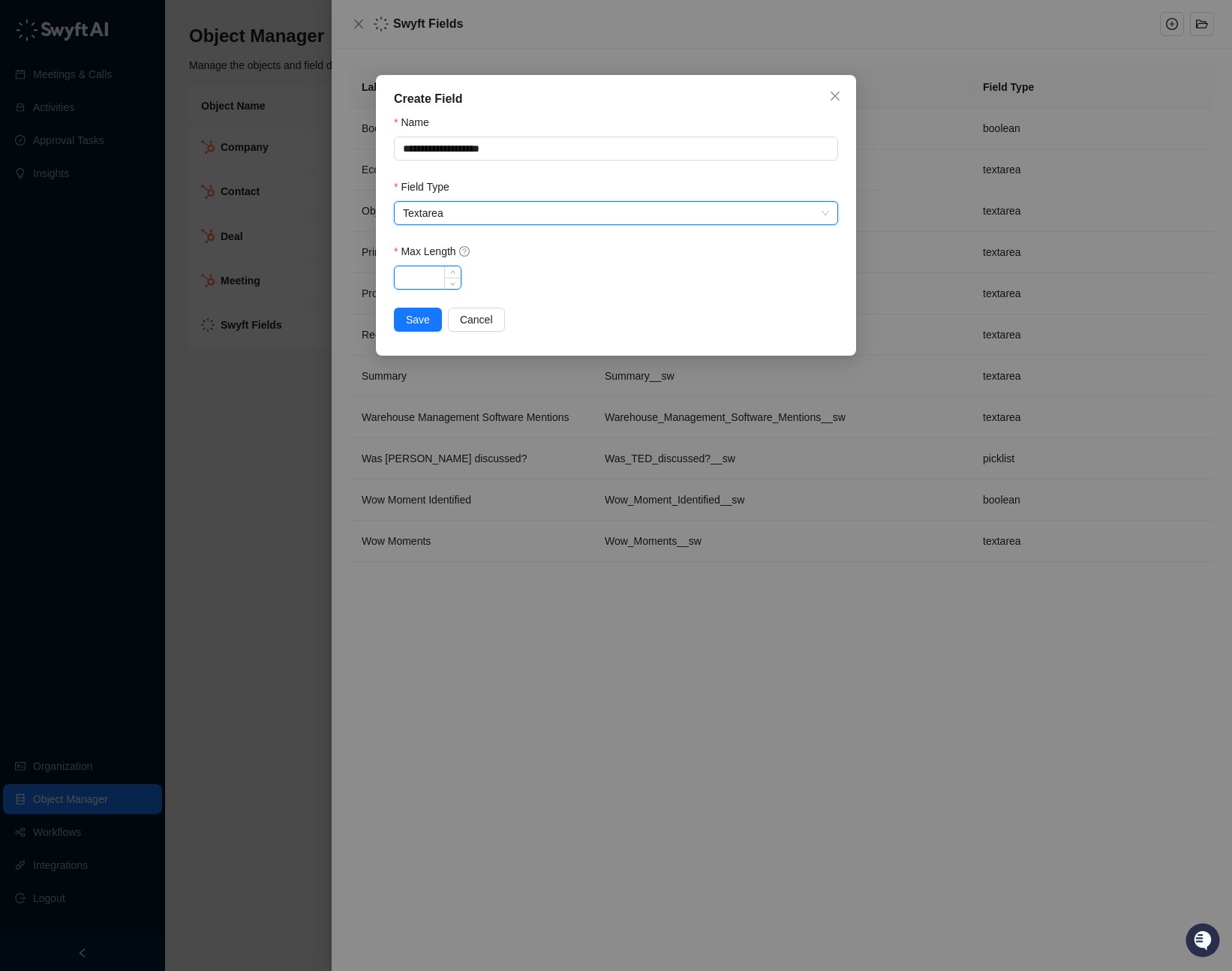
click at [434, 277] on input "Max Length" at bounding box center [427, 277] width 66 height 22
type input "*****"
click at [414, 317] on span "Save" at bounding box center [417, 320] width 24 height 17
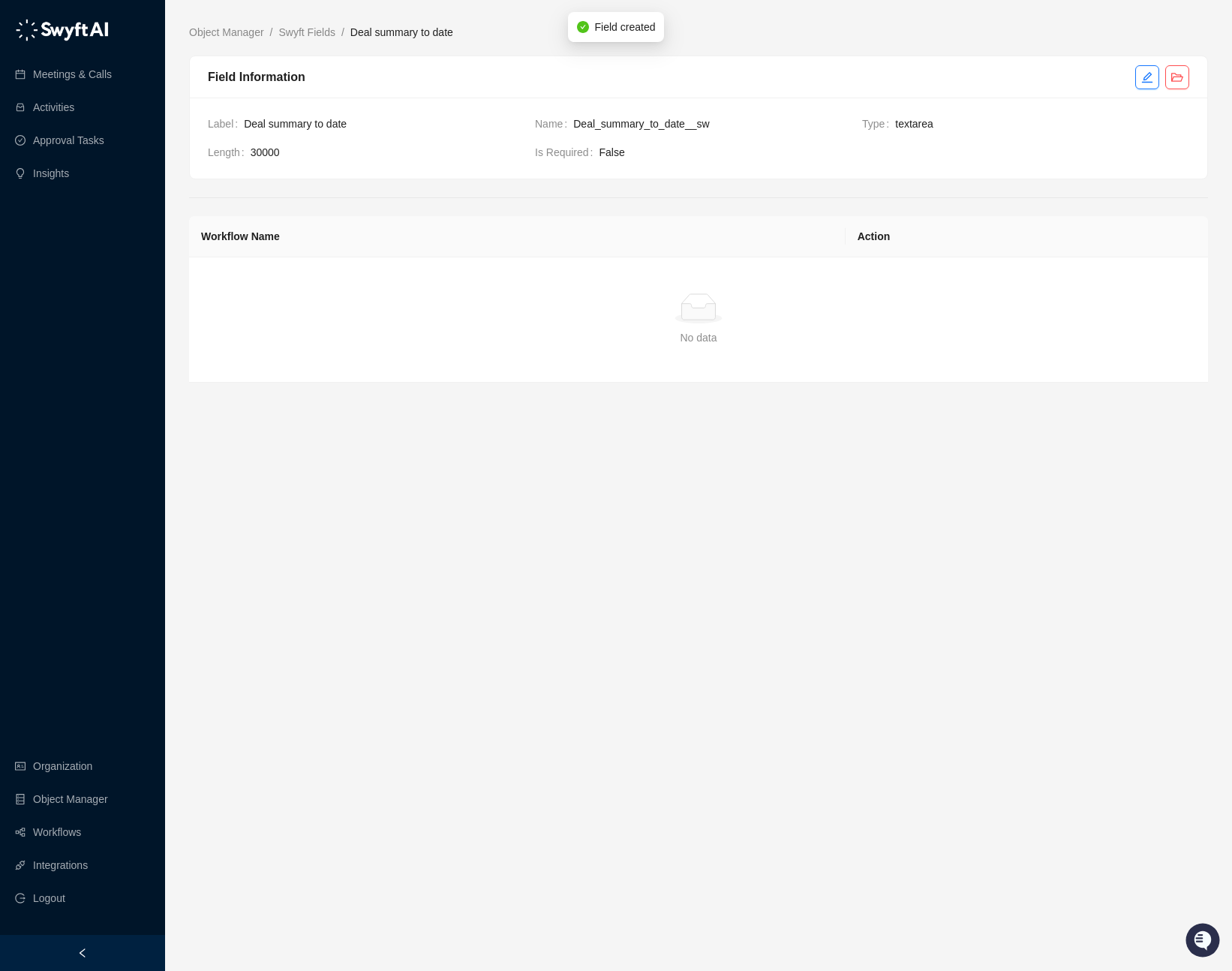
click at [845, 166] on div "Label Deal summary to date Name Deal_summary_to_date__sw Type textarea Length 3…" at bounding box center [698, 138] width 1017 height 81
click at [587, 129] on span "Deal_summary_to_date__sw" at bounding box center [711, 124] width 276 height 17
drag, startPoint x: 342, startPoint y: 115, endPoint x: 249, endPoint y: 125, distance: 93.5
click at [250, 125] on span "Deal summary to date" at bounding box center [383, 124] width 279 height 17
drag, startPoint x: 247, startPoint y: 125, endPoint x: 345, endPoint y: 128, distance: 98.0
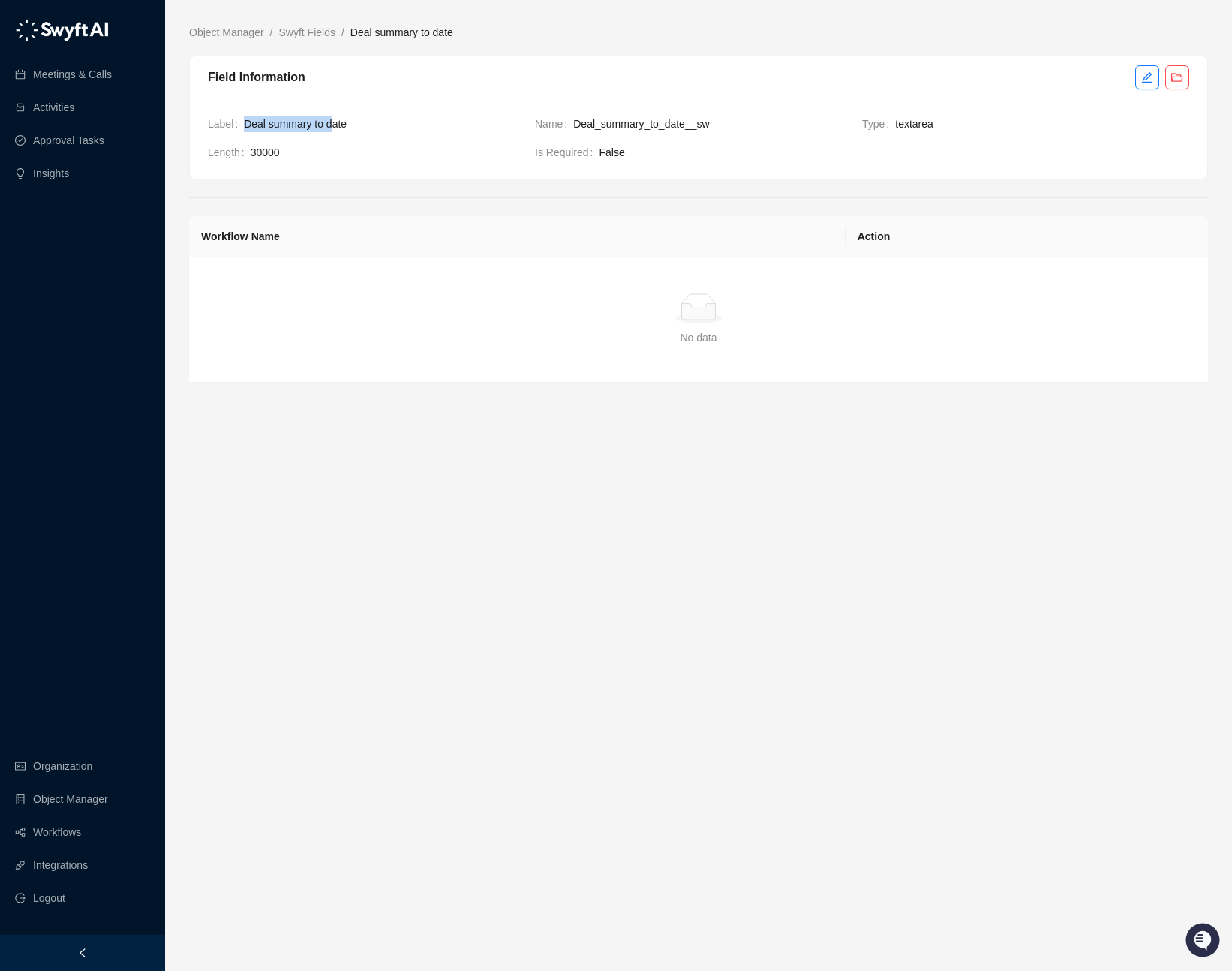
click at [344, 128] on span "Deal summary to date" at bounding box center [383, 124] width 279 height 17
click at [345, 128] on span "Deal summary to date" at bounding box center [383, 124] width 279 height 17
click at [332, 34] on link "Swyft Fields" at bounding box center [307, 32] width 62 height 17
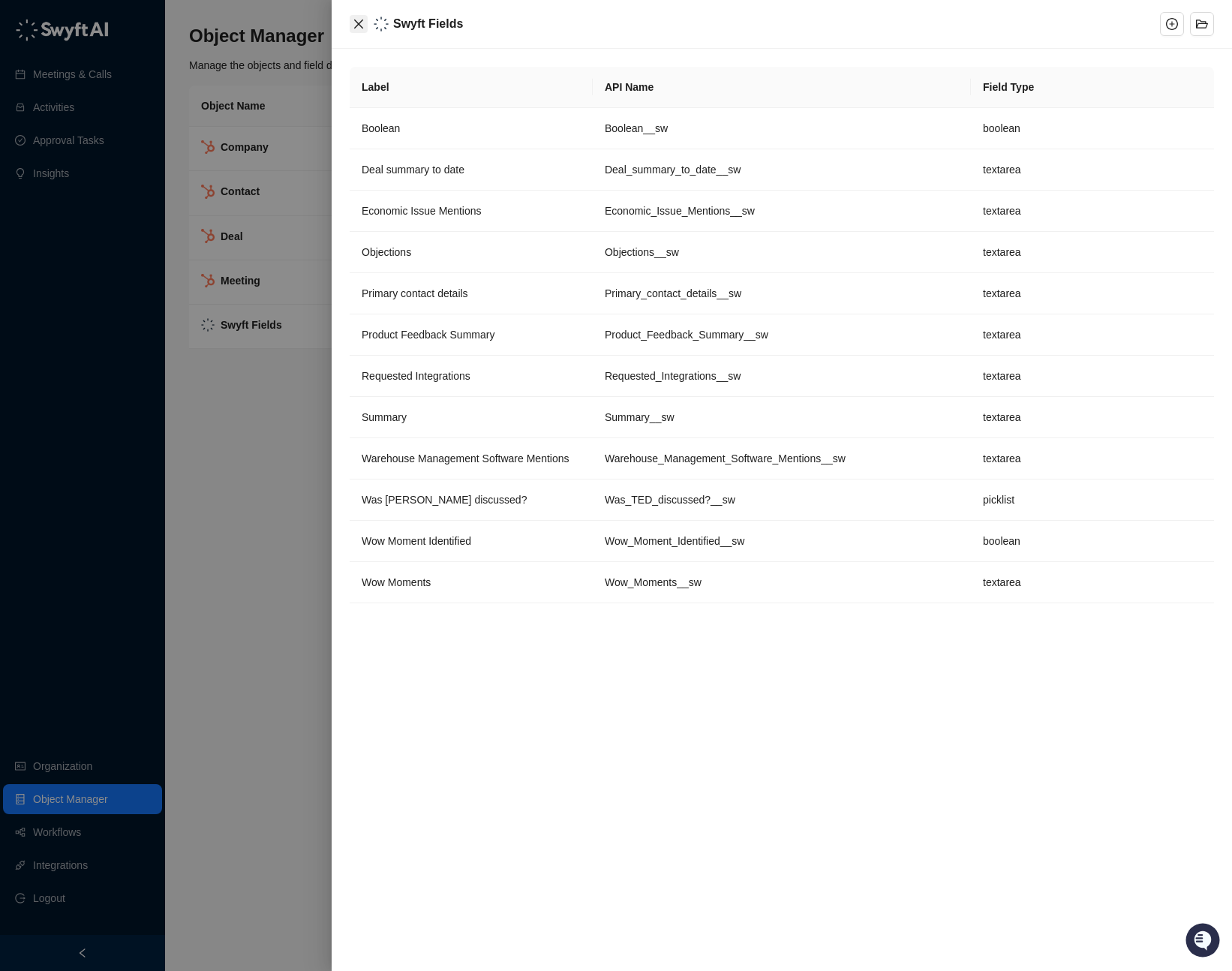
click at [361, 18] on icon "close" at bounding box center [358, 25] width 12 height 12
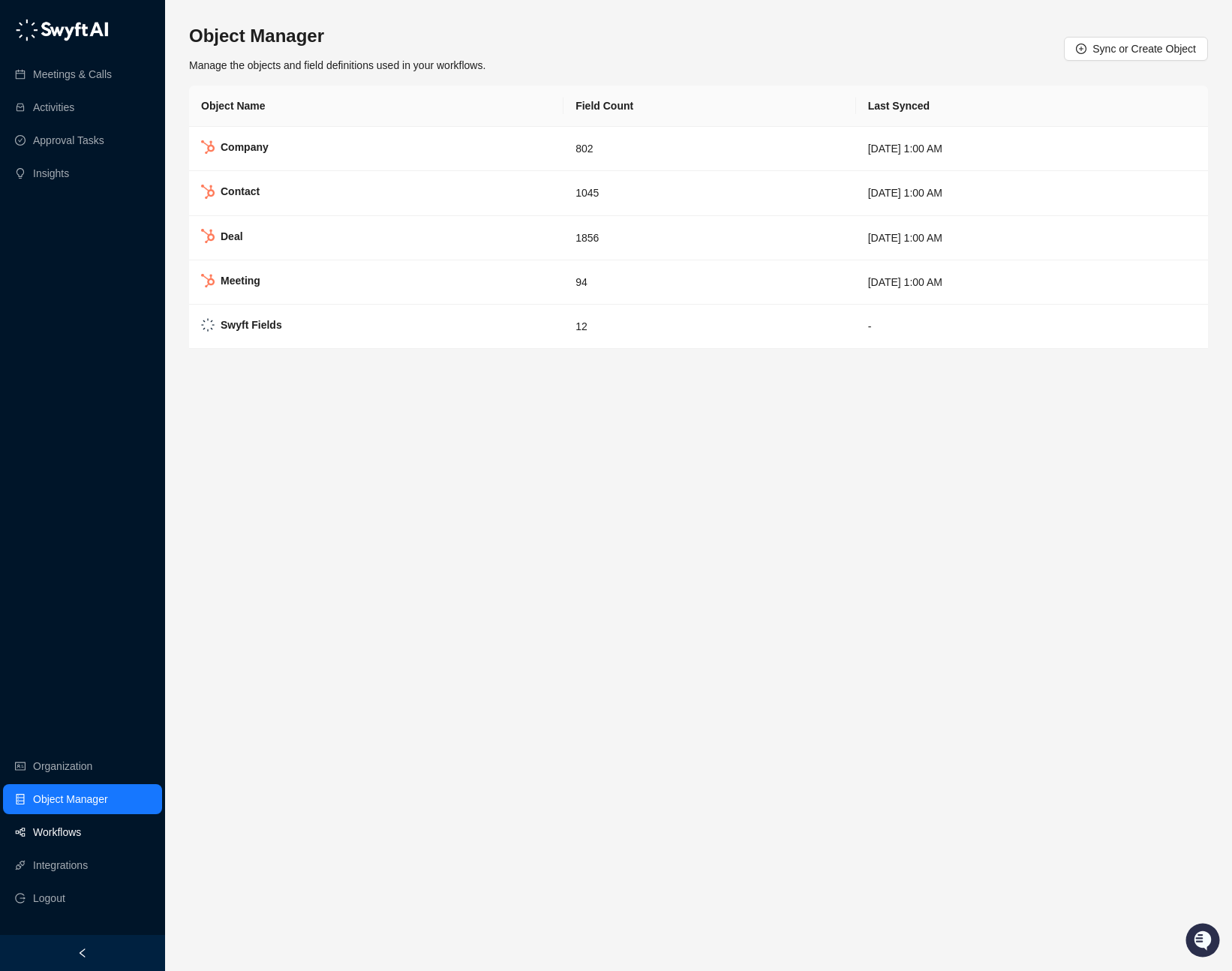
click at [81, 836] on link "Workflows" at bounding box center [57, 832] width 48 height 30
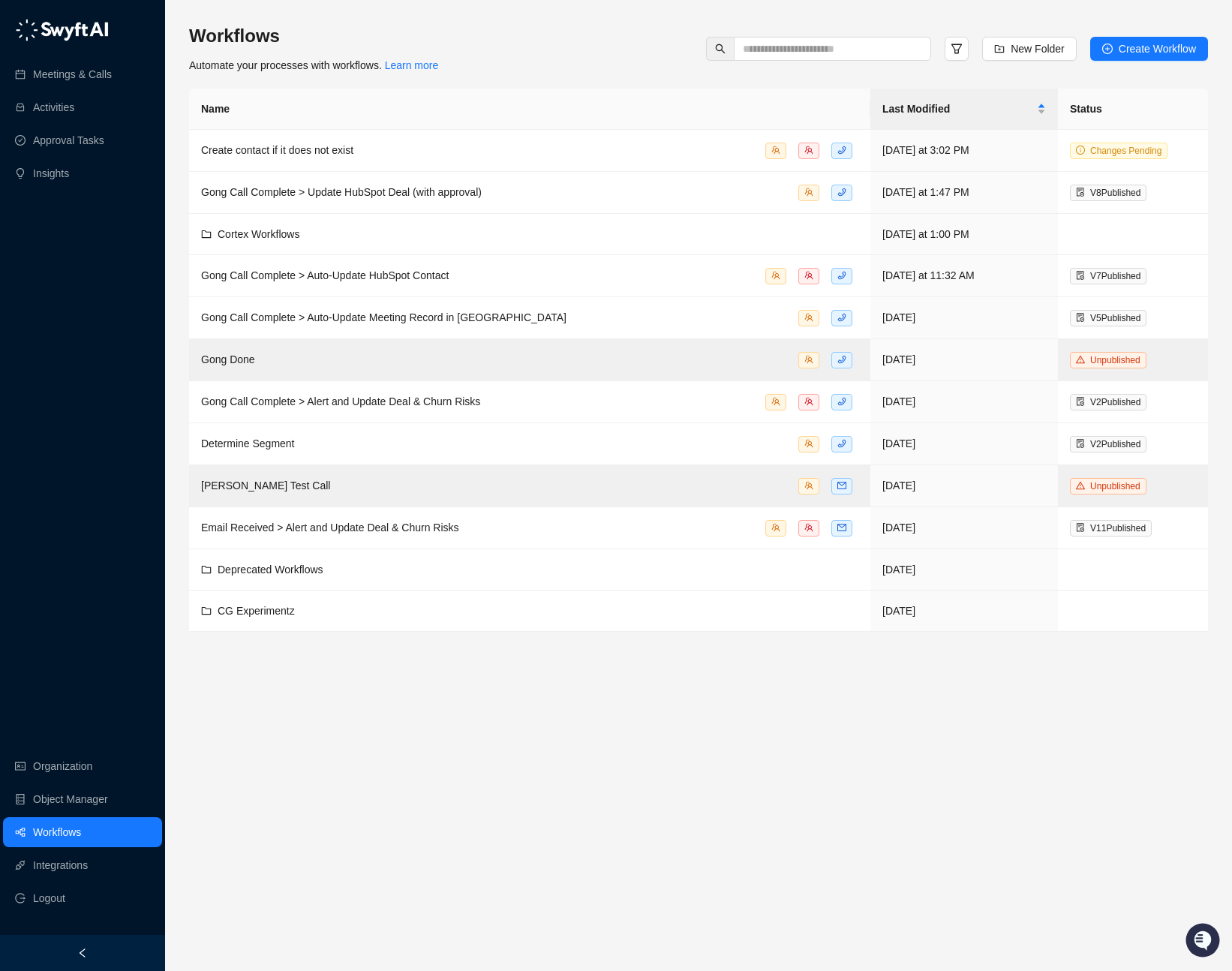
click at [569, 64] on div "Workflows Automate your processes with workflows. Learn more New Folder Create …" at bounding box center [698, 48] width 1018 height 50
drag, startPoint x: 181, startPoint y: 27, endPoint x: 511, endPoint y: 79, distance: 334.1
click at [511, 79] on div "Workflows Automate your processes with workflows. Learn more New Folder Create …" at bounding box center [698, 486] width 1067 height 971
drag, startPoint x: 506, startPoint y: 74, endPoint x: 318, endPoint y: 66, distance: 188.2
click at [500, 77] on div "Workflows Automate your processes with workflows. Learn more New Folder Create …" at bounding box center [698, 327] width 1018 height 607
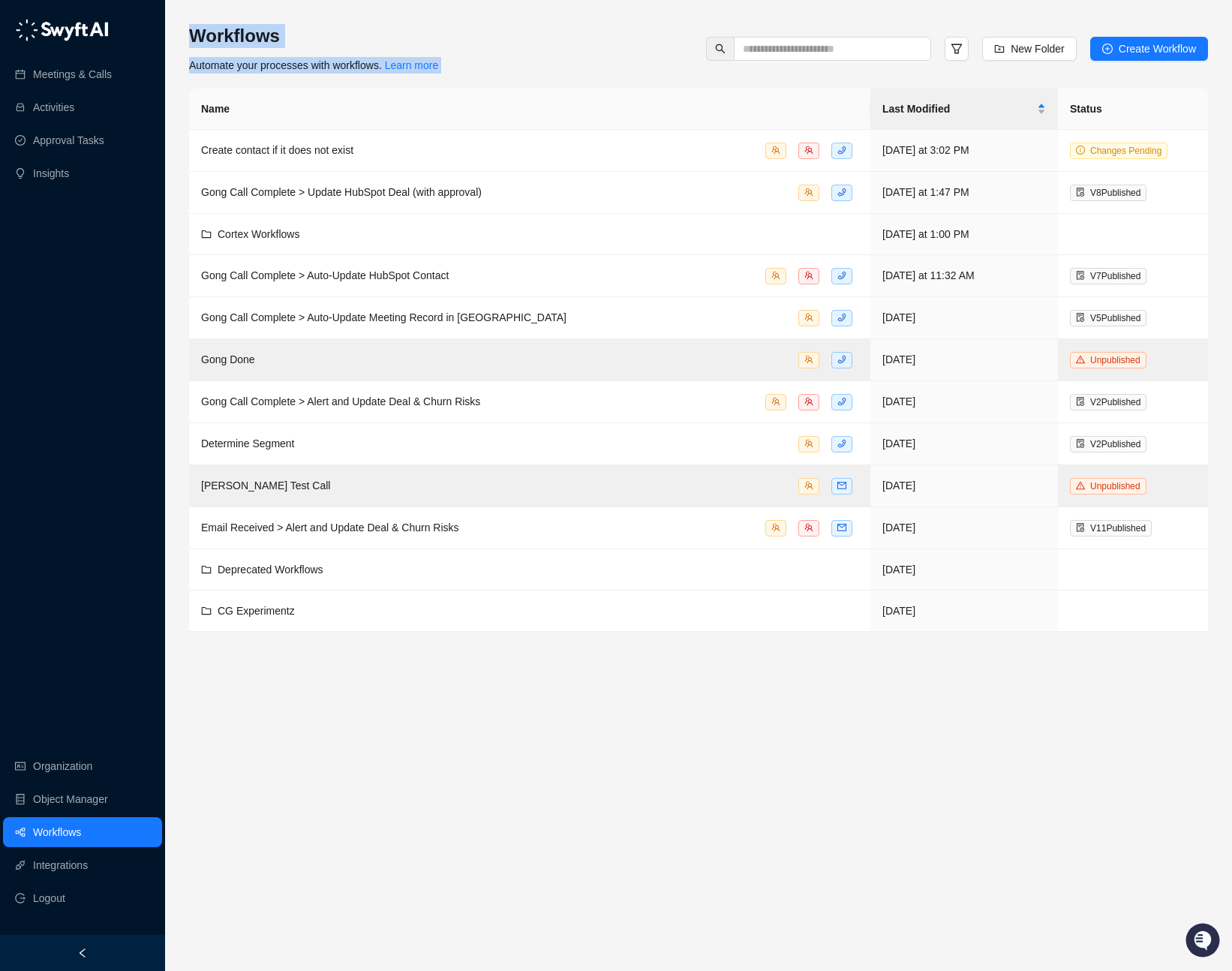
drag, startPoint x: 208, startPoint y: 31, endPoint x: 595, endPoint y: 85, distance: 390.7
click at [595, 85] on div "Workflows Automate your processes with workflows. Learn more New Folder Create …" at bounding box center [698, 486] width 1067 height 971
click at [584, 69] on div "Workflows Automate your processes with workflows. Learn more New Folder Create …" at bounding box center [698, 48] width 1018 height 50
click at [482, 276] on div "Gong Call Complete > Auto-Update HubSpot Contact" at bounding box center [530, 276] width 657 height 18
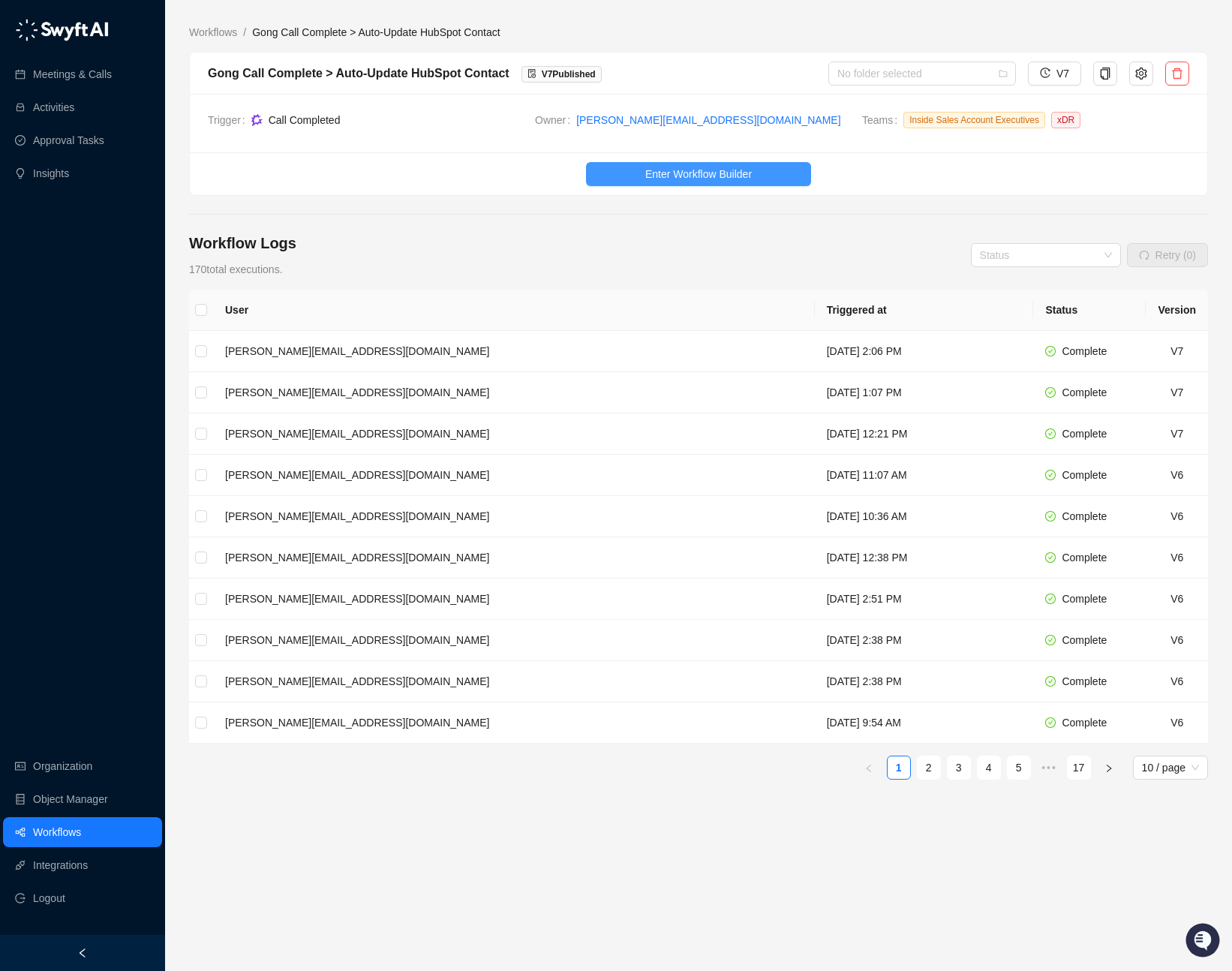
click at [665, 175] on span "Enter Workflow Builder" at bounding box center [698, 174] width 106 height 17
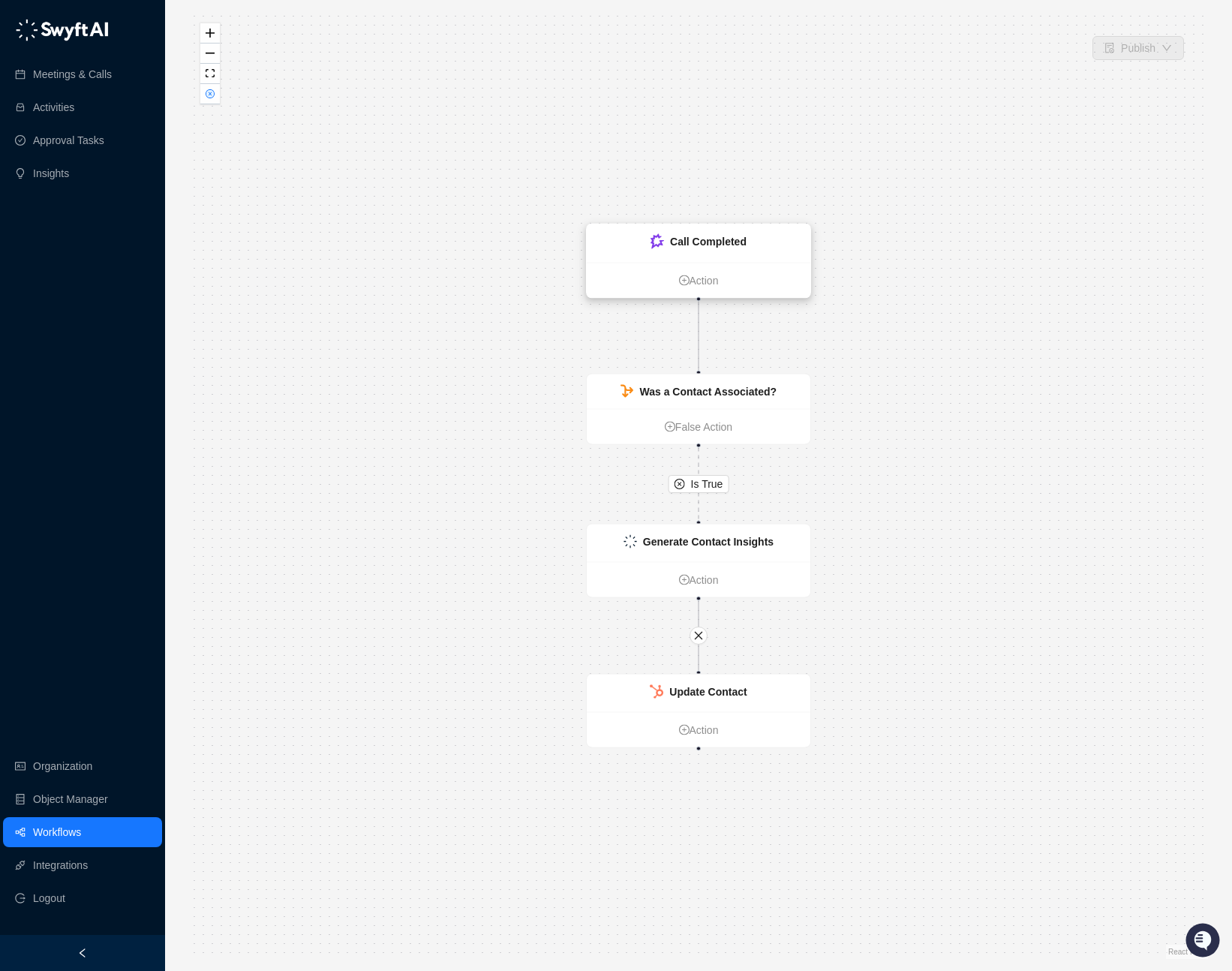
click at [764, 247] on div "Call Completed" at bounding box center [698, 244] width 224 height 38
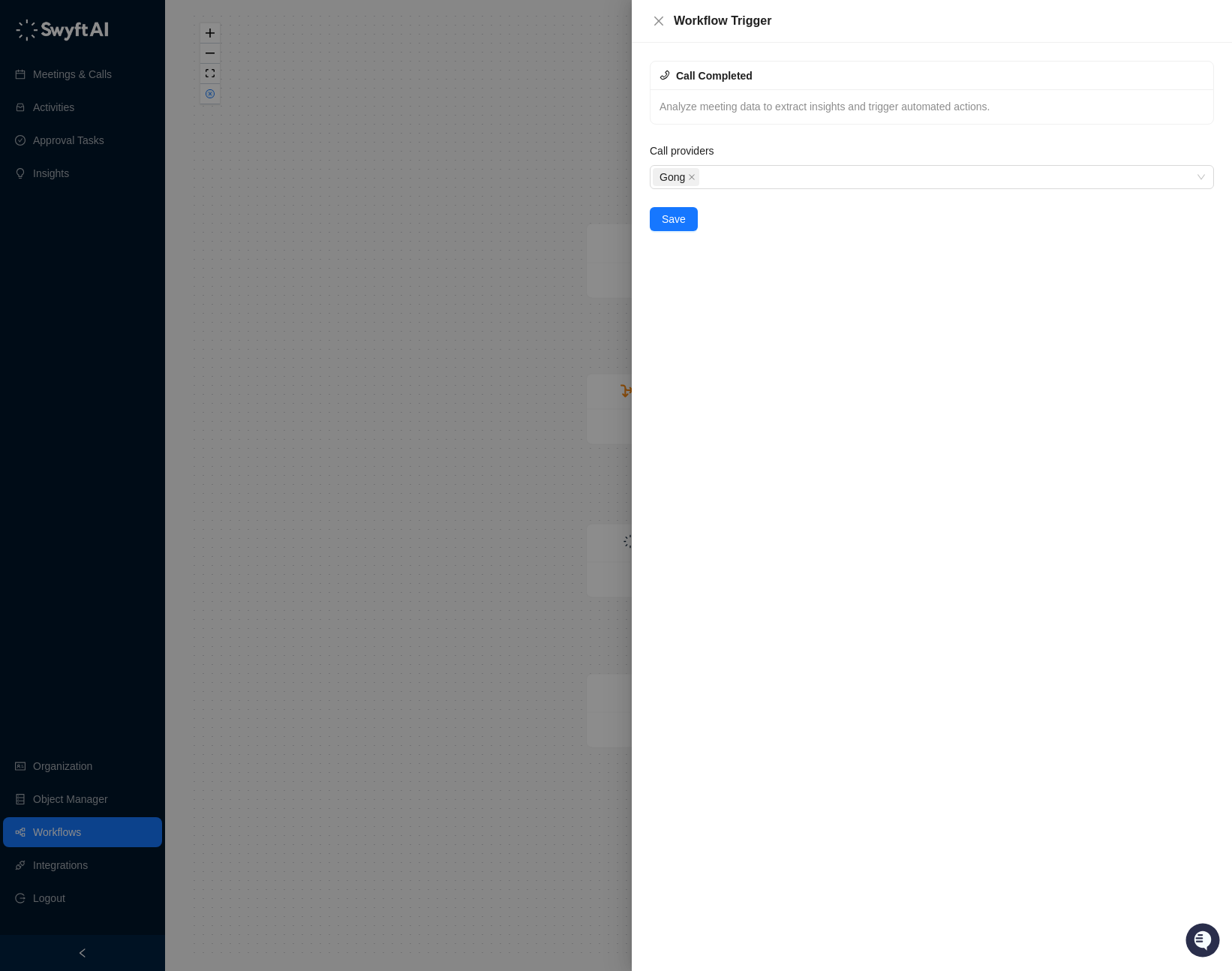
click at [646, 18] on div "Workflow Trigger" at bounding box center [932, 21] width 600 height 43
click at [658, 16] on icon "close" at bounding box center [658, 21] width 12 height 12
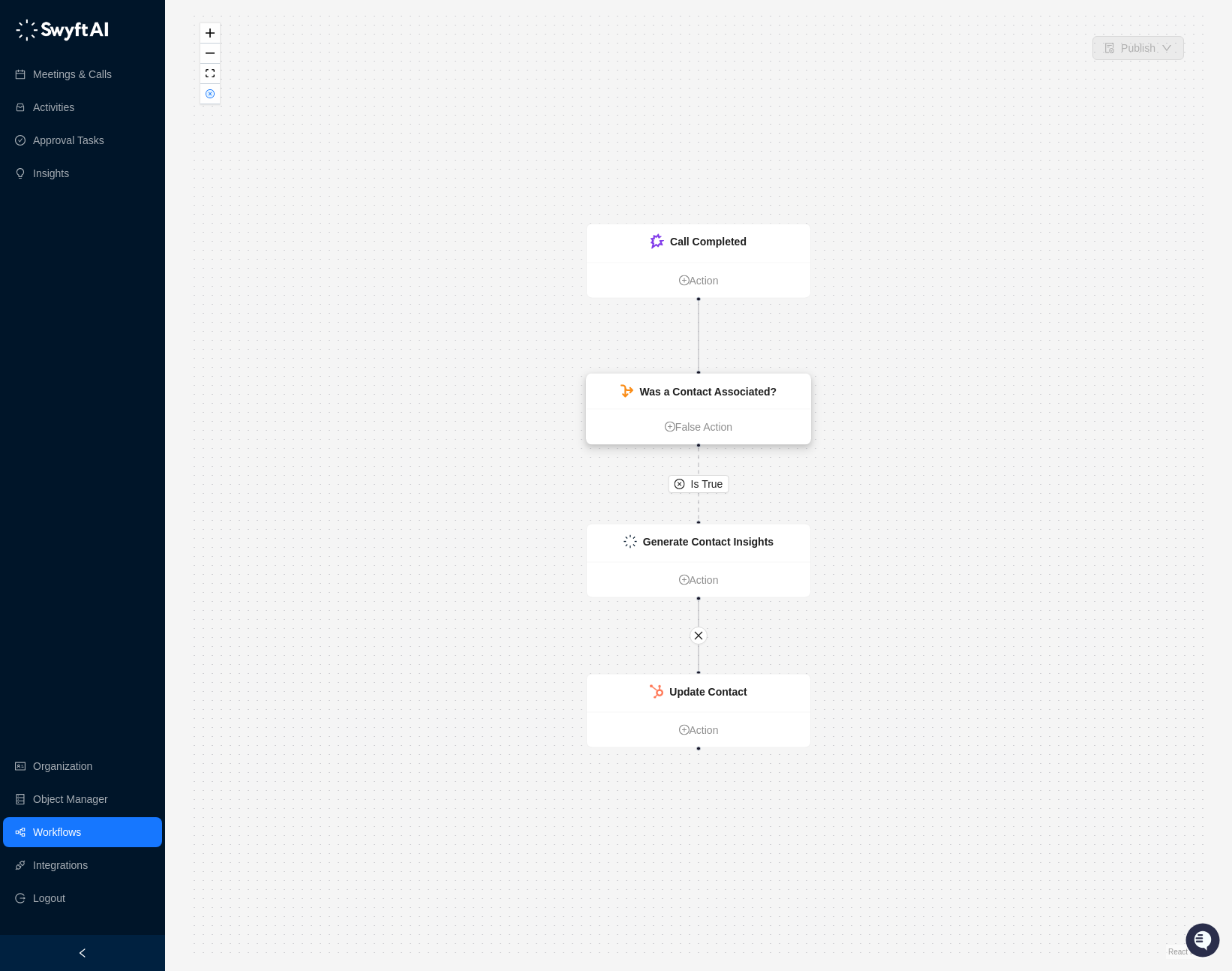
click at [743, 391] on strong "Was a Contact Associated?" at bounding box center [708, 392] width 137 height 12
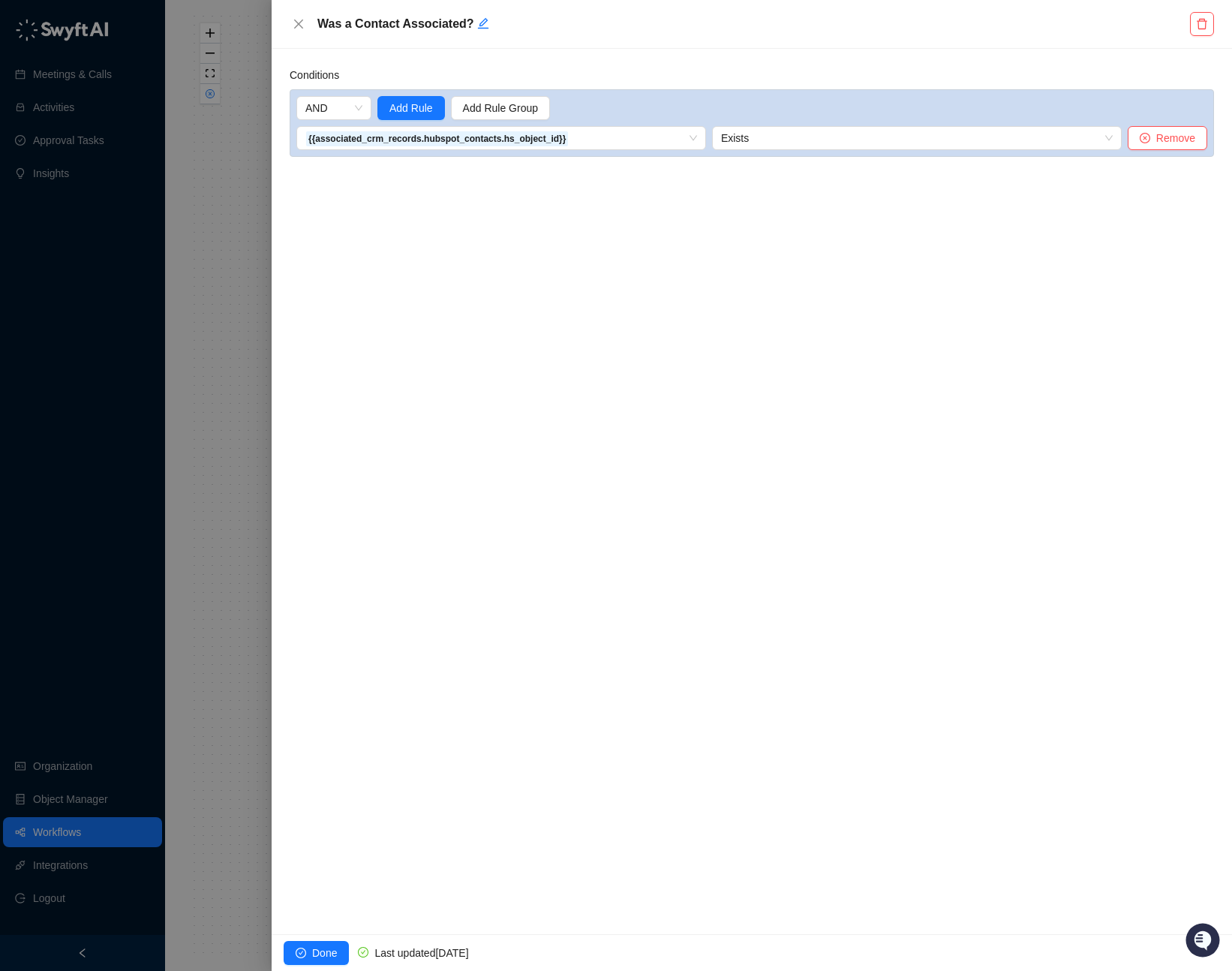
click at [298, 13] on div "Was a Contact Associated?" at bounding box center [752, 25] width 960 height 49
click at [295, 18] on icon "close" at bounding box center [299, 25] width 12 height 12
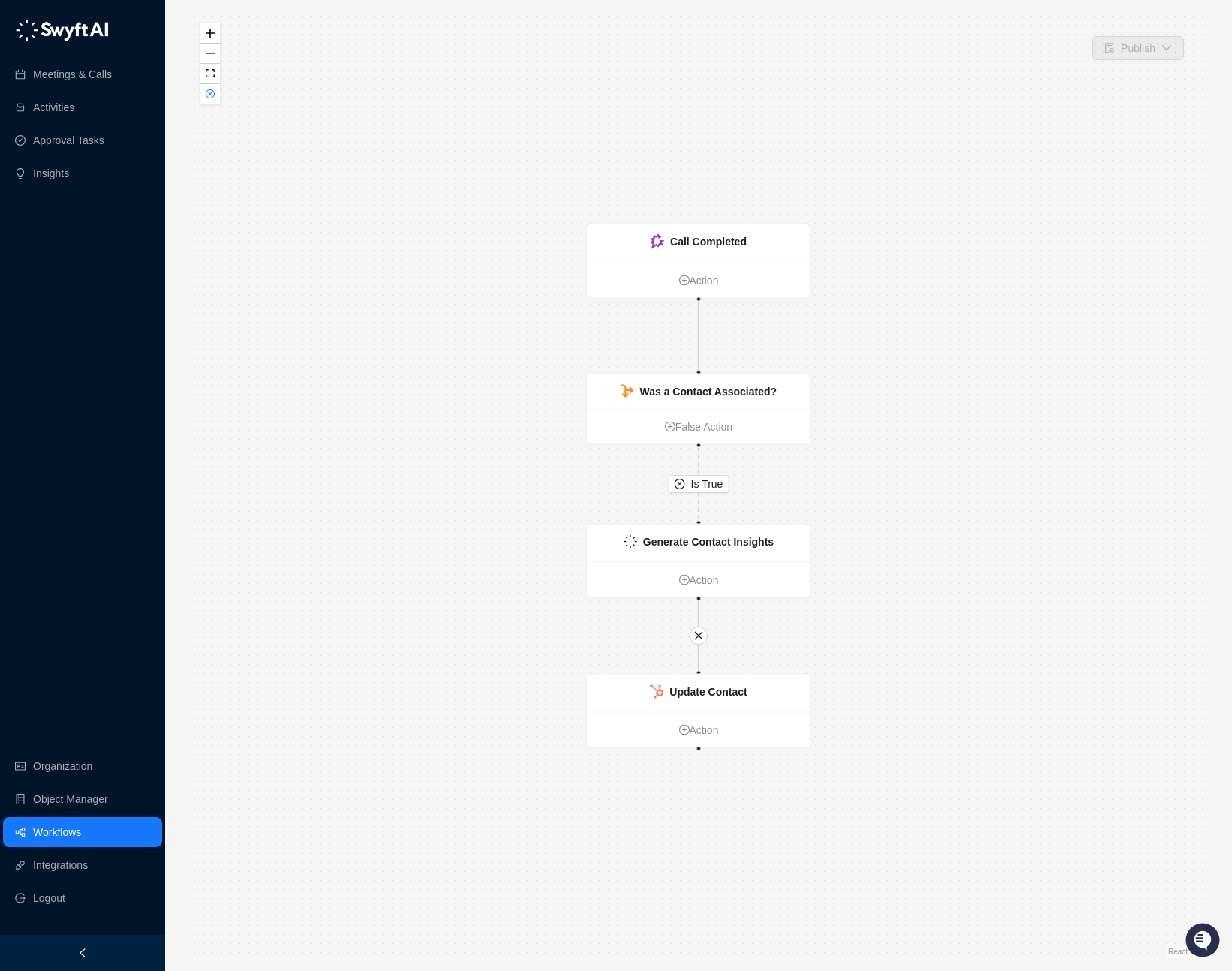
click at [423, 405] on div "Is True Call Completed Action Was a Contact Associated? False Action Update Con…" at bounding box center [698, 486] width 1018 height 946
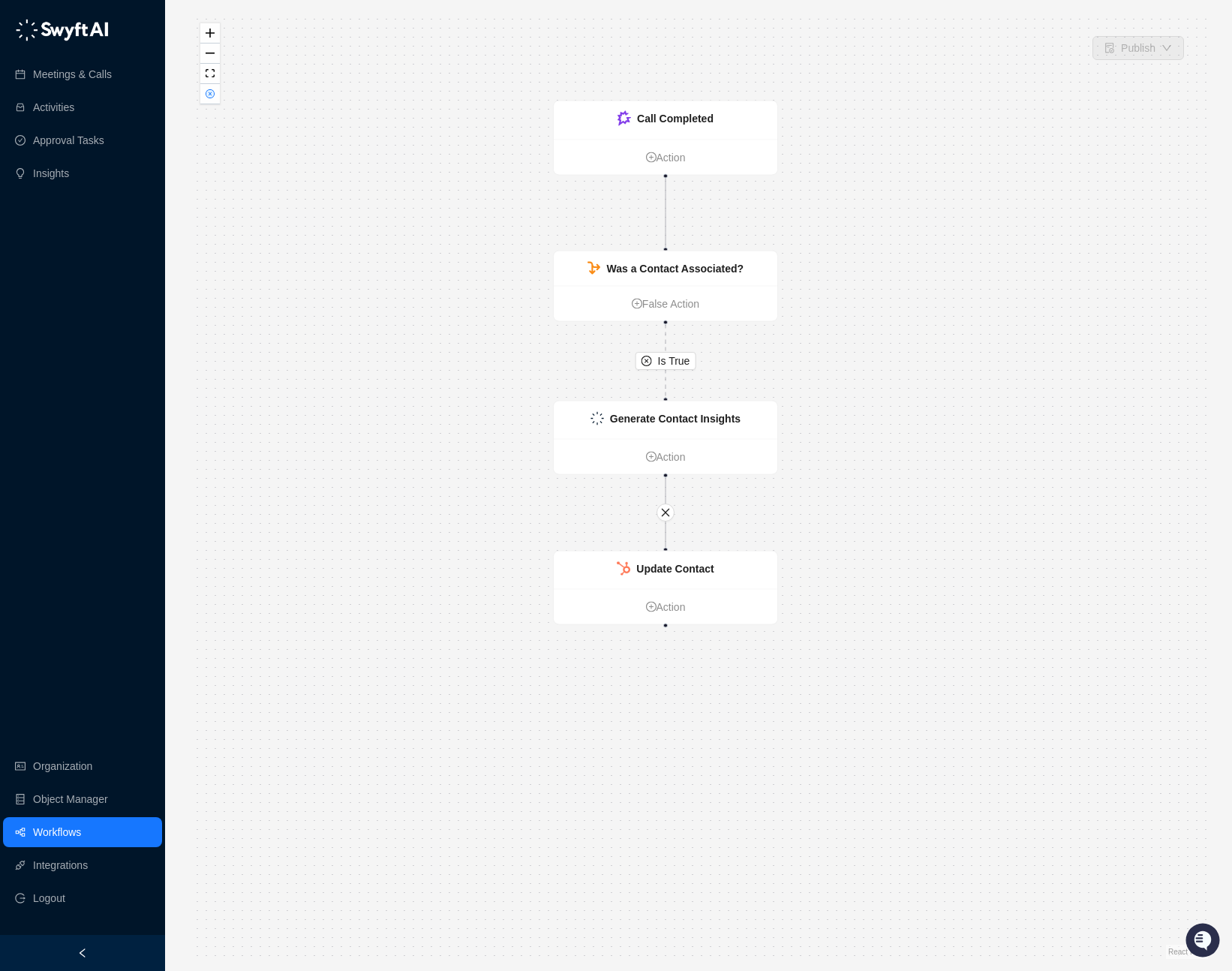
drag, startPoint x: 485, startPoint y: 499, endPoint x: 456, endPoint y: 386, distance: 116.7
click at [456, 384] on div "Is True Call Completed Action Was a Contact Associated? False Action Update Con…" at bounding box center [698, 486] width 1018 height 946
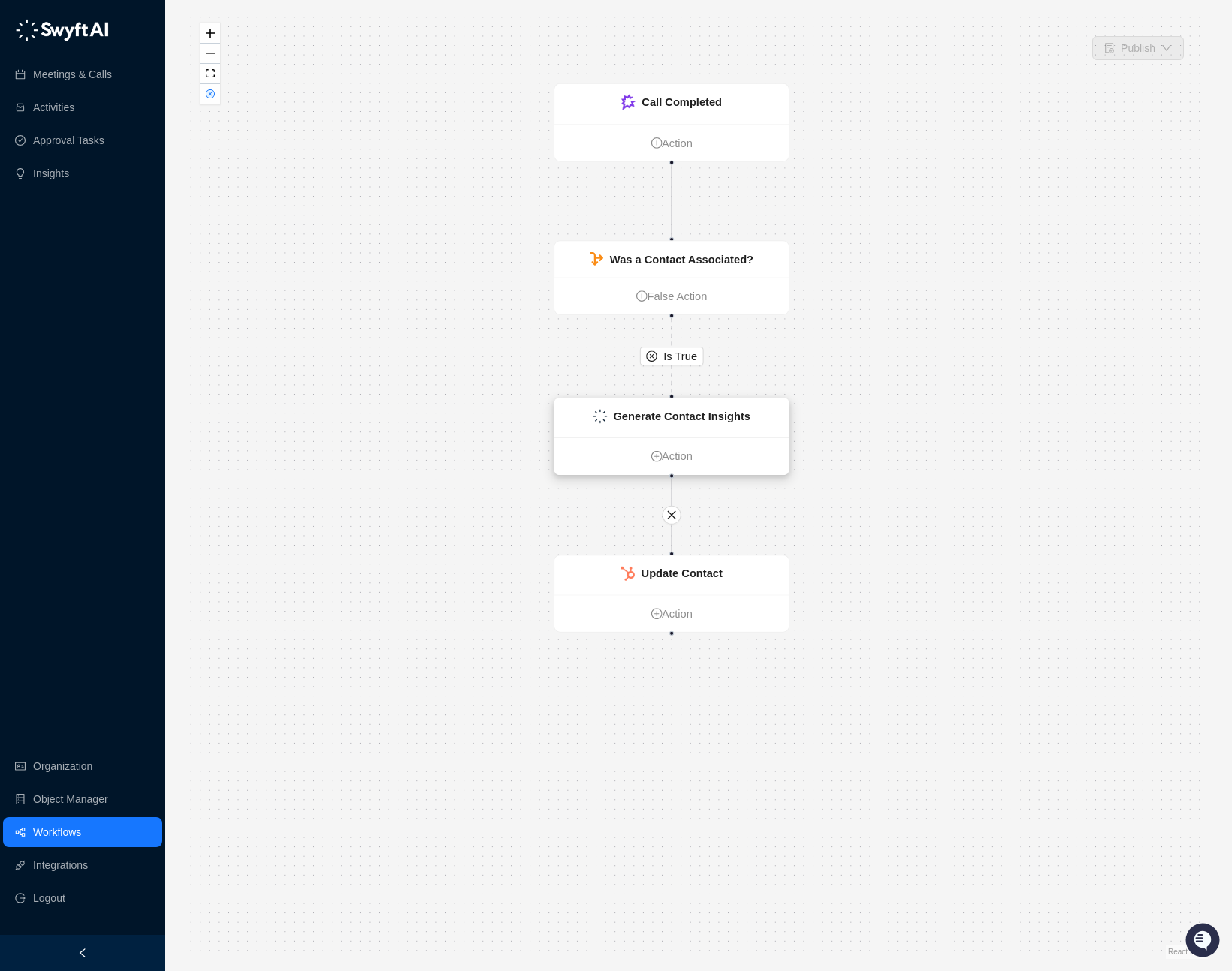
click at [719, 422] on strong "Generate Contact Insights" at bounding box center [681, 416] width 136 height 13
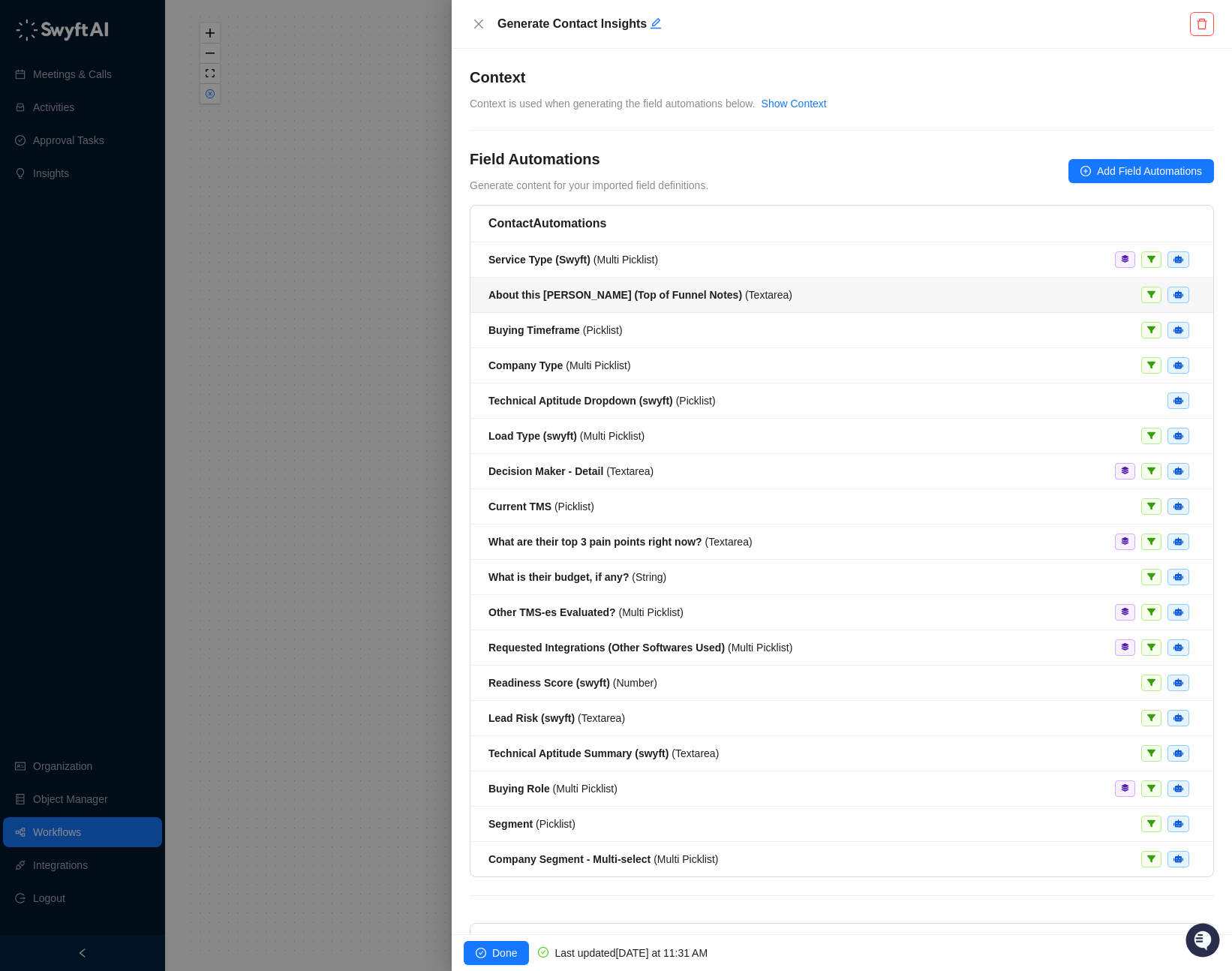
click at [788, 287] on div "About this SAL (Top of Funnel Notes) ( Textarea )" at bounding box center [841, 295] width 707 height 17
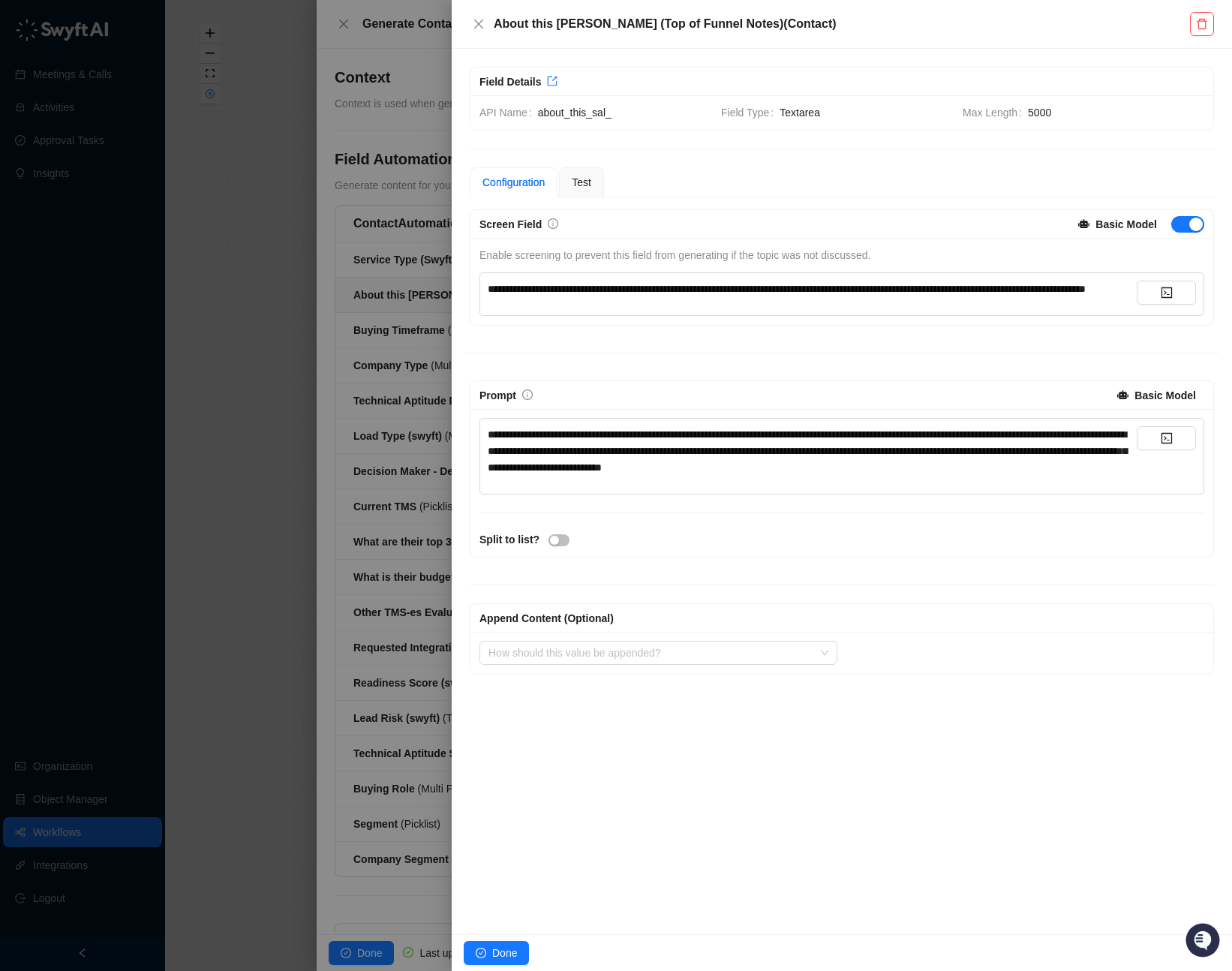
click at [682, 472] on span "**********" at bounding box center [807, 450] width 639 height 44
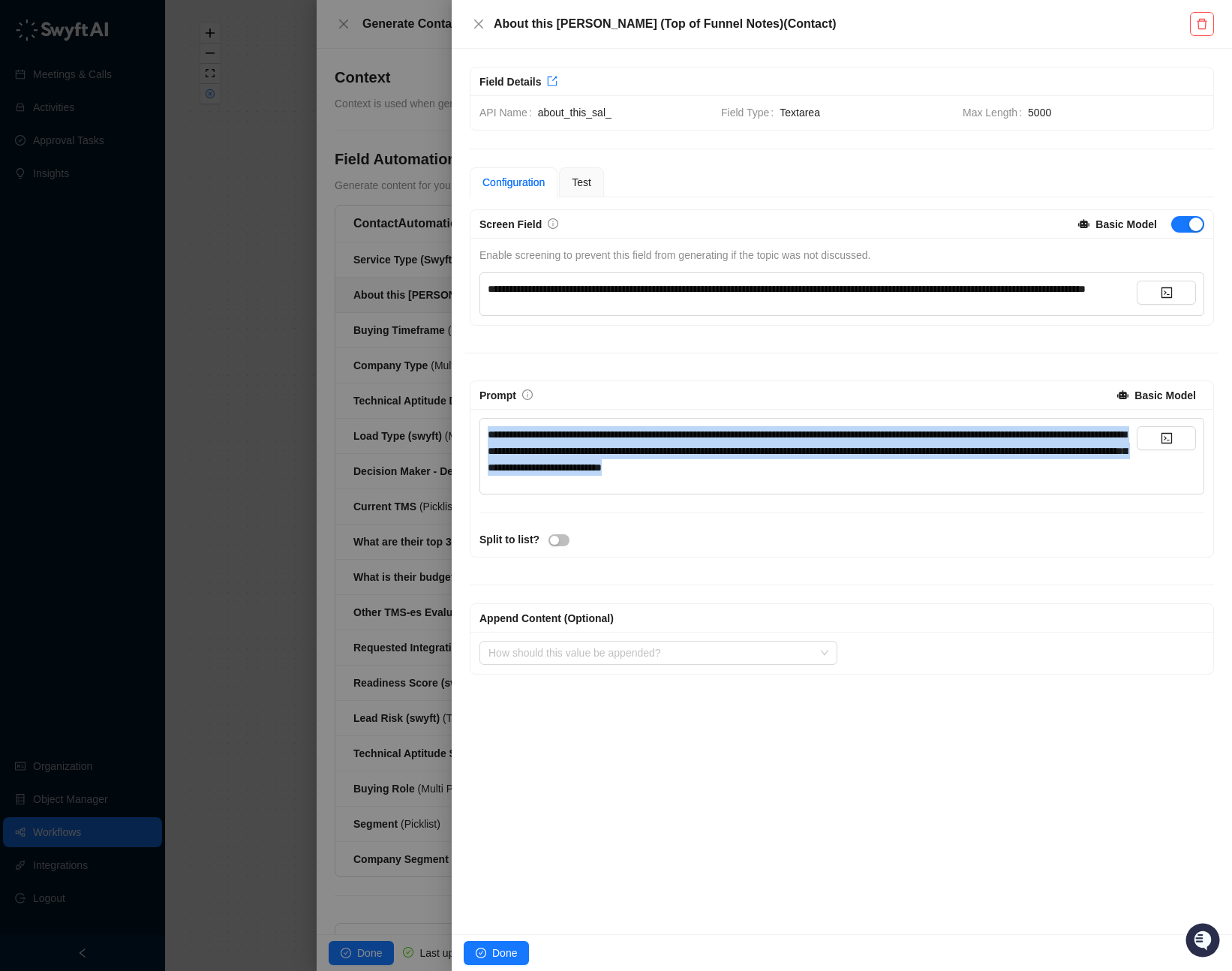
click at [1032, 476] on div "**********" at bounding box center [812, 450] width 649 height 50
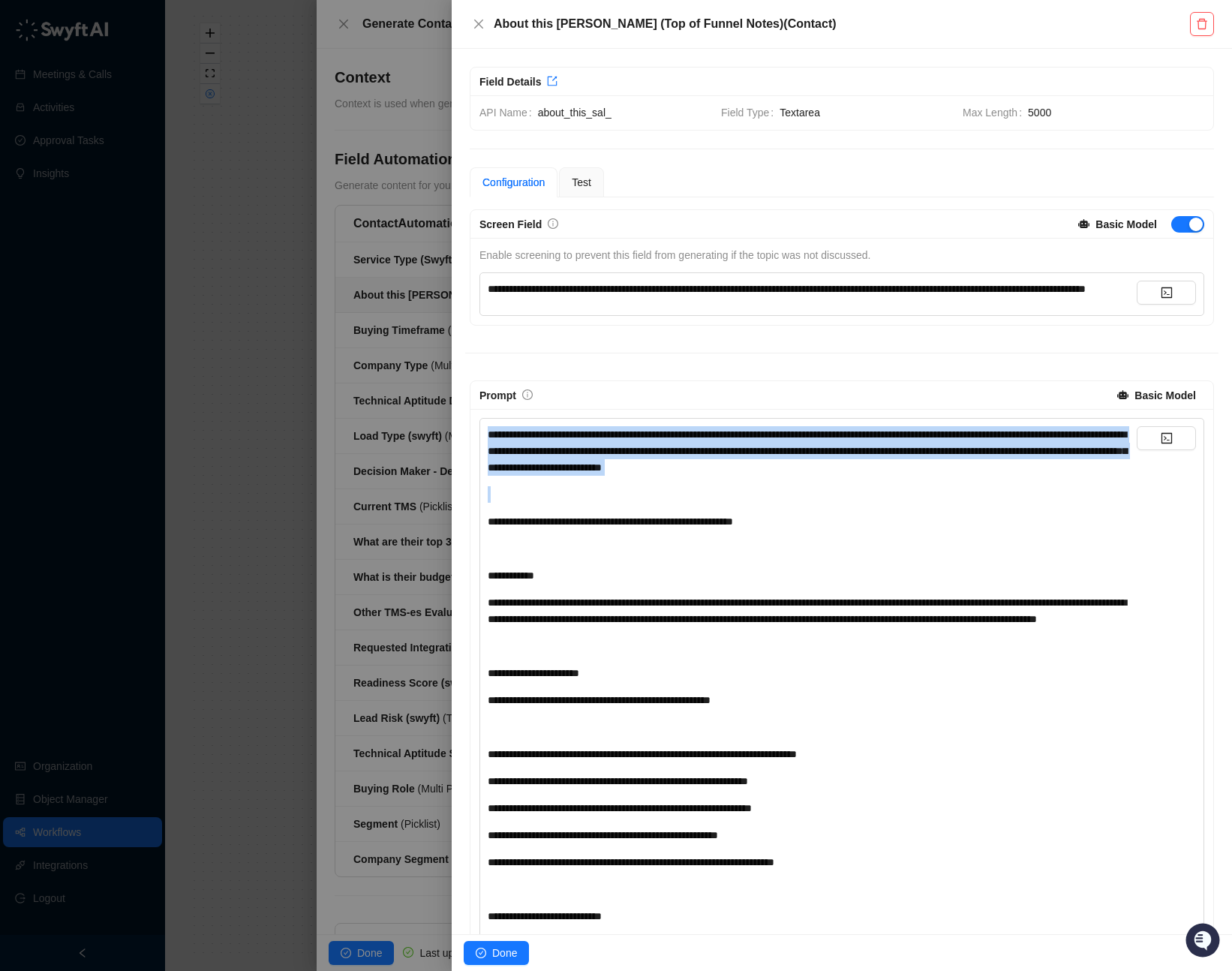
drag, startPoint x: 502, startPoint y: 528, endPoint x: 475, endPoint y: 427, distance: 104.5
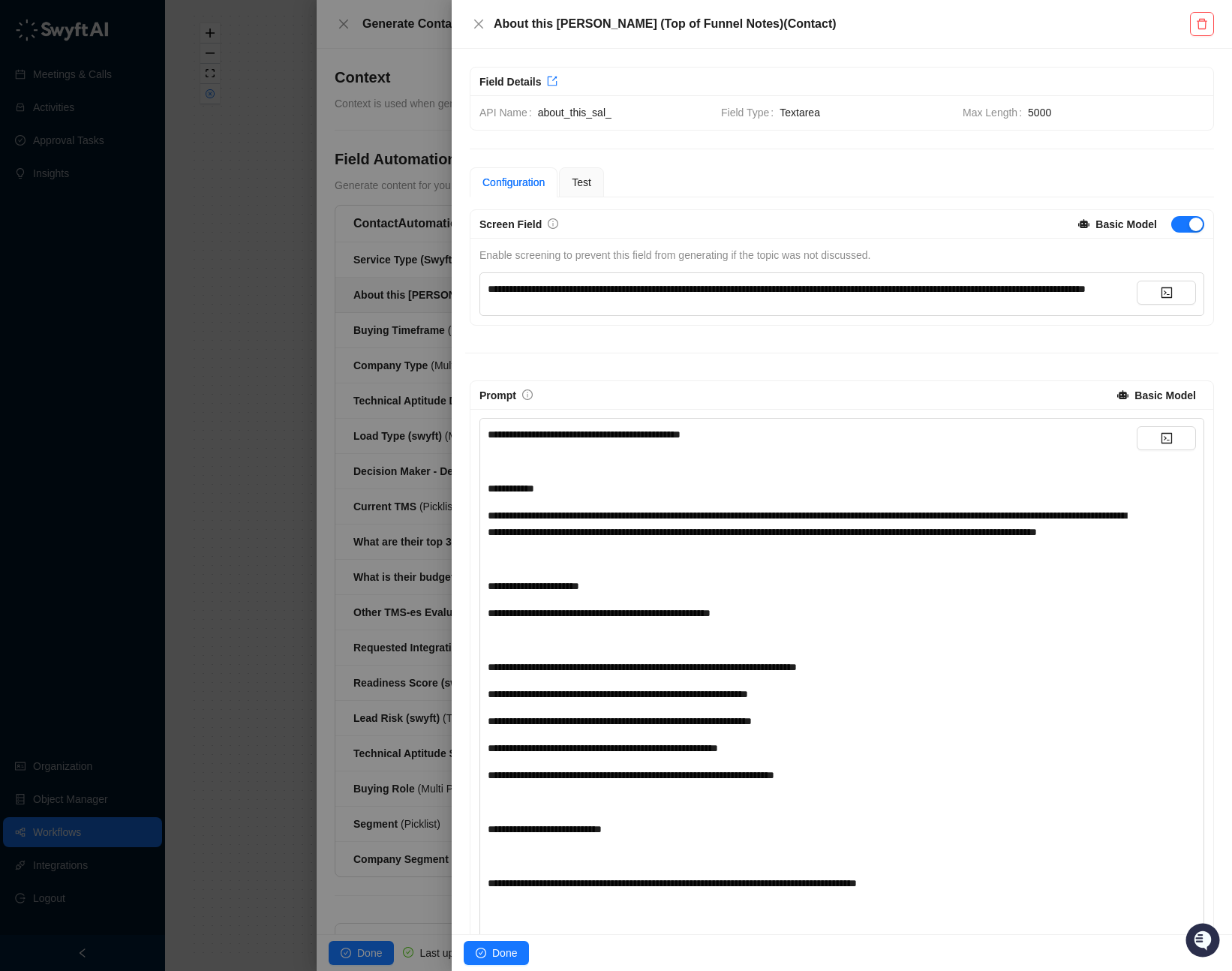
click at [551, 537] on span "**********" at bounding box center [807, 523] width 639 height 27
click at [507, 949] on span "Done" at bounding box center [505, 953] width 25 height 17
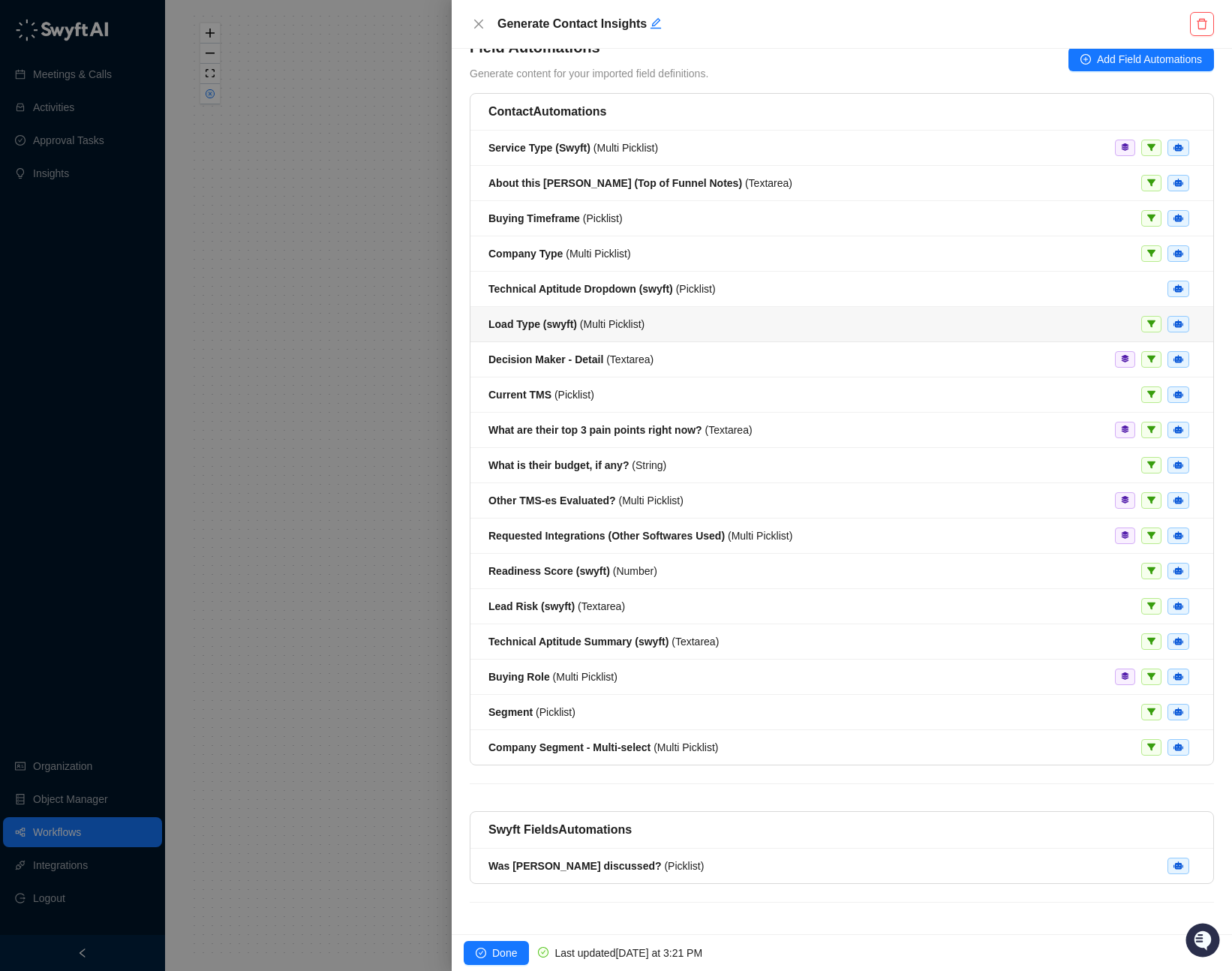
scroll to position [116, 0]
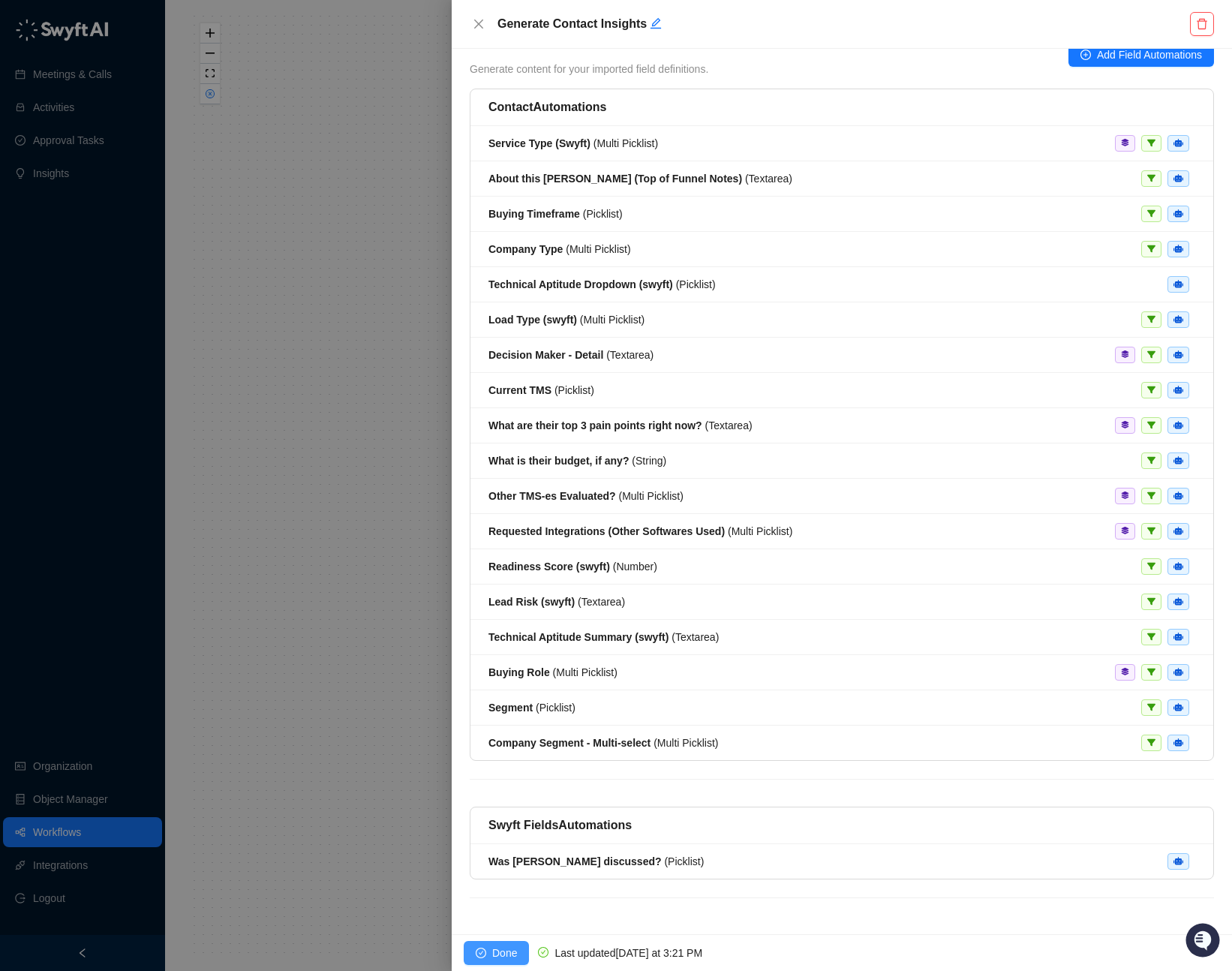
click at [498, 956] on span "Done" at bounding box center [505, 953] width 25 height 17
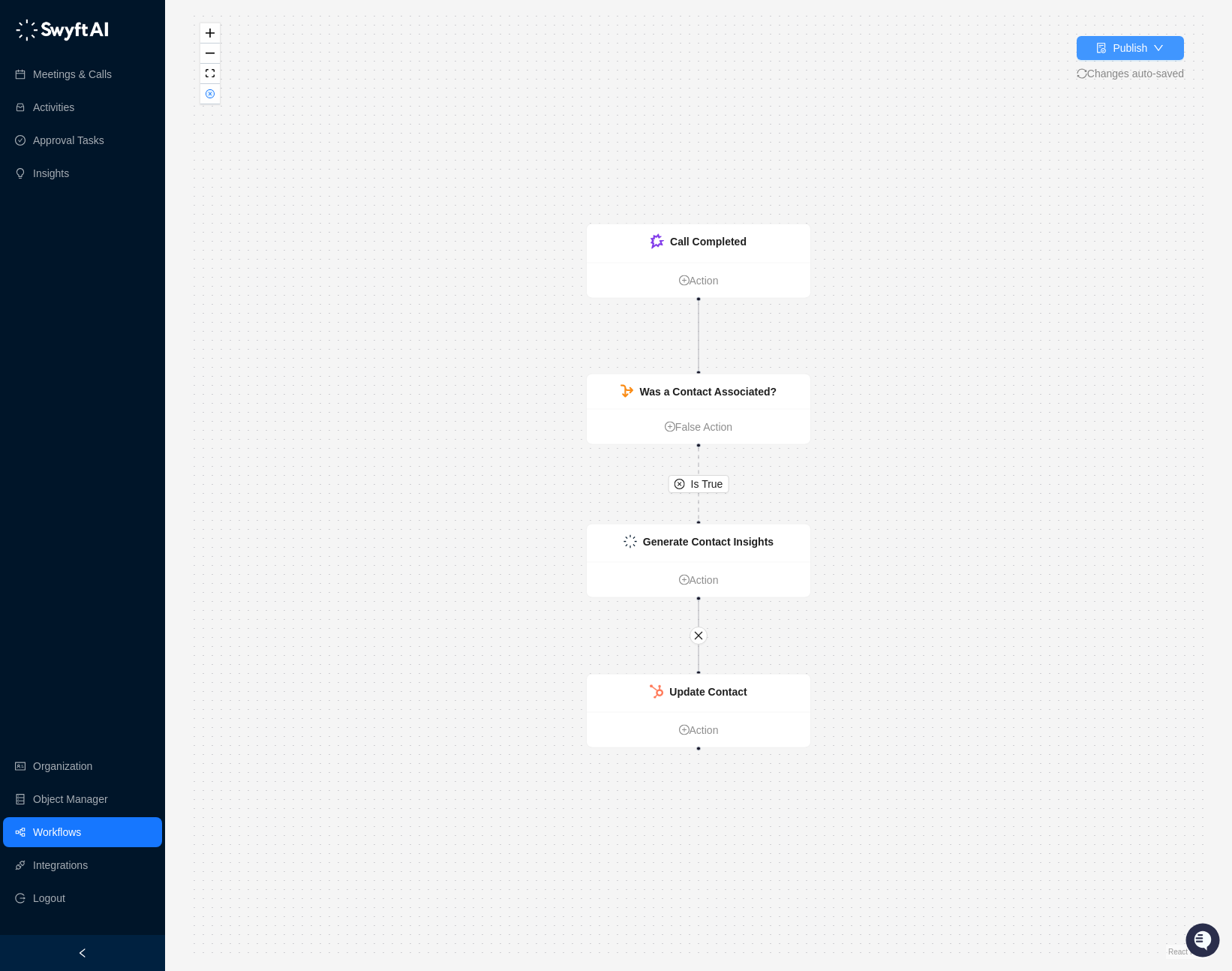
click at [1136, 50] on div "Publish" at bounding box center [1129, 48] width 34 height 17
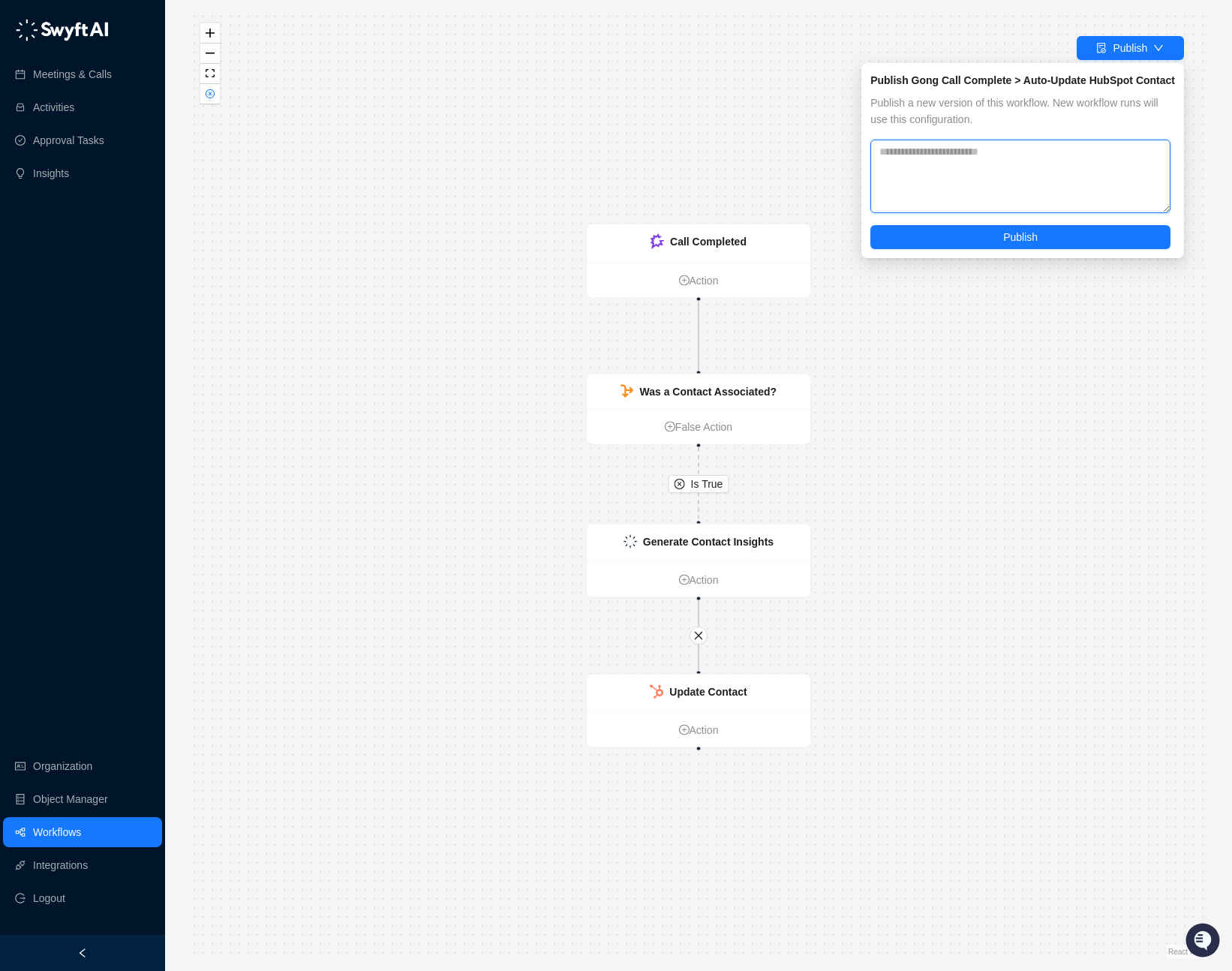
click at [1022, 165] on textarea at bounding box center [1020, 176] width 300 height 74
type textarea "**********"
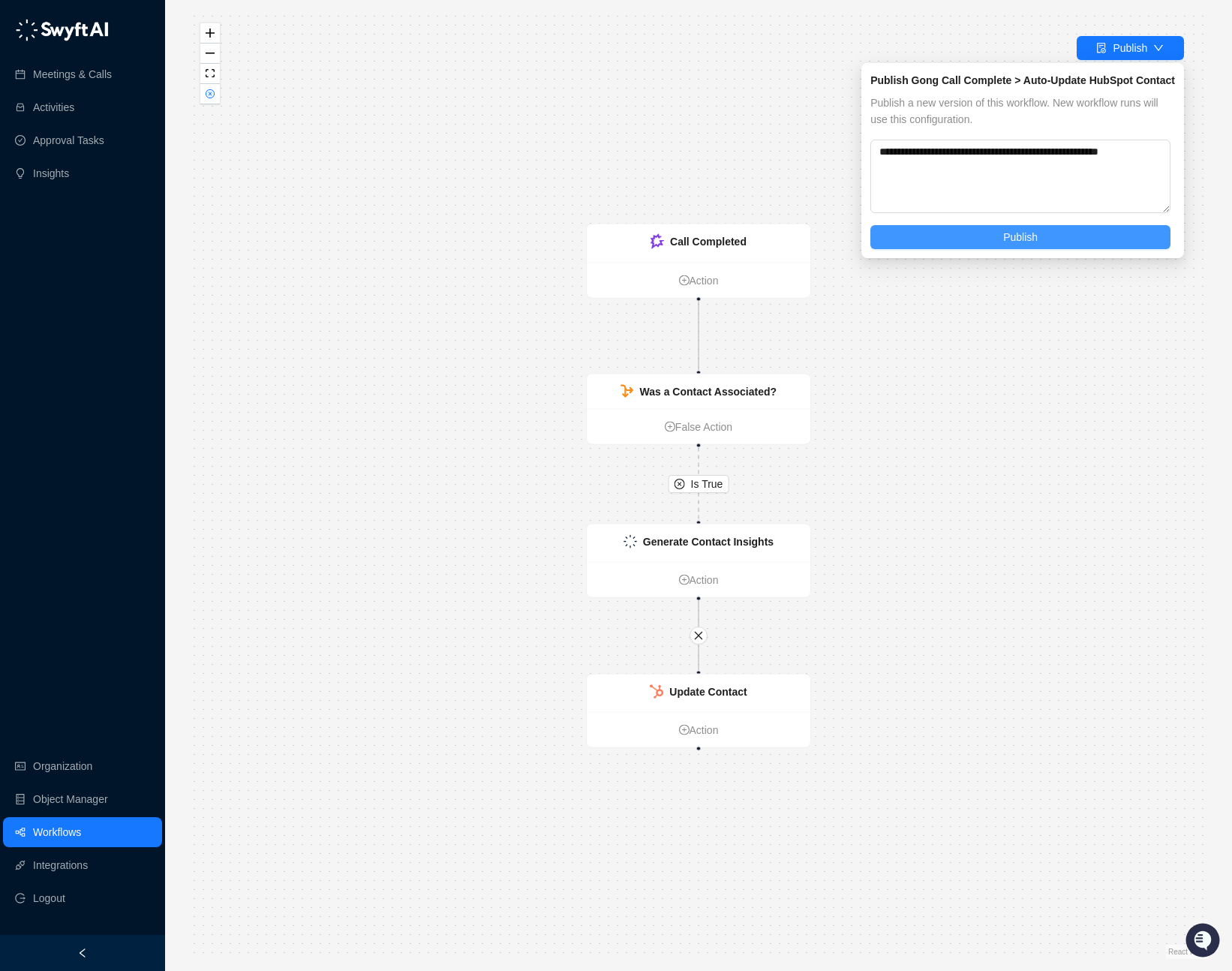
click at [1047, 239] on button "Publish" at bounding box center [1020, 237] width 300 height 24
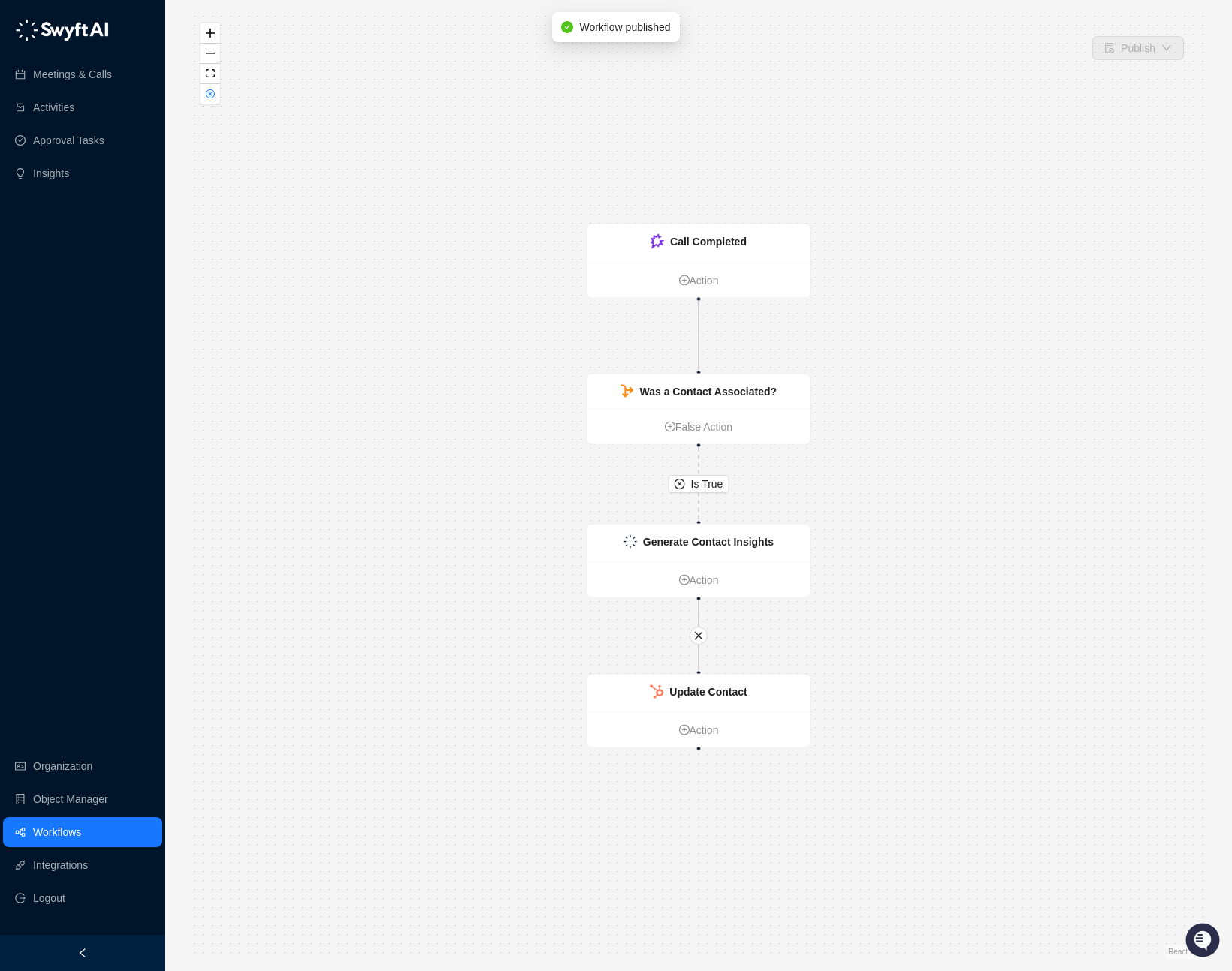
click at [319, 164] on div "Is True Call Completed Action Was a Contact Associated? False Action Update Con…" at bounding box center [698, 486] width 1018 height 946
click at [65, 823] on link "Workflows" at bounding box center [57, 832] width 48 height 30
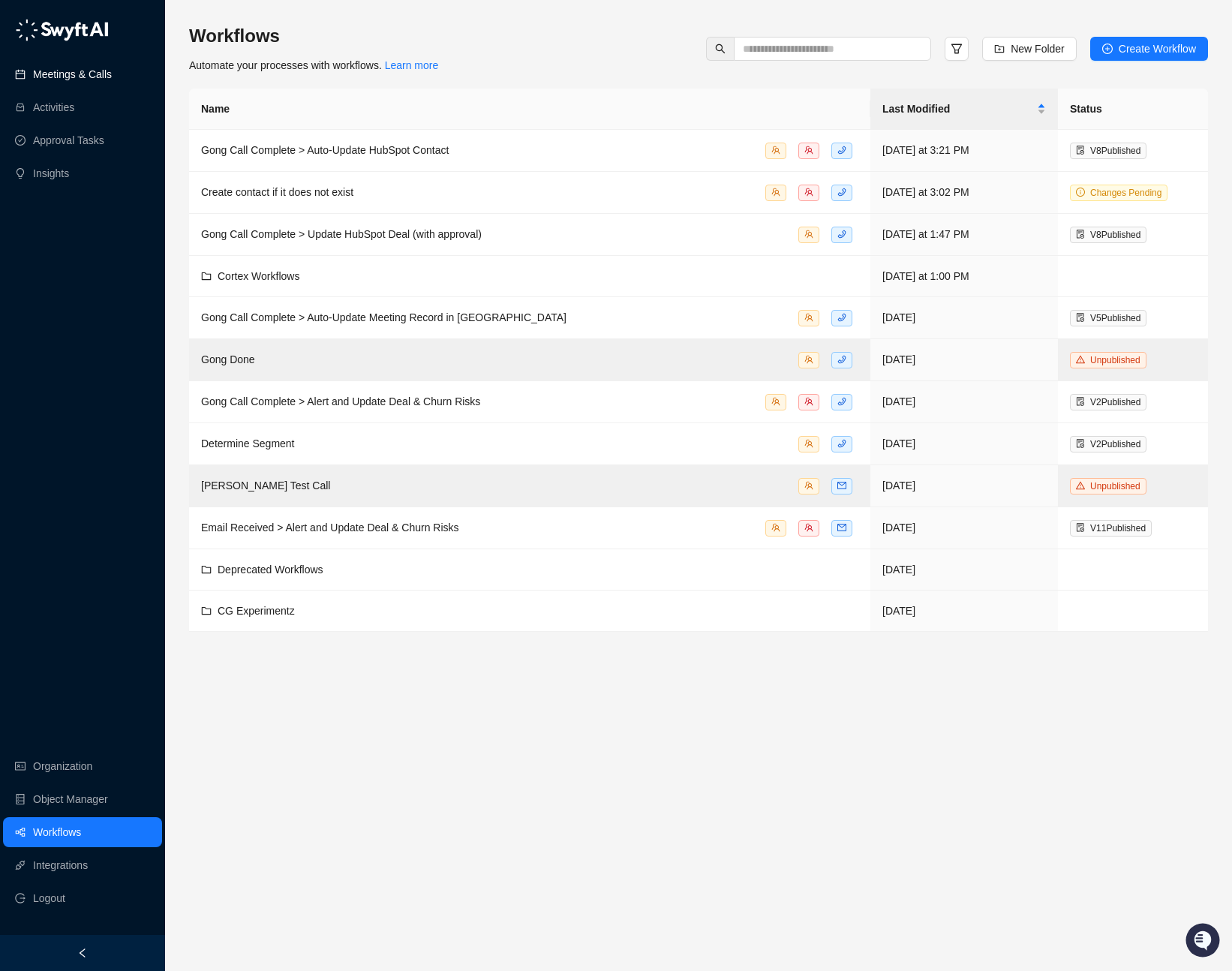
click at [93, 77] on link "Meetings & Calls" at bounding box center [72, 74] width 79 height 30
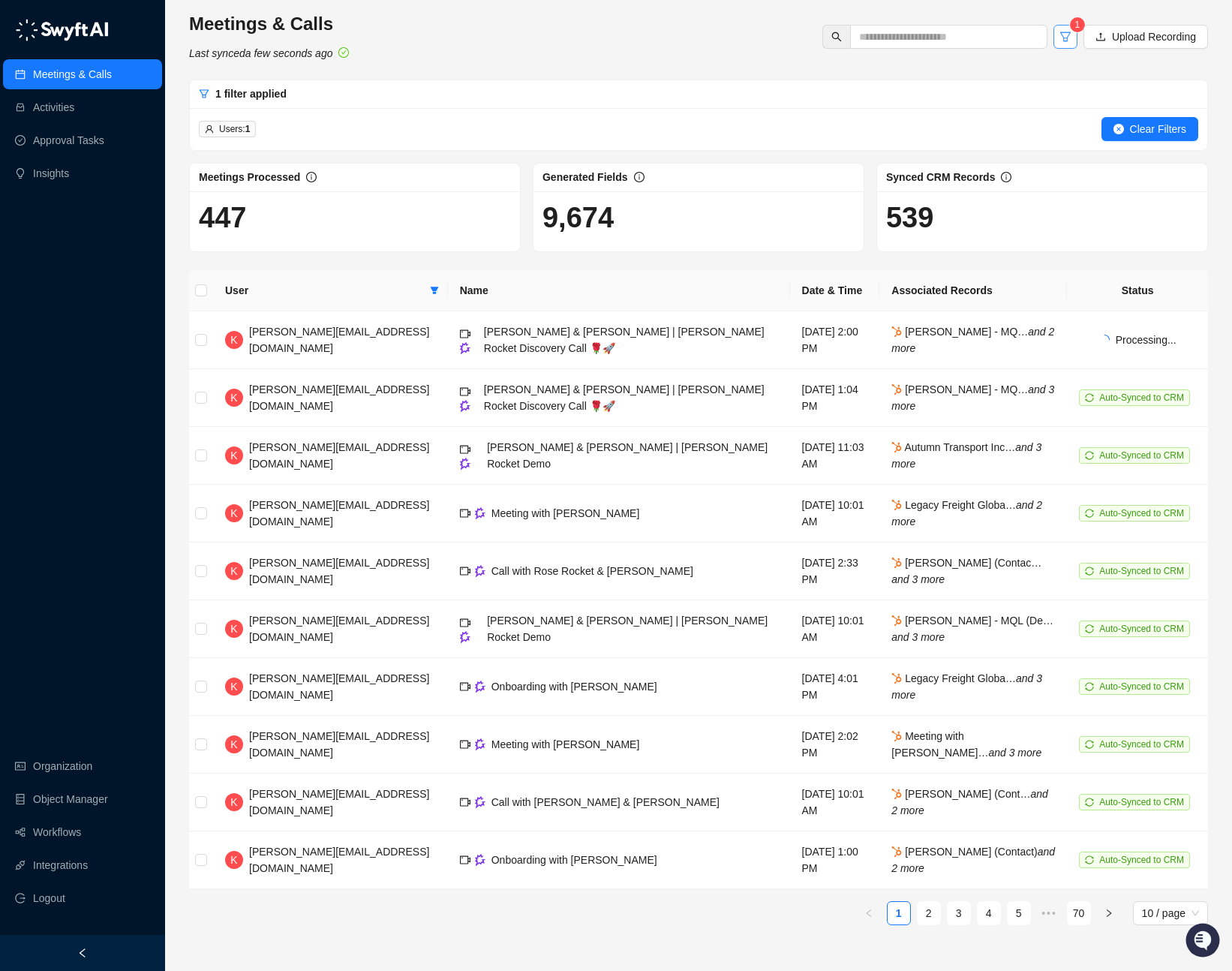
click at [1062, 37] on icon "filter" at bounding box center [1065, 37] width 12 height 12
drag, startPoint x: 637, startPoint y: 60, endPoint x: 864, endPoint y: 51, distance: 227.2
click at [637, 60] on div "Meetings & Calls Last synced a few seconds ago 1 Upload Recording" at bounding box center [698, 37] width 1028 height 50
click at [1075, 22] on span "1" at bounding box center [1077, 25] width 5 height 11
click at [542, 90] on div "1 filter applied" at bounding box center [698, 94] width 999 height 17
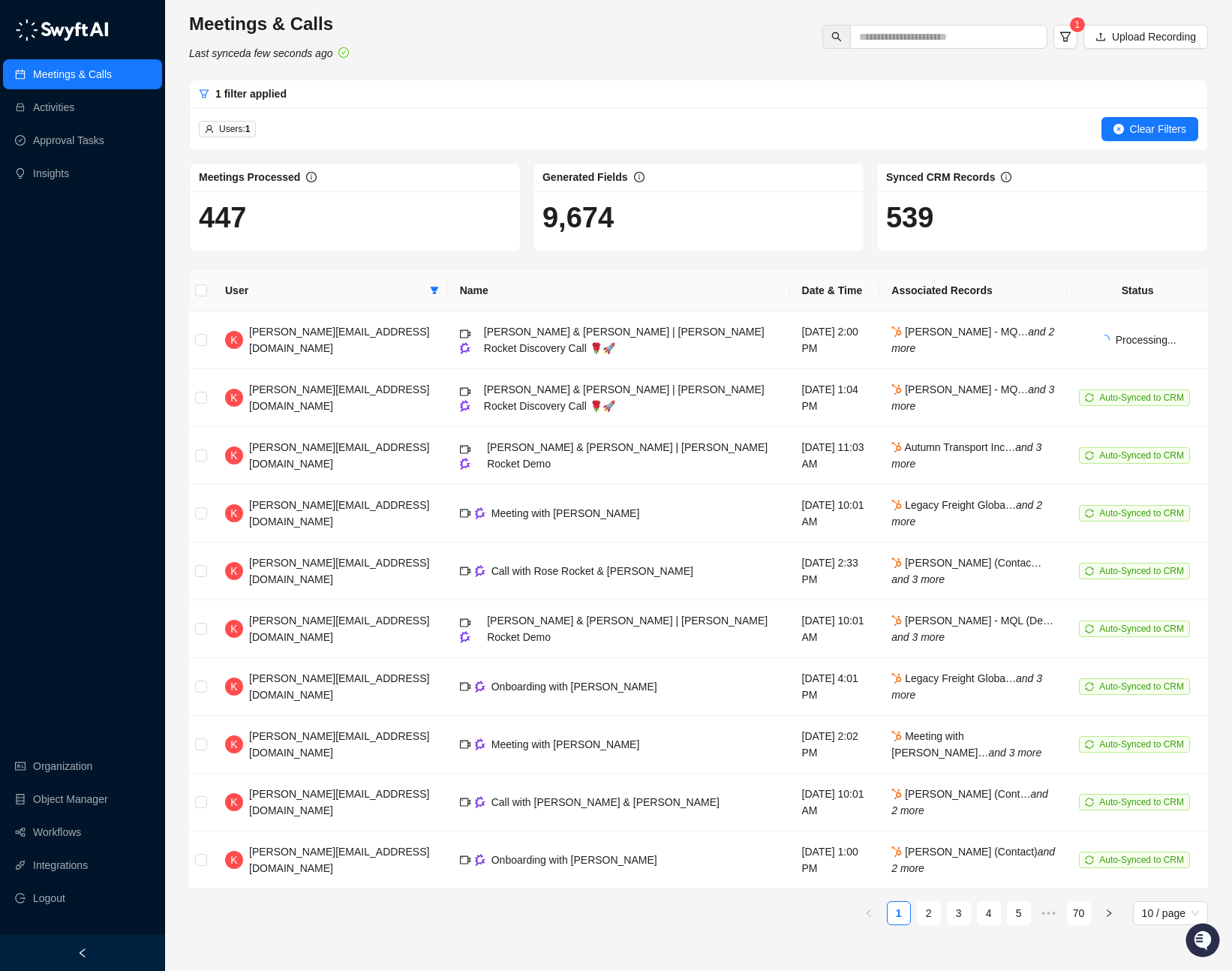
drag, startPoint x: 250, startPoint y: 129, endPoint x: 336, endPoint y: 126, distance: 86.1
click at [250, 129] on b "1" at bounding box center [247, 129] width 5 height 11
click at [1150, 123] on span "Clear Filters" at bounding box center [1157, 129] width 56 height 17
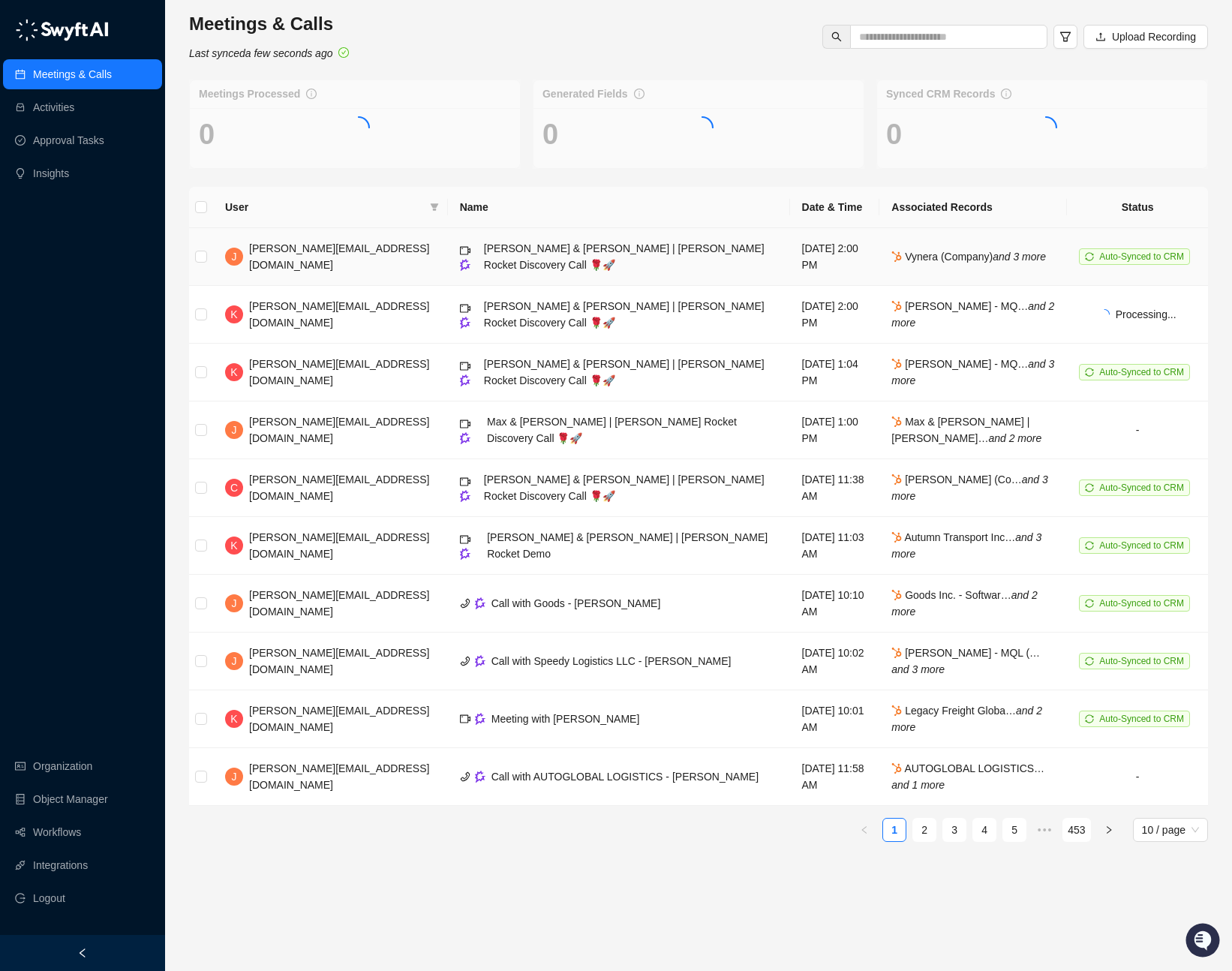
click at [524, 258] on div "Karolis & Jonathan | Rose Rocket Discovery Call 🌹🚀" at bounding box center [631, 256] width 294 height 33
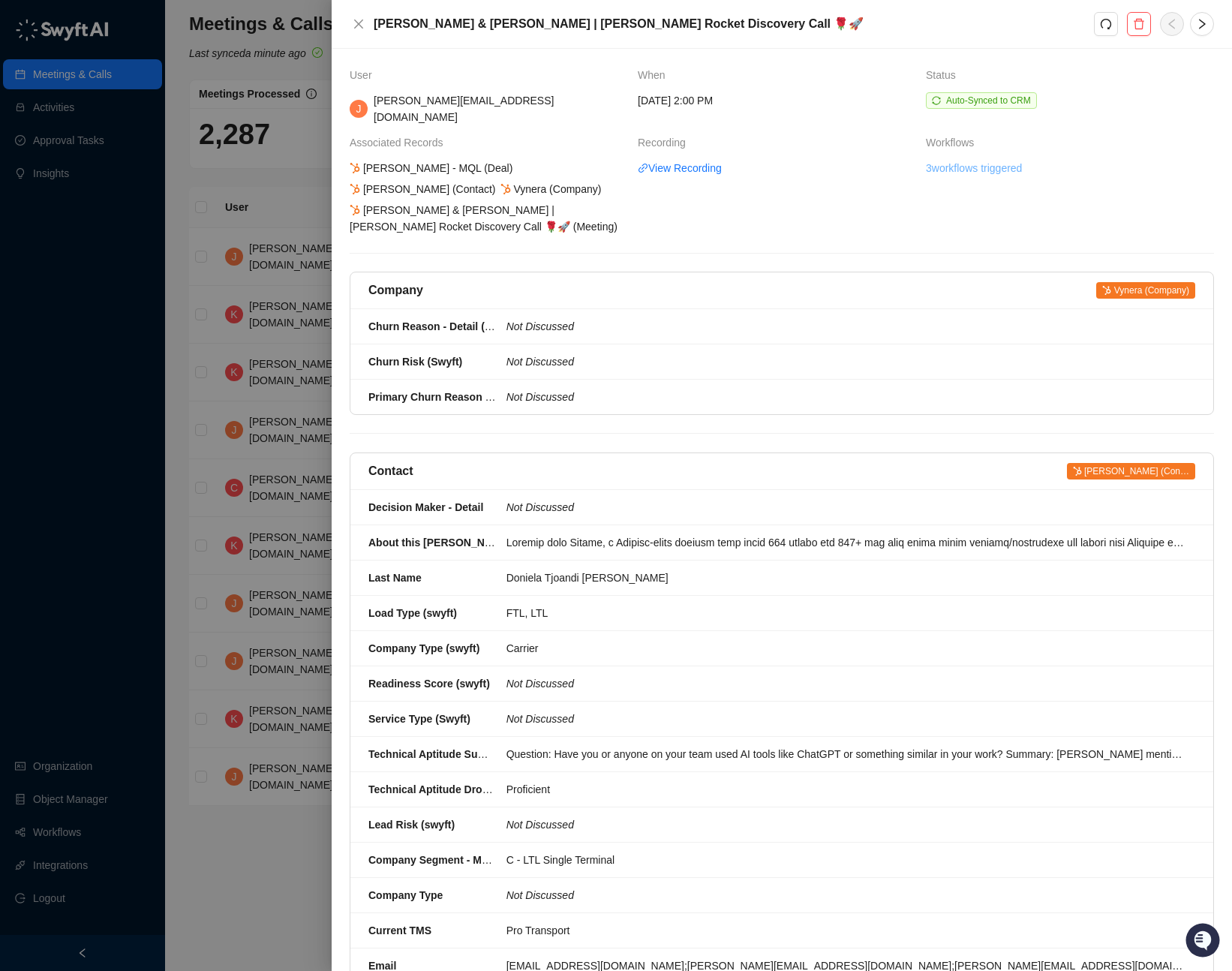
click at [996, 160] on link "3 workflows triggered" at bounding box center [973, 168] width 96 height 17
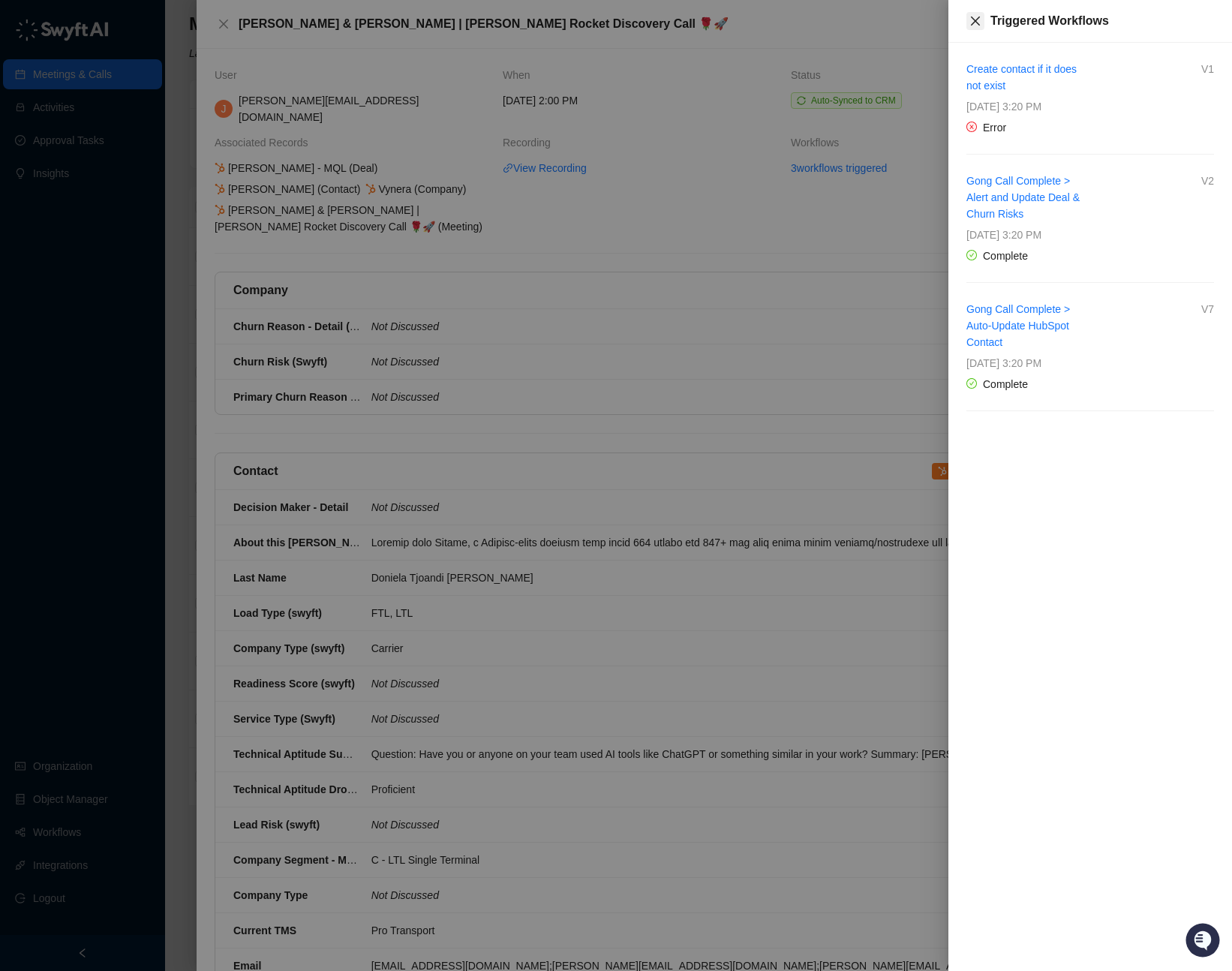
click at [972, 24] on icon "close" at bounding box center [975, 21] width 9 height 9
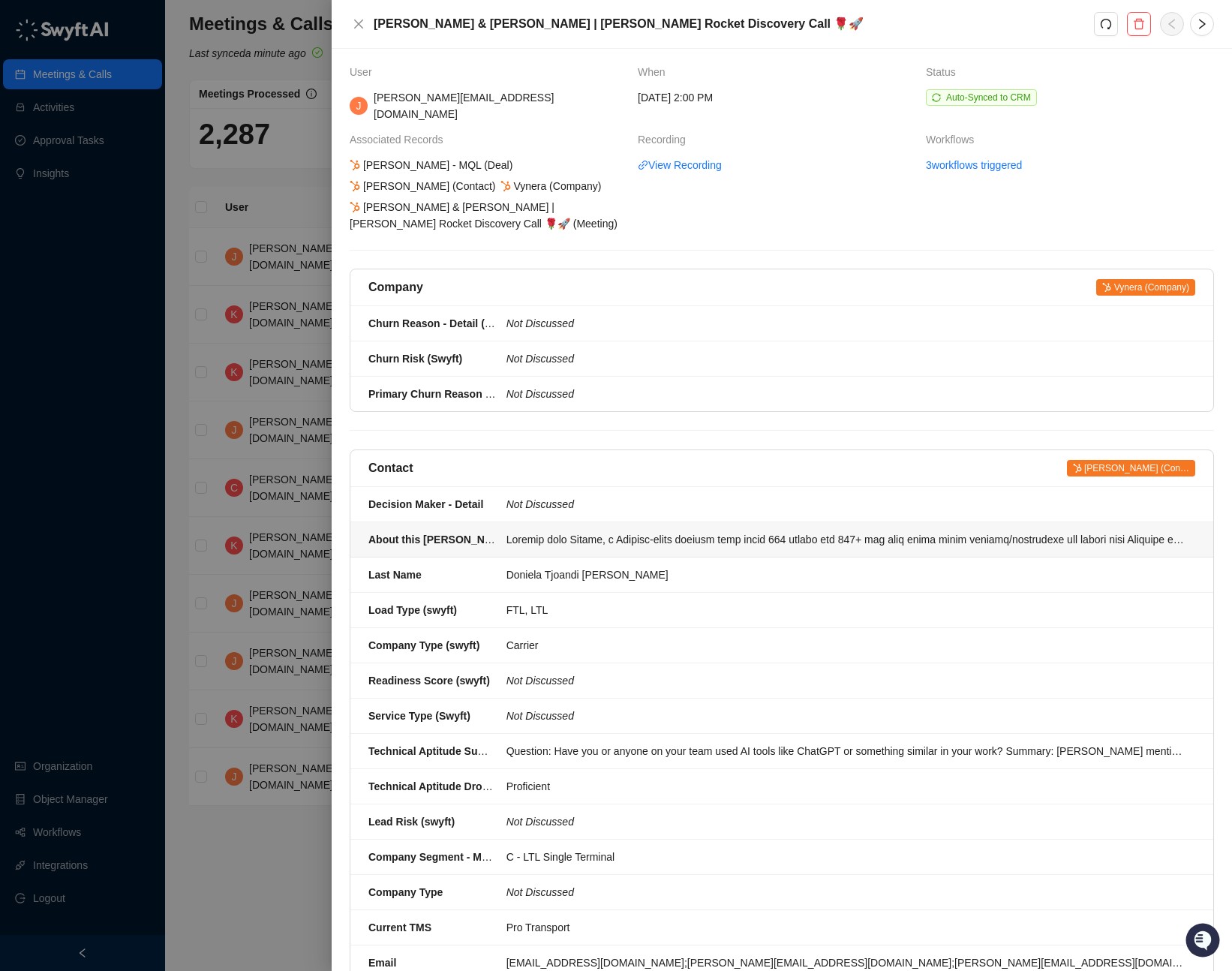
scroll to position [6, 0]
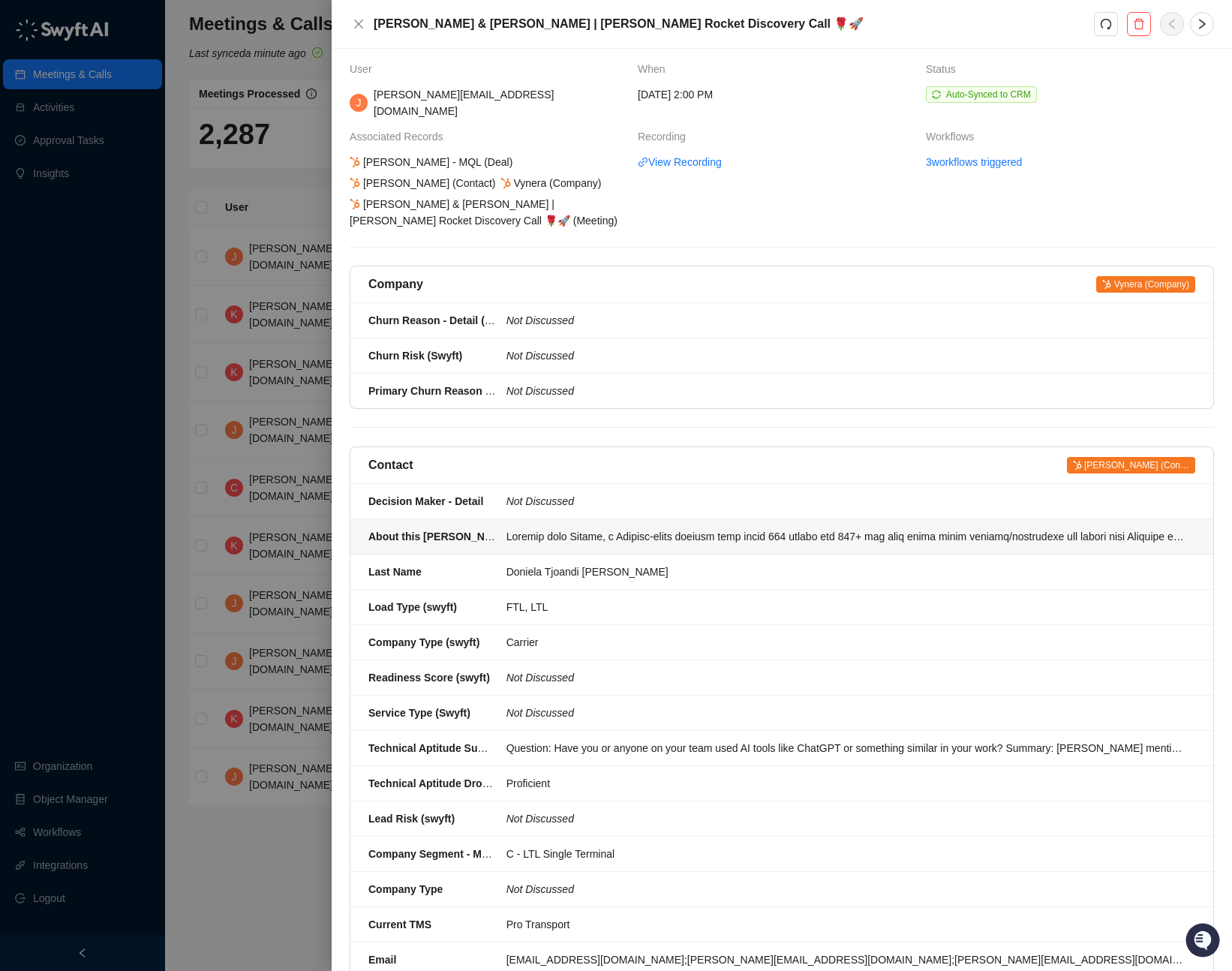
click at [669, 528] on div at bounding box center [846, 537] width 680 height 17
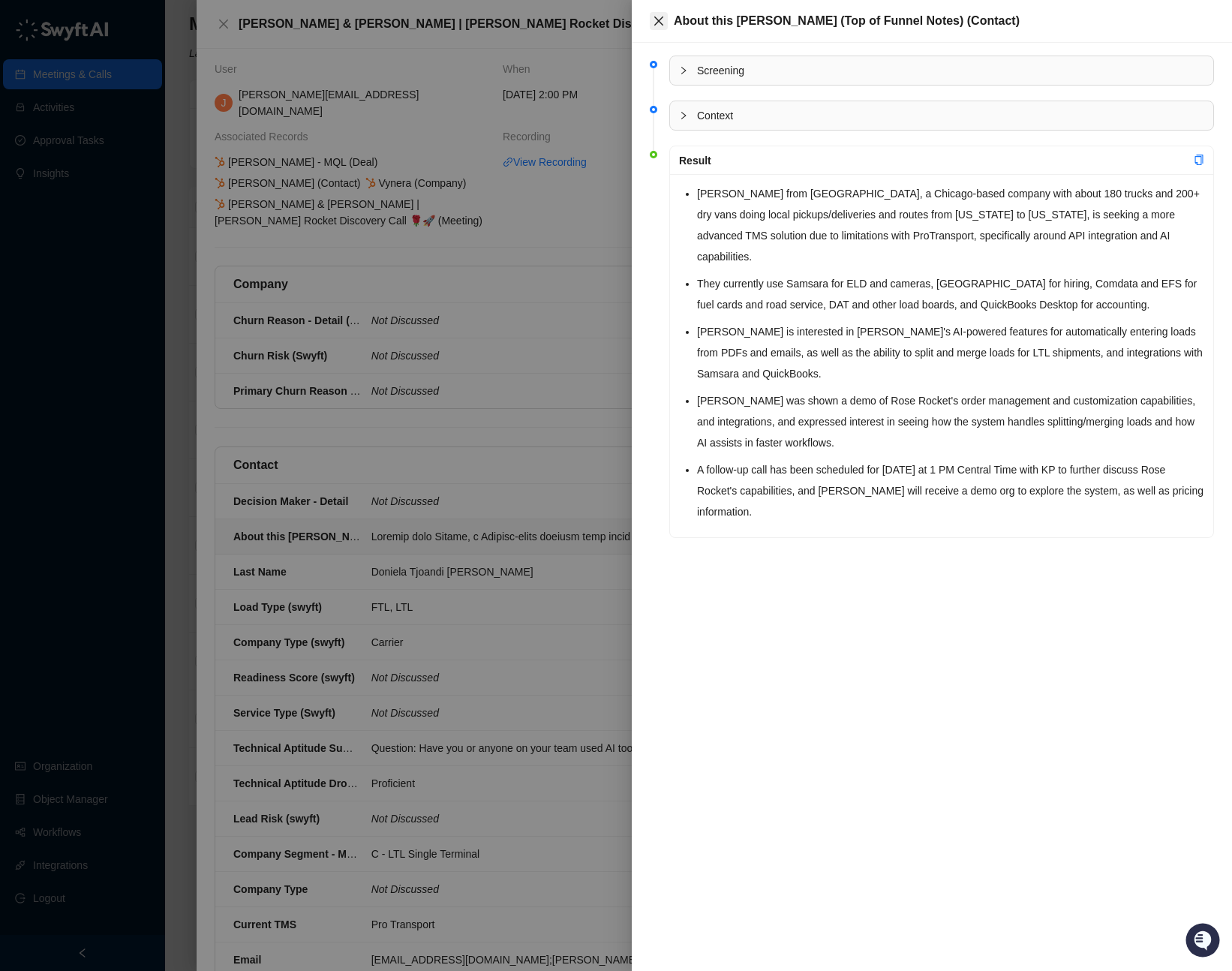
click at [659, 18] on icon "close" at bounding box center [658, 21] width 12 height 12
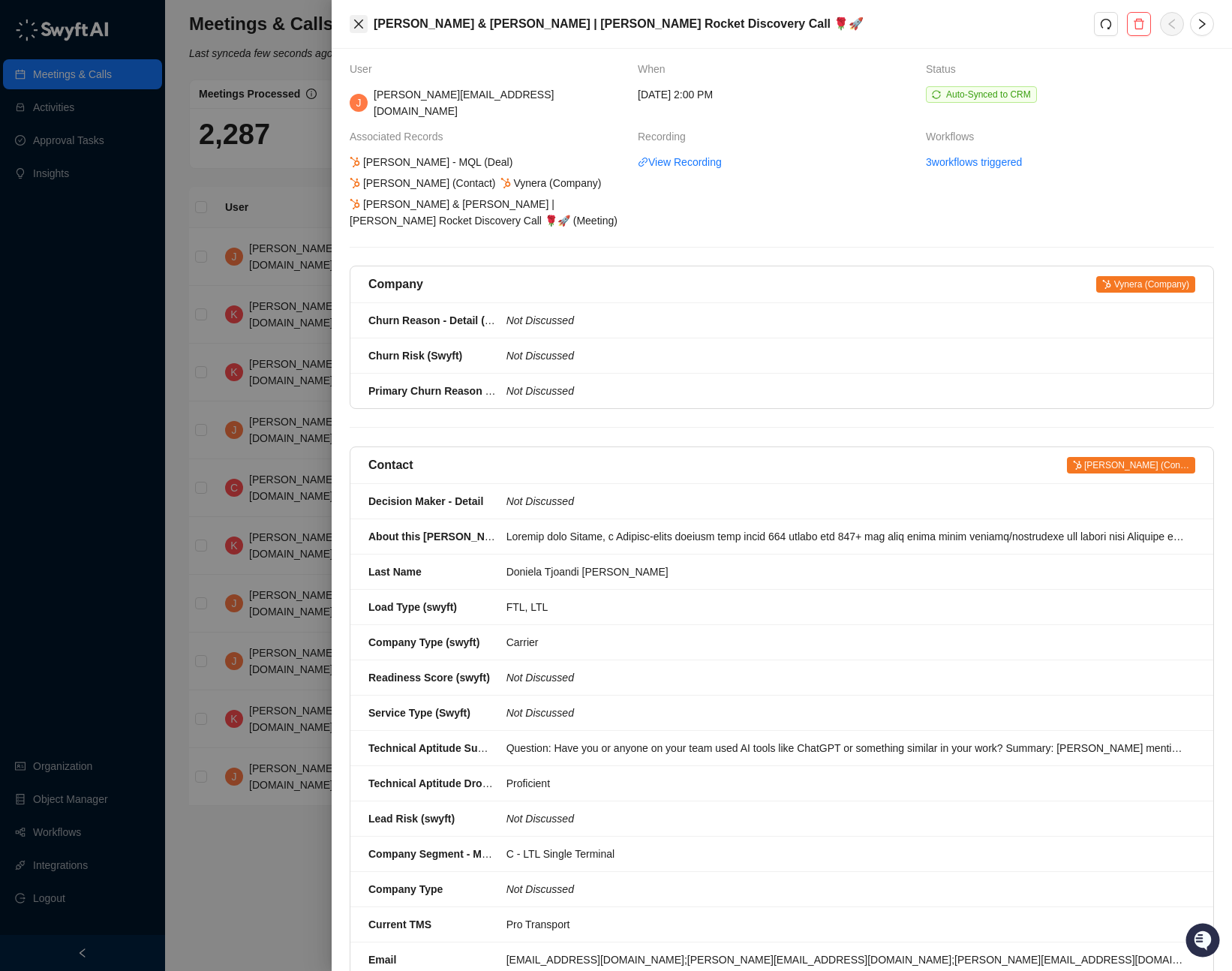
click at [362, 24] on icon "close" at bounding box center [358, 25] width 12 height 12
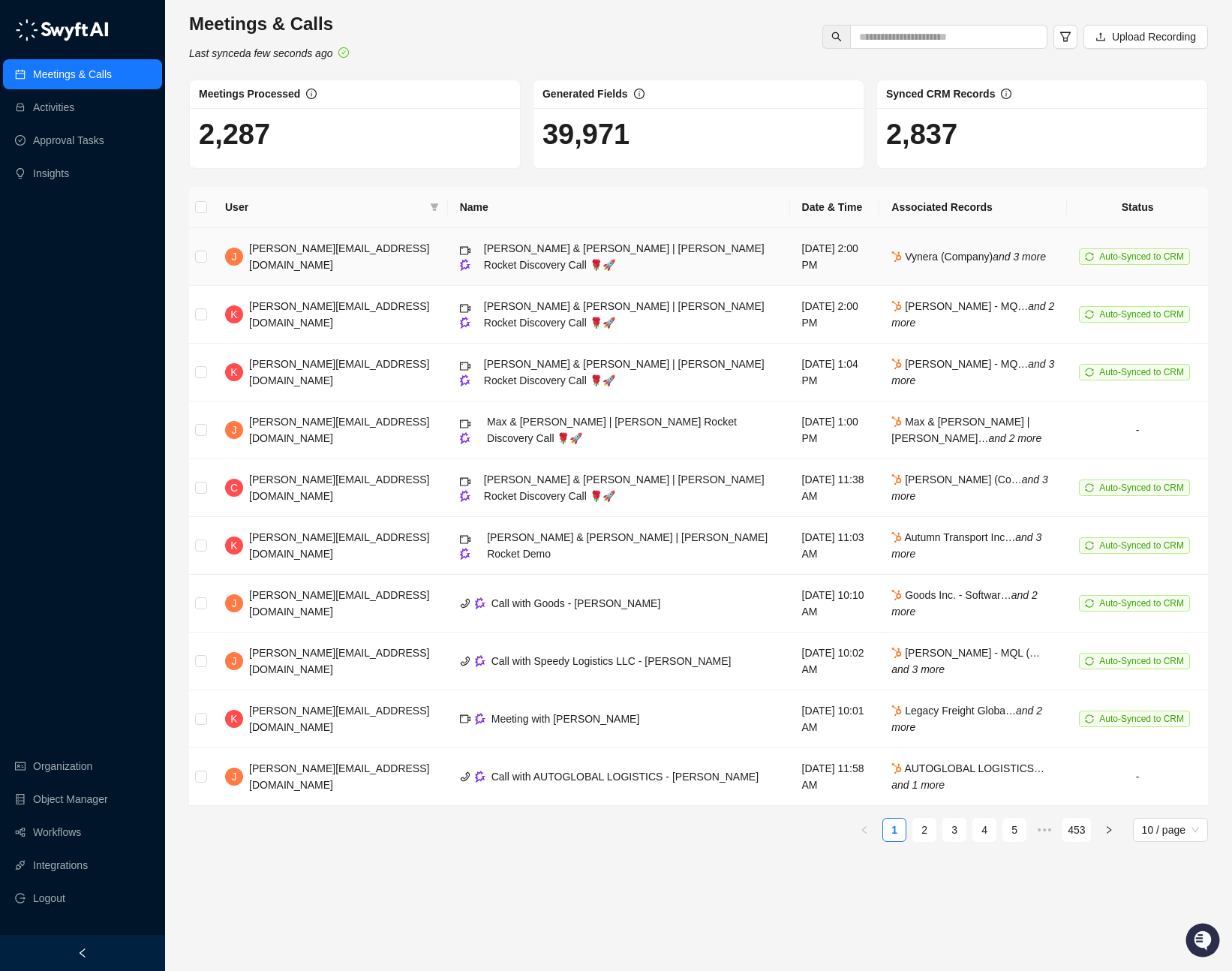
click at [491, 253] on div "Karolis & Jonathan | Rose Rocket Discovery Call 🌹🚀" at bounding box center [631, 256] width 294 height 33
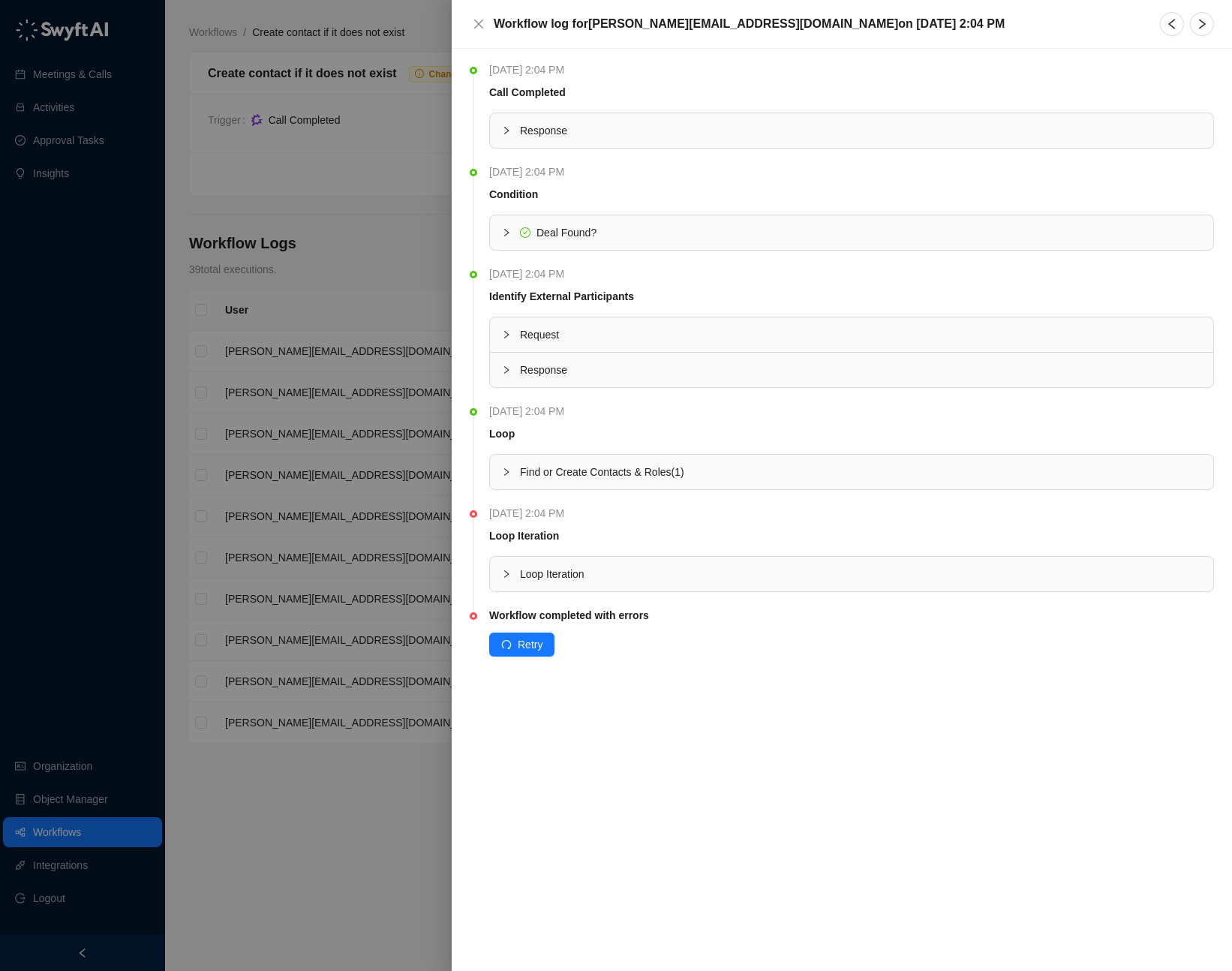
click at [479, 12] on div "Workflow log for [PERSON_NAME][EMAIL_ADDRESS][DOMAIN_NAME] [DATE][DATE] 2:04 PM" at bounding box center [841, 24] width 744 height 24
click at [482, 25] on icon "close" at bounding box center [479, 25] width 12 height 12
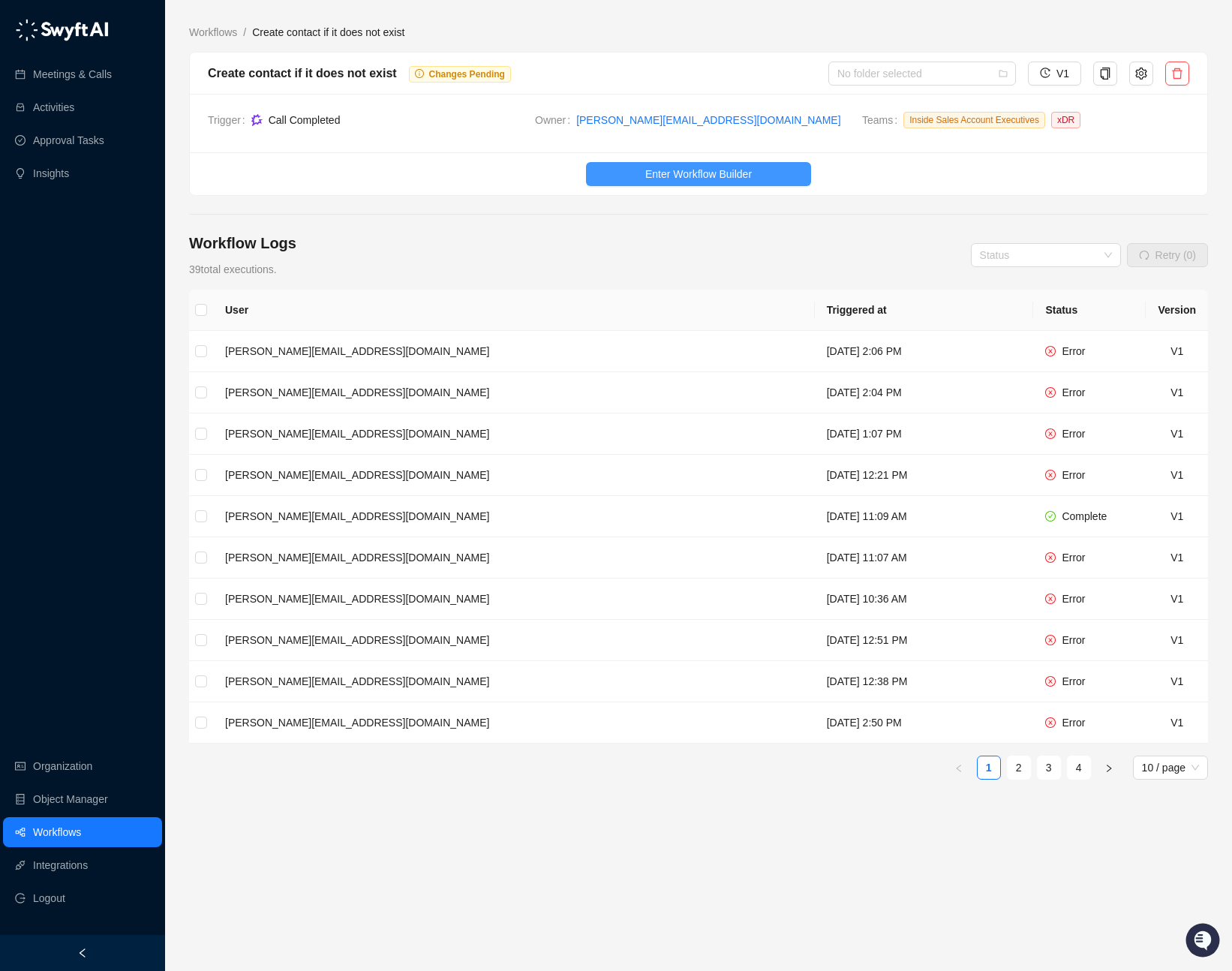
click at [646, 165] on span "Enter Workflow Builder" at bounding box center [698, 174] width 106 height 17
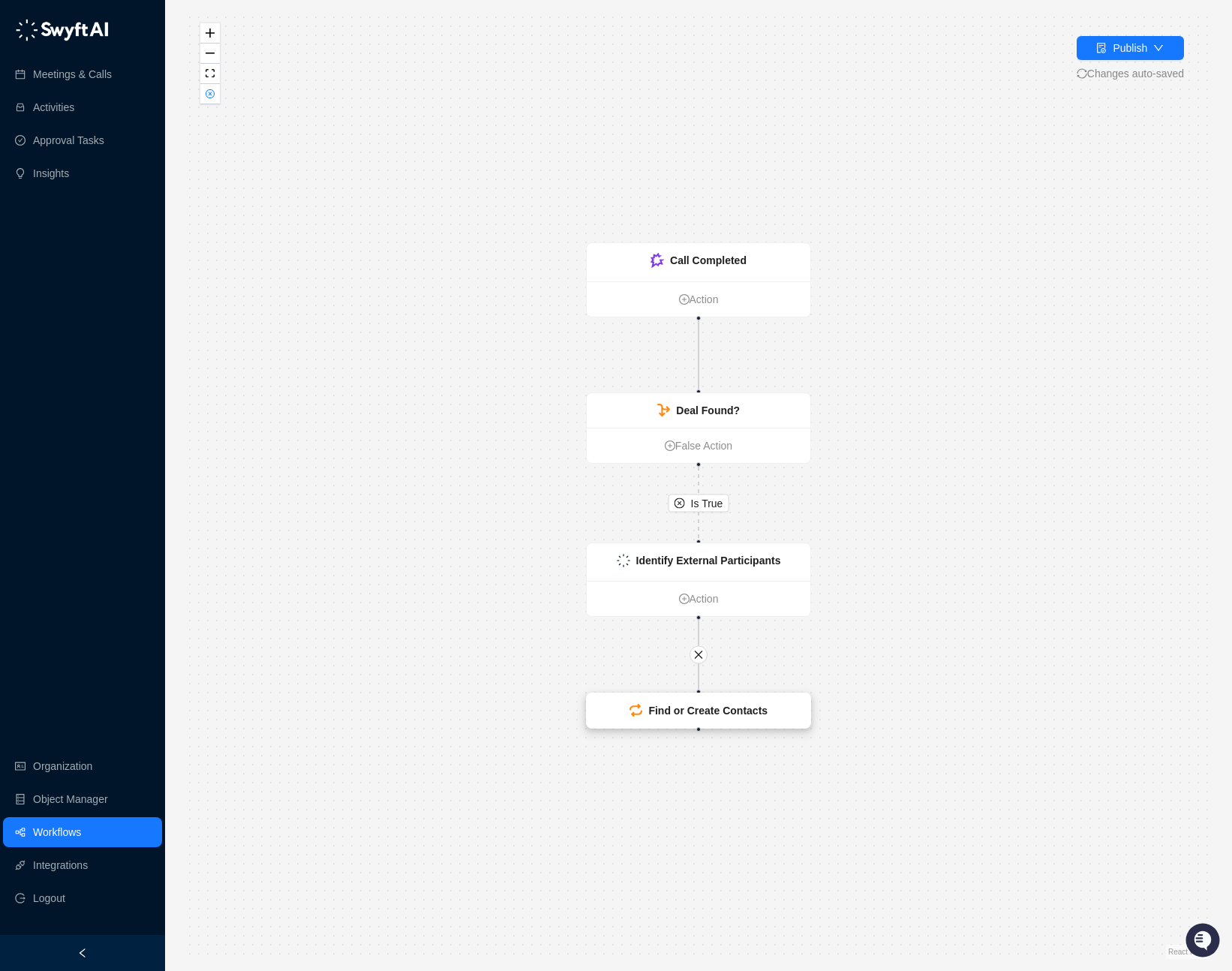
click at [729, 718] on div "Find or Create Contacts" at bounding box center [698, 710] width 224 height 34
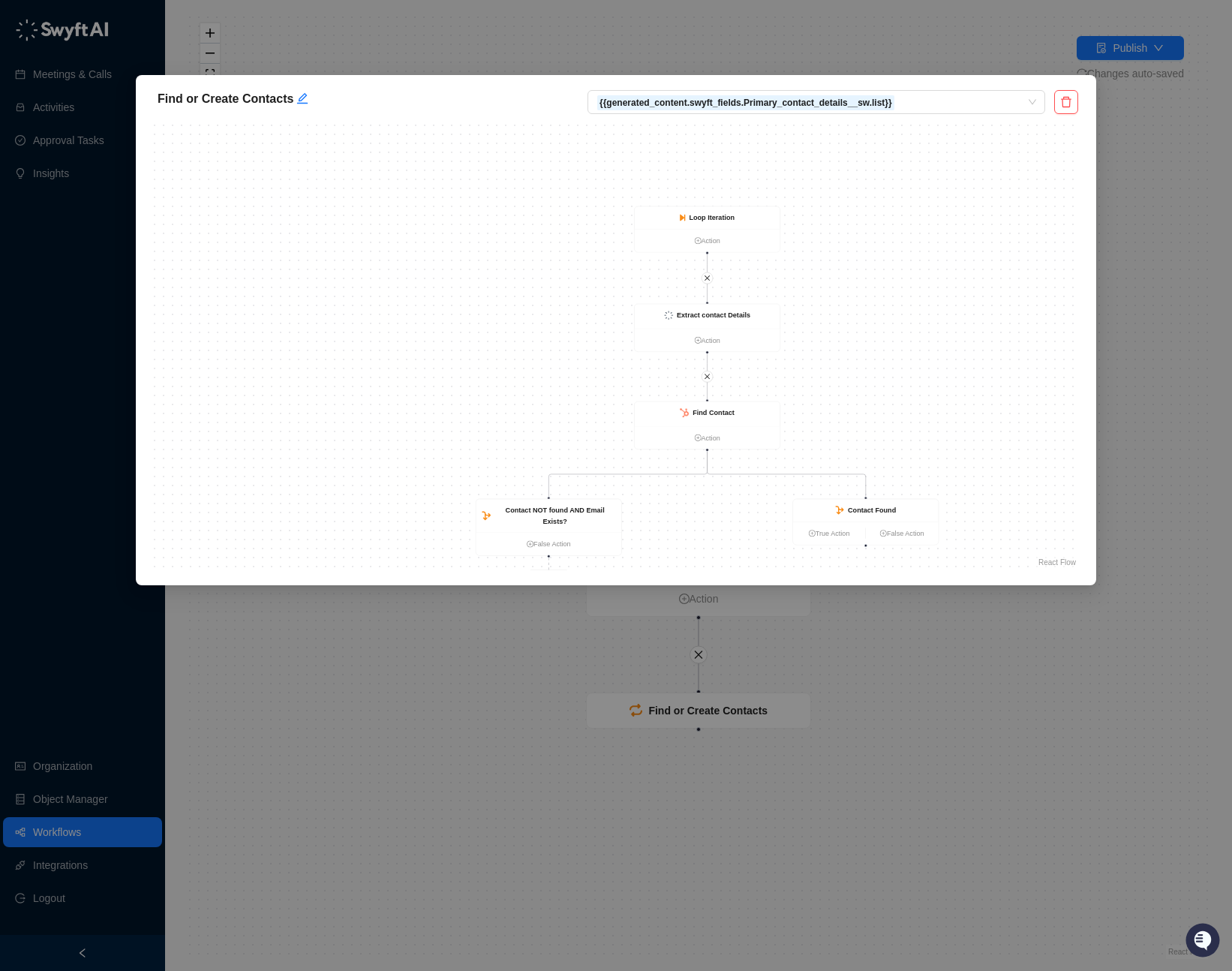
drag, startPoint x: 723, startPoint y: 214, endPoint x: 794, endPoint y: 285, distance: 100.4
click at [813, 287] on div "Is True Find Contact Action Contact NOT found AND Email Exists? False Action Co…" at bounding box center [616, 345] width 924 height 450
click at [718, 209] on strong "Loop Iteration" at bounding box center [712, 211] width 54 height 9
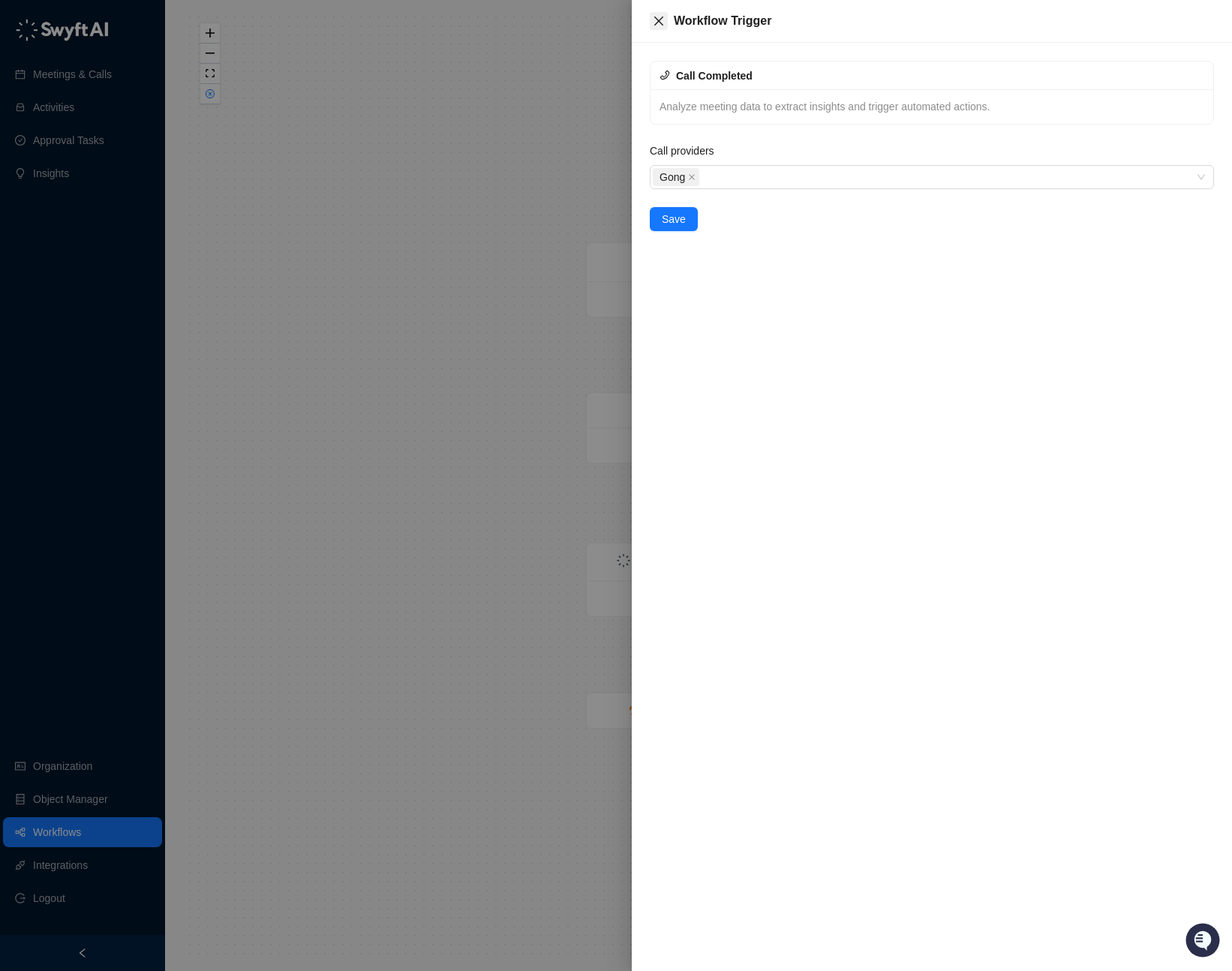
click at [655, 18] on icon "close" at bounding box center [658, 21] width 9 height 9
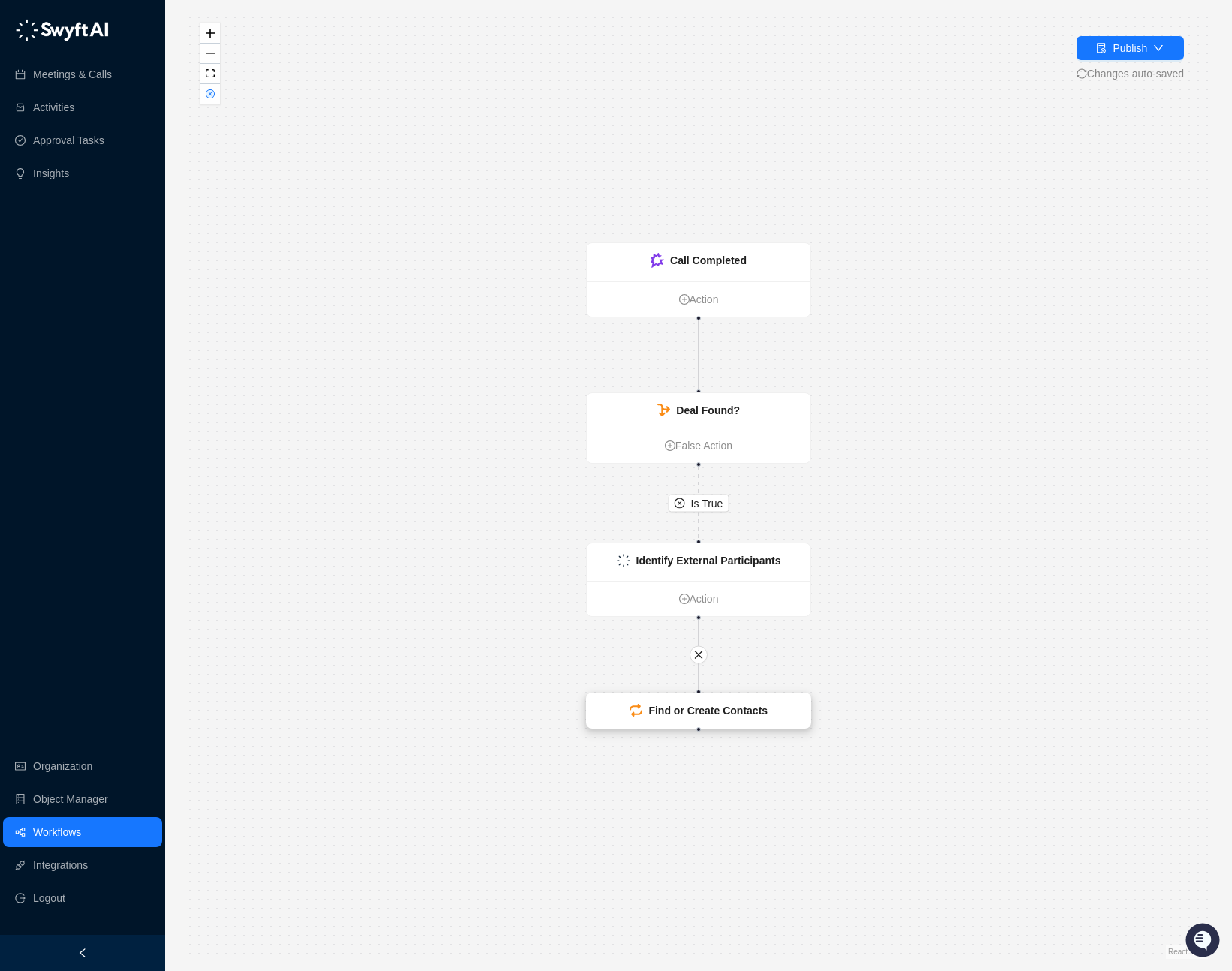
click at [742, 714] on strong "Find or Create Contacts" at bounding box center [708, 711] width 119 height 12
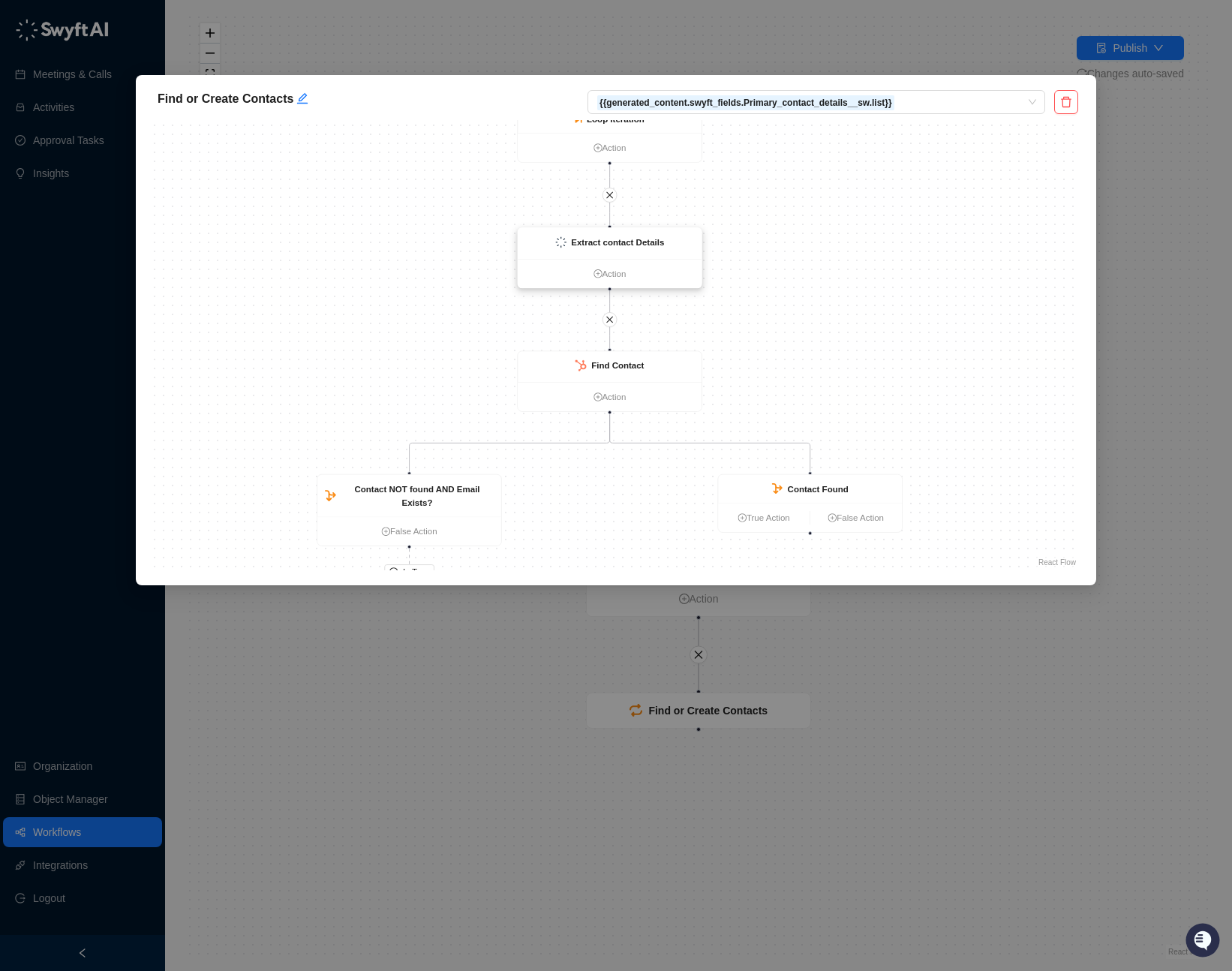
click at [631, 243] on strong "Extract contact Details" at bounding box center [616, 242] width 93 height 10
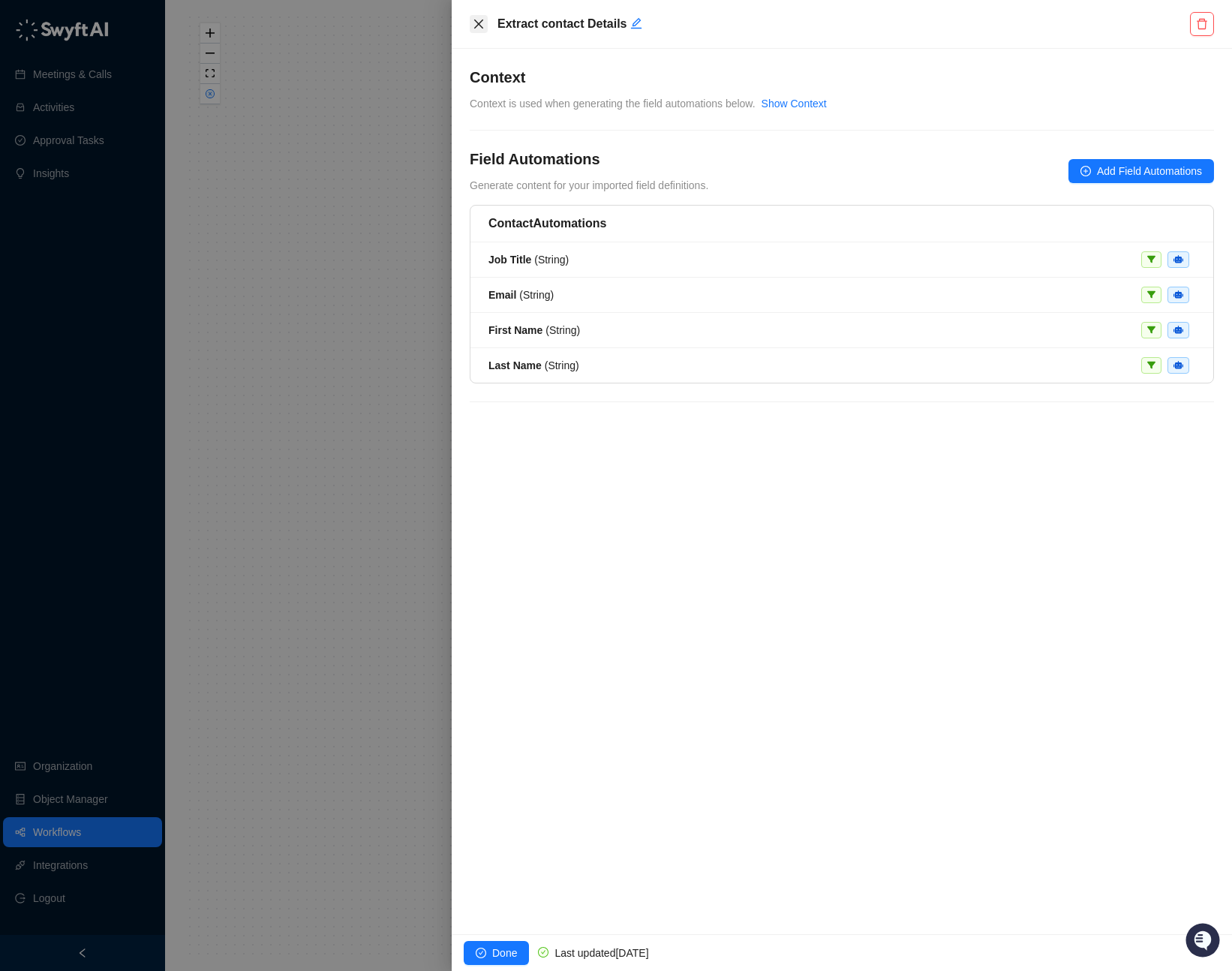
click at [485, 21] on button "Close" at bounding box center [479, 25] width 18 height 18
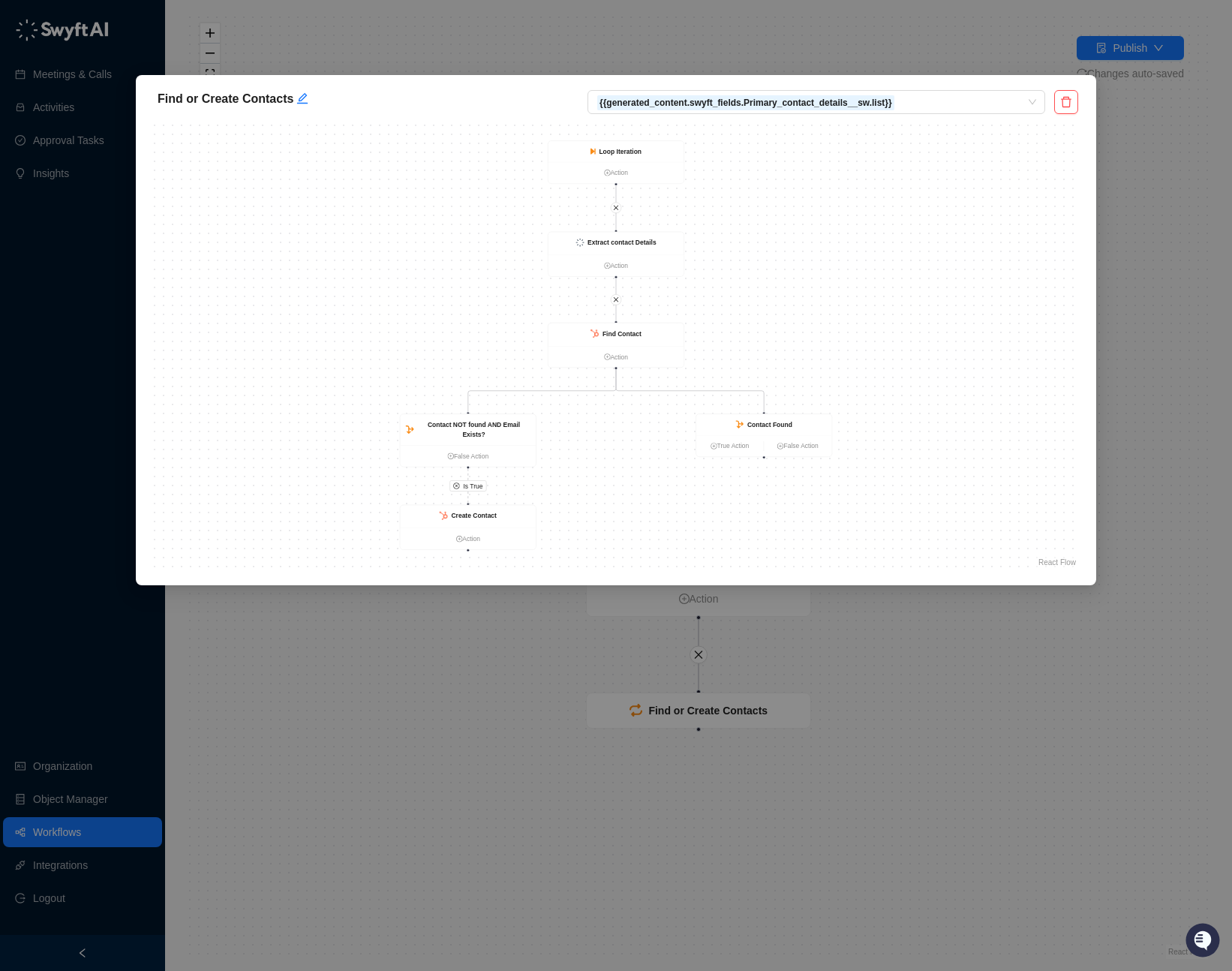
click at [485, 30] on div "Find or Create Contacts {{generated_content.swyft_fields.Primary_contact_detail…" at bounding box center [616, 486] width 1232 height 971
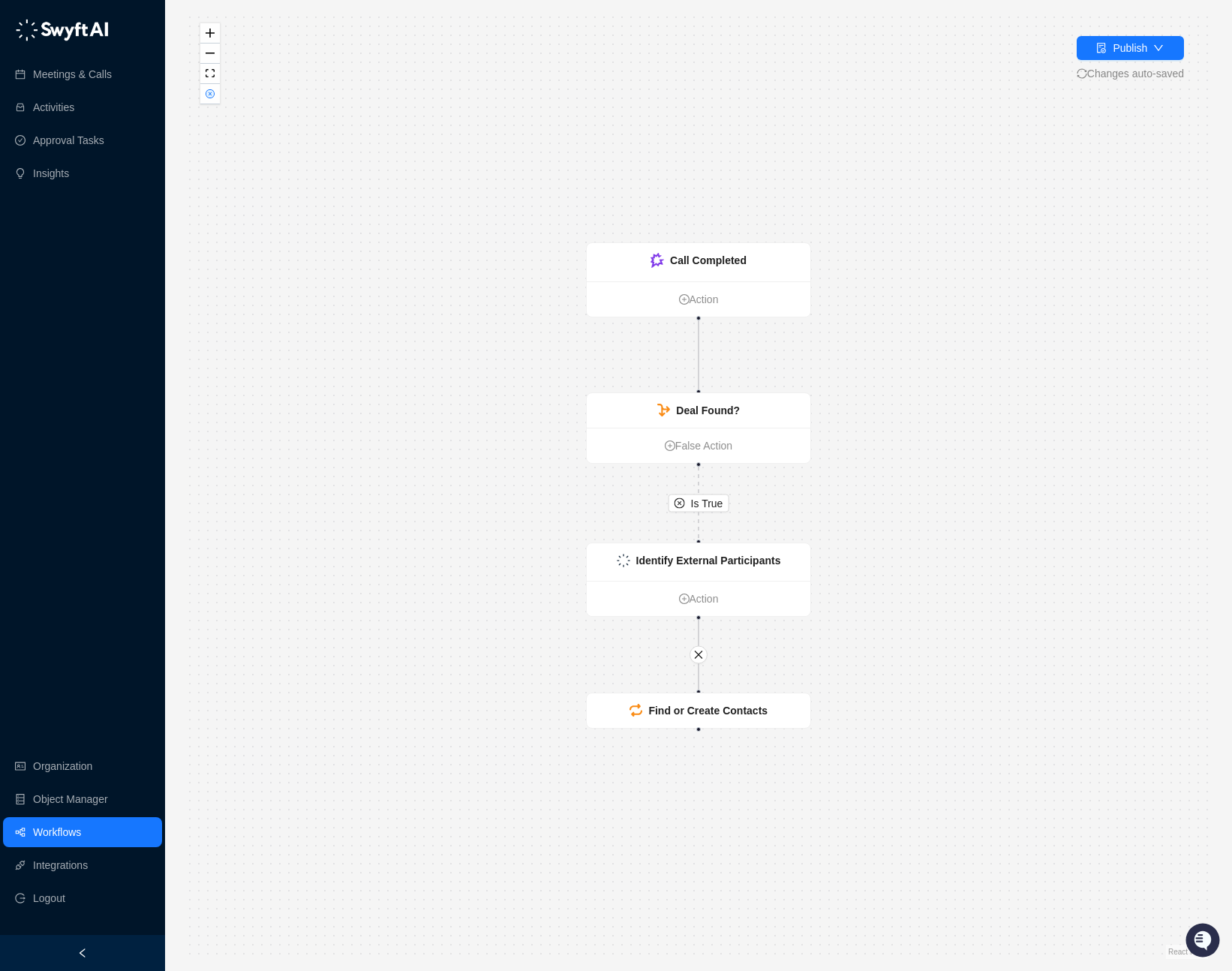
click at [70, 824] on link "Workflows" at bounding box center [57, 832] width 48 height 30
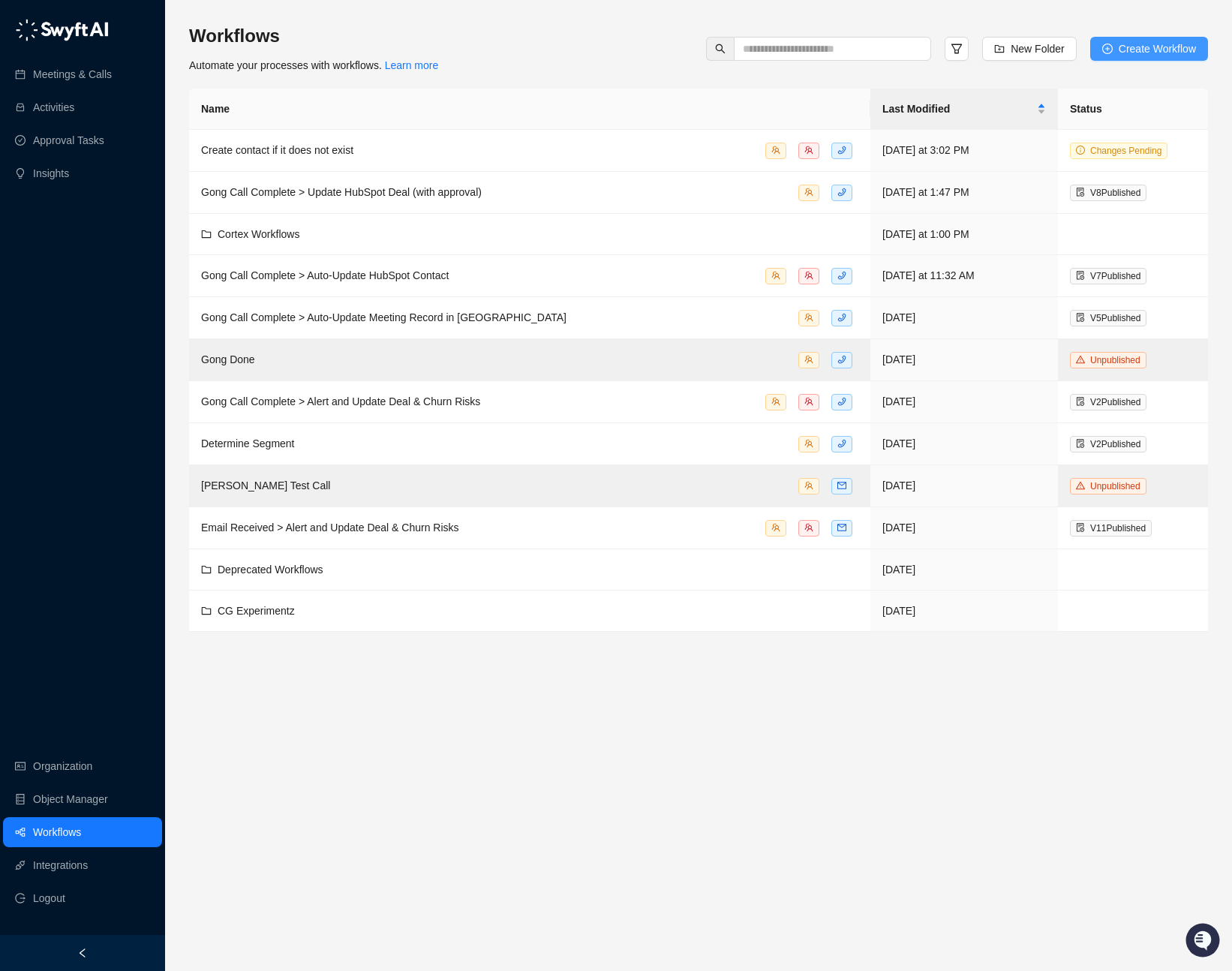
click at [1124, 46] on span "Create Workflow" at bounding box center [1157, 49] width 77 height 17
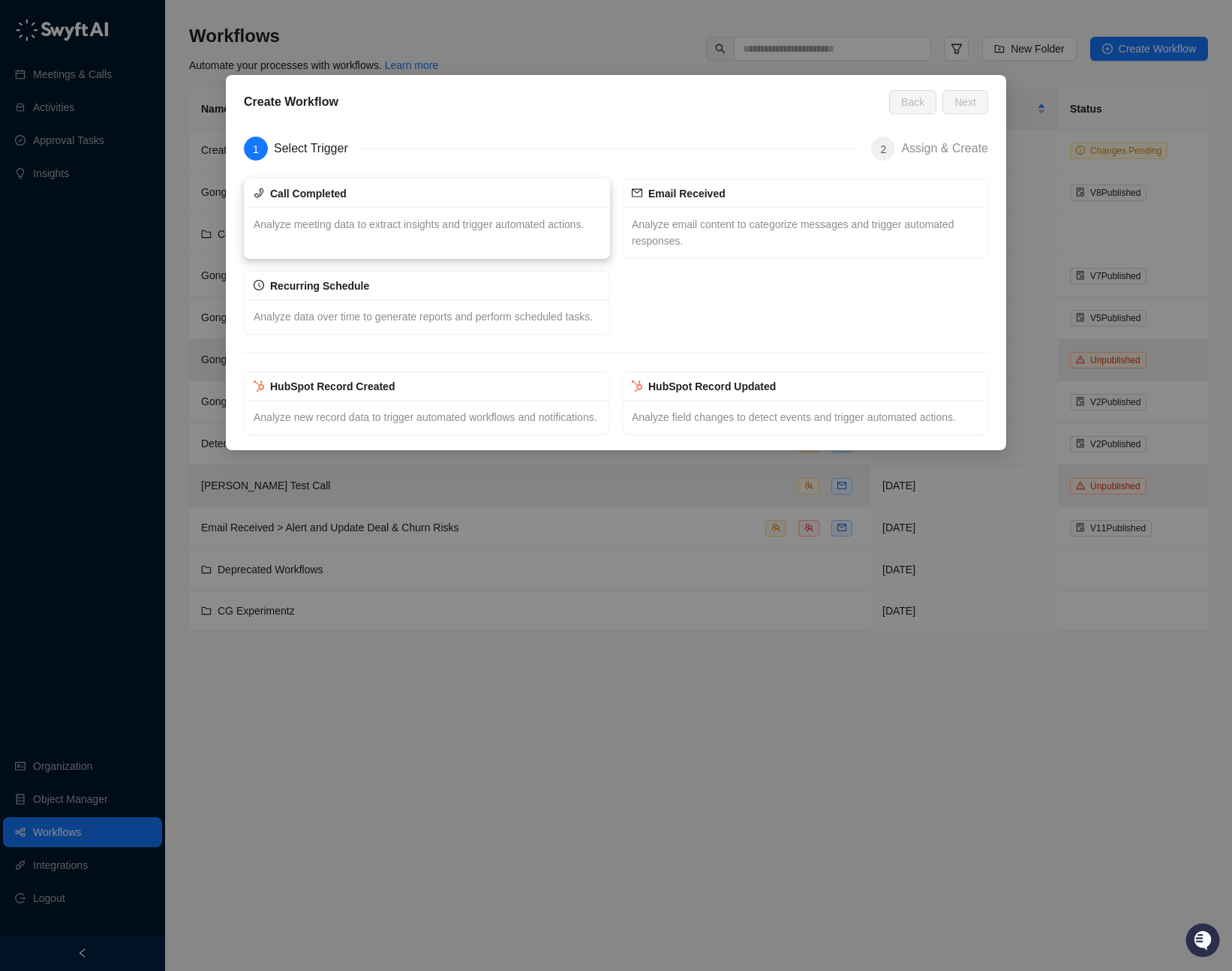
click at [428, 232] on div "Analyze meeting data to extract insights and trigger automated actions." at bounding box center [426, 224] width 364 height 34
click at [961, 104] on span "Next" at bounding box center [965, 102] width 21 height 17
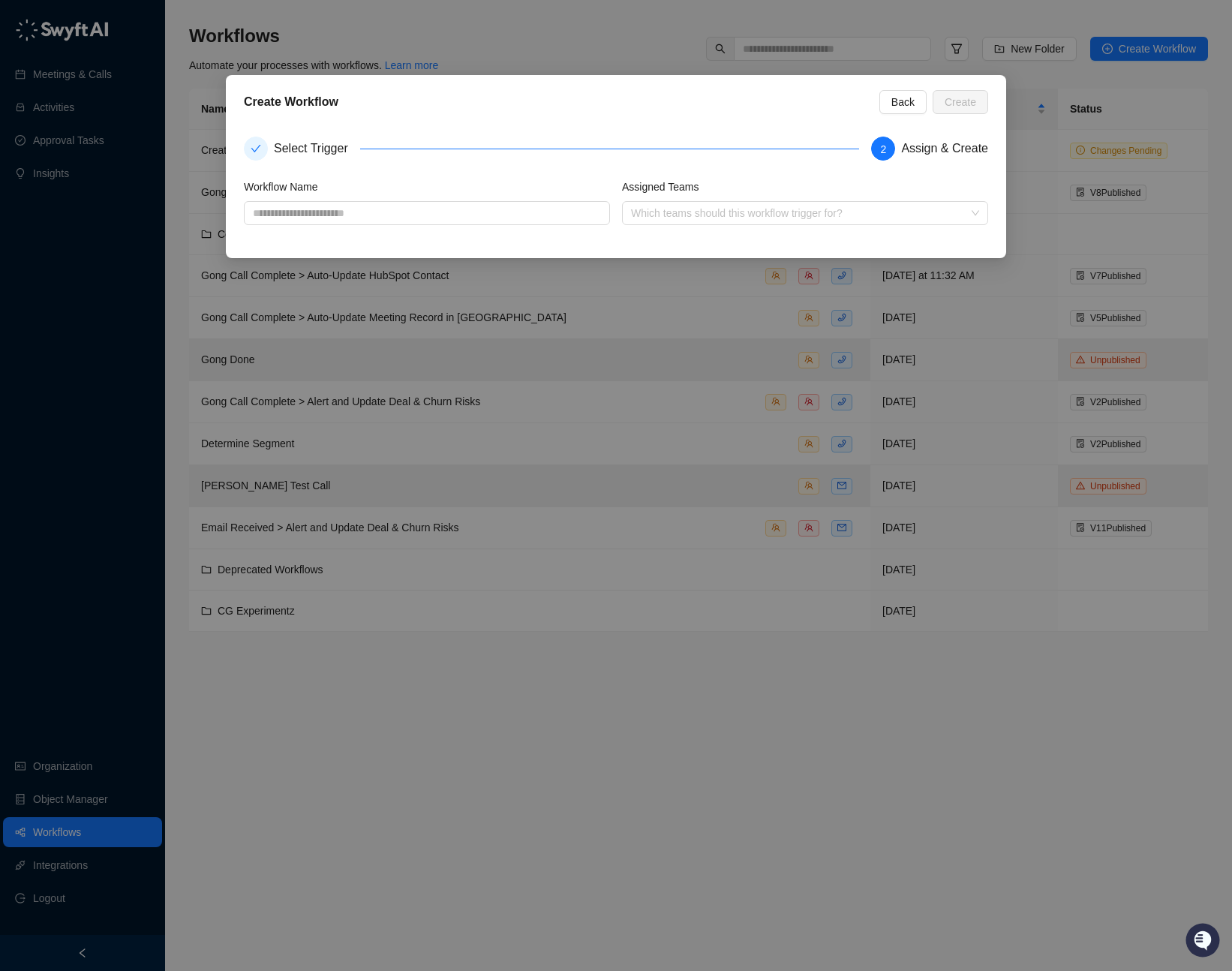
click at [557, 51] on div "Create Workflow Back Create Select Trigger 2 Assign & Create Workflow Name Assi…" at bounding box center [616, 486] width 1232 height 971
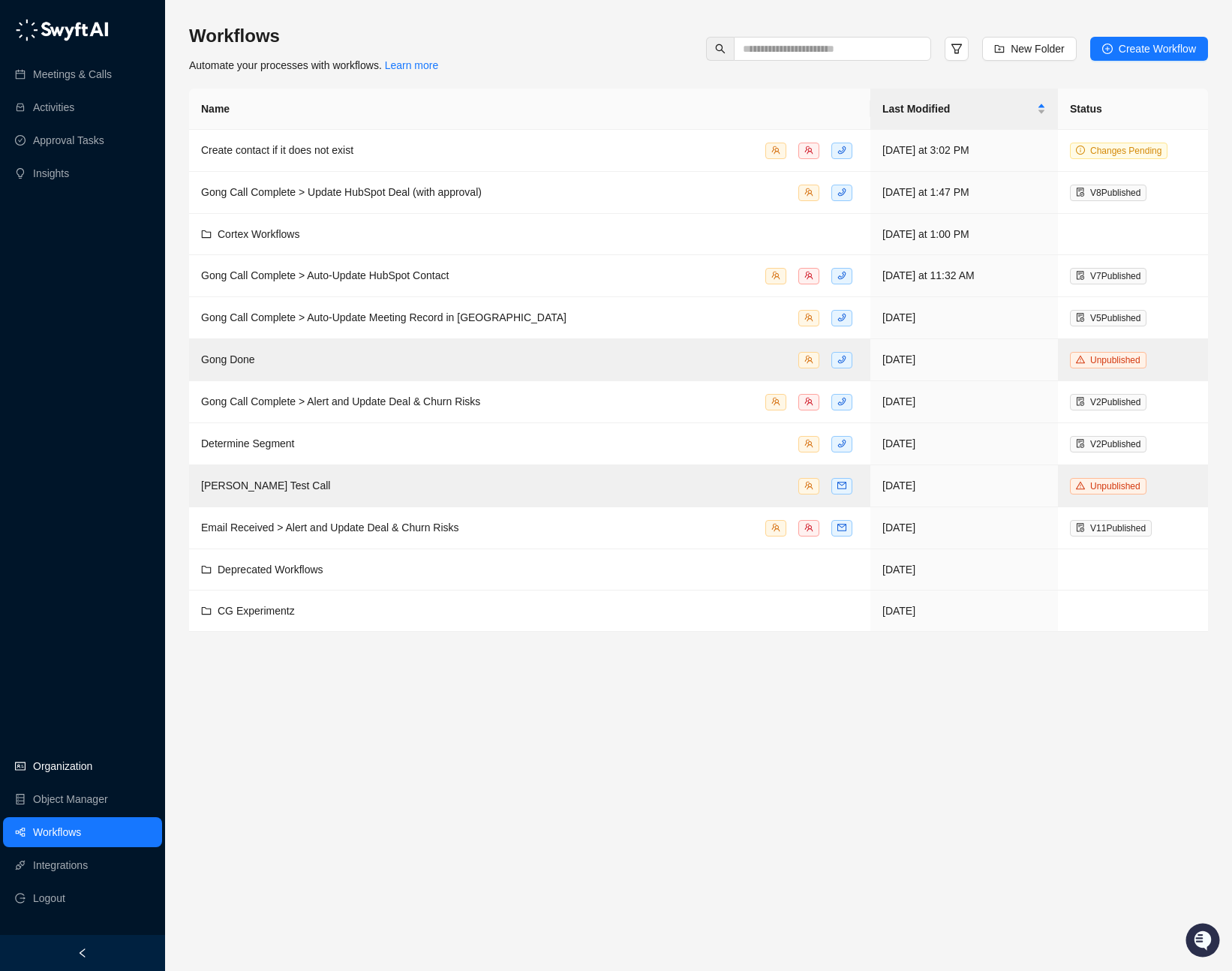
click at [69, 759] on link "Organization" at bounding box center [62, 766] width 59 height 30
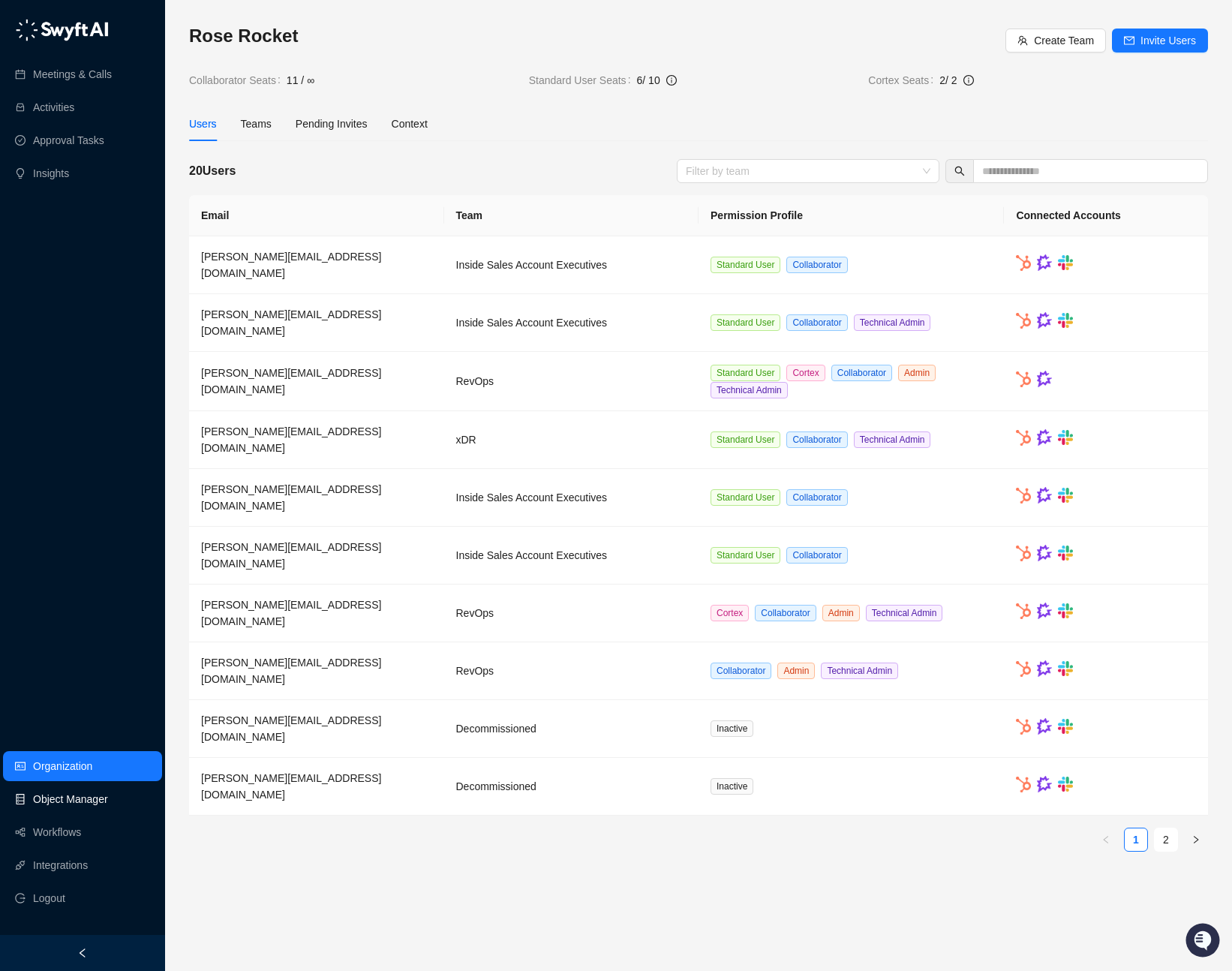
click at [67, 799] on link "Object Manager" at bounding box center [70, 799] width 75 height 30
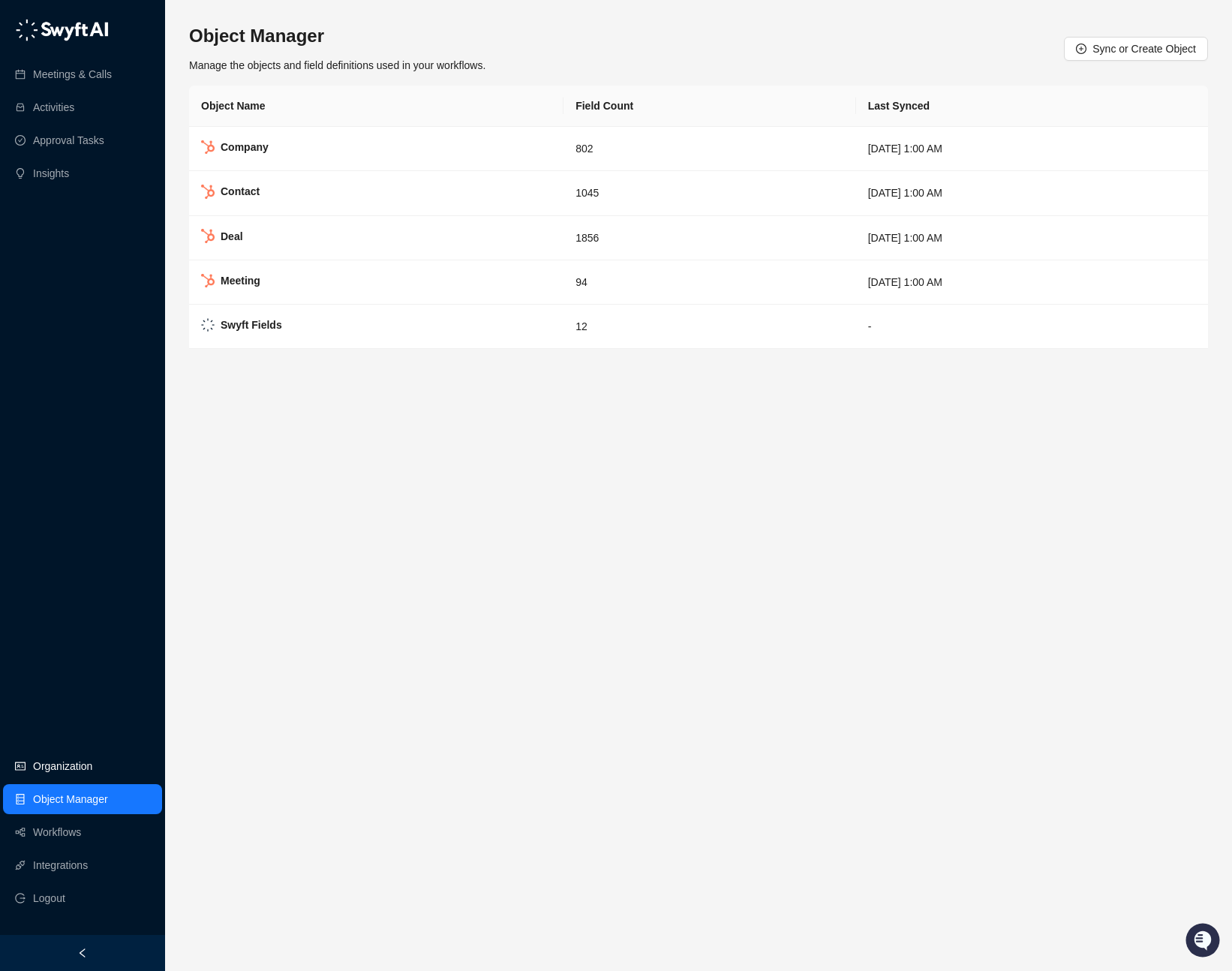
click at [66, 764] on link "Organization" at bounding box center [62, 766] width 59 height 30
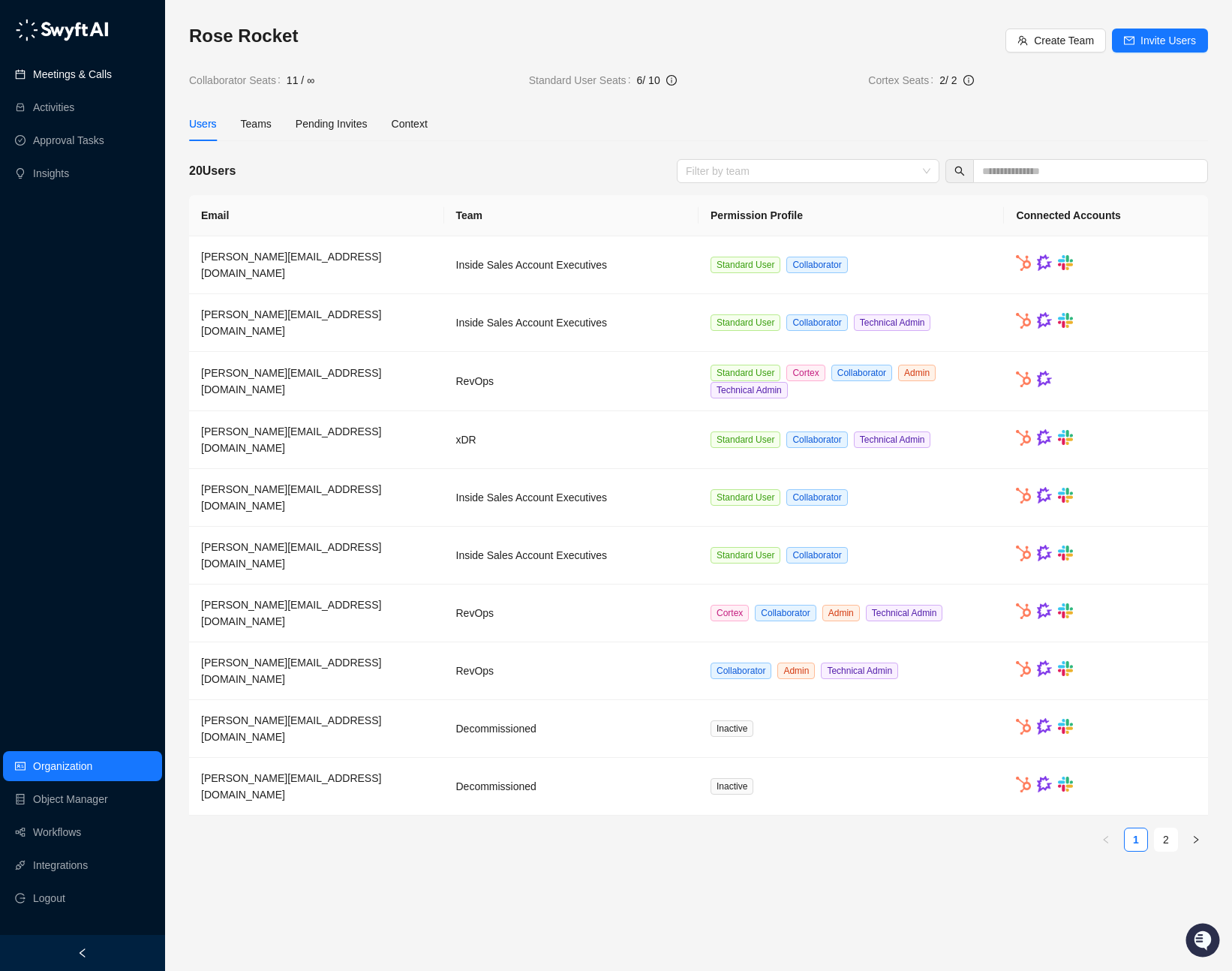
click at [83, 81] on link "Meetings & Calls" at bounding box center [72, 74] width 79 height 30
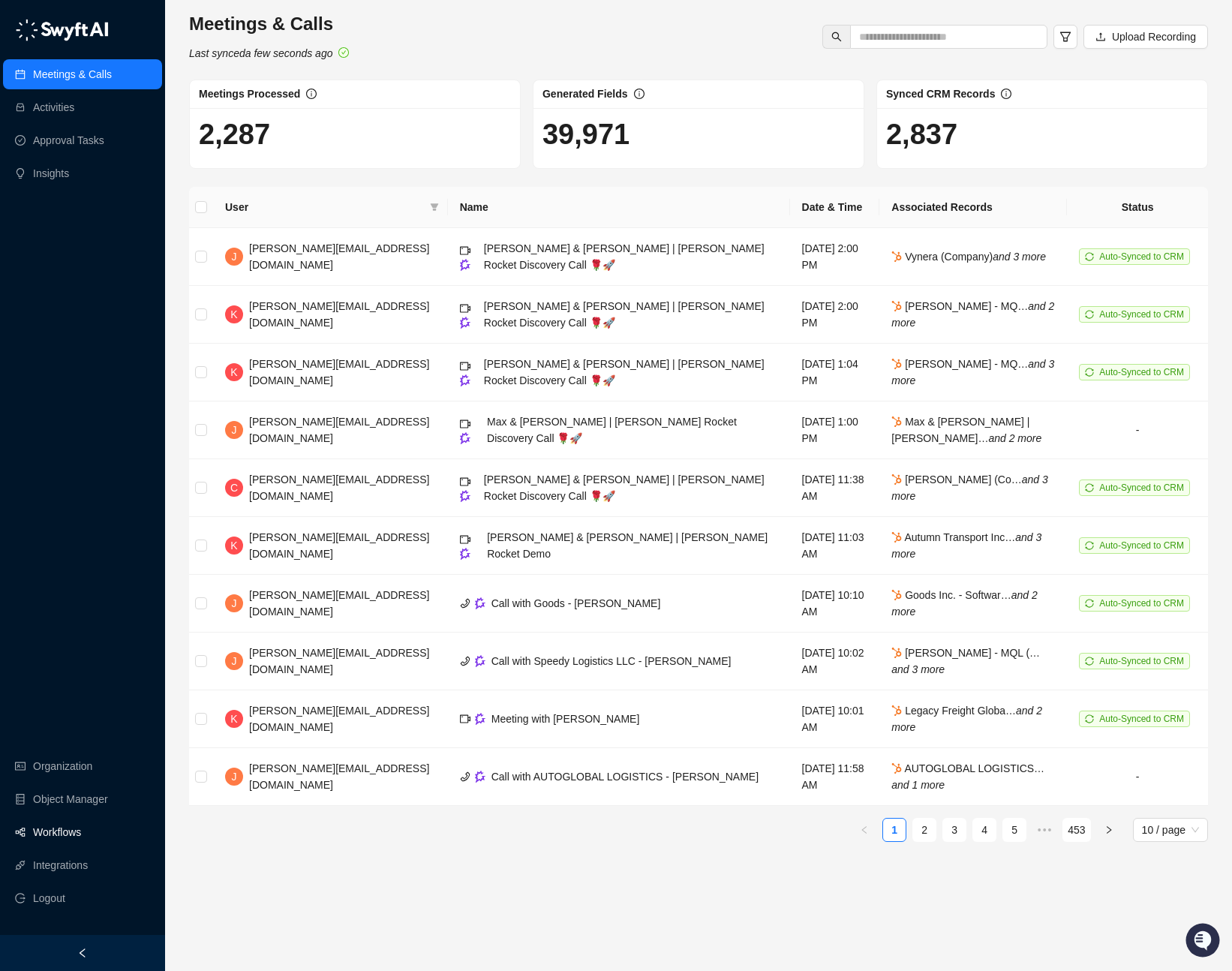
click at [66, 841] on link "Workflows" at bounding box center [57, 832] width 48 height 30
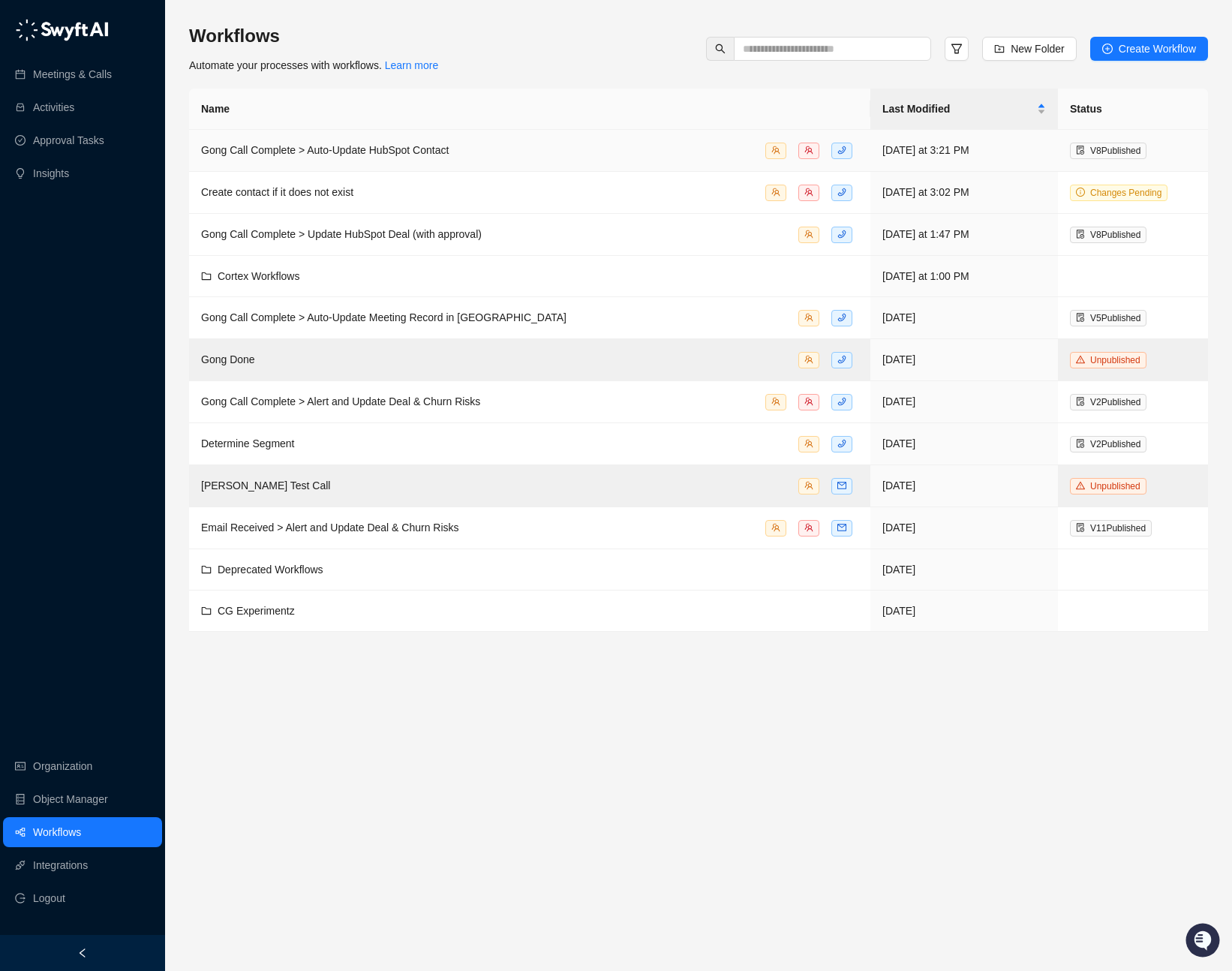
click at [511, 165] on td "Gong Call Complete > Auto-Update HubSpot Contact" at bounding box center [529, 150] width 681 height 42
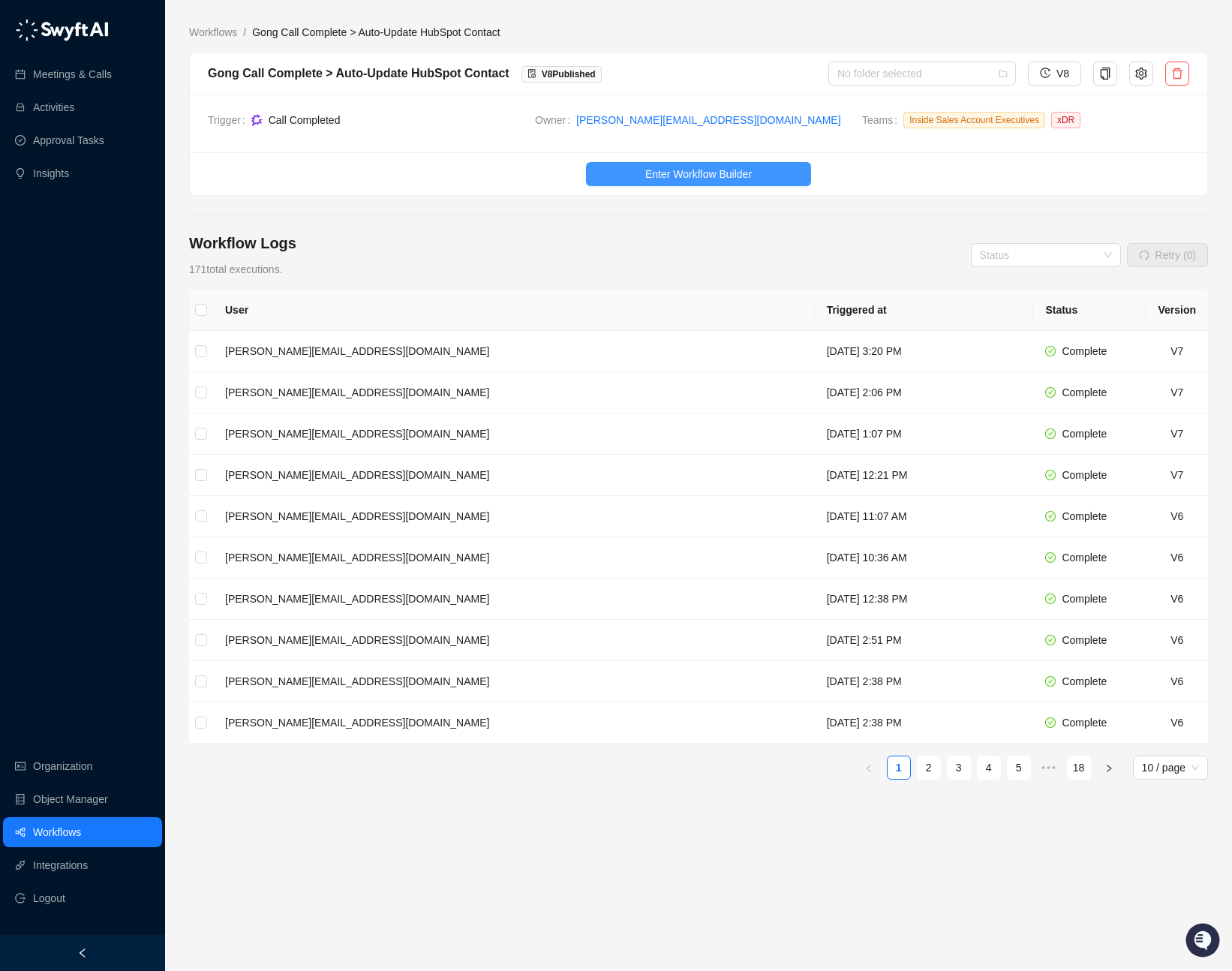
click at [650, 177] on span "Enter Workflow Builder" at bounding box center [698, 174] width 106 height 17
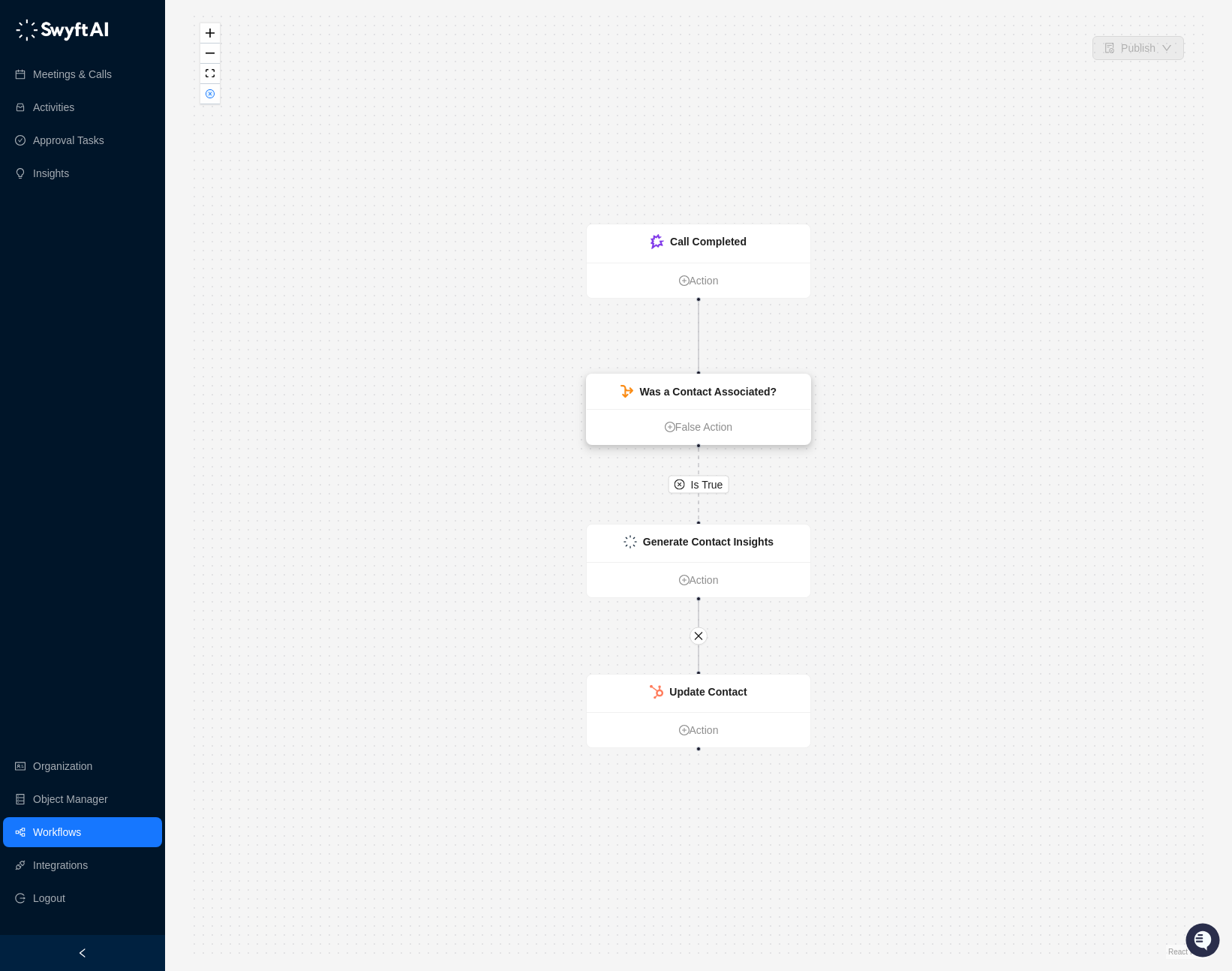
click at [741, 401] on div "Was a Contact Associated?" at bounding box center [698, 391] width 224 height 34
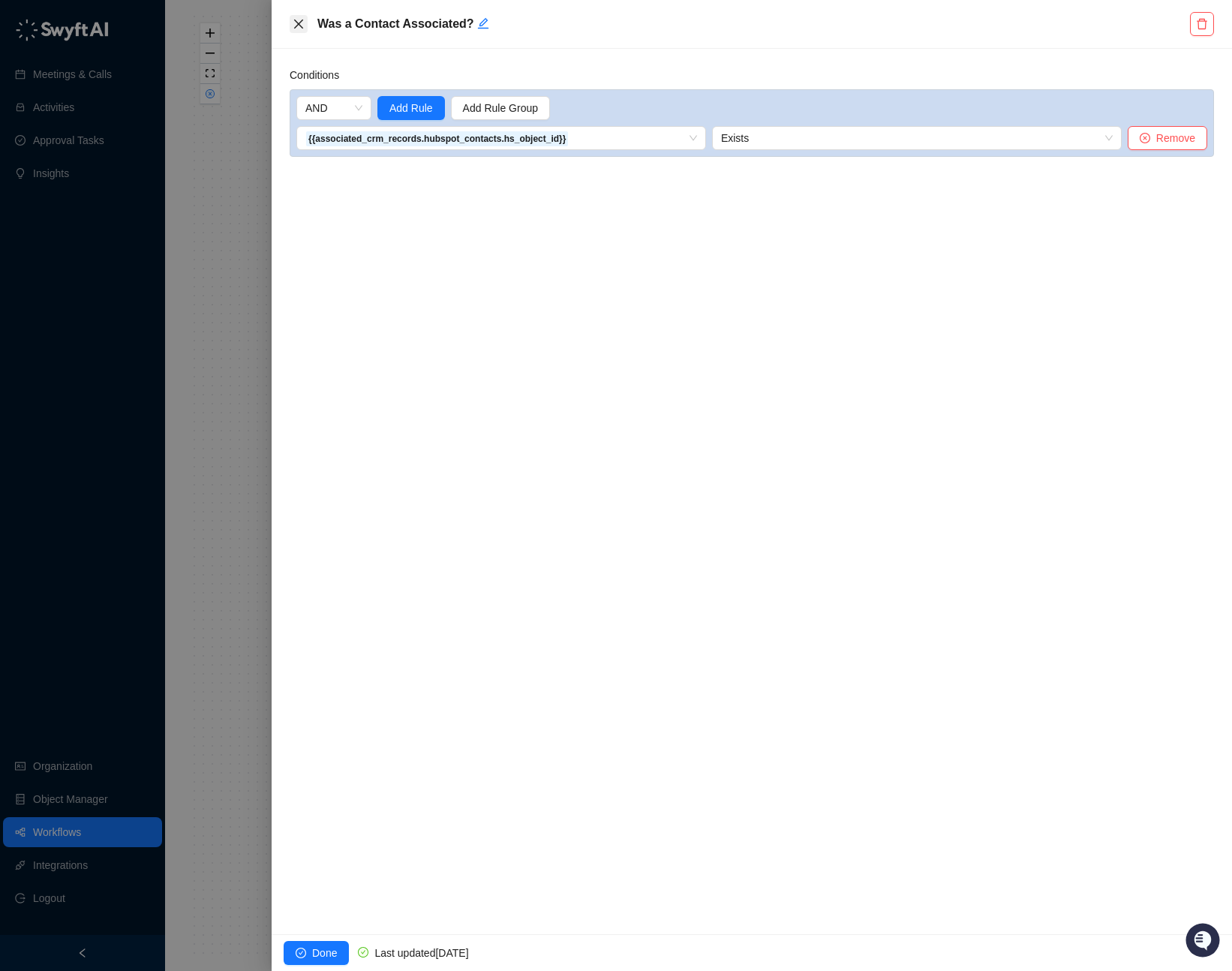
click at [305, 23] on button "Close" at bounding box center [299, 25] width 18 height 18
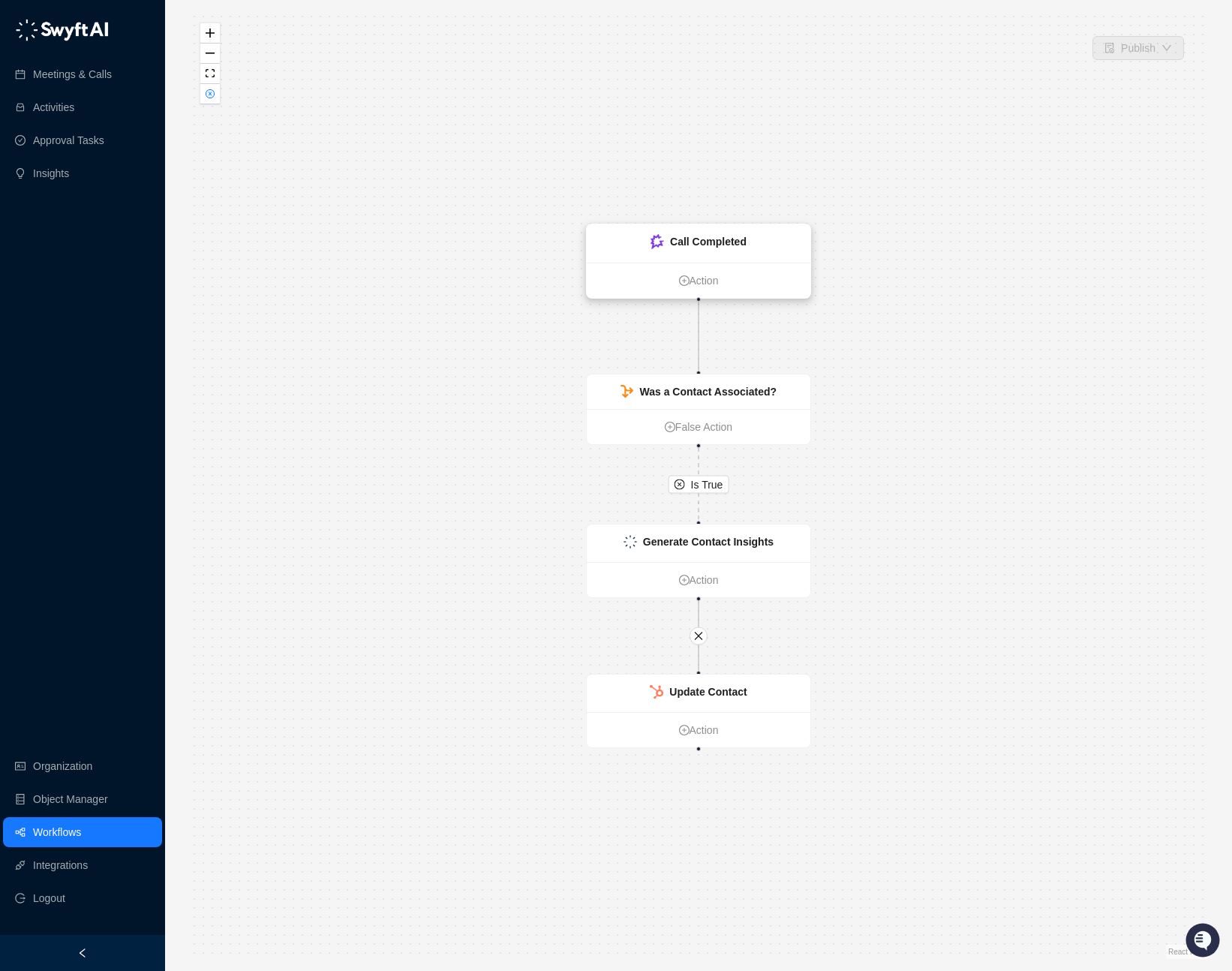
click at [729, 230] on div "Call Completed" at bounding box center [698, 244] width 224 height 38
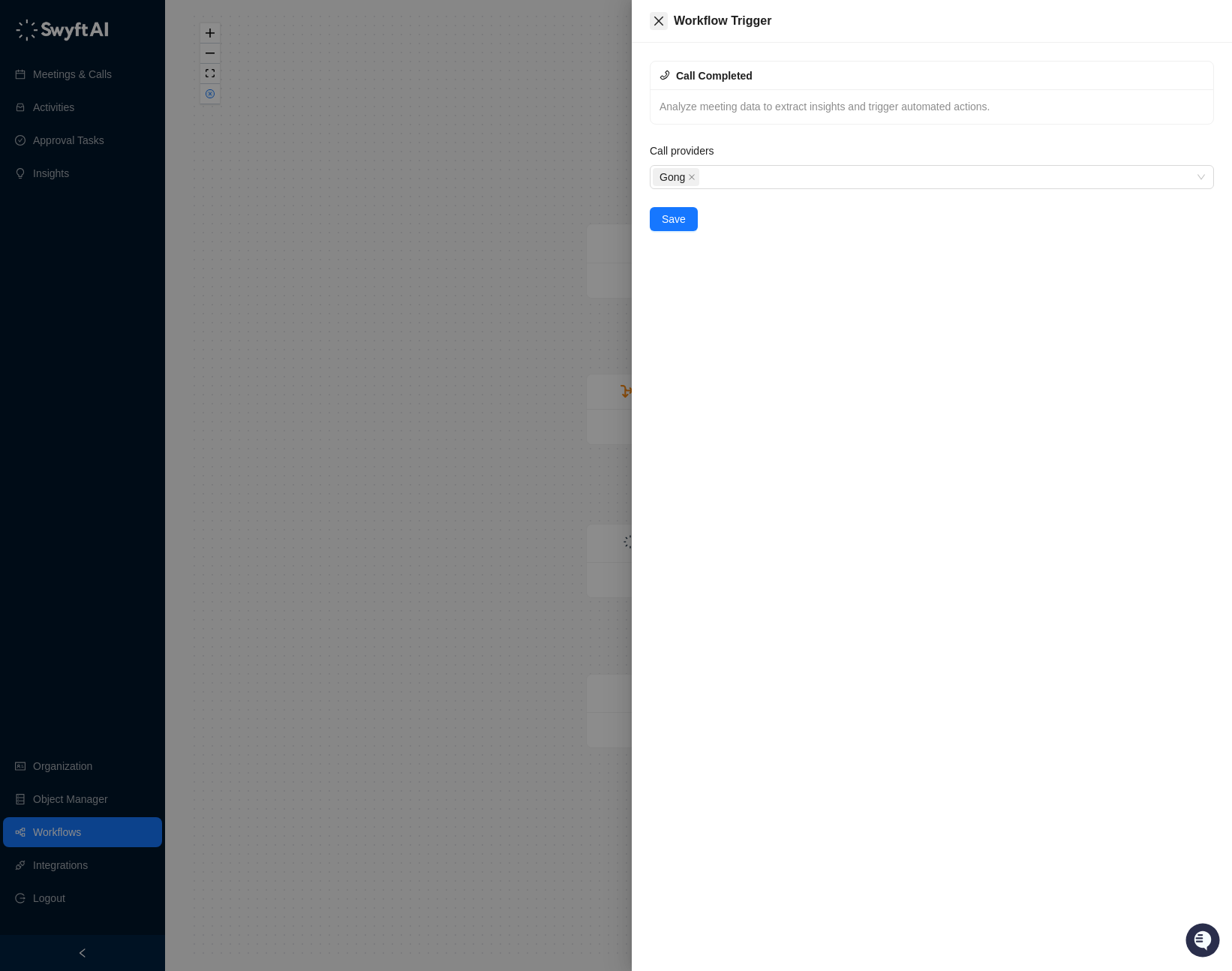
click at [662, 15] on icon "close" at bounding box center [658, 21] width 12 height 12
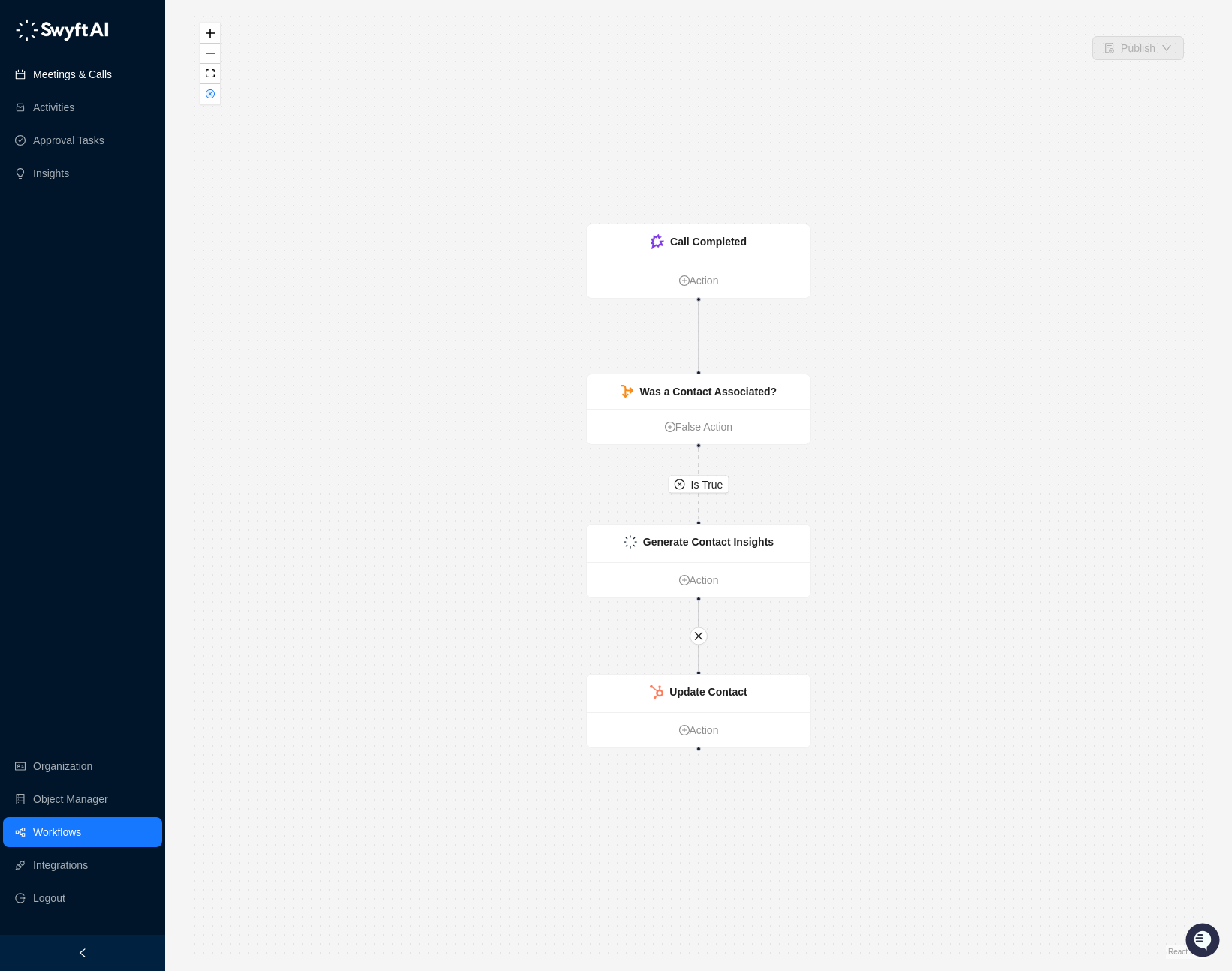
click at [112, 80] on link "Meetings & Calls" at bounding box center [72, 74] width 79 height 30
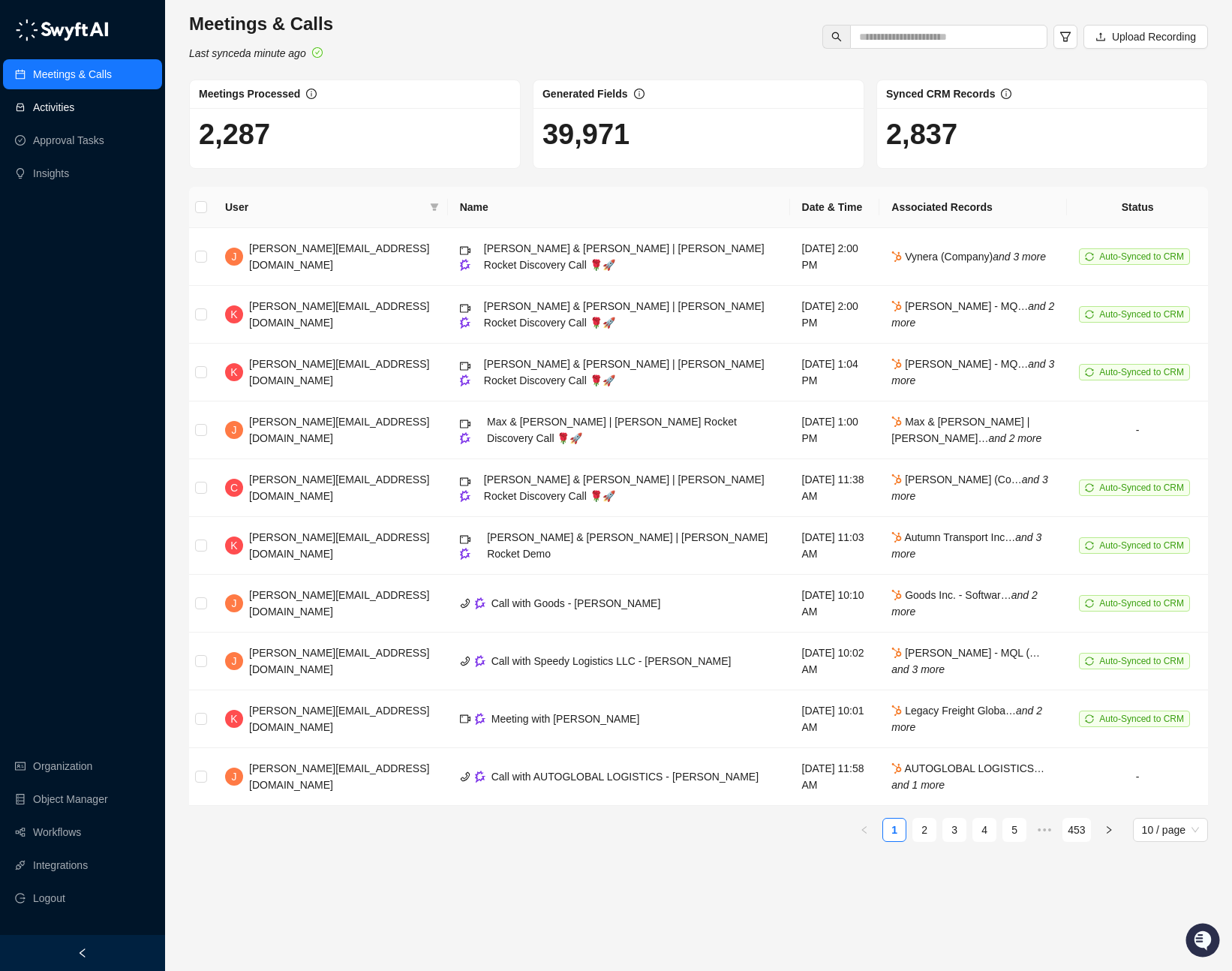
click at [74, 103] on link "Activities" at bounding box center [54, 106] width 41 height 30
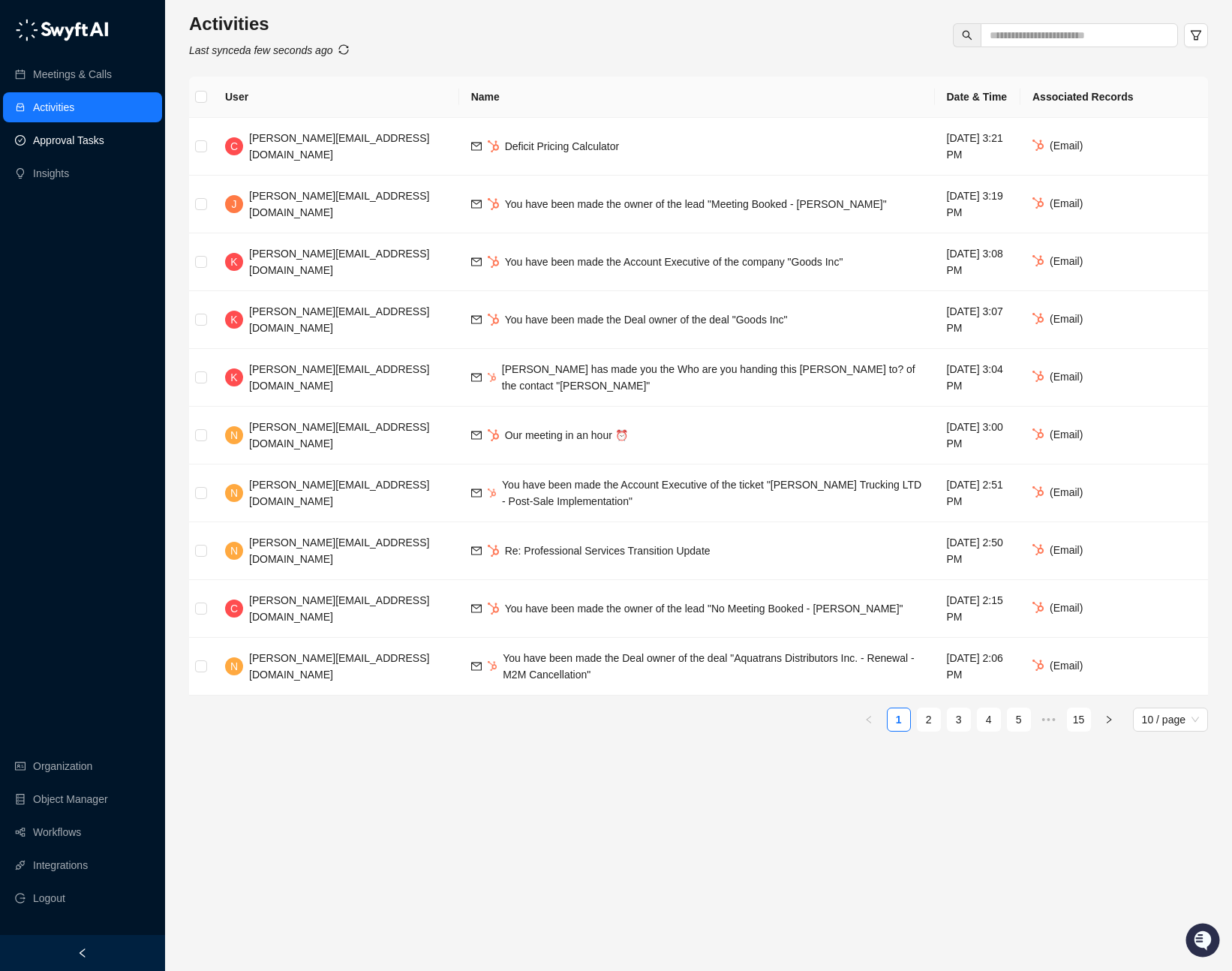
click at [104, 145] on link "Approval Tasks" at bounding box center [68, 140] width 71 height 30
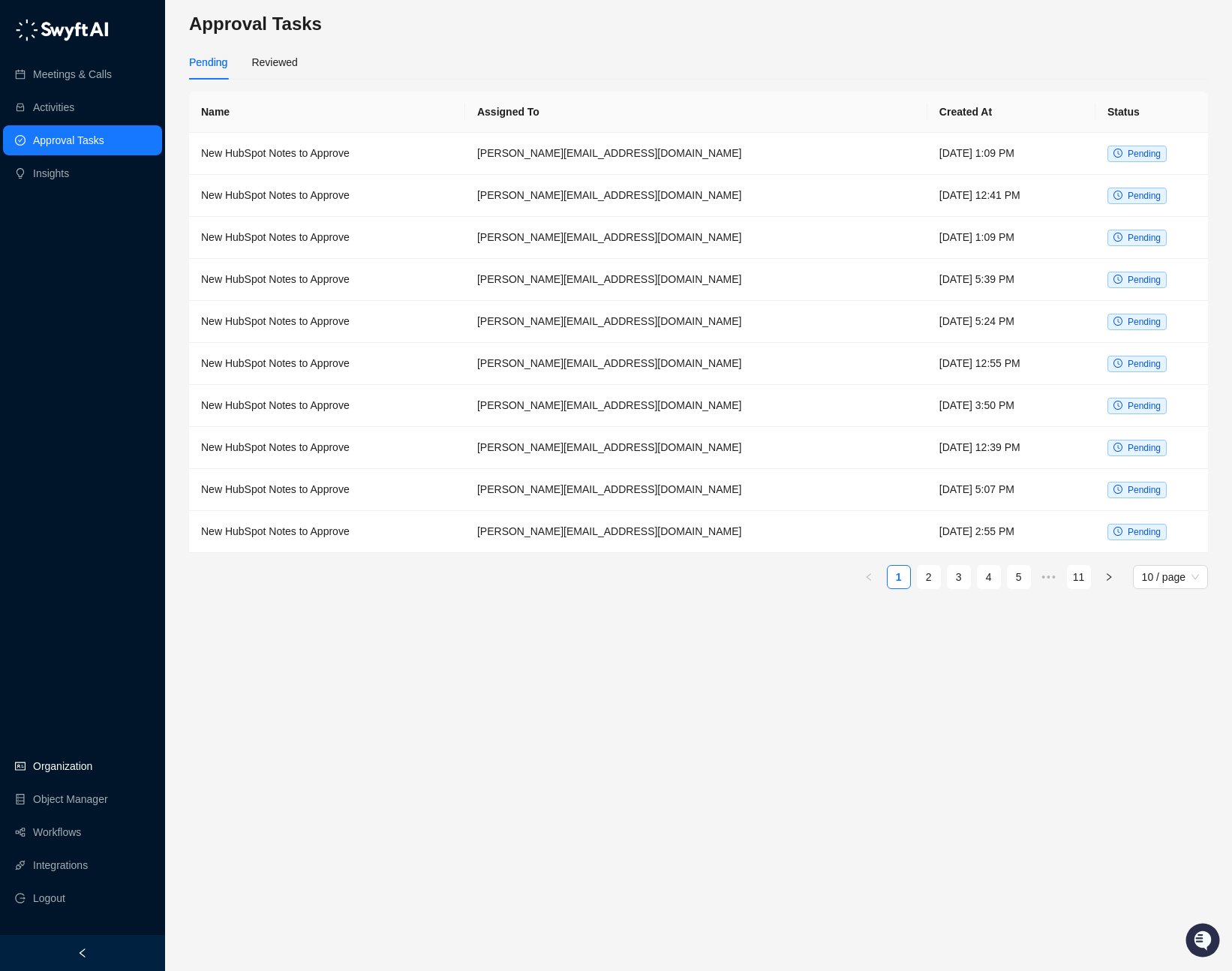
click at [45, 767] on link "Organization" at bounding box center [62, 766] width 59 height 30
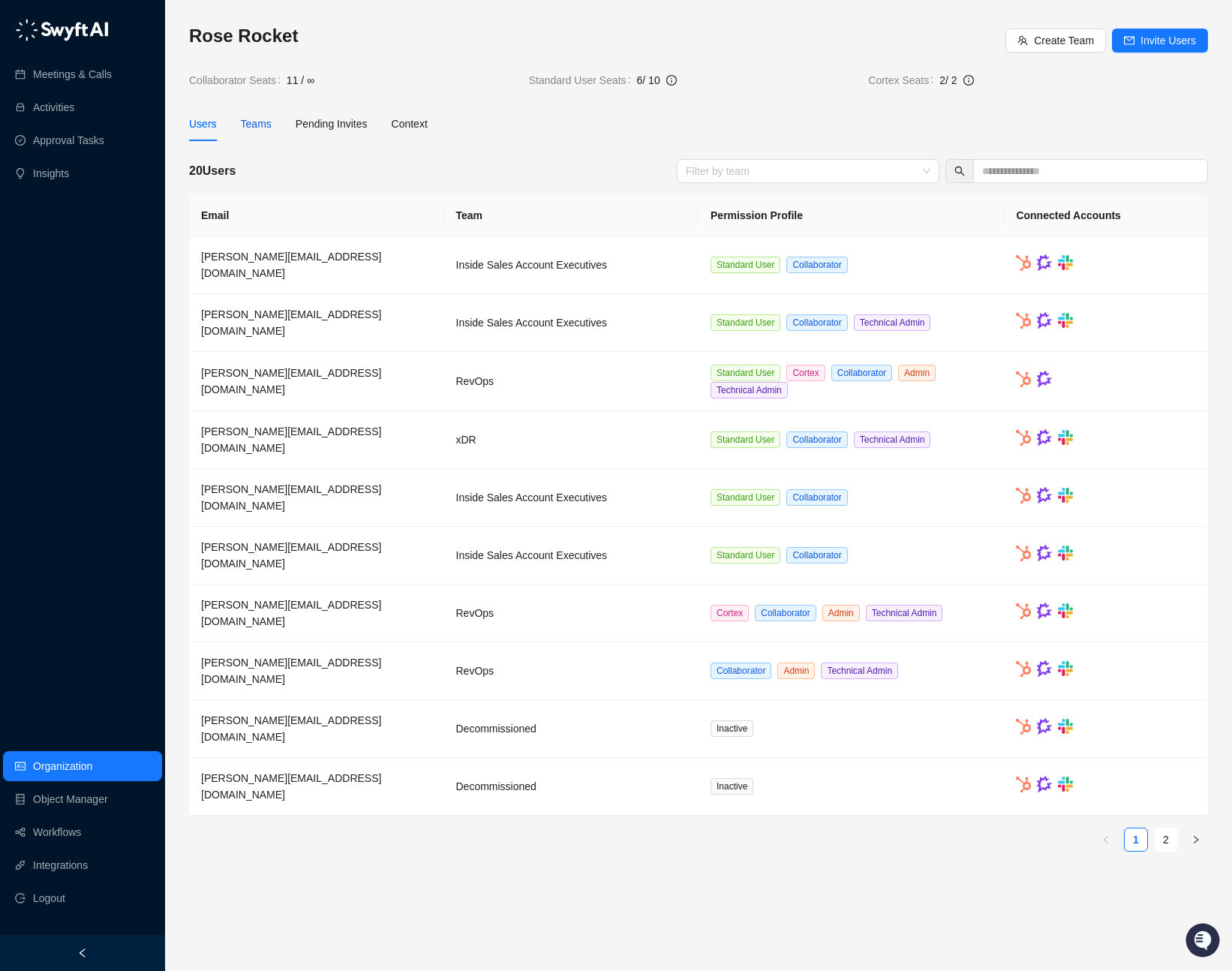
click at [264, 130] on div "Teams" at bounding box center [256, 124] width 31 height 17
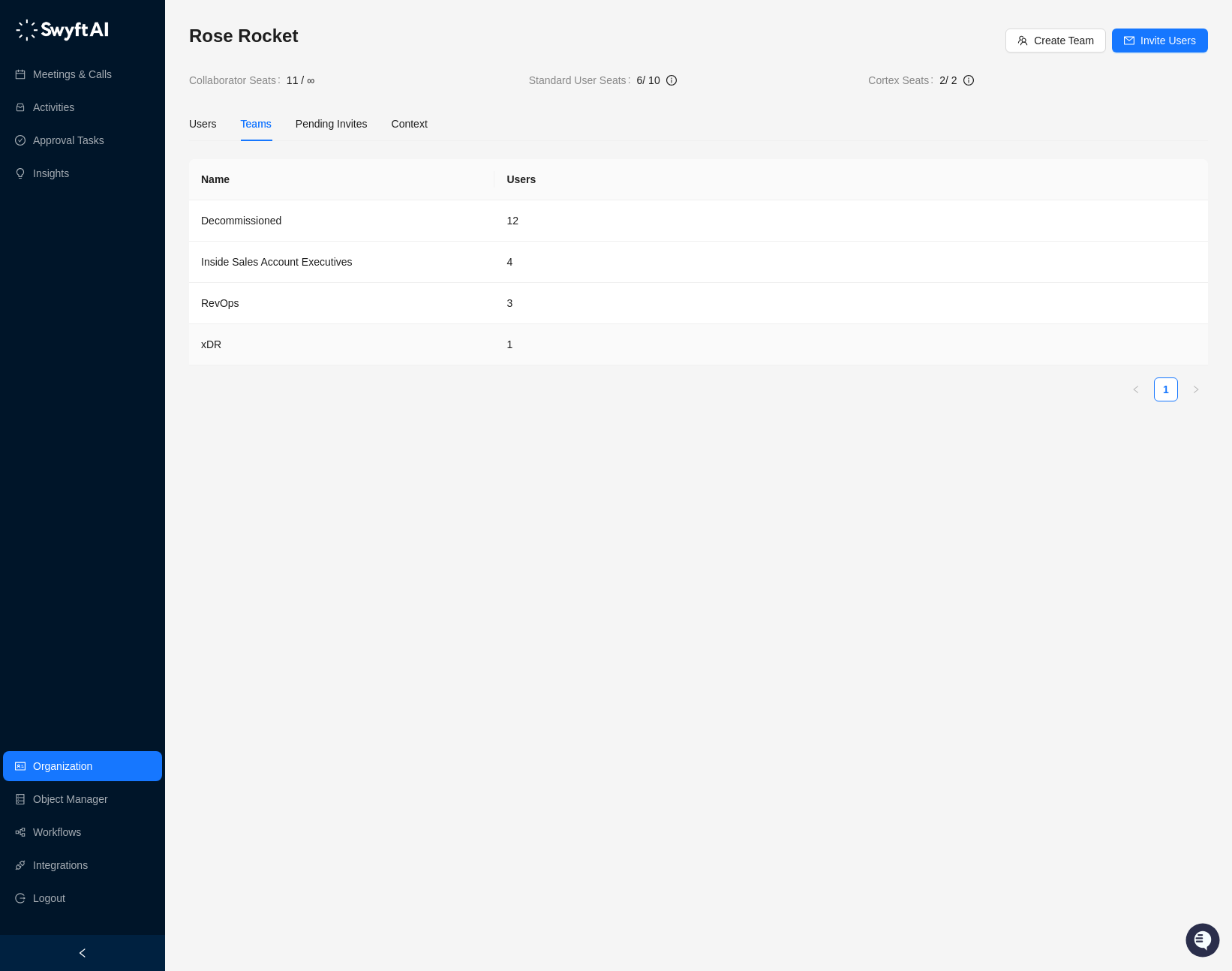
click at [373, 344] on td "xDR" at bounding box center [341, 345] width 306 height 41
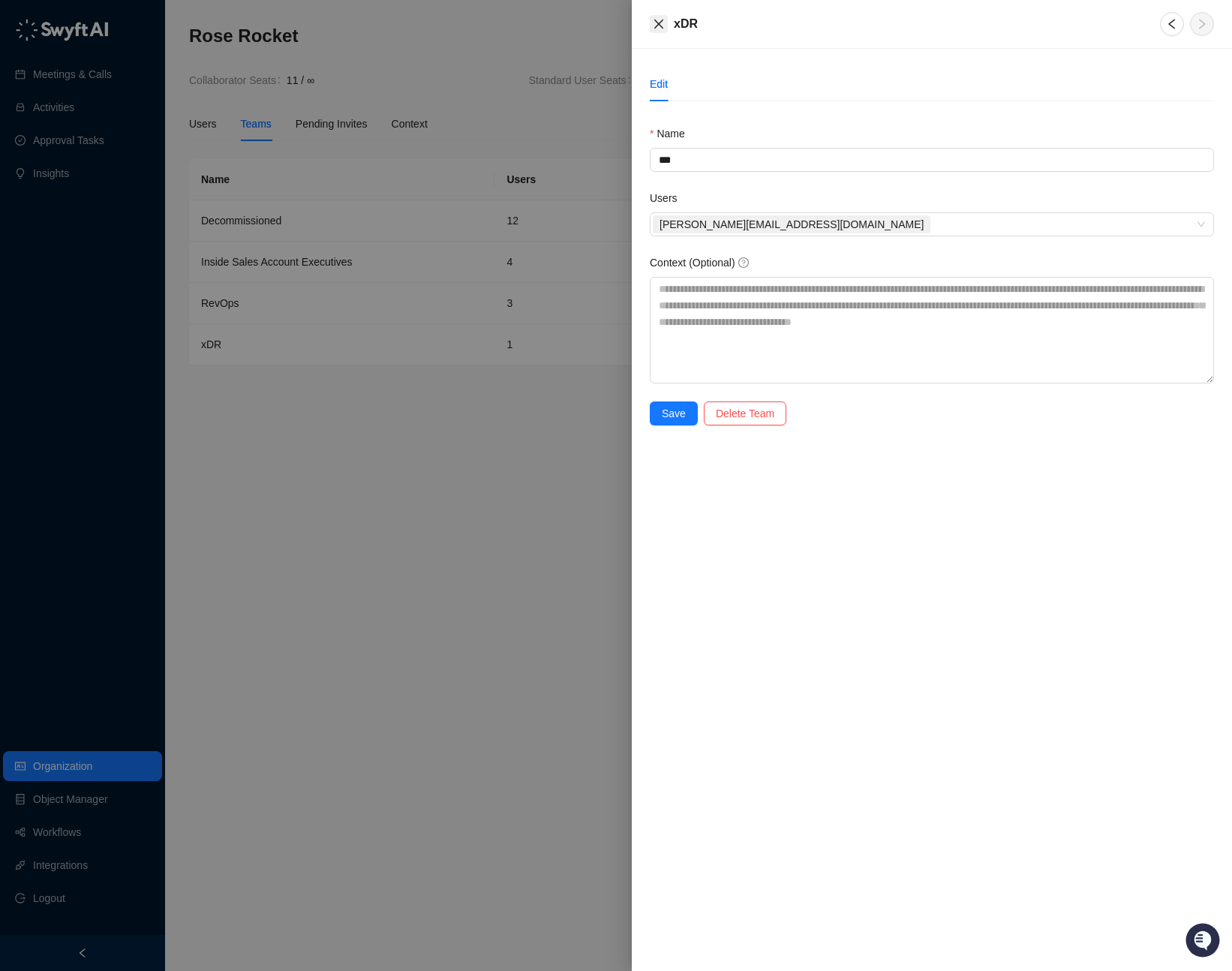
click at [658, 22] on icon "close" at bounding box center [658, 24] width 9 height 9
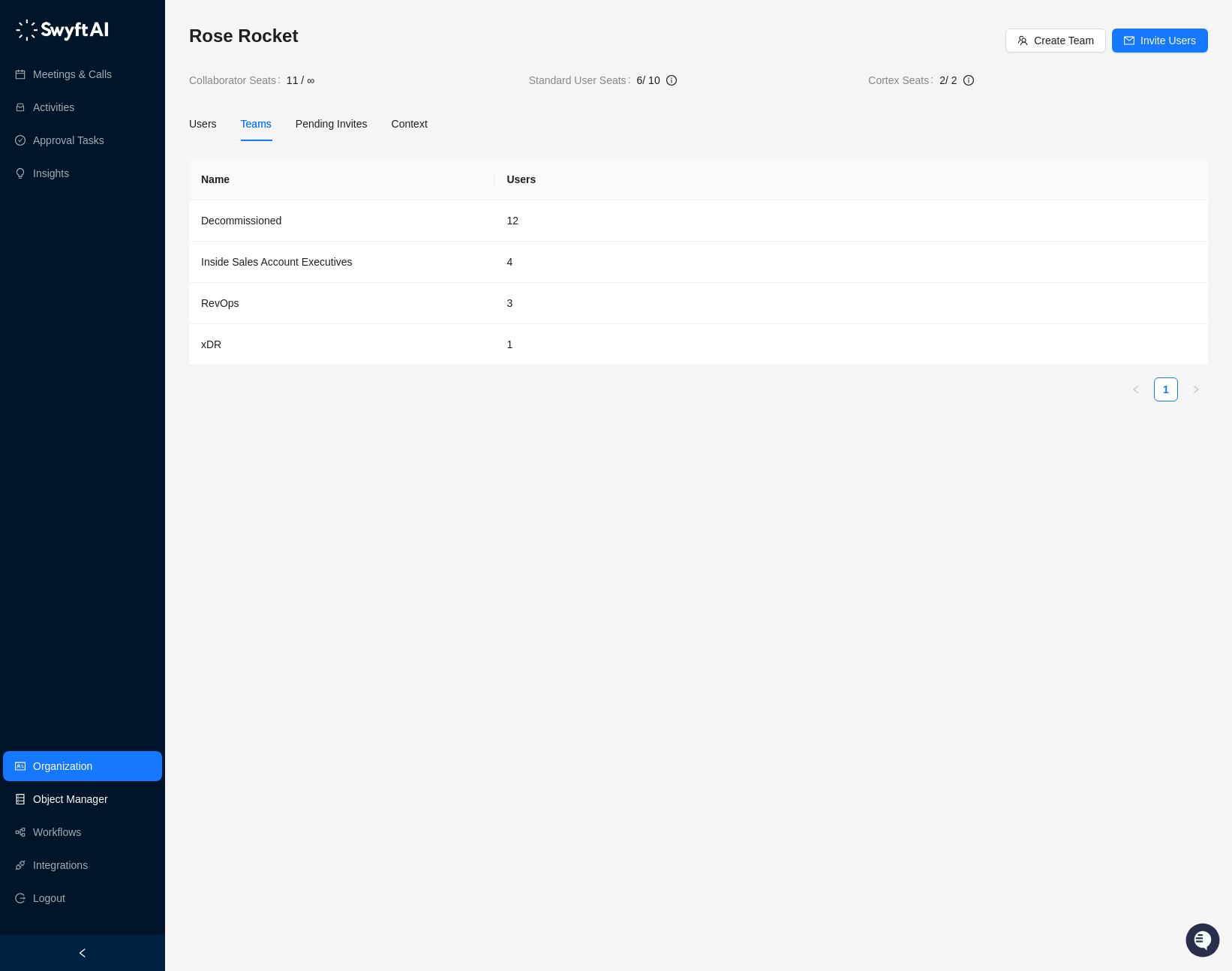
click at [63, 807] on link "Object Manager" at bounding box center [70, 799] width 75 height 30
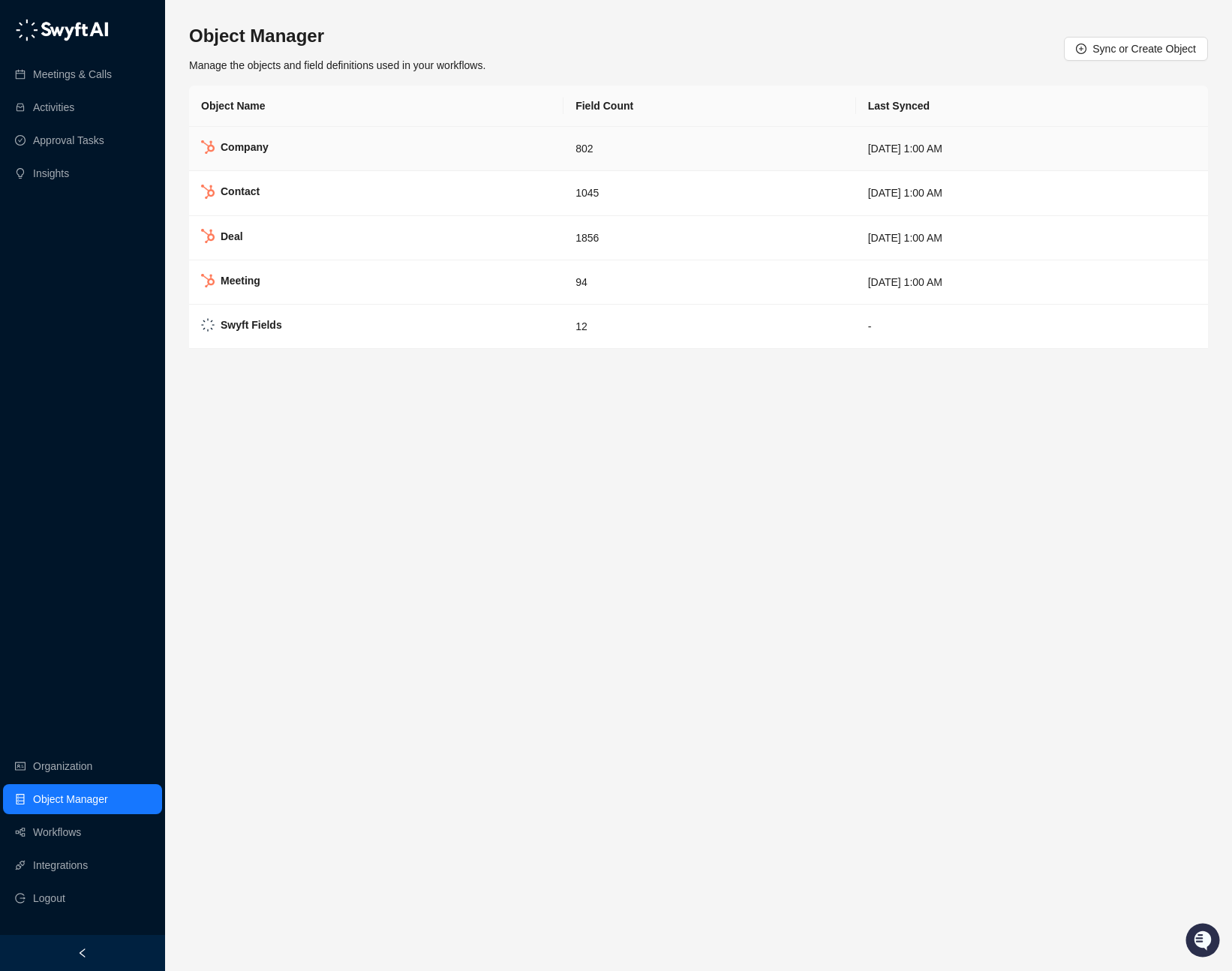
click at [387, 148] on td "Company" at bounding box center [376, 149] width 374 height 44
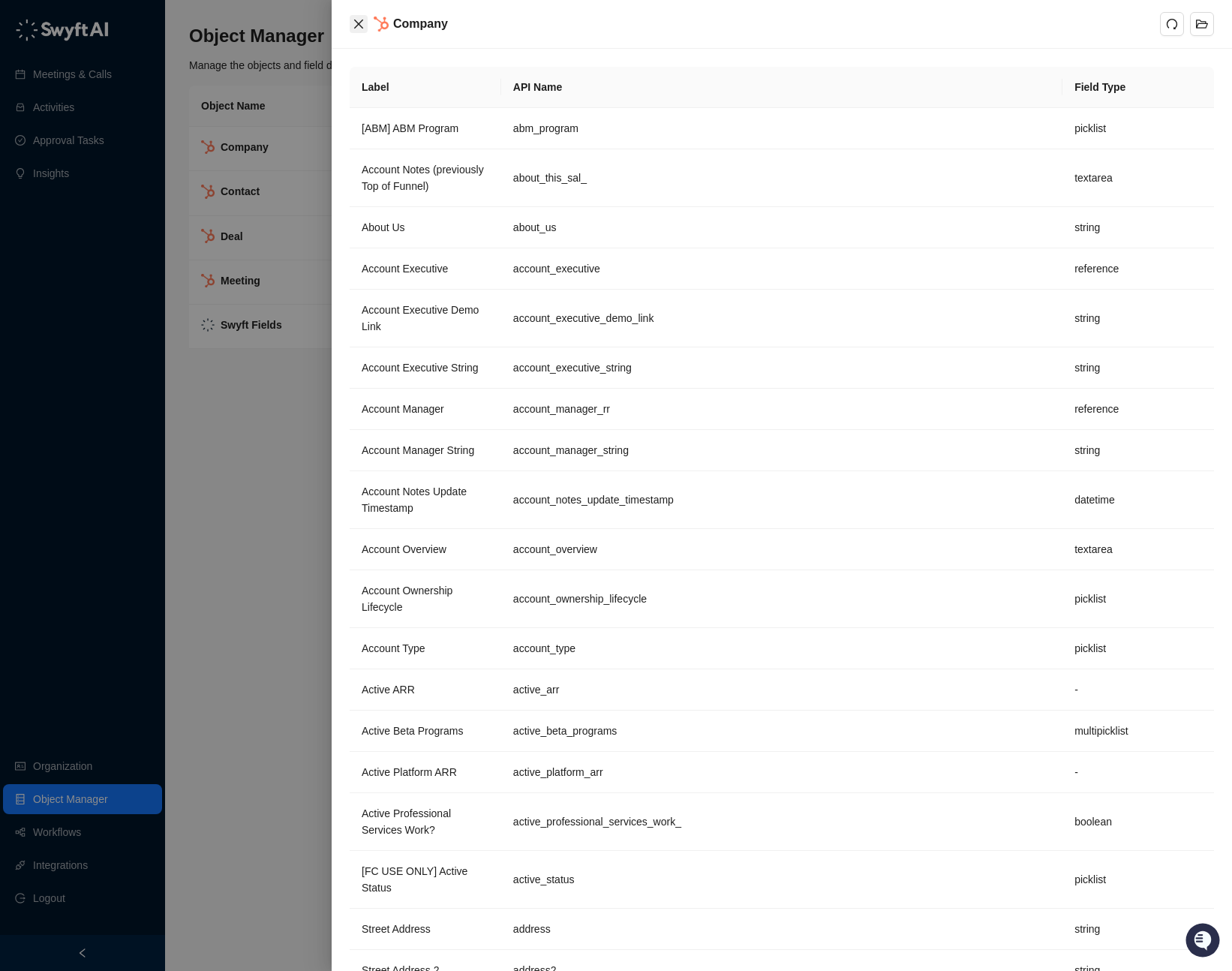
click at [359, 23] on icon "close" at bounding box center [358, 25] width 12 height 12
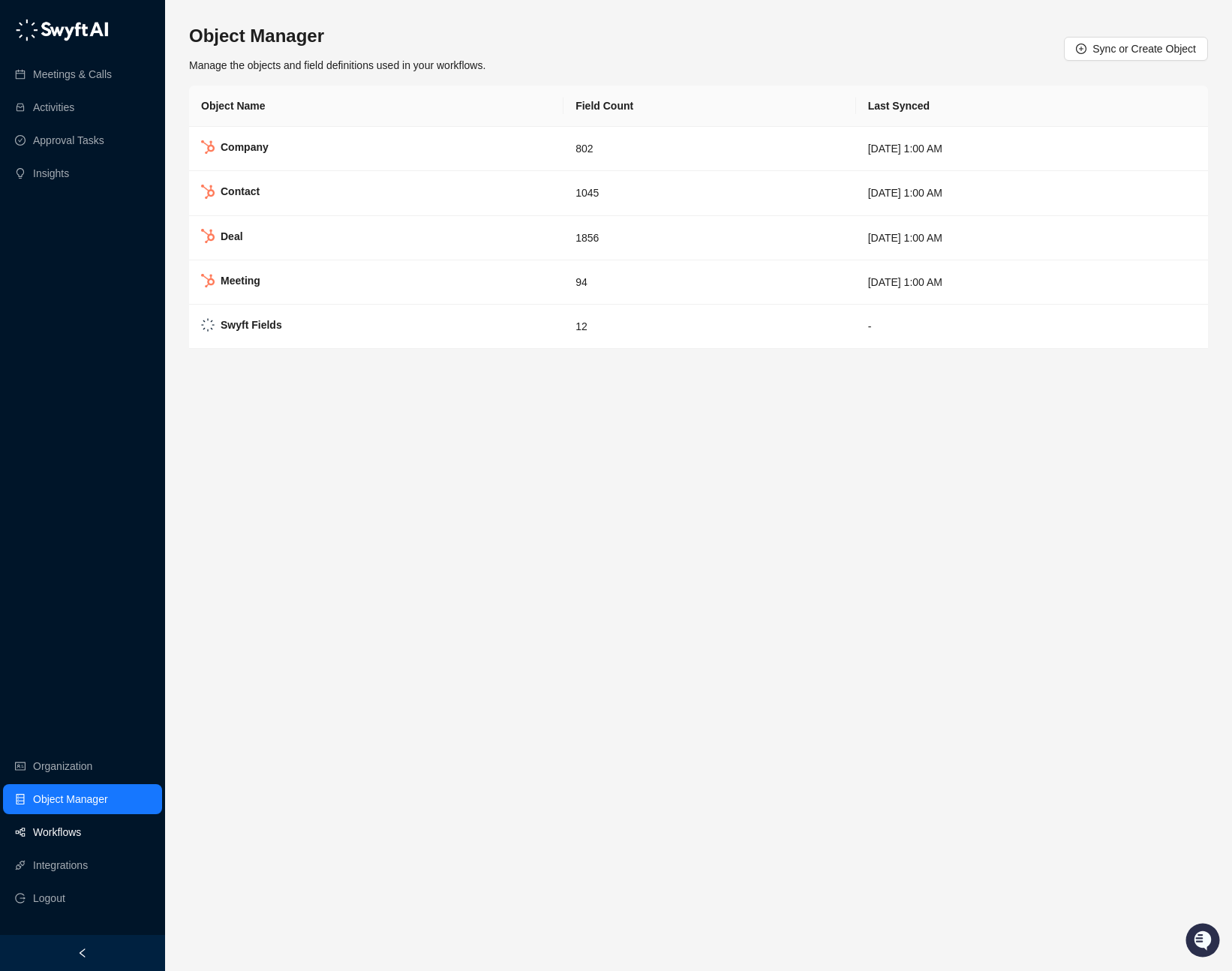
click at [79, 829] on link "Workflows" at bounding box center [57, 832] width 48 height 30
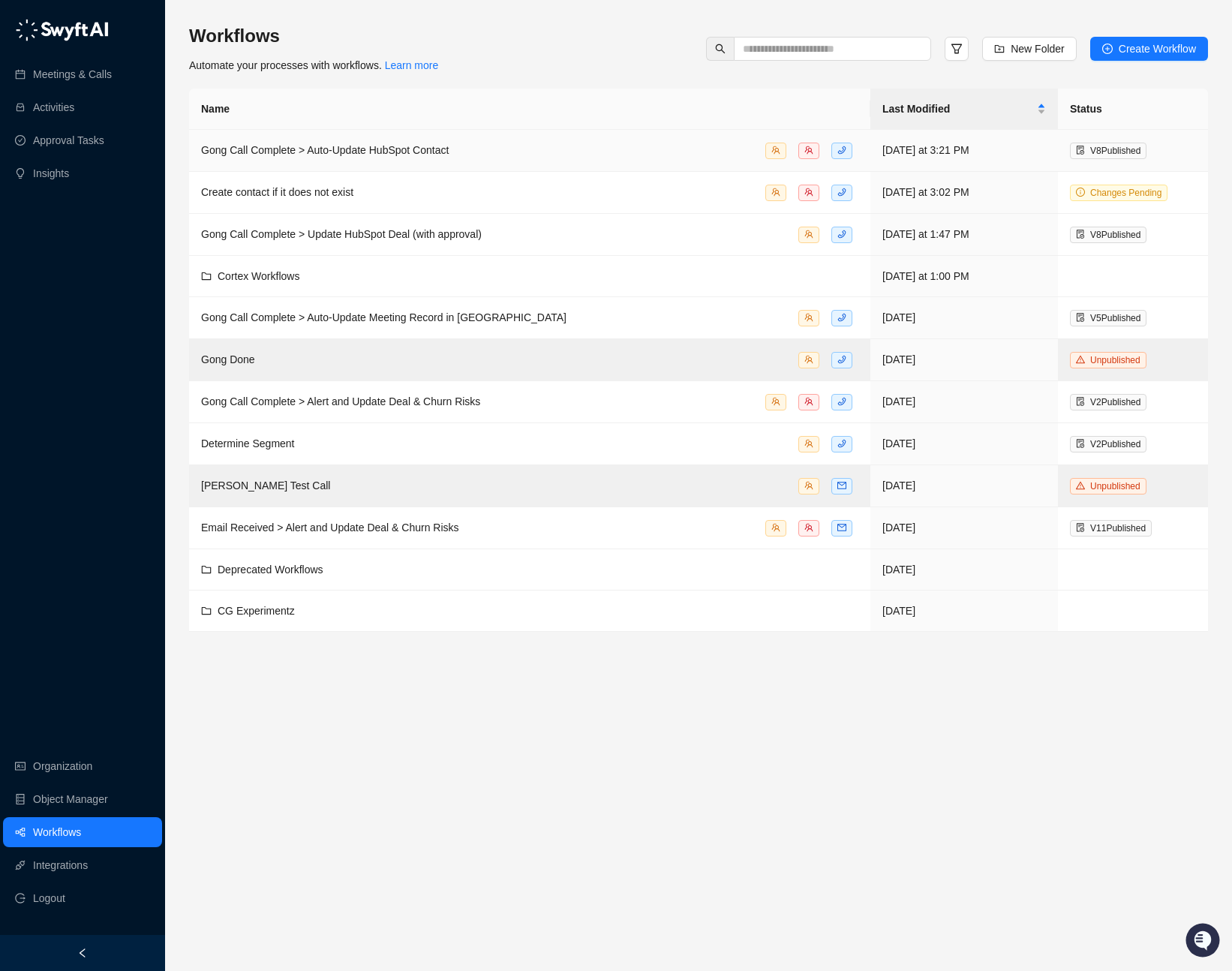
click at [499, 147] on div "Gong Call Complete > Auto-Update HubSpot Contact" at bounding box center [530, 150] width 657 height 18
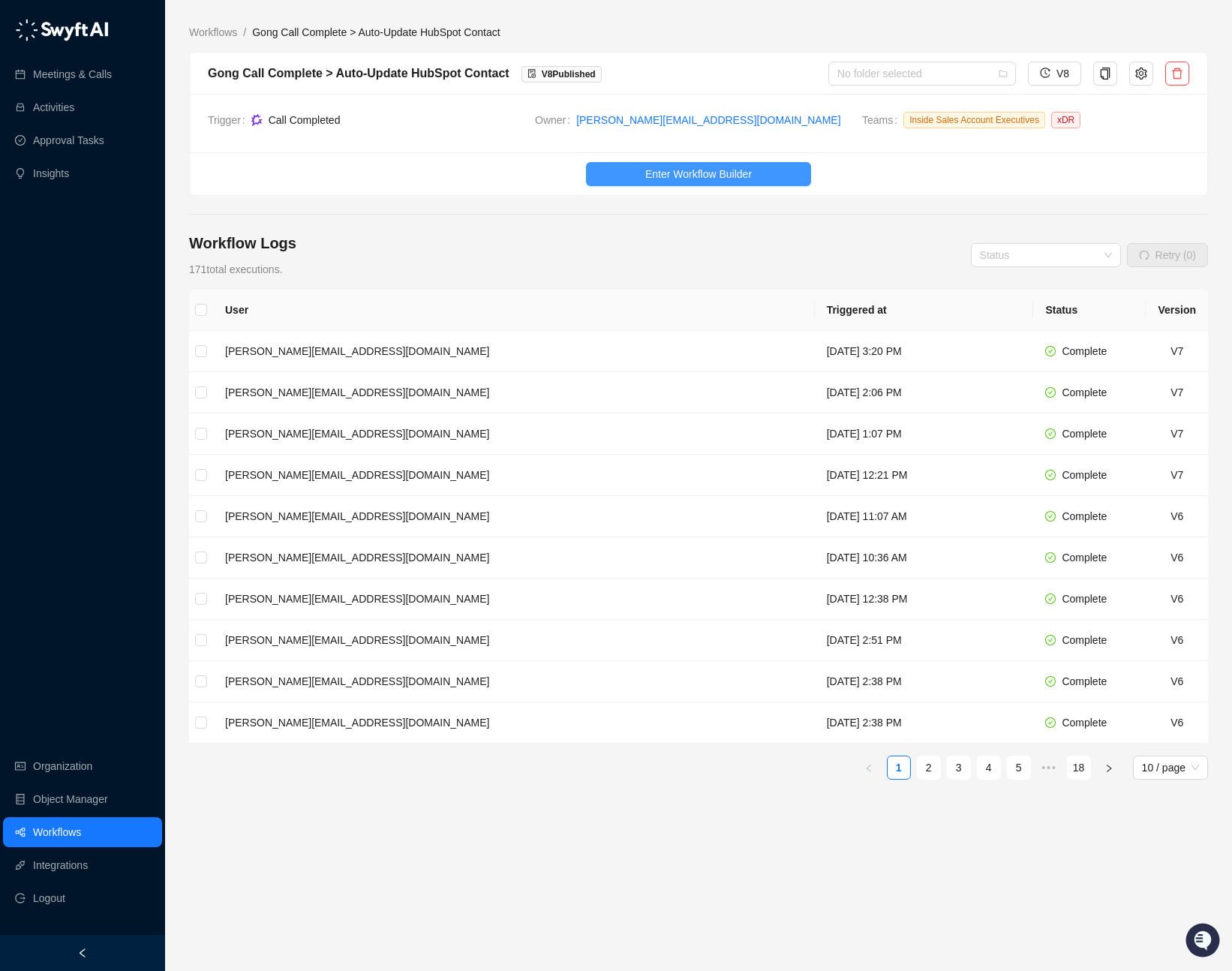
click at [703, 180] on span "Enter Workflow Builder" at bounding box center [698, 174] width 106 height 17
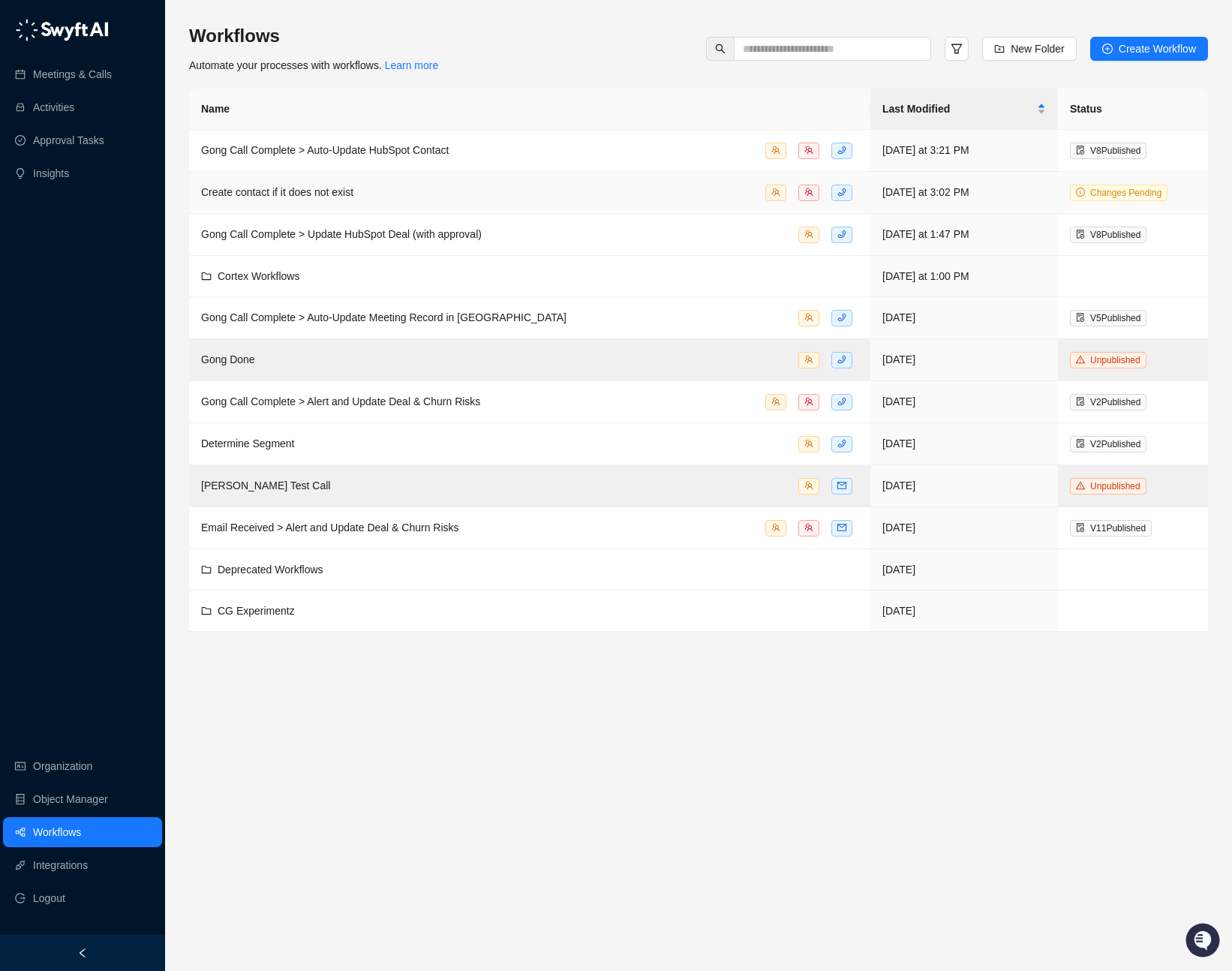
click at [477, 187] on div "Create contact if it does not exist" at bounding box center [530, 192] width 657 height 18
click at [290, 231] on span "Gong Call Complete > Update HubSpot Deal (with approval)" at bounding box center [341, 234] width 280 height 12
click at [321, 400] on span "Gong Call Complete > Alert and Update Deal & Churn Risks" at bounding box center [341, 401] width 279 height 12
click at [80, 73] on link "Meetings & Calls" at bounding box center [72, 74] width 79 height 30
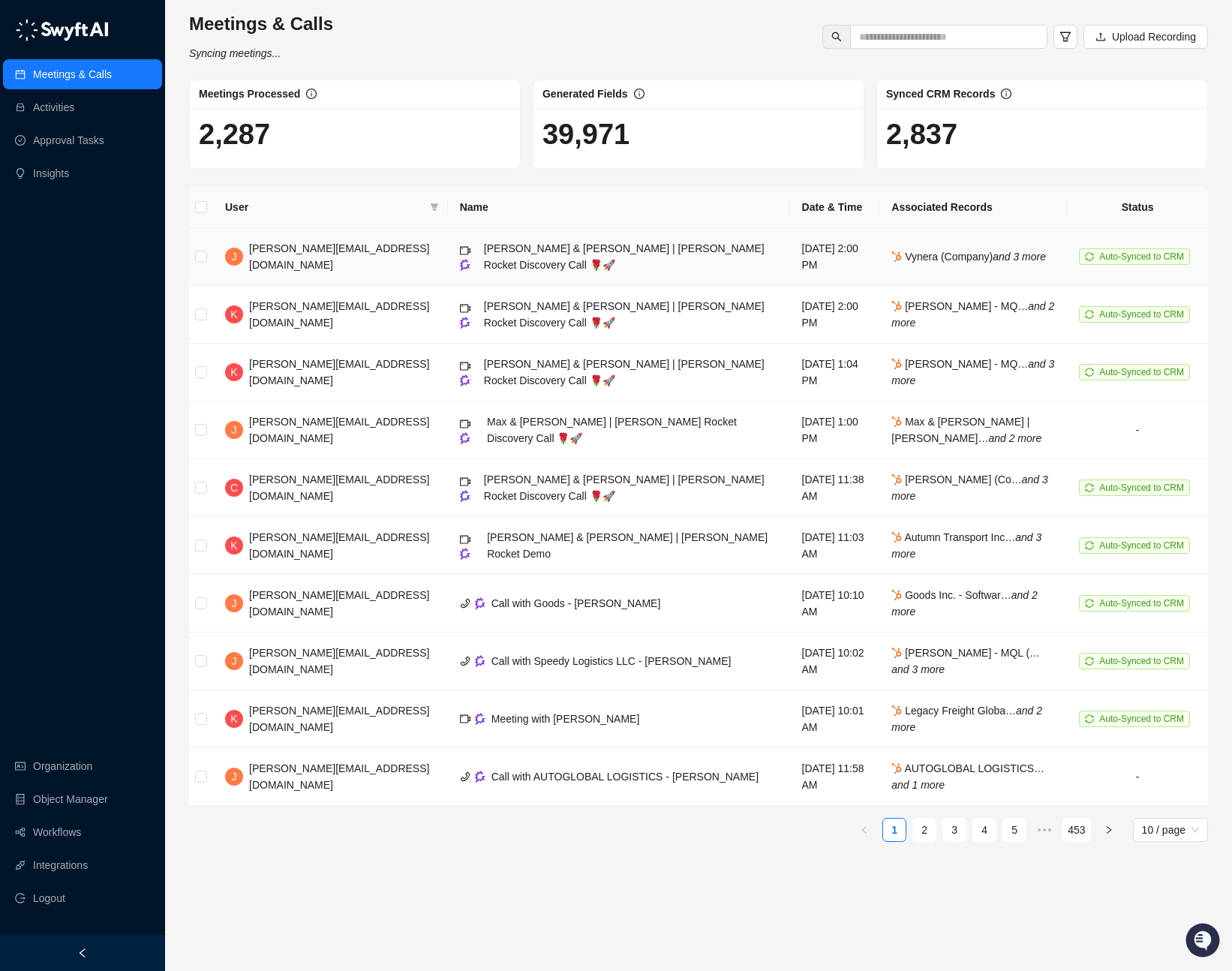
click at [534, 251] on span "Karolis & Jonathan | Rose Rocket Discovery Call 🌹🚀" at bounding box center [624, 256] width 280 height 28
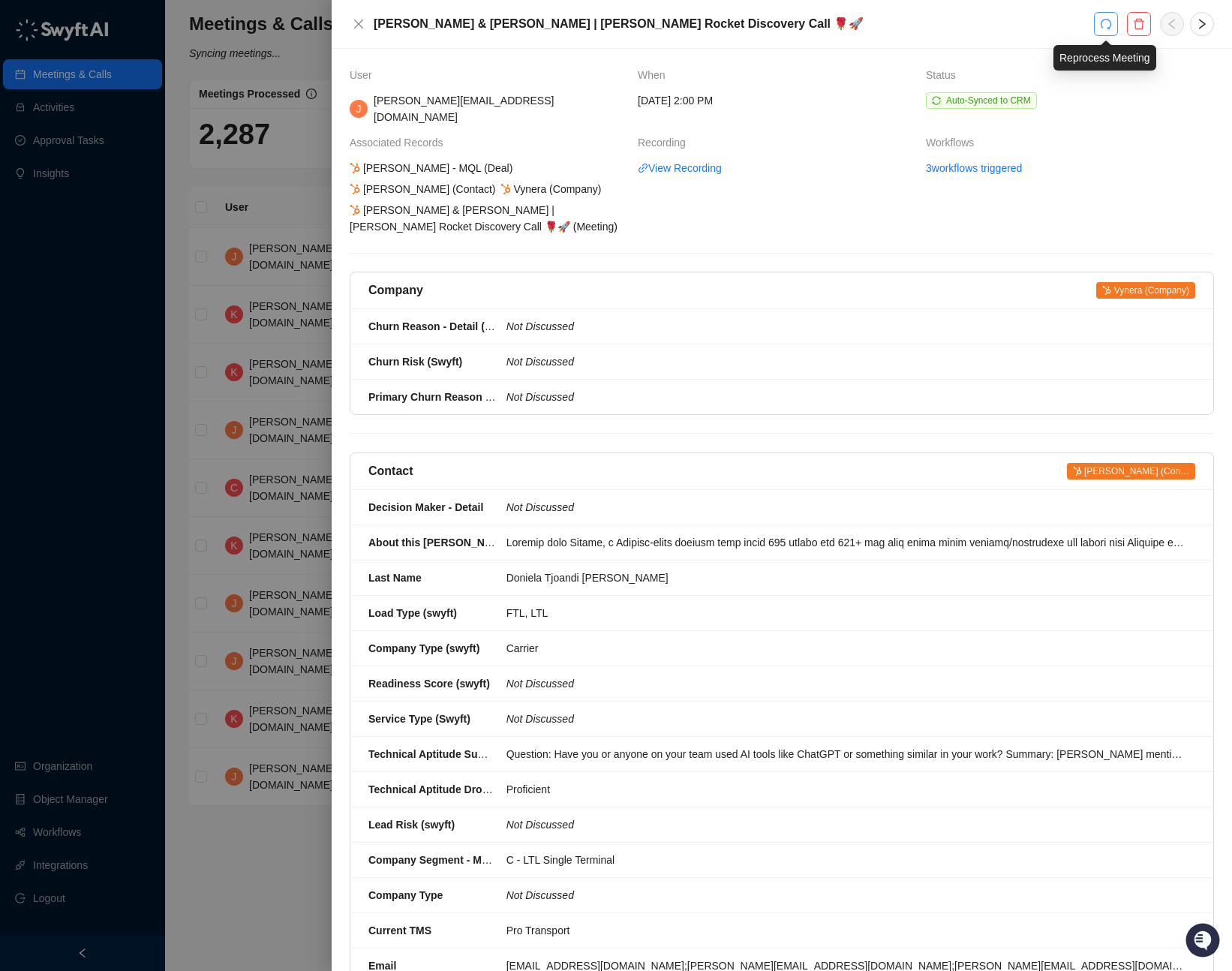
click at [1104, 25] on icon "redo" at bounding box center [1106, 25] width 12 height 12
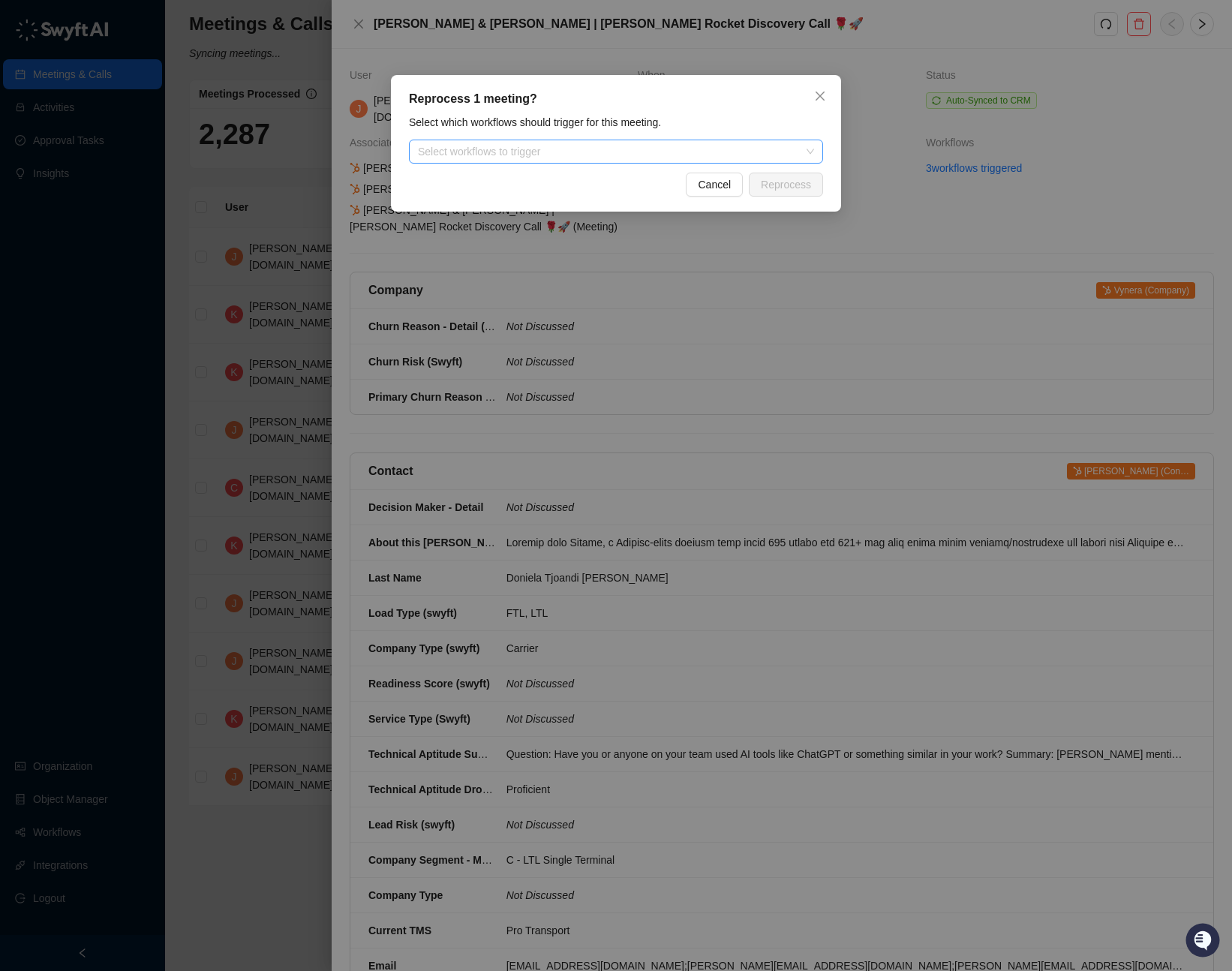
click at [608, 152] on div at bounding box center [608, 152] width 392 height 11
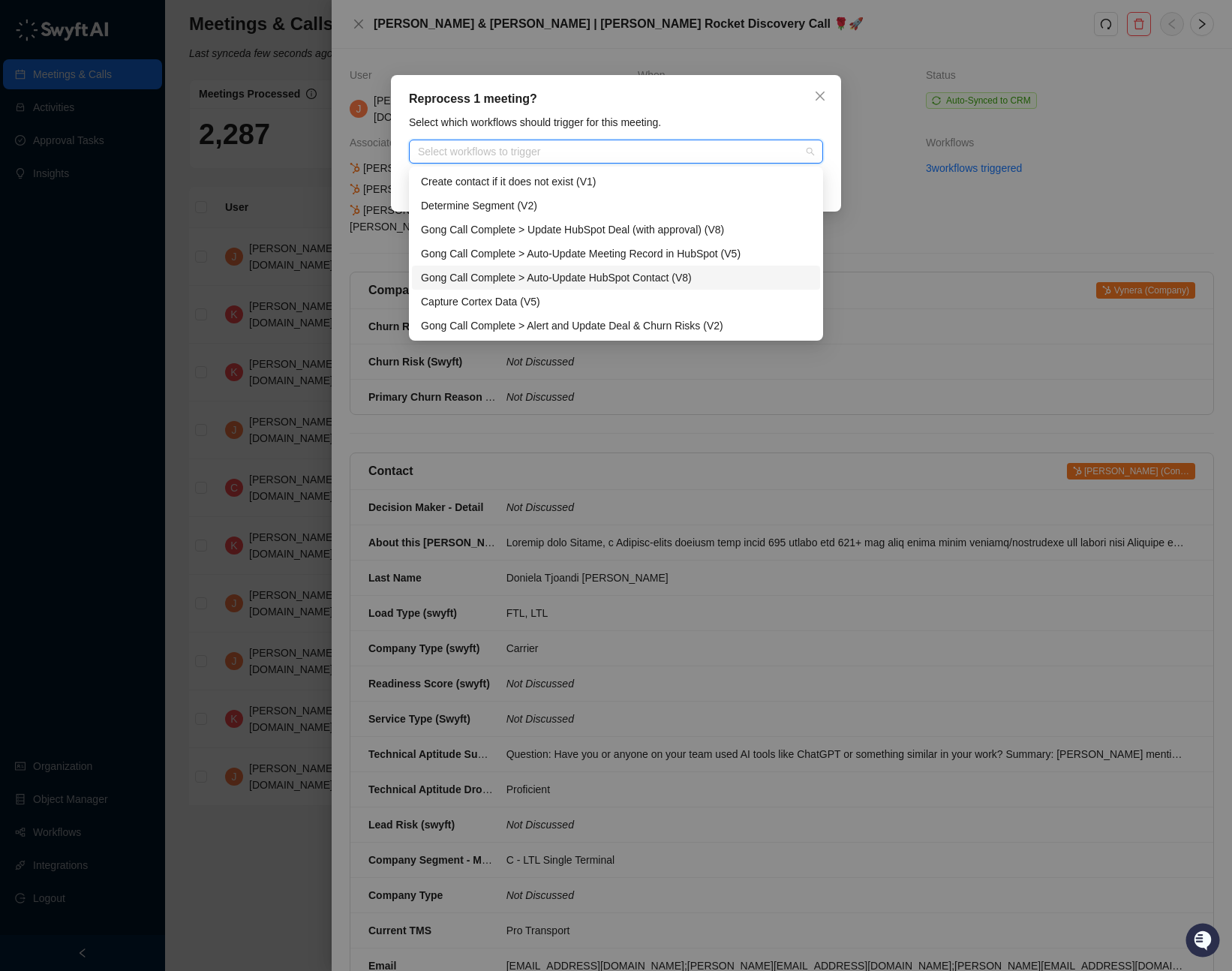
click at [714, 274] on div "Gong Call Complete > Auto-Update HubSpot Contact (V8)" at bounding box center [616, 278] width 390 height 17
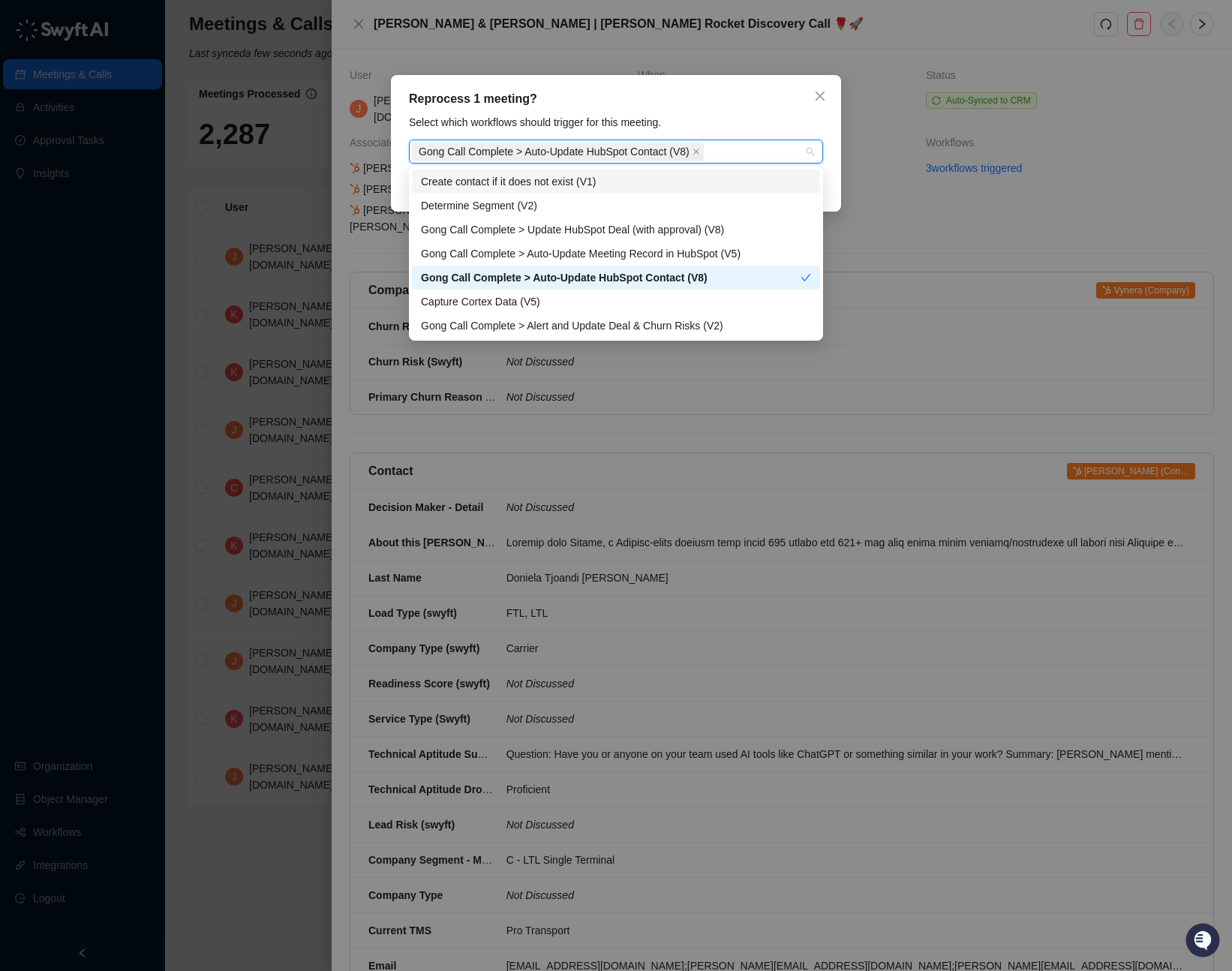
click at [765, 104] on div "Reprocess 1 meeting?" at bounding box center [616, 100] width 414 height 18
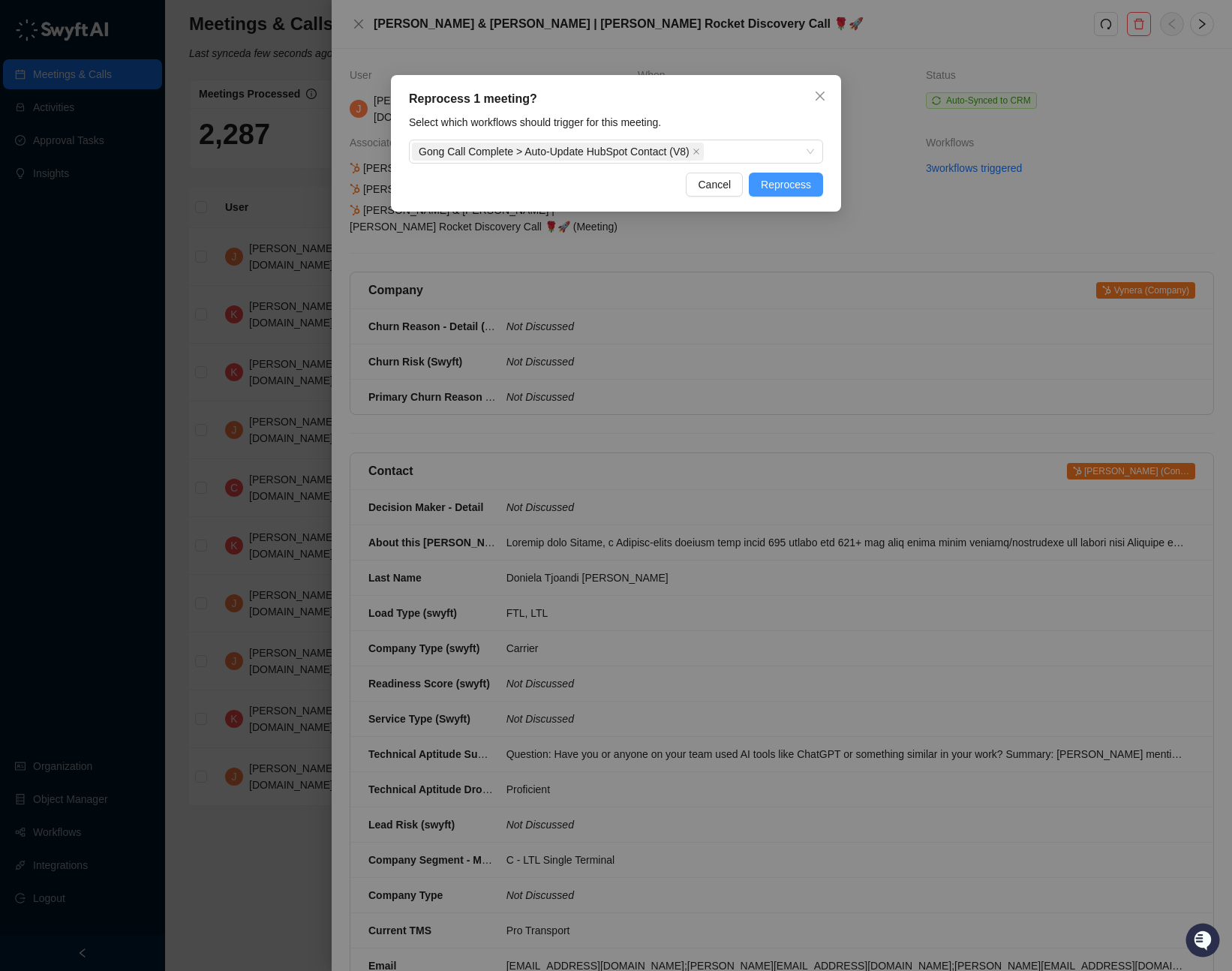
click at [787, 185] on span "Reprocess" at bounding box center [786, 185] width 51 height 17
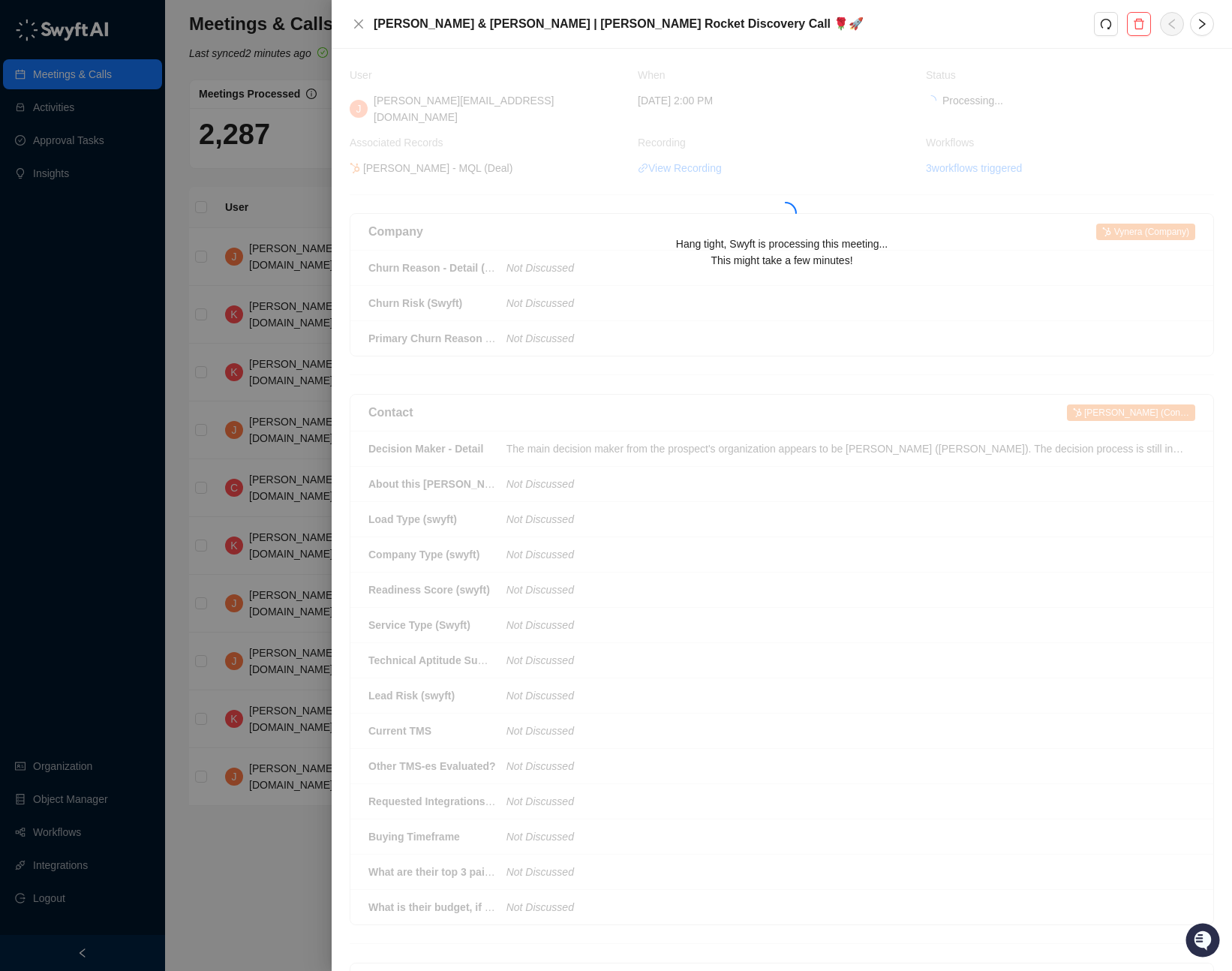
click at [60, 174] on div at bounding box center [616, 486] width 1232 height 971
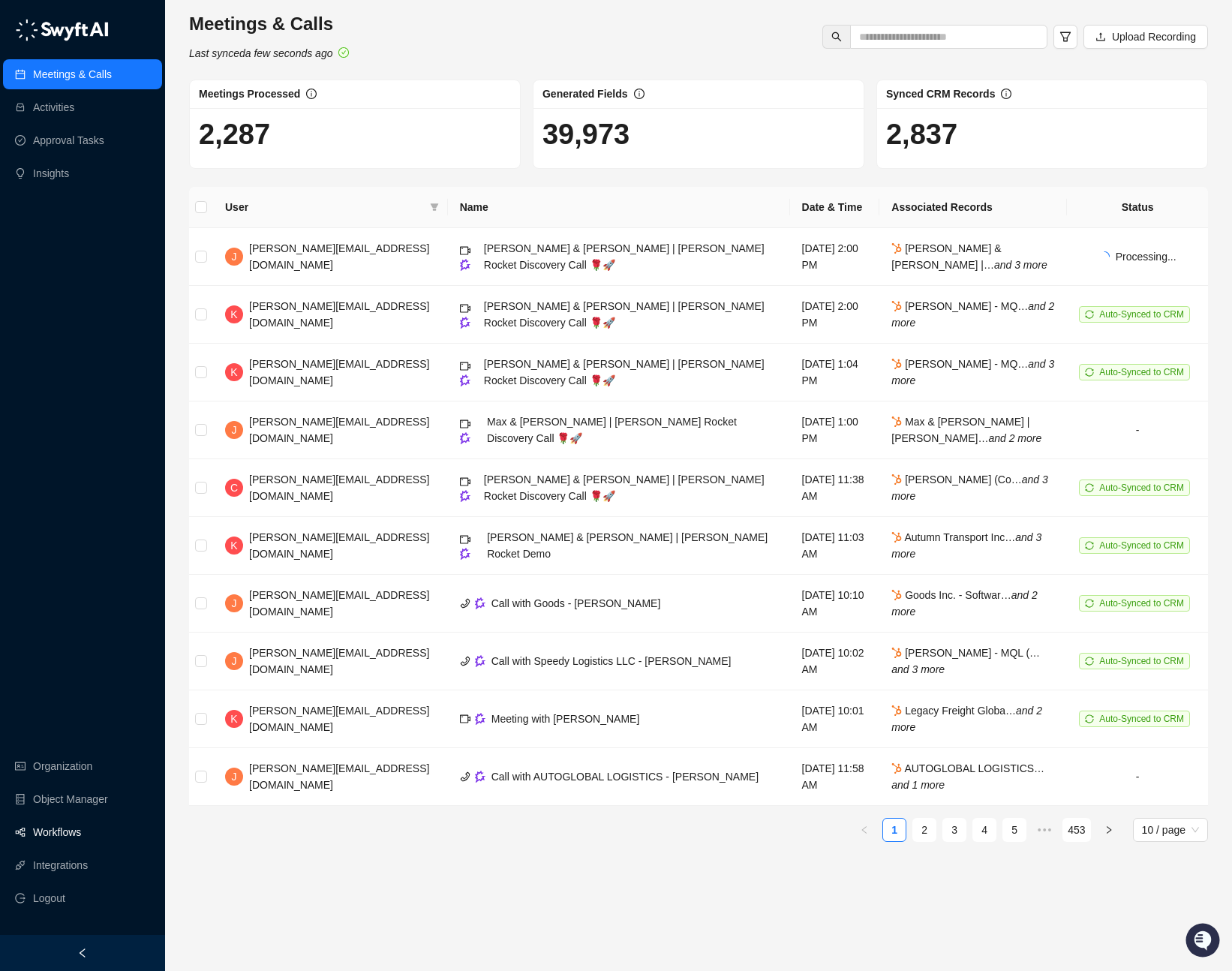
click at [69, 840] on link "Workflows" at bounding box center [57, 832] width 48 height 30
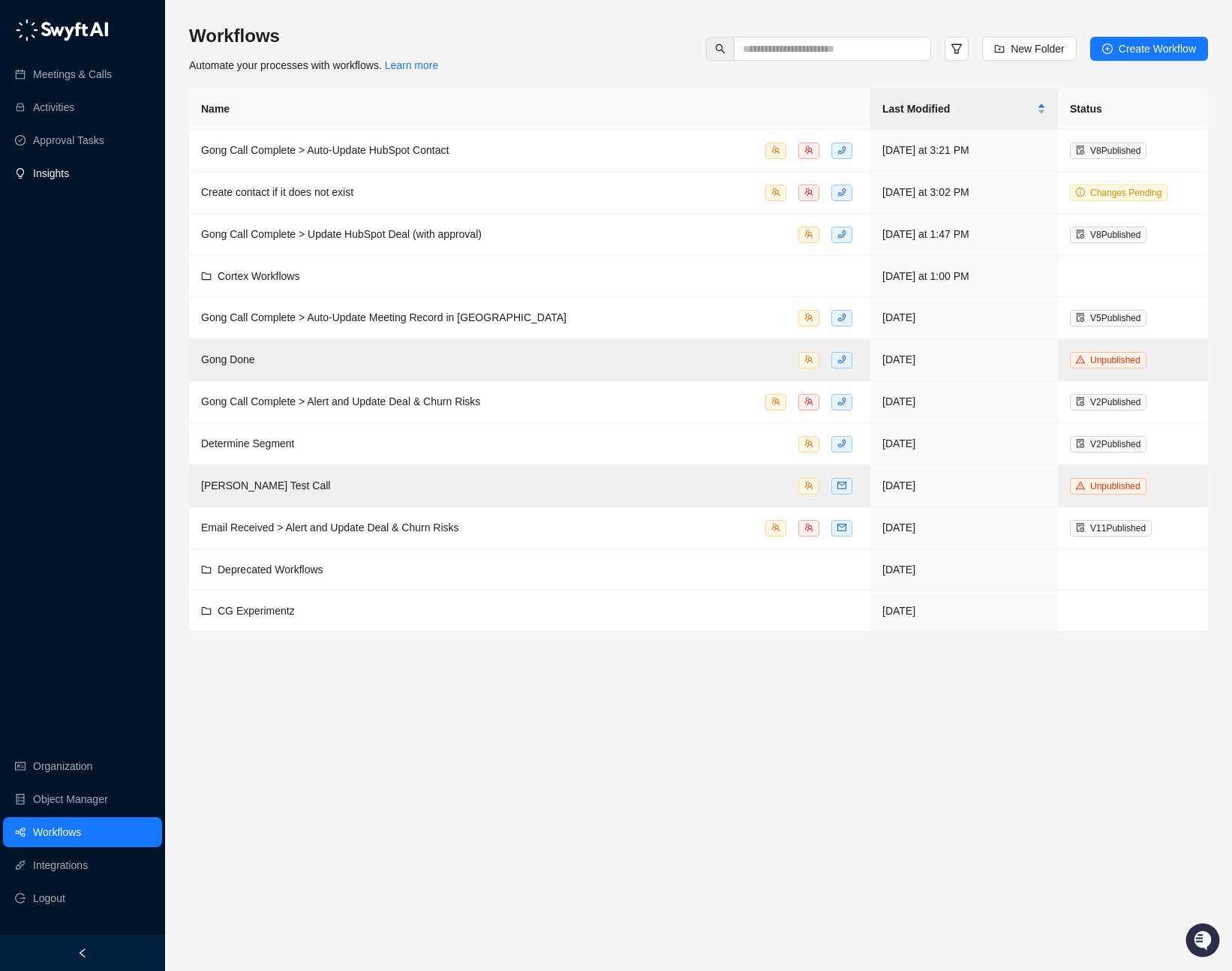
click at [69, 166] on link "Insights" at bounding box center [51, 173] width 36 height 30
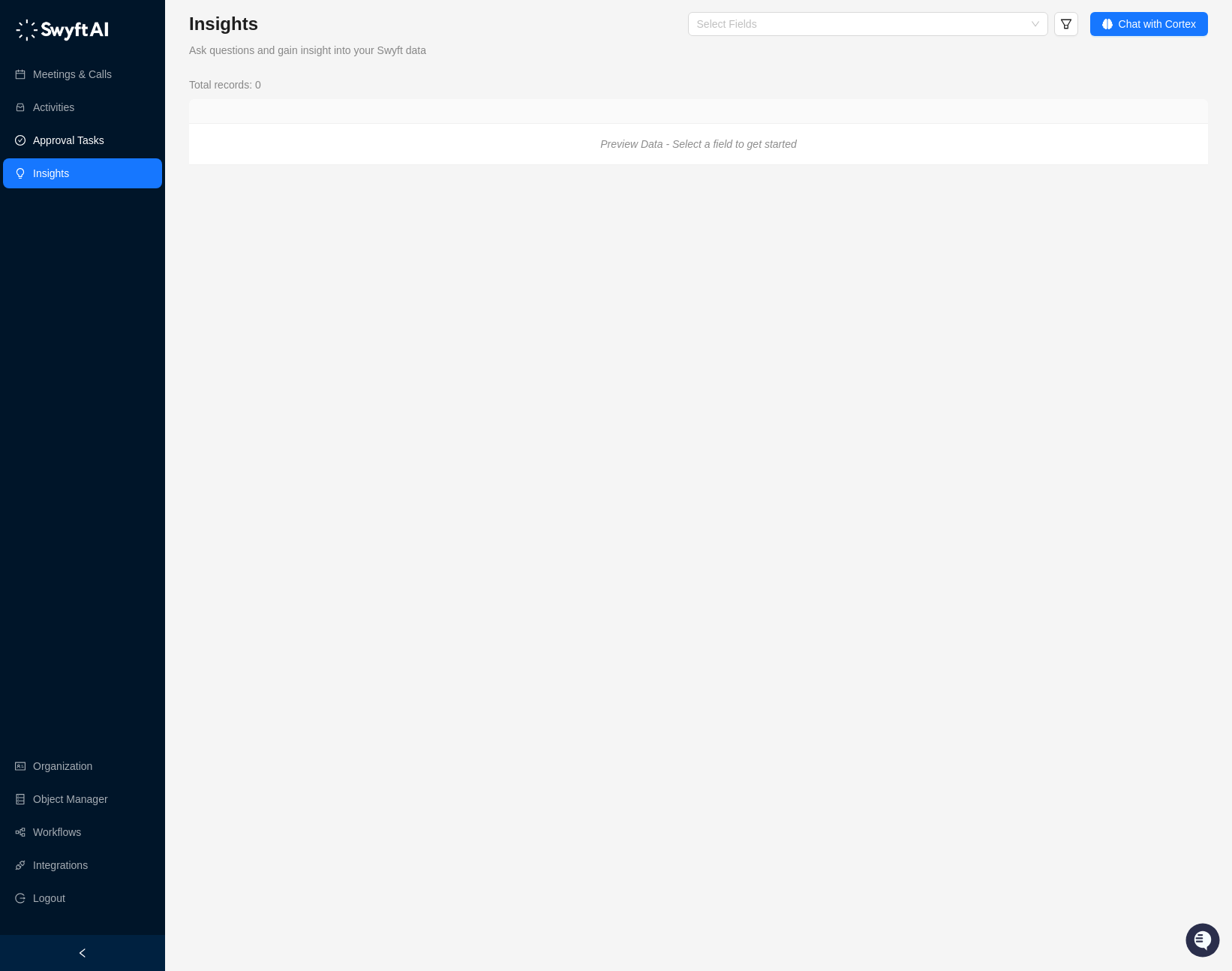
click at [64, 129] on link "Approval Tasks" at bounding box center [68, 140] width 71 height 30
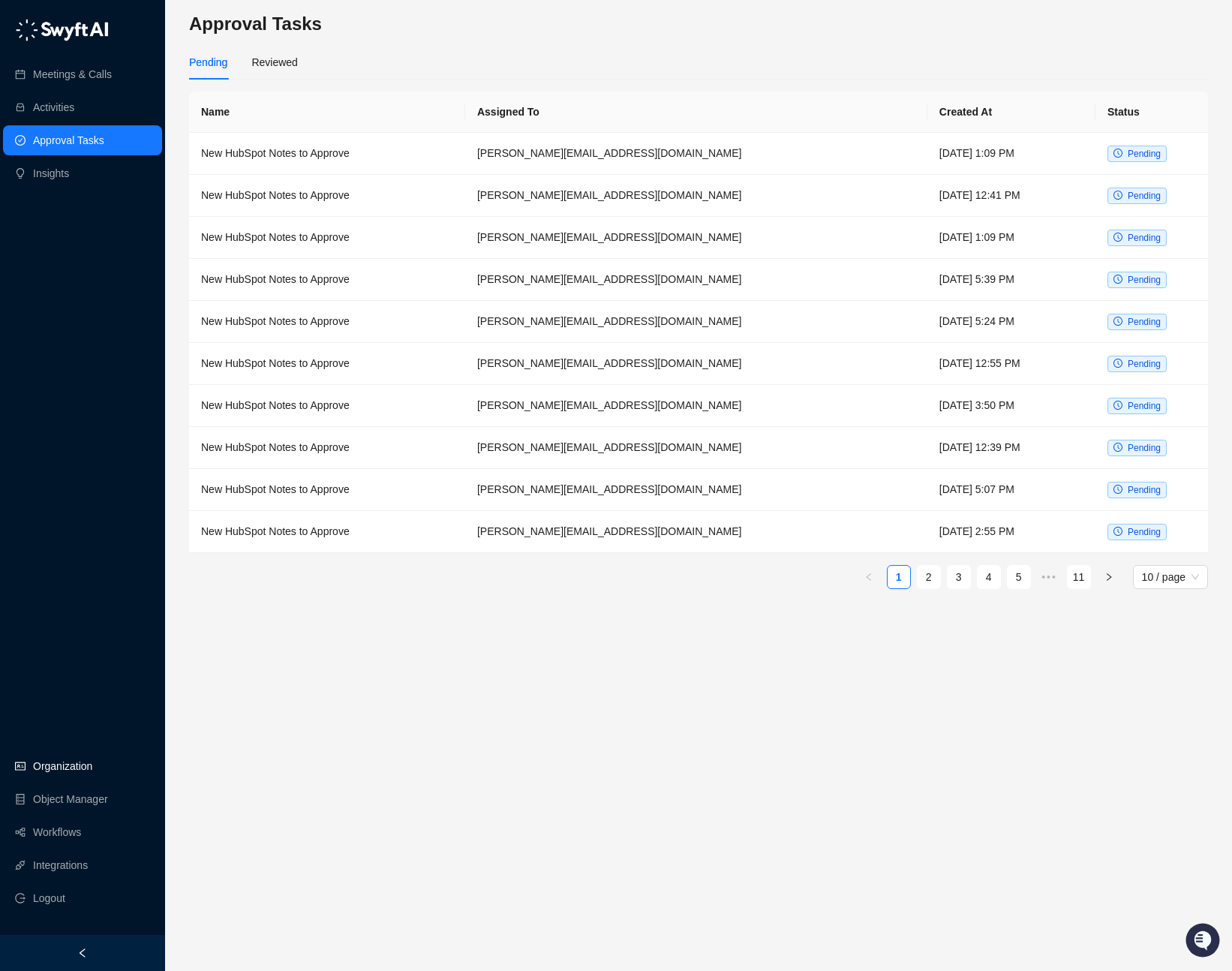
click at [64, 763] on link "Organization" at bounding box center [62, 766] width 59 height 30
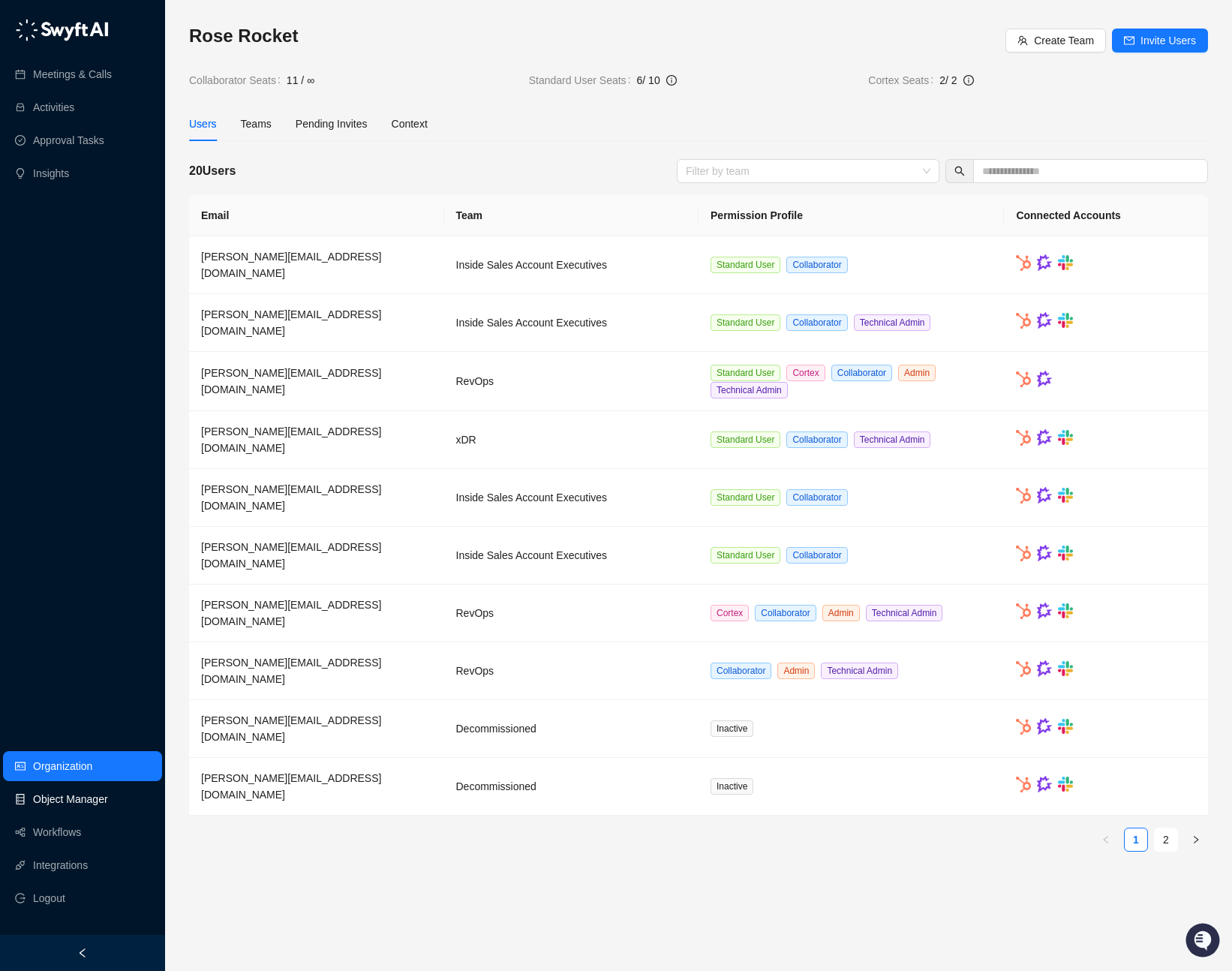
click at [65, 788] on link "Object Manager" at bounding box center [70, 799] width 75 height 30
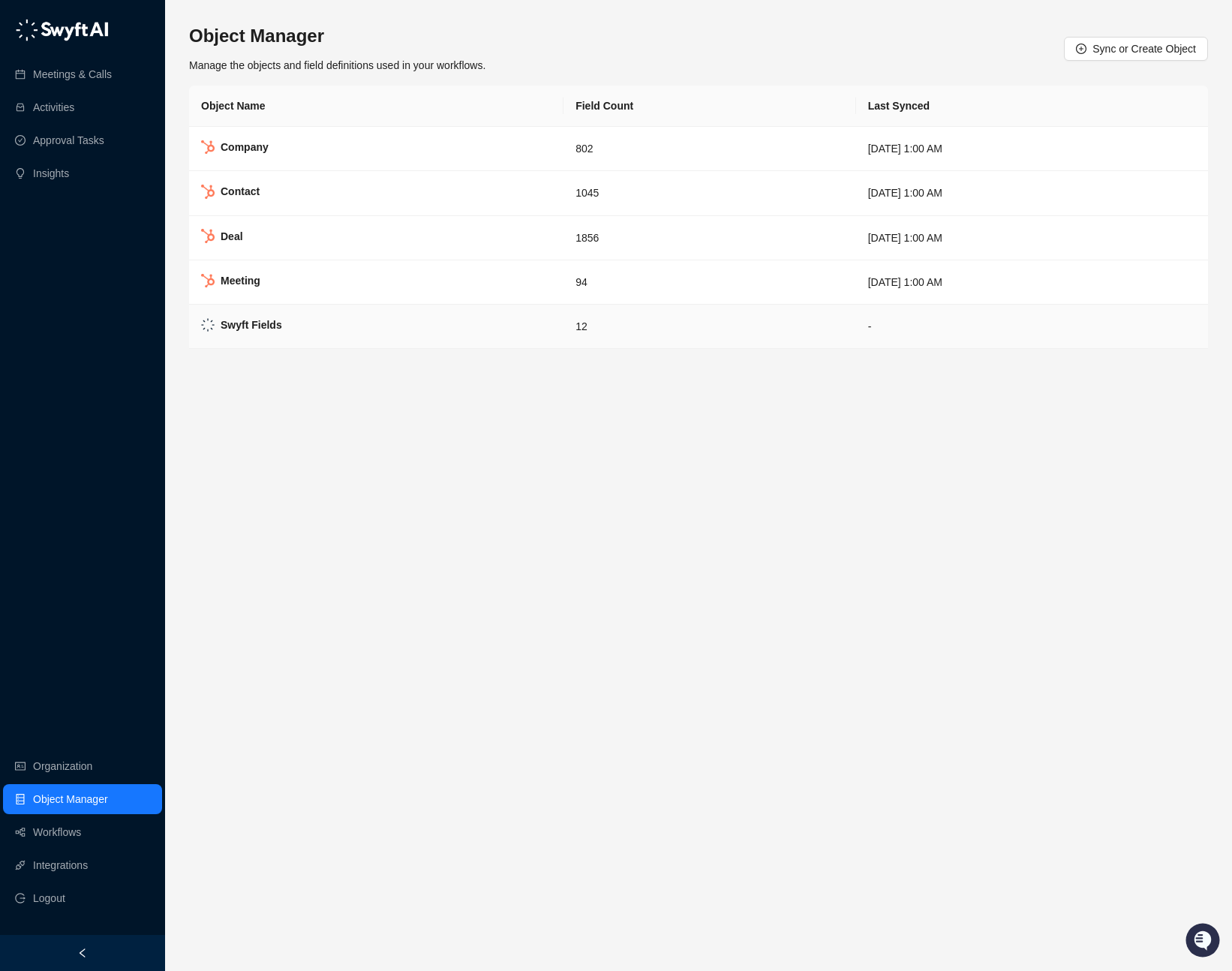
click at [289, 315] on td "Swyft Fields" at bounding box center [376, 327] width 374 height 44
